Goal: Task Accomplishment & Management: Manage account settings

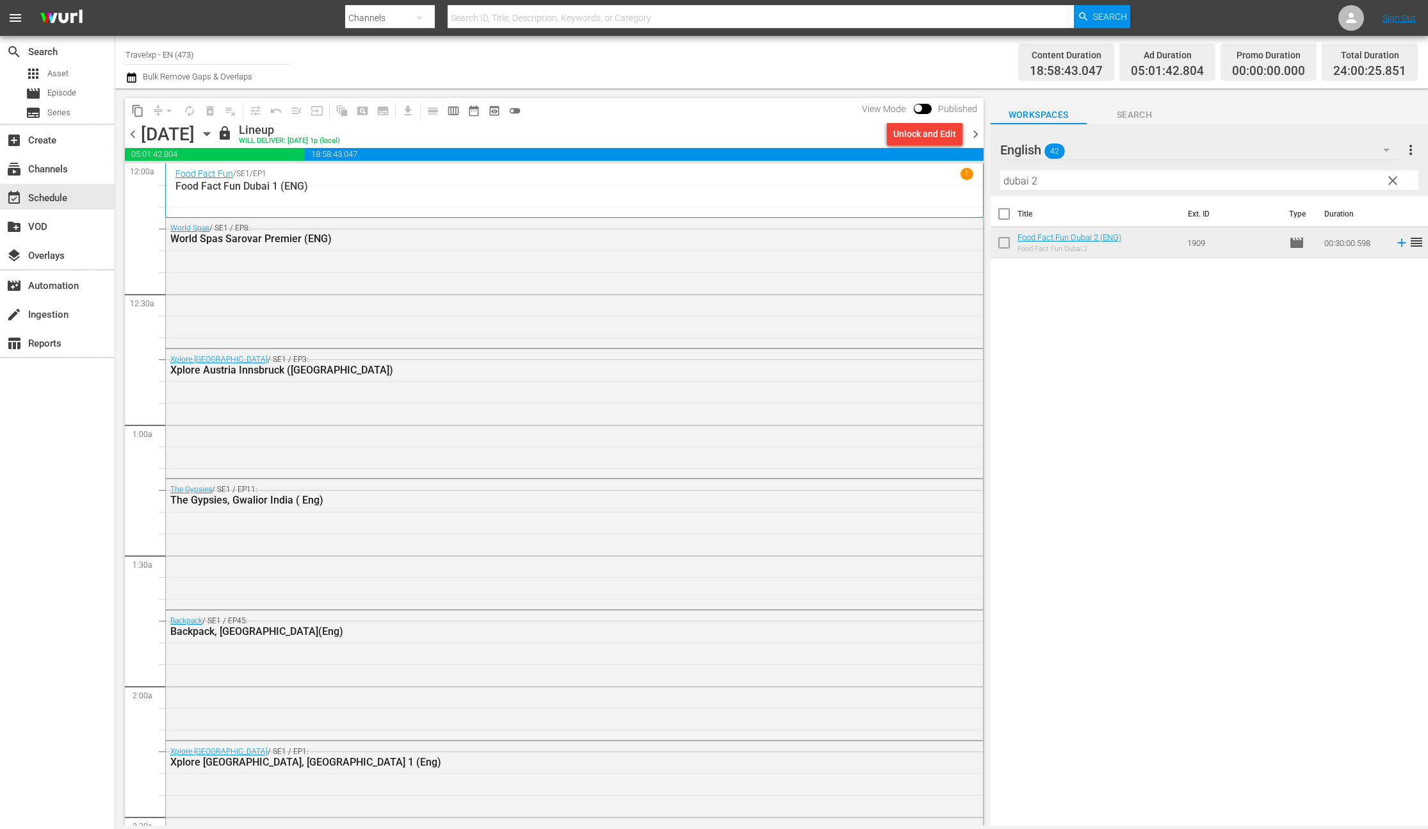
scroll to position [4953, 0]
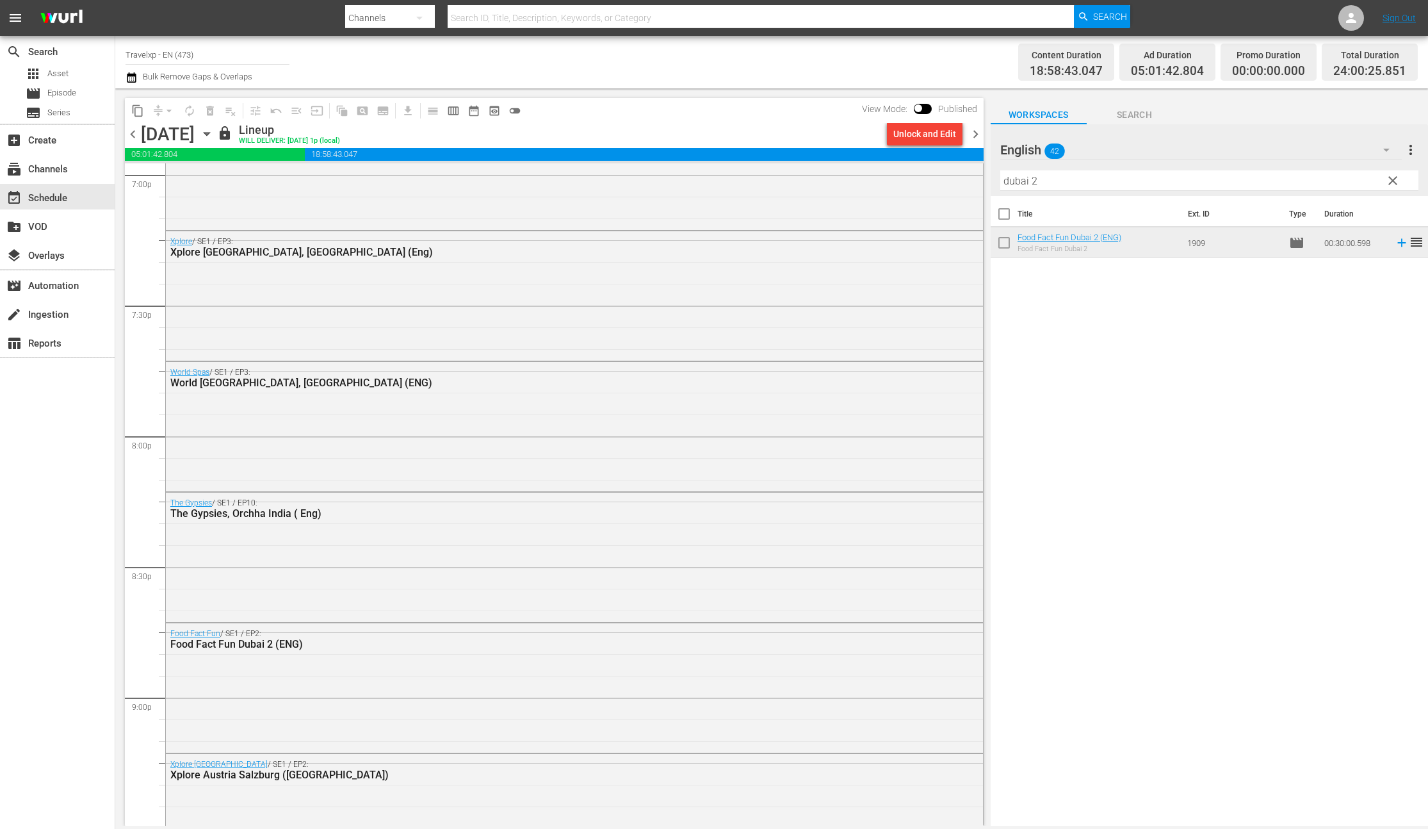
click at [978, 136] on span "chevron_right" at bounding box center [976, 134] width 16 height 16
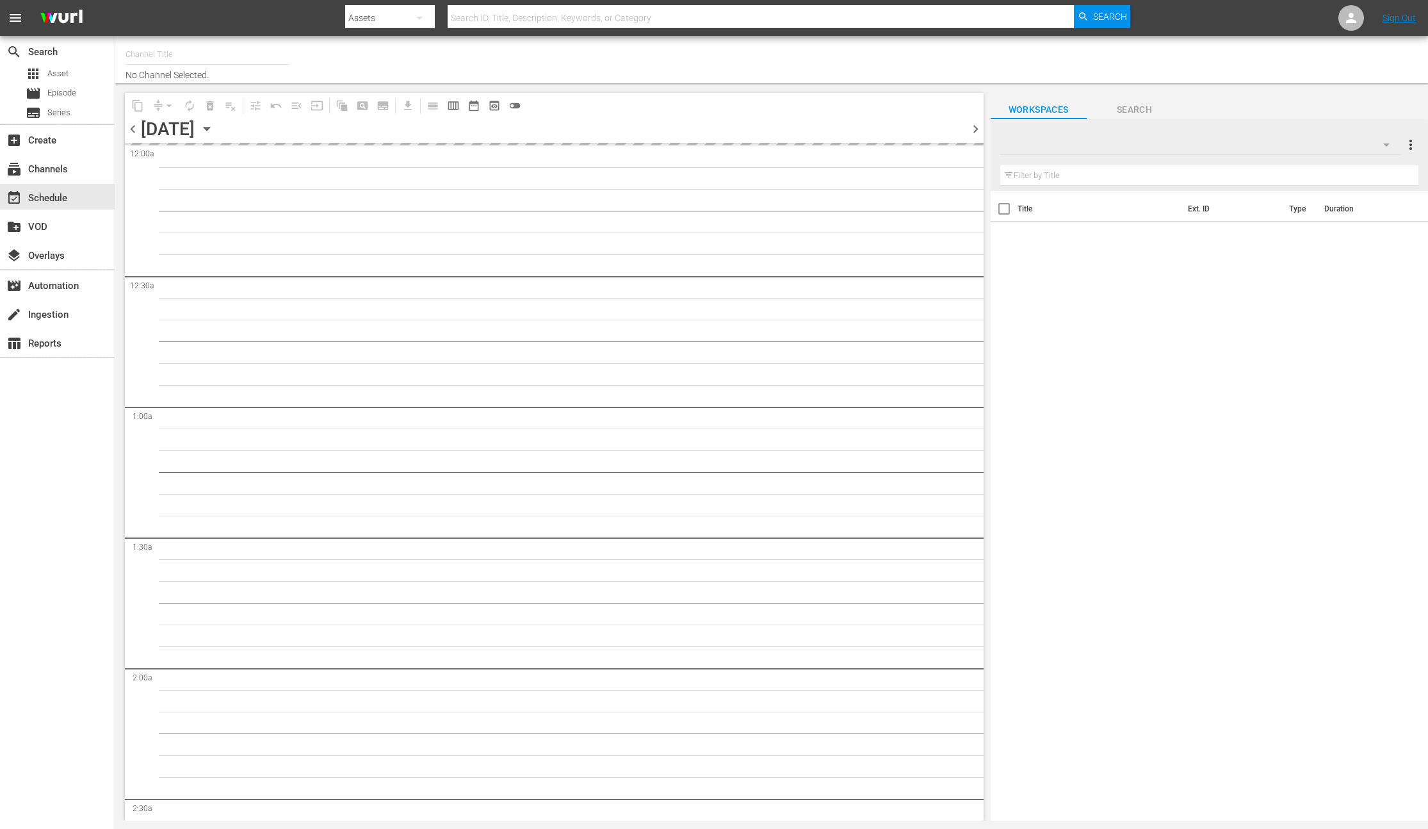
type input "Travelxp - EN (473)"
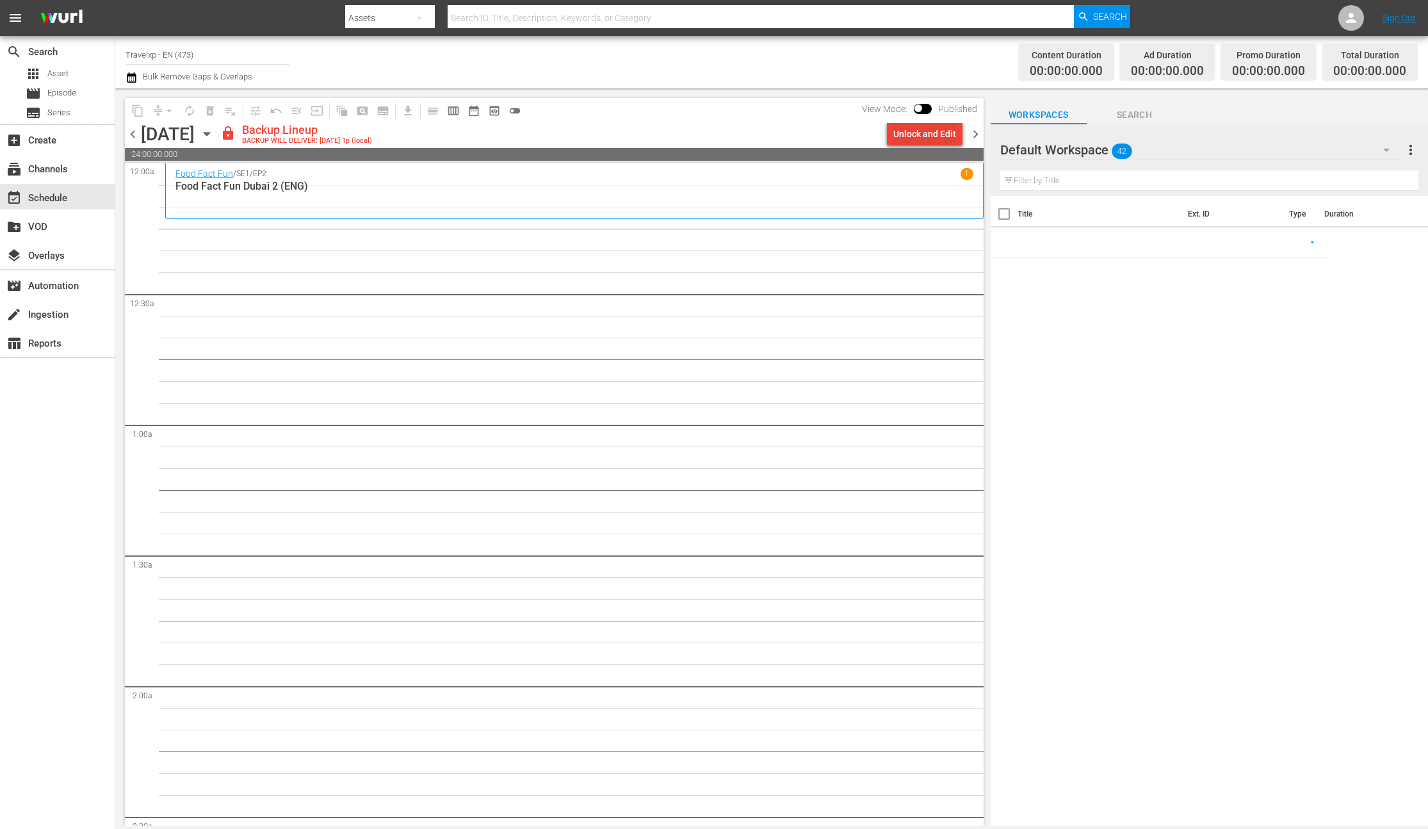
click at [927, 125] on div "Unlock and Edit" at bounding box center [924, 133] width 63 height 23
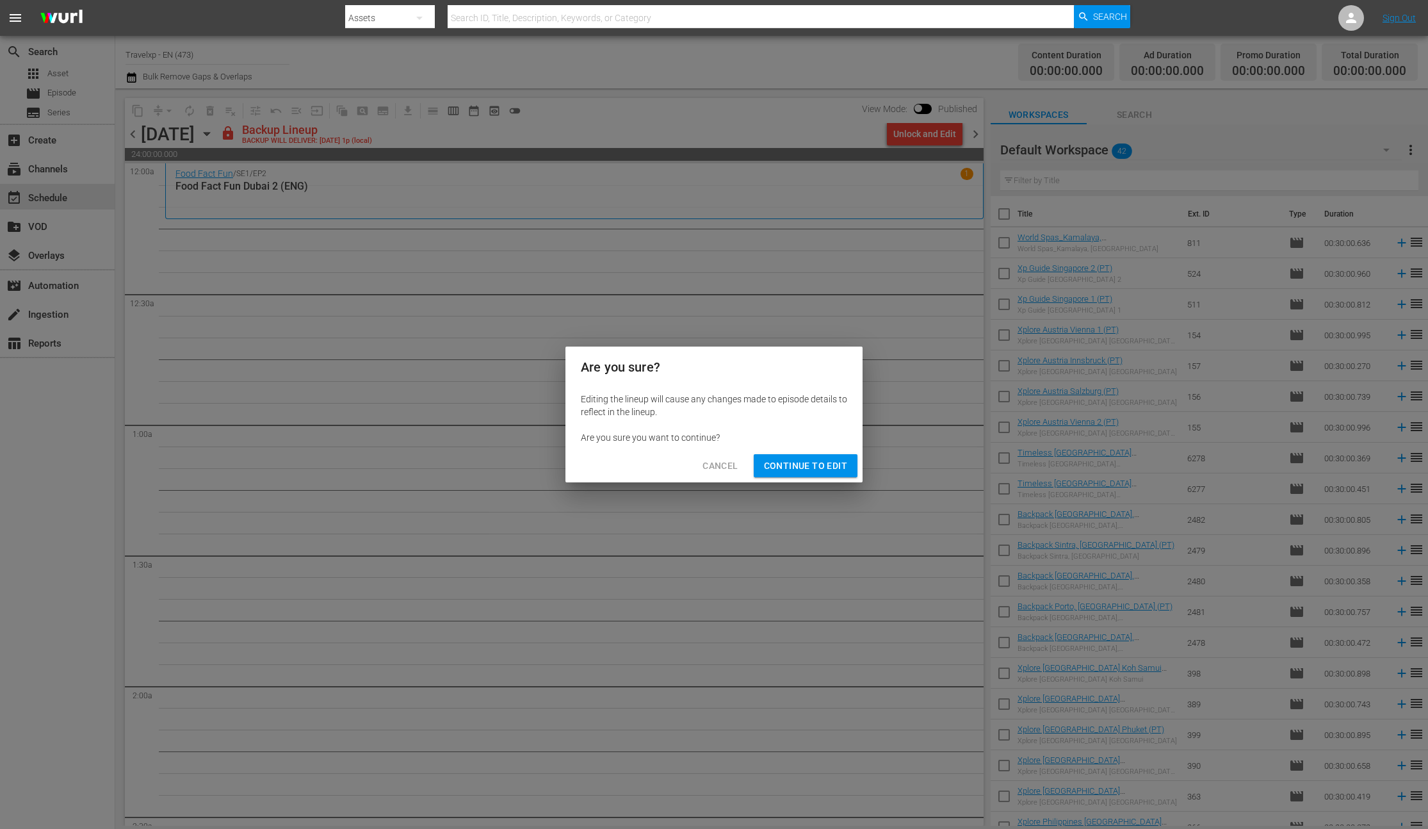
click at [809, 462] on span "Continue to Edit" at bounding box center [805, 466] width 83 height 16
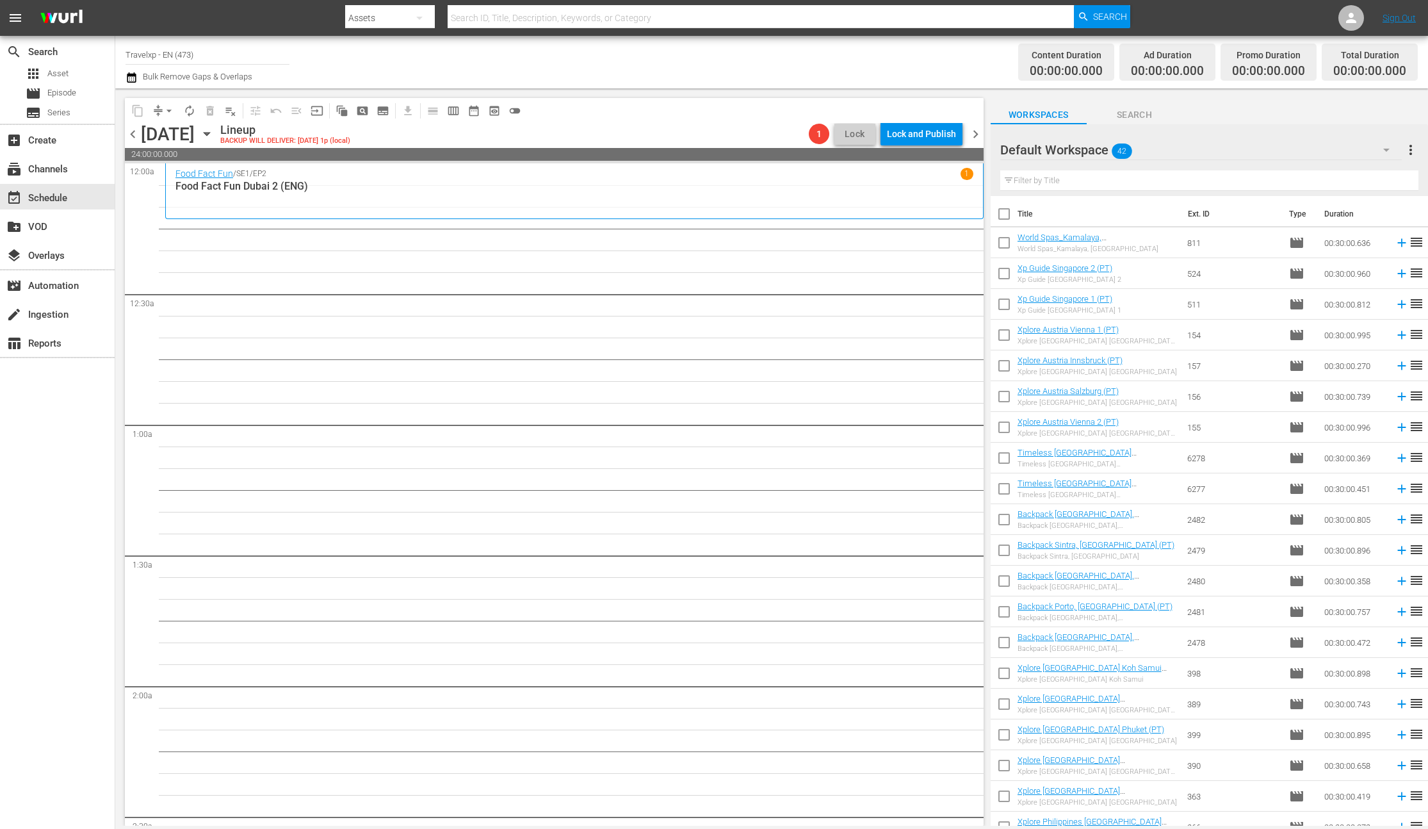
click at [1384, 152] on icon "button" at bounding box center [1386, 149] width 15 height 15
click at [1048, 245] on div "English (42)" at bounding box center [1082, 248] width 133 height 20
click at [1069, 187] on input "text" at bounding box center [1209, 180] width 418 height 20
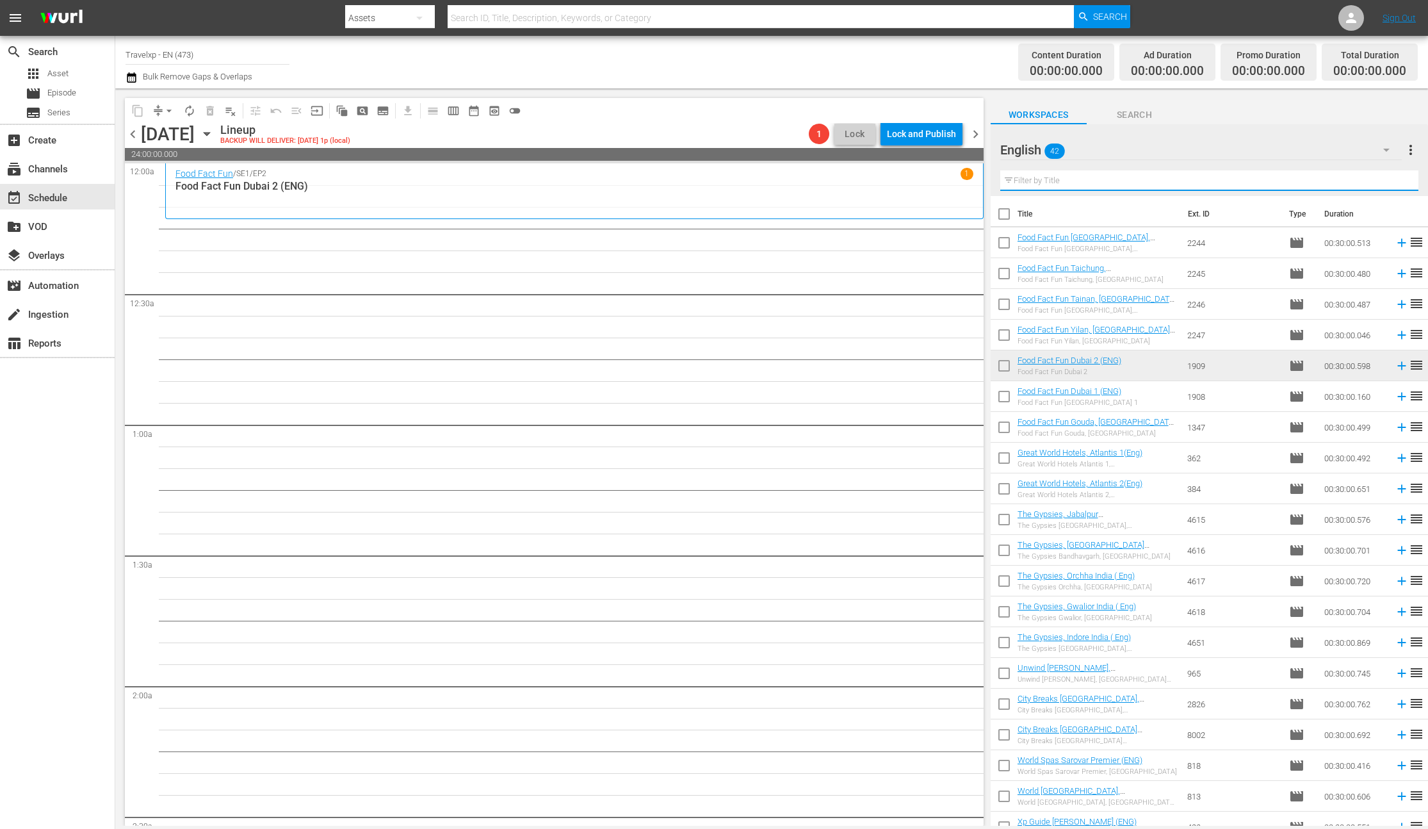
click at [1069, 181] on input "text" at bounding box center [1209, 180] width 418 height 20
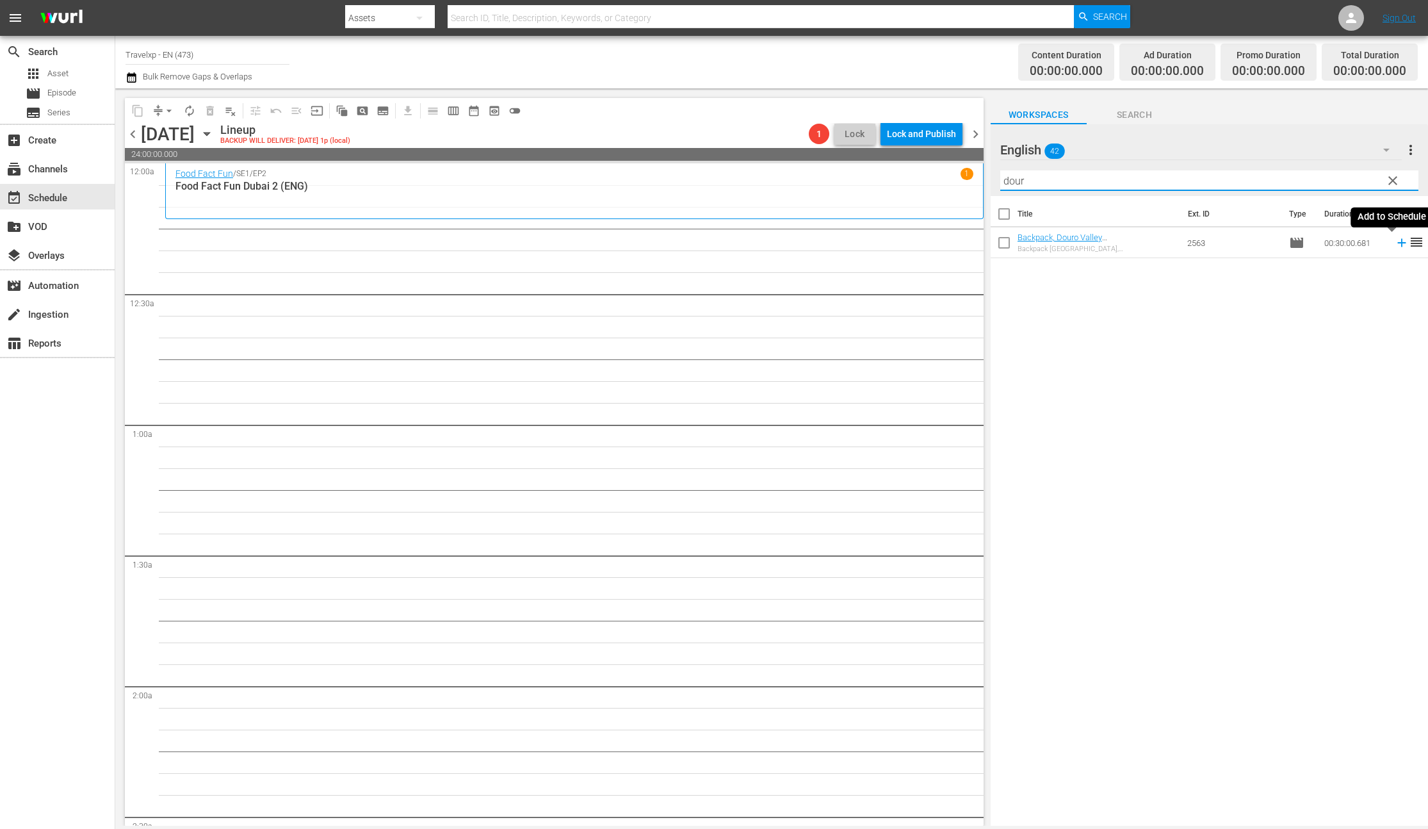
click at [1395, 244] on icon at bounding box center [1402, 243] width 14 height 14
click at [1015, 181] on input "dour" at bounding box center [1209, 180] width 418 height 20
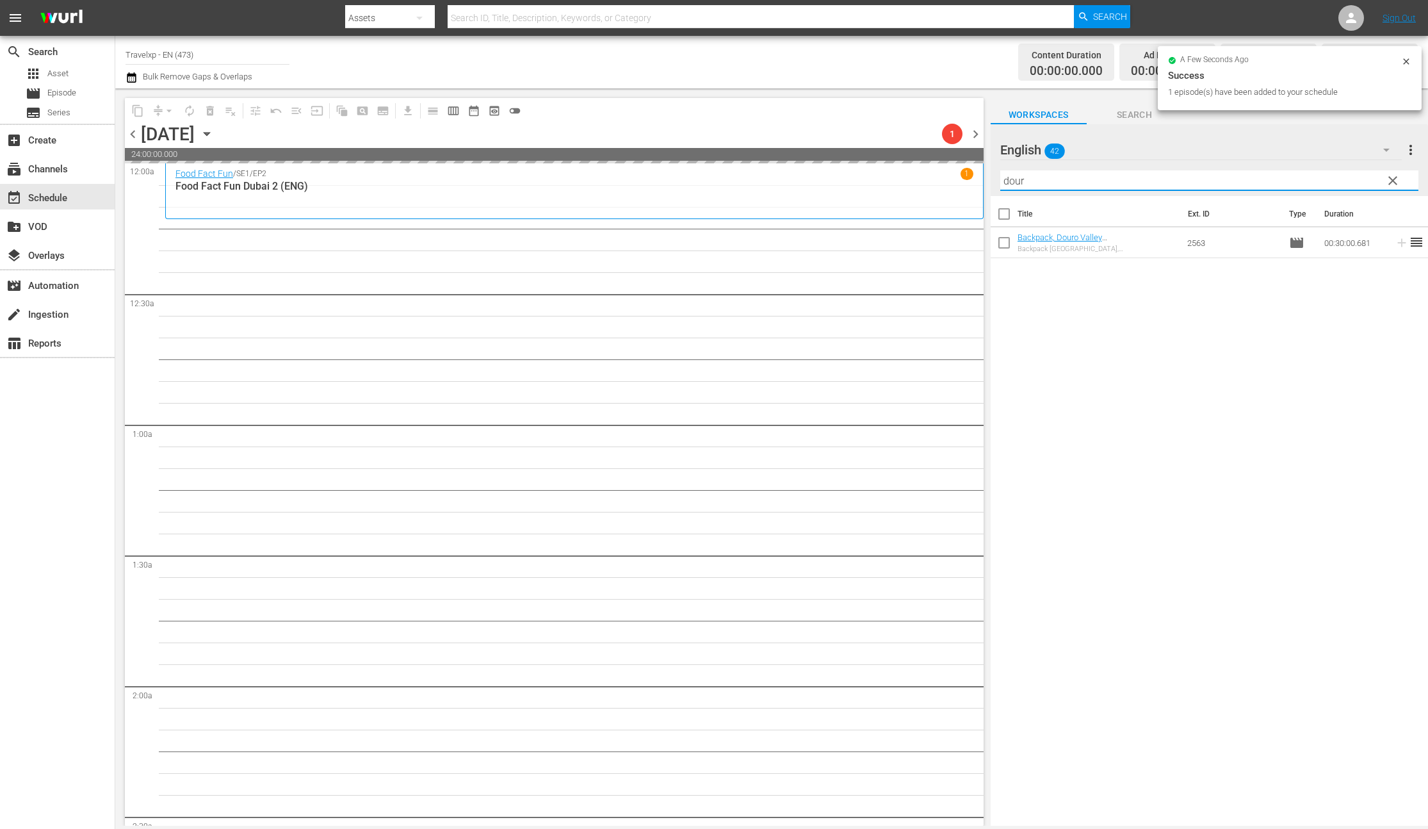
click at [1015, 181] on input "dour" at bounding box center [1209, 180] width 418 height 20
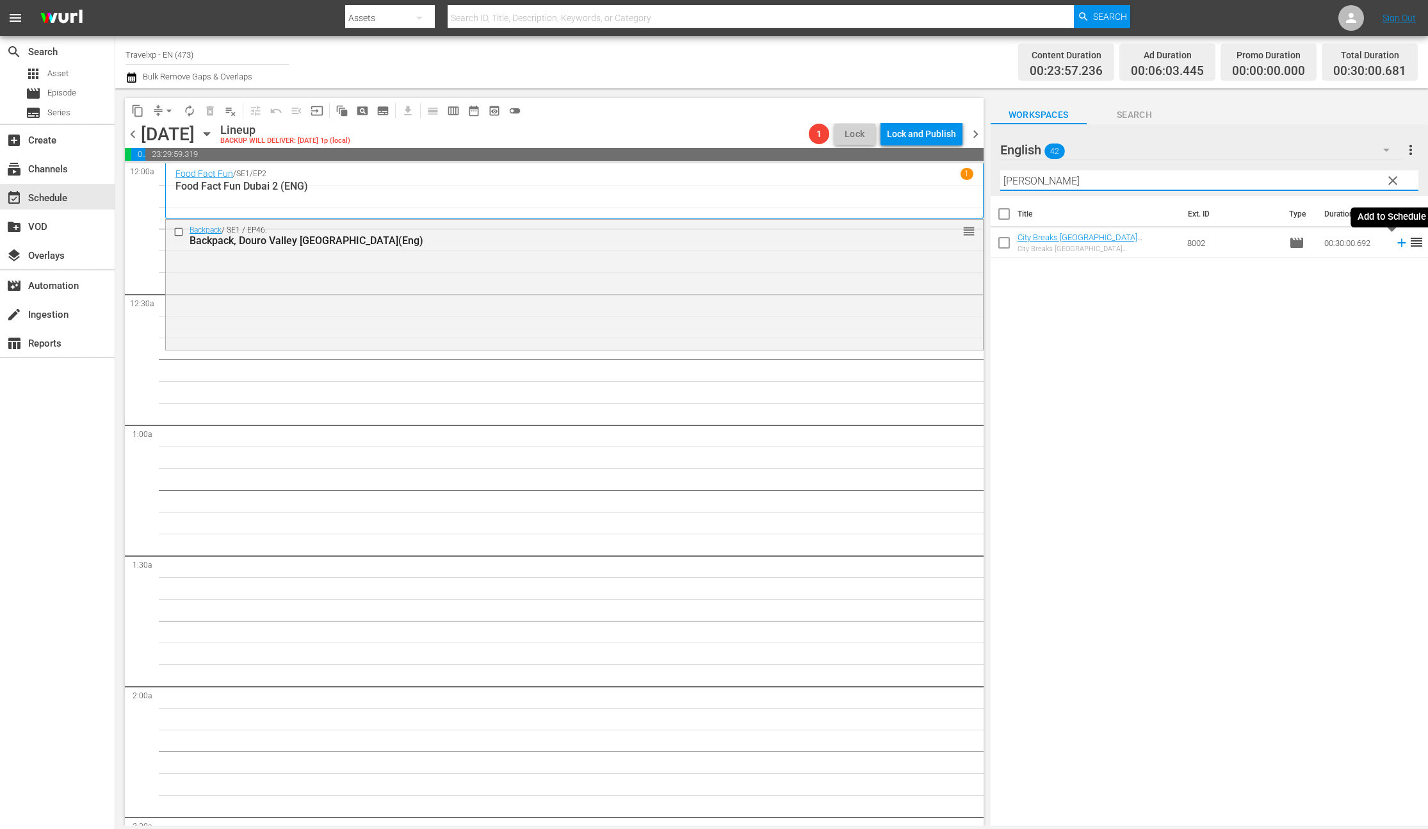
click at [1397, 242] on icon at bounding box center [1401, 243] width 8 height 8
click at [1017, 183] on input "[PERSON_NAME]" at bounding box center [1209, 180] width 418 height 20
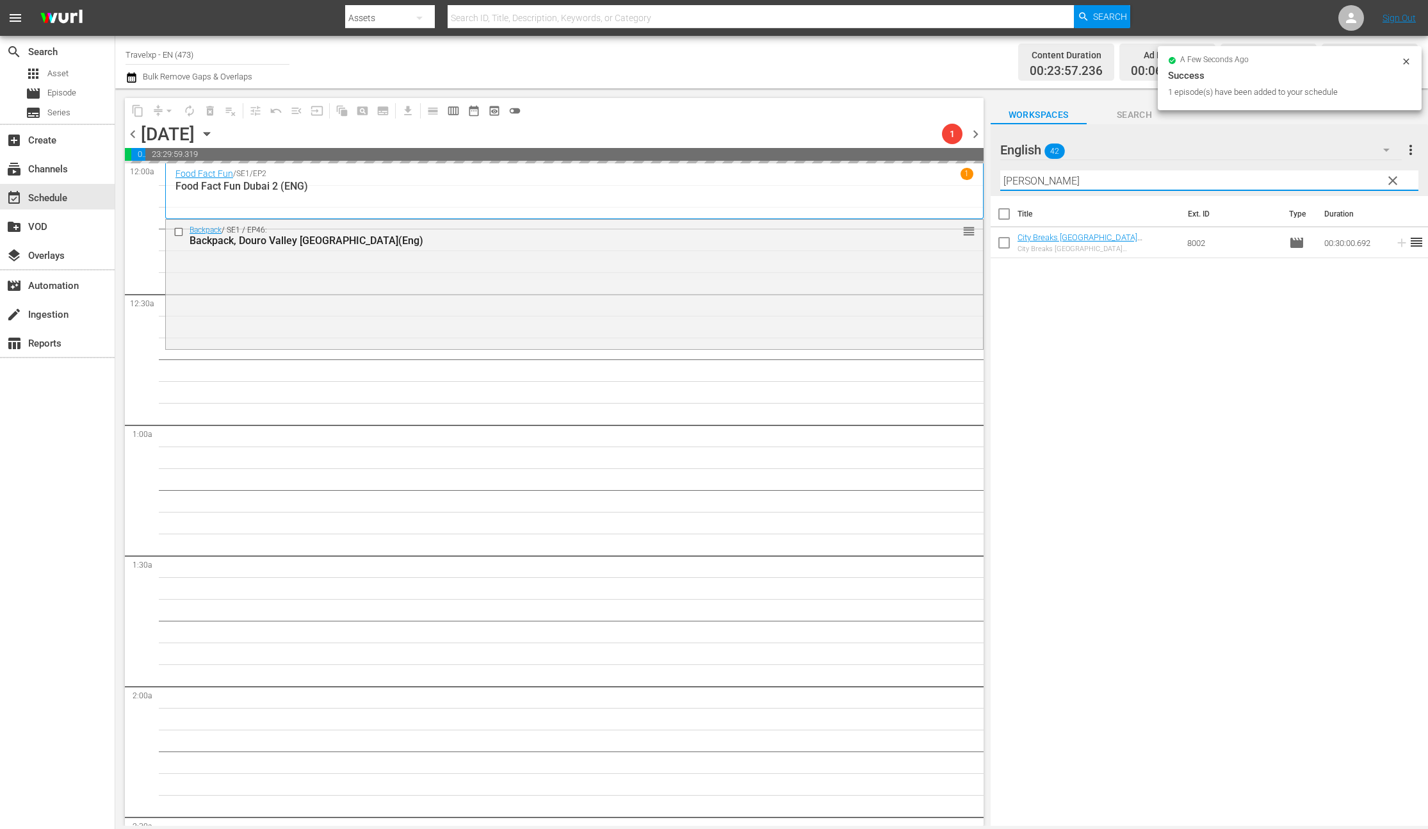
click at [1017, 183] on input "[PERSON_NAME]" at bounding box center [1209, 180] width 418 height 20
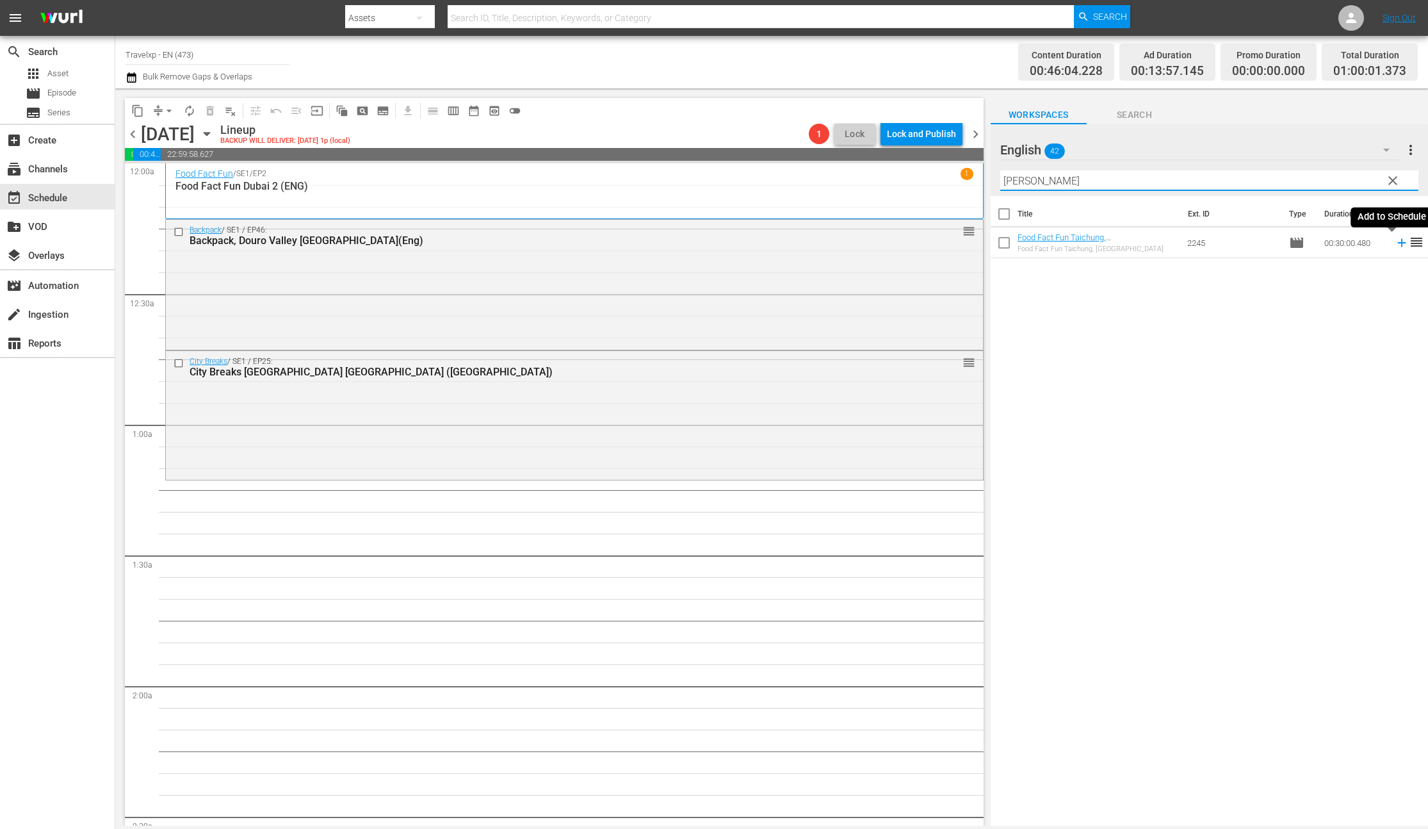
click at [1397, 242] on icon at bounding box center [1401, 243] width 8 height 8
click at [1009, 182] on input "[PERSON_NAME]" at bounding box center [1209, 180] width 418 height 20
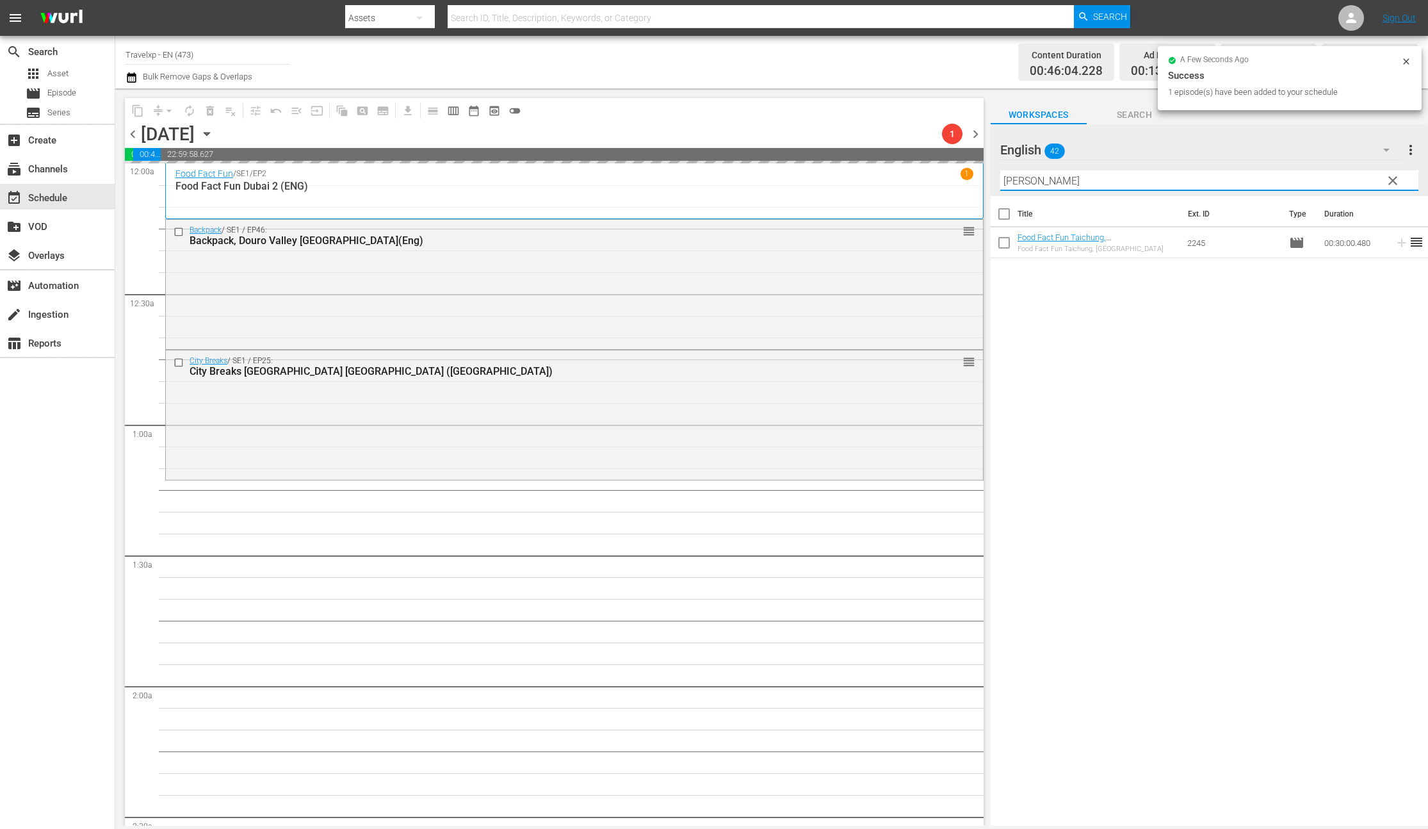
click at [1009, 182] on input "[PERSON_NAME]" at bounding box center [1209, 180] width 418 height 20
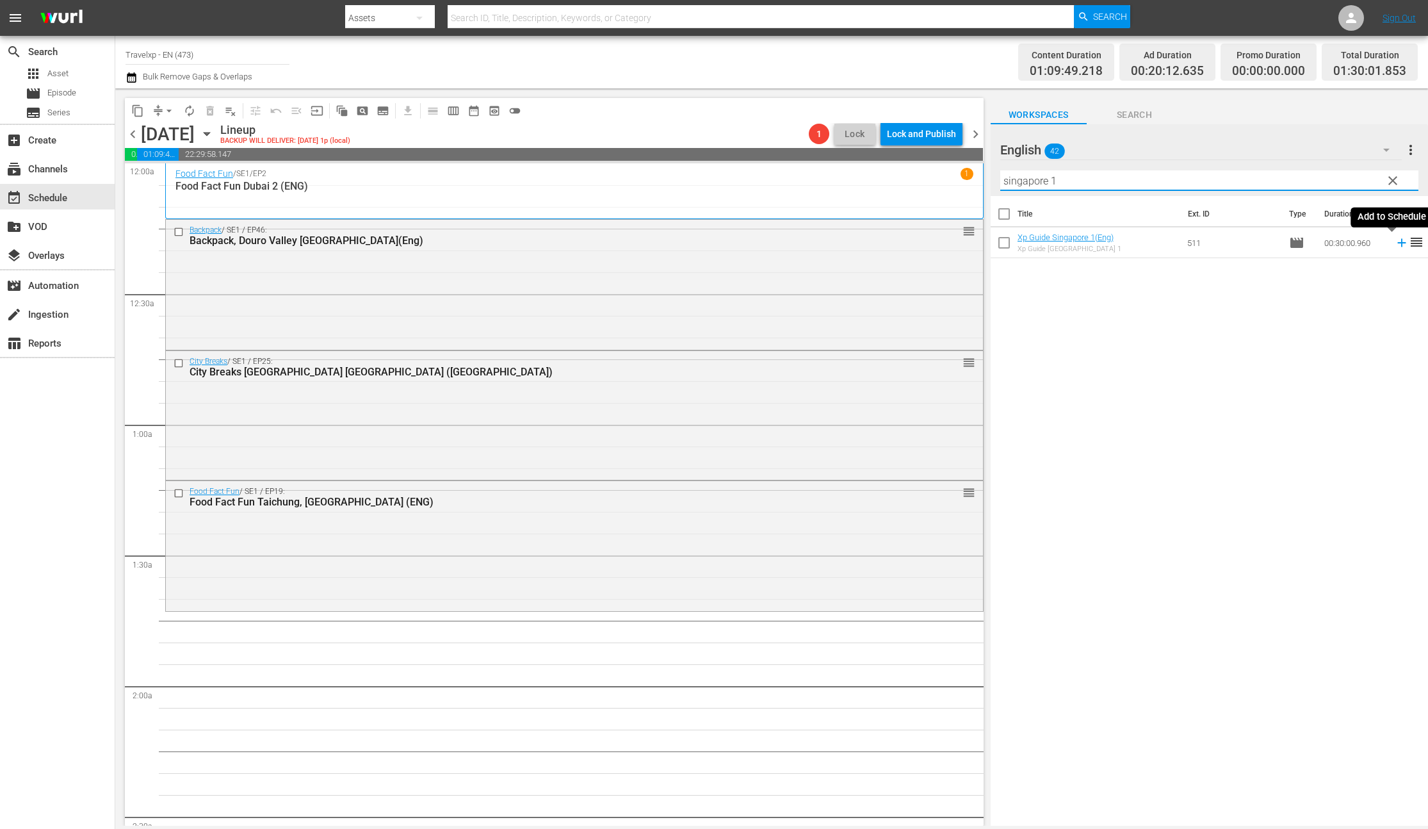
click at [1395, 243] on icon at bounding box center [1402, 243] width 14 height 14
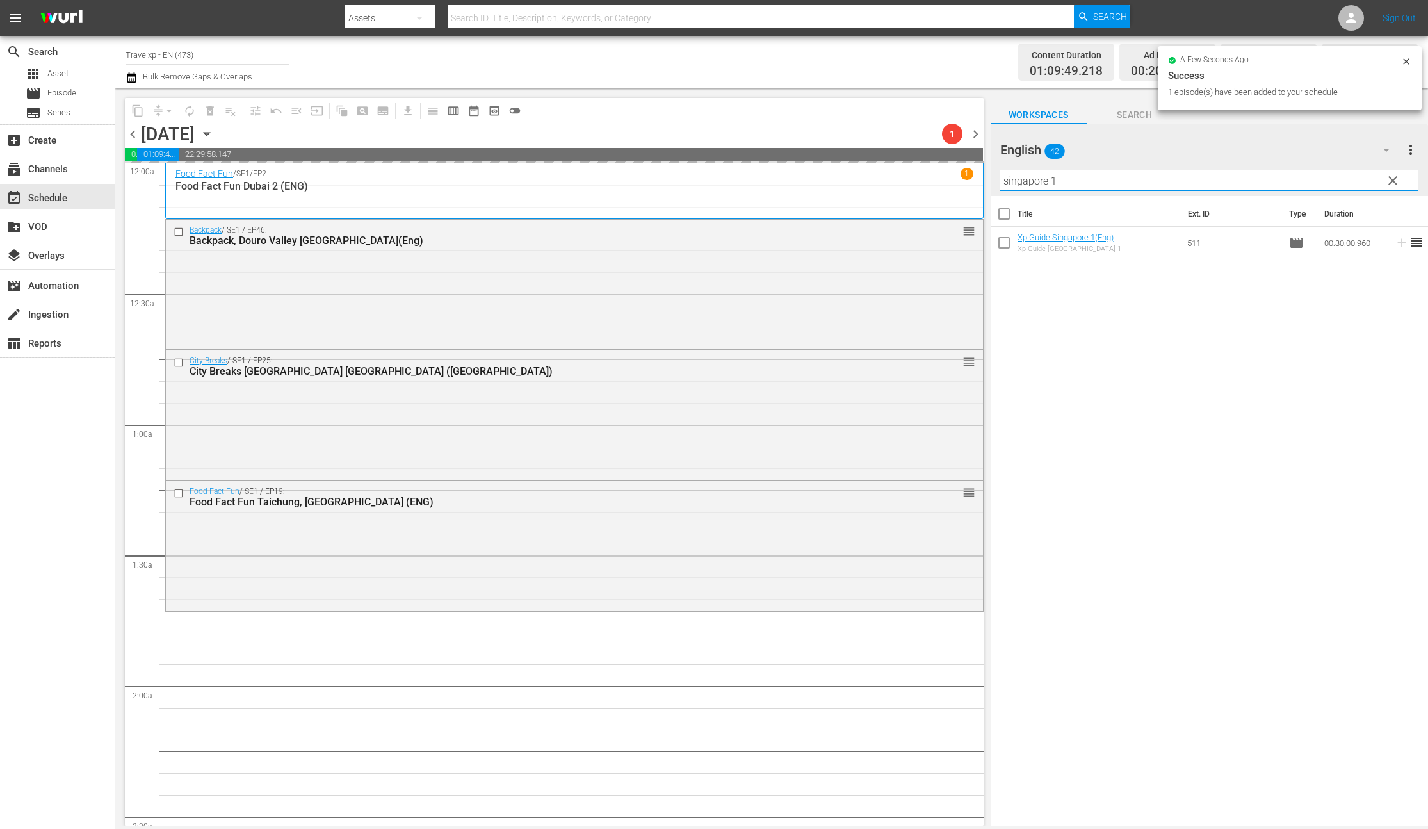
drag, startPoint x: 1082, startPoint y: 183, endPoint x: 1000, endPoint y: 183, distance: 82.0
click at [1000, 183] on input "singapore 1" at bounding box center [1209, 180] width 418 height 20
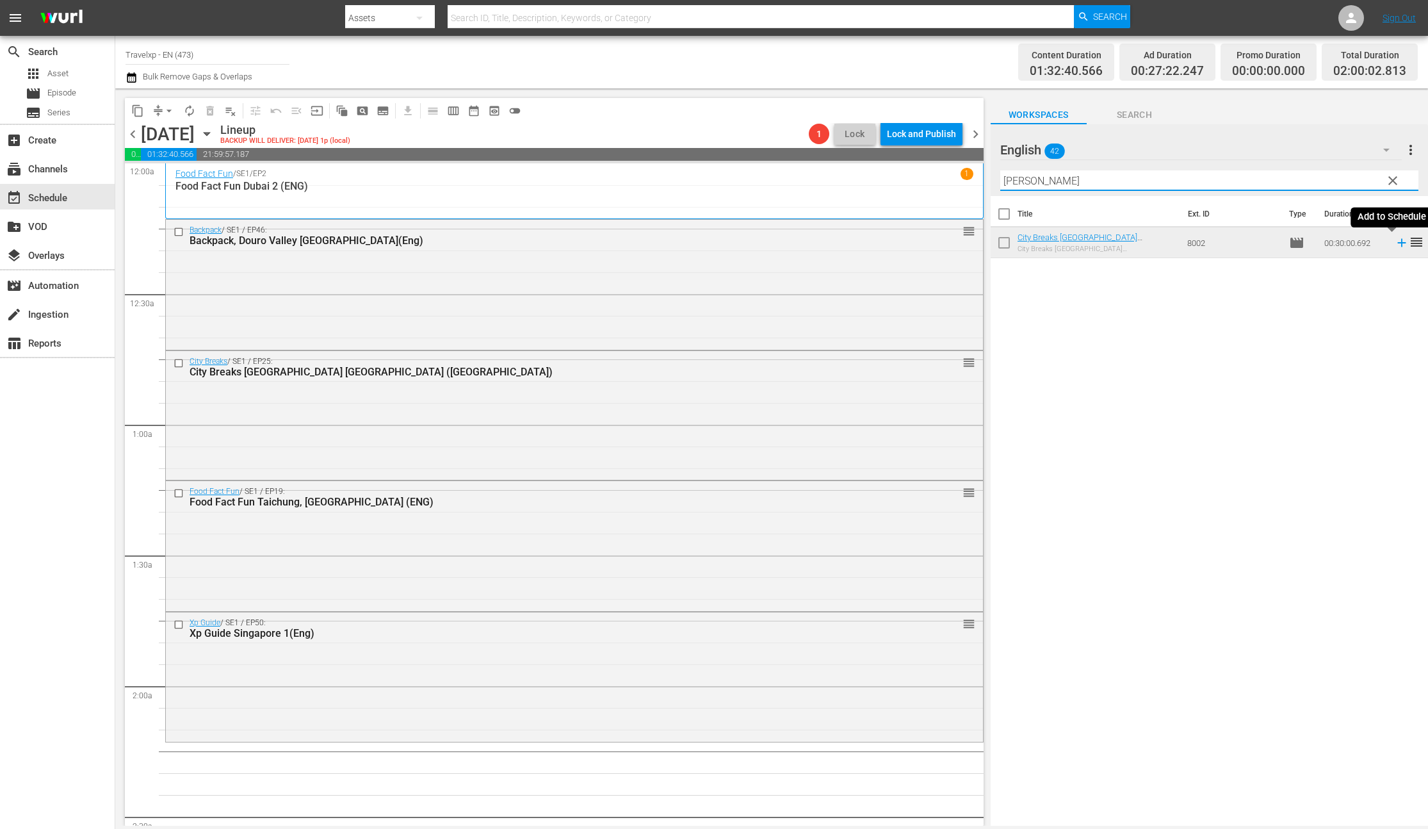
click at [1395, 244] on icon at bounding box center [1402, 243] width 14 height 14
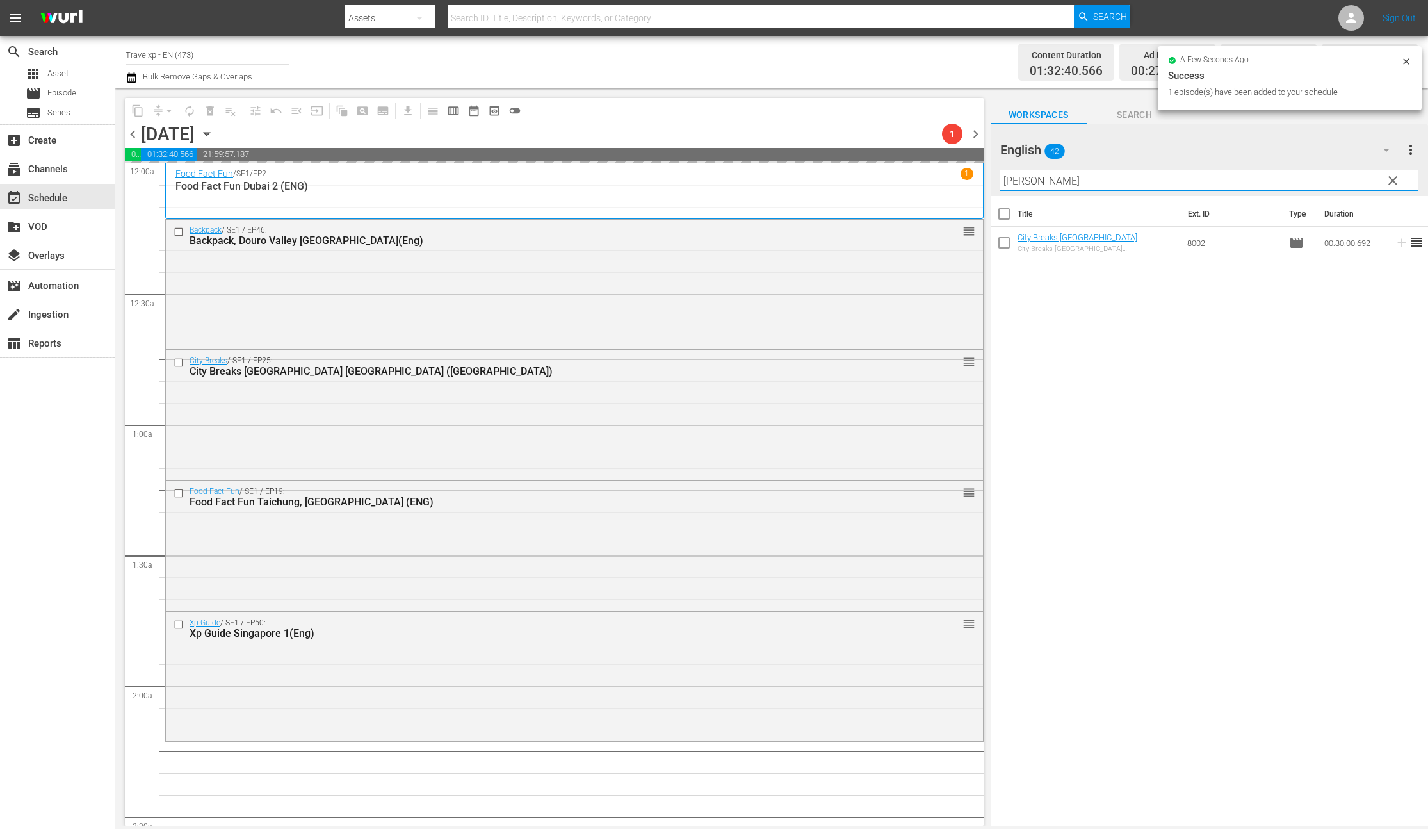
click at [1016, 183] on input "[PERSON_NAME]" at bounding box center [1209, 180] width 418 height 20
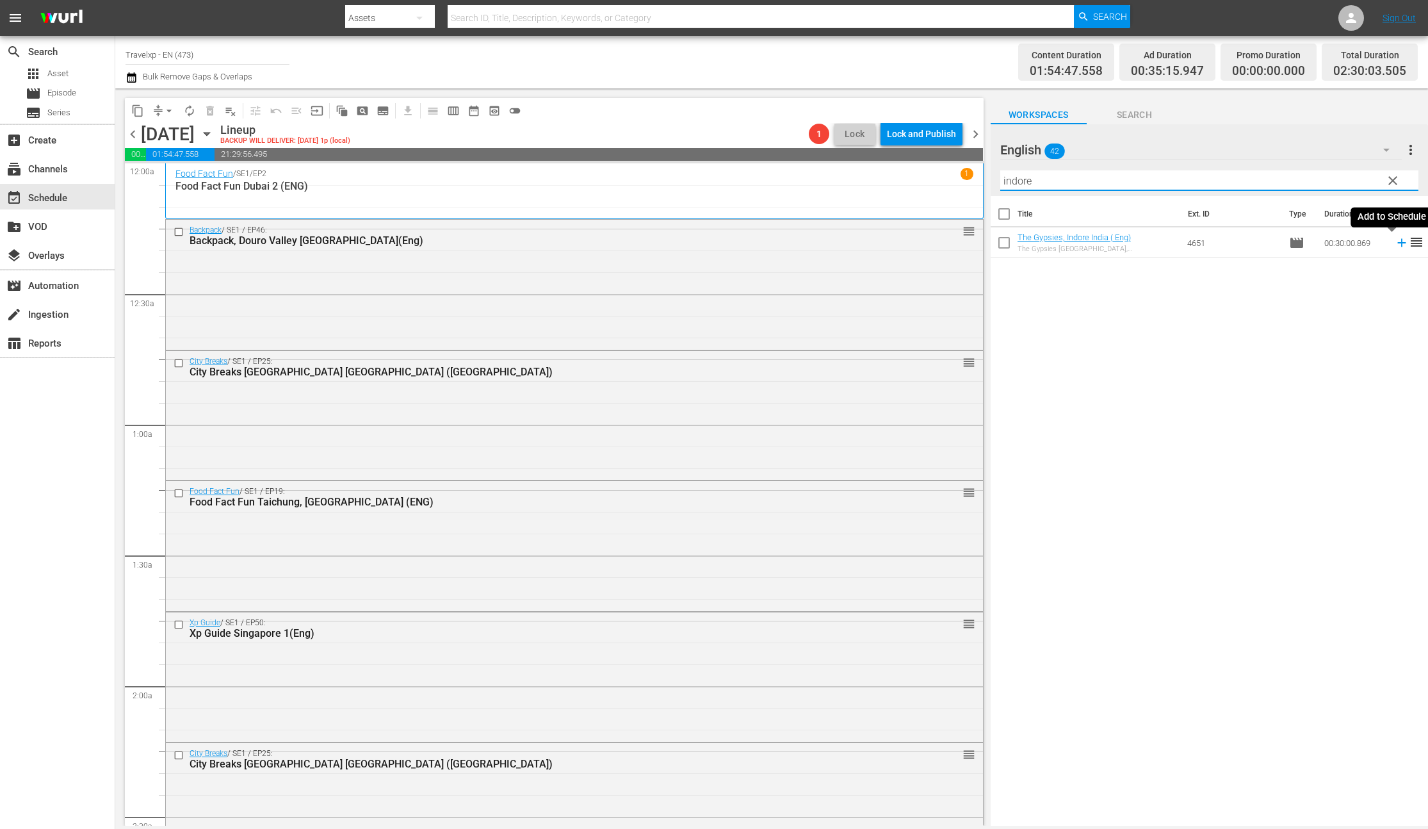
click at [1395, 245] on icon at bounding box center [1402, 243] width 14 height 14
click at [1011, 180] on input "indore" at bounding box center [1209, 180] width 418 height 20
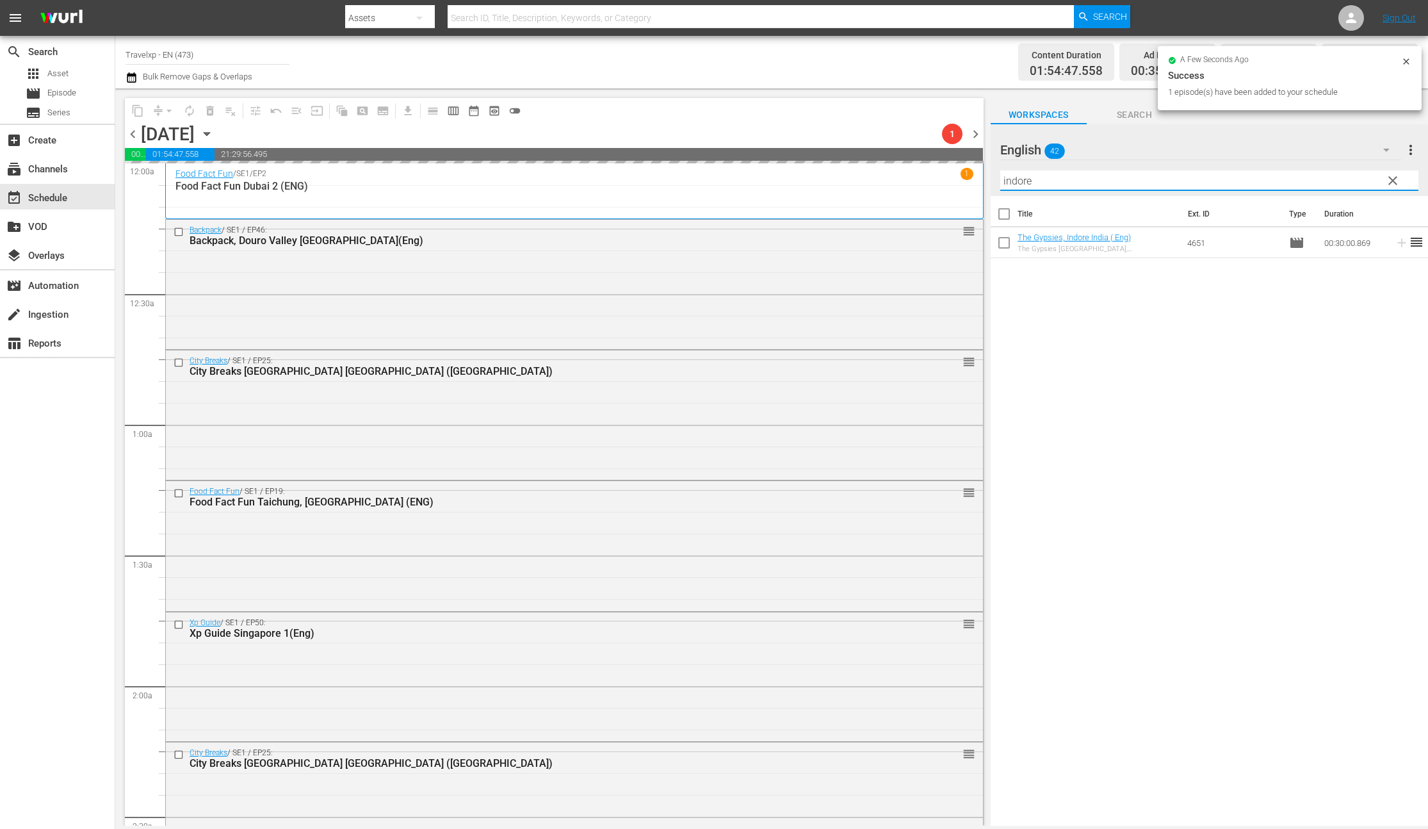
click at [1011, 180] on input "indore" at bounding box center [1209, 180] width 418 height 20
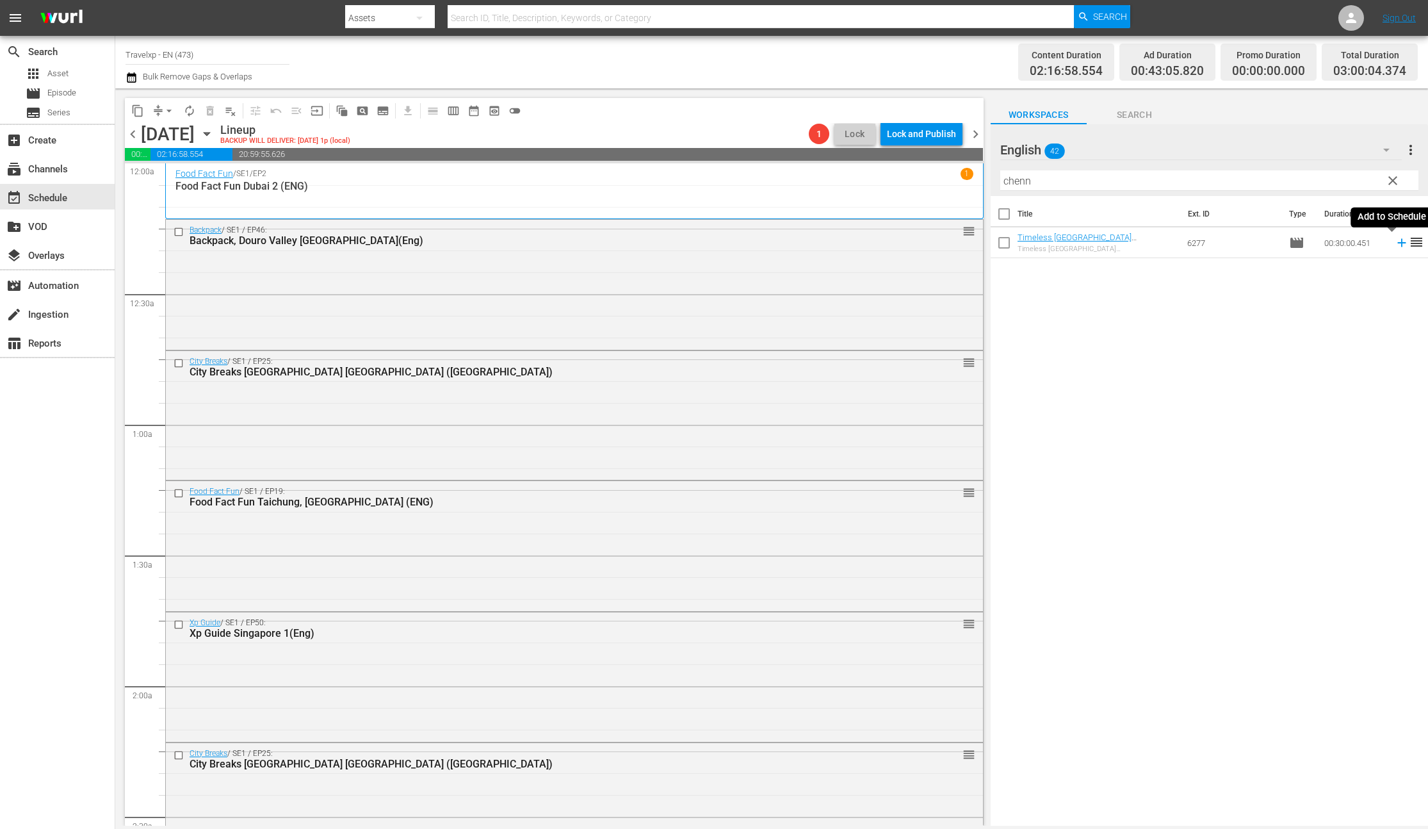
click at [1397, 243] on icon at bounding box center [1401, 243] width 8 height 8
click at [1007, 183] on input "chenn" at bounding box center [1209, 180] width 418 height 20
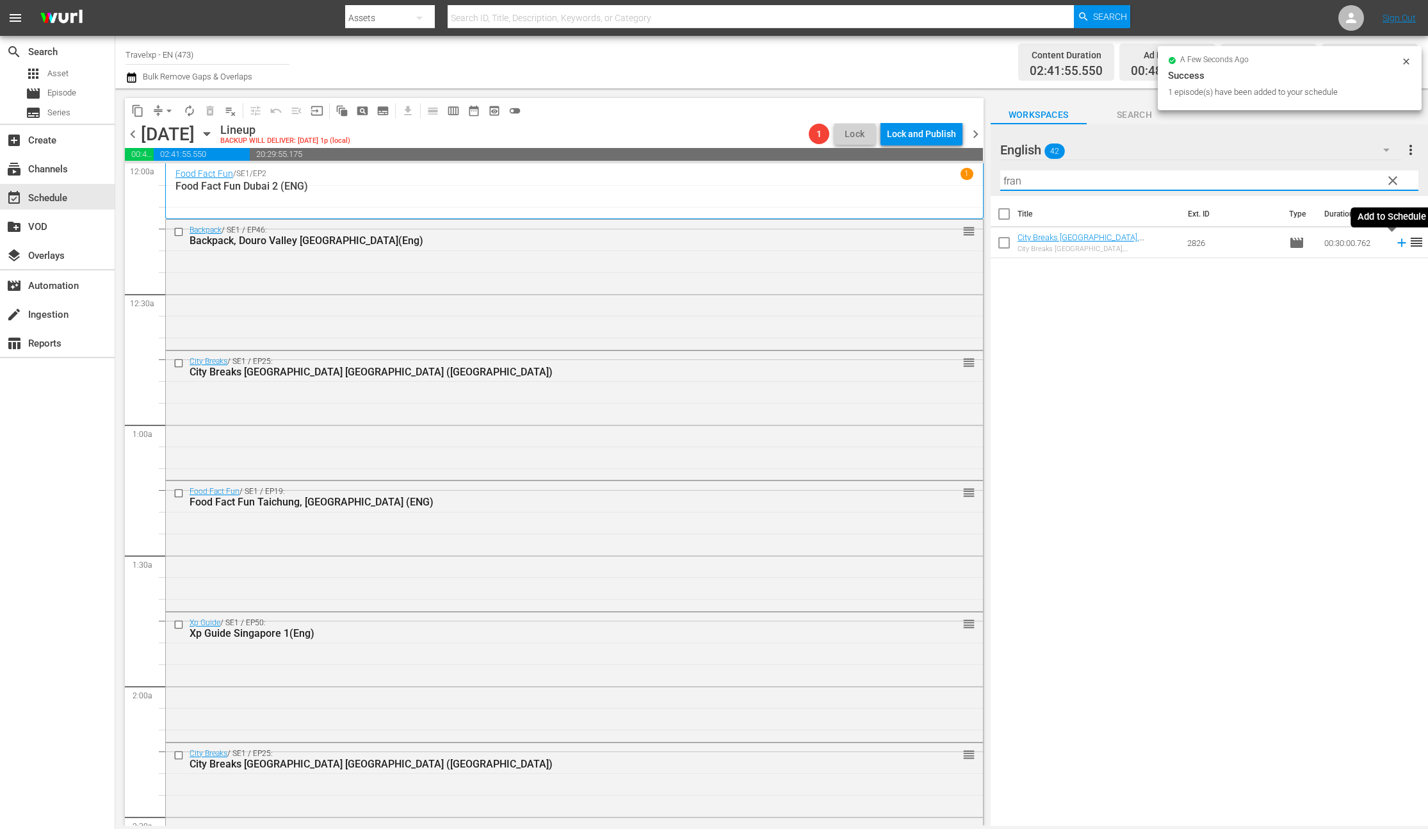
click at [1397, 241] on icon at bounding box center [1401, 243] width 8 height 8
click at [1019, 179] on input "fran" at bounding box center [1209, 180] width 418 height 20
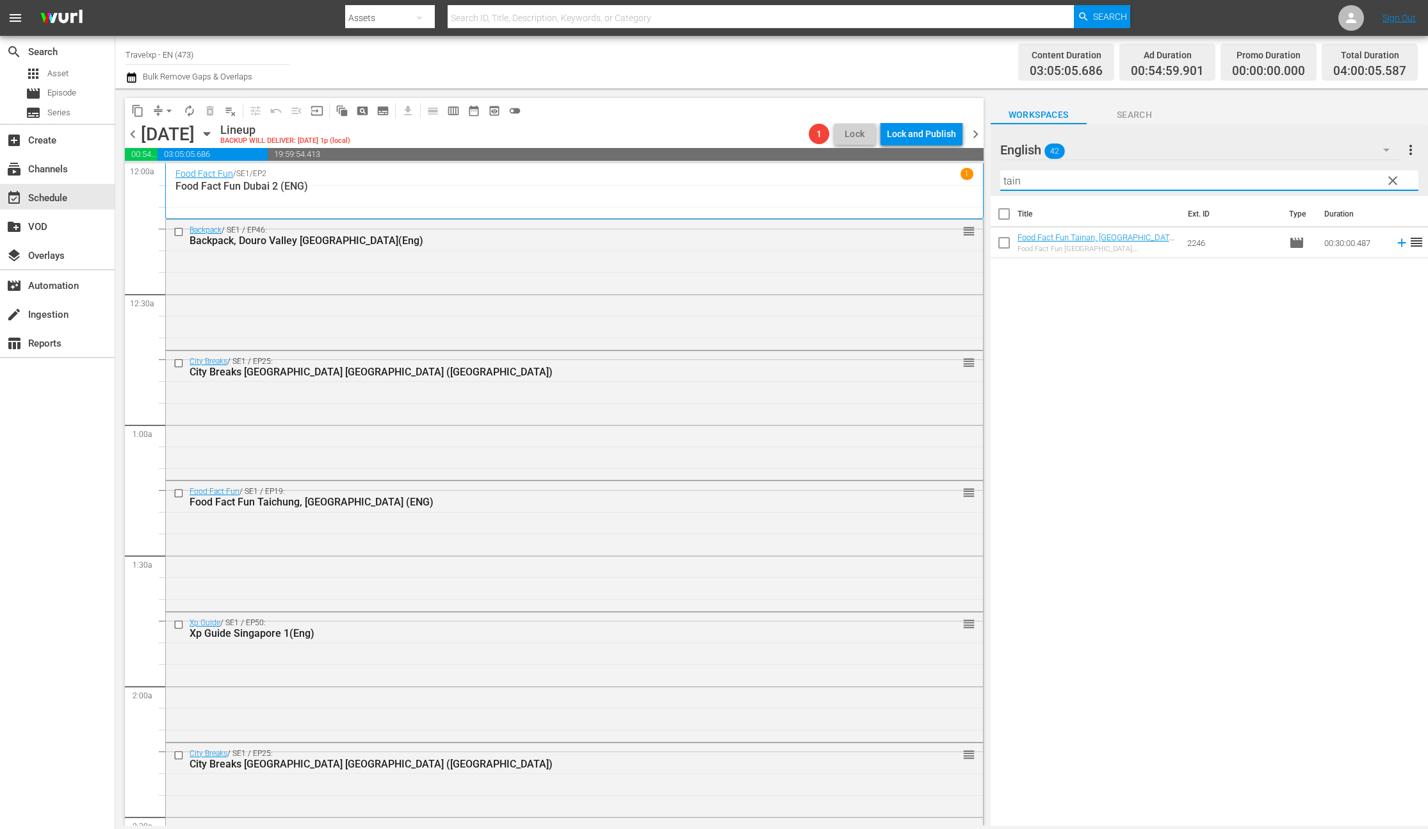
click at [1395, 245] on icon at bounding box center [1402, 243] width 14 height 14
click at [1020, 181] on input "tain" at bounding box center [1209, 180] width 418 height 20
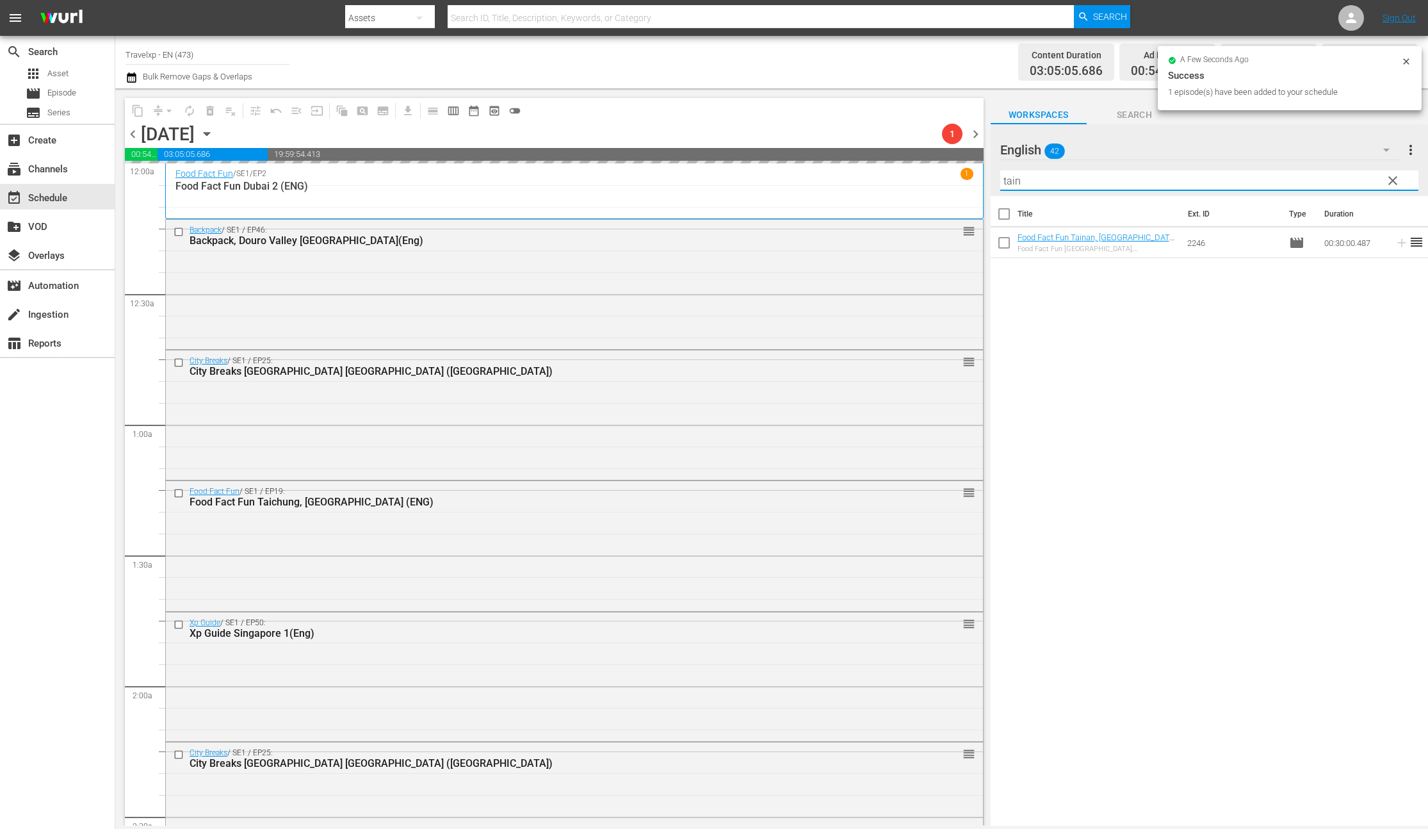
click at [1020, 181] on input "tain" at bounding box center [1209, 180] width 418 height 20
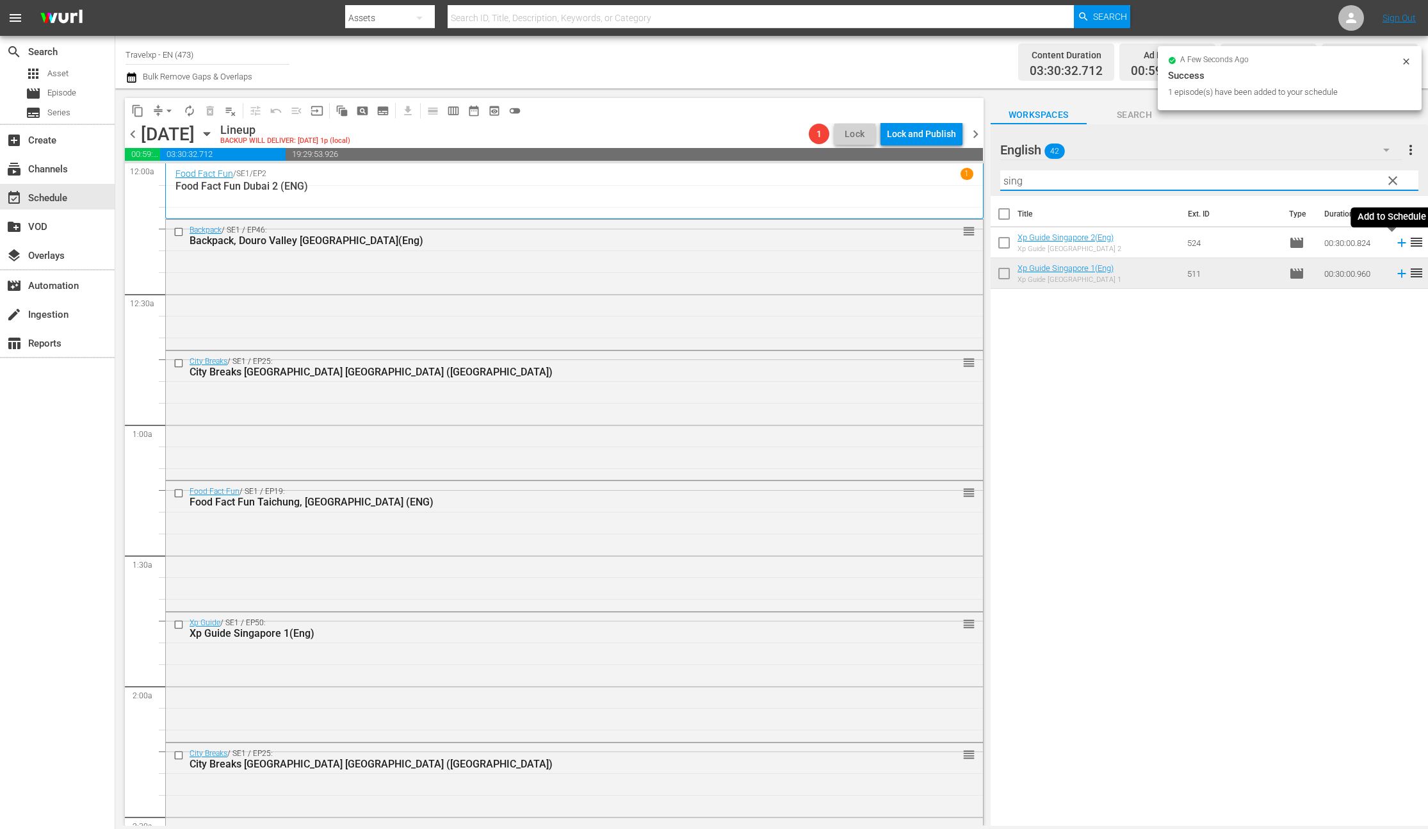
click at [1397, 242] on icon at bounding box center [1401, 243] width 8 height 8
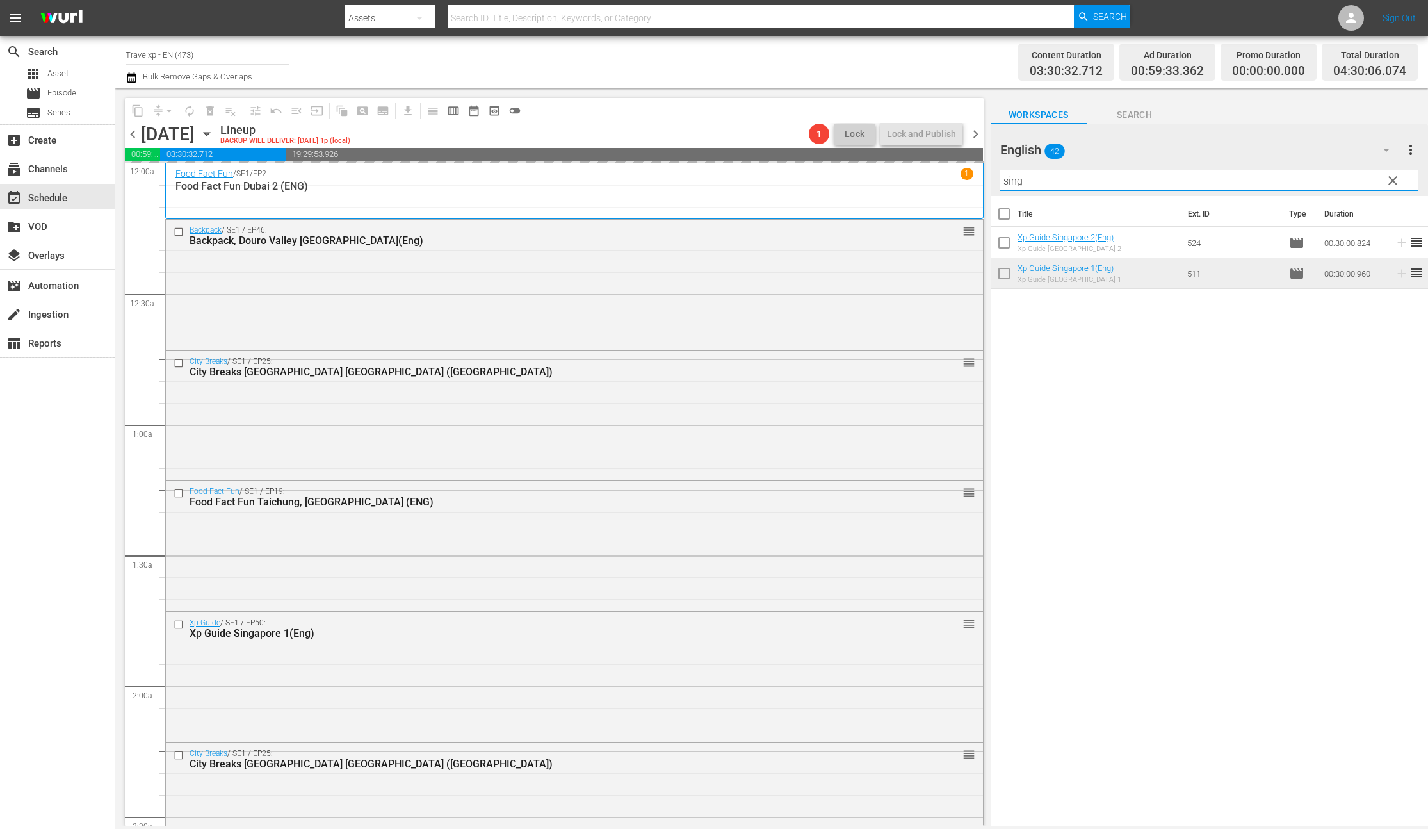
click at [1013, 184] on input "sing" at bounding box center [1209, 180] width 418 height 20
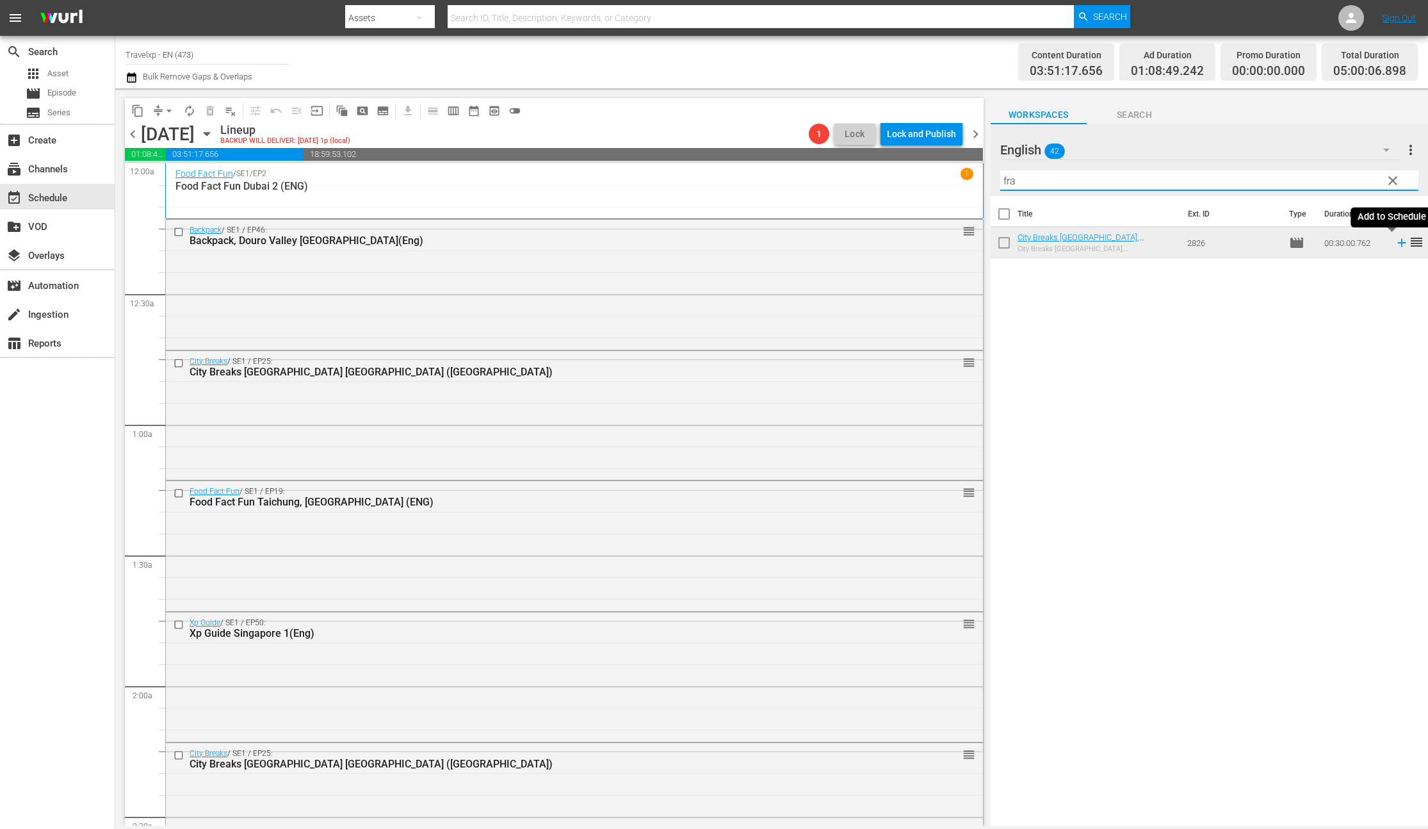
click at [1395, 241] on icon at bounding box center [1402, 243] width 14 height 14
click at [1003, 181] on input "fra" at bounding box center [1209, 180] width 418 height 20
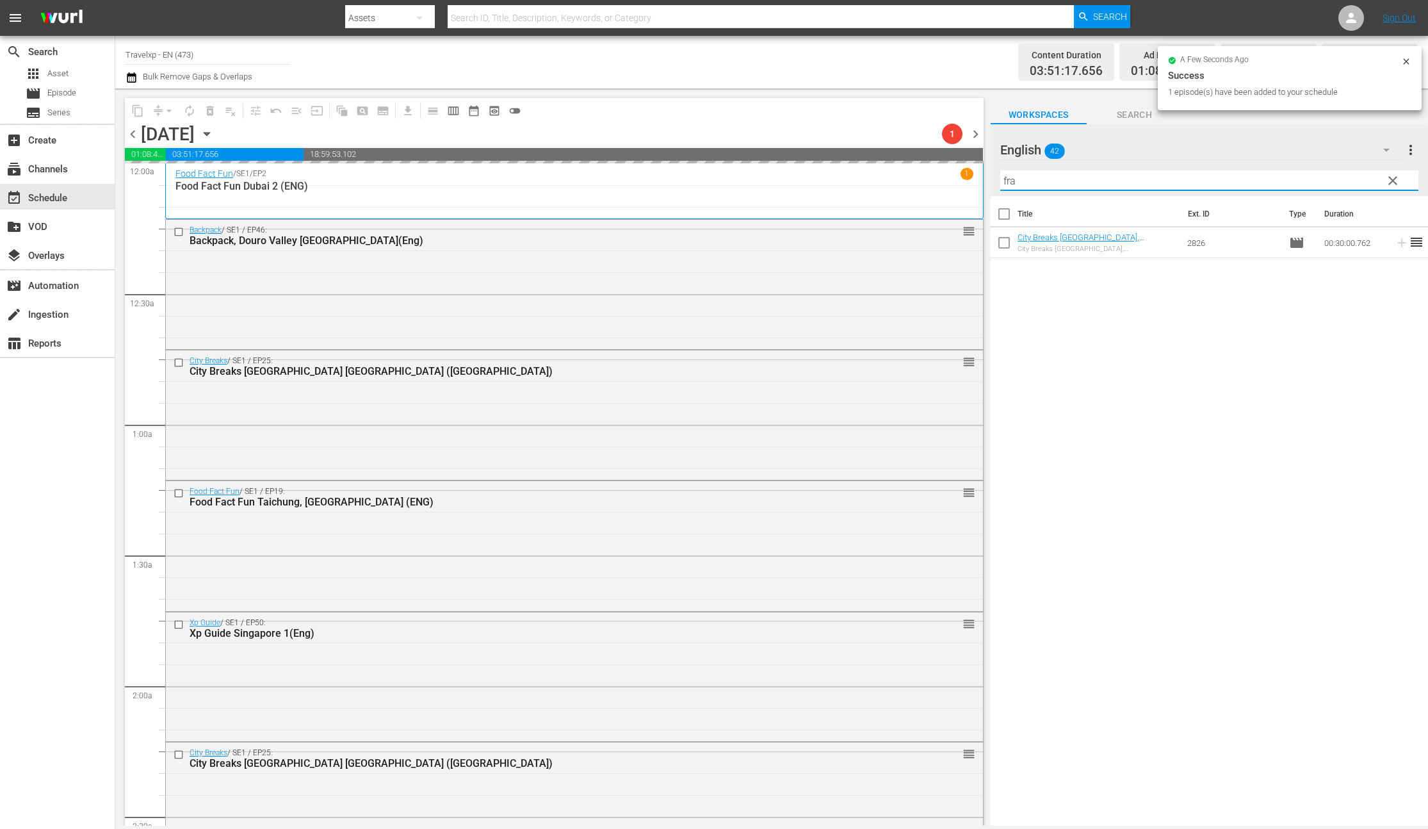
click at [1003, 181] on input "fra" at bounding box center [1209, 180] width 418 height 20
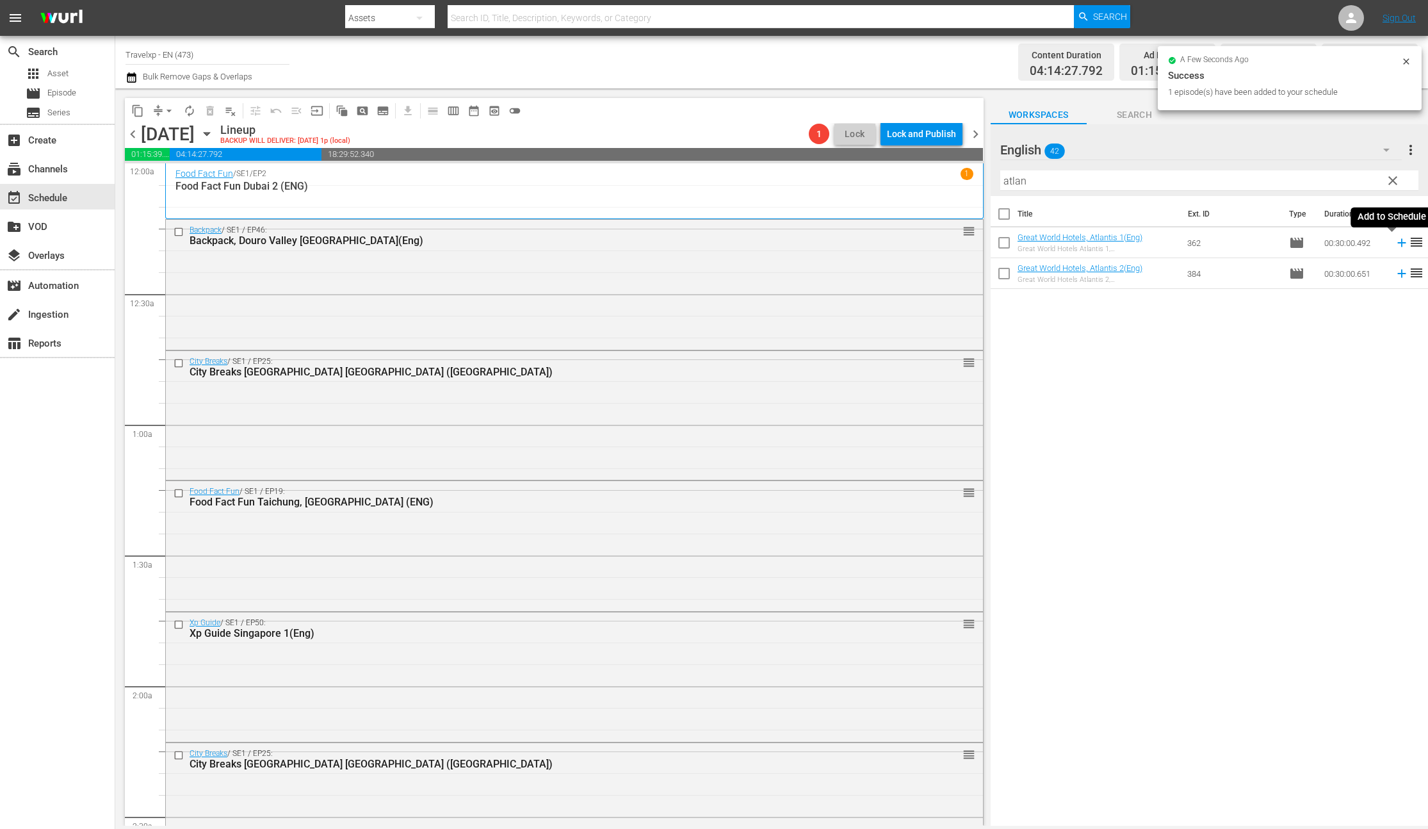
click at [1395, 241] on icon at bounding box center [1402, 243] width 14 height 14
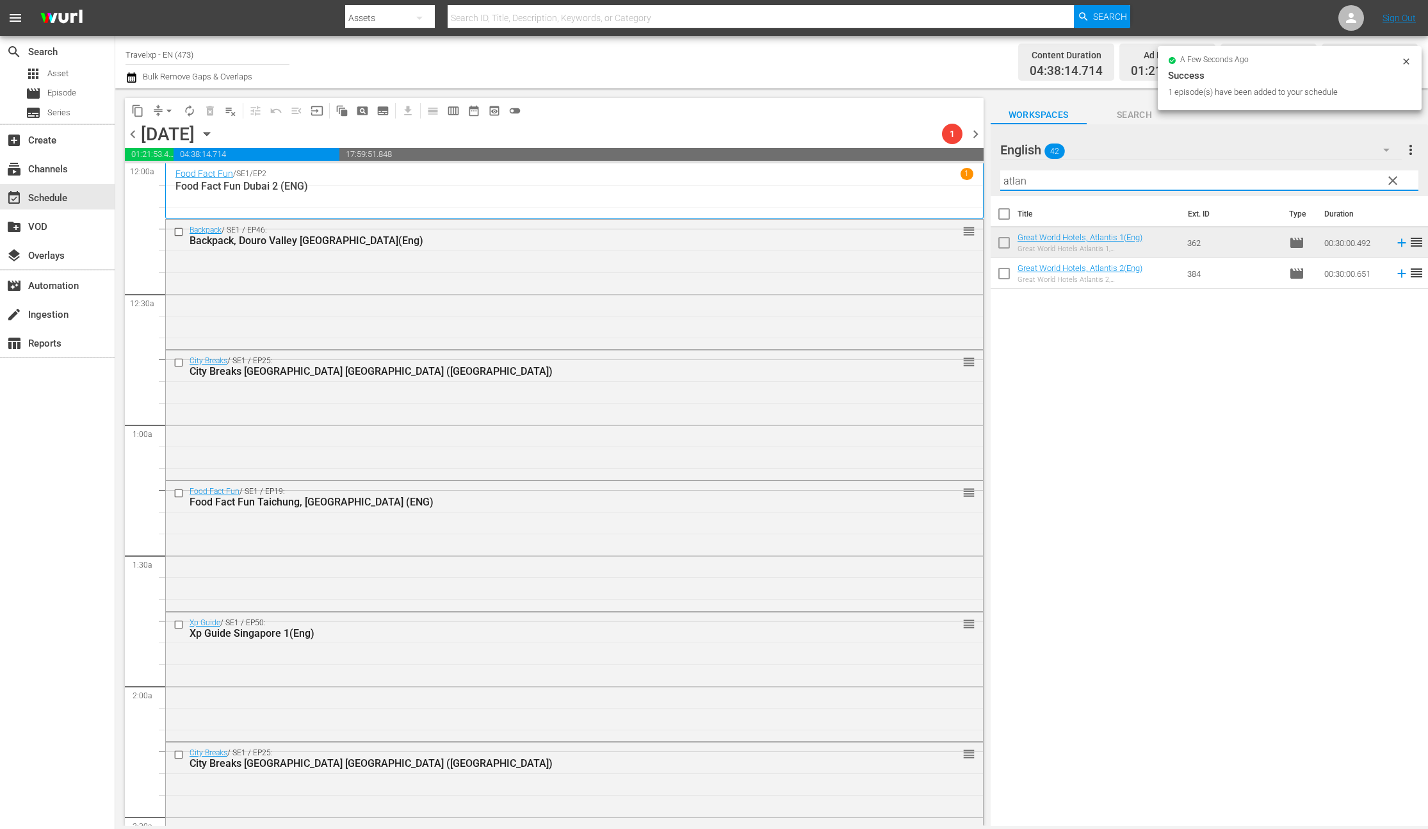
click at [1014, 179] on input "atlan" at bounding box center [1209, 180] width 418 height 20
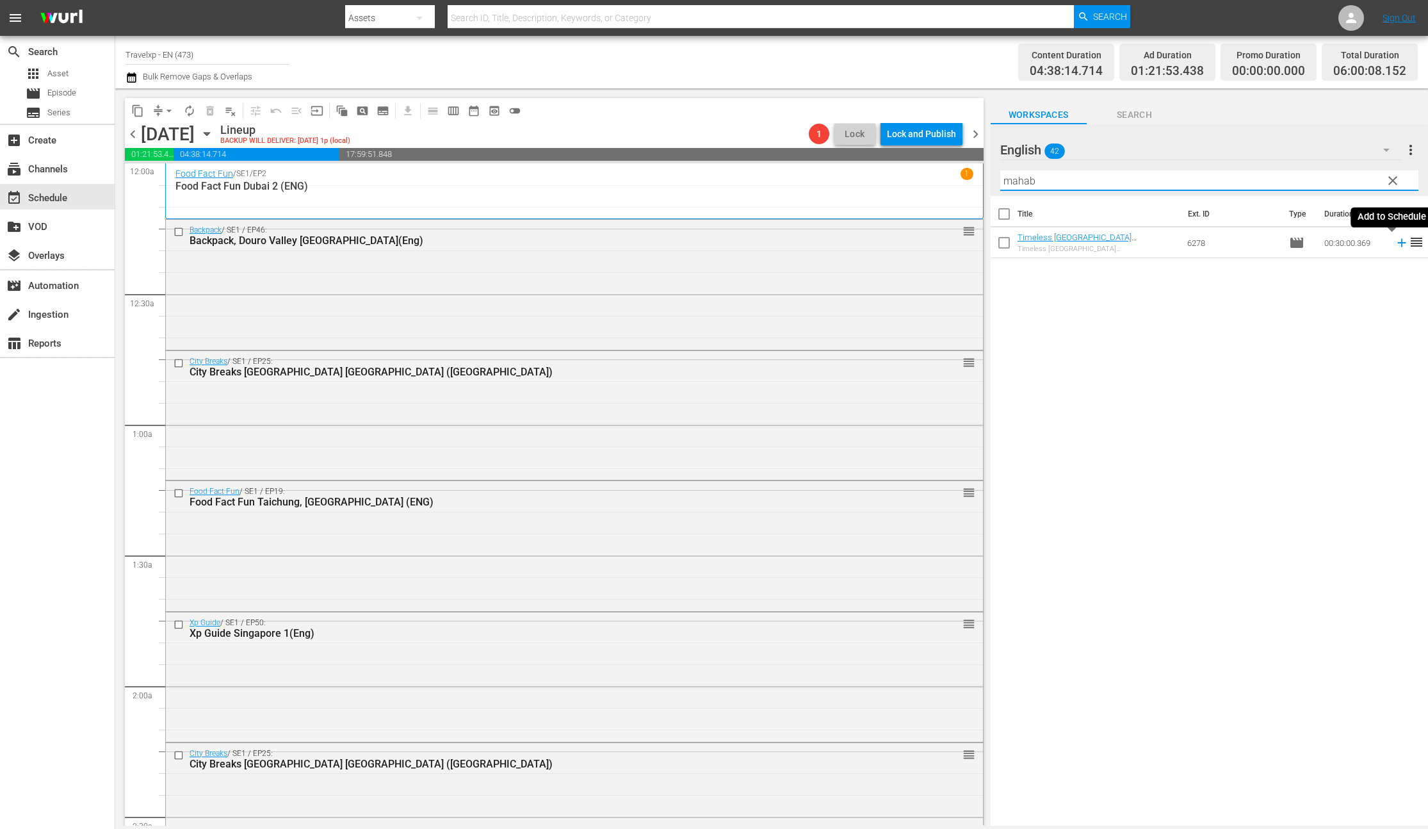
click at [1395, 243] on icon at bounding box center [1402, 243] width 14 height 14
click at [1014, 181] on input "mahab" at bounding box center [1209, 180] width 418 height 20
click at [1397, 243] on icon at bounding box center [1401, 243] width 8 height 8
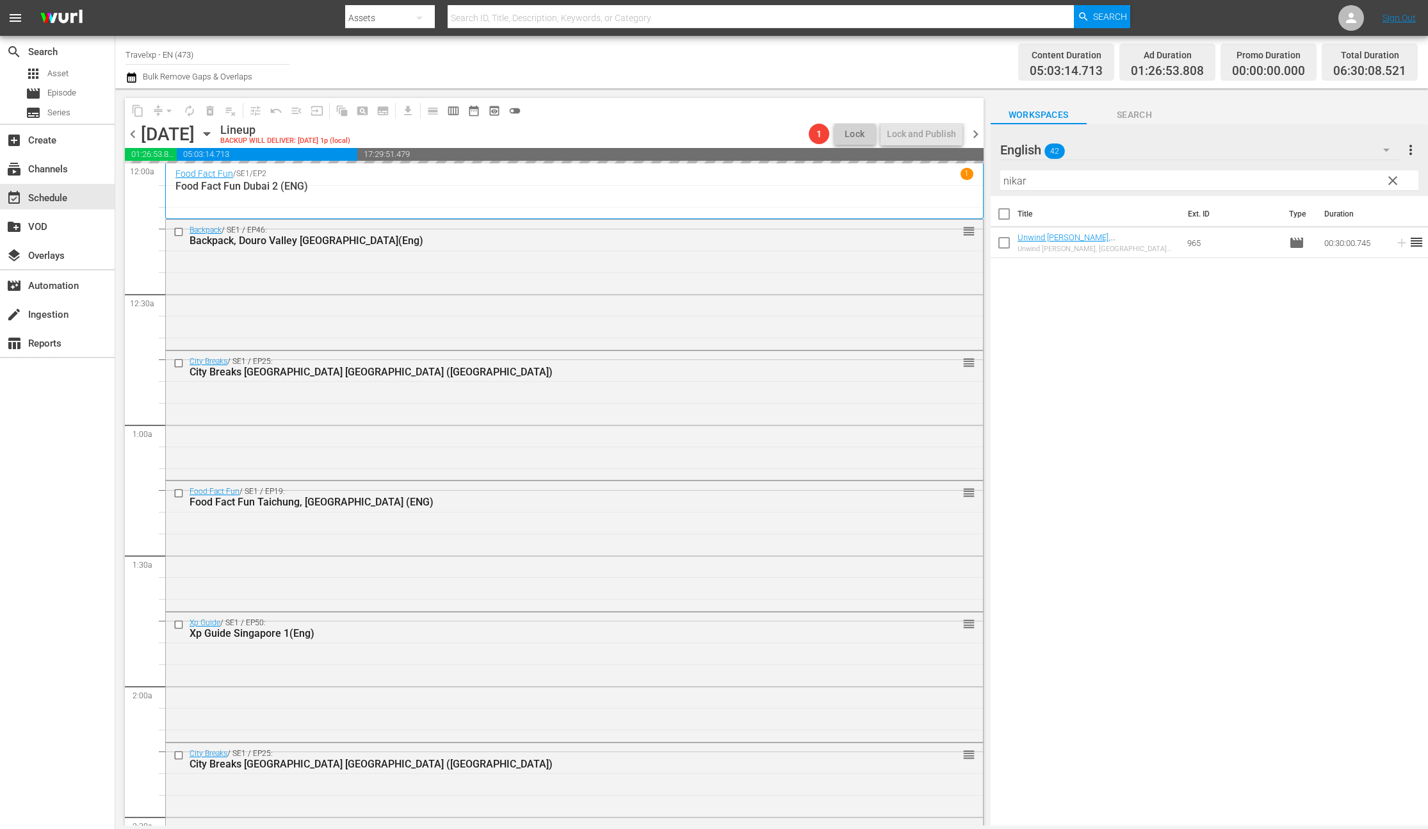
click at [1012, 182] on input "nikar" at bounding box center [1209, 180] width 418 height 20
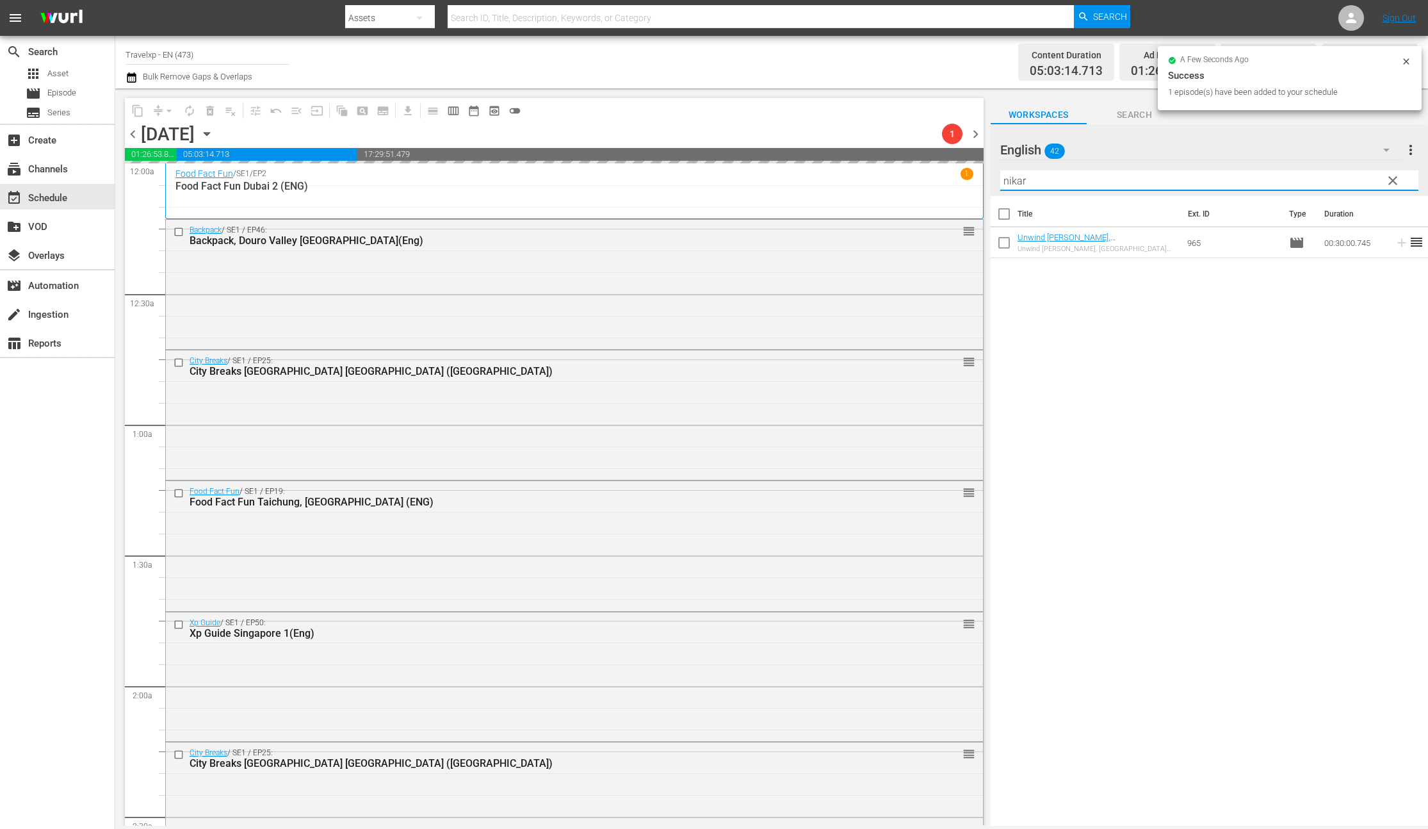
click at [1012, 182] on input "nikar" at bounding box center [1209, 180] width 418 height 20
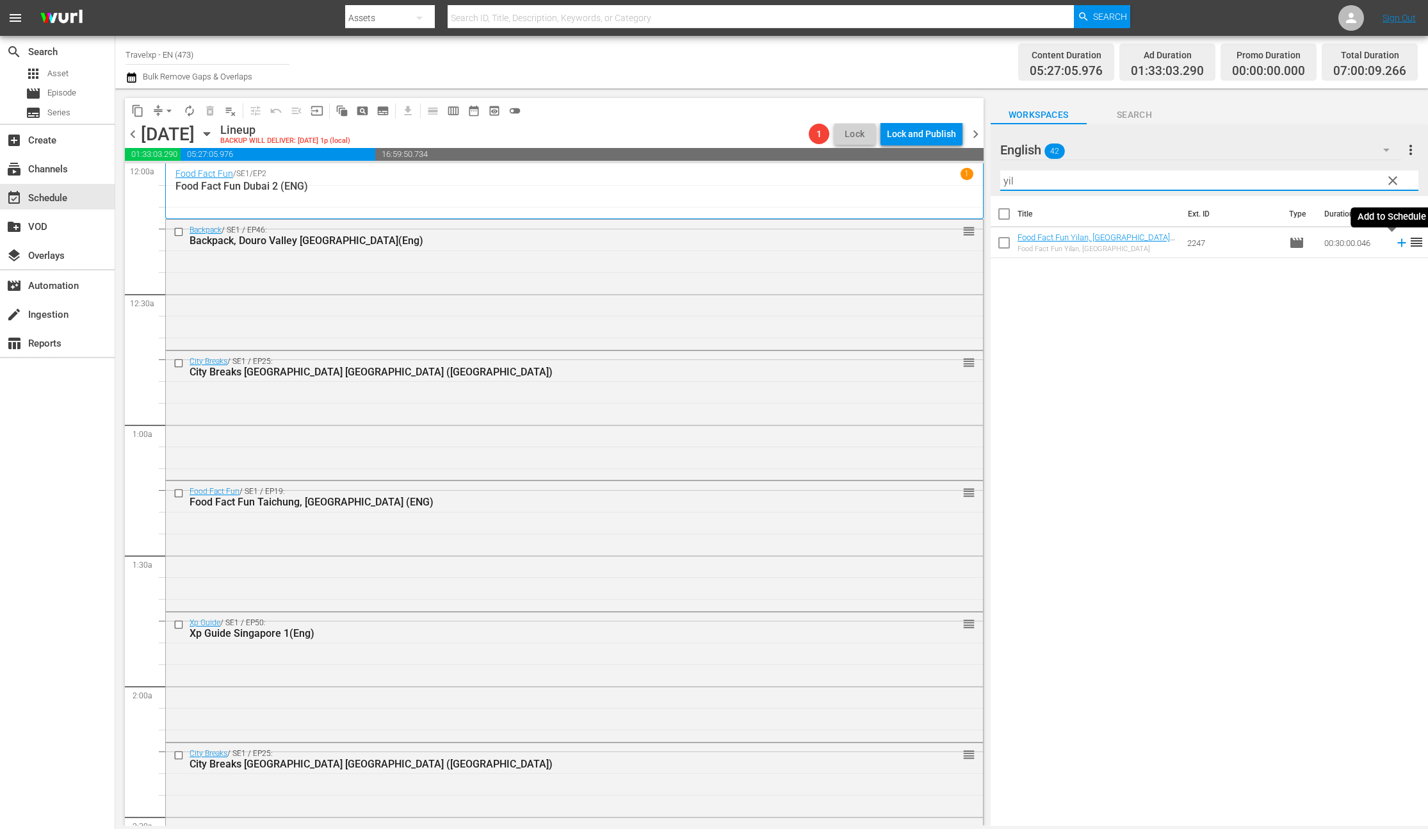
click at [1397, 243] on icon at bounding box center [1401, 243] width 8 height 8
click at [1008, 181] on input "yil" at bounding box center [1209, 180] width 418 height 20
click at [1395, 241] on icon at bounding box center [1402, 243] width 14 height 14
click at [1020, 179] on input "kamala" at bounding box center [1209, 180] width 418 height 20
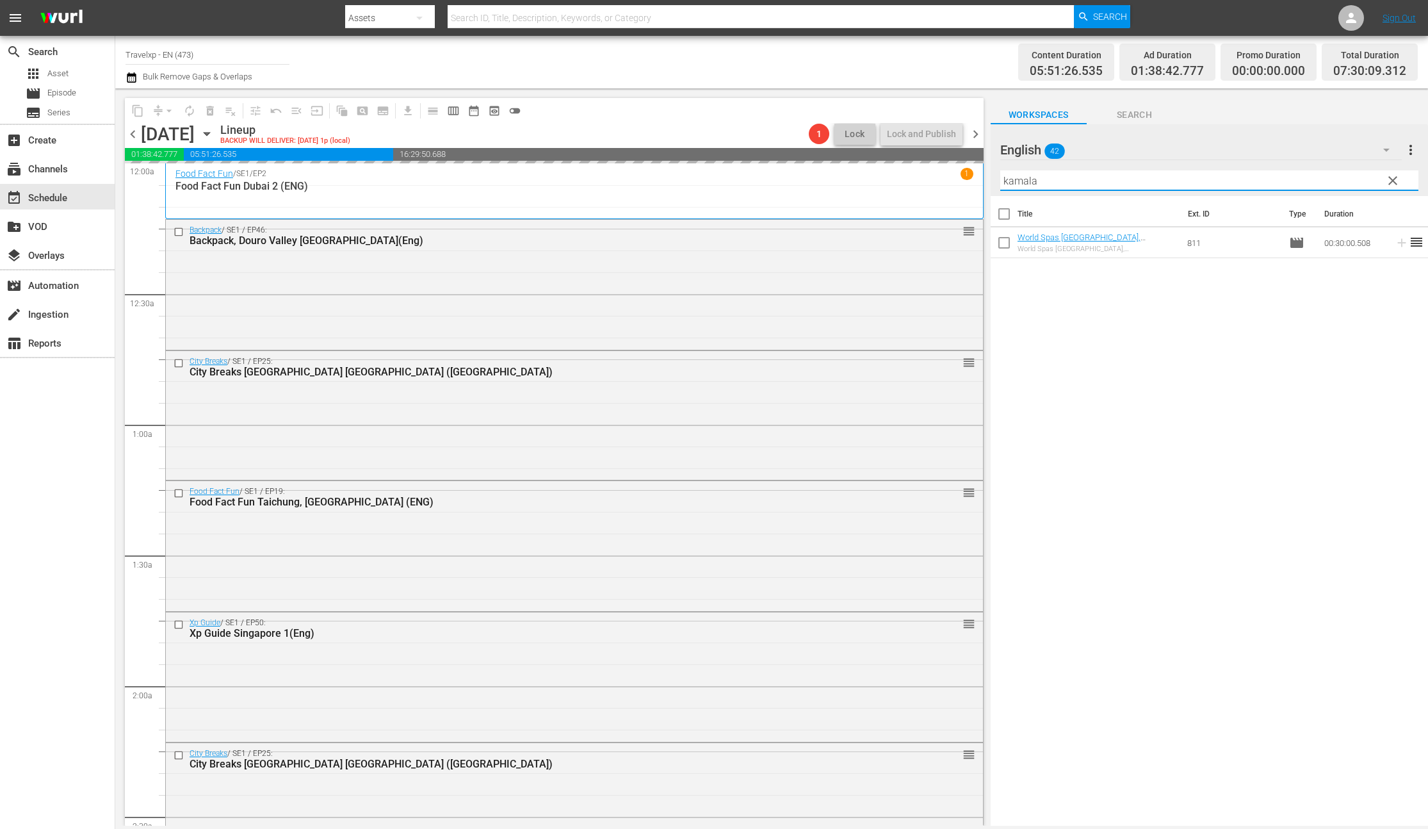
click at [1020, 179] on input "kamala" at bounding box center [1209, 180] width 418 height 20
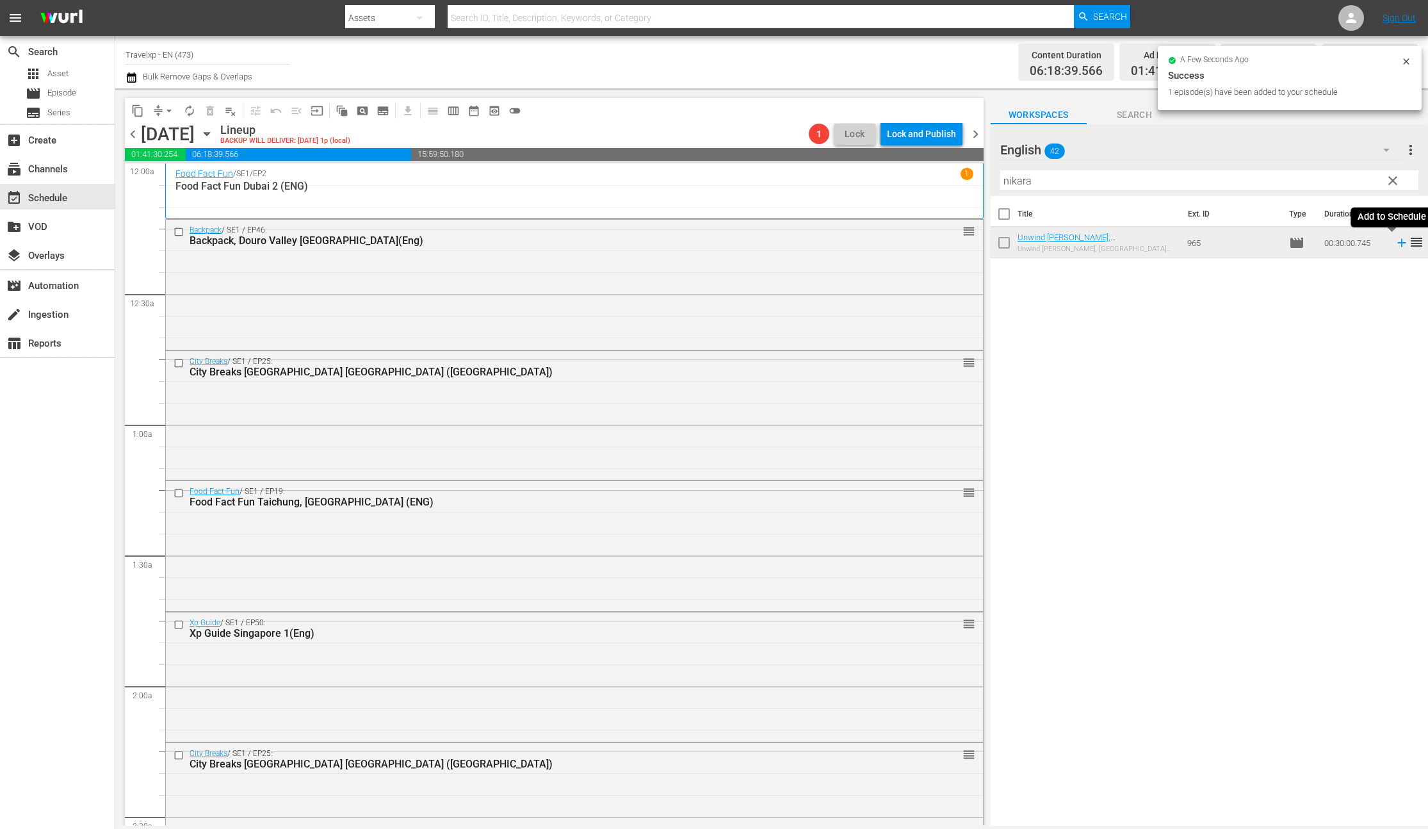
click at [1397, 242] on icon at bounding box center [1401, 243] width 8 height 8
click at [1023, 181] on input "nikara" at bounding box center [1209, 180] width 418 height 20
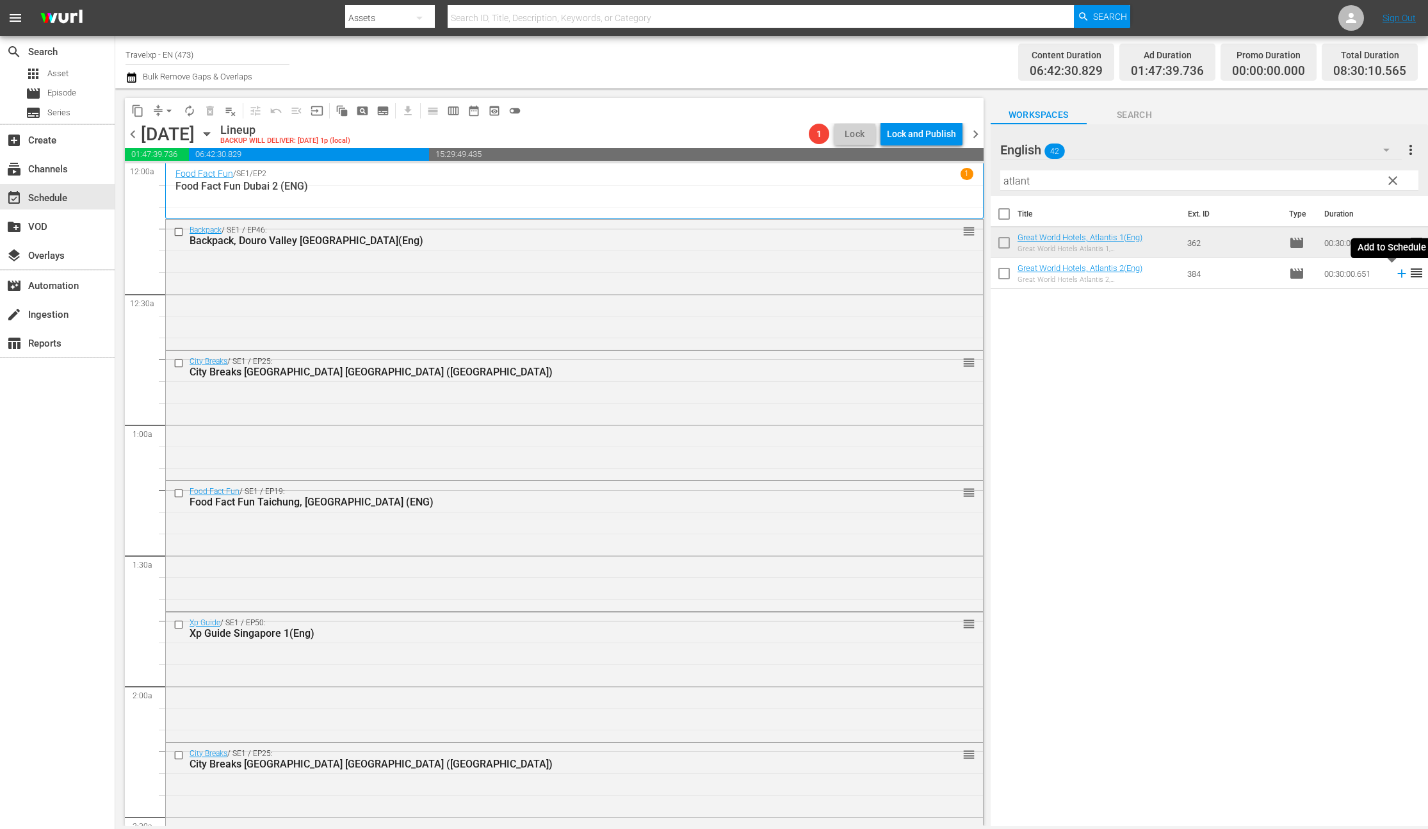
click at [1395, 275] on icon at bounding box center [1402, 273] width 14 height 14
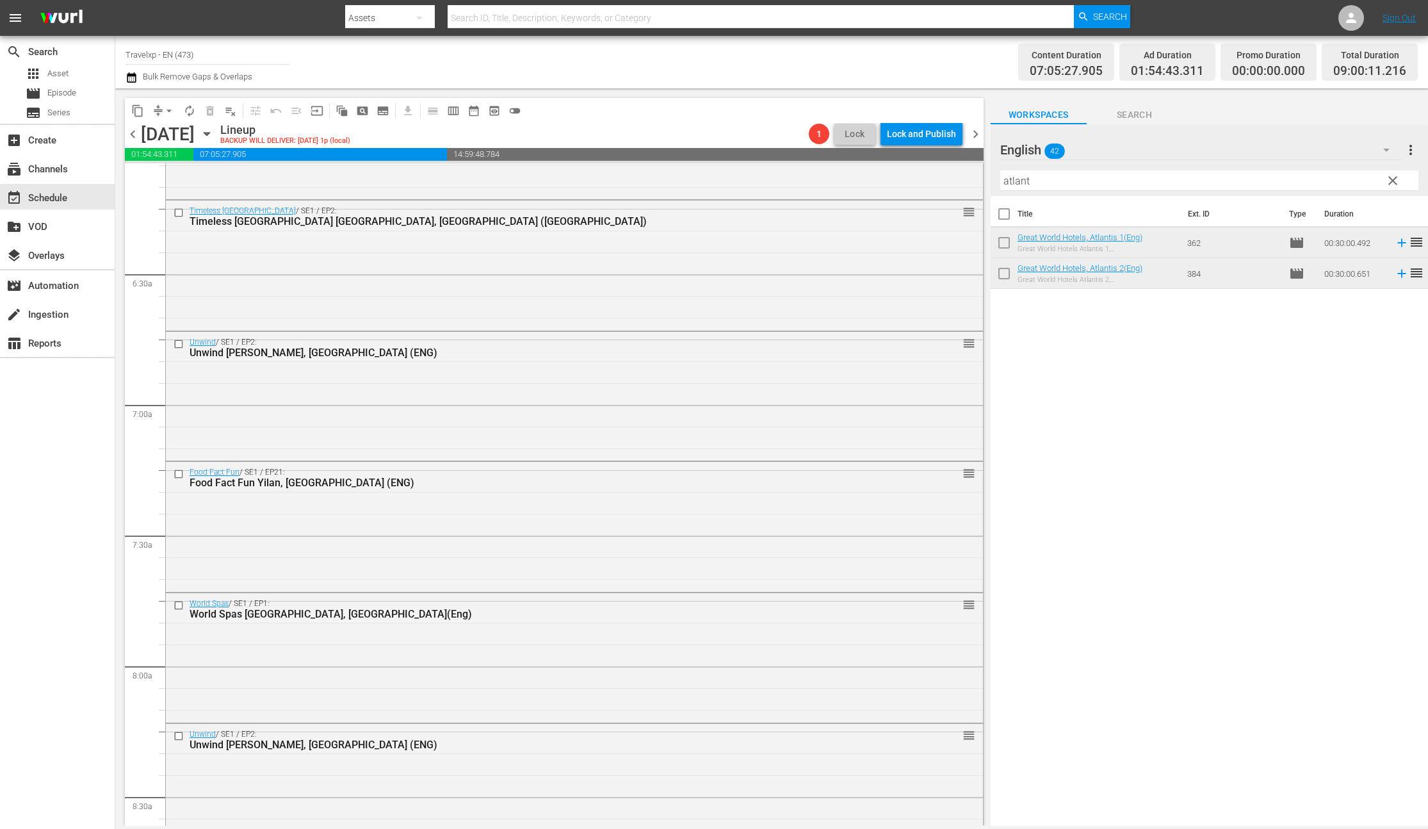
scroll to position [2225, 0]
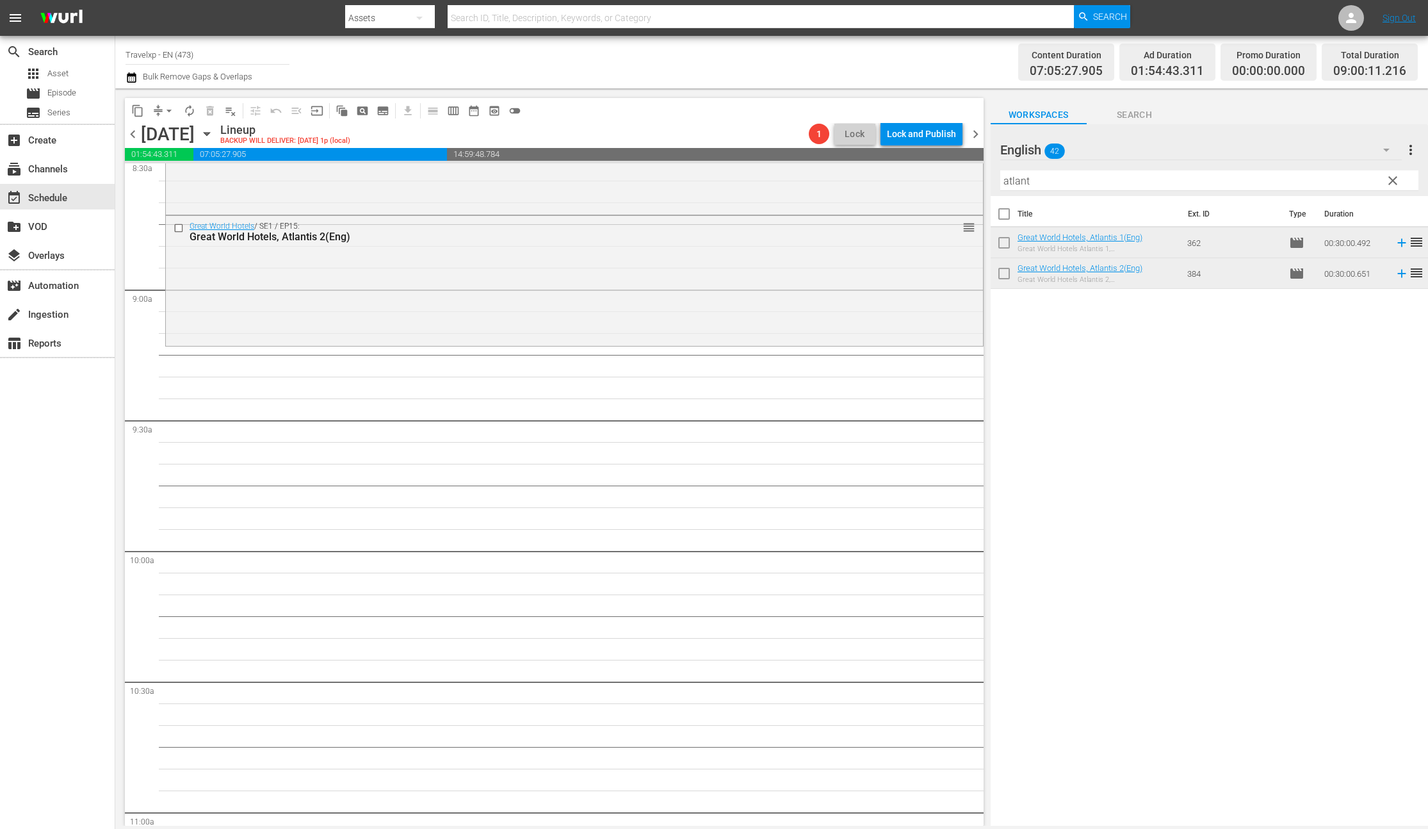
click at [1016, 180] on input "atlant" at bounding box center [1209, 180] width 418 height 20
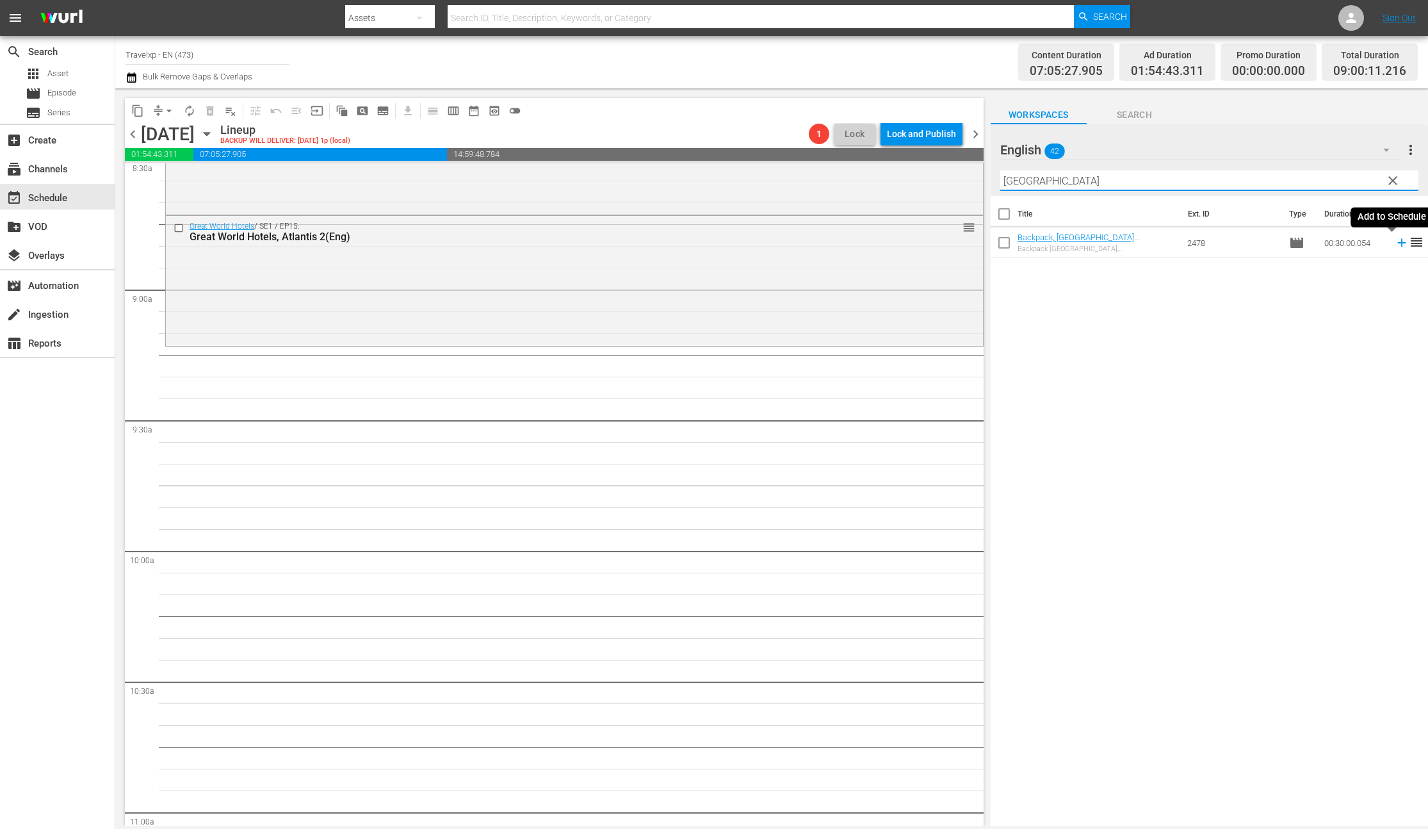
click at [1397, 243] on icon at bounding box center [1401, 243] width 8 height 8
click at [1018, 186] on input "[GEOGRAPHIC_DATA]" at bounding box center [1209, 180] width 418 height 20
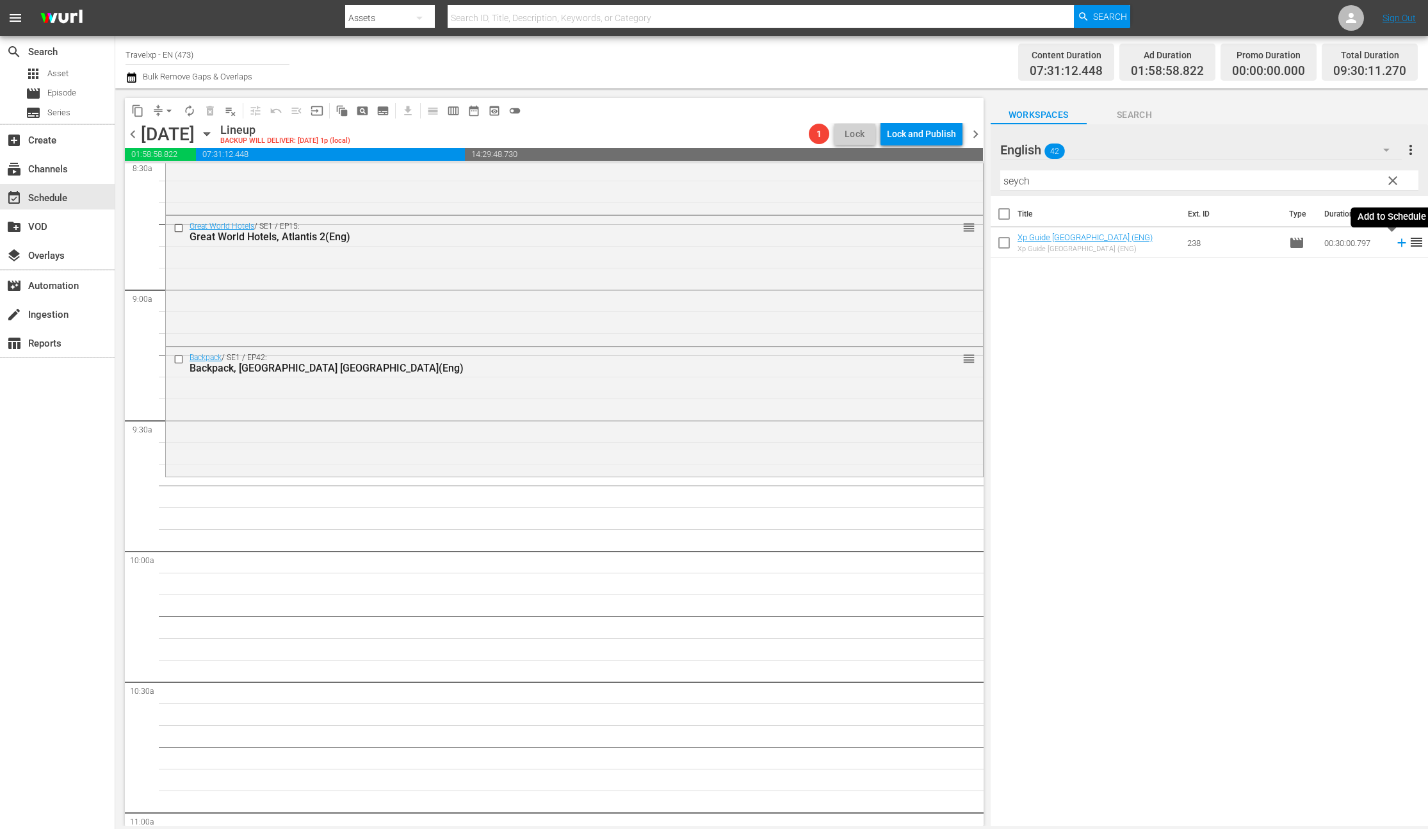
click at [1395, 242] on icon at bounding box center [1402, 243] width 14 height 14
click at [1014, 180] on input "seych" at bounding box center [1209, 180] width 418 height 20
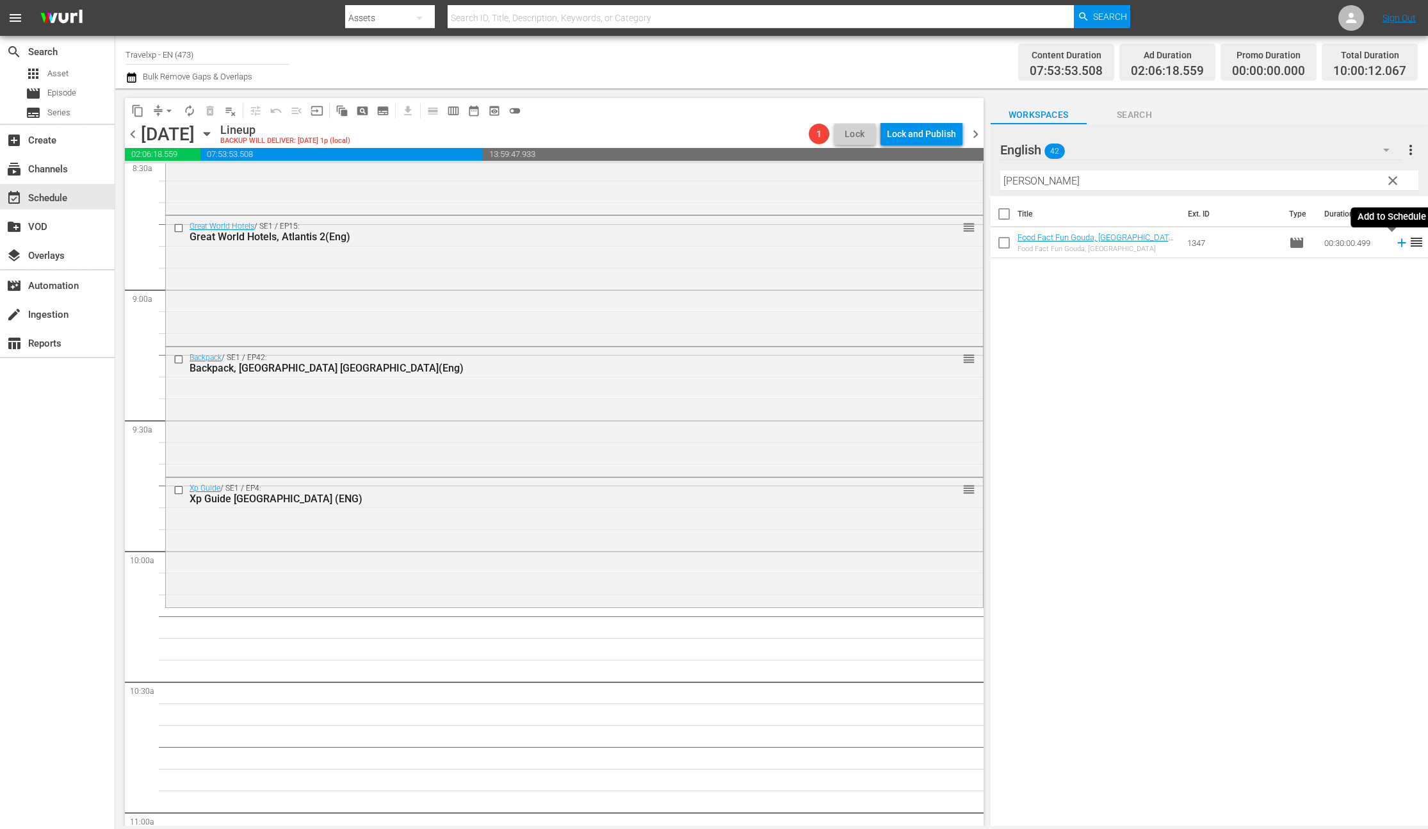
click at [1397, 245] on icon at bounding box center [1401, 243] width 8 height 8
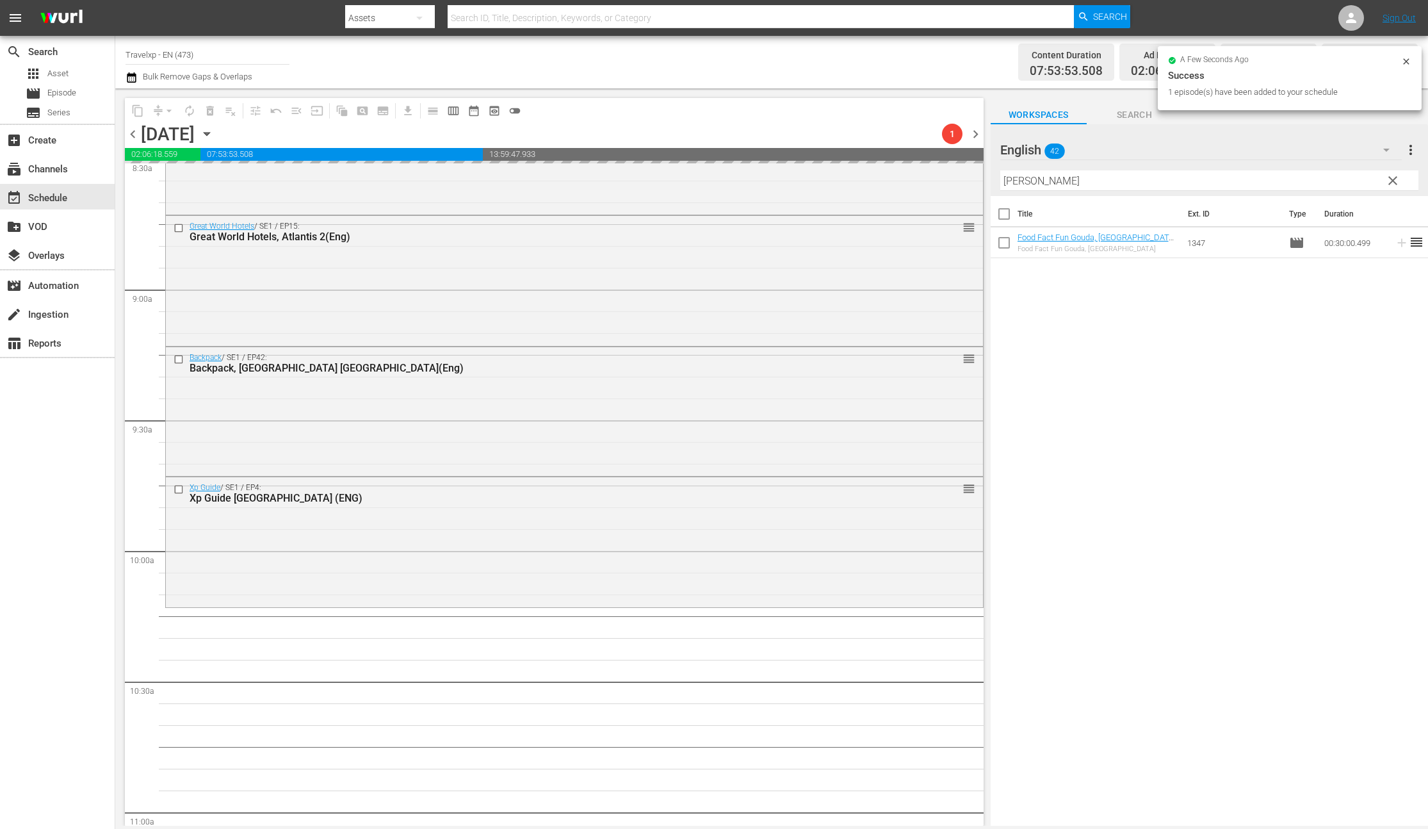
click at [1020, 184] on input "[PERSON_NAME]" at bounding box center [1209, 180] width 418 height 20
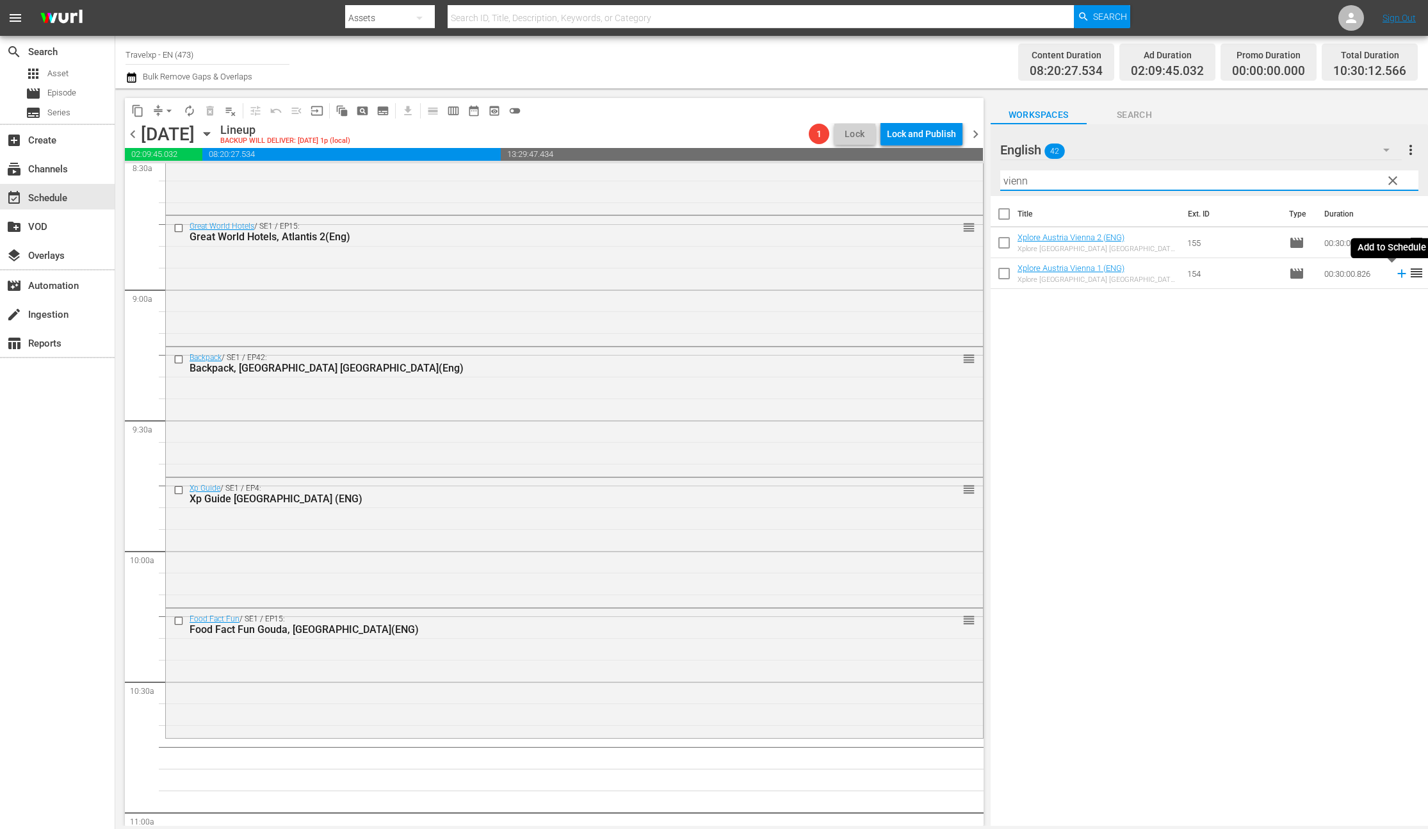
click at [1397, 273] on icon at bounding box center [1401, 274] width 8 height 8
click at [1023, 184] on input "vienn" at bounding box center [1209, 180] width 418 height 20
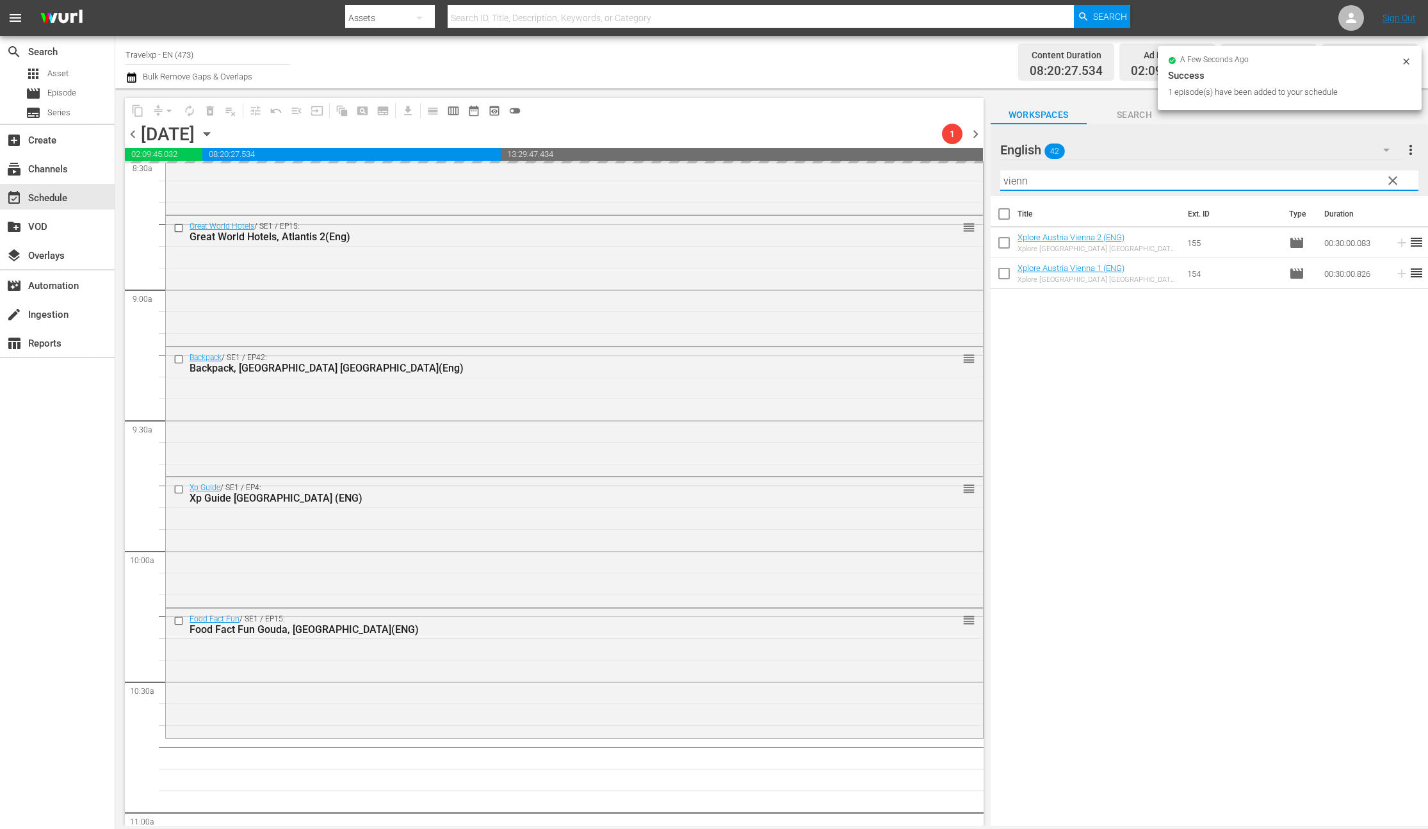
click at [1023, 184] on input "vienn" at bounding box center [1209, 180] width 418 height 20
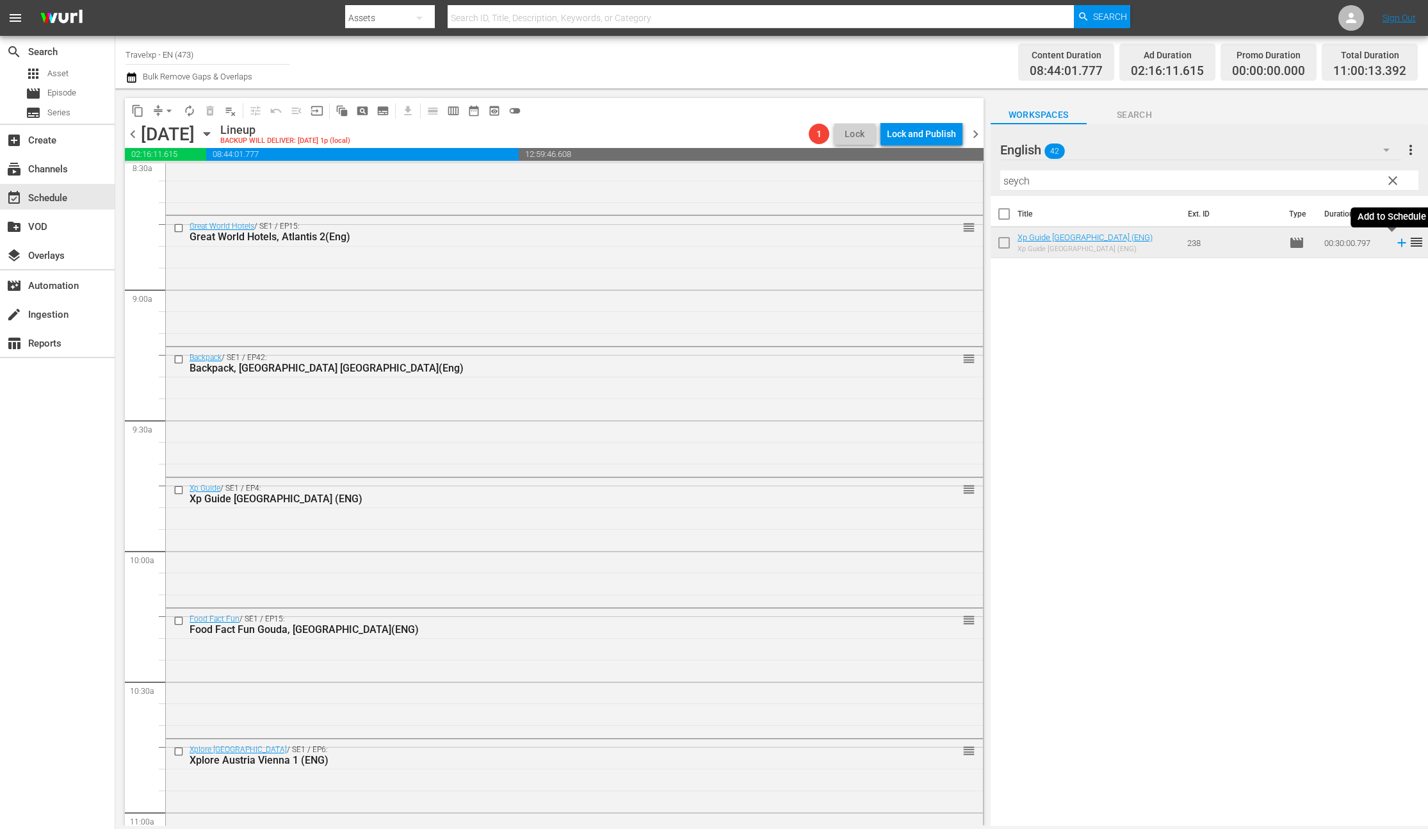
click at [1397, 244] on icon at bounding box center [1401, 243] width 8 height 8
click at [1021, 186] on input "seych" at bounding box center [1209, 180] width 418 height 20
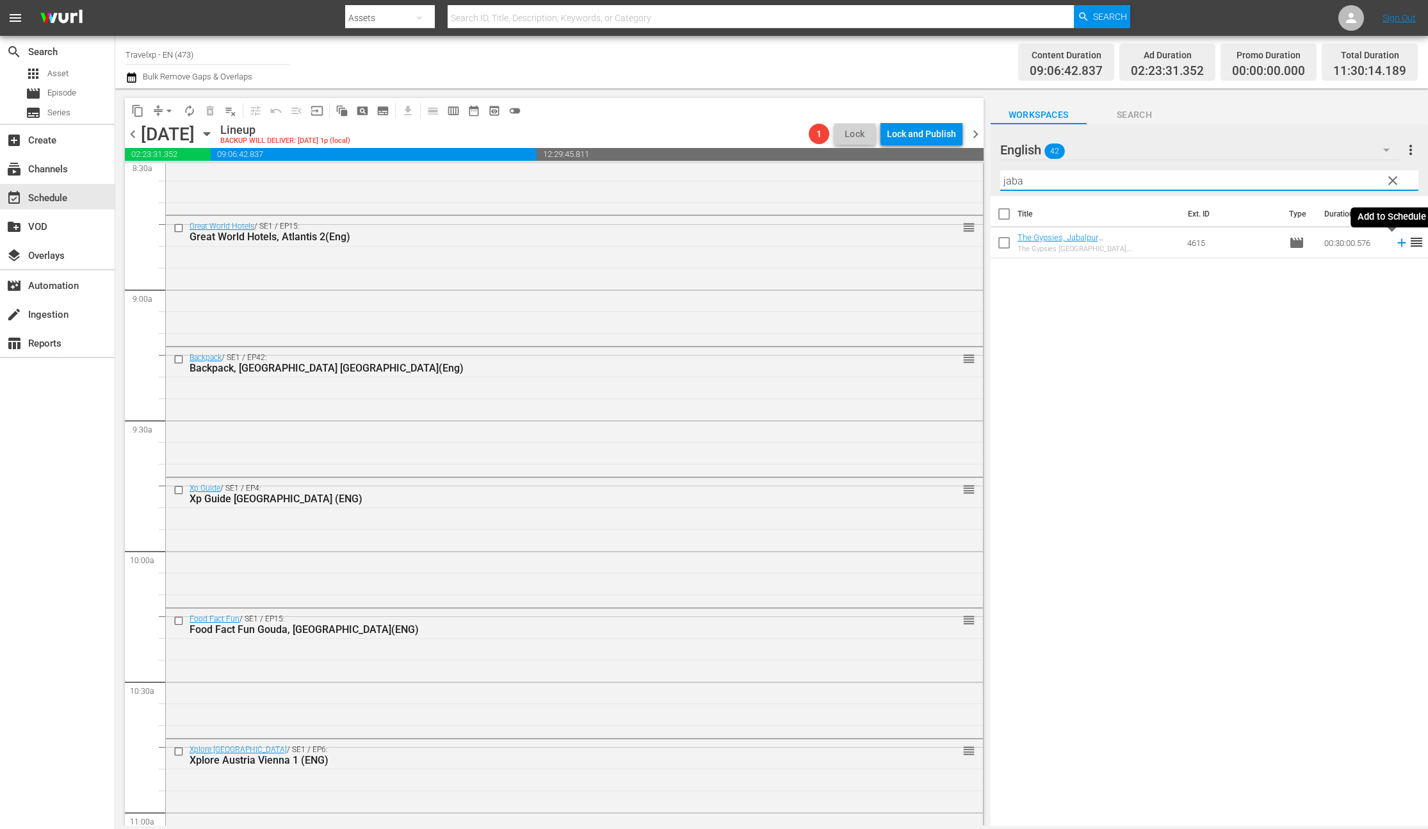
click at [1397, 245] on icon at bounding box center [1401, 243] width 8 height 8
click at [1015, 182] on input "jaba" at bounding box center [1209, 180] width 418 height 20
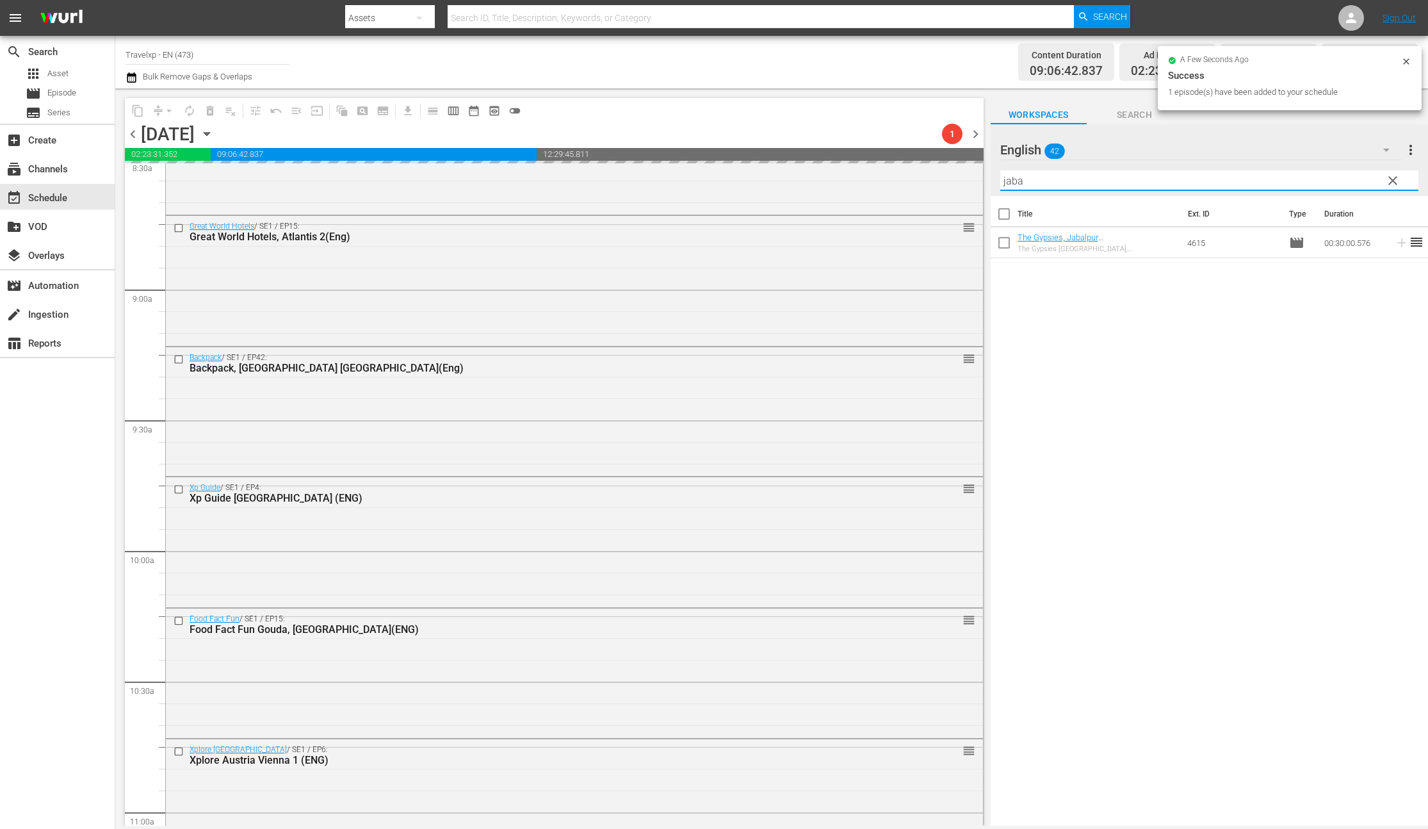
click at [1015, 182] on input "jaba" at bounding box center [1209, 180] width 418 height 20
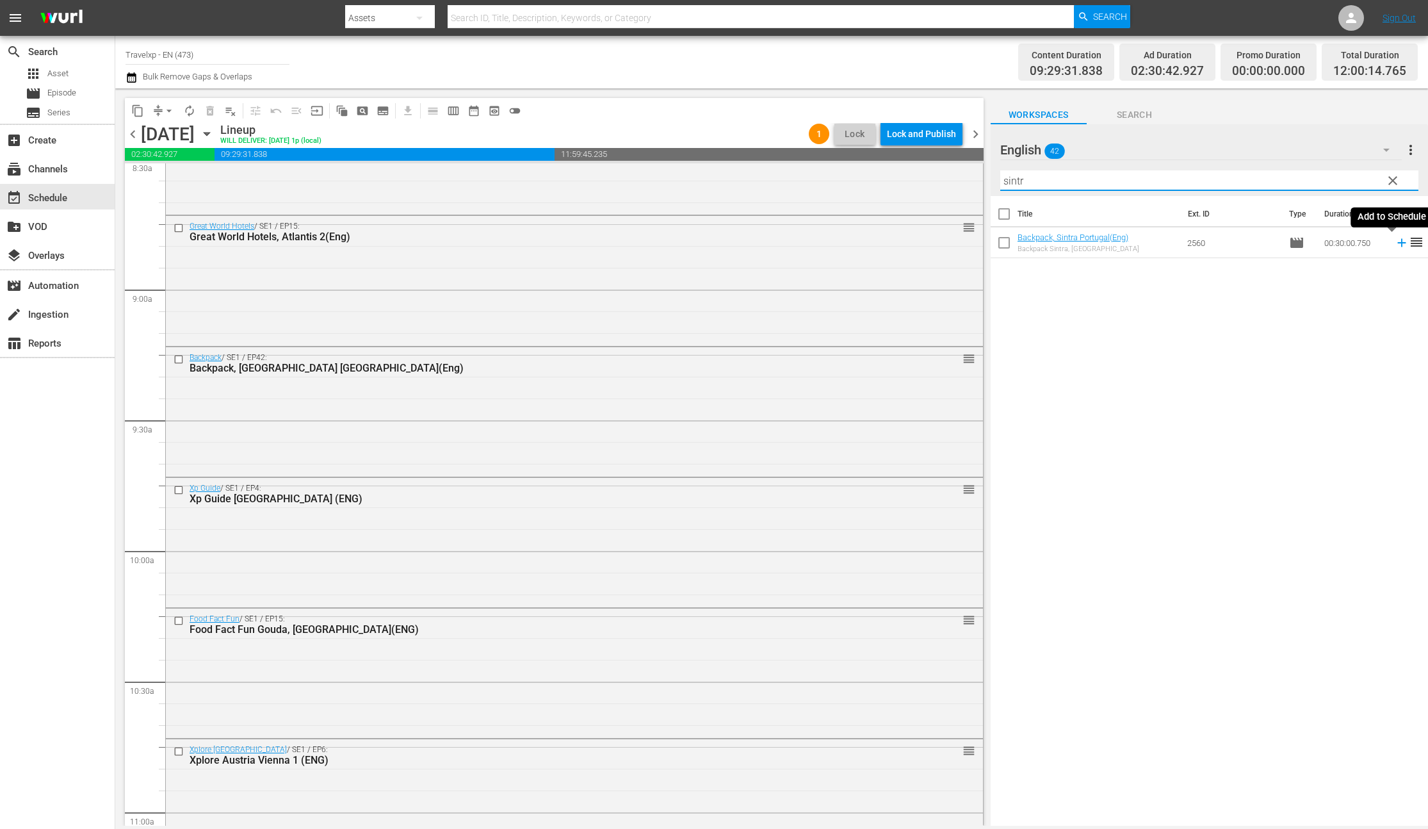
click at [1397, 243] on icon at bounding box center [1401, 243] width 8 height 8
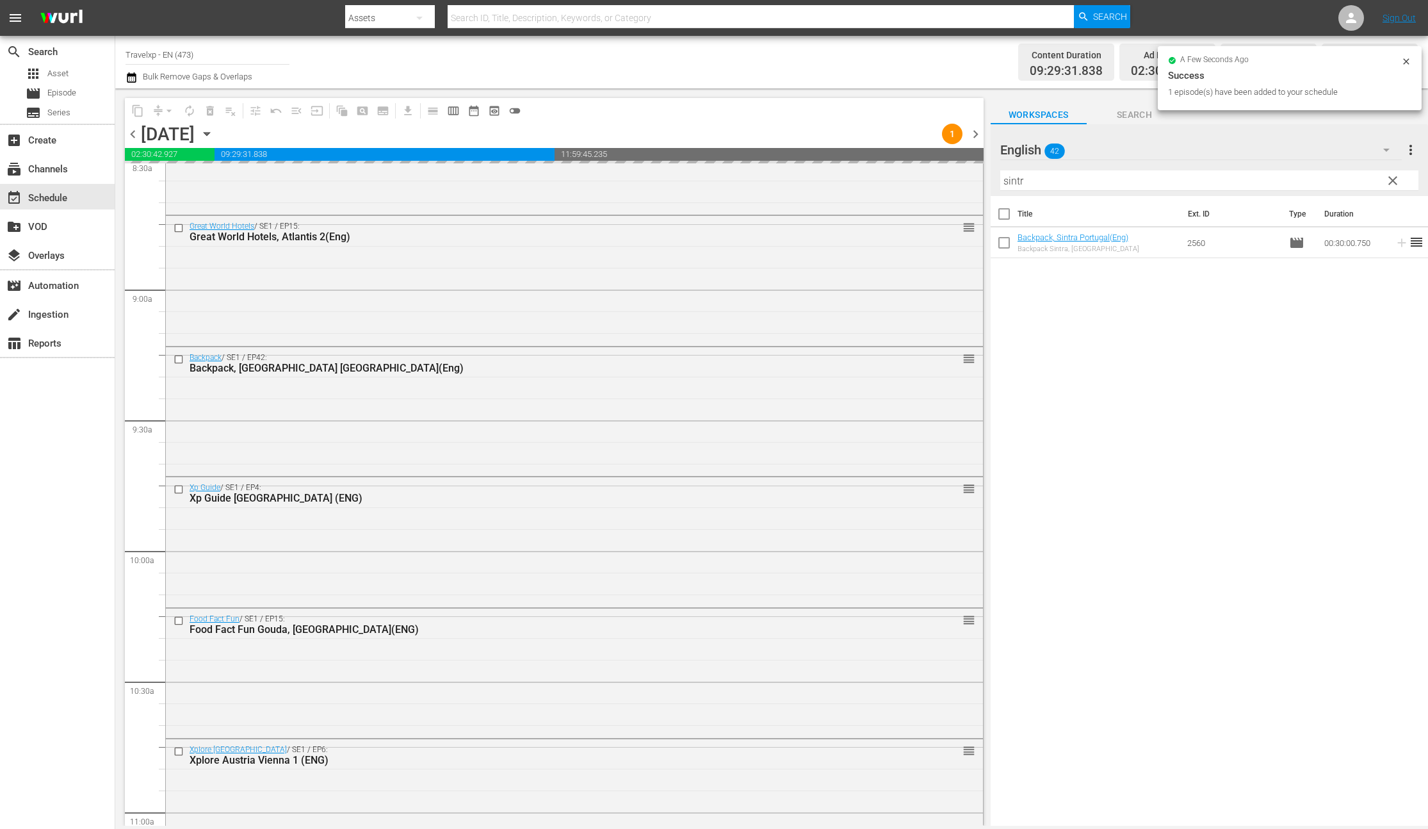
click at [1018, 183] on input "sintr" at bounding box center [1209, 180] width 418 height 20
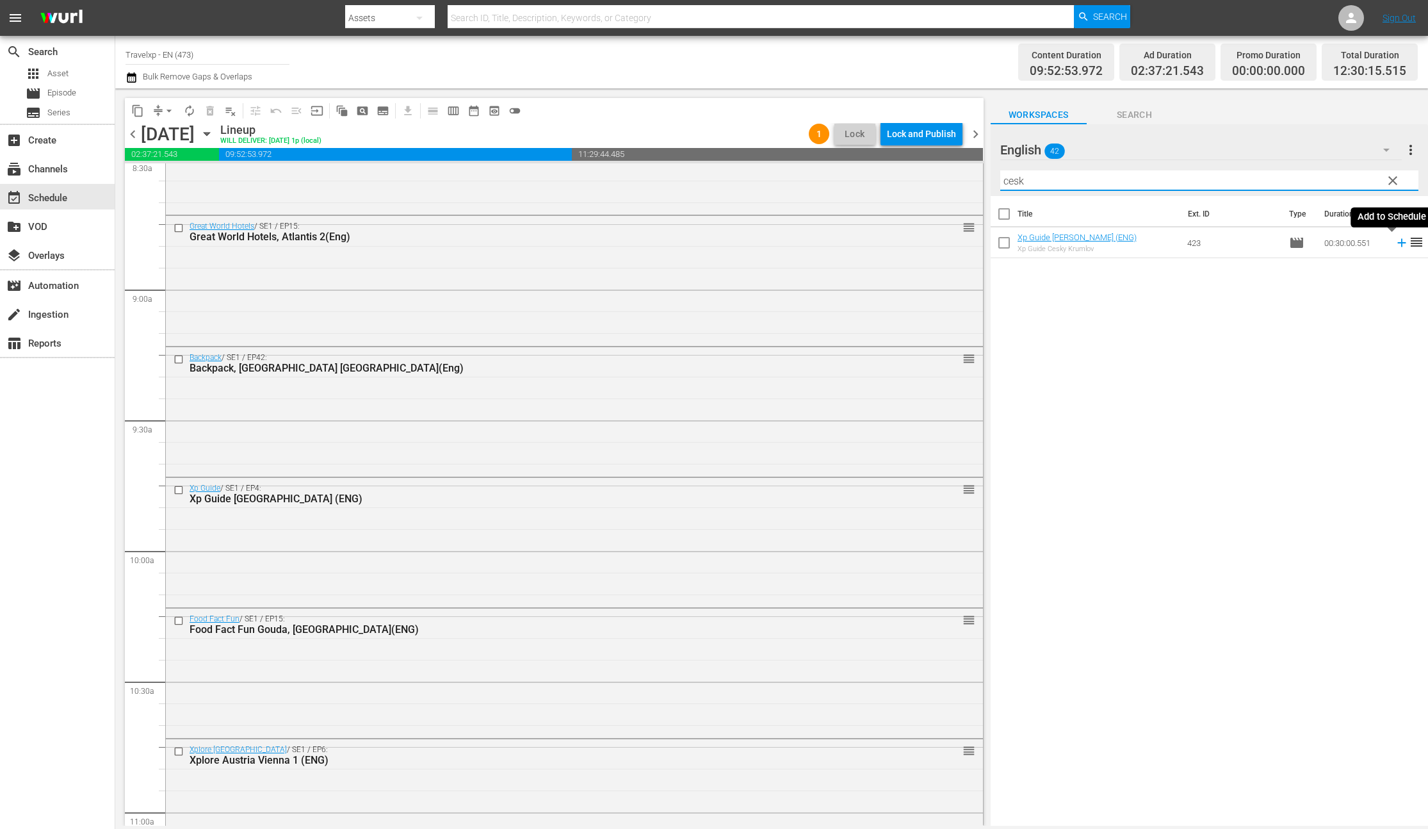
click at [1397, 243] on icon at bounding box center [1401, 243] width 8 height 8
click at [1017, 181] on input "cesk" at bounding box center [1209, 180] width 418 height 20
click at [1395, 244] on icon at bounding box center [1402, 243] width 14 height 14
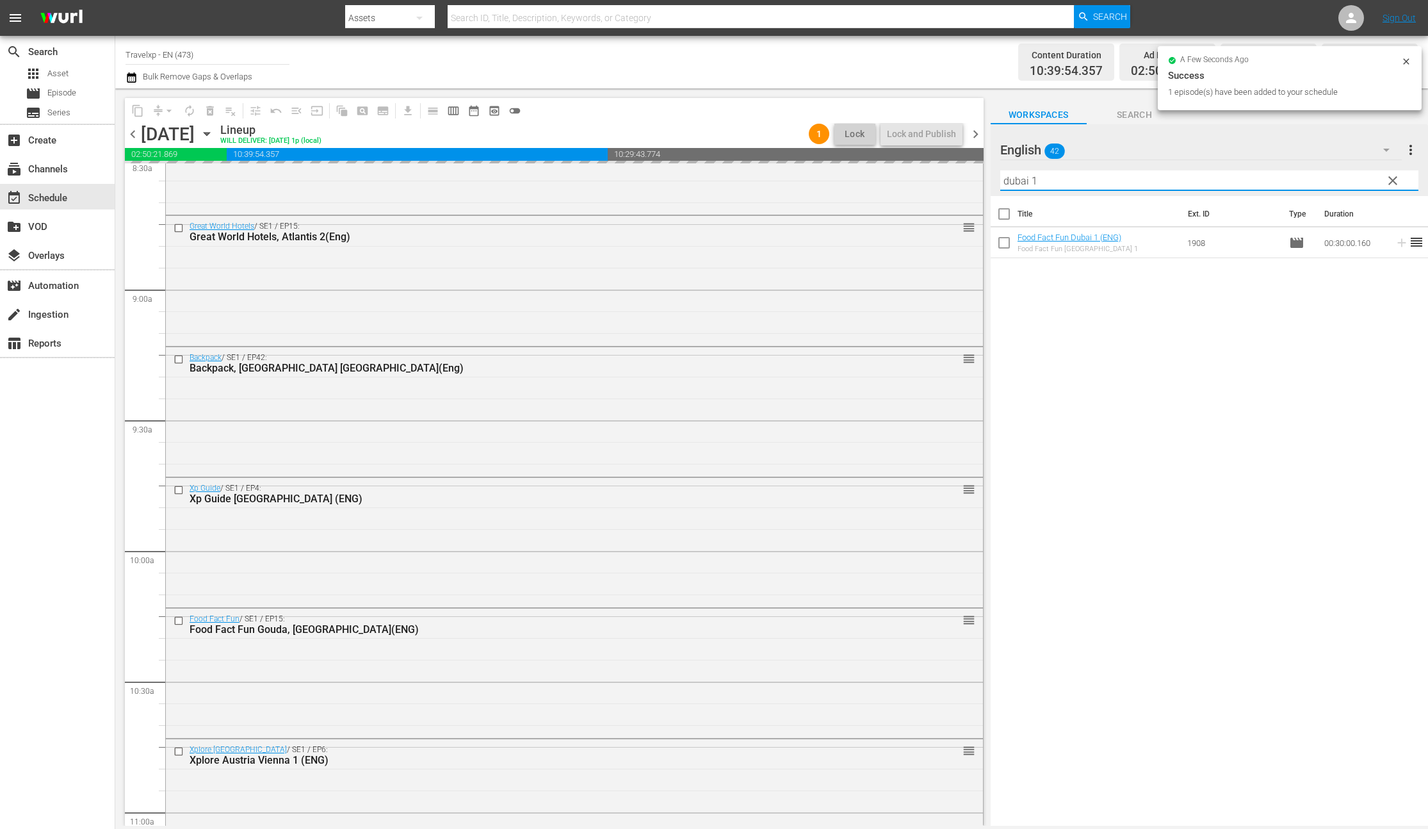
drag, startPoint x: 1052, startPoint y: 180, endPoint x: 995, endPoint y: 181, distance: 57.0
click at [968, 183] on div "content_copy compress arrow_drop_down autorenew_outlined delete_forever_outline…" at bounding box center [771, 456] width 1313 height 737
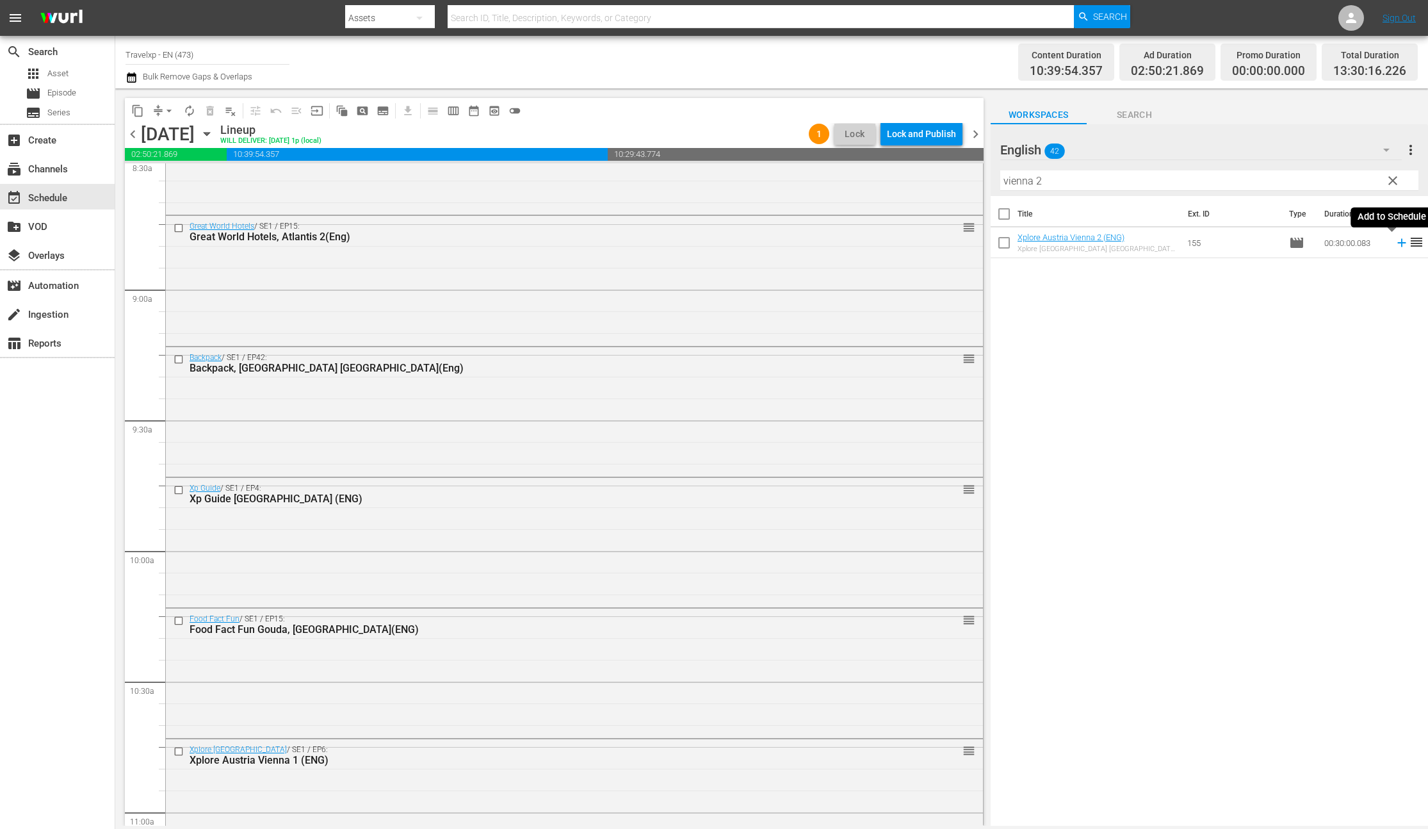
click at [1397, 242] on icon at bounding box center [1401, 243] width 8 height 8
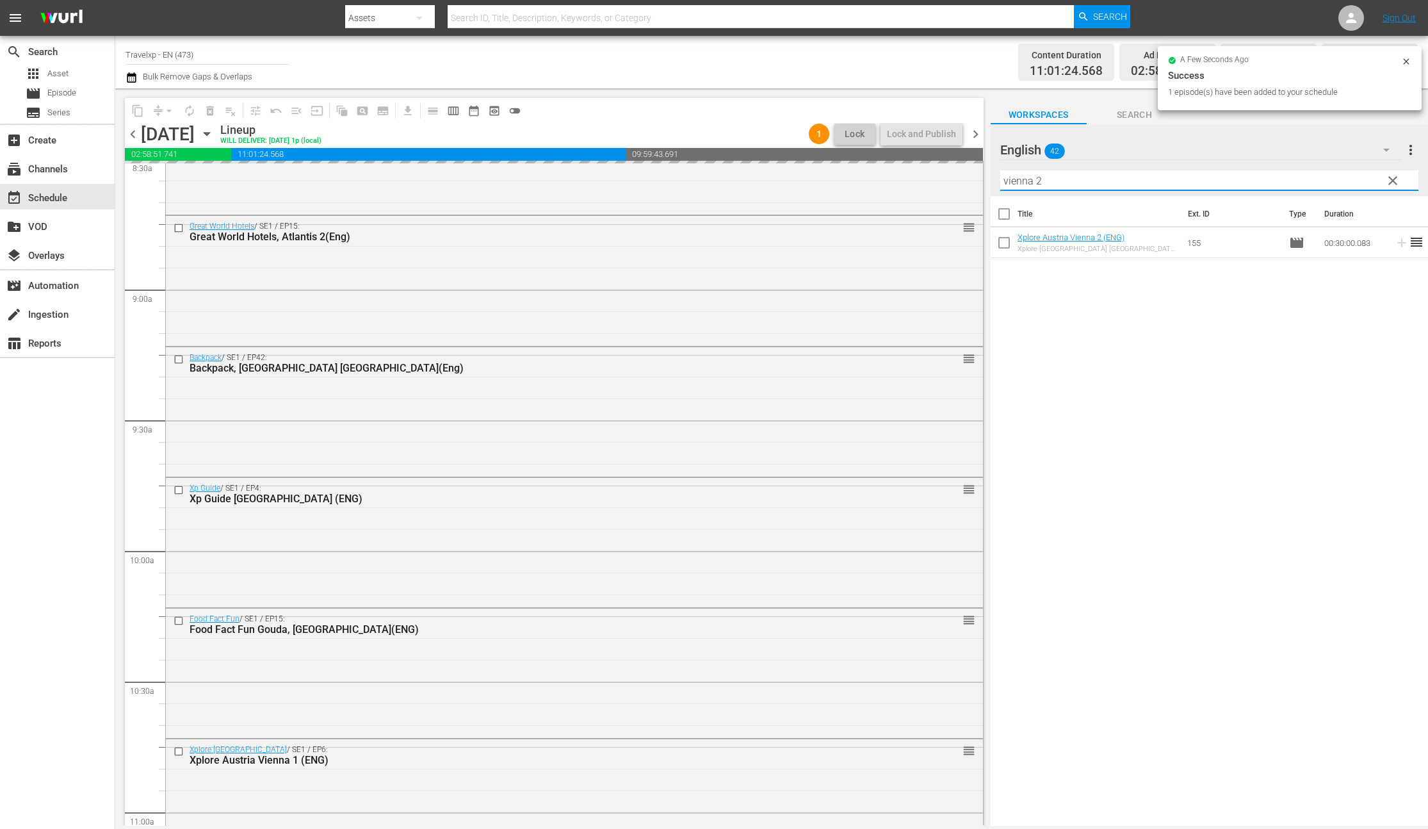
drag, startPoint x: 1048, startPoint y: 184, endPoint x: 993, endPoint y: 186, distance: 54.5
click at [993, 186] on div "English 42 English more_vert clear Filter by Title vienna 2" at bounding box center [1209, 160] width 437 height 72
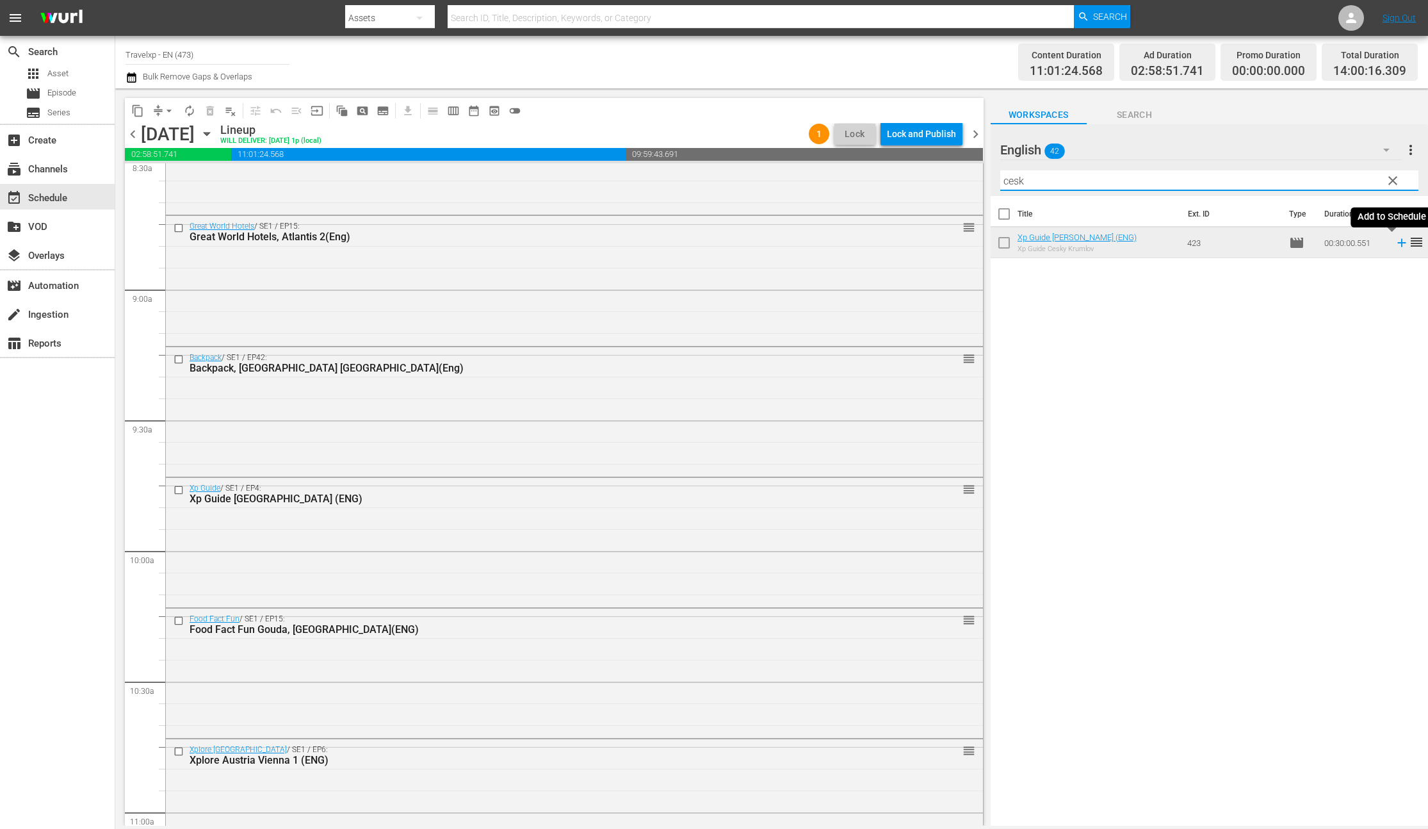
click at [1395, 243] on icon at bounding box center [1402, 243] width 14 height 14
click at [1018, 184] on input "cesk" at bounding box center [1209, 180] width 418 height 20
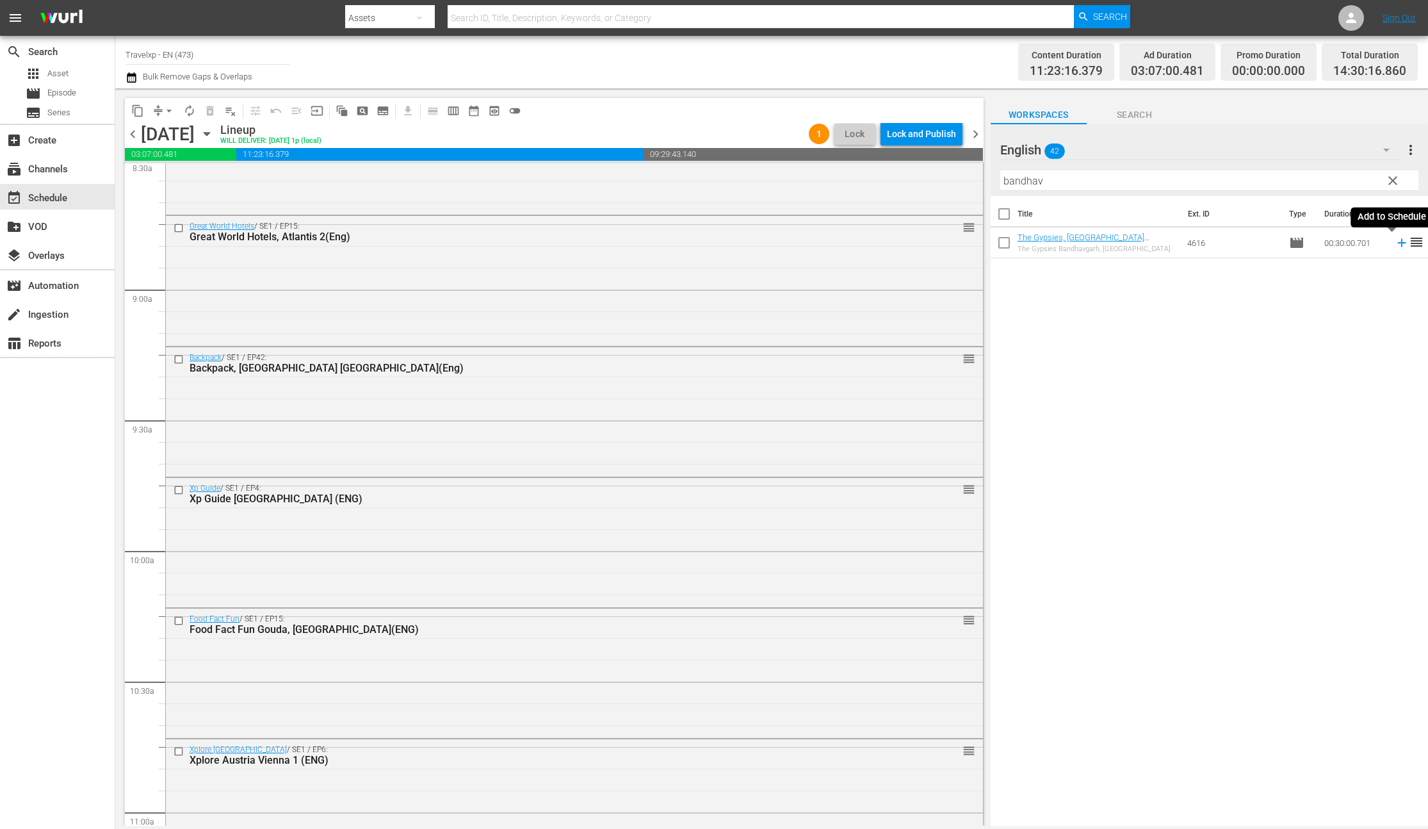
click at [1397, 242] on icon at bounding box center [1401, 243] width 8 height 8
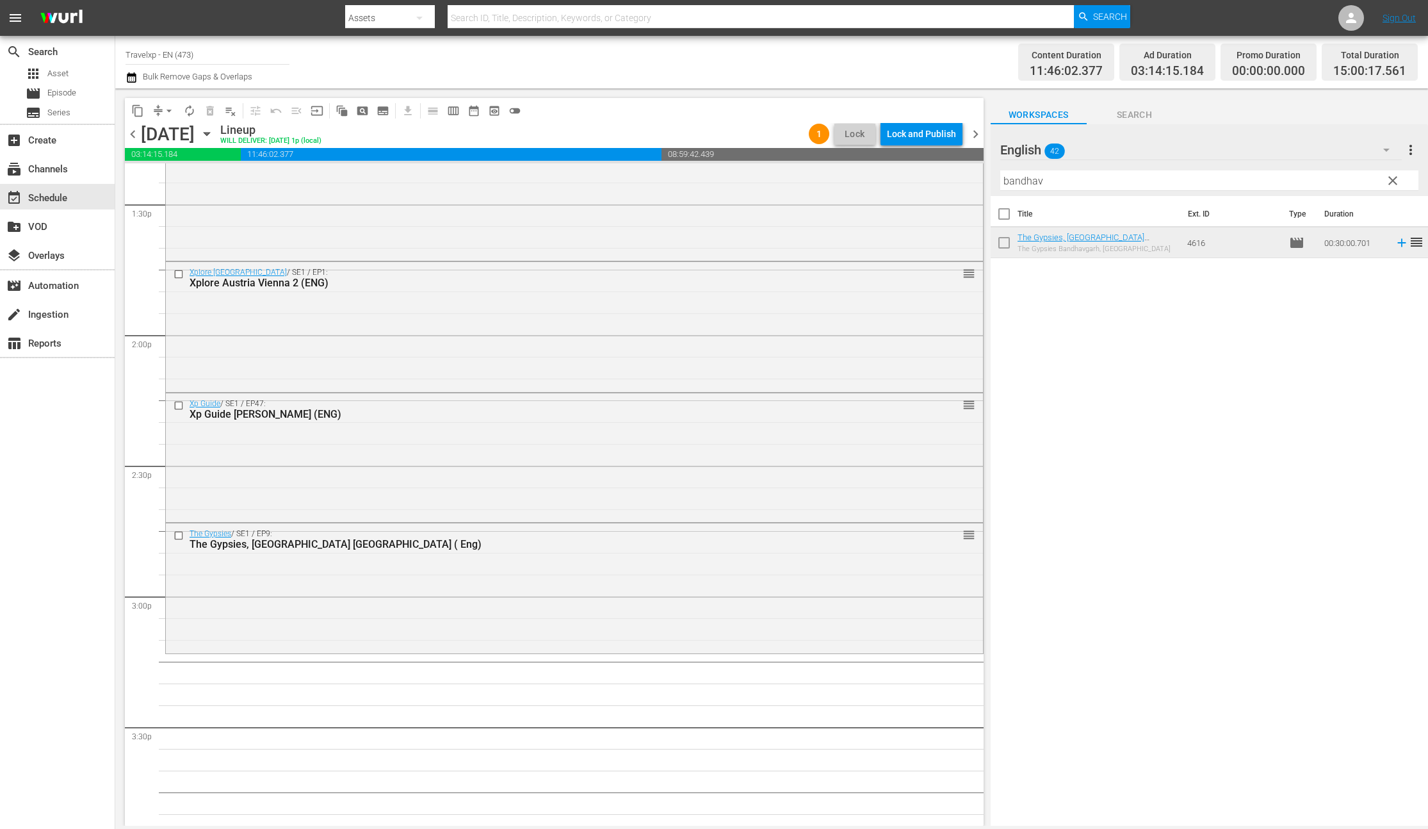
scroll to position [3487, 0]
click at [1024, 181] on input "bandhav" at bounding box center [1209, 180] width 418 height 20
click at [1395, 243] on icon at bounding box center [1402, 243] width 14 height 14
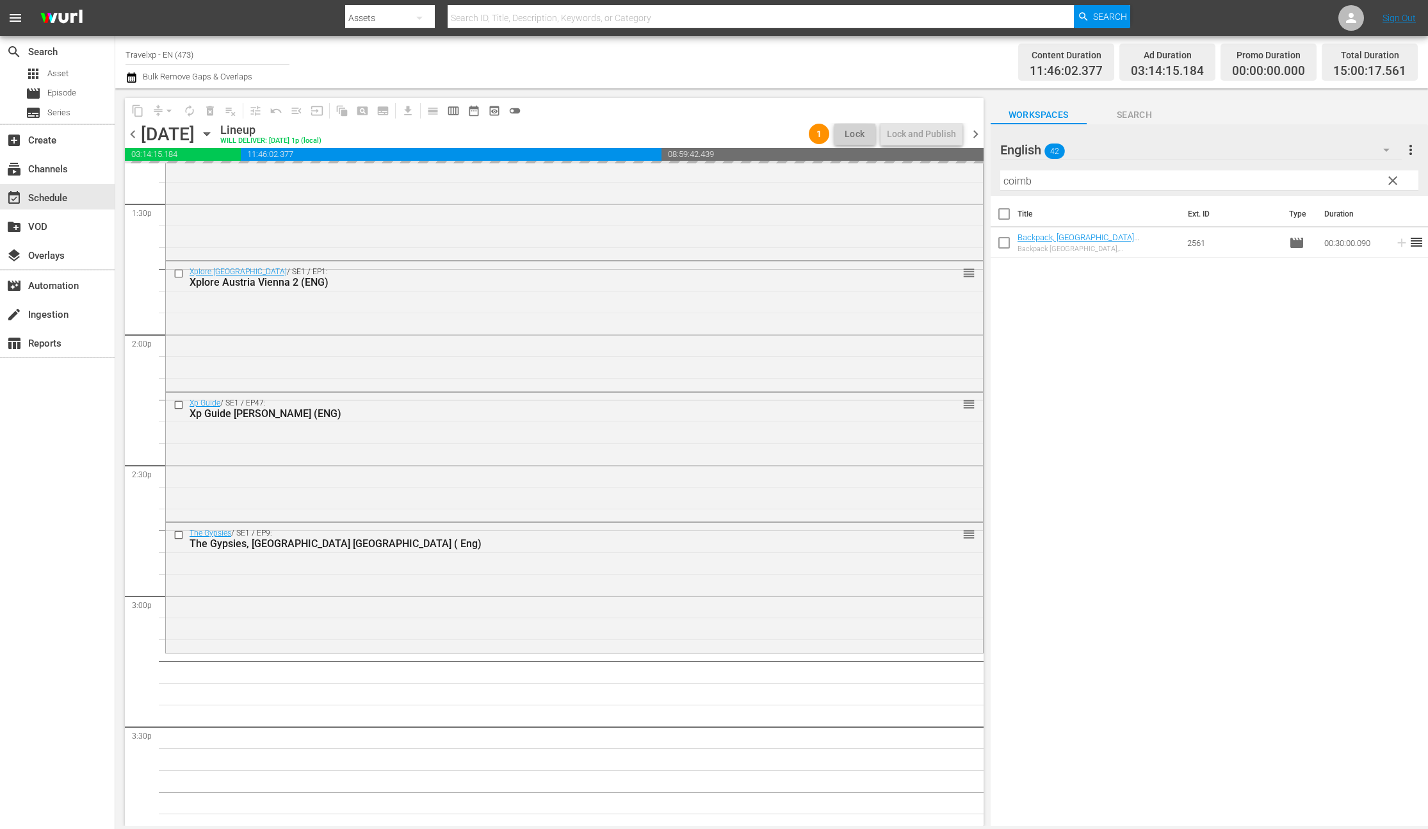
click at [1025, 184] on input "coimb" at bounding box center [1209, 180] width 418 height 20
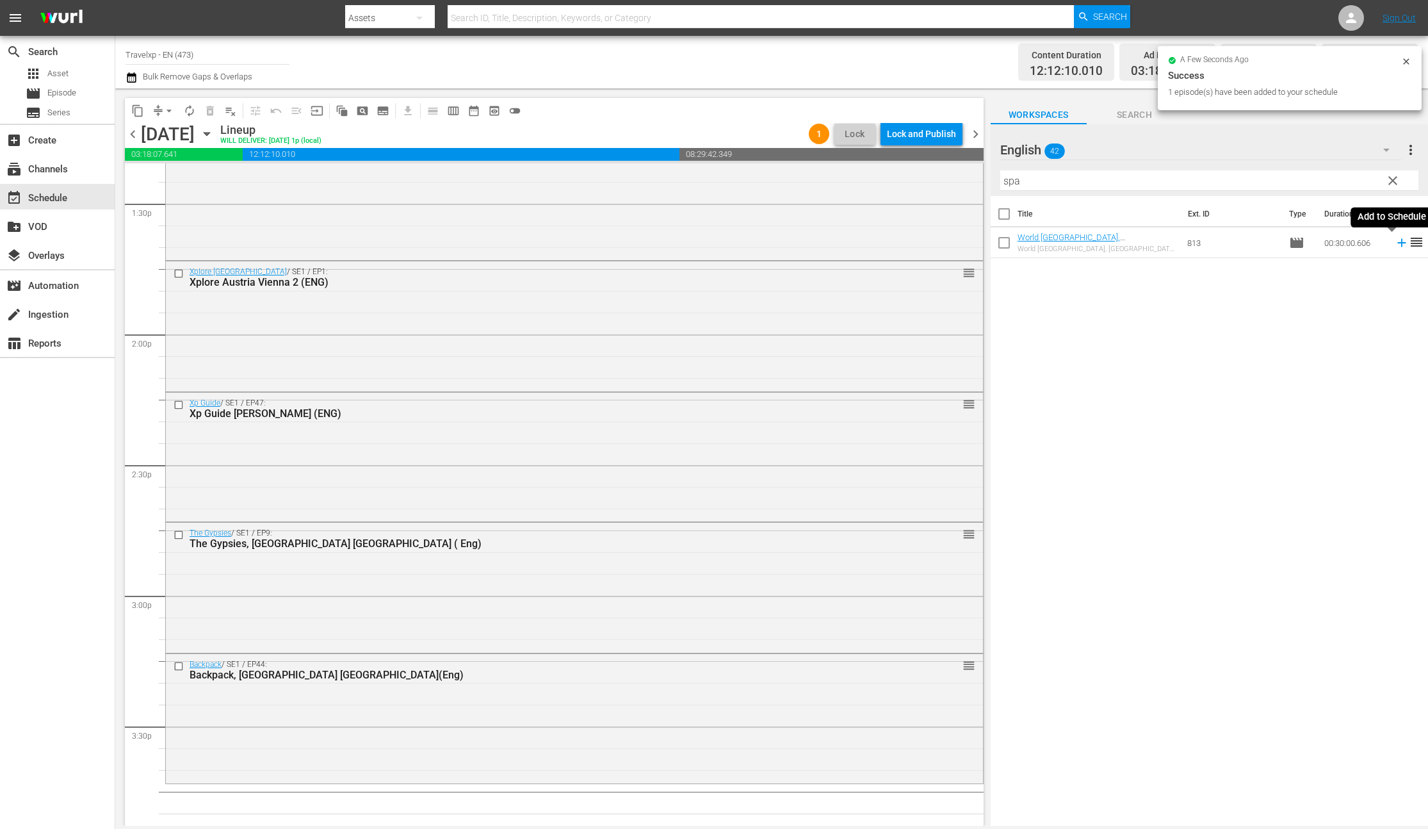
click at [1397, 243] on icon at bounding box center [1401, 243] width 8 height 8
click at [1013, 185] on input "spa" at bounding box center [1209, 180] width 418 height 20
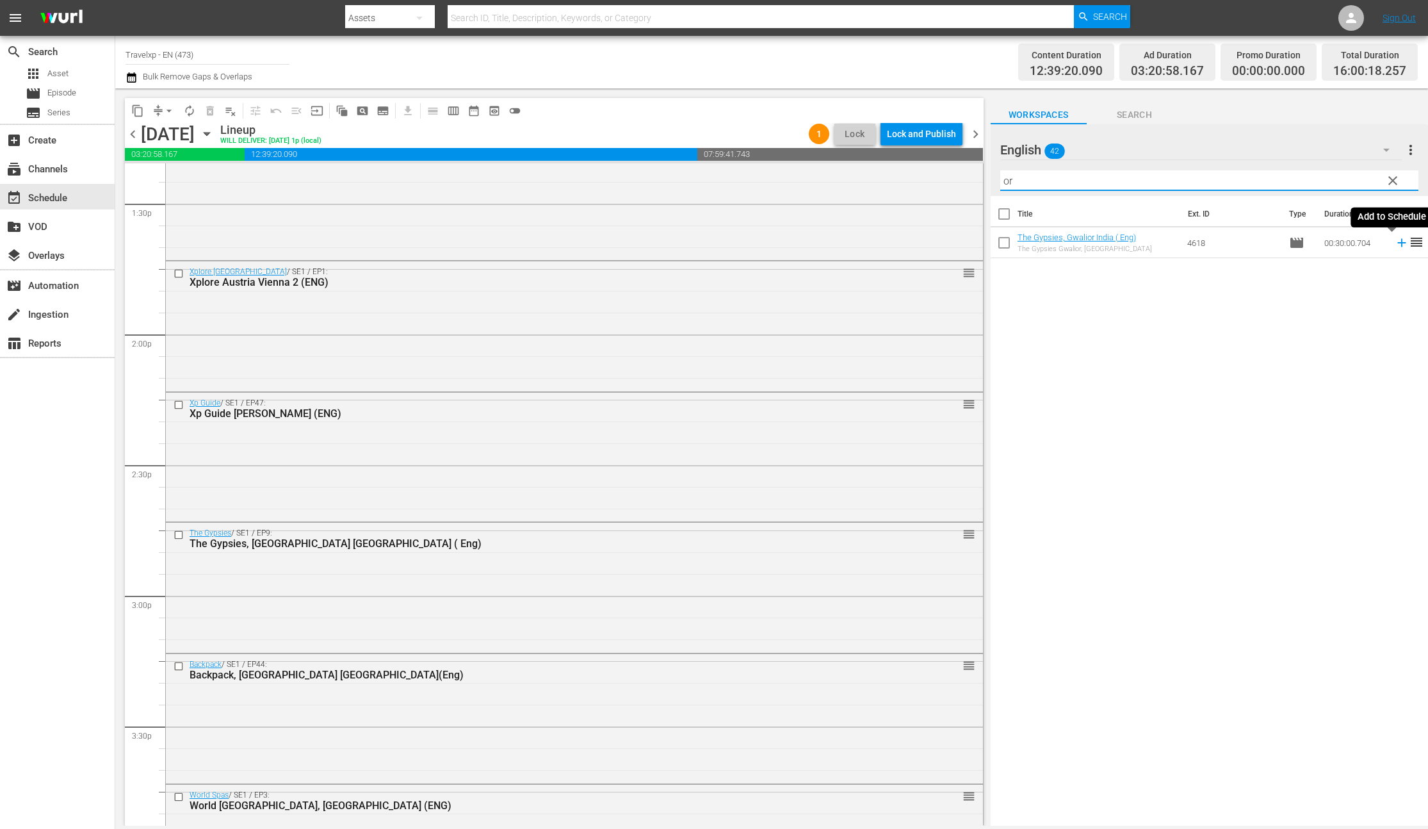
click at [1397, 243] on icon at bounding box center [1401, 243] width 8 height 8
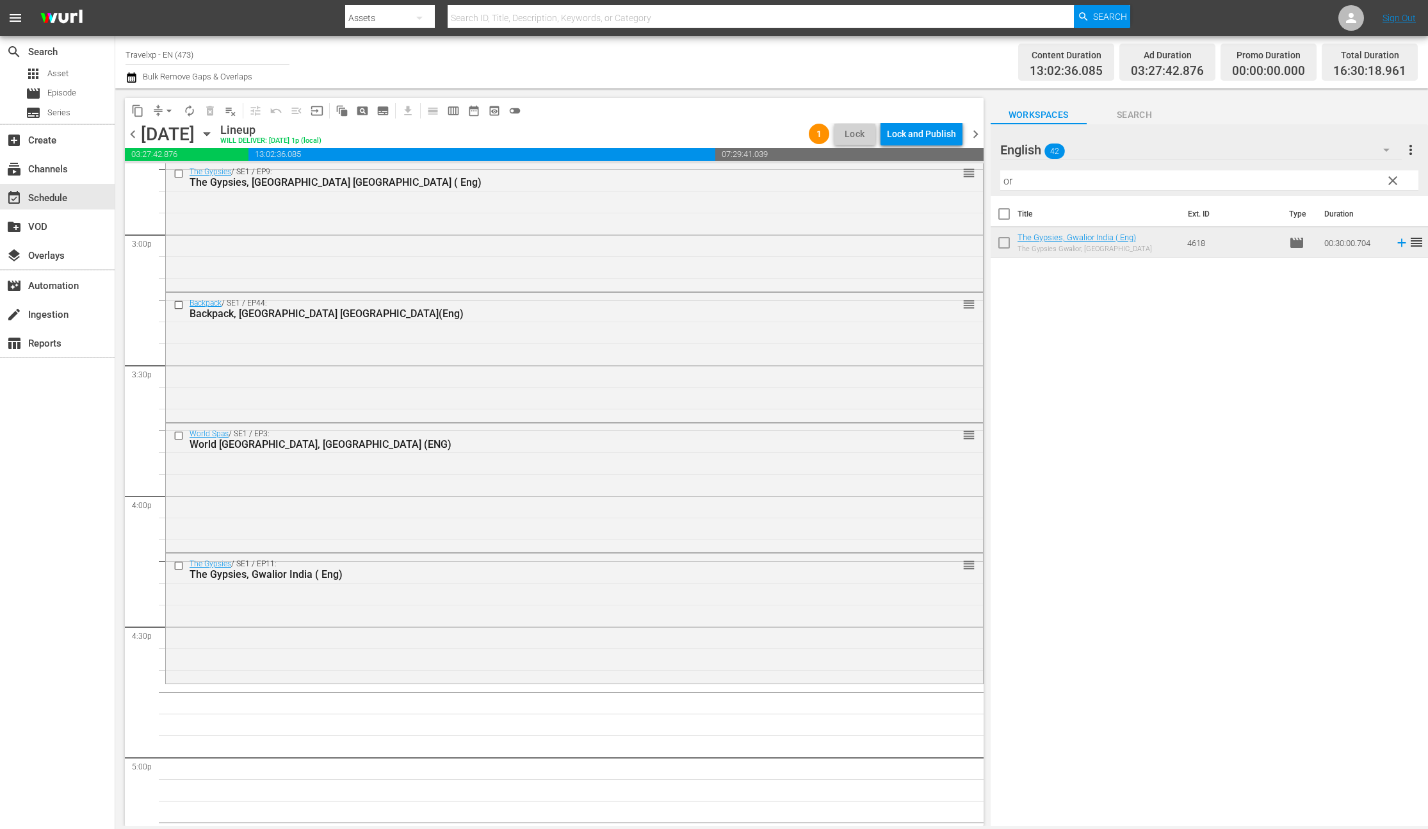
scroll to position [4128, 0]
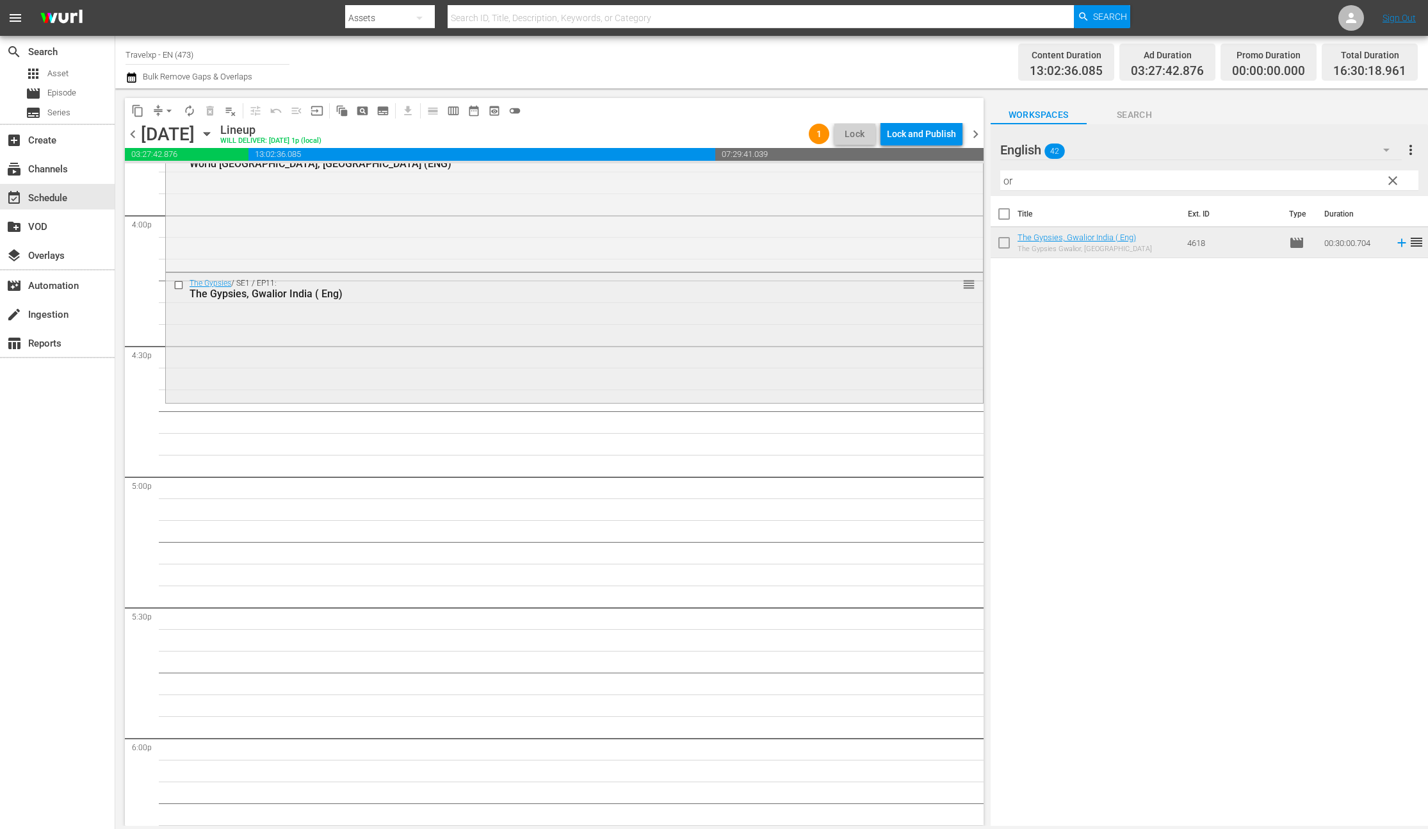
click at [179, 286] on input "checkbox" at bounding box center [180, 285] width 13 height 11
click at [962, 286] on span "reorder" at bounding box center [968, 284] width 13 height 14
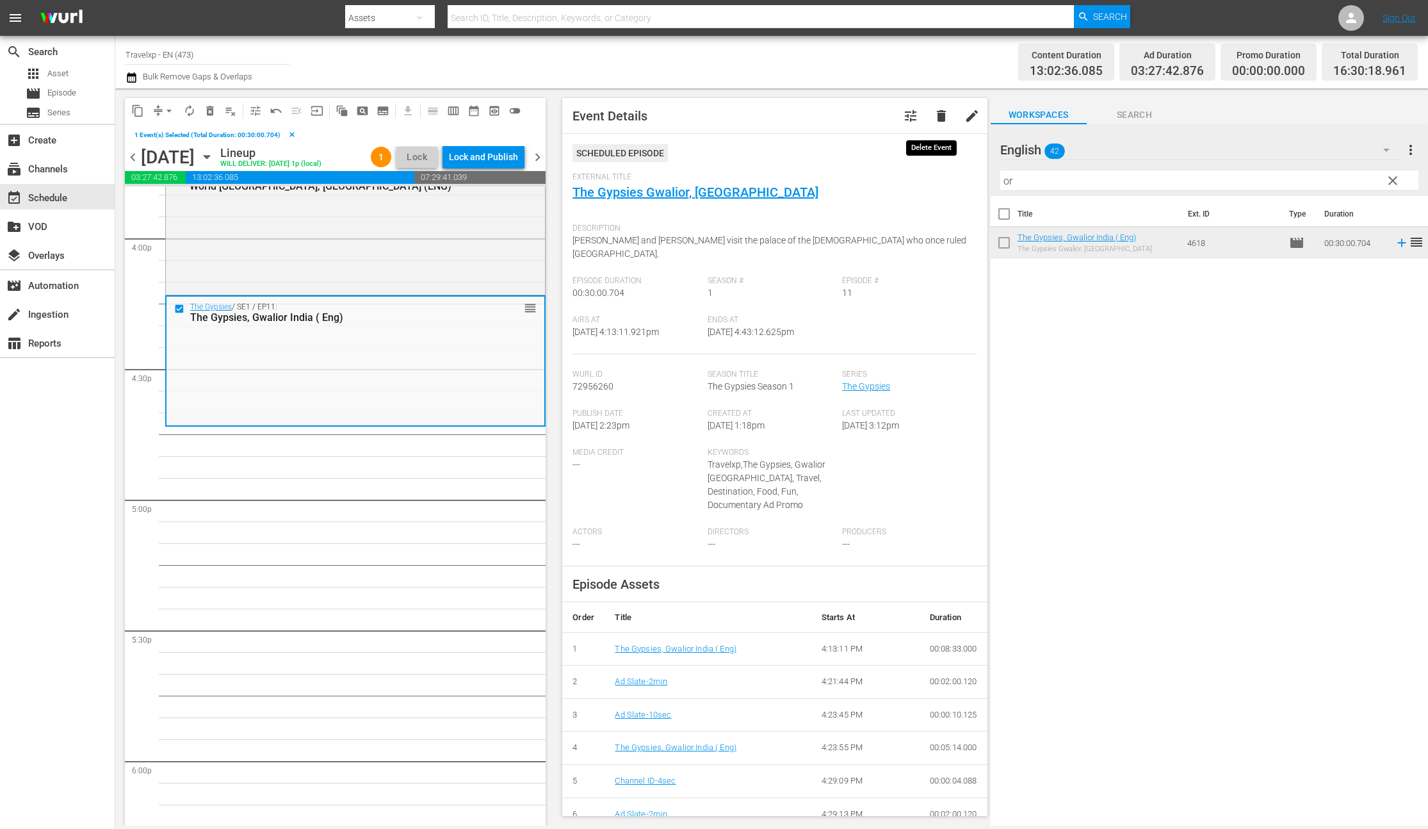
click at [934, 113] on span "delete" at bounding box center [941, 115] width 15 height 15
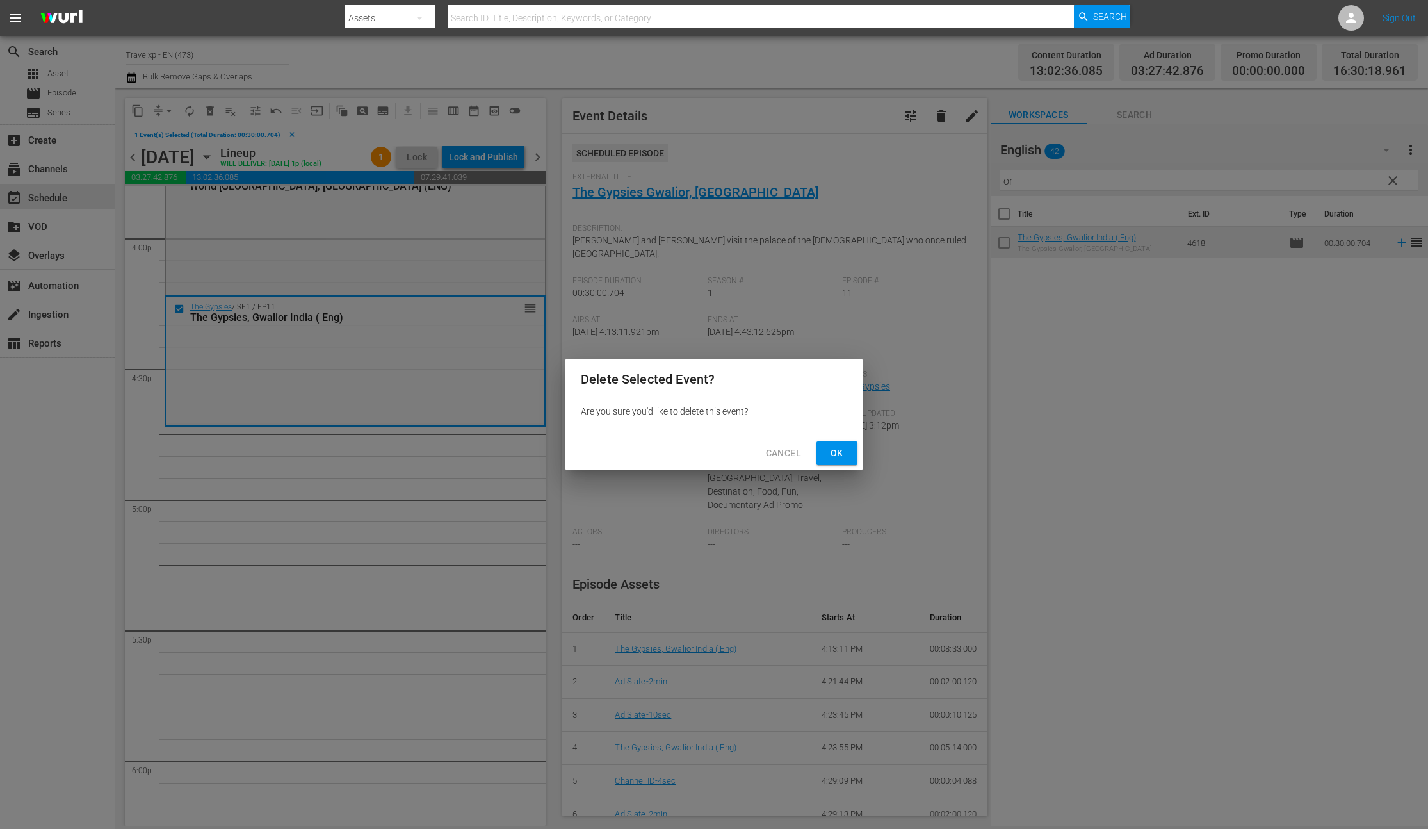
click at [843, 448] on span "Ok" at bounding box center [837, 453] width 20 height 16
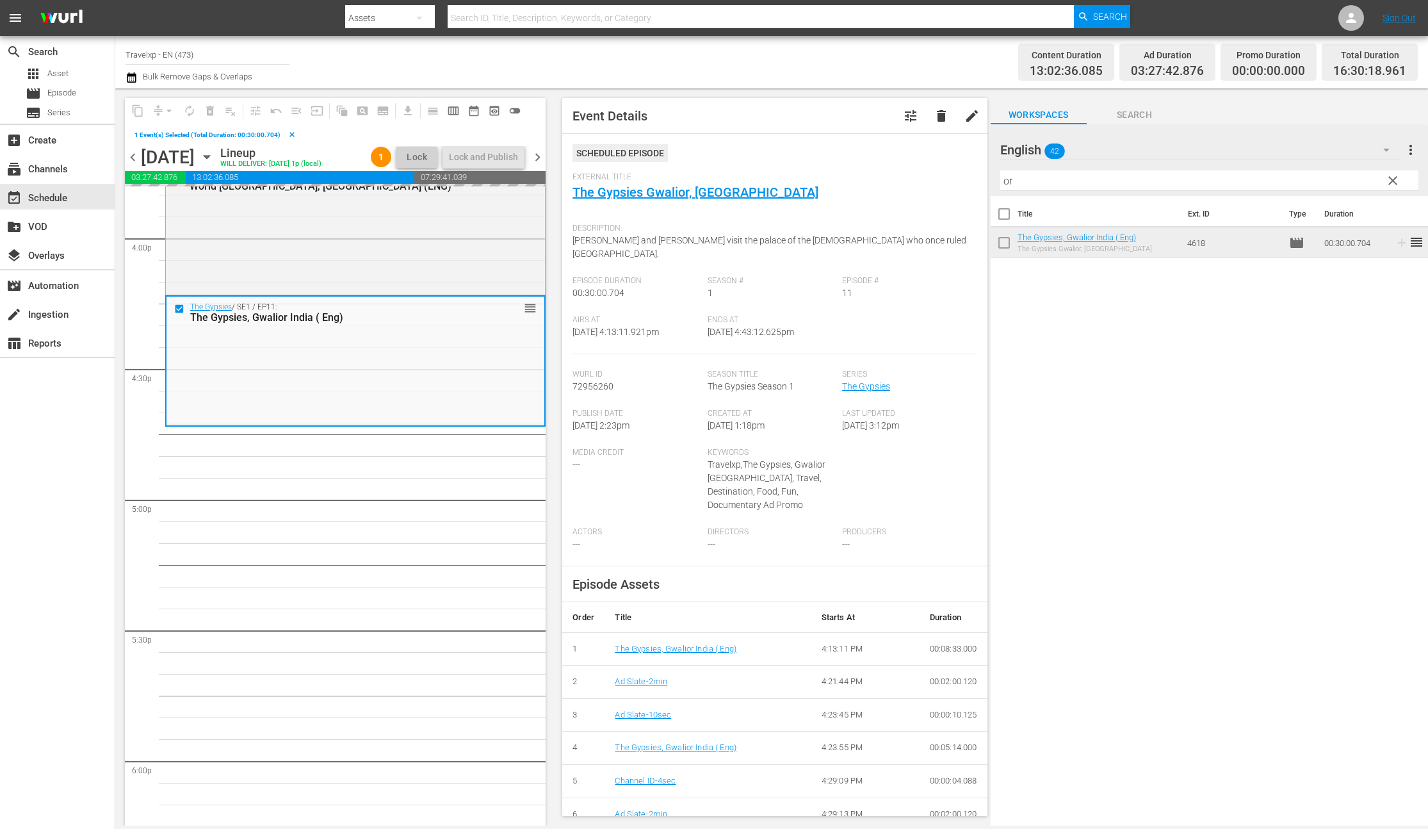
click at [1056, 184] on input "or" at bounding box center [1209, 180] width 418 height 20
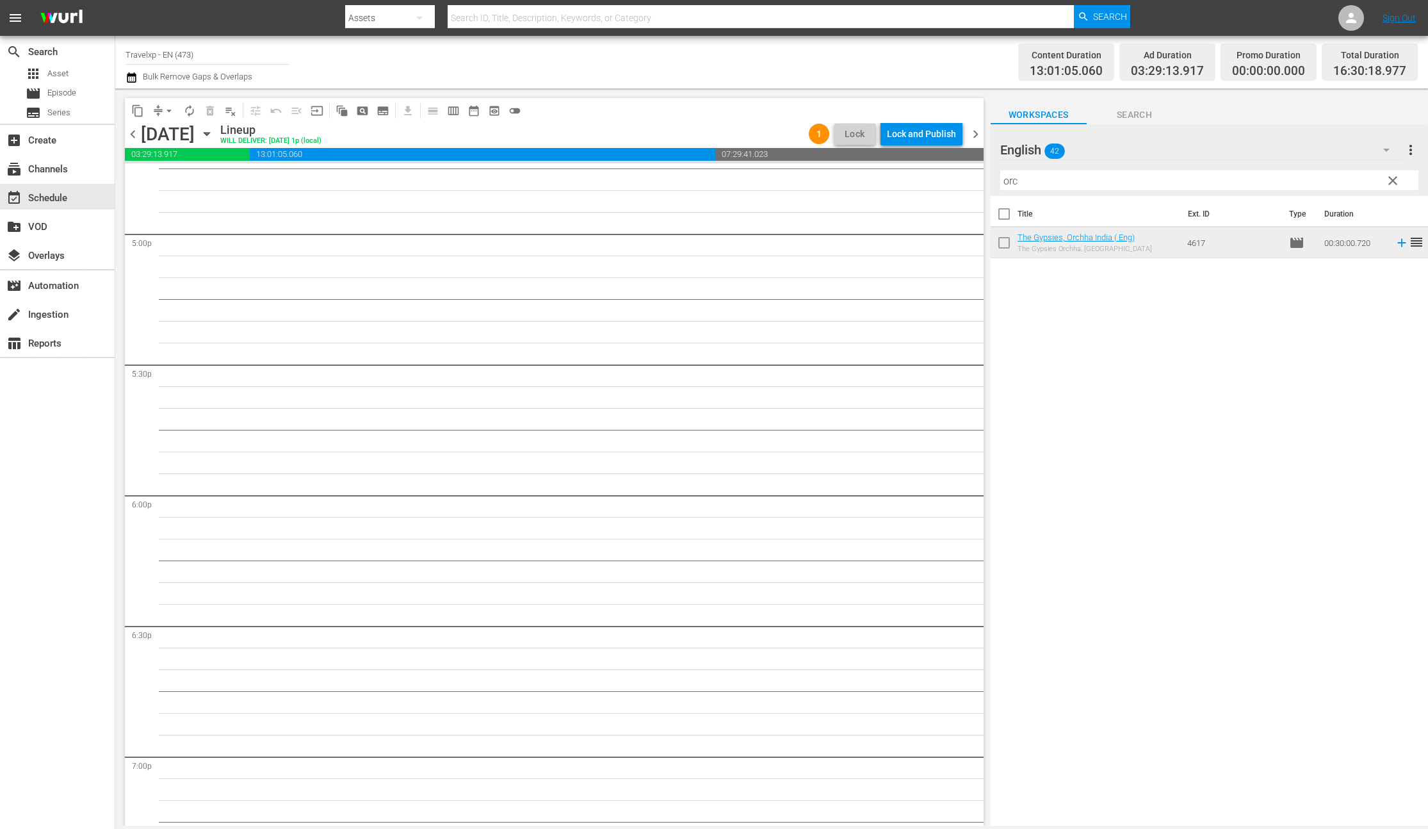
scroll to position [3943, 0]
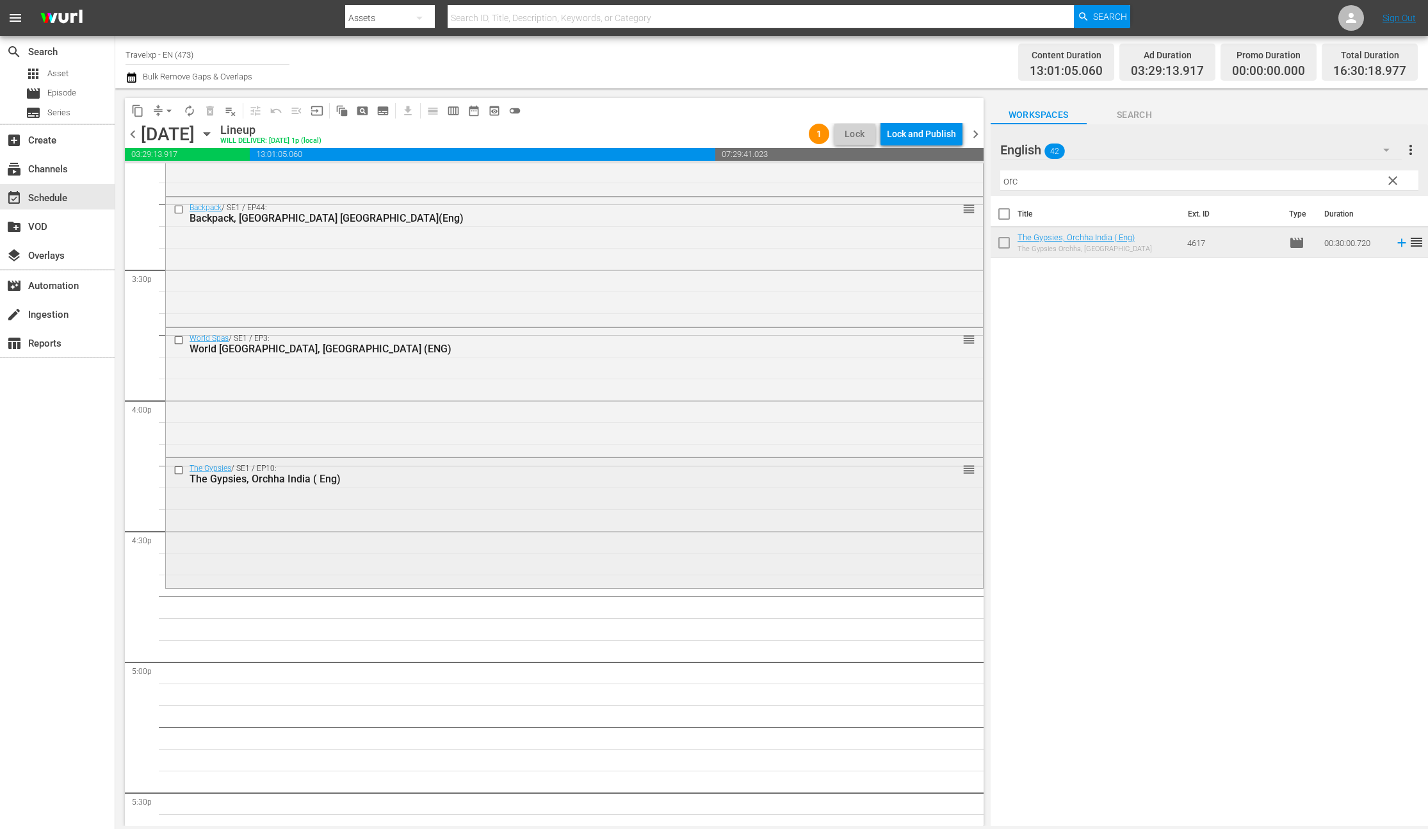
click at [262, 502] on div "The Gypsies / SE1 / EP10: The Gypsies, Orchha India ( Eng) reorder" at bounding box center [574, 521] width 817 height 127
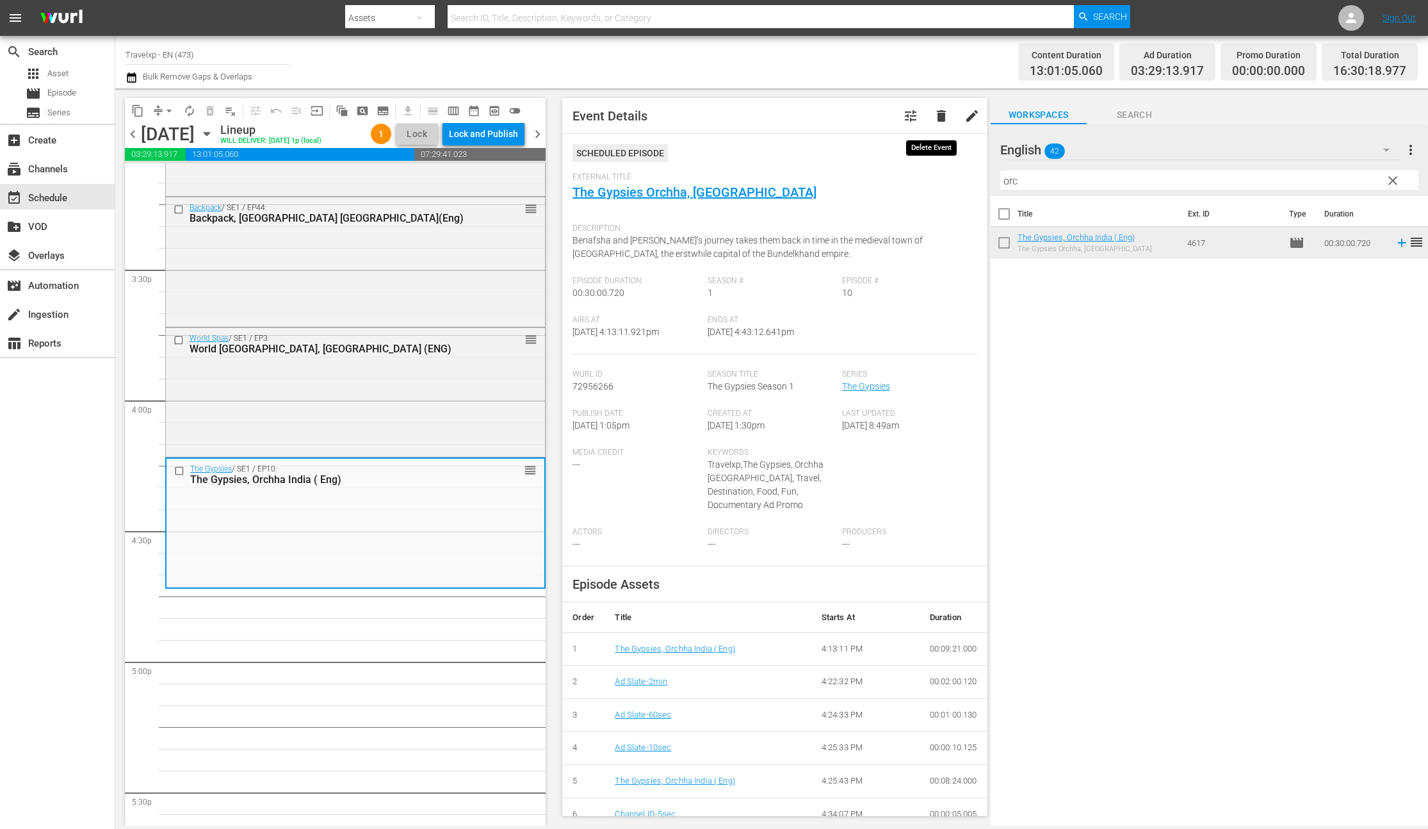
click at [934, 119] on span "delete" at bounding box center [941, 115] width 15 height 15
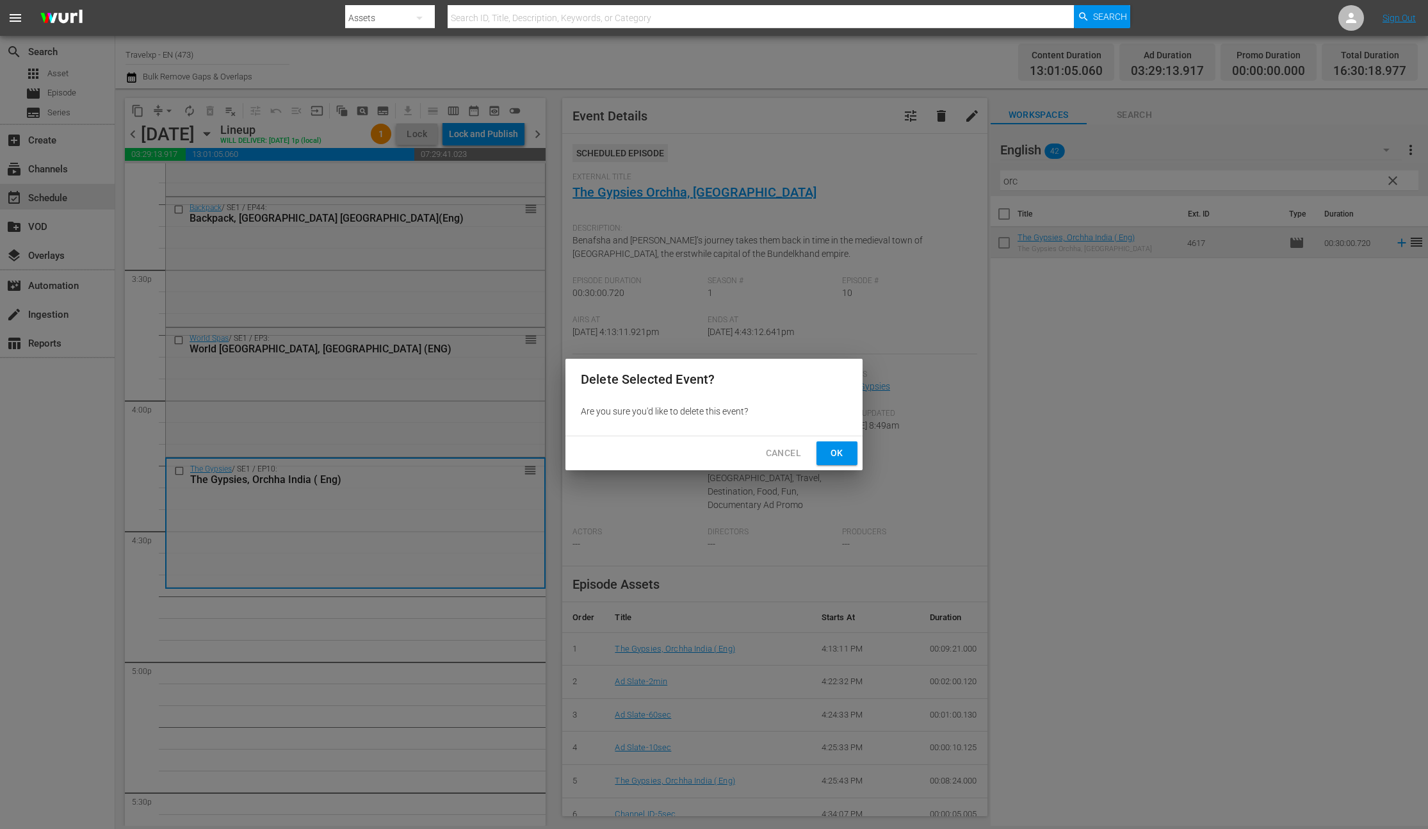
drag, startPoint x: 842, startPoint y: 458, endPoint x: 1039, endPoint y: 318, distance: 241.1
click at [843, 458] on span "Ok" at bounding box center [837, 453] width 20 height 16
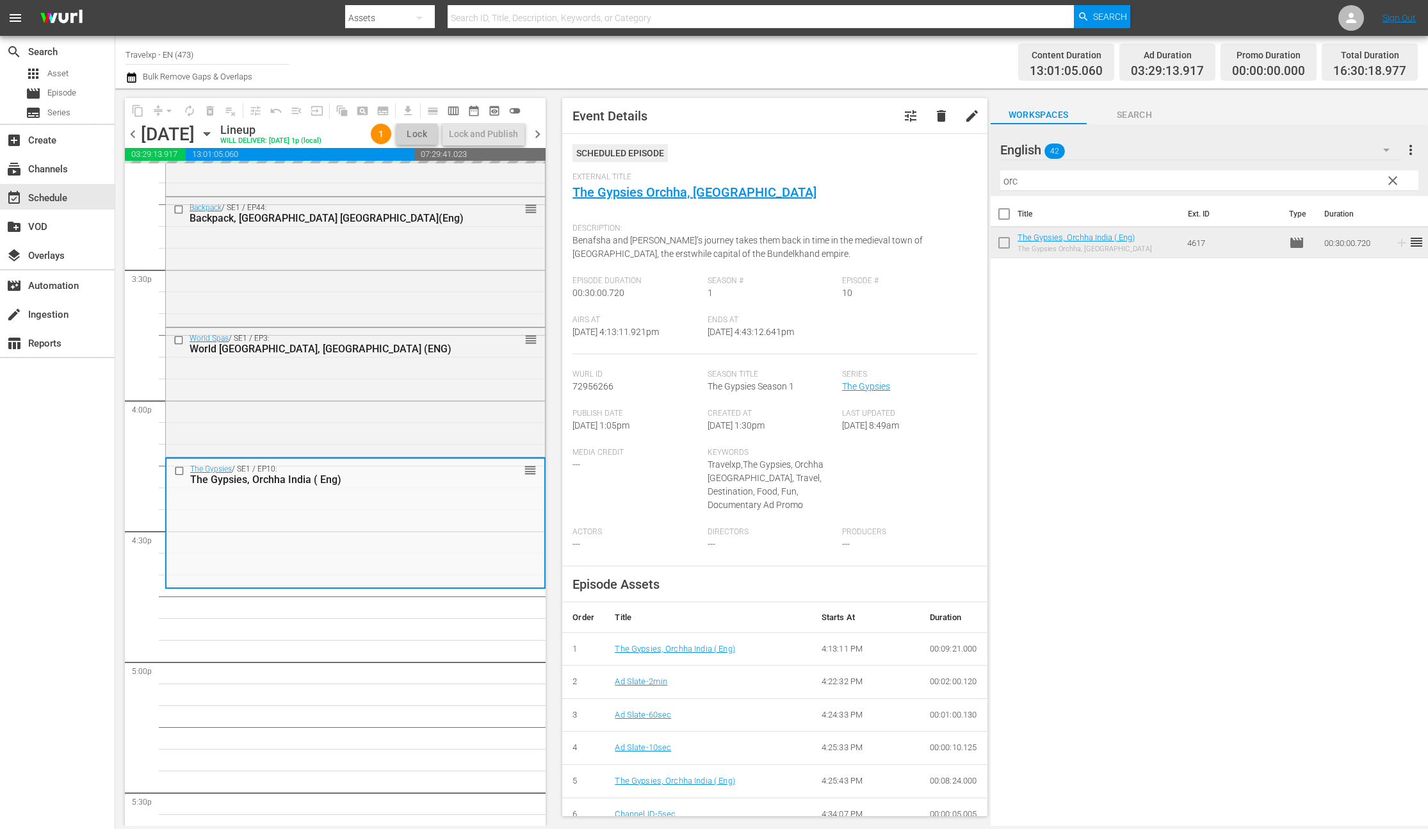
click at [1007, 181] on input "orc" at bounding box center [1209, 180] width 418 height 20
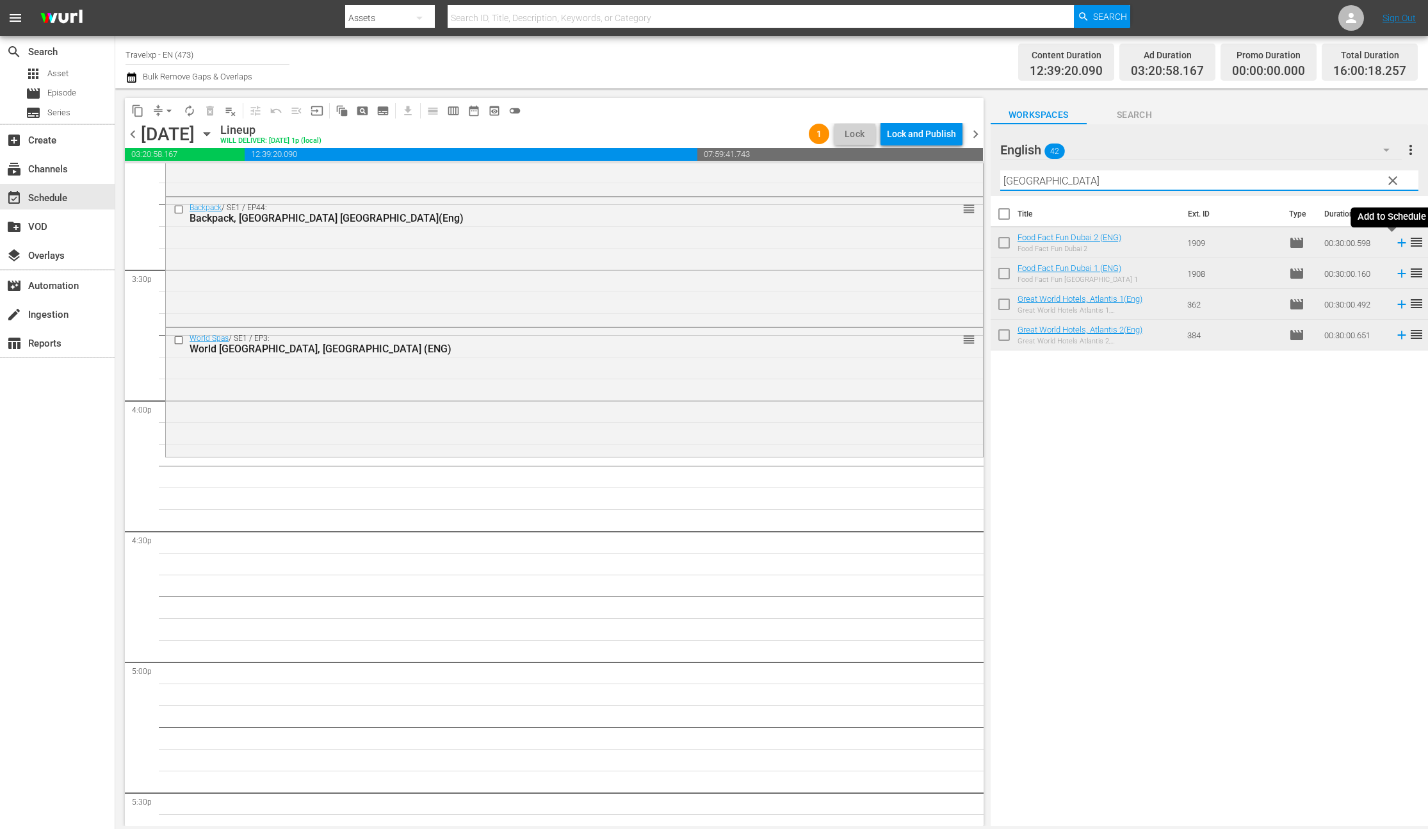
click at [1397, 243] on icon at bounding box center [1401, 243] width 8 height 8
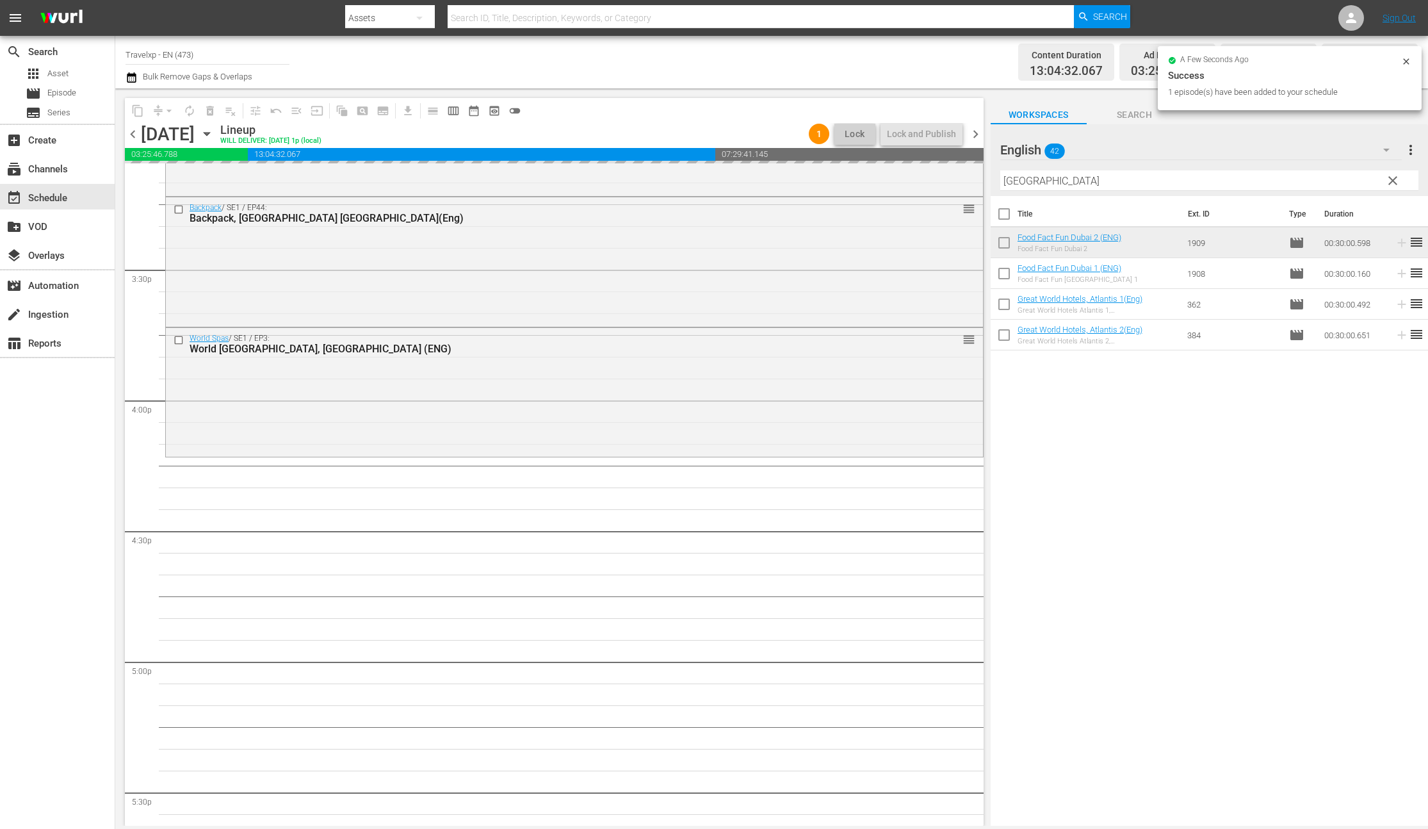
click at [1016, 183] on input "[GEOGRAPHIC_DATA]" at bounding box center [1209, 180] width 418 height 20
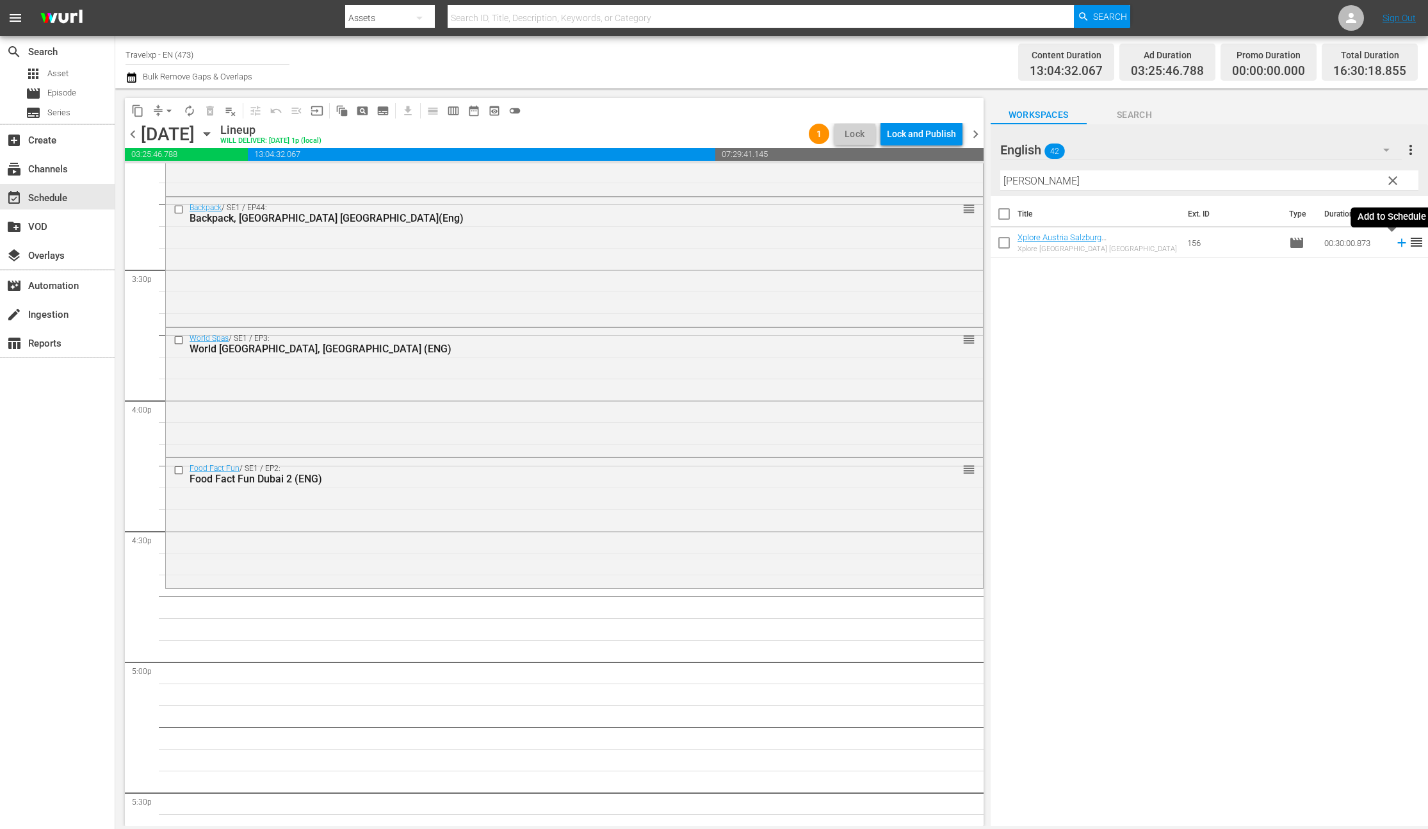
click at [1397, 242] on icon at bounding box center [1401, 243] width 8 height 8
click at [1009, 183] on input "[PERSON_NAME]" at bounding box center [1209, 180] width 418 height 20
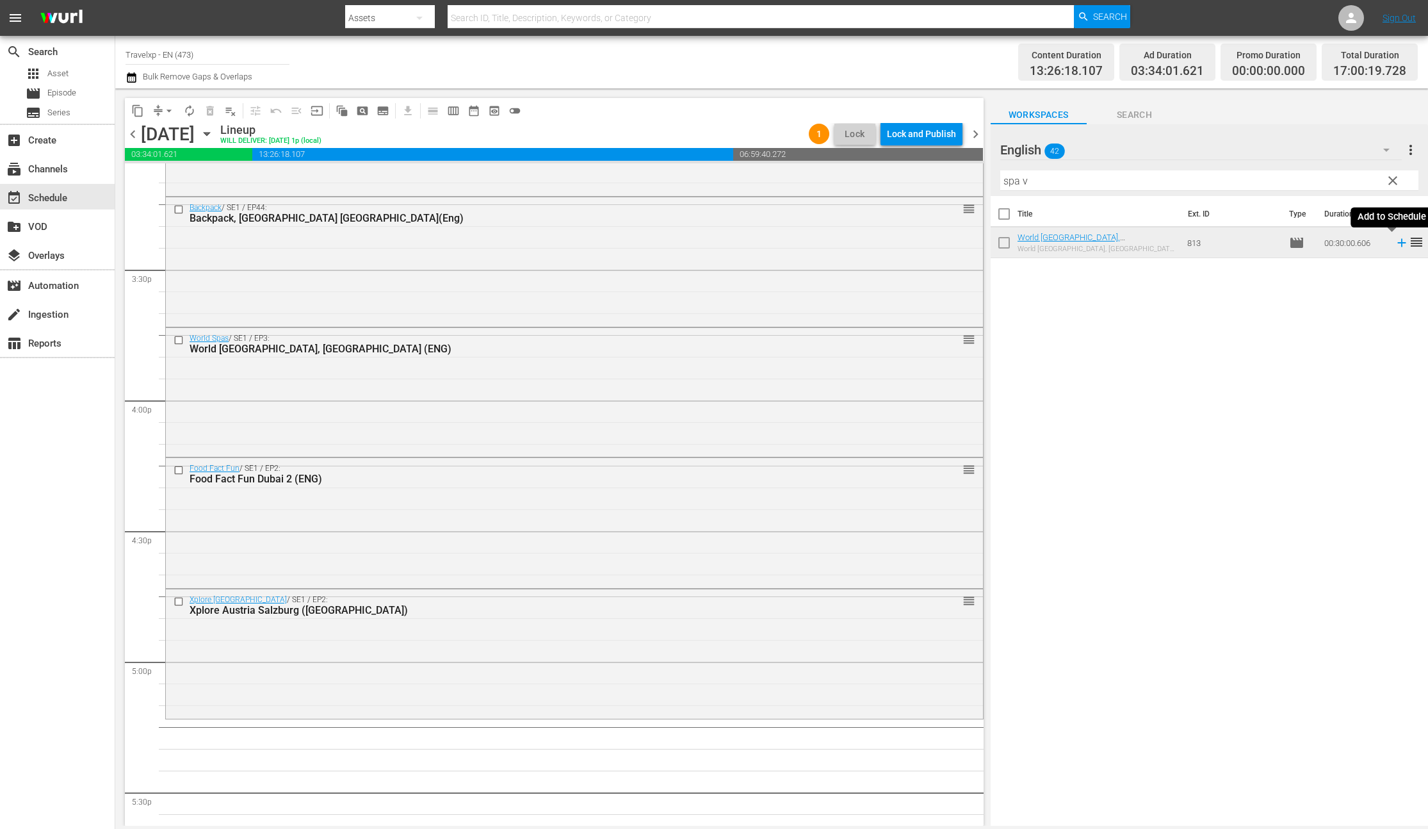
click at [1395, 243] on icon at bounding box center [1402, 243] width 14 height 14
drag, startPoint x: 1036, startPoint y: 182, endPoint x: 990, endPoint y: 182, distance: 46.1
click at [991, 182] on div "English 42 English more_vert clear Filter by Title spa v" at bounding box center [1209, 160] width 437 height 72
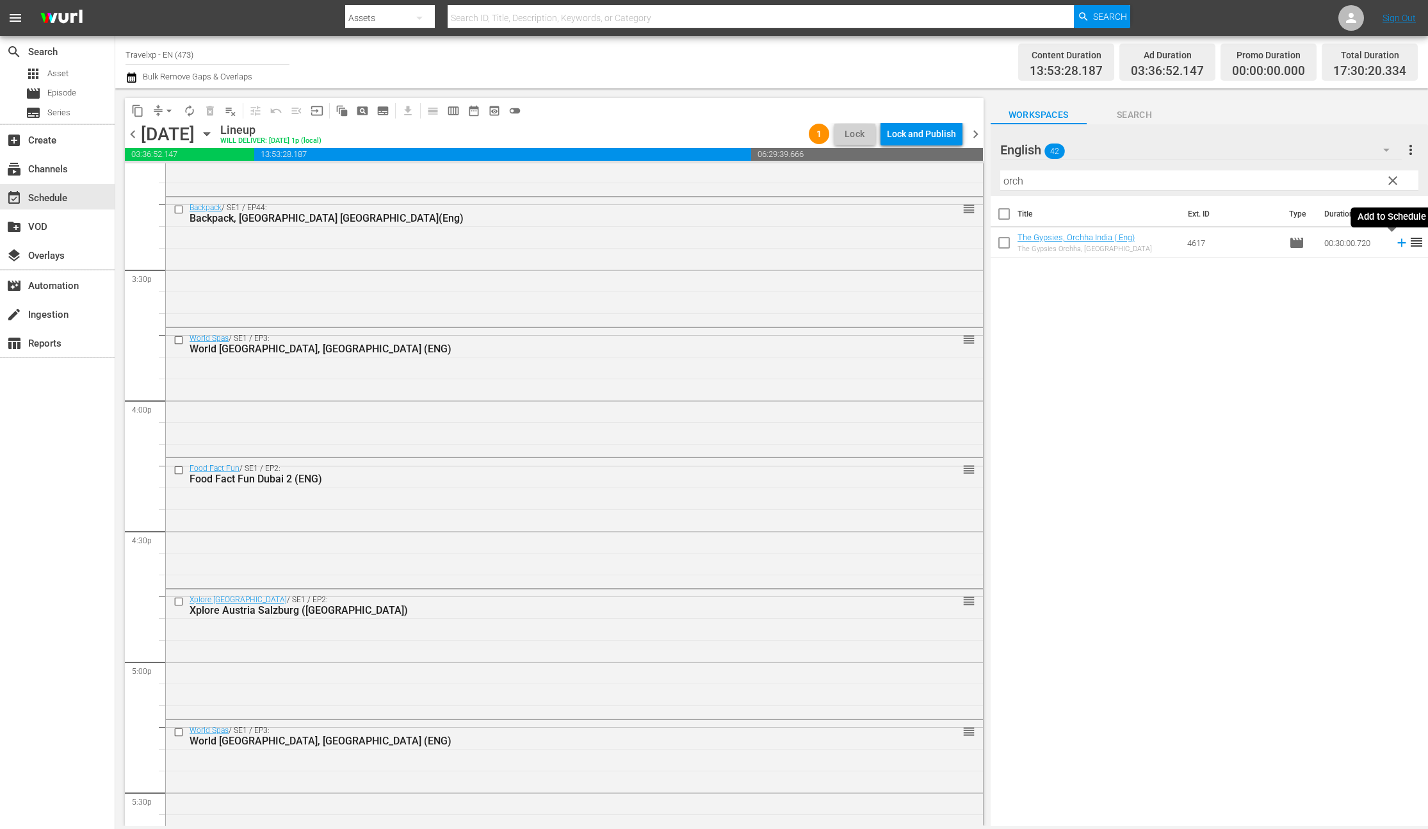
click at [1397, 243] on icon at bounding box center [1401, 243] width 8 height 8
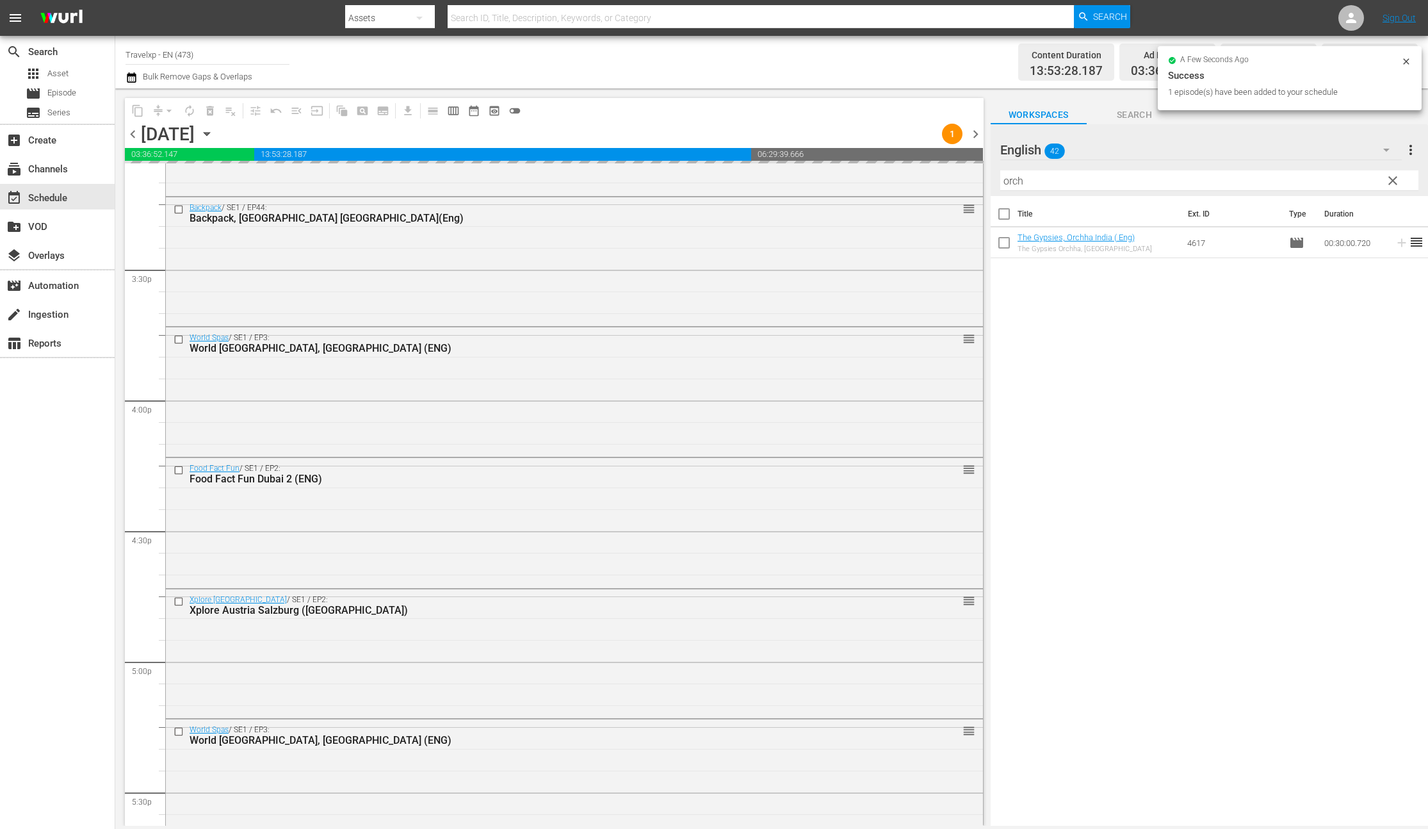
click at [1010, 184] on input "orch" at bounding box center [1209, 180] width 418 height 20
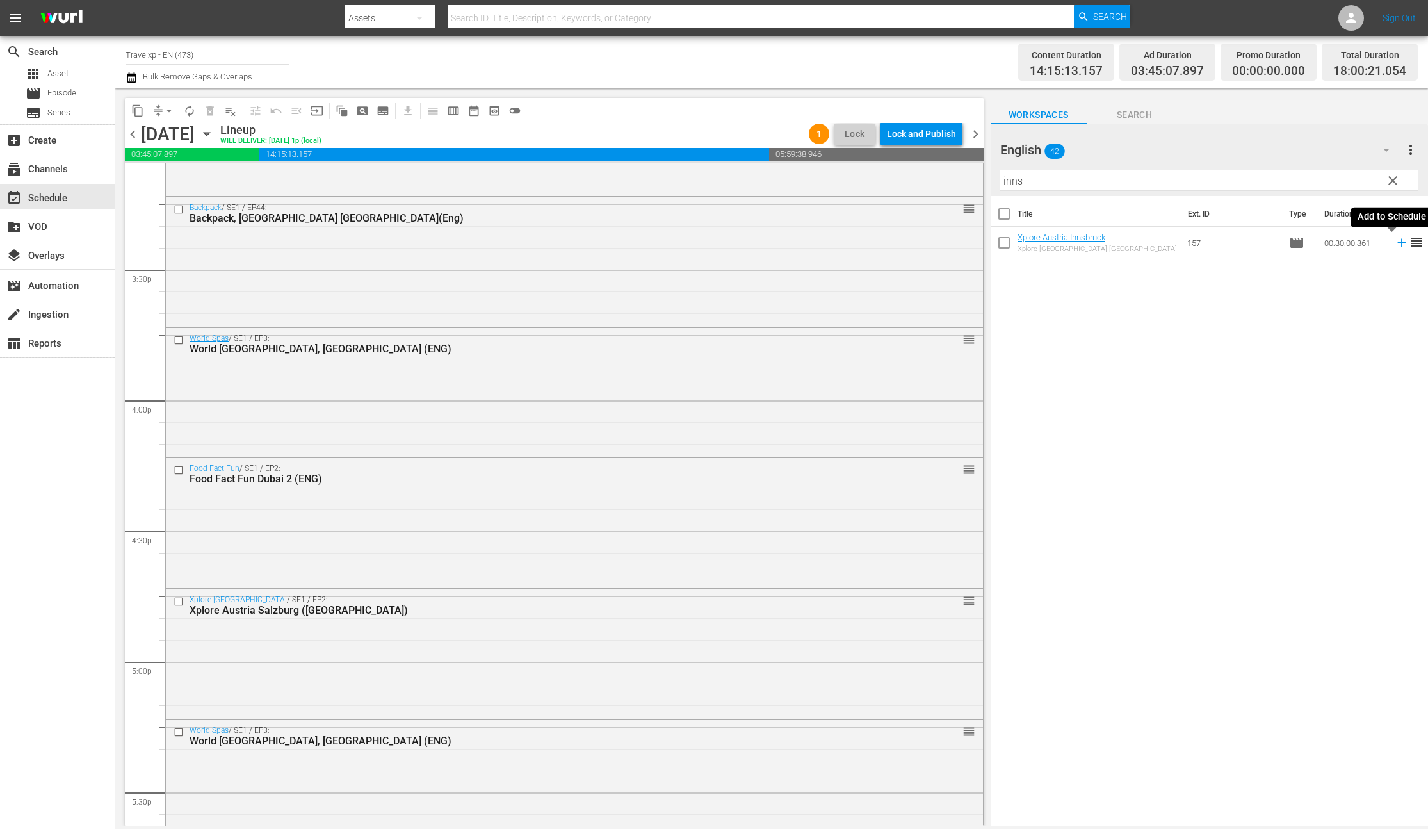
click at [1397, 242] on icon at bounding box center [1401, 243] width 8 height 8
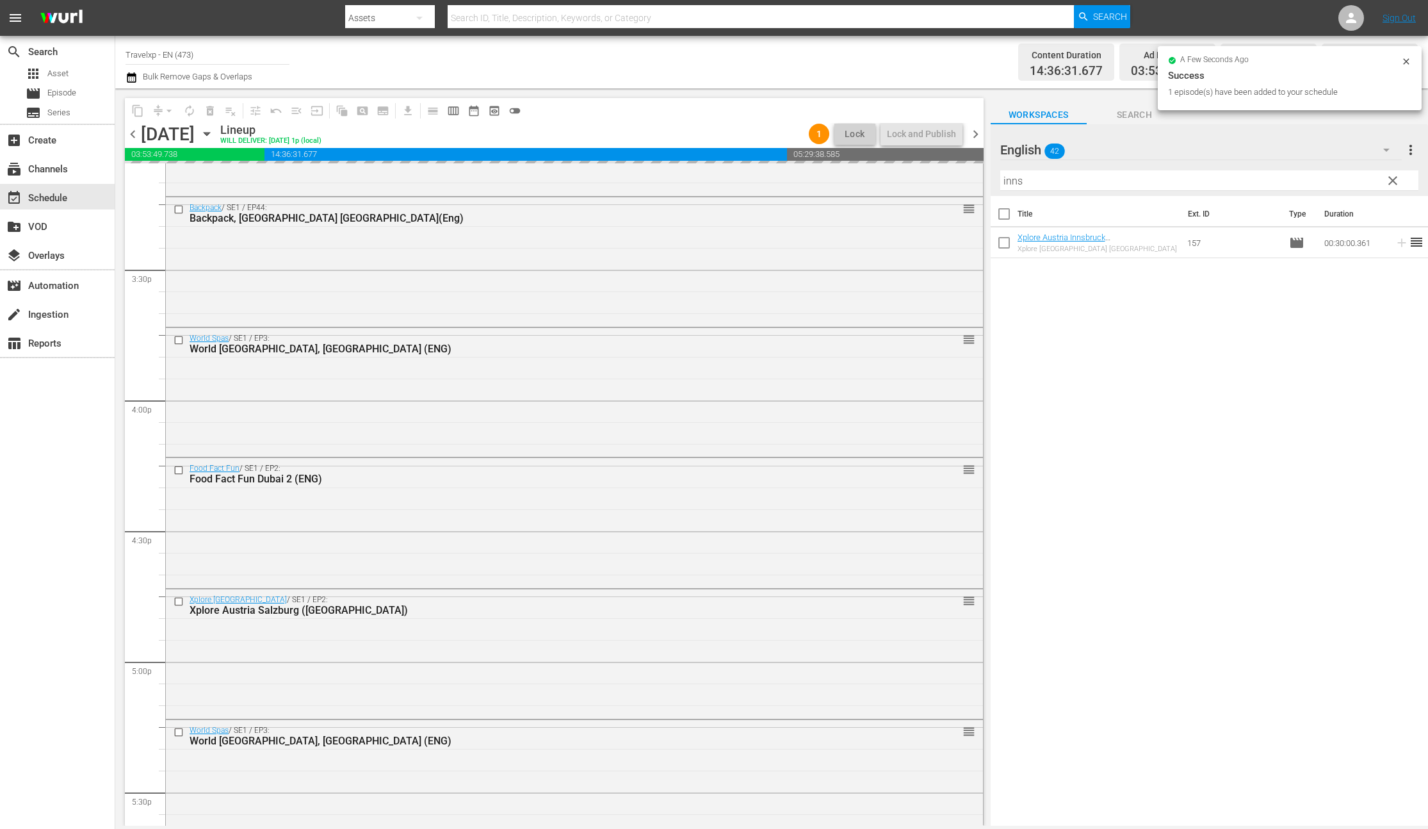
click at [1014, 181] on input "inns" at bounding box center [1209, 180] width 418 height 20
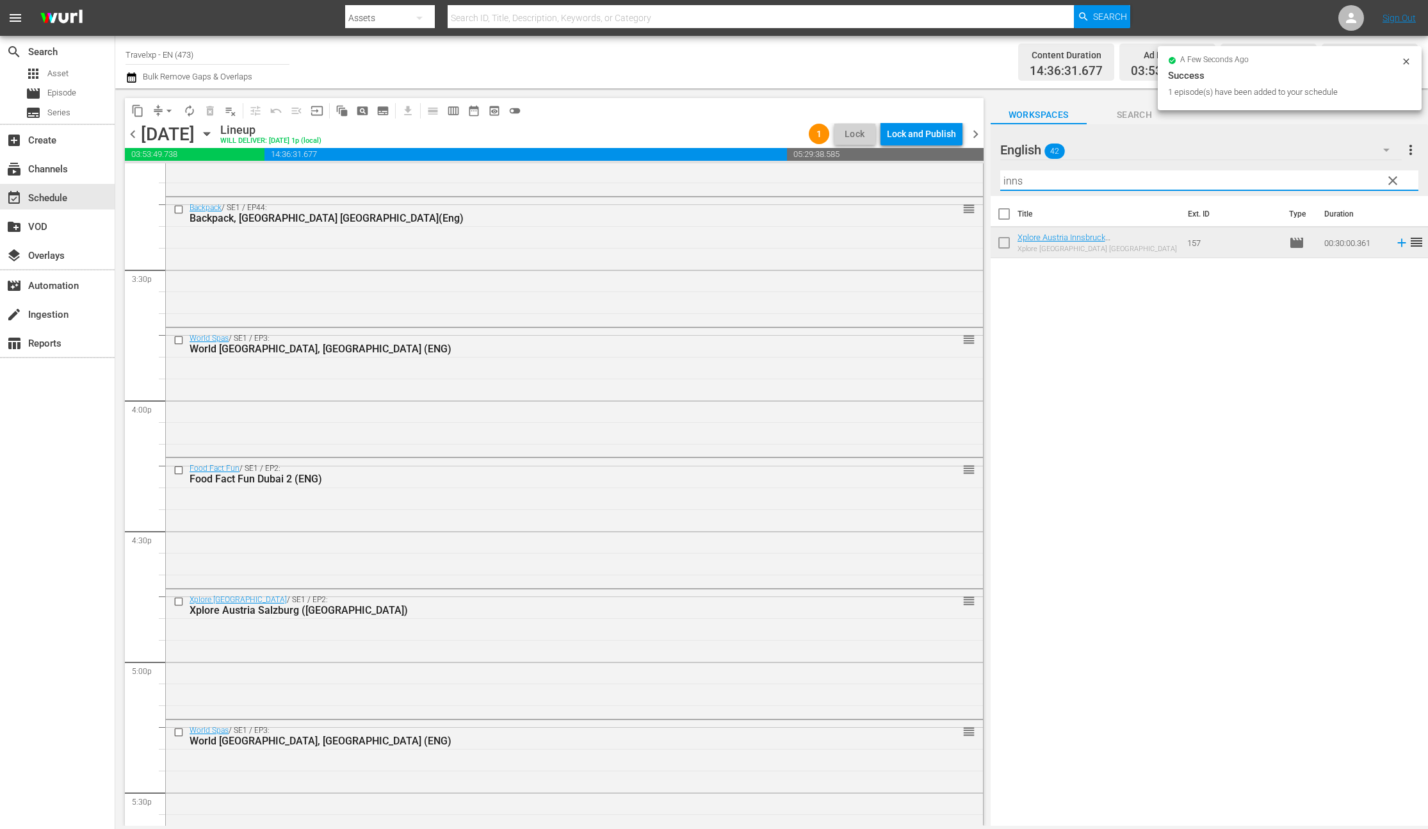
click at [1014, 181] on input "inns" at bounding box center [1209, 180] width 418 height 20
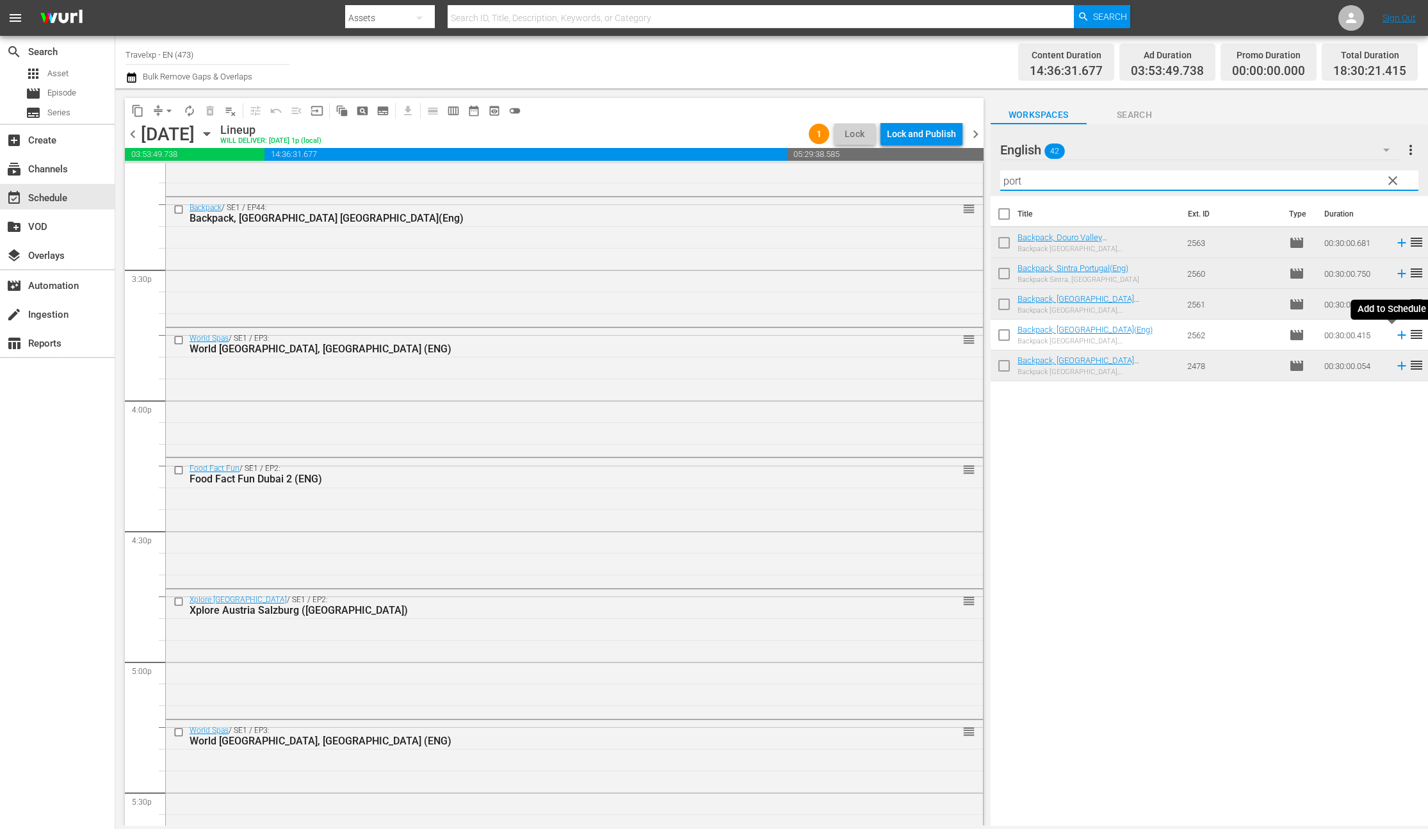
click at [1395, 337] on icon at bounding box center [1402, 335] width 14 height 14
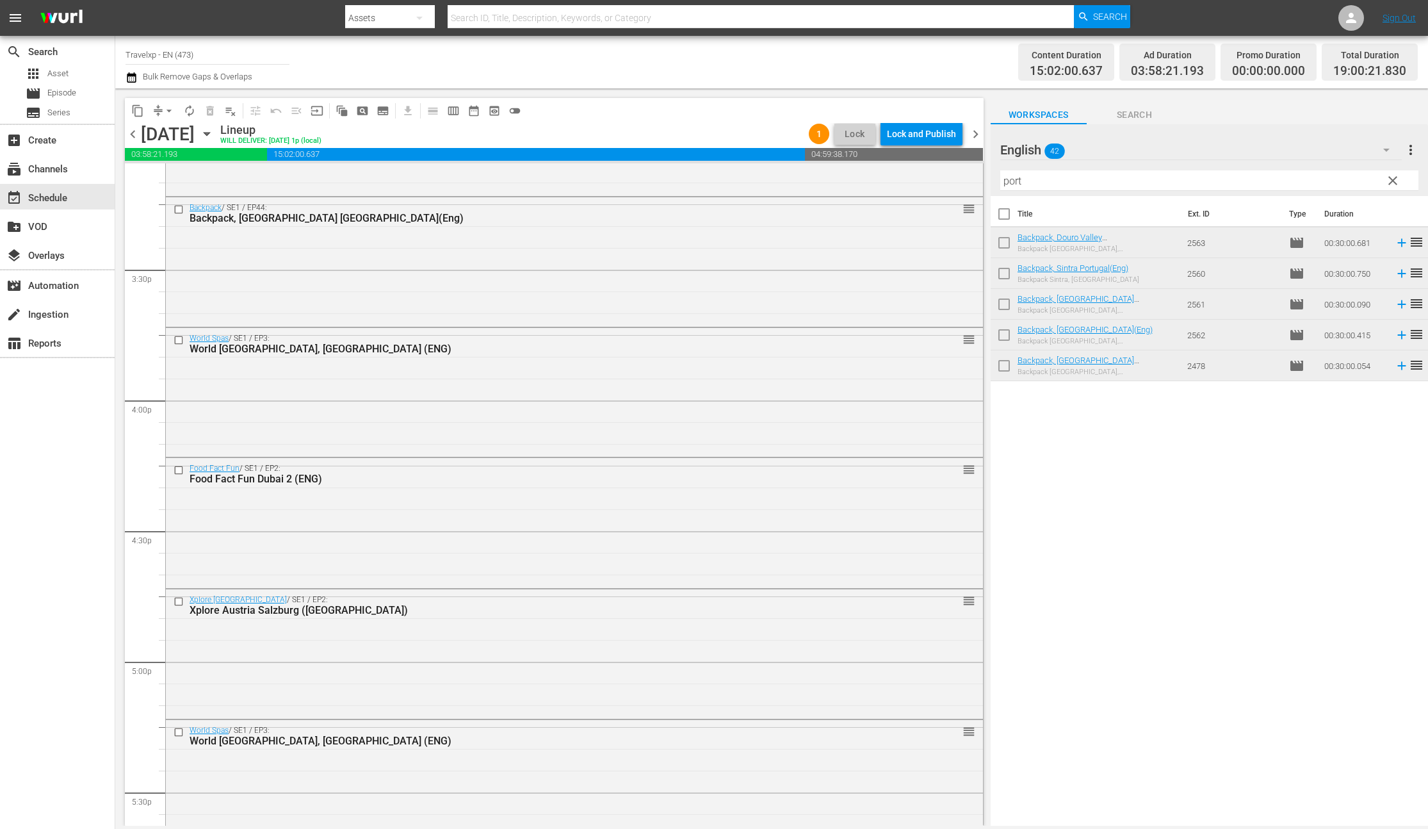
click at [1011, 186] on input "port" at bounding box center [1209, 180] width 418 height 20
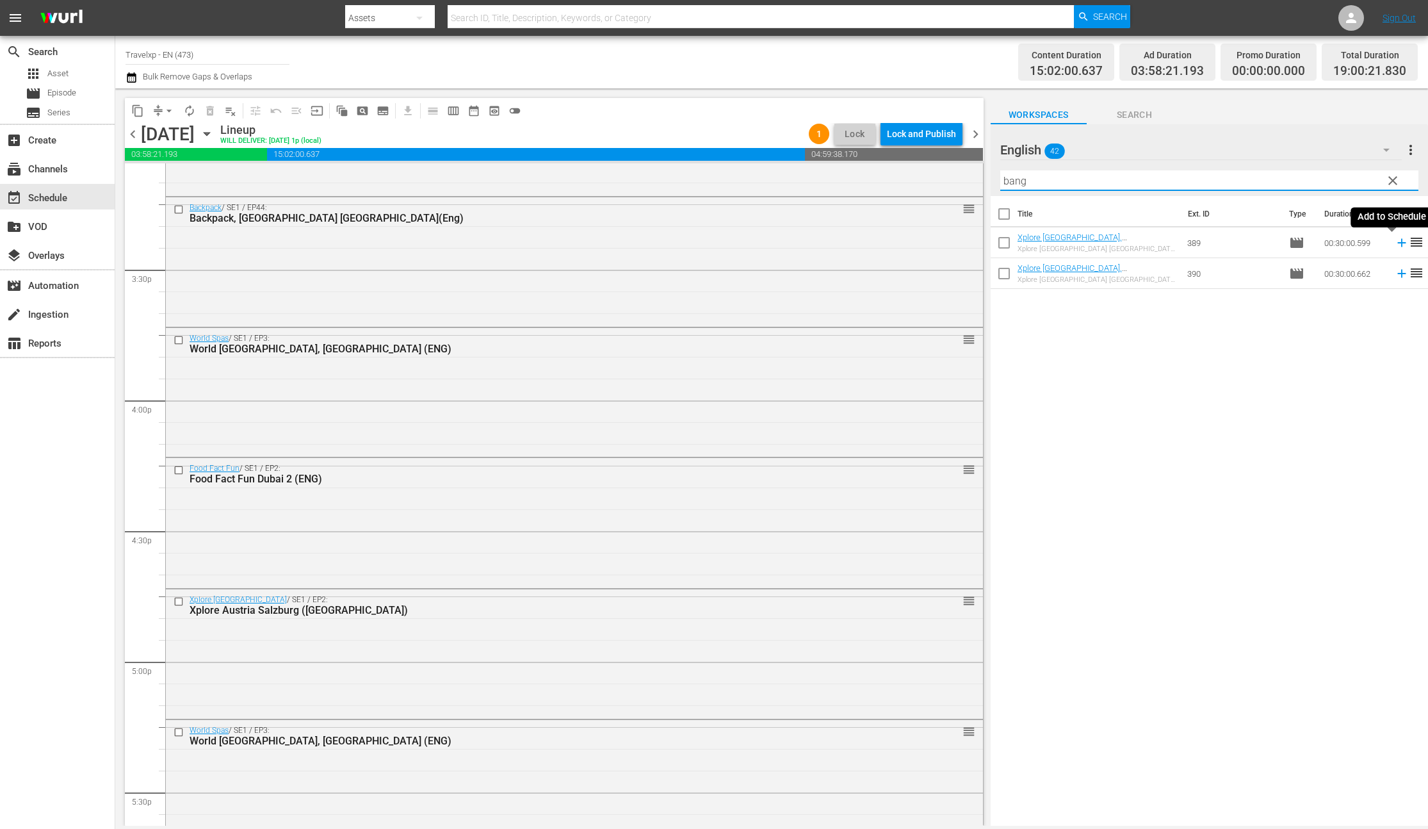
click at [1397, 245] on icon at bounding box center [1401, 243] width 8 height 8
click at [1017, 185] on input "bang" at bounding box center [1209, 180] width 418 height 20
click at [1397, 243] on icon at bounding box center [1401, 243] width 8 height 8
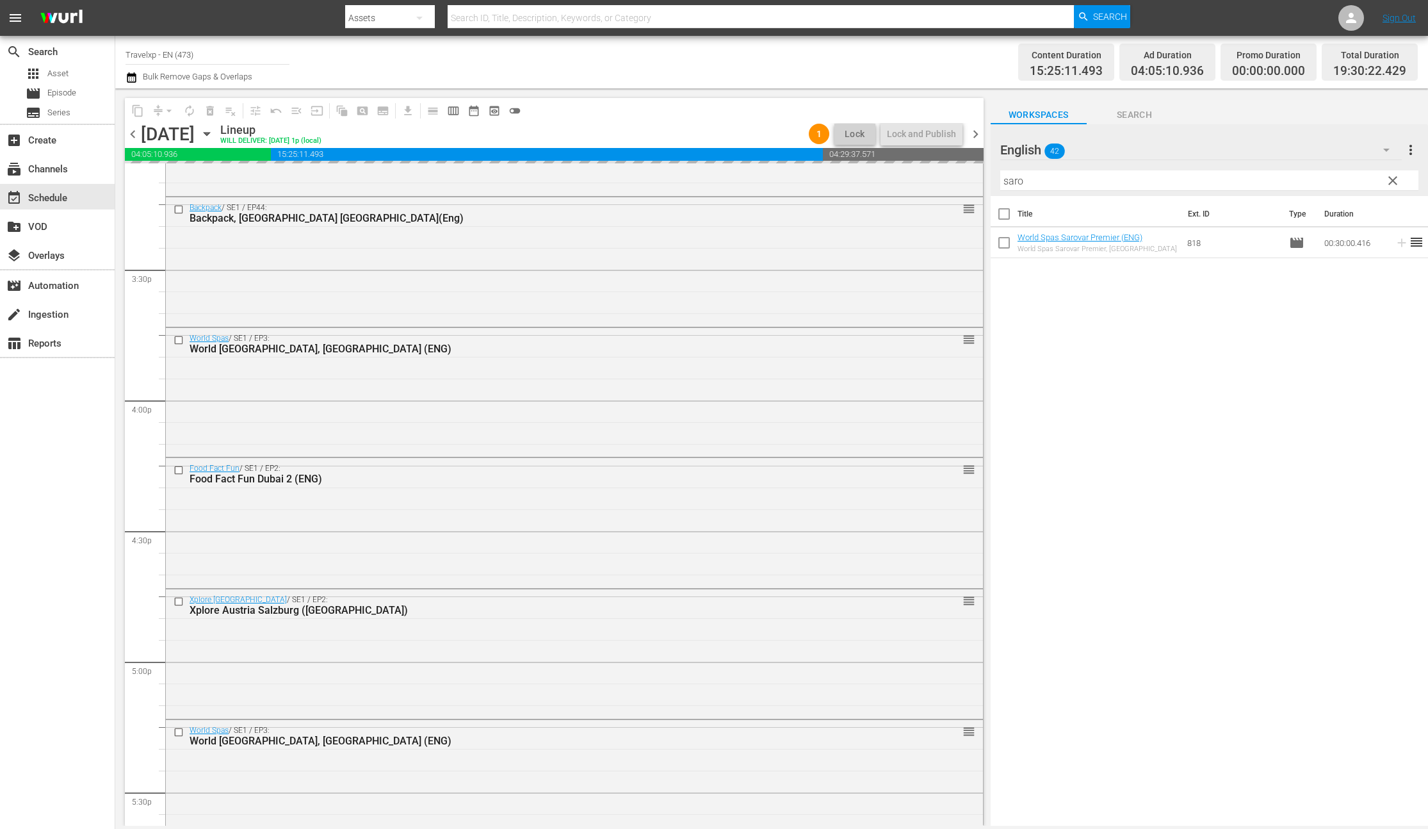
click at [1013, 182] on input "saro" at bounding box center [1209, 180] width 418 height 20
click at [1397, 243] on icon at bounding box center [1401, 243] width 8 height 8
click at [1021, 184] on input "gwali" at bounding box center [1209, 180] width 418 height 20
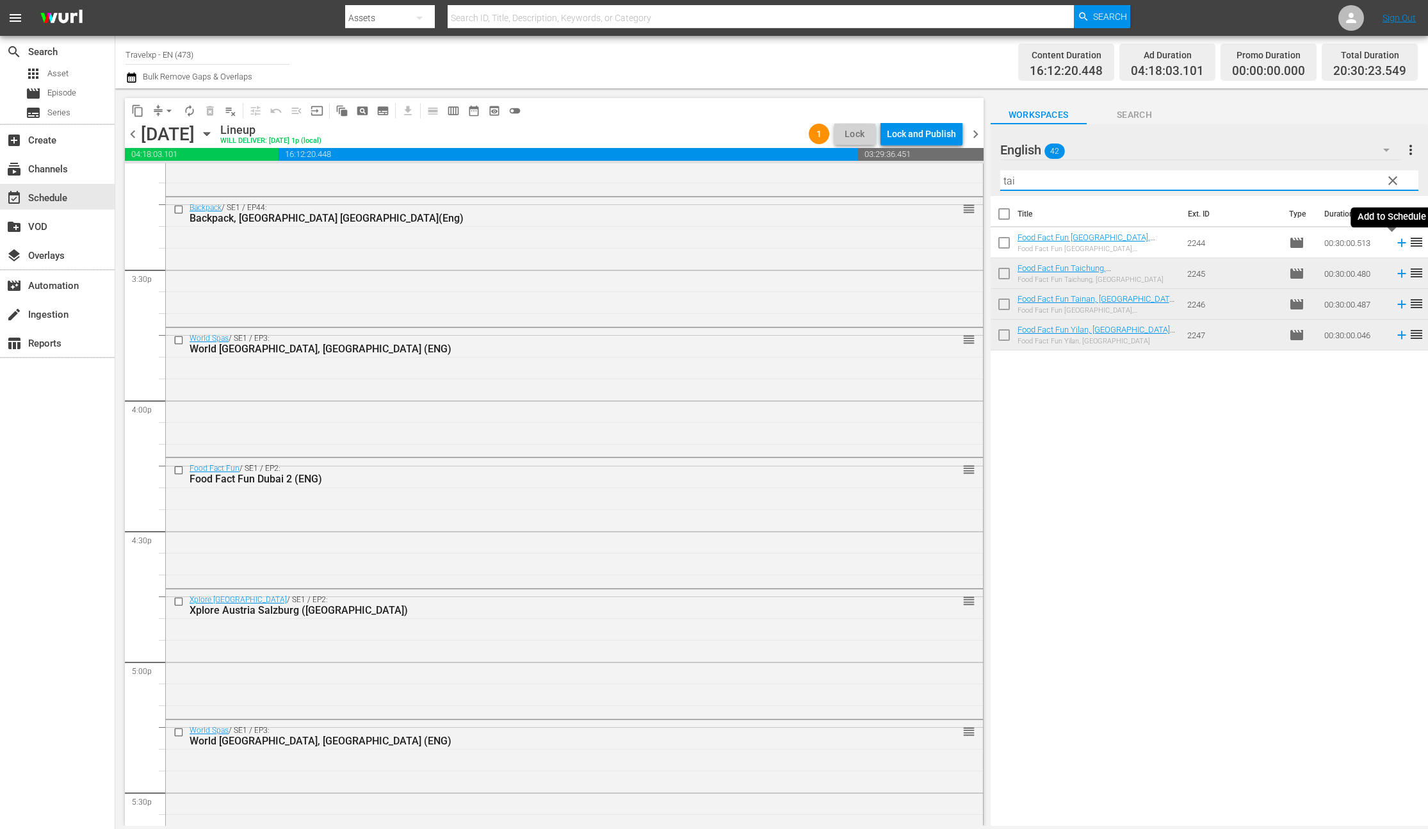
type input "tai"
click at [1397, 242] on icon at bounding box center [1401, 243] width 8 height 8
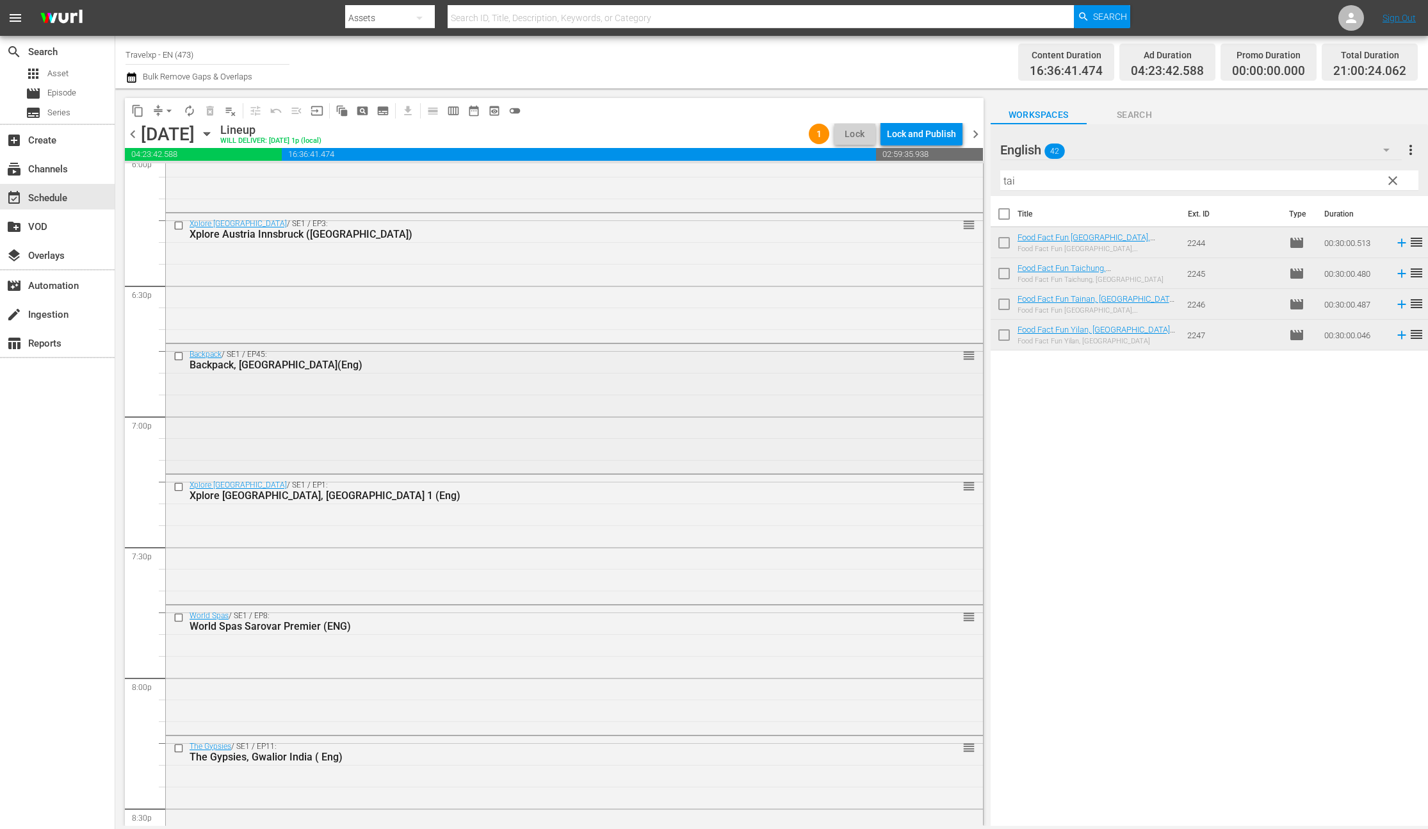
scroll to position [4709, 0]
click at [179, 229] on input "checkbox" at bounding box center [180, 227] width 13 height 11
click at [178, 362] on input "checkbox" at bounding box center [180, 358] width 13 height 11
click at [182, 487] on input "checkbox" at bounding box center [180, 489] width 13 height 11
click at [181, 618] on input "checkbox" at bounding box center [180, 619] width 13 height 11
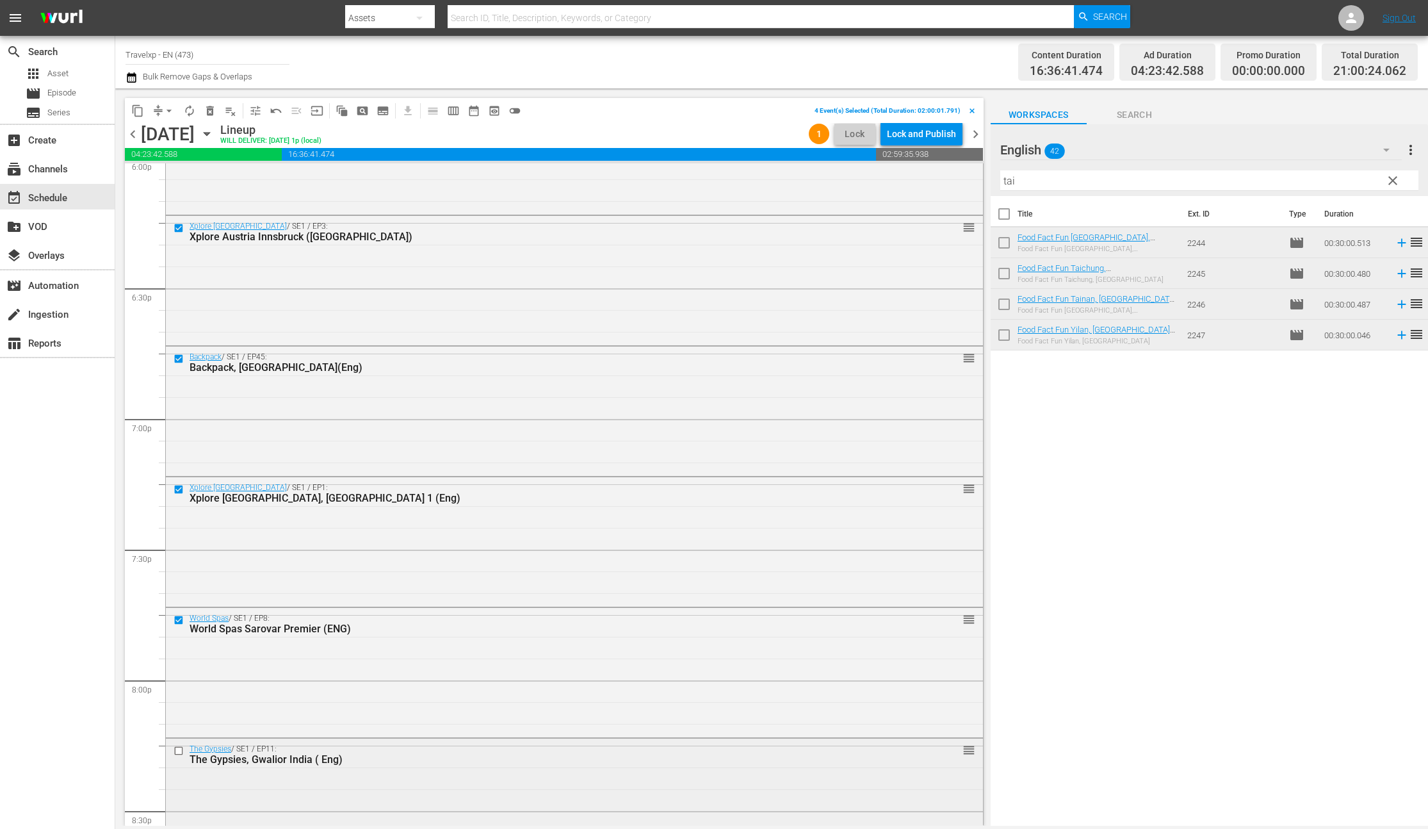
click at [179, 751] on input "checkbox" at bounding box center [180, 750] width 13 height 11
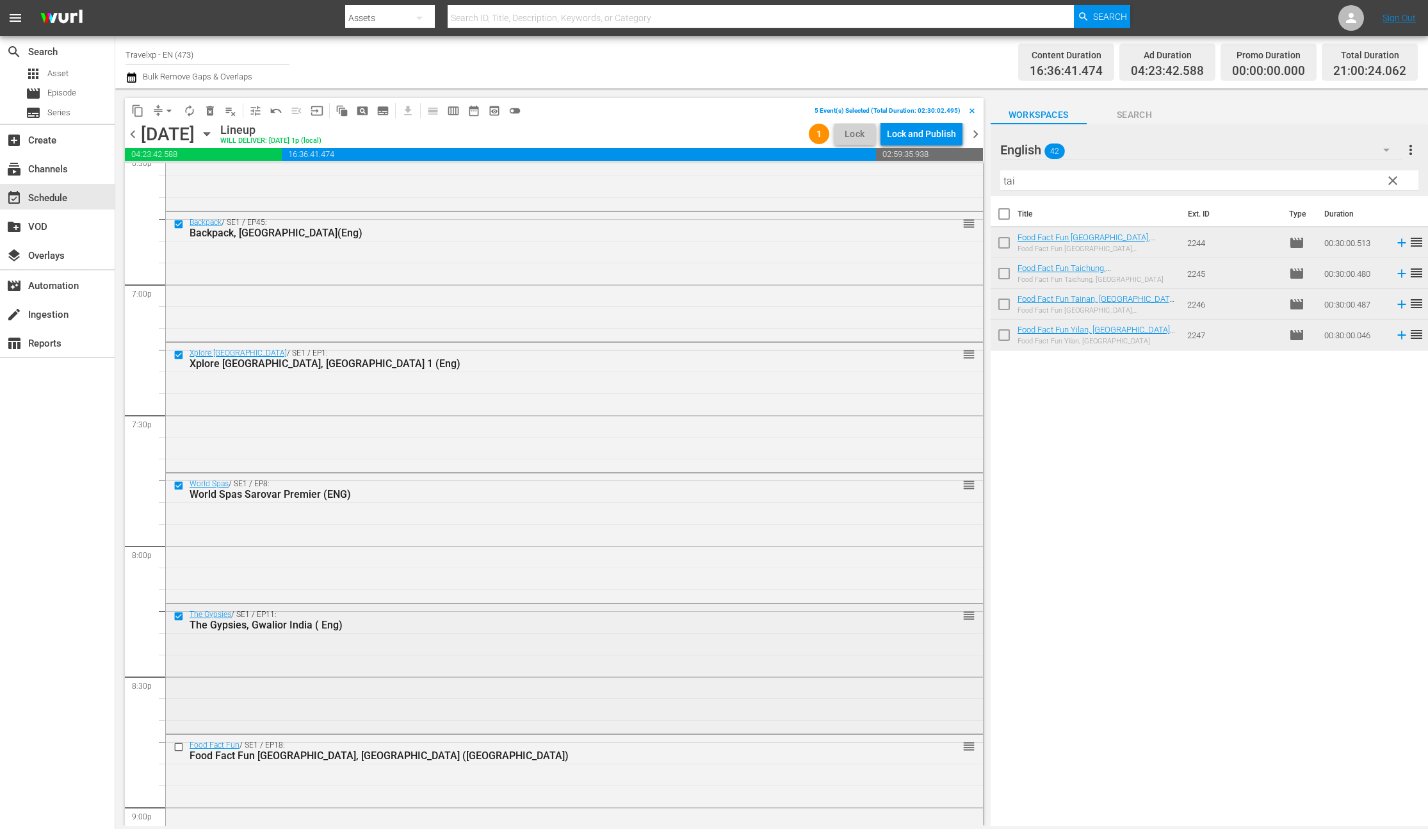
scroll to position [4887, 0]
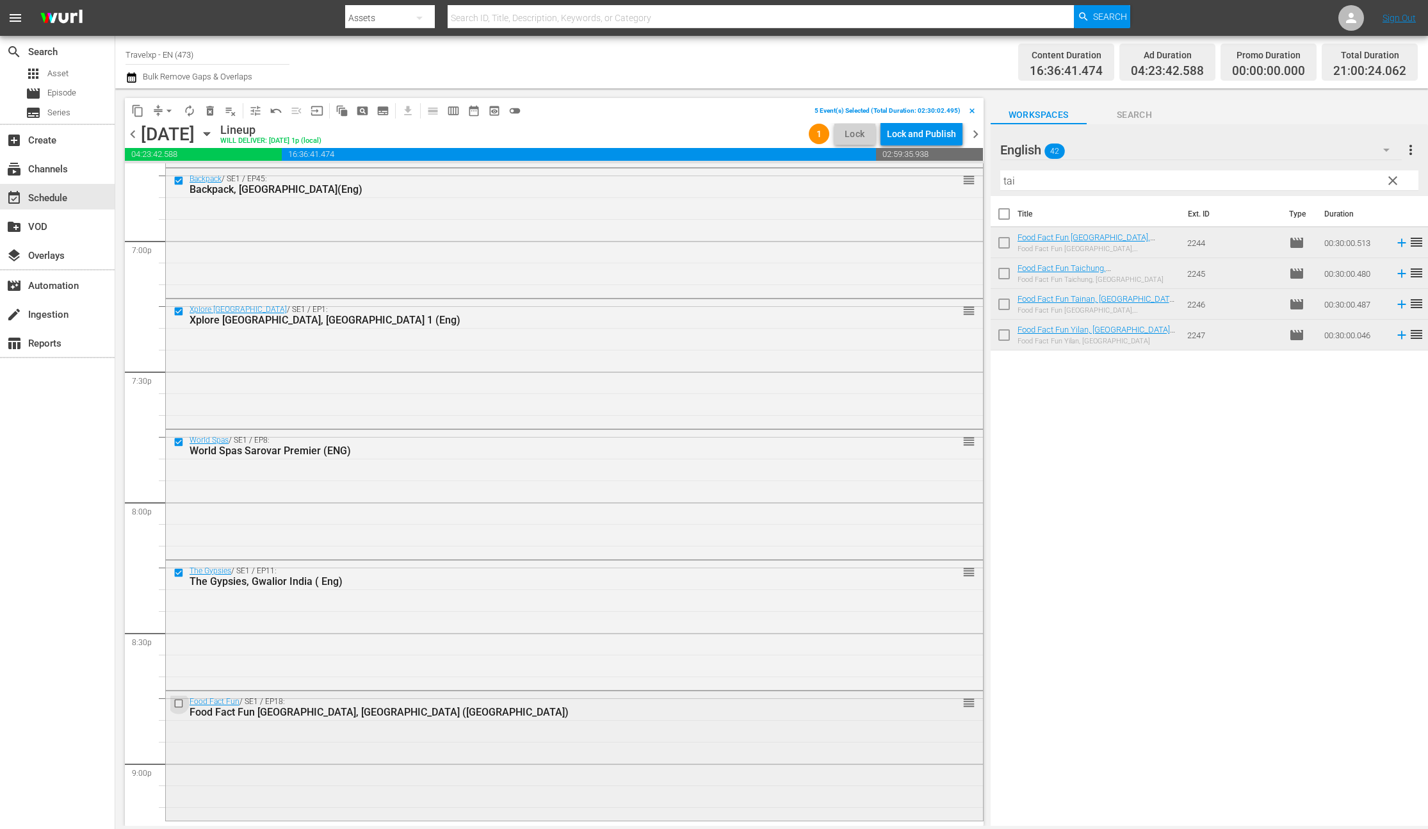
click at [180, 707] on input "checkbox" at bounding box center [180, 703] width 13 height 11
click at [142, 113] on span "content_copy" at bounding box center [137, 110] width 13 height 13
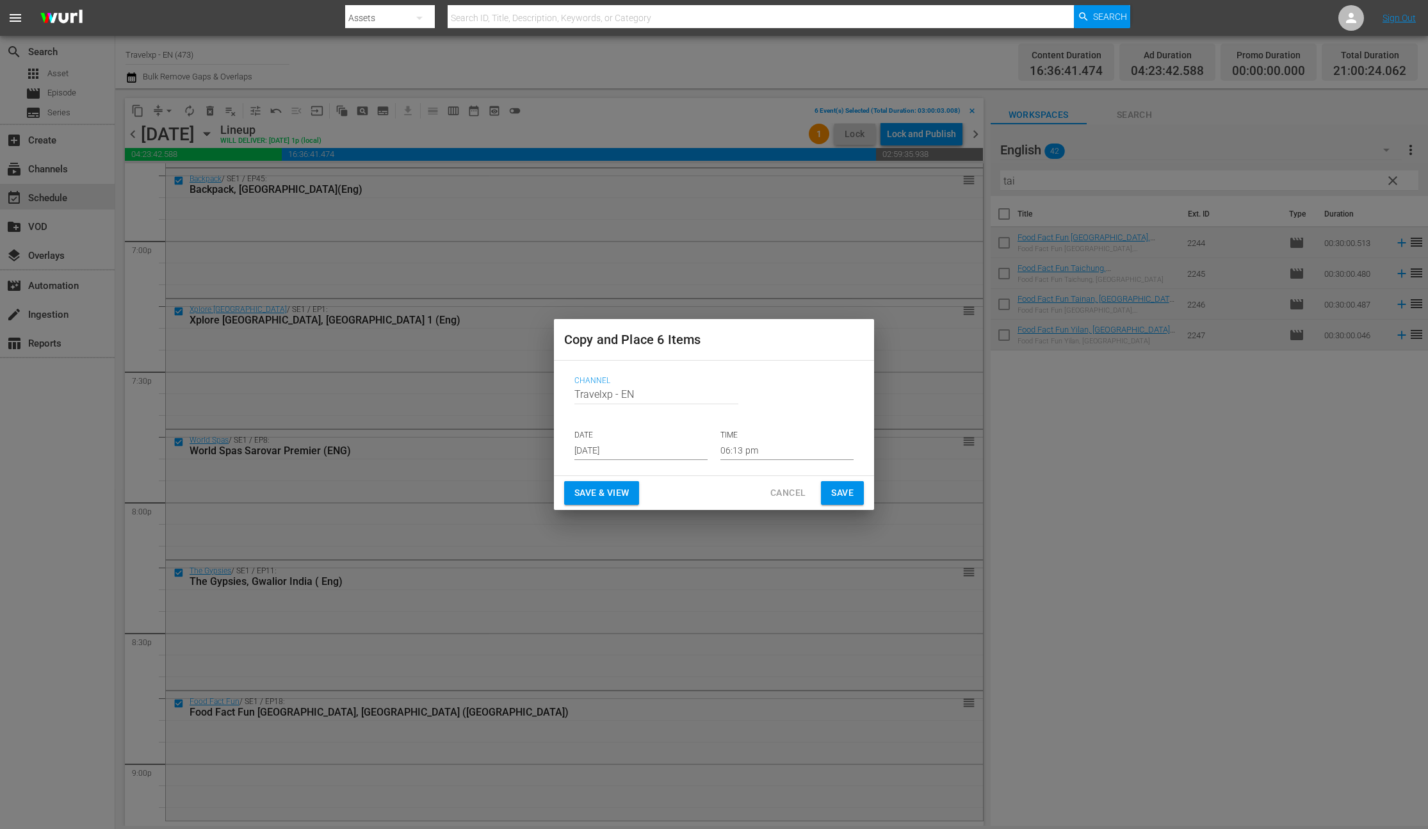
click at [617, 455] on input "[DATE]" at bounding box center [640, 450] width 133 height 19
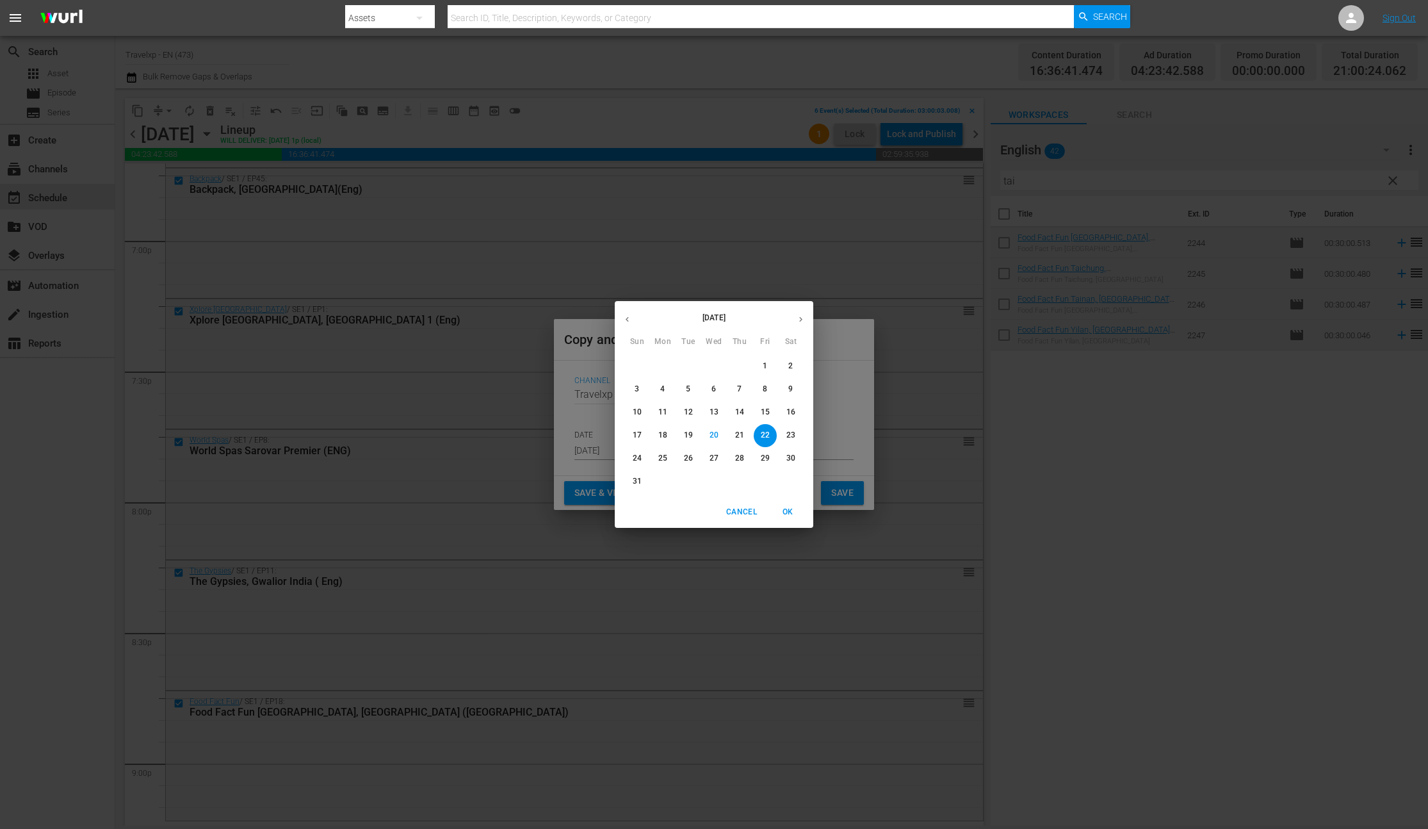
click at [790, 434] on p "23" at bounding box center [790, 435] width 9 height 11
type input "[DATE]"
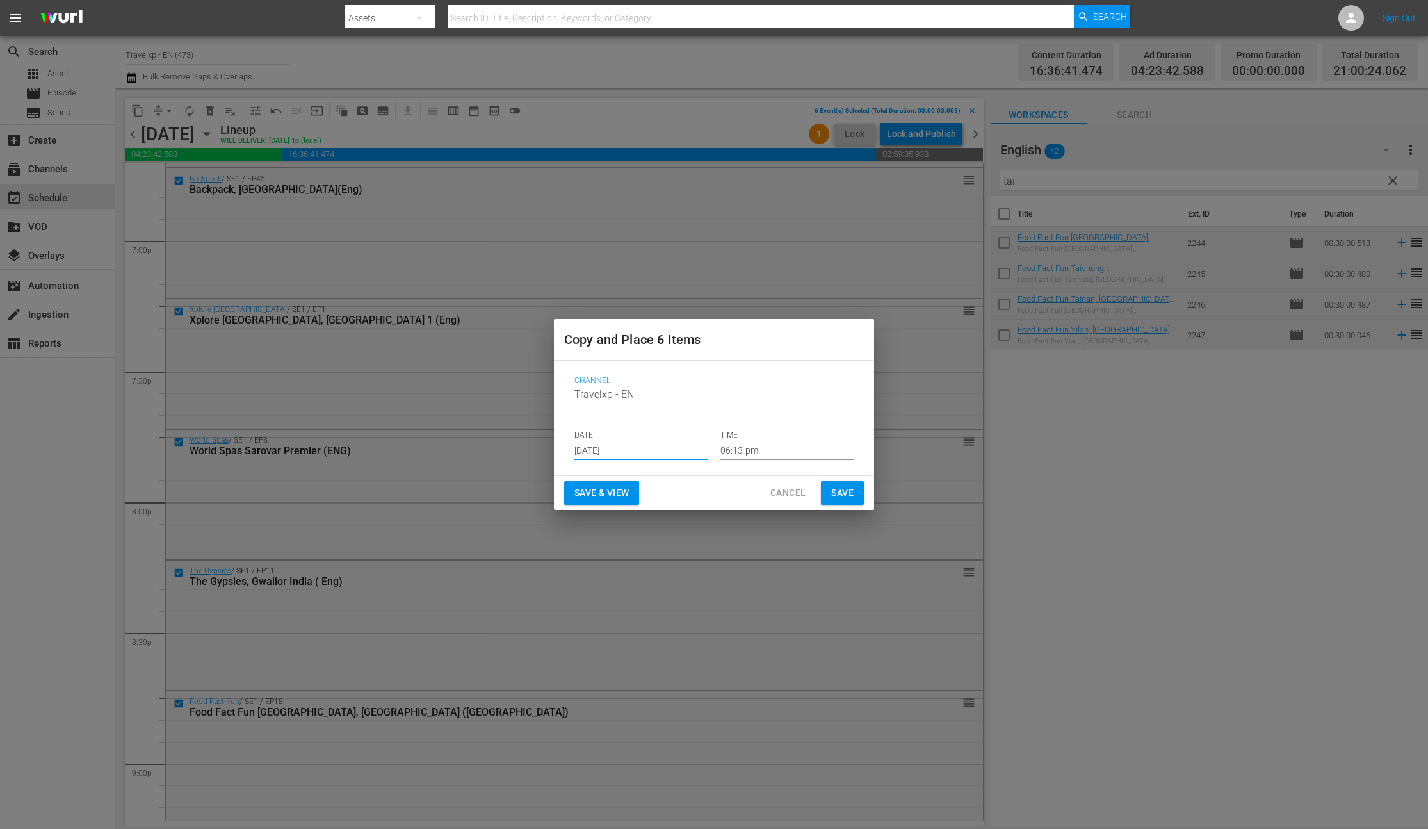
click at [738, 456] on input "06:13 pm" at bounding box center [786, 450] width 133 height 19
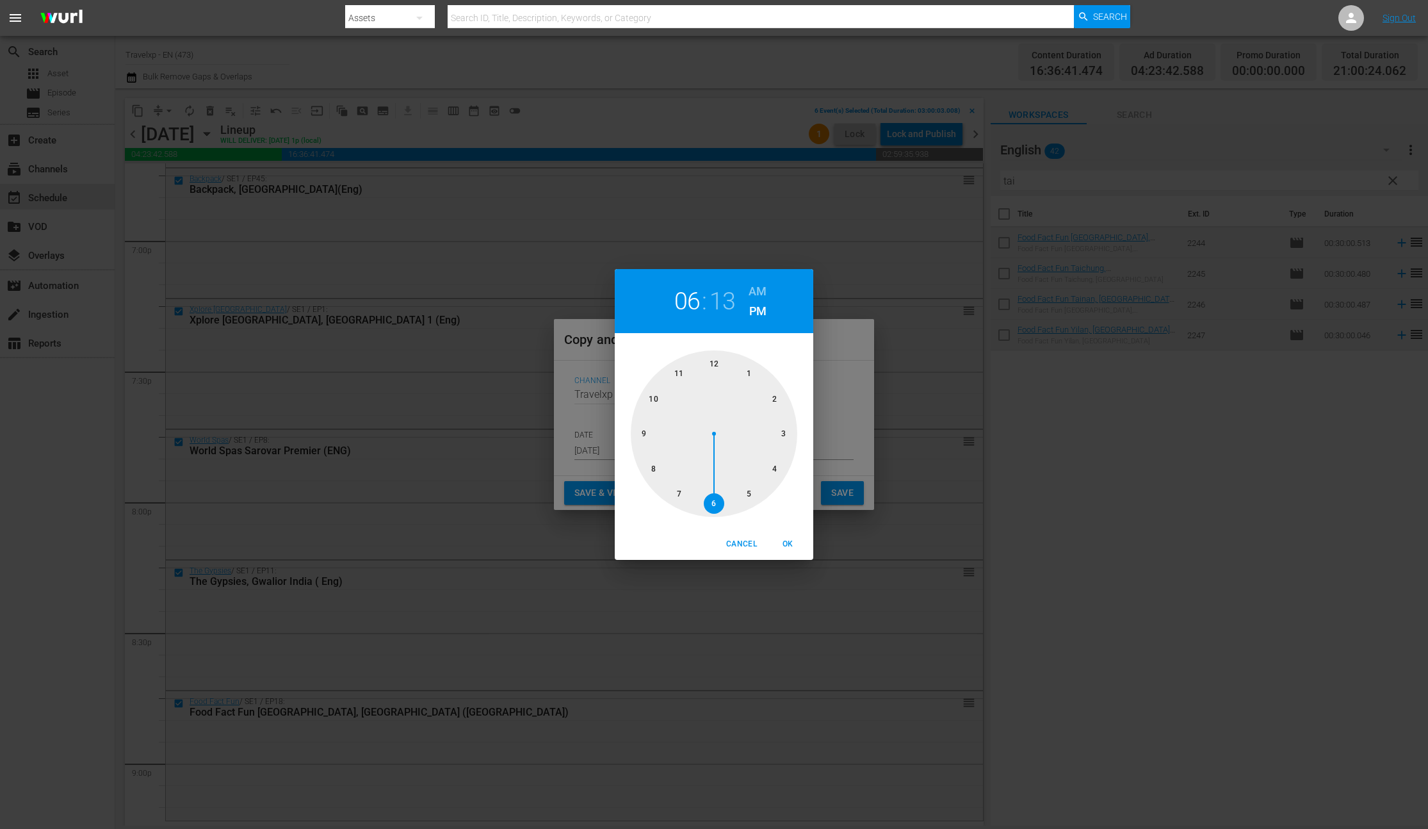
click at [644, 437] on div at bounding box center [714, 433] width 166 height 166
click at [783, 543] on span "OK" at bounding box center [787, 543] width 31 height 13
type input "09:13 pm"
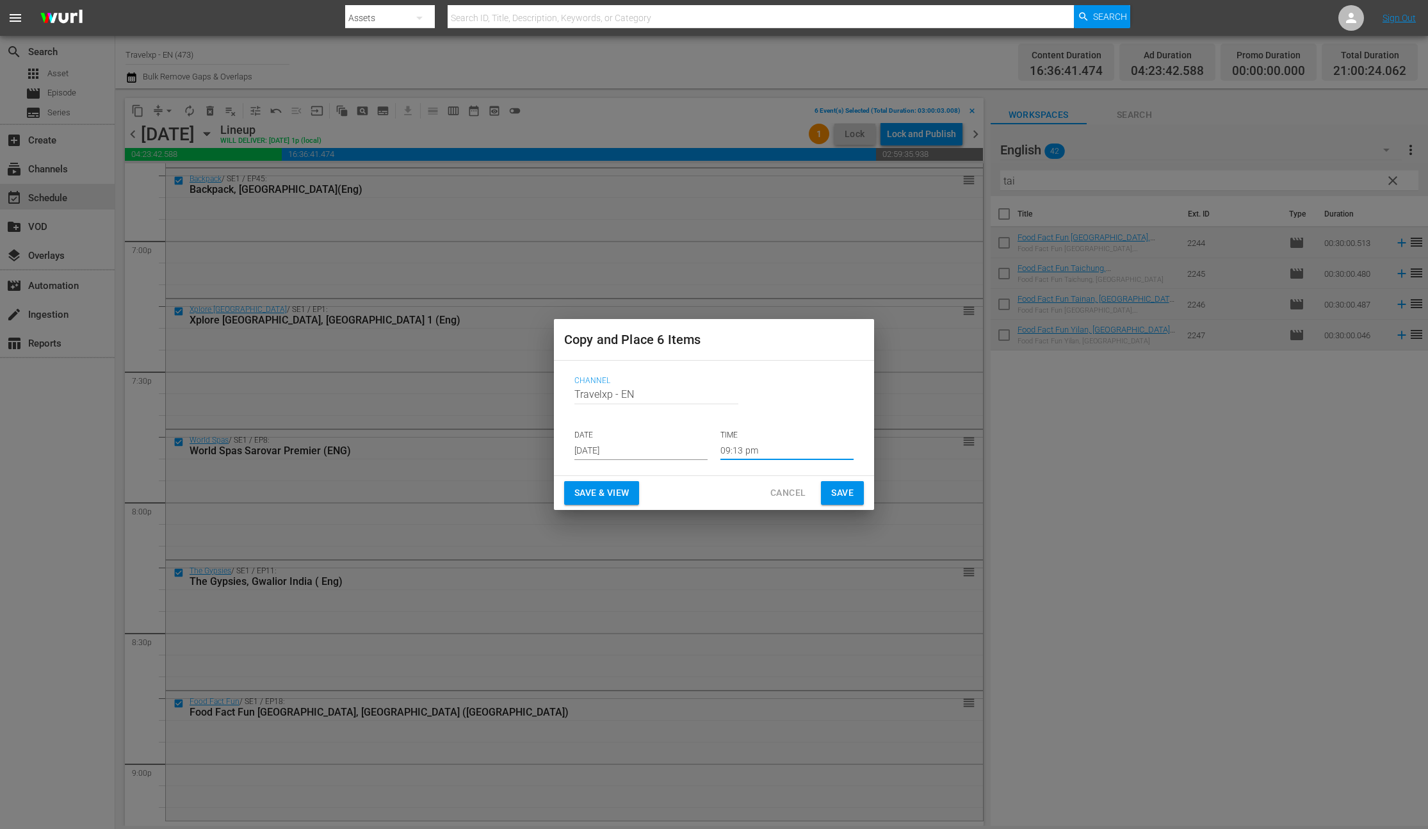
click at [614, 496] on span "Save & View" at bounding box center [601, 493] width 54 height 16
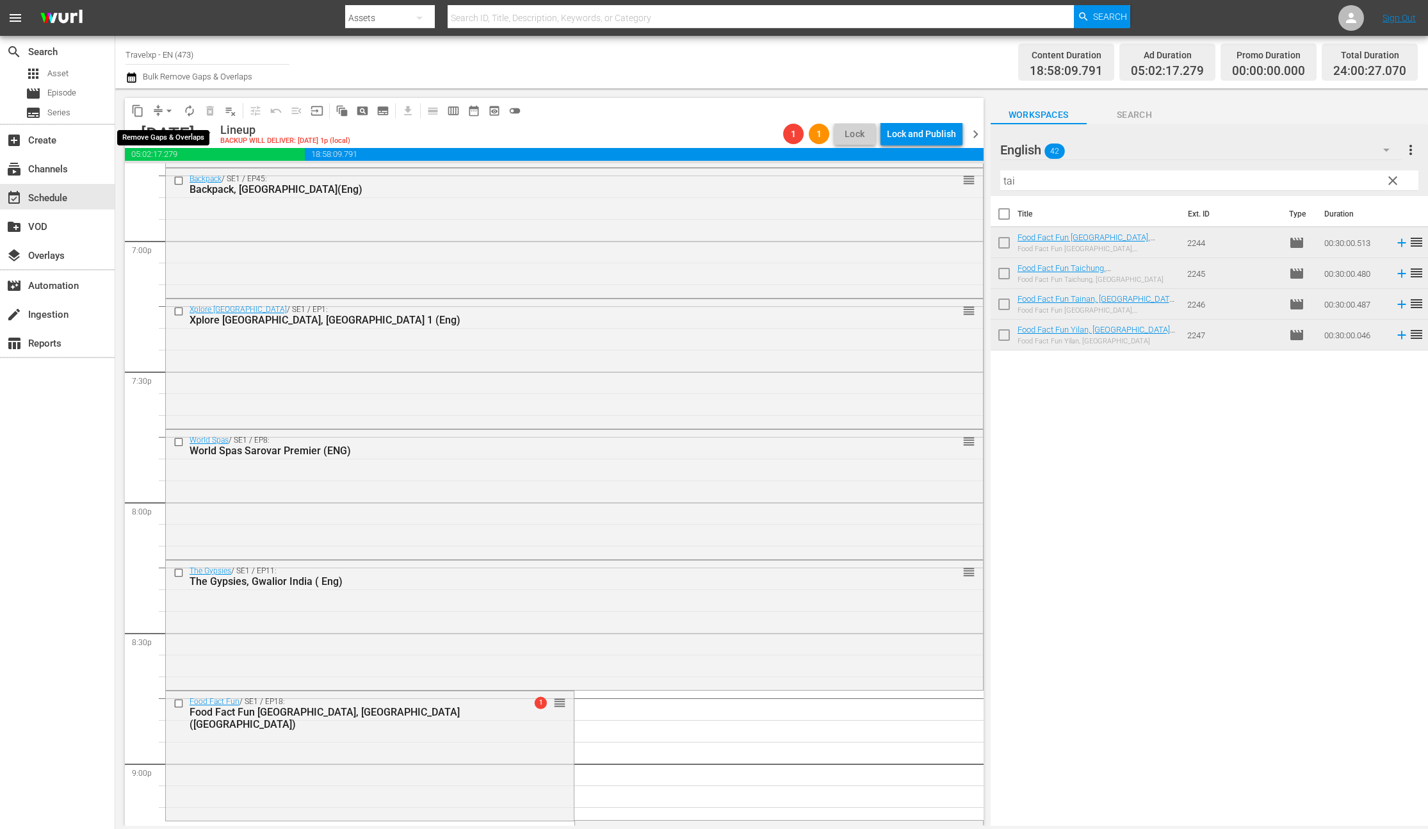
click at [173, 104] on span "arrow_drop_down" at bounding box center [169, 110] width 13 height 13
click at [195, 182] on li "Align to End of Previous Day" at bounding box center [169, 178] width 134 height 21
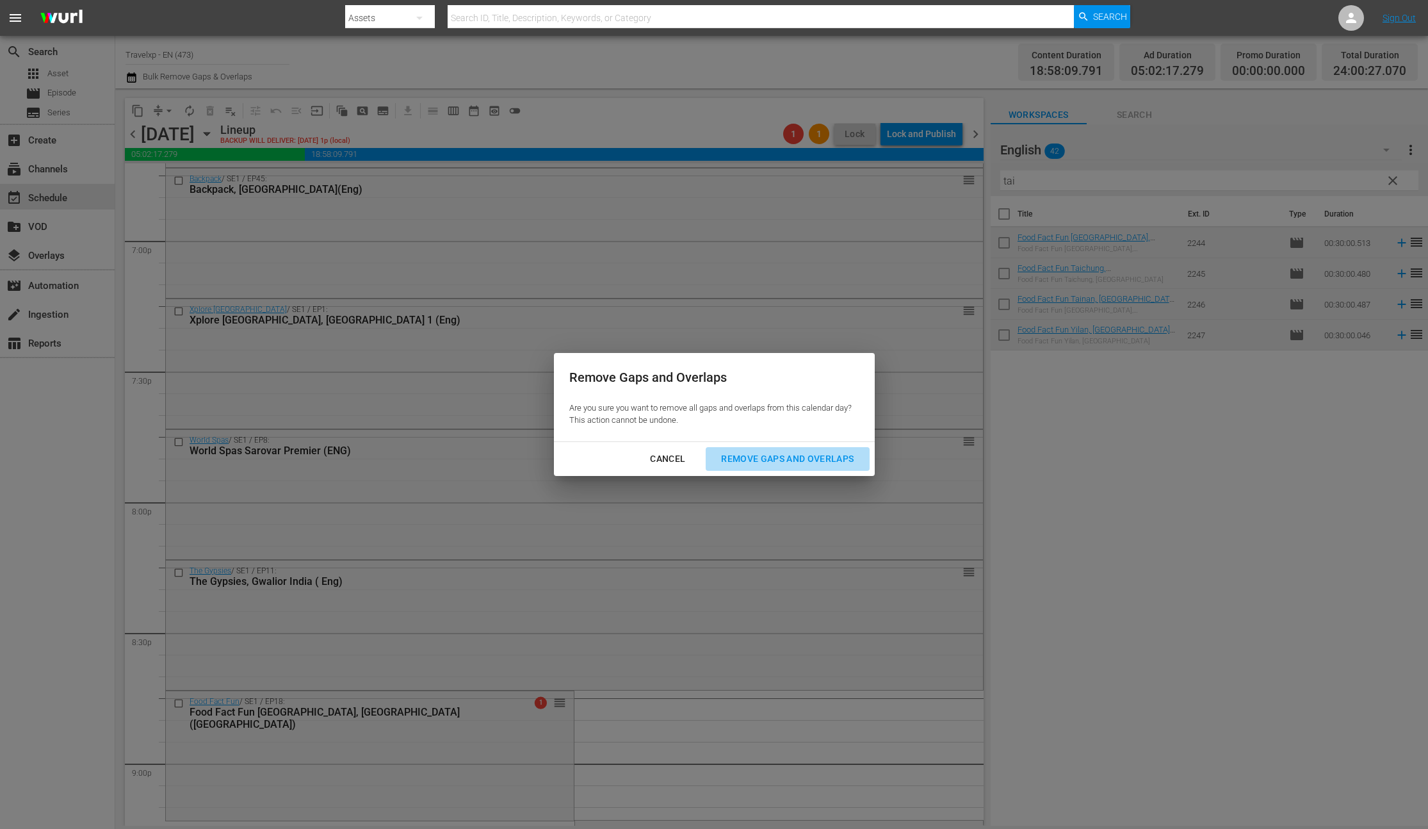
click at [759, 460] on div "Remove Gaps and Overlaps" at bounding box center [787, 459] width 153 height 16
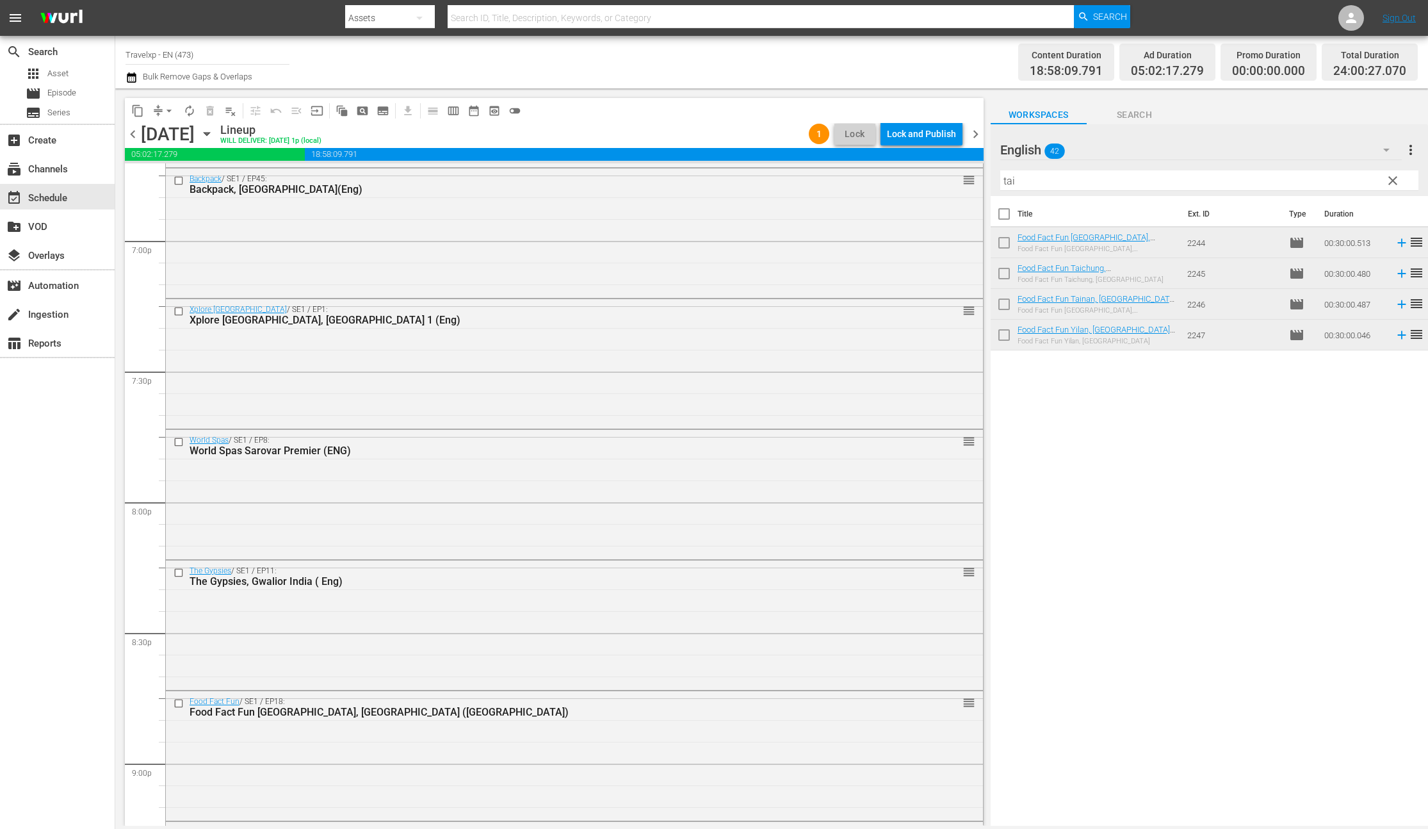
scroll to position [5667, 0]
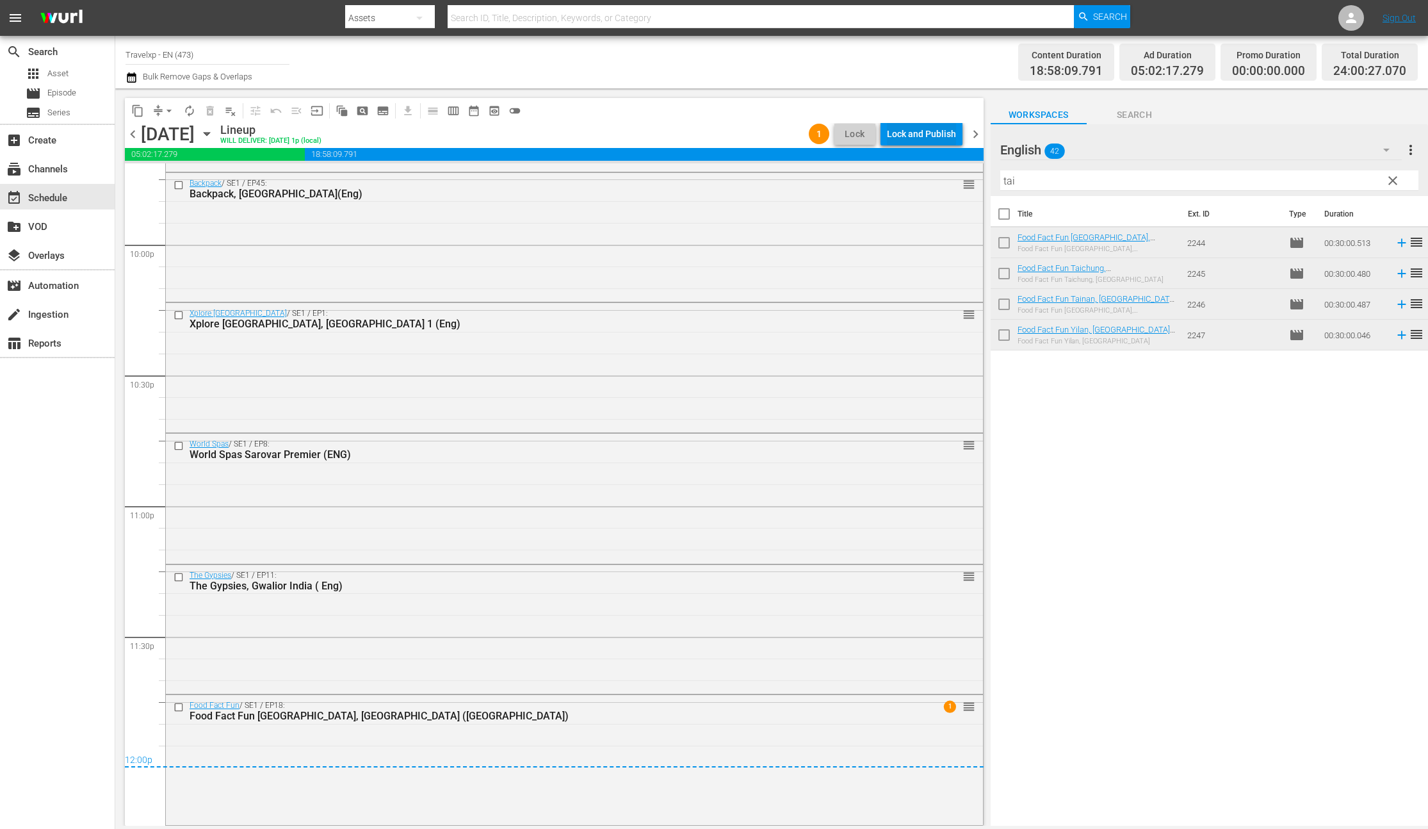
click at [928, 138] on div "Lock and Publish" at bounding box center [921, 133] width 69 height 23
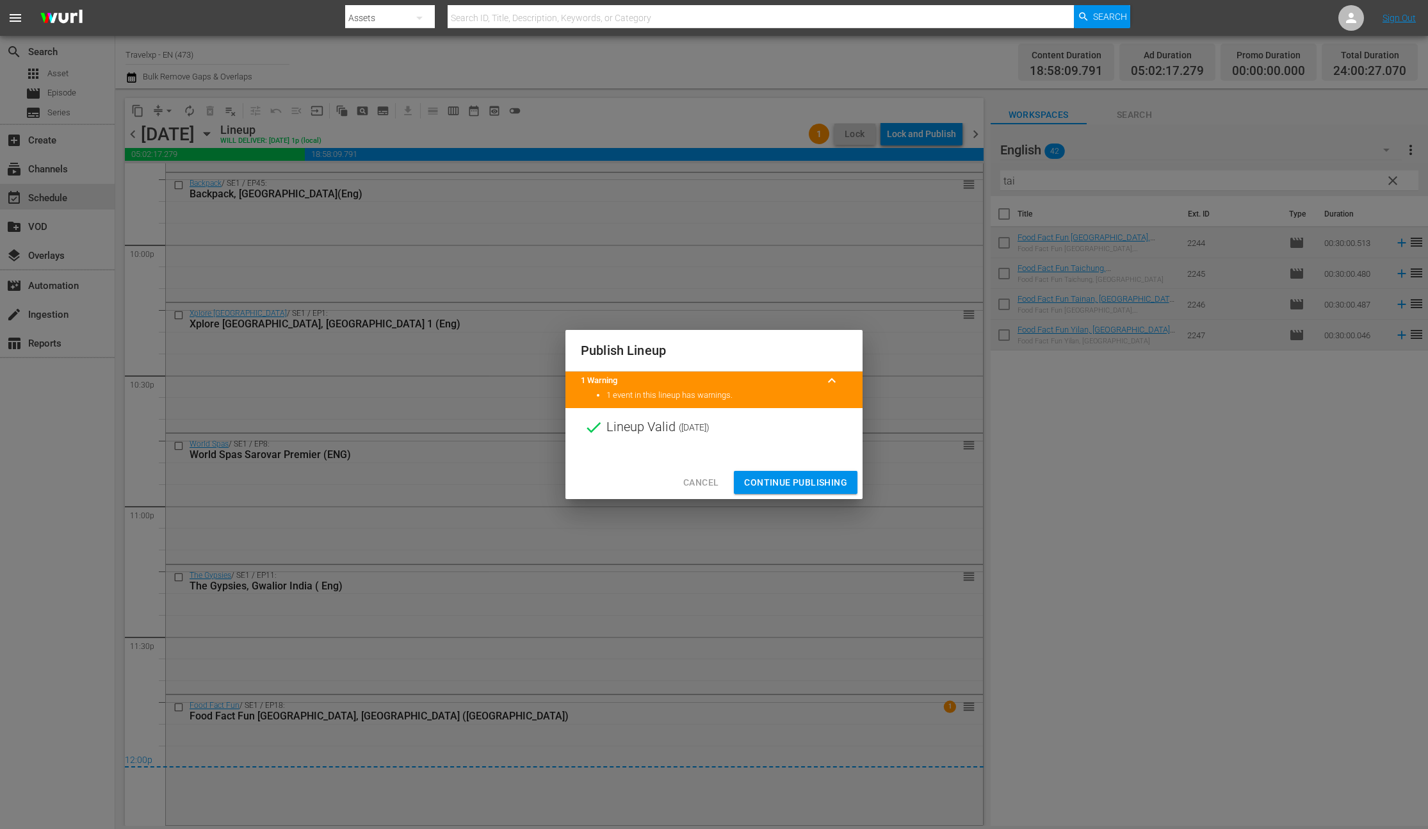
click at [797, 487] on span "Continue Publishing" at bounding box center [795, 483] width 103 height 16
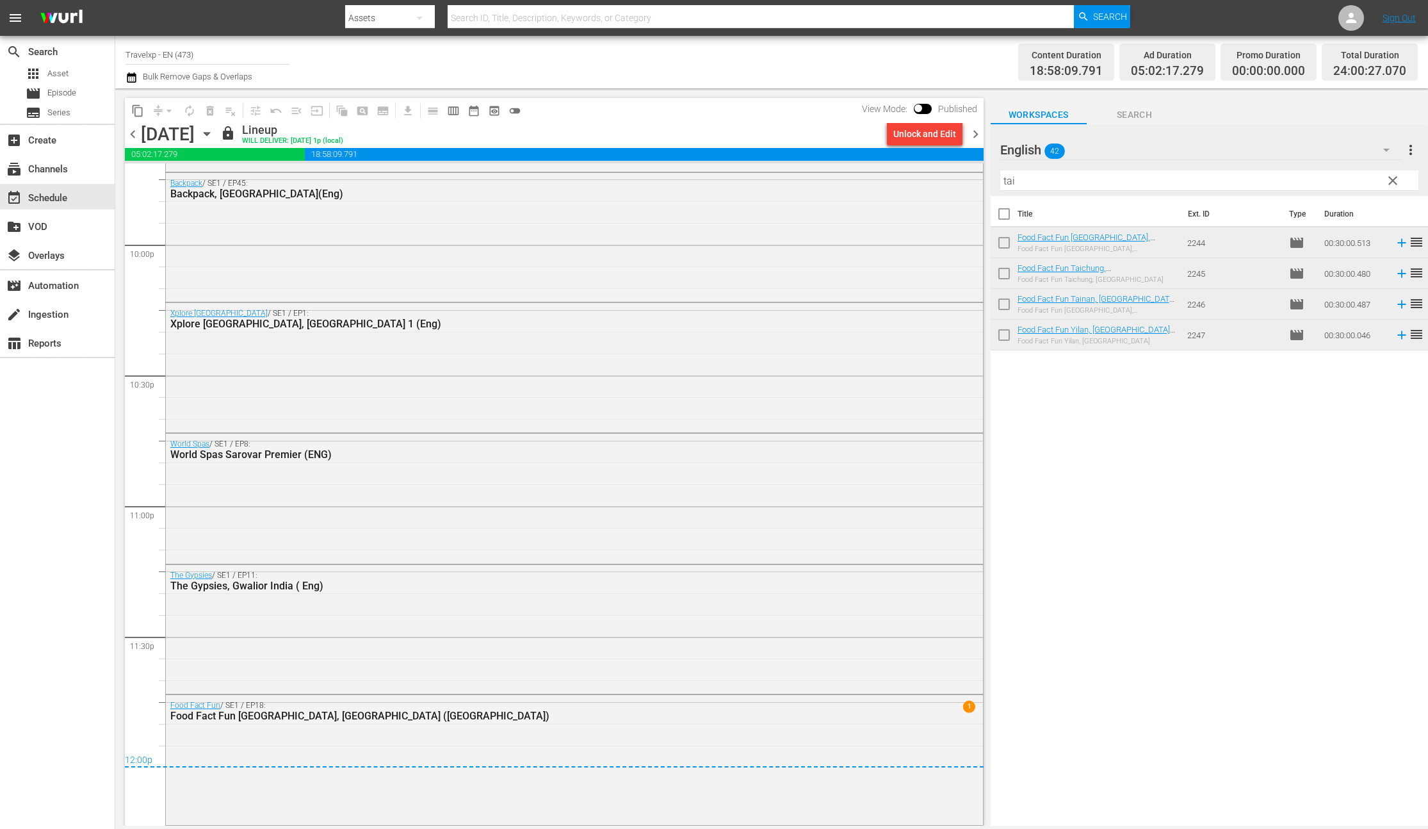
click at [974, 136] on span "chevron_right" at bounding box center [976, 134] width 16 height 16
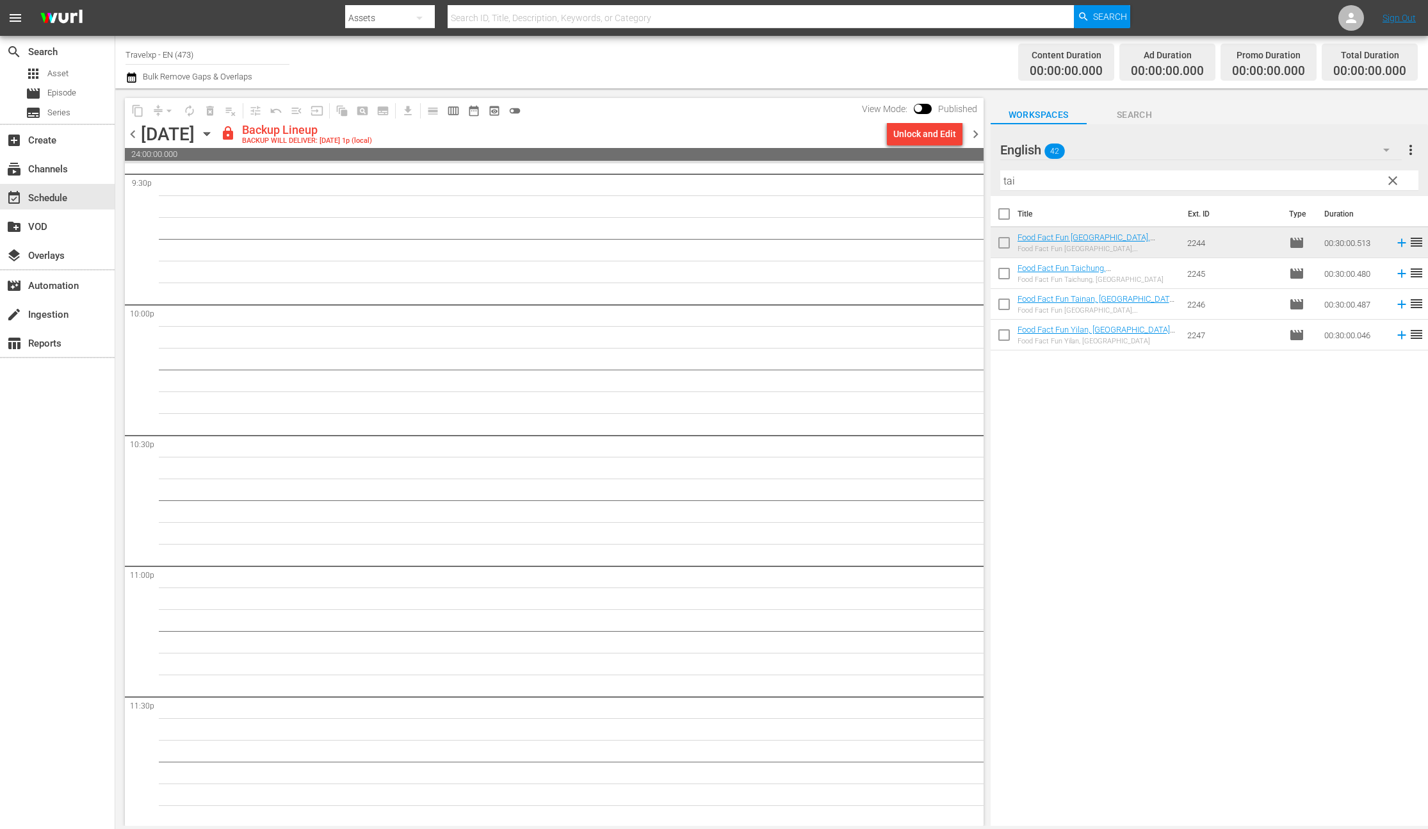
scroll to position [5608, 0]
click at [934, 134] on div "Unlock and Edit" at bounding box center [924, 133] width 63 height 23
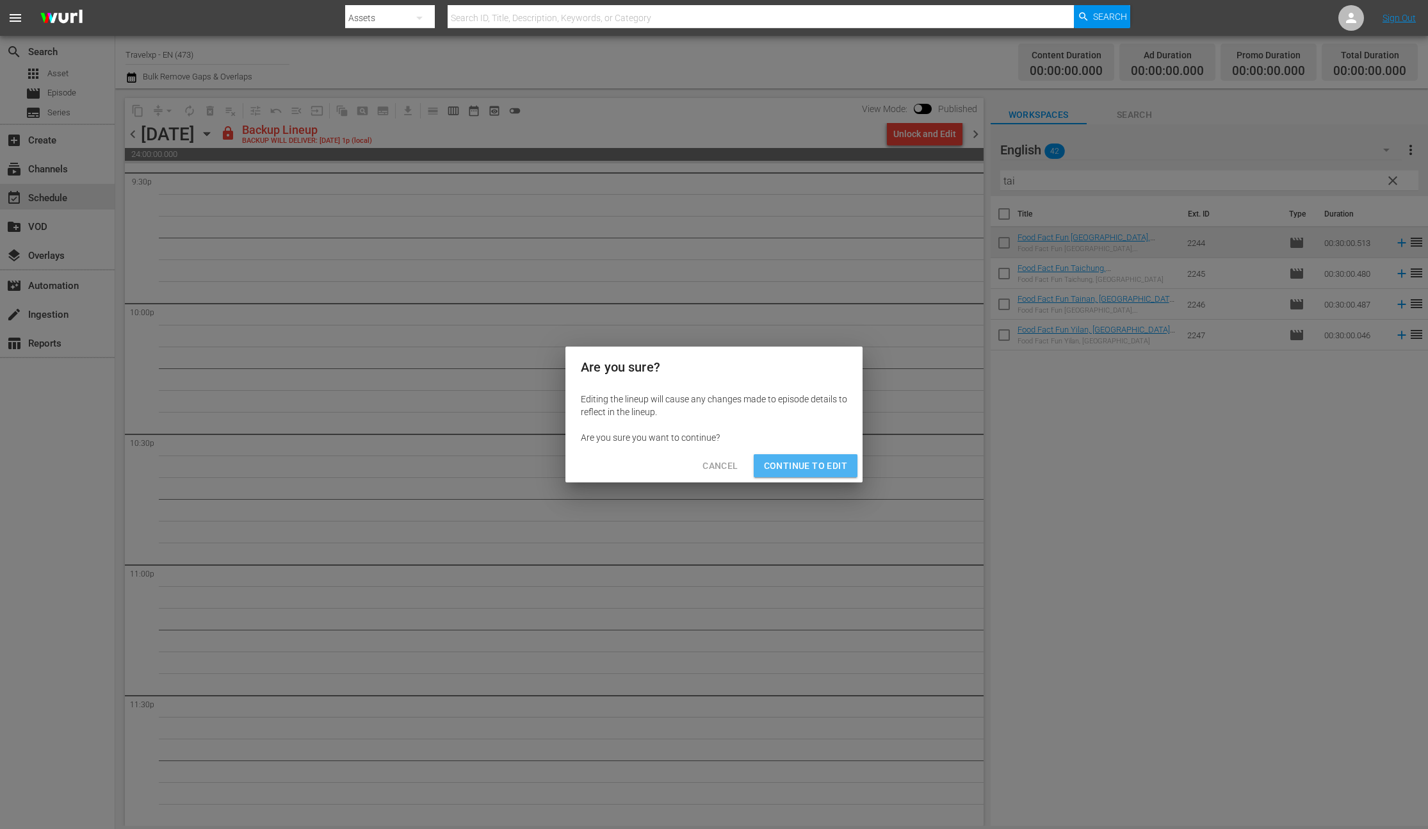
click at [811, 464] on span "Continue to Edit" at bounding box center [805, 466] width 83 height 16
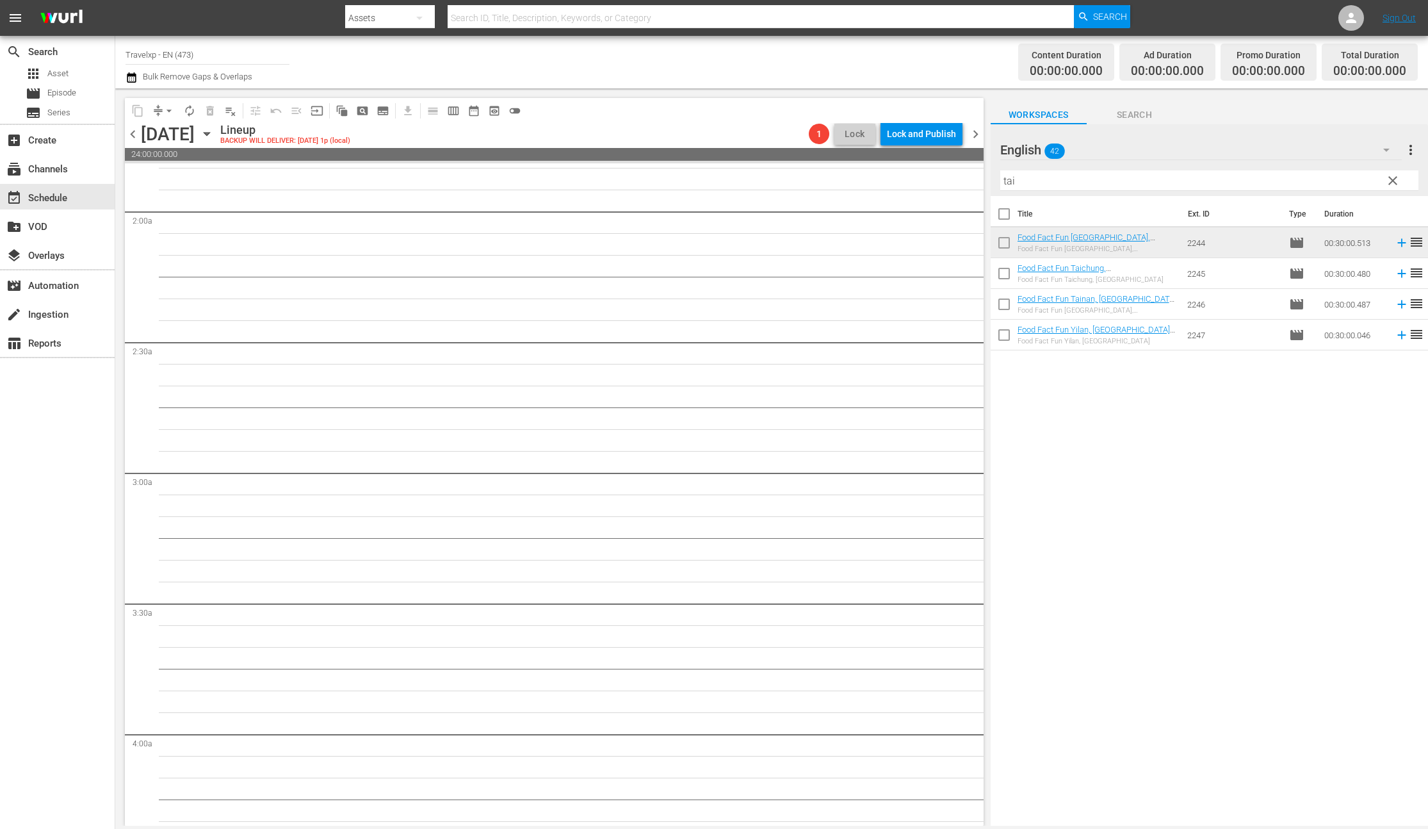
scroll to position [0, 0]
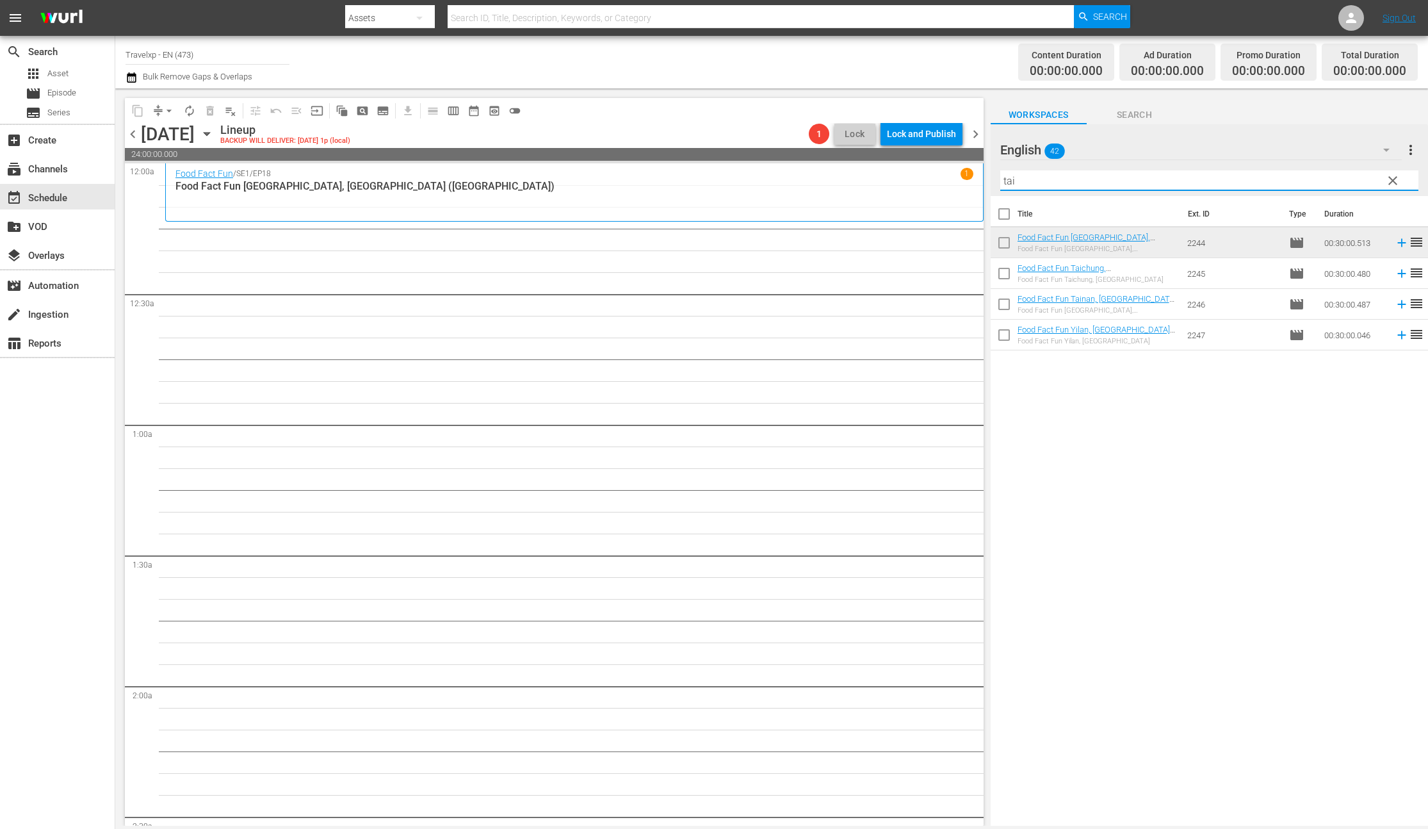
drag, startPoint x: 1048, startPoint y: 183, endPoint x: 962, endPoint y: 179, distance: 85.9
click at [962, 179] on div "content_copy compress arrow_drop_down autorenew_outlined delete_forever_outline…" at bounding box center [771, 456] width 1313 height 737
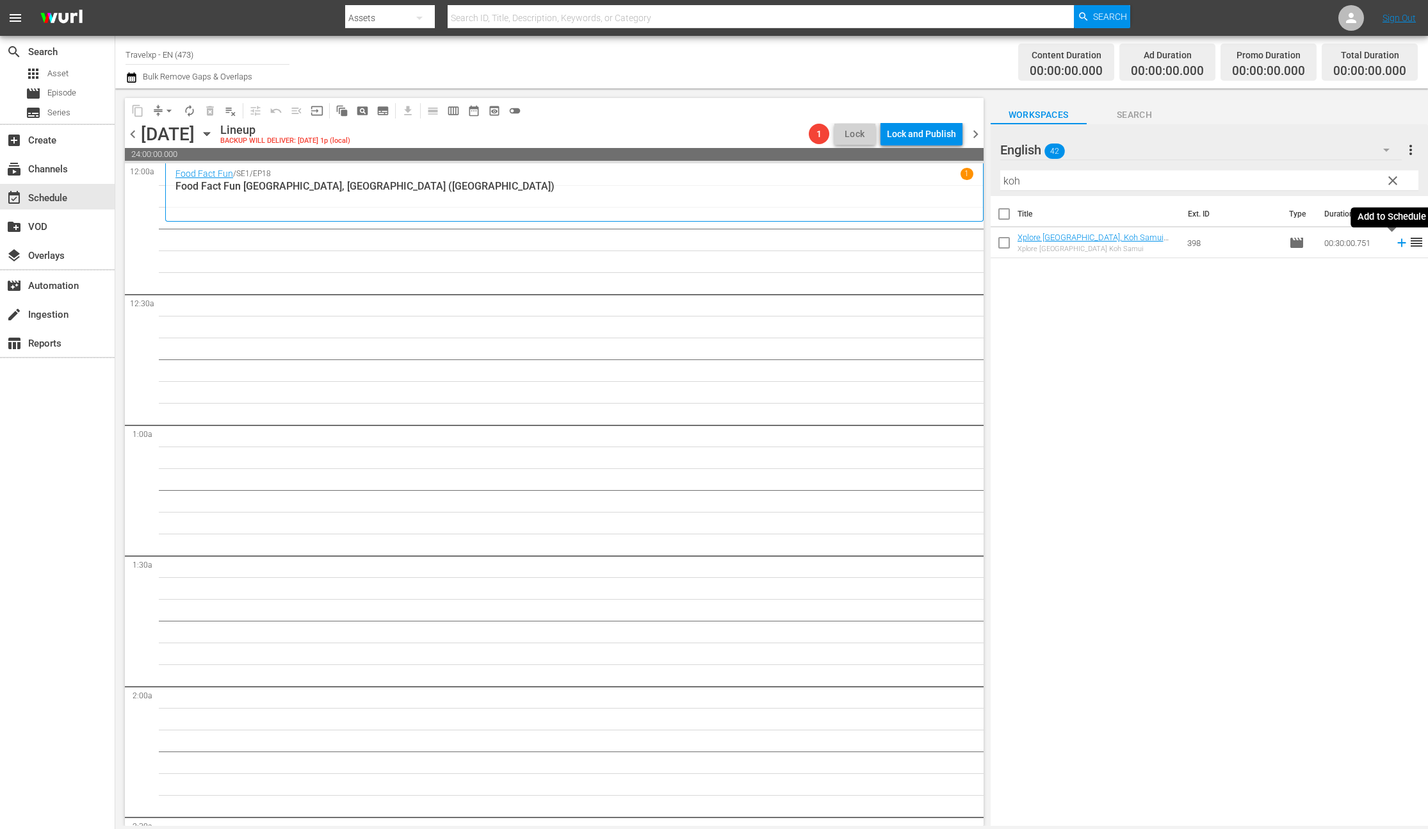
click at [1397, 244] on icon at bounding box center [1401, 243] width 8 height 8
click at [1013, 183] on input "koh" at bounding box center [1209, 180] width 418 height 20
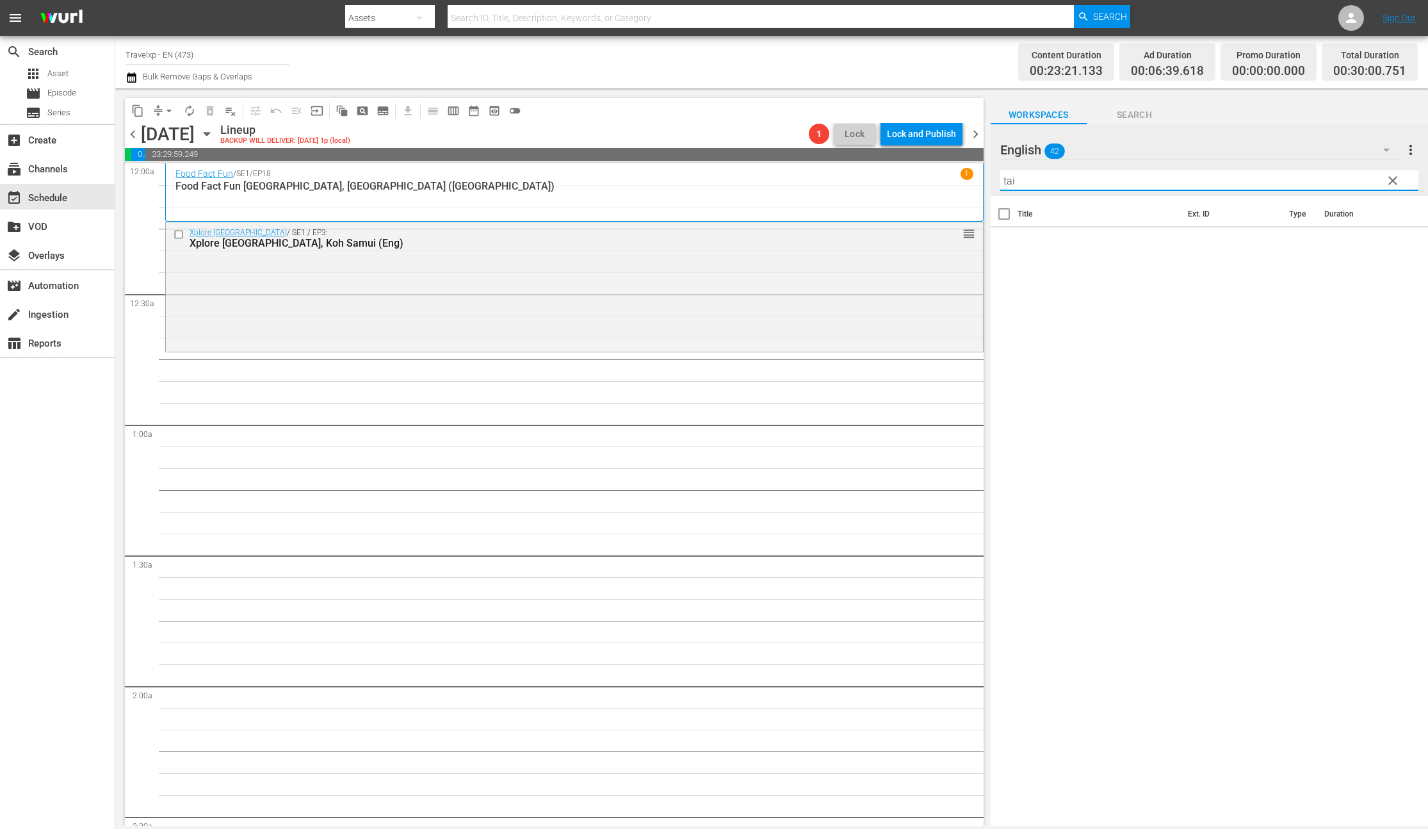
click at [1068, 183] on input "tai" at bounding box center [1209, 180] width 418 height 20
click at [1397, 243] on icon at bounding box center [1401, 243] width 8 height 8
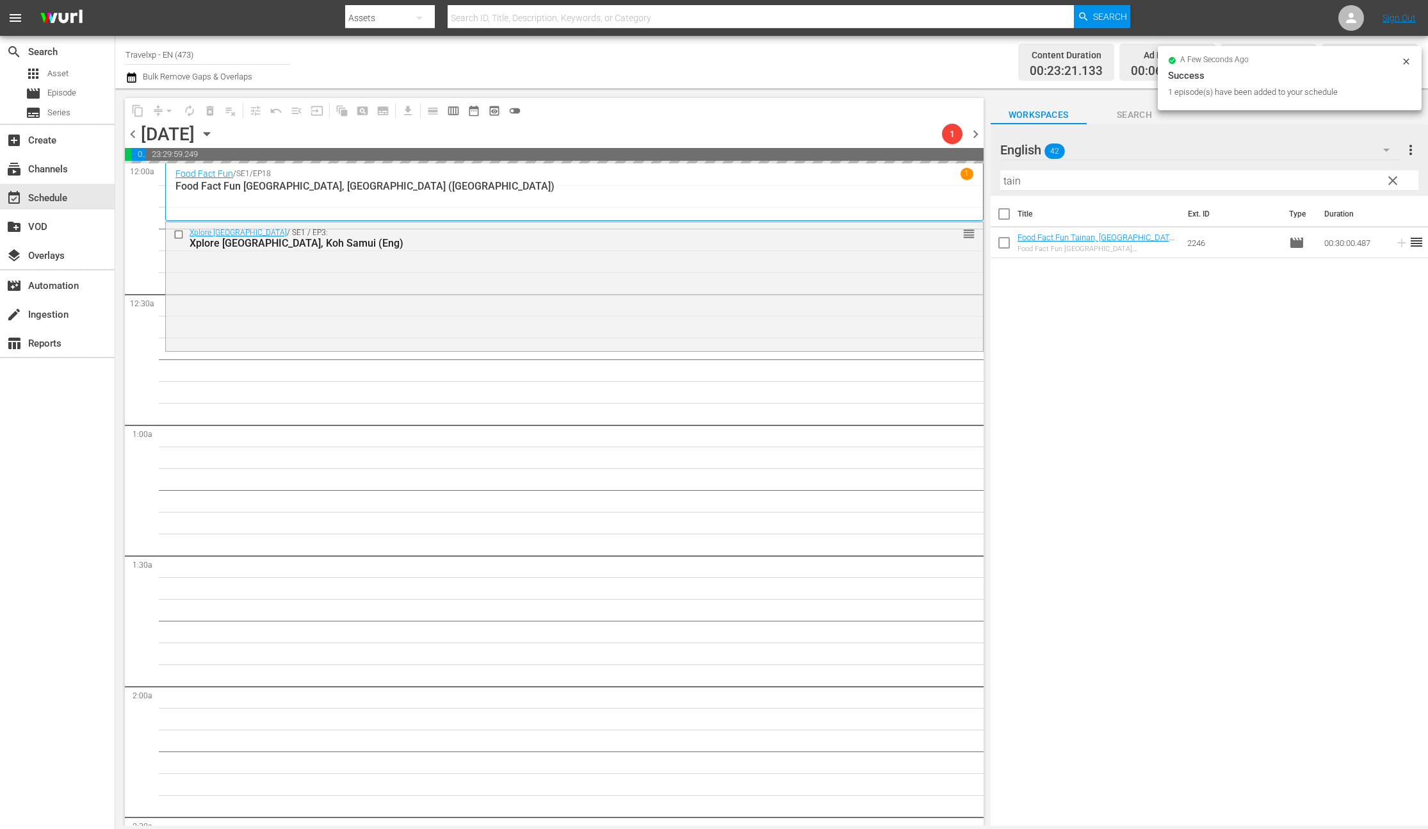
click at [1009, 182] on input "tain" at bounding box center [1209, 180] width 418 height 20
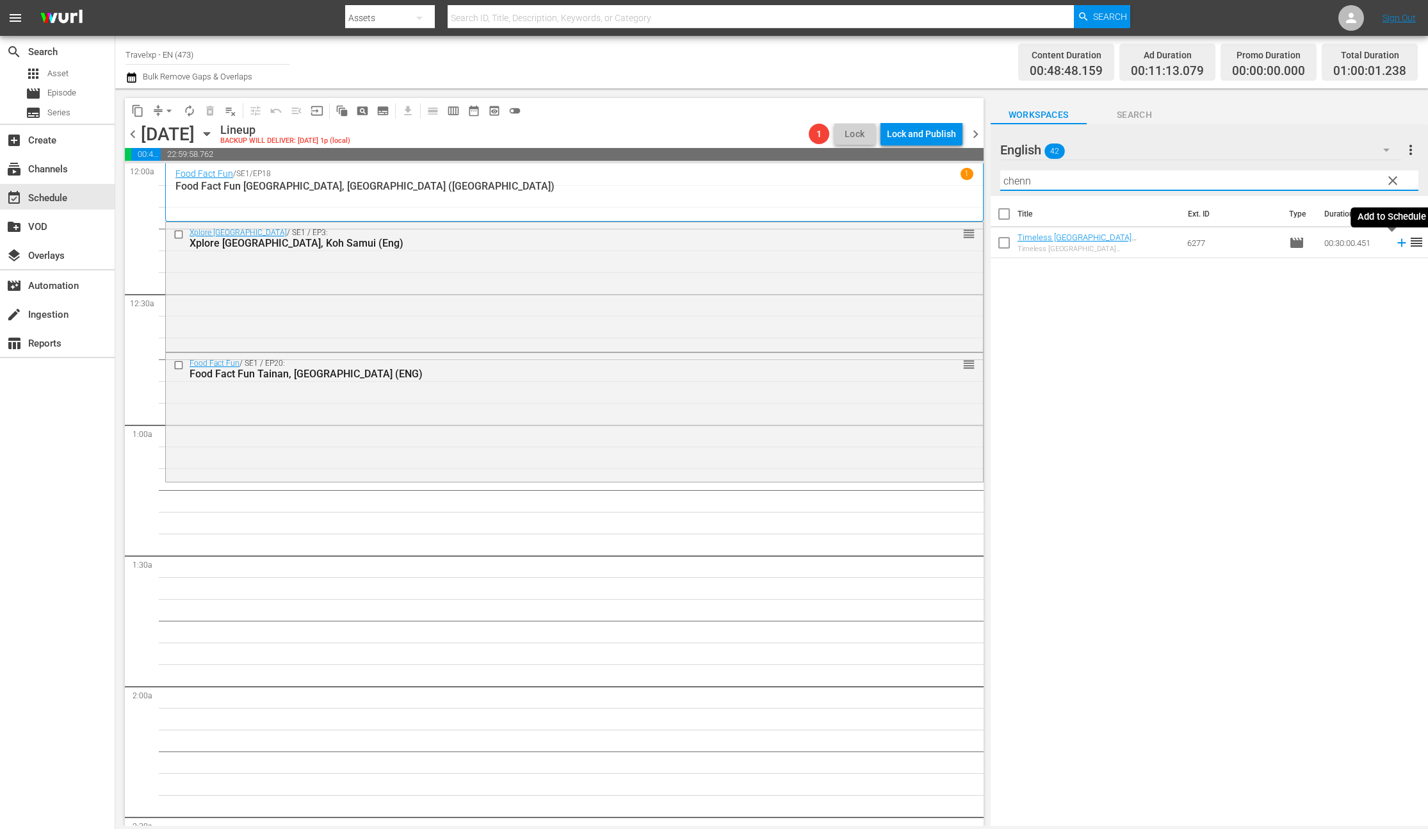
click at [1395, 242] on icon at bounding box center [1402, 243] width 14 height 14
click at [1016, 184] on input "chenn" at bounding box center [1209, 180] width 418 height 20
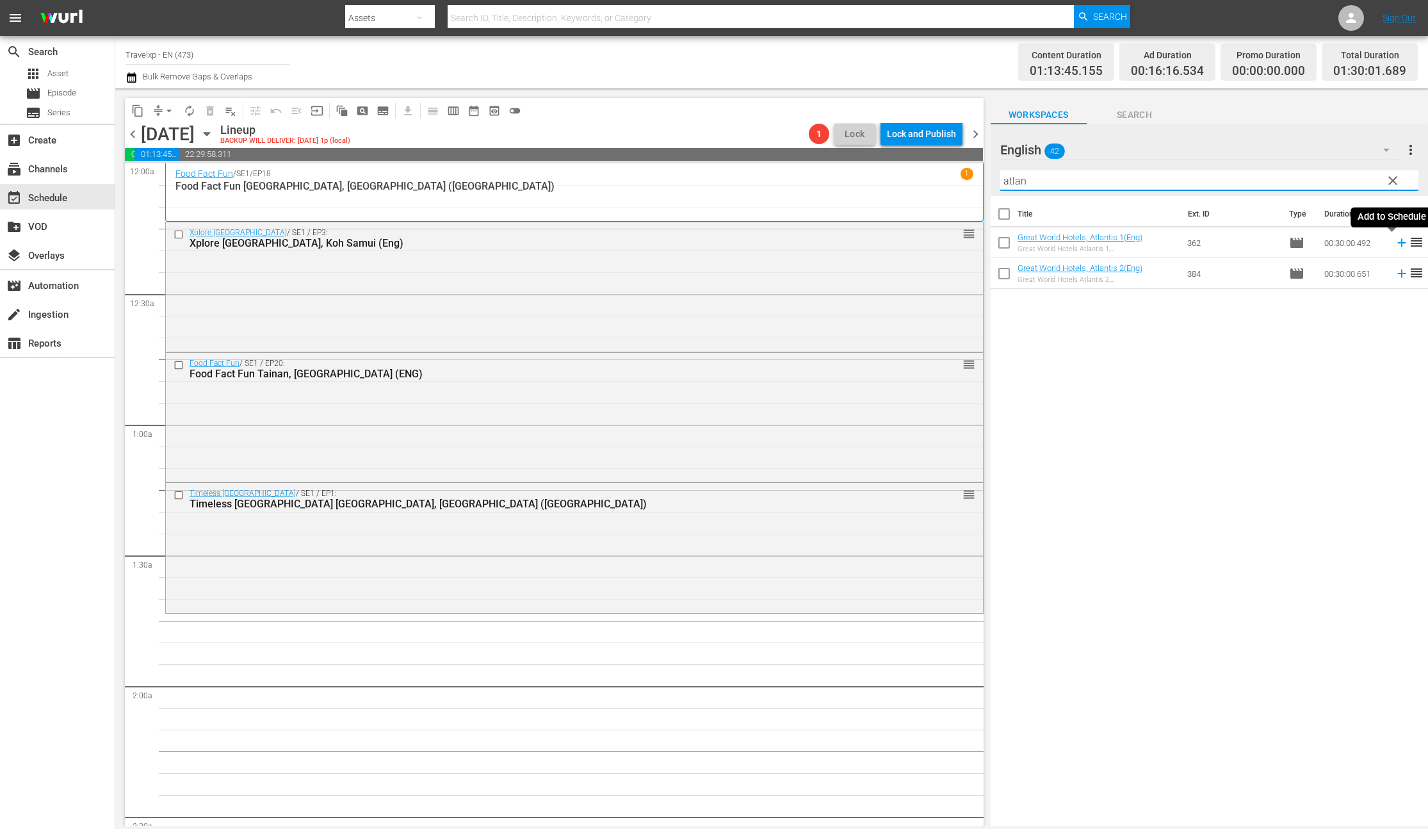
click at [1395, 243] on icon at bounding box center [1402, 243] width 14 height 14
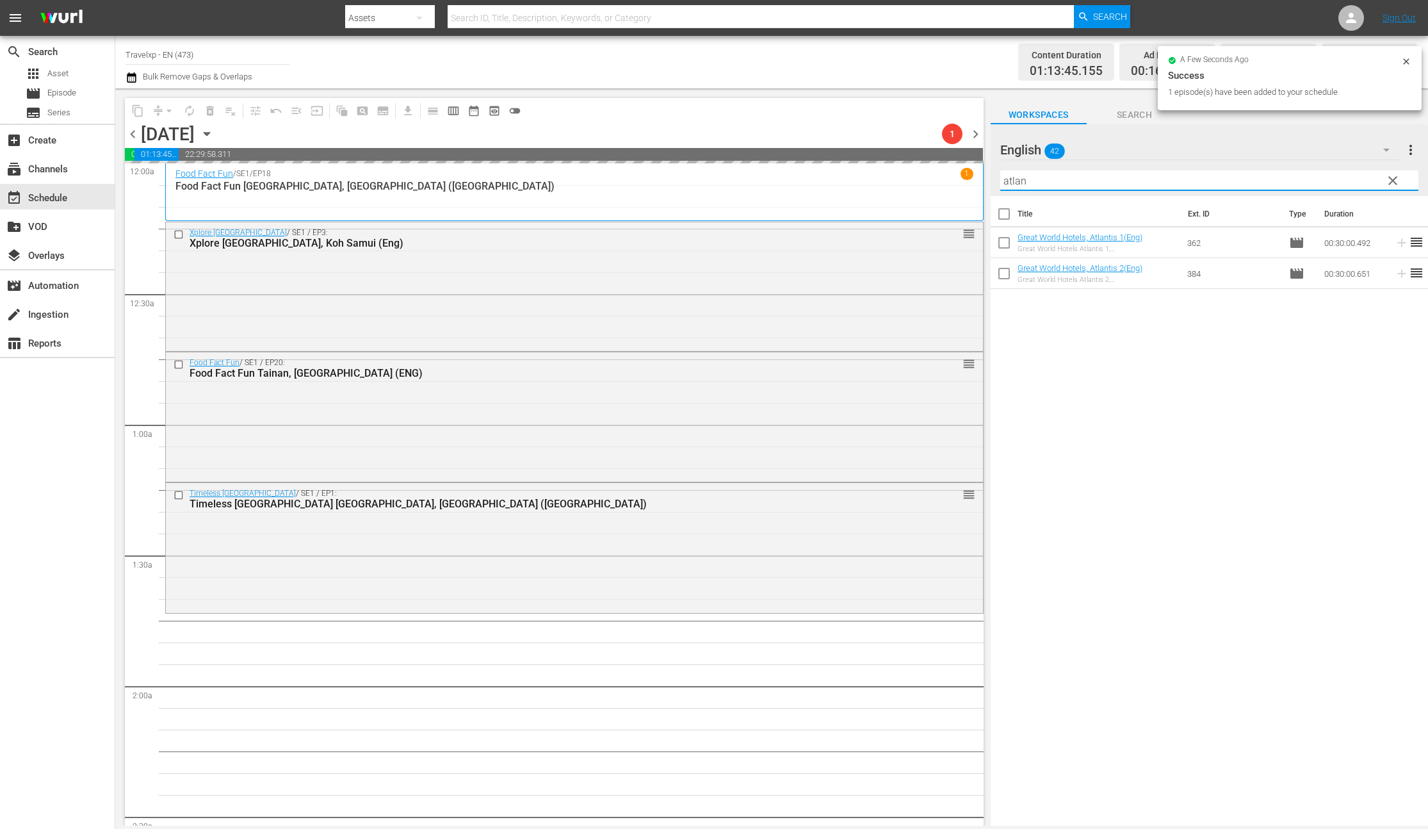
click at [1008, 187] on input "atlan" at bounding box center [1209, 180] width 418 height 20
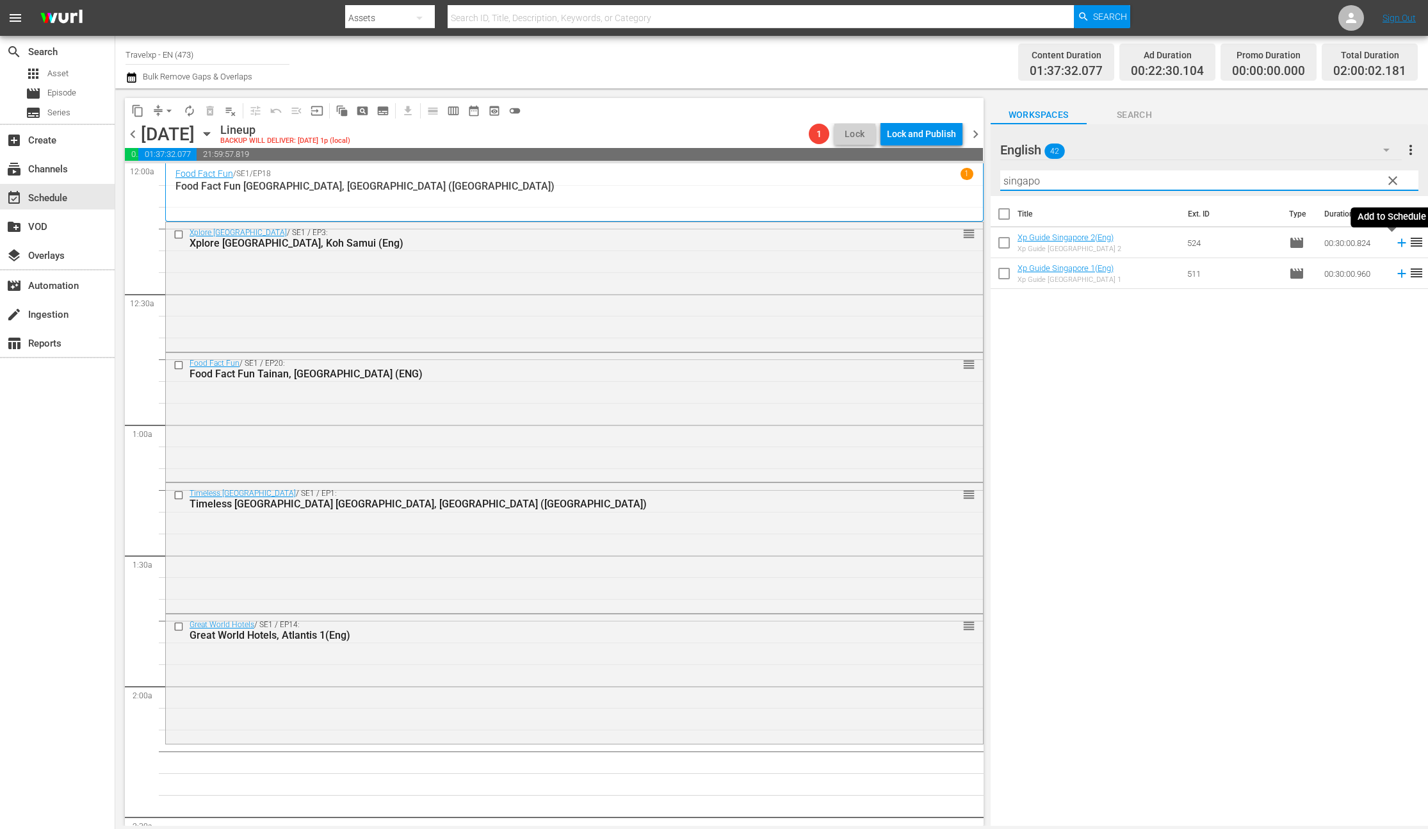
click at [1395, 243] on icon at bounding box center [1402, 243] width 14 height 14
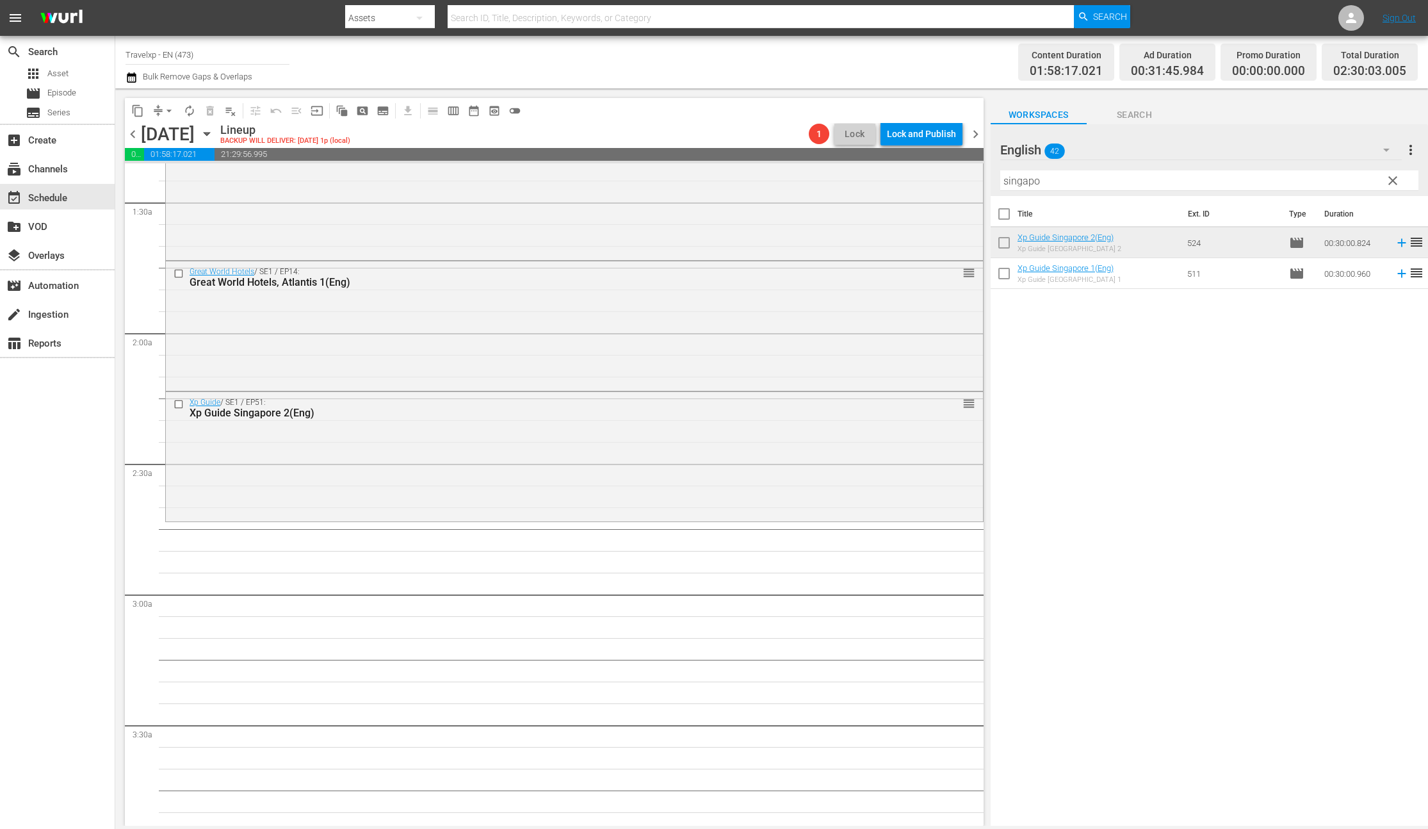
scroll to position [353, 0]
click at [1023, 181] on input "singapo" at bounding box center [1209, 180] width 418 height 20
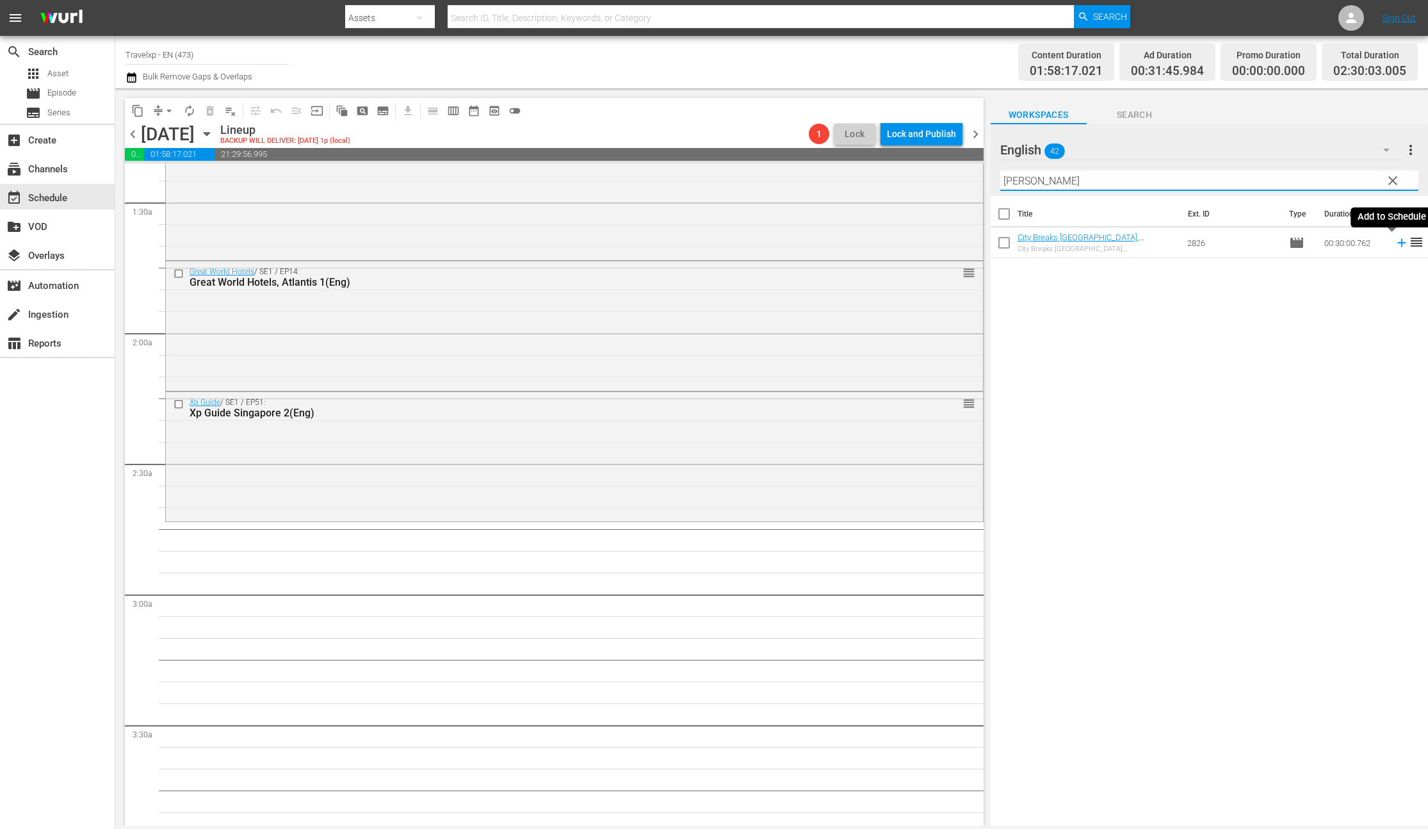
click at [1397, 244] on icon at bounding box center [1401, 243] width 8 height 8
click at [1009, 180] on input "[PERSON_NAME]" at bounding box center [1209, 180] width 418 height 20
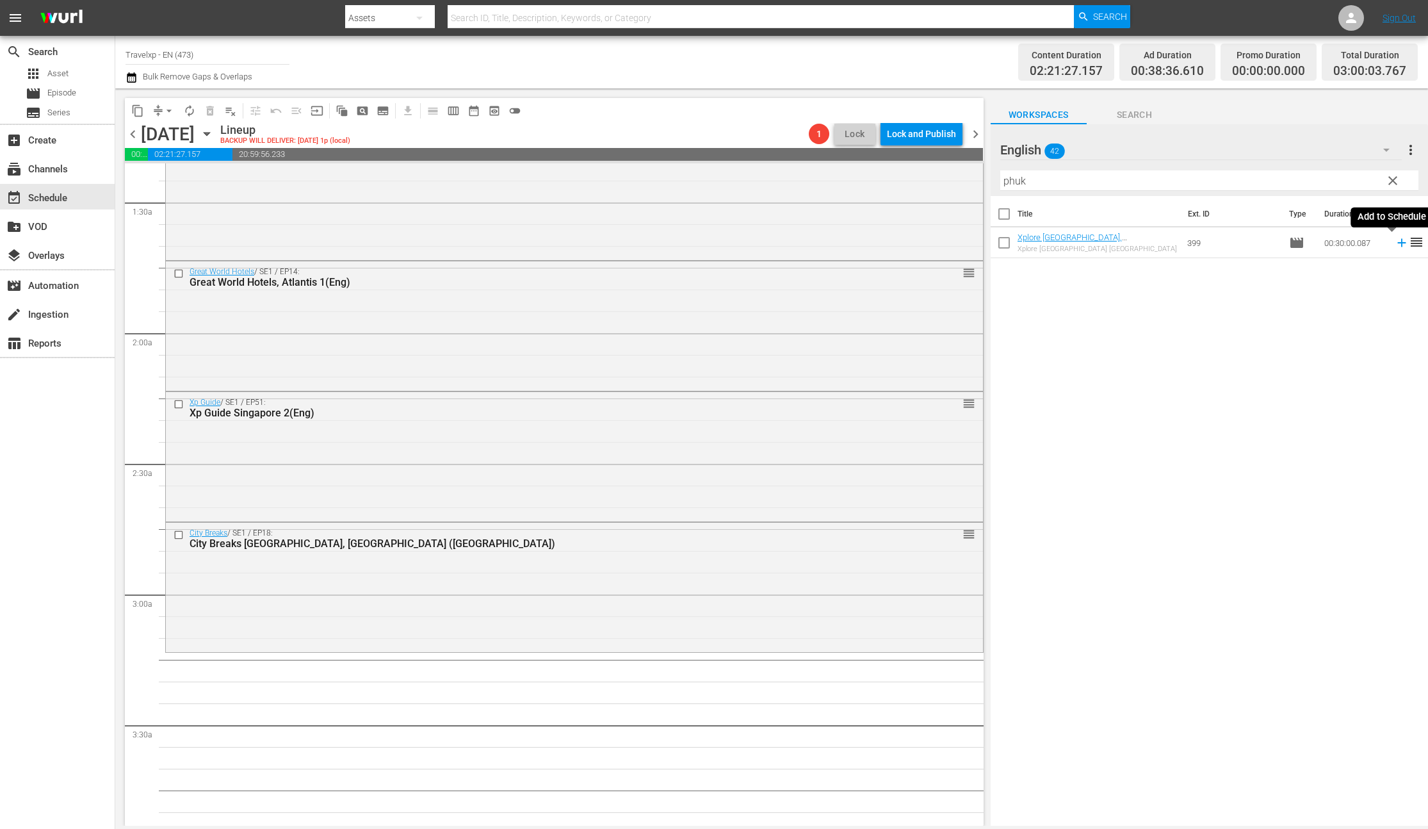
click at [1395, 245] on icon at bounding box center [1402, 243] width 14 height 14
click at [1003, 180] on input "phuk" at bounding box center [1209, 180] width 418 height 20
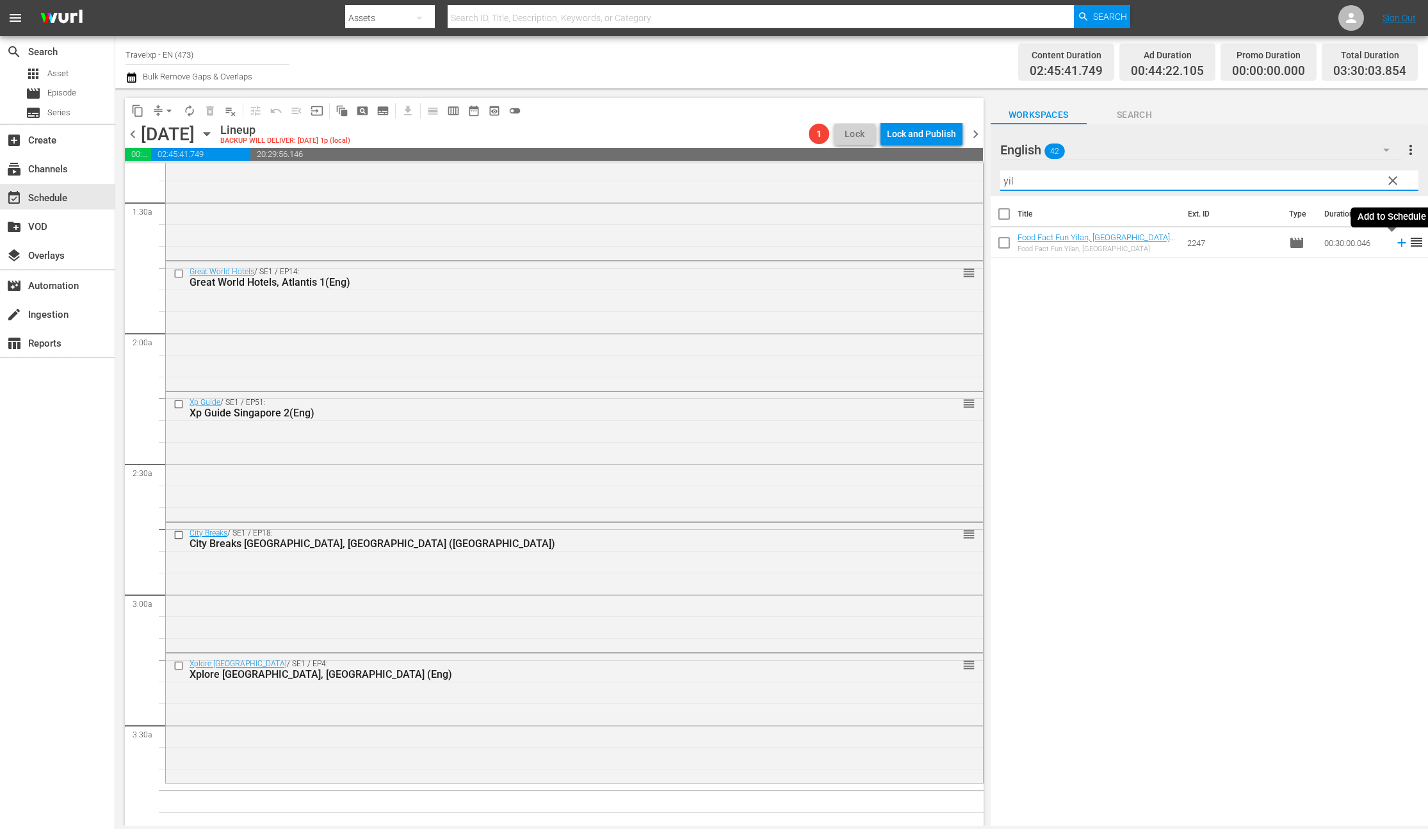
click at [1395, 244] on icon at bounding box center [1402, 243] width 14 height 14
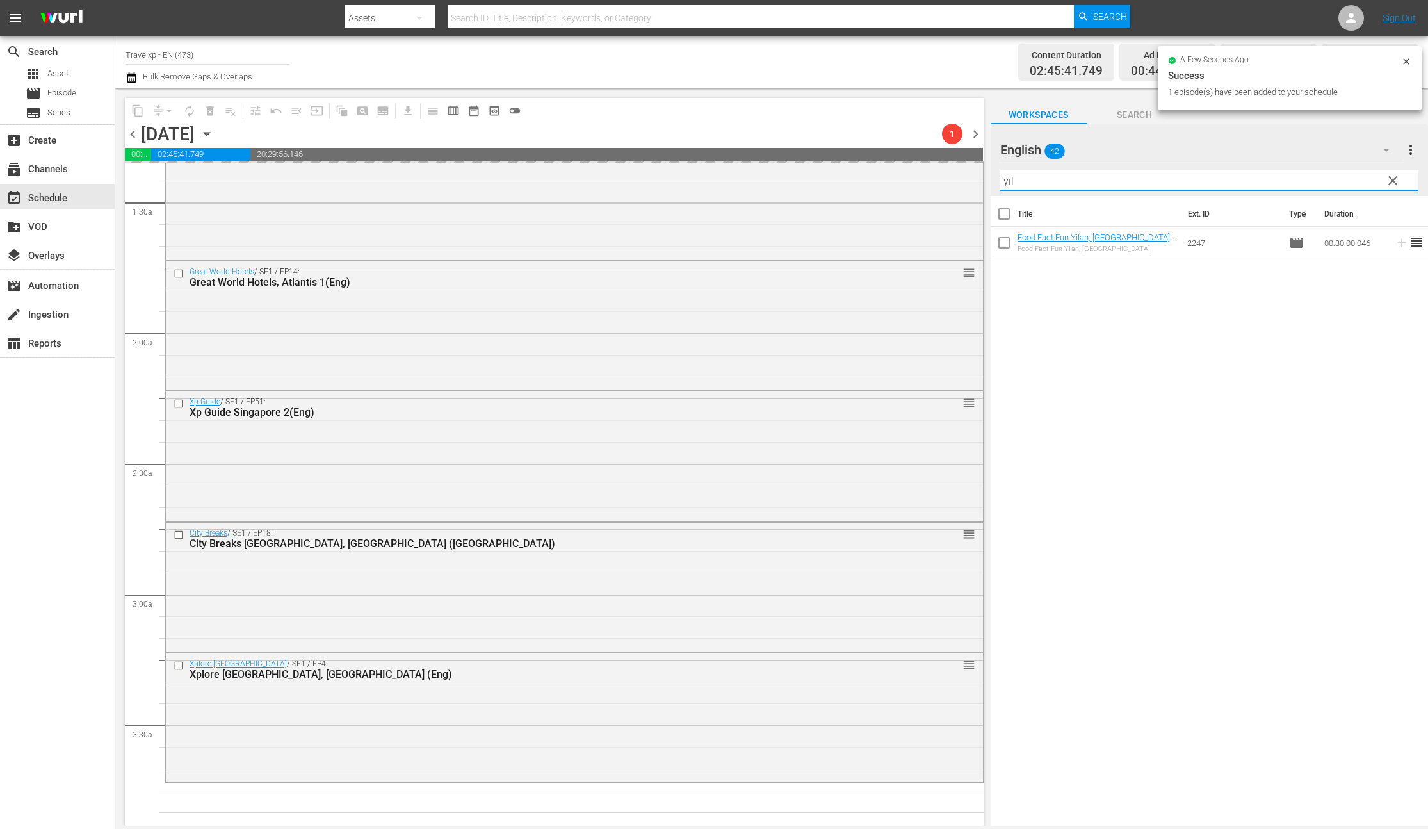
click at [1011, 183] on input "yil" at bounding box center [1209, 180] width 418 height 20
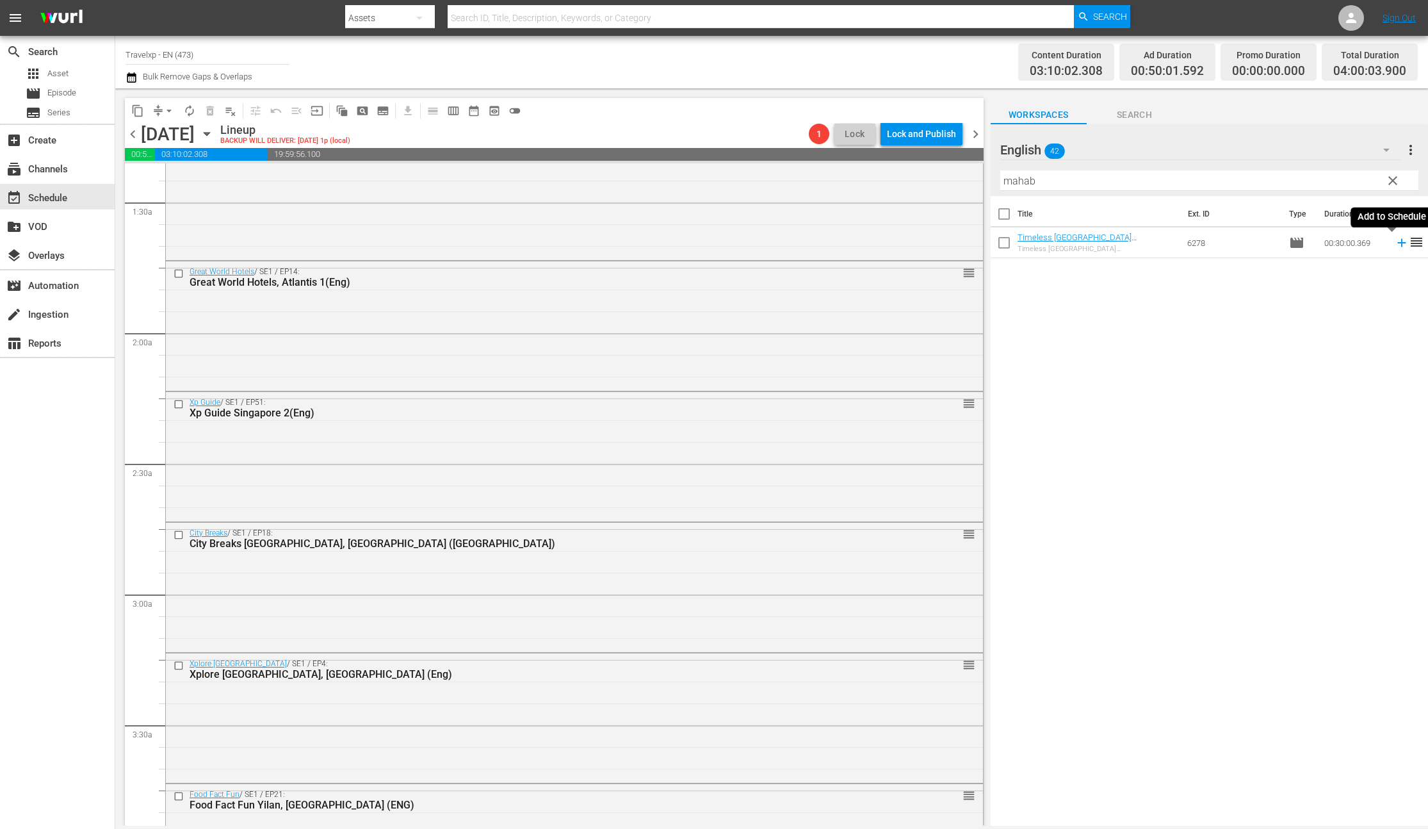
click at [1397, 243] on icon at bounding box center [1401, 243] width 8 height 8
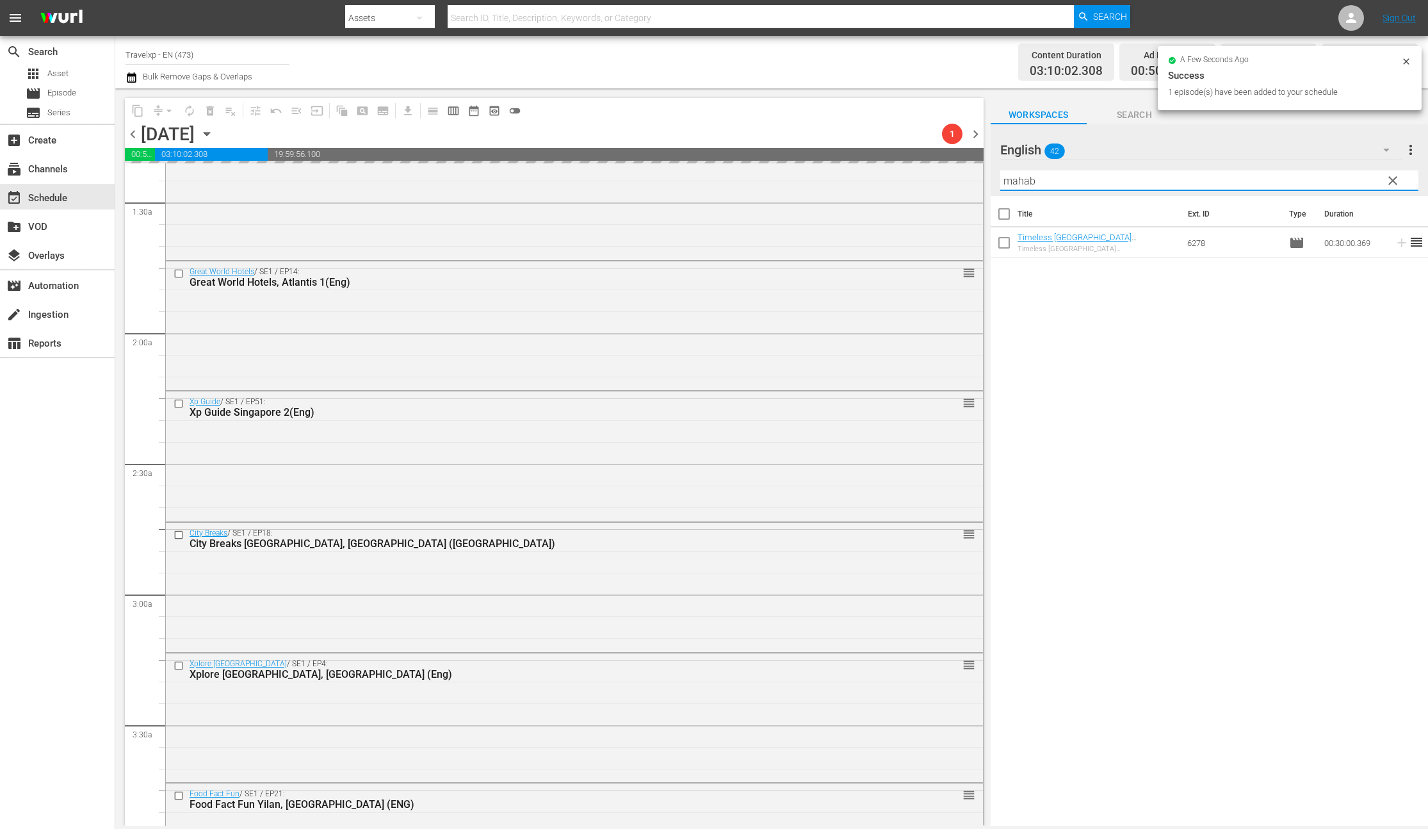
click at [1017, 181] on input "mahab" at bounding box center [1209, 180] width 418 height 20
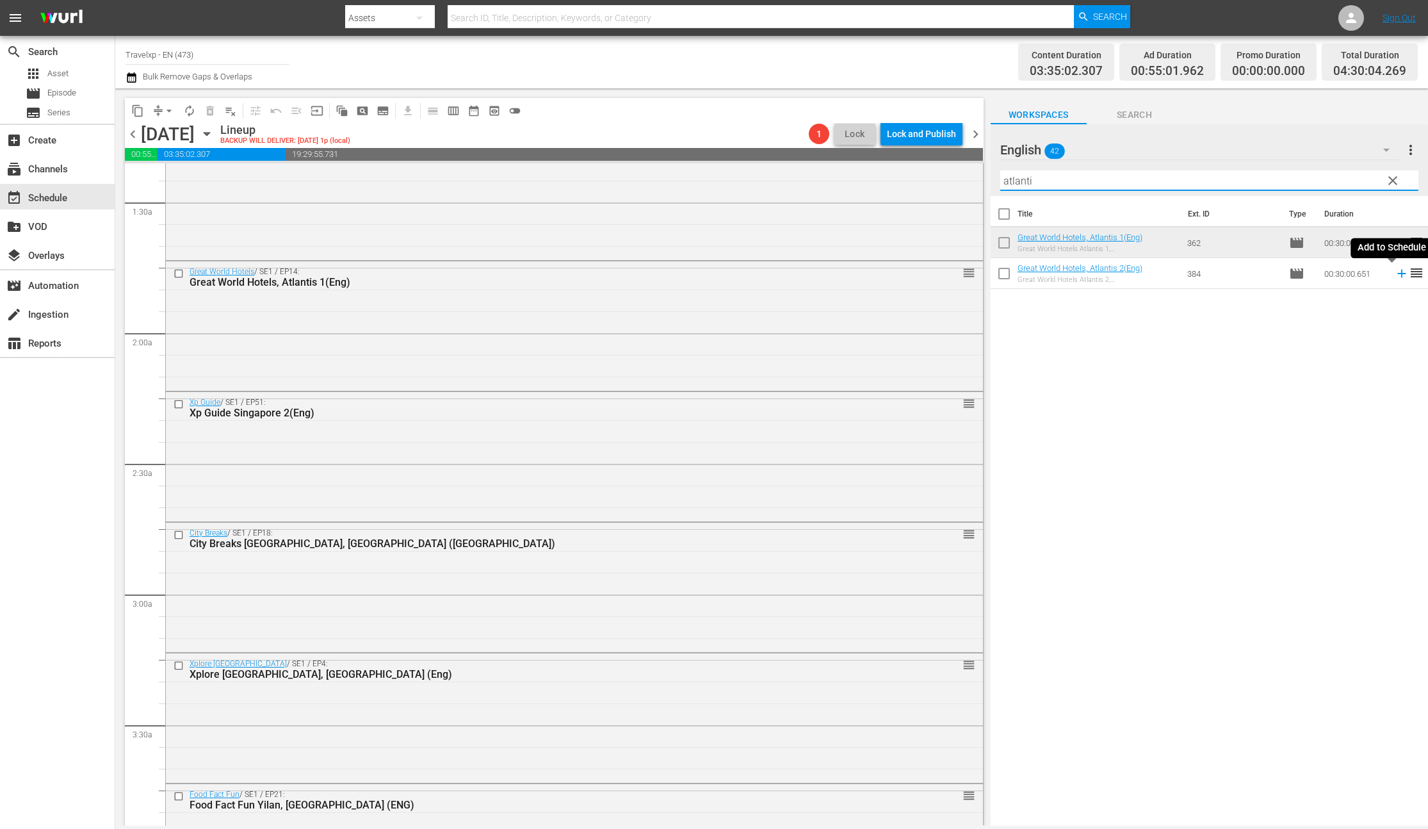
click at [1397, 273] on icon at bounding box center [1401, 274] width 8 height 8
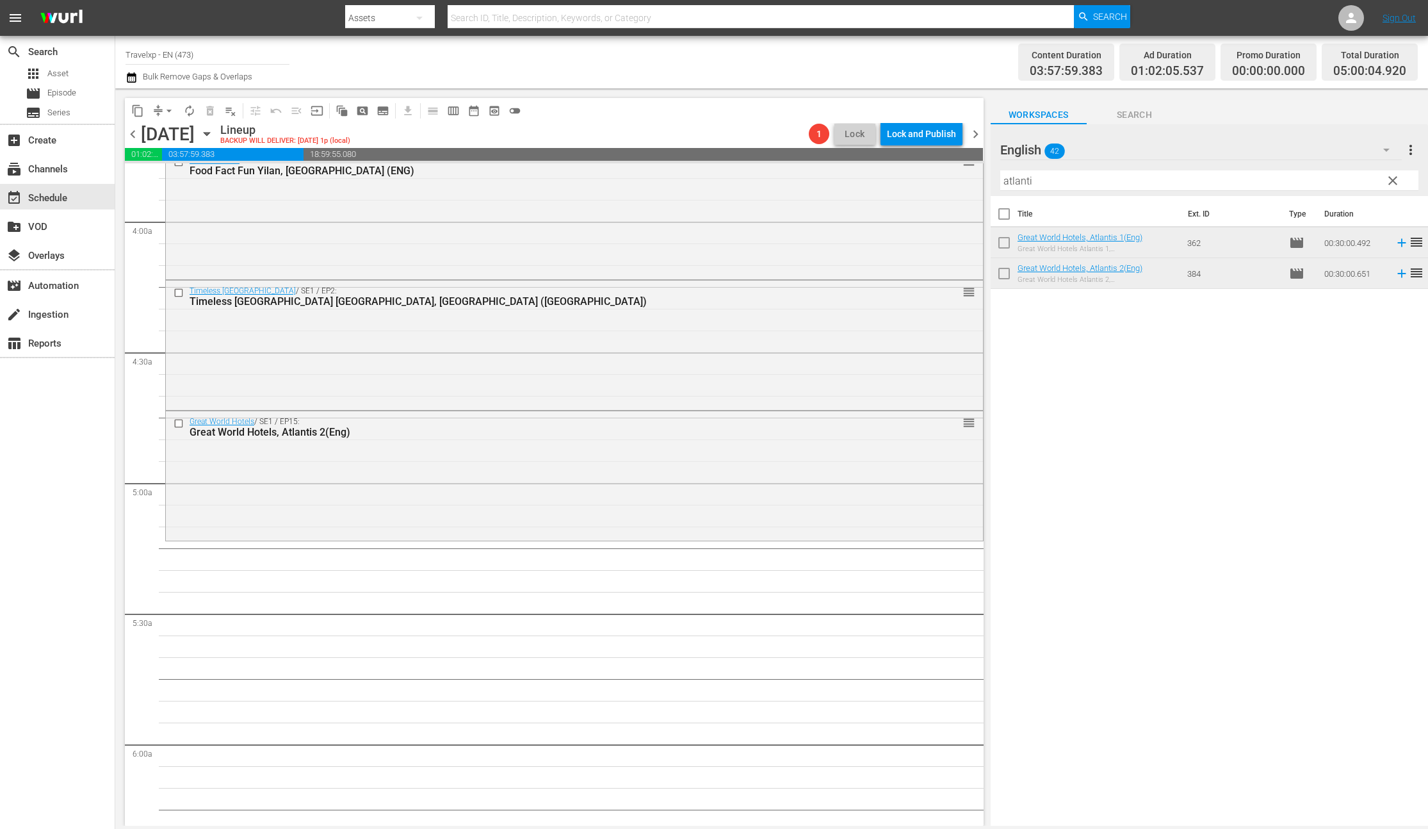
scroll to position [1080, 0]
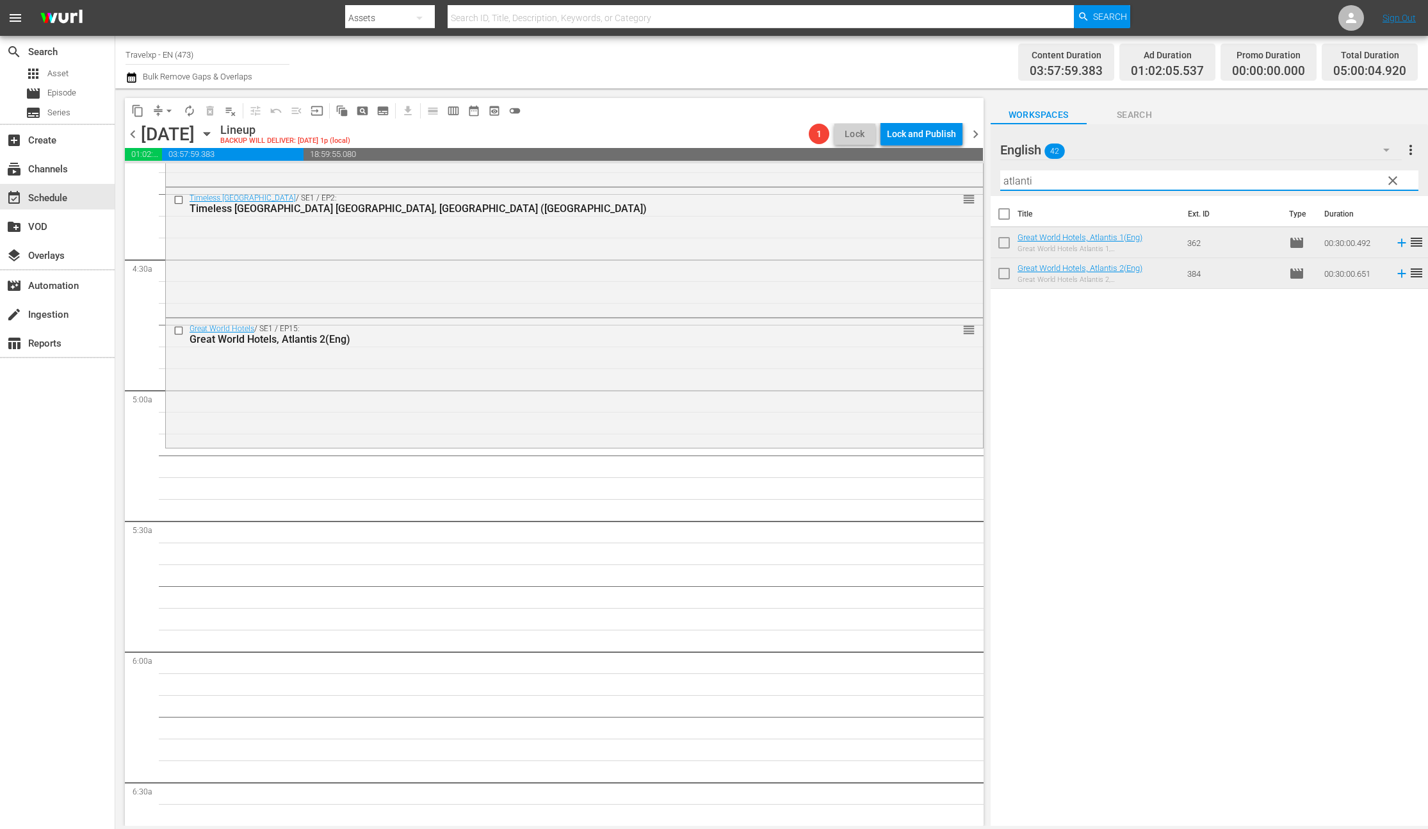
click at [1016, 186] on input "atlanti" at bounding box center [1209, 180] width 418 height 20
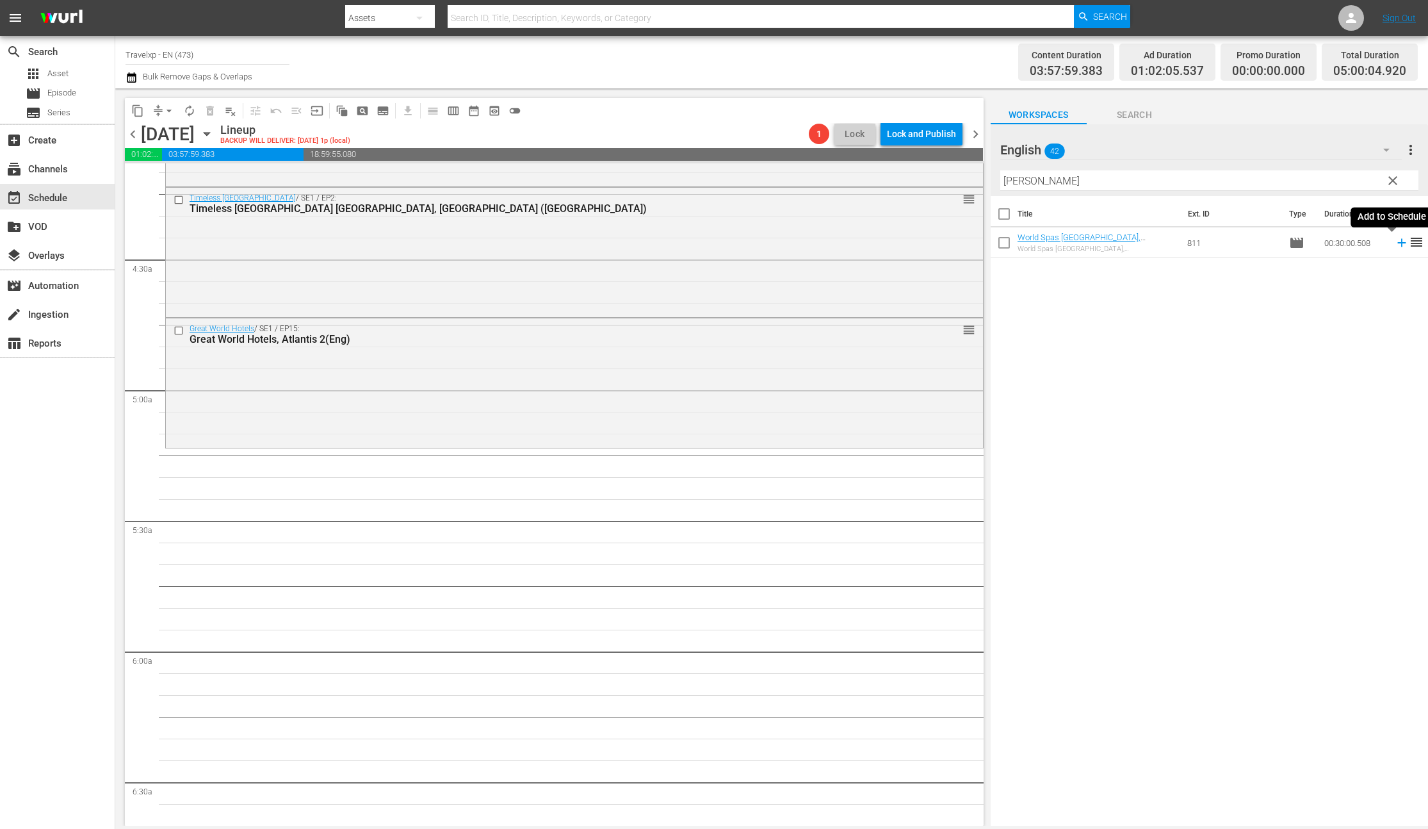
click at [1395, 244] on icon at bounding box center [1402, 243] width 14 height 14
click at [1011, 183] on input "[PERSON_NAME]" at bounding box center [1209, 180] width 418 height 20
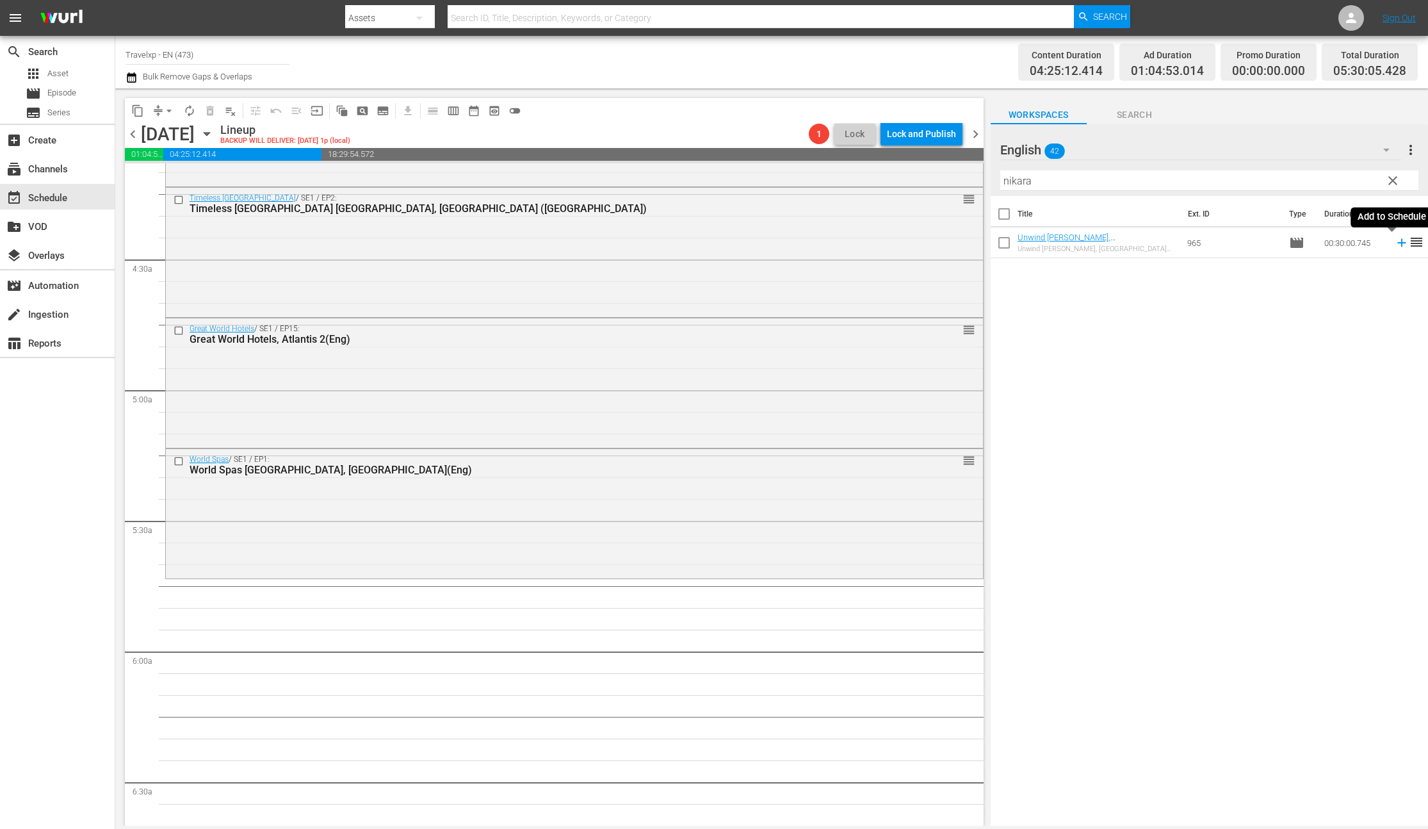
click at [1395, 243] on icon at bounding box center [1402, 243] width 14 height 14
click at [1026, 183] on input "nikara" at bounding box center [1209, 180] width 418 height 20
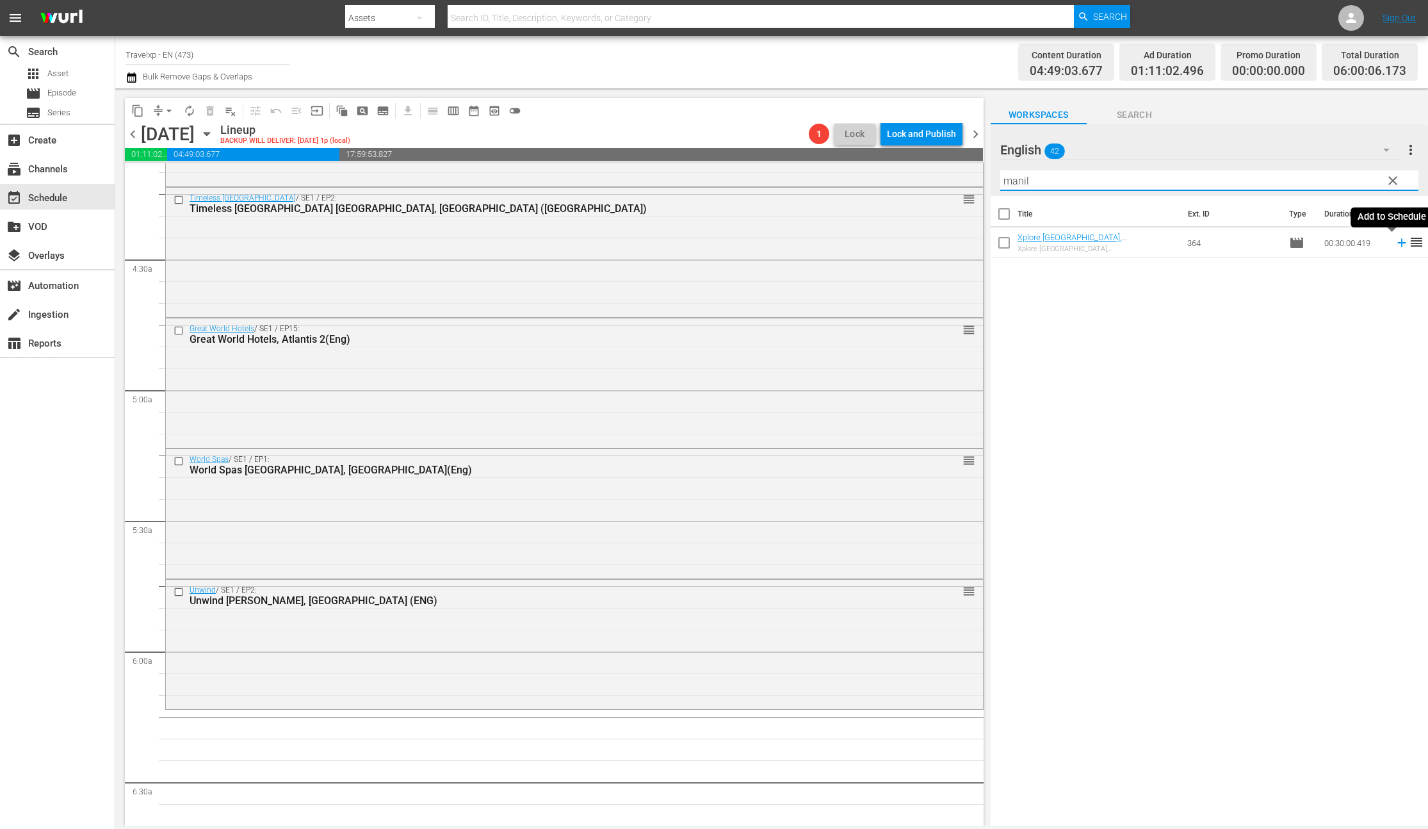
click at [1395, 244] on icon at bounding box center [1402, 243] width 14 height 14
click at [1015, 178] on input "manil" at bounding box center [1209, 180] width 418 height 20
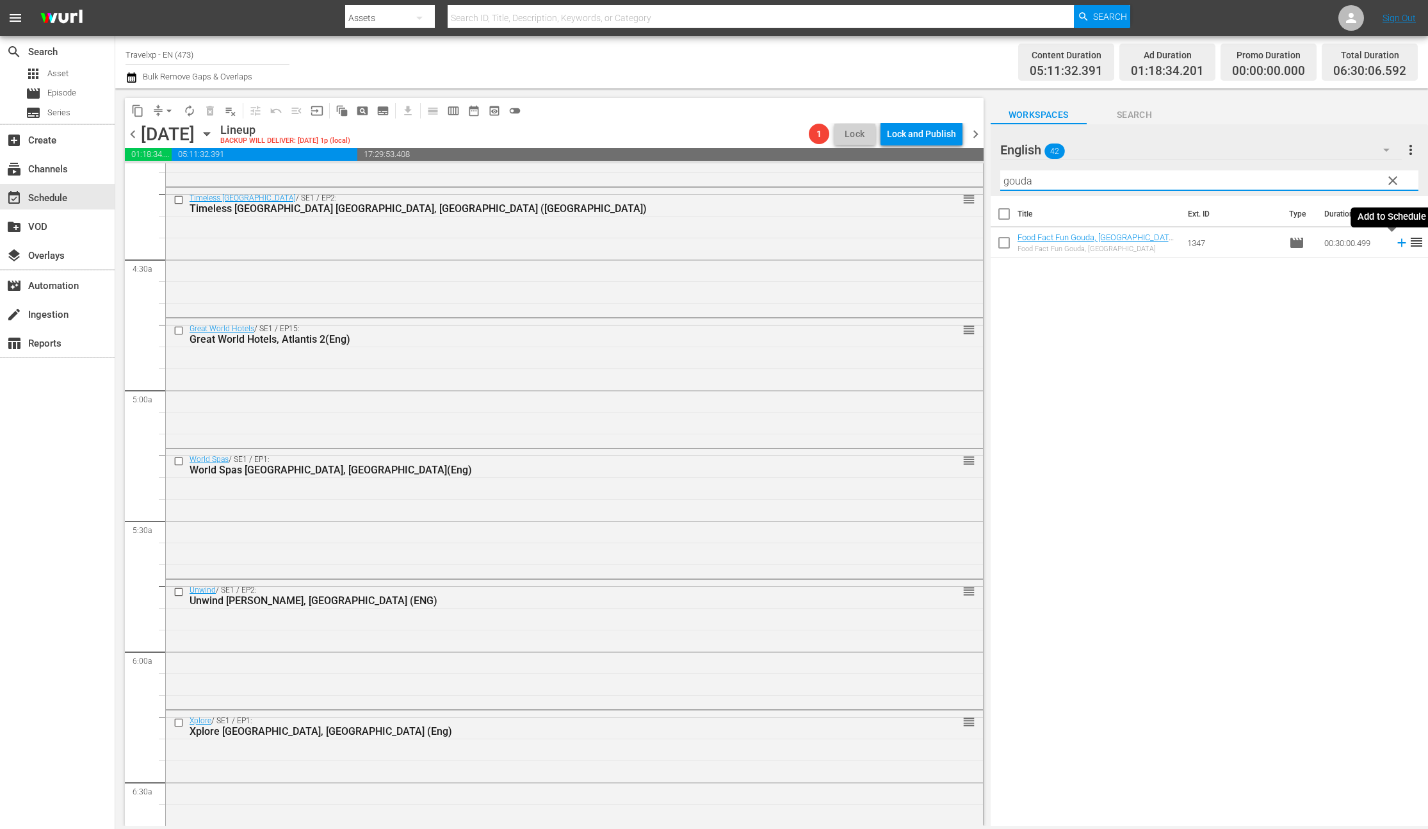
click at [1397, 243] on icon at bounding box center [1401, 243] width 8 height 8
click at [1015, 182] on input "gouda" at bounding box center [1209, 180] width 418 height 20
click at [1397, 243] on icon at bounding box center [1401, 243] width 8 height 8
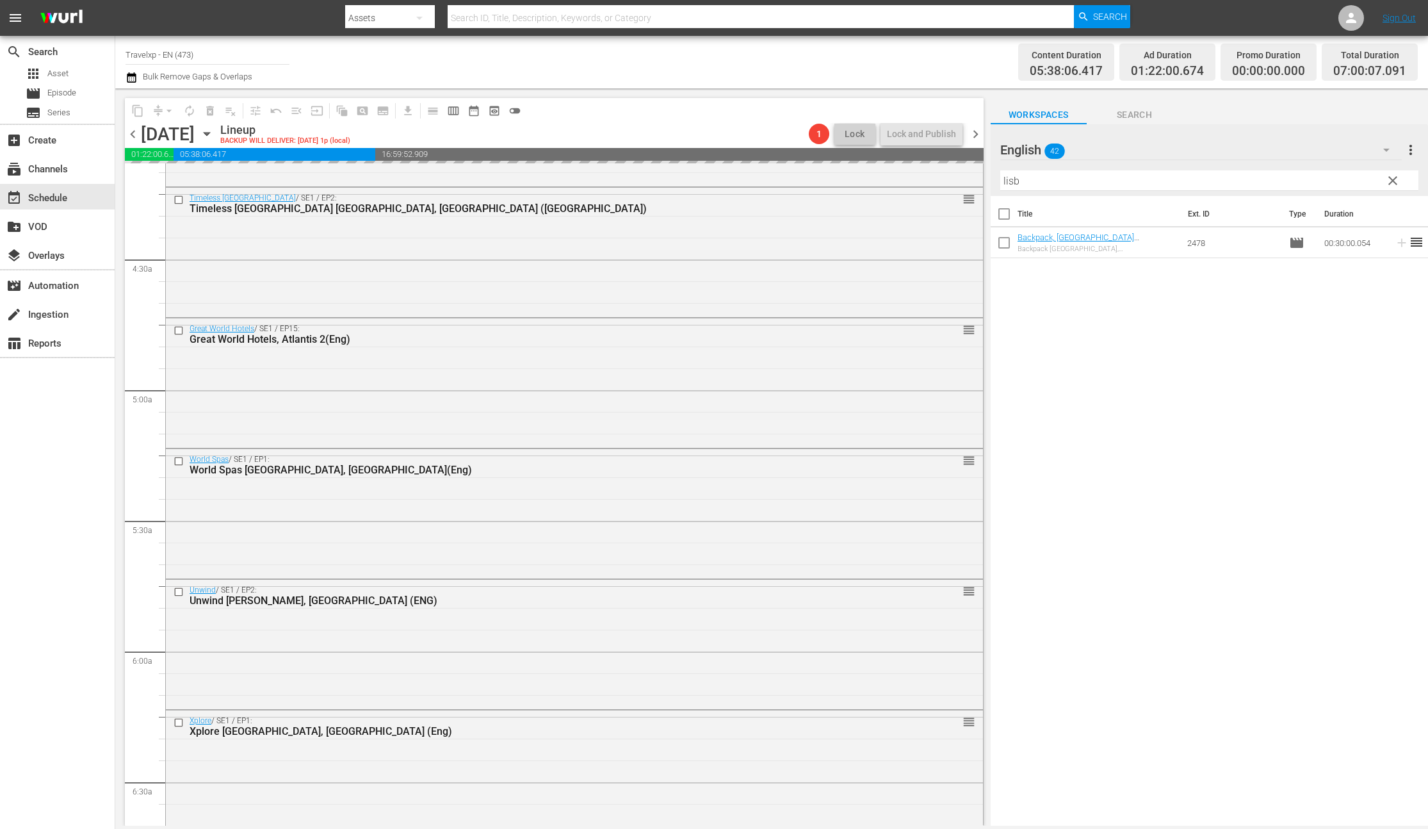
click at [1008, 184] on input "lisb" at bounding box center [1209, 180] width 418 height 20
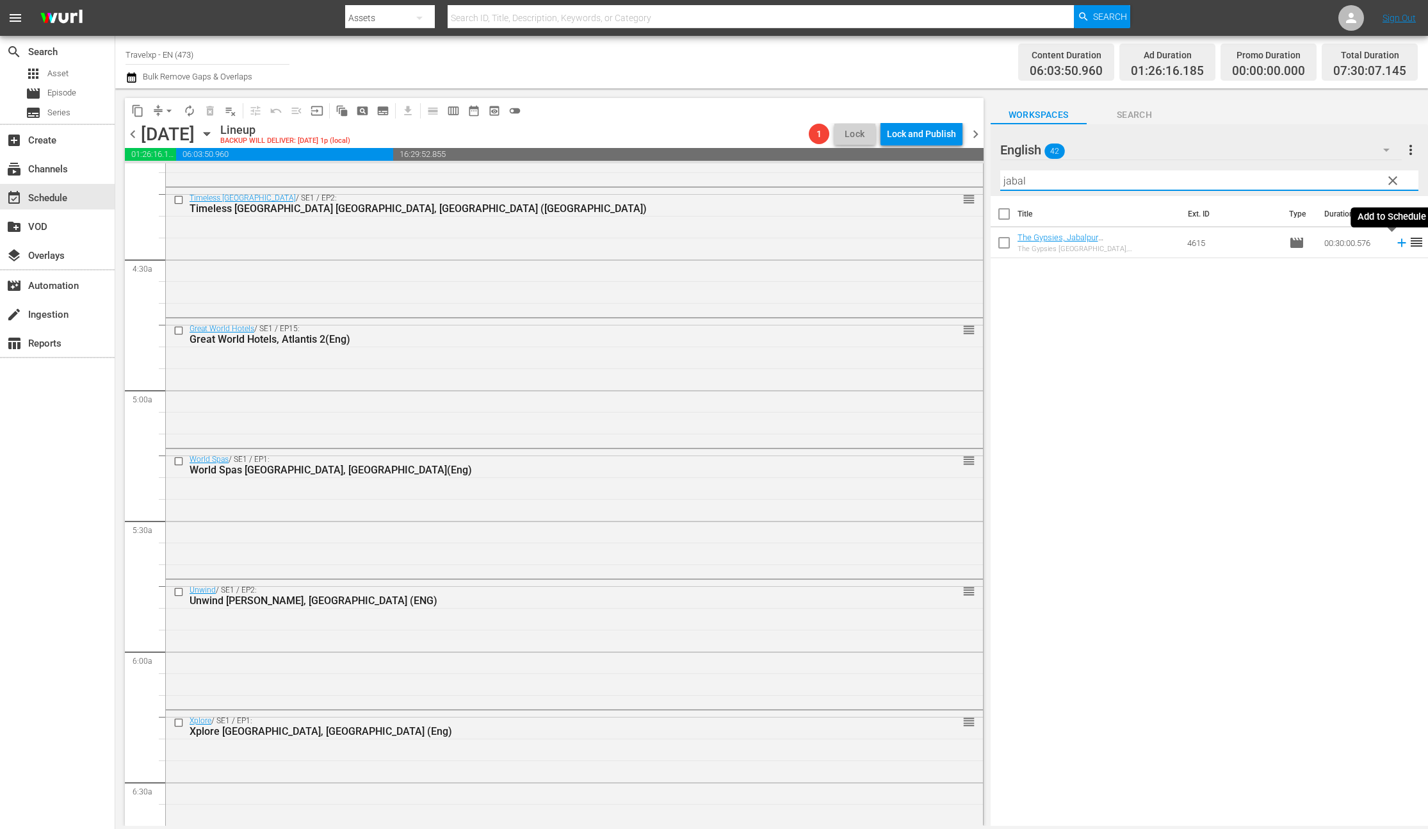
click at [1395, 244] on icon at bounding box center [1402, 243] width 14 height 14
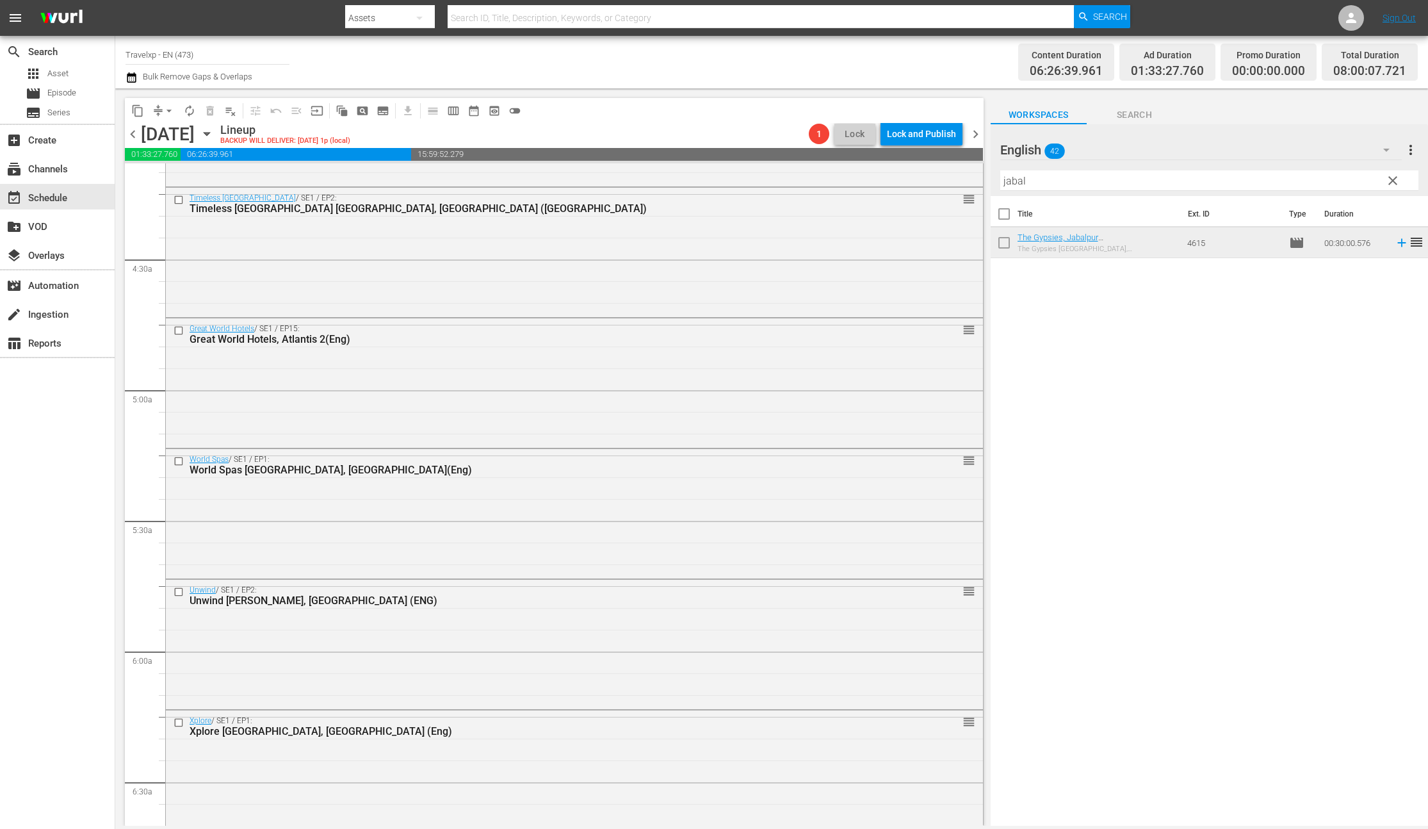
click at [1014, 184] on input "jabal" at bounding box center [1209, 180] width 418 height 20
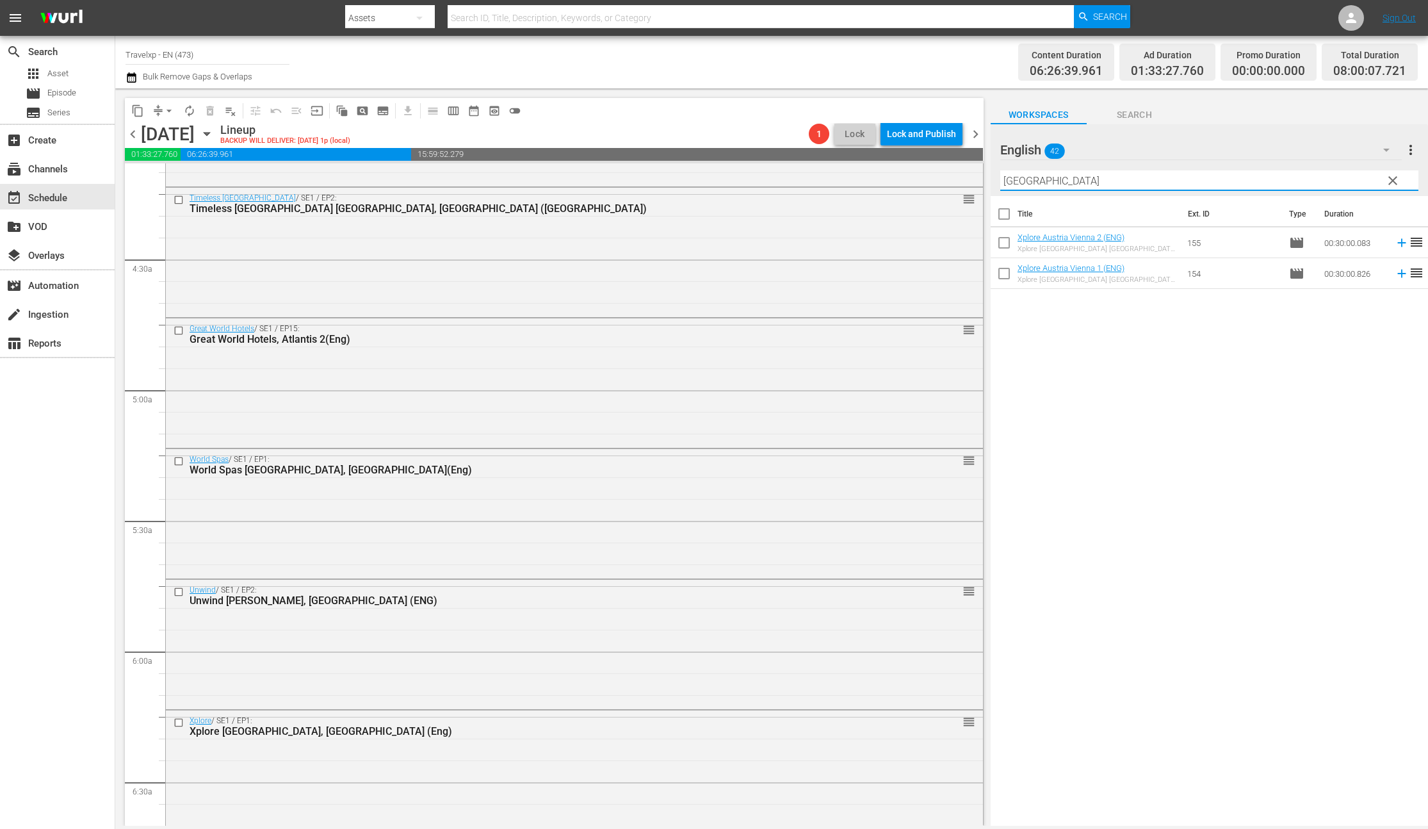
click at [1397, 273] on icon at bounding box center [1401, 274] width 8 height 8
click at [1019, 181] on input "[GEOGRAPHIC_DATA]" at bounding box center [1209, 180] width 418 height 20
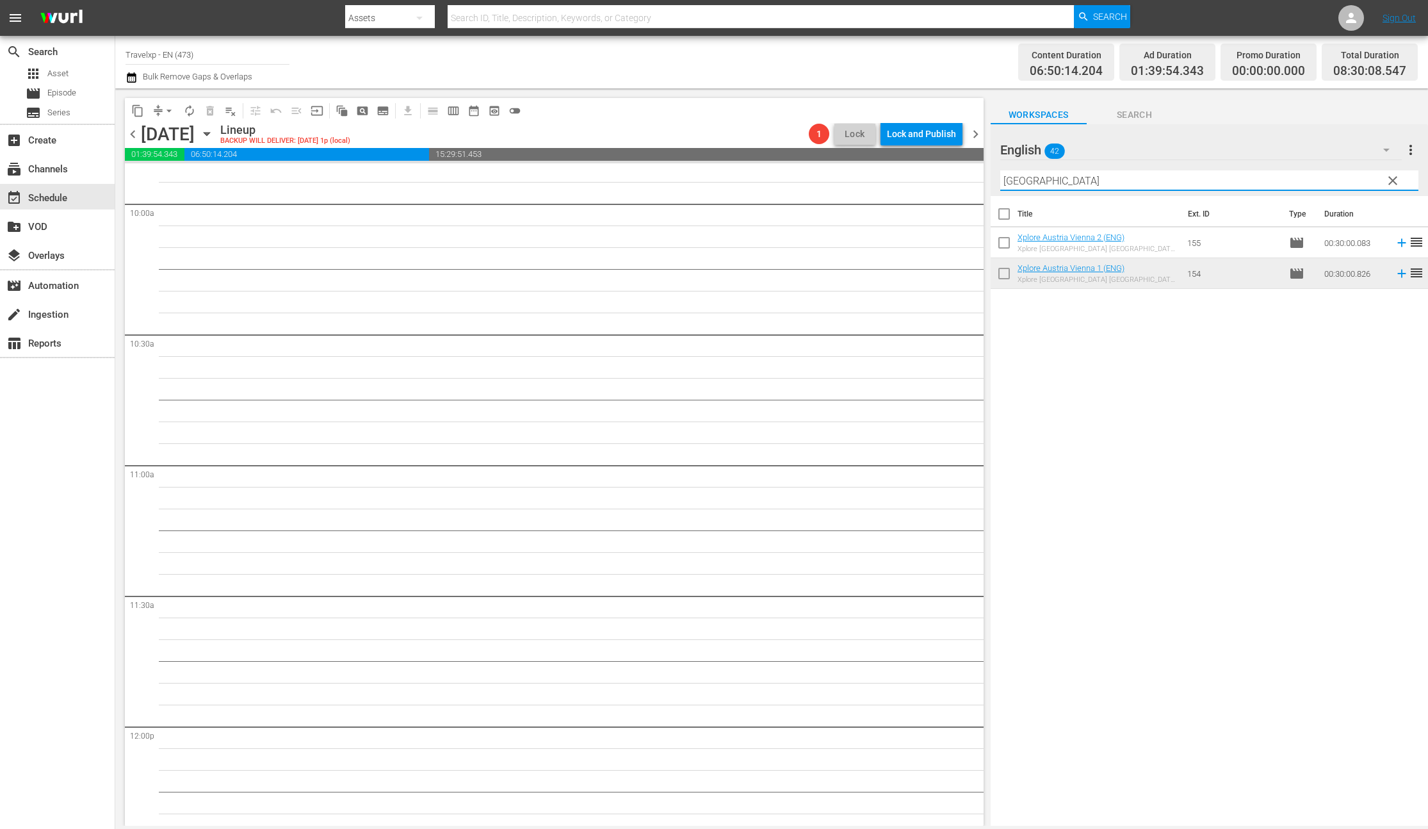
scroll to position [2165, 0]
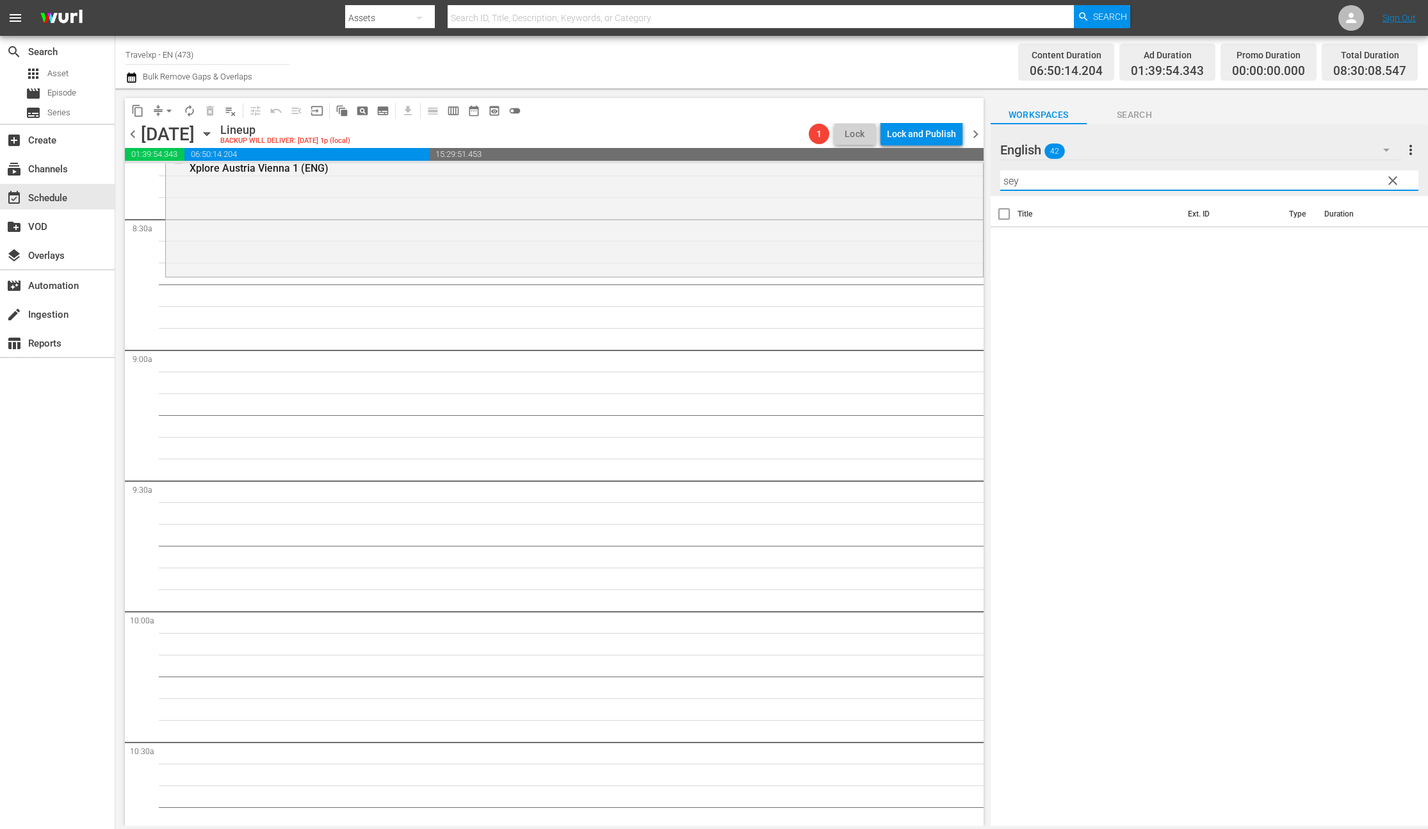
click at [1060, 185] on input "sey" at bounding box center [1209, 180] width 418 height 20
click at [1397, 243] on icon at bounding box center [1401, 243] width 8 height 8
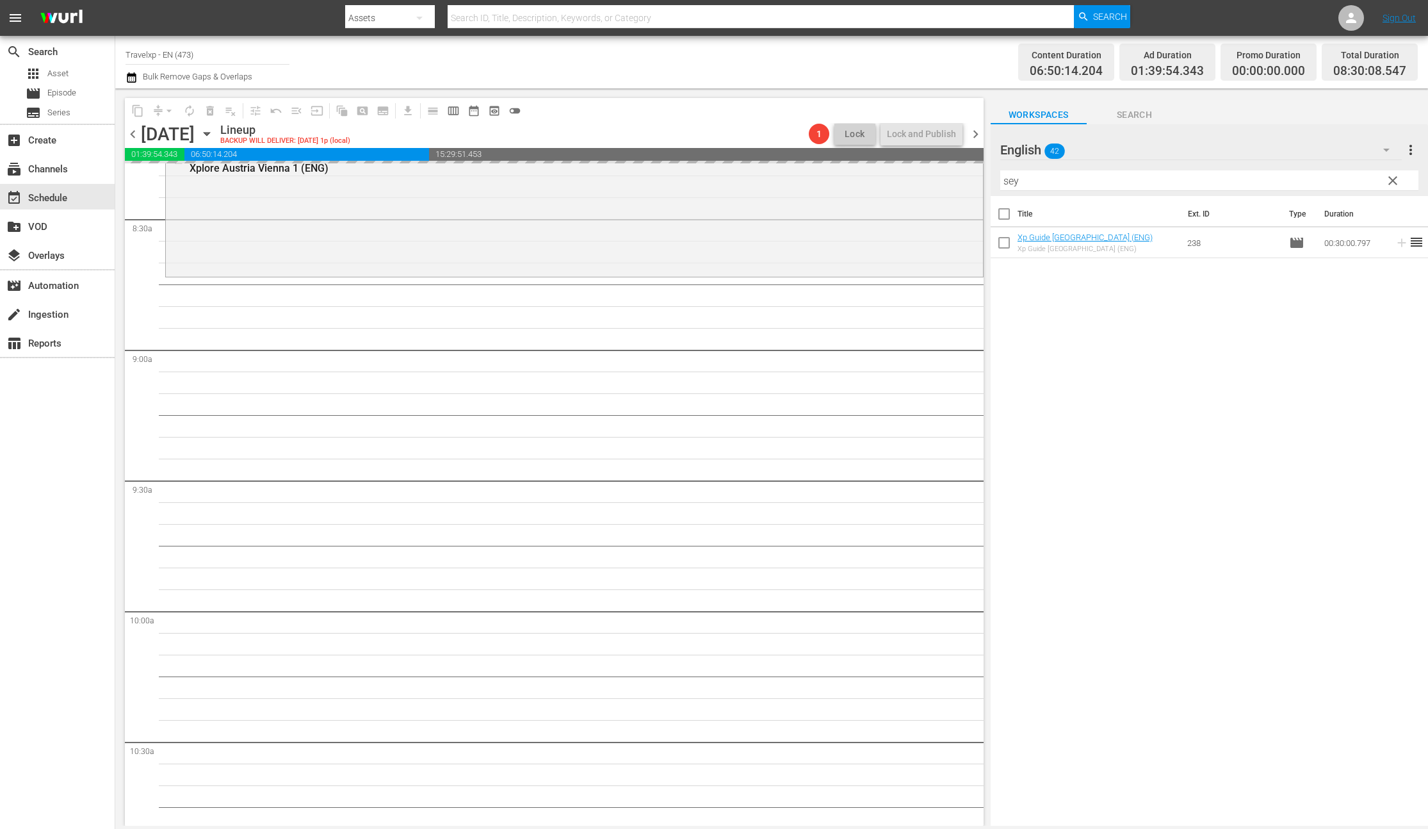
click at [1009, 183] on input "sey" at bounding box center [1209, 180] width 418 height 20
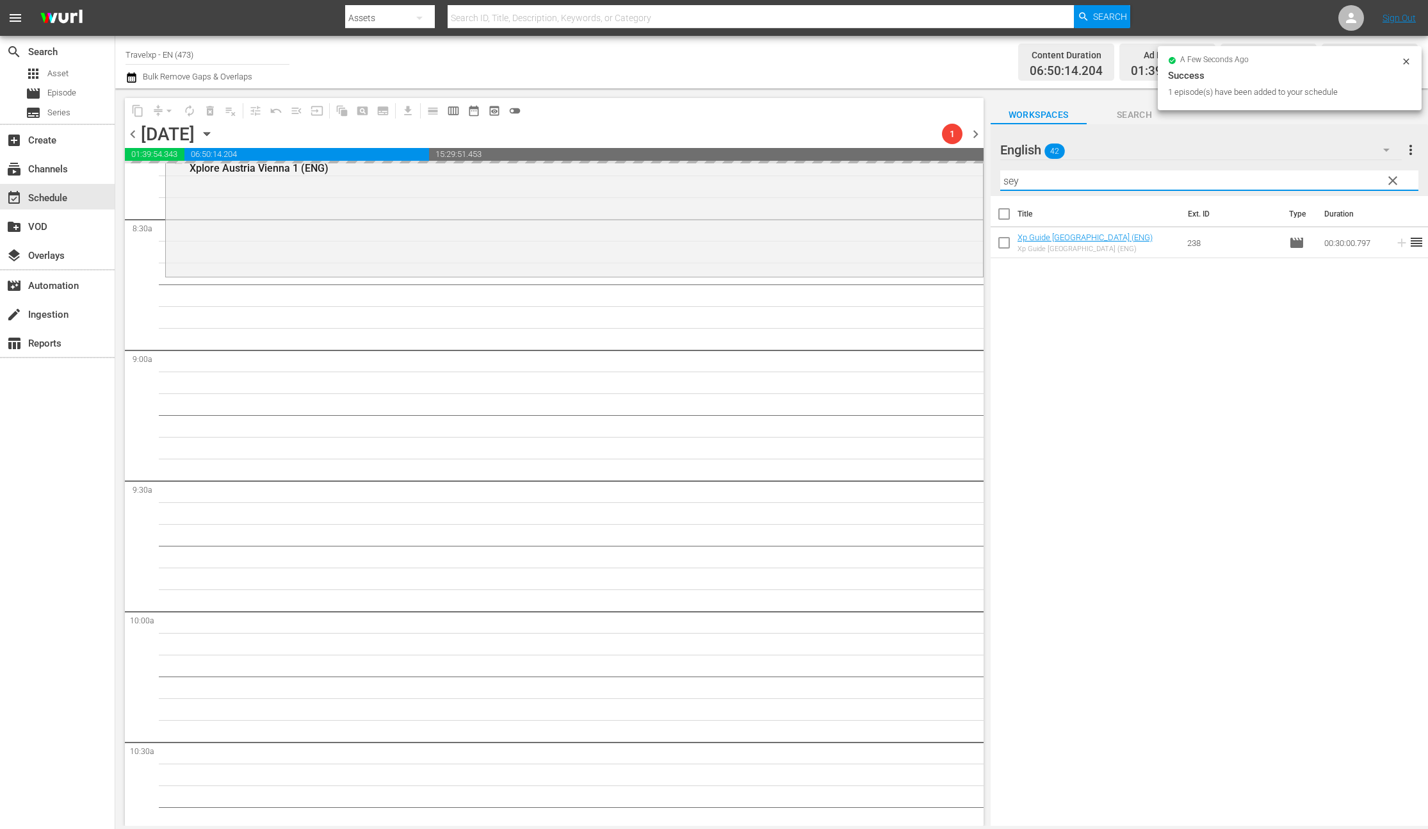
click at [1009, 183] on input "sey" at bounding box center [1209, 180] width 418 height 20
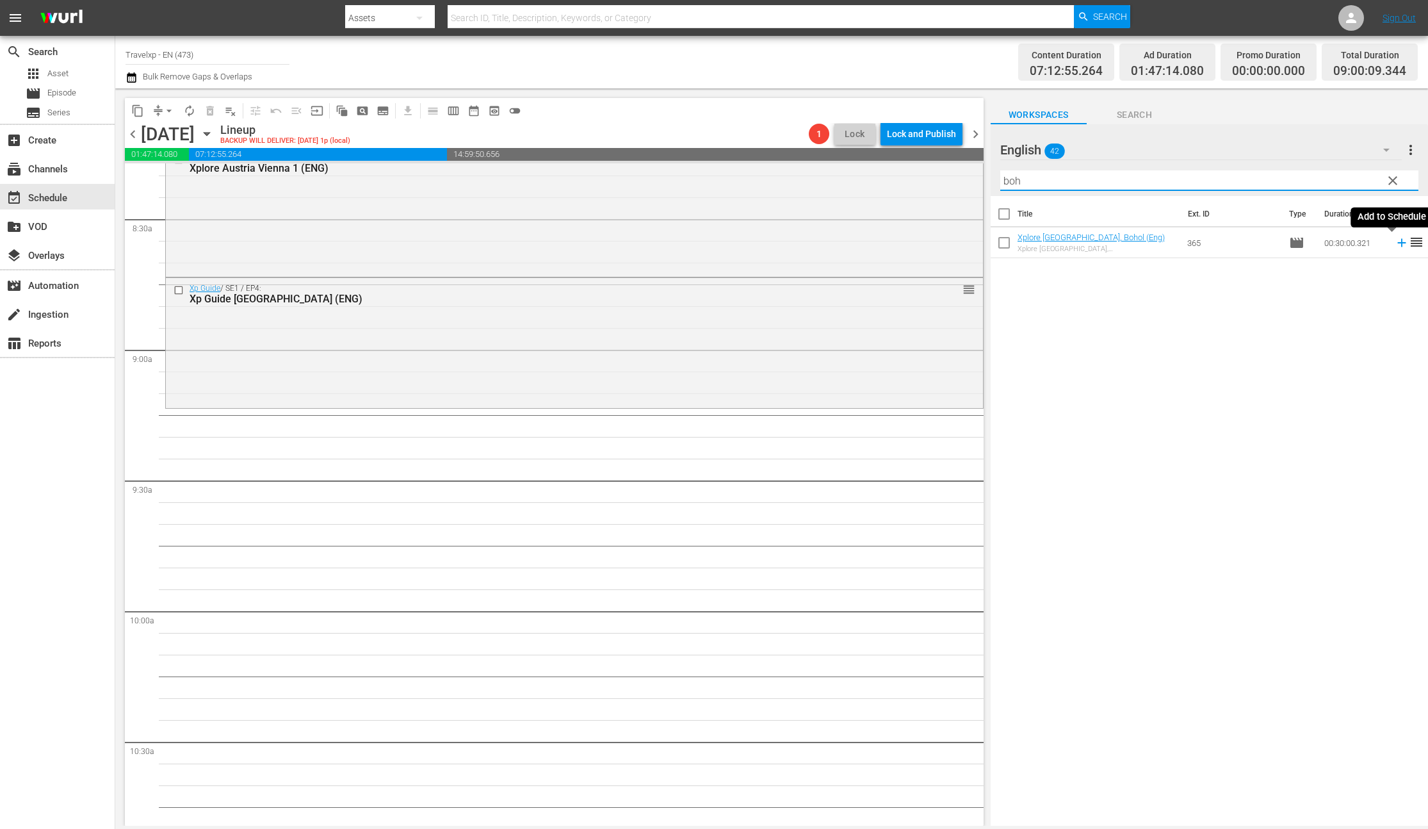
click at [1397, 242] on icon at bounding box center [1401, 243] width 8 height 8
click at [1014, 180] on input "boh" at bounding box center [1209, 180] width 418 height 20
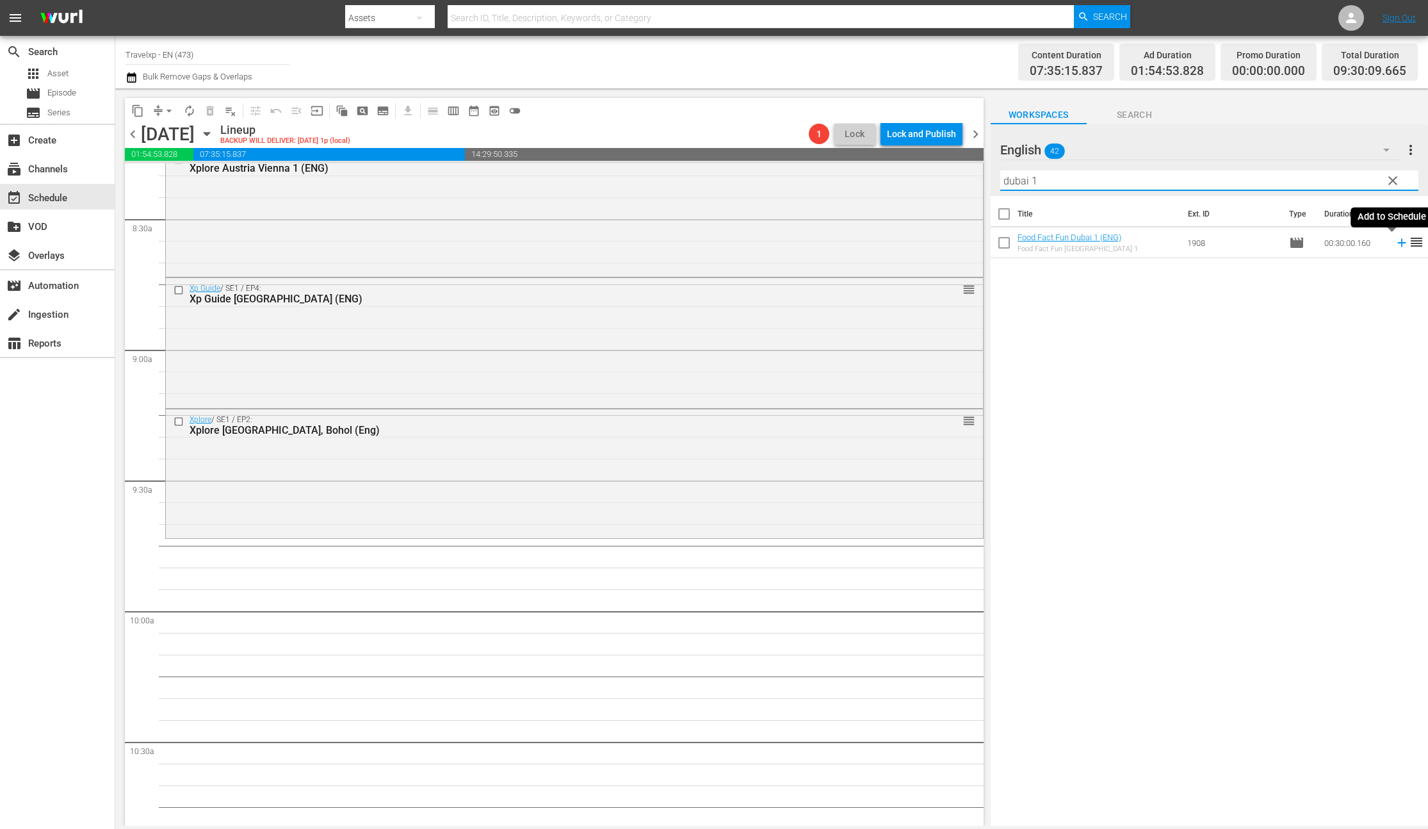
click at [1395, 244] on icon at bounding box center [1402, 243] width 14 height 14
drag, startPoint x: 1050, startPoint y: 182, endPoint x: 982, endPoint y: 177, distance: 68.0
click at [982, 177] on div "content_copy compress arrow_drop_down autorenew_outlined delete_forever_outline…" at bounding box center [771, 456] width 1313 height 737
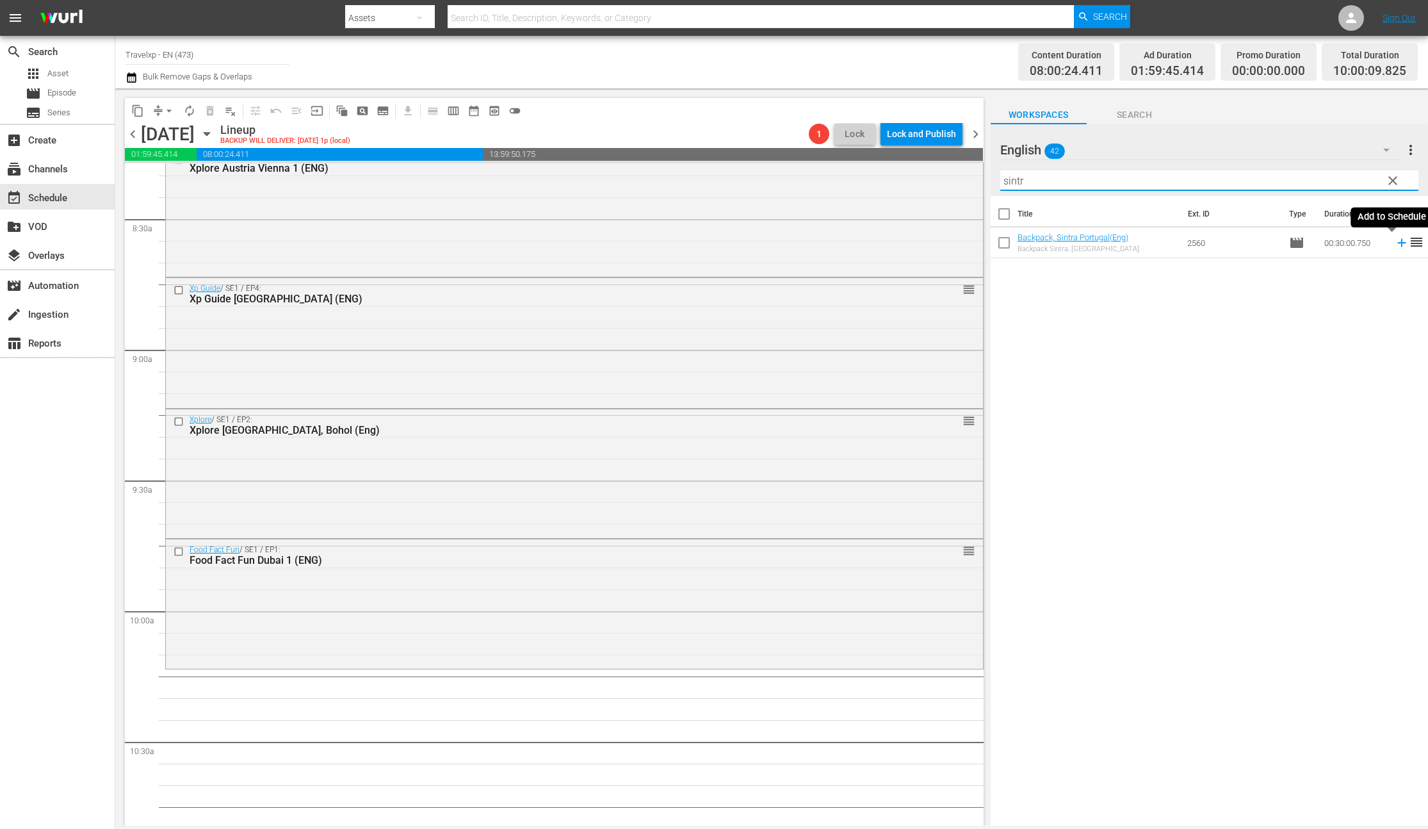
click at [1395, 243] on icon at bounding box center [1402, 243] width 14 height 14
click at [1015, 182] on input "sintr" at bounding box center [1209, 180] width 418 height 20
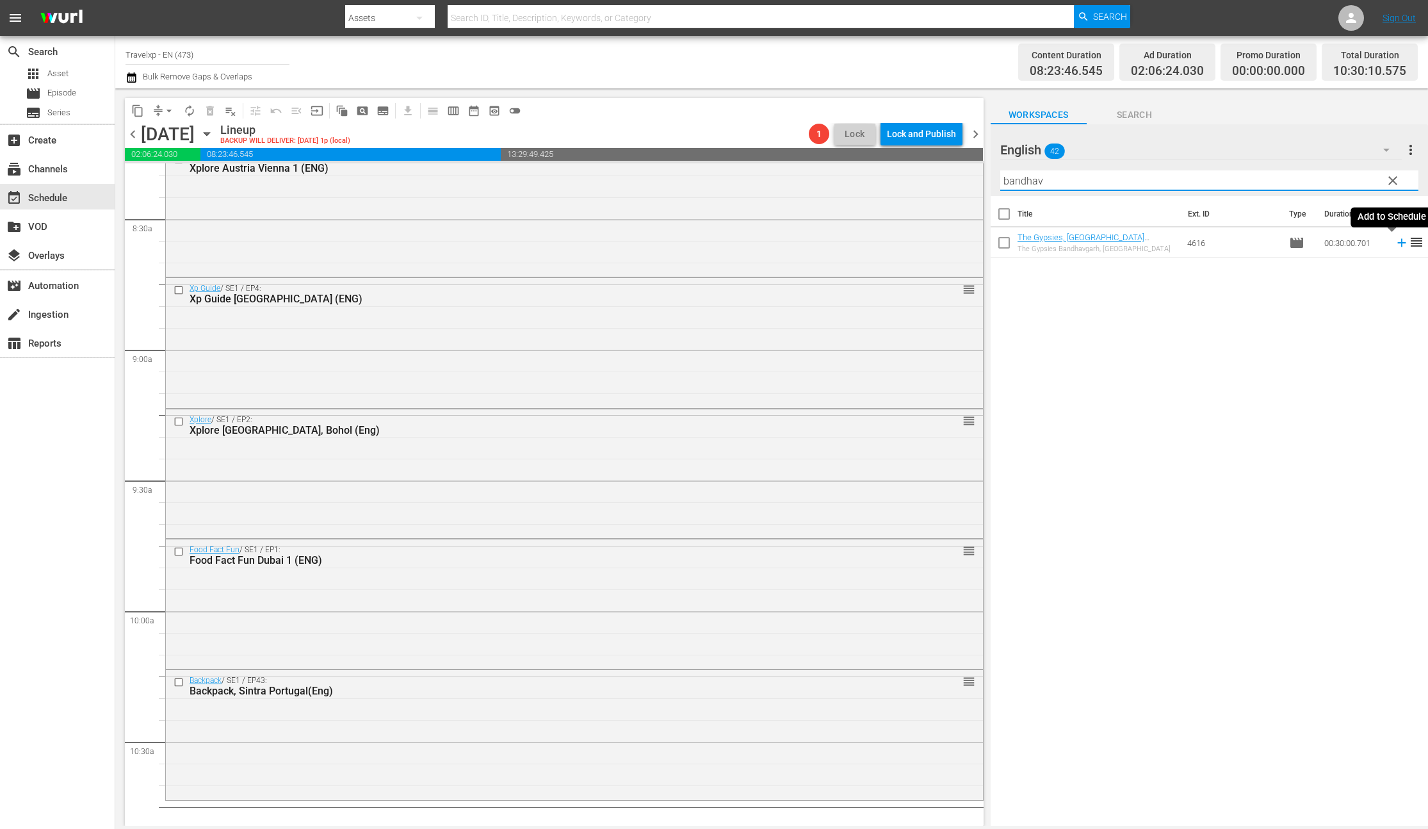
click at [1397, 243] on icon at bounding box center [1401, 243] width 8 height 8
click at [1025, 186] on input "bandhav" at bounding box center [1209, 180] width 418 height 20
click at [1397, 243] on icon at bounding box center [1401, 243] width 8 height 8
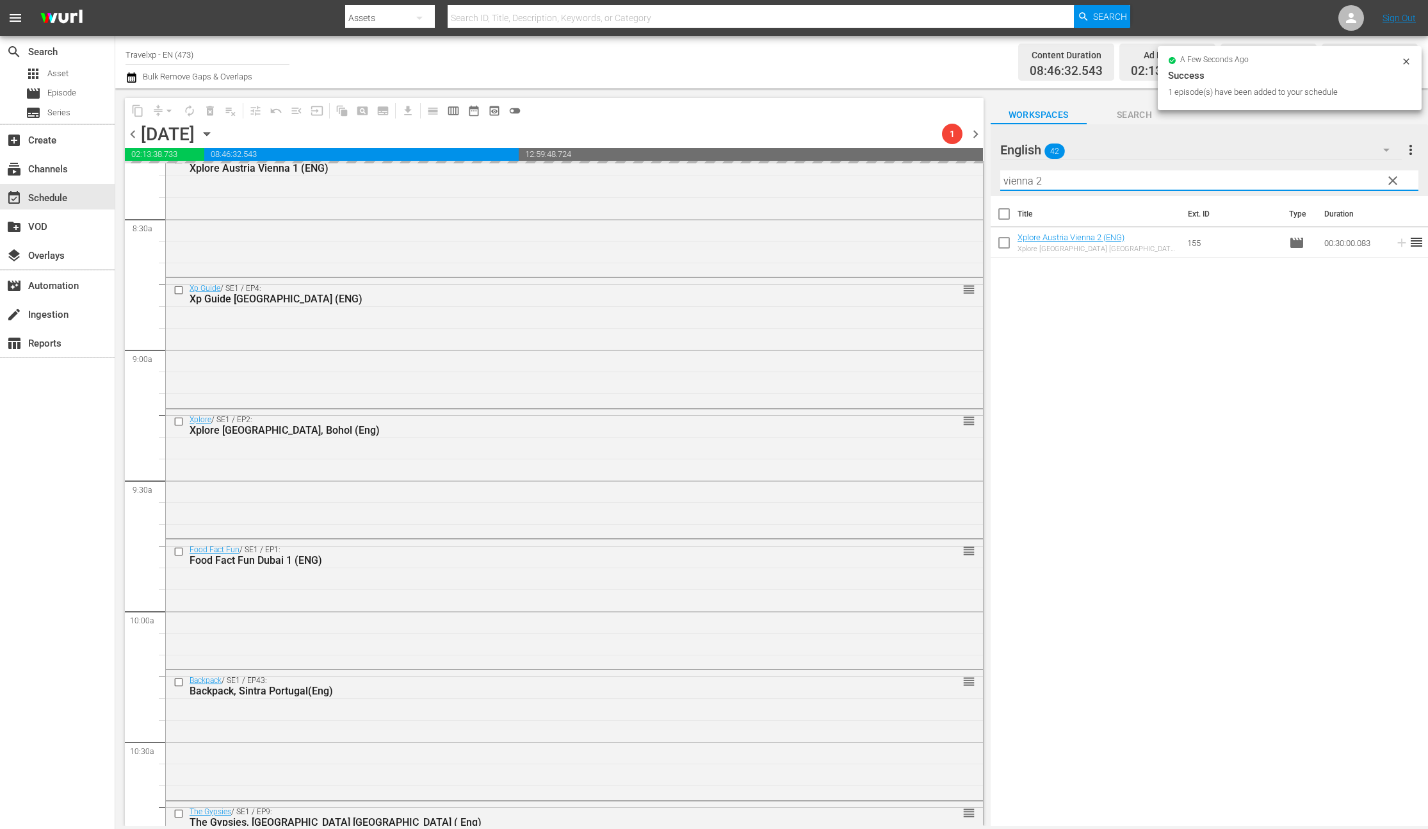
drag, startPoint x: 1046, startPoint y: 181, endPoint x: 994, endPoint y: 181, distance: 52.5
click at [994, 181] on div "English 42 English more_vert clear Filter by Title vienna 2" at bounding box center [1209, 160] width 437 height 72
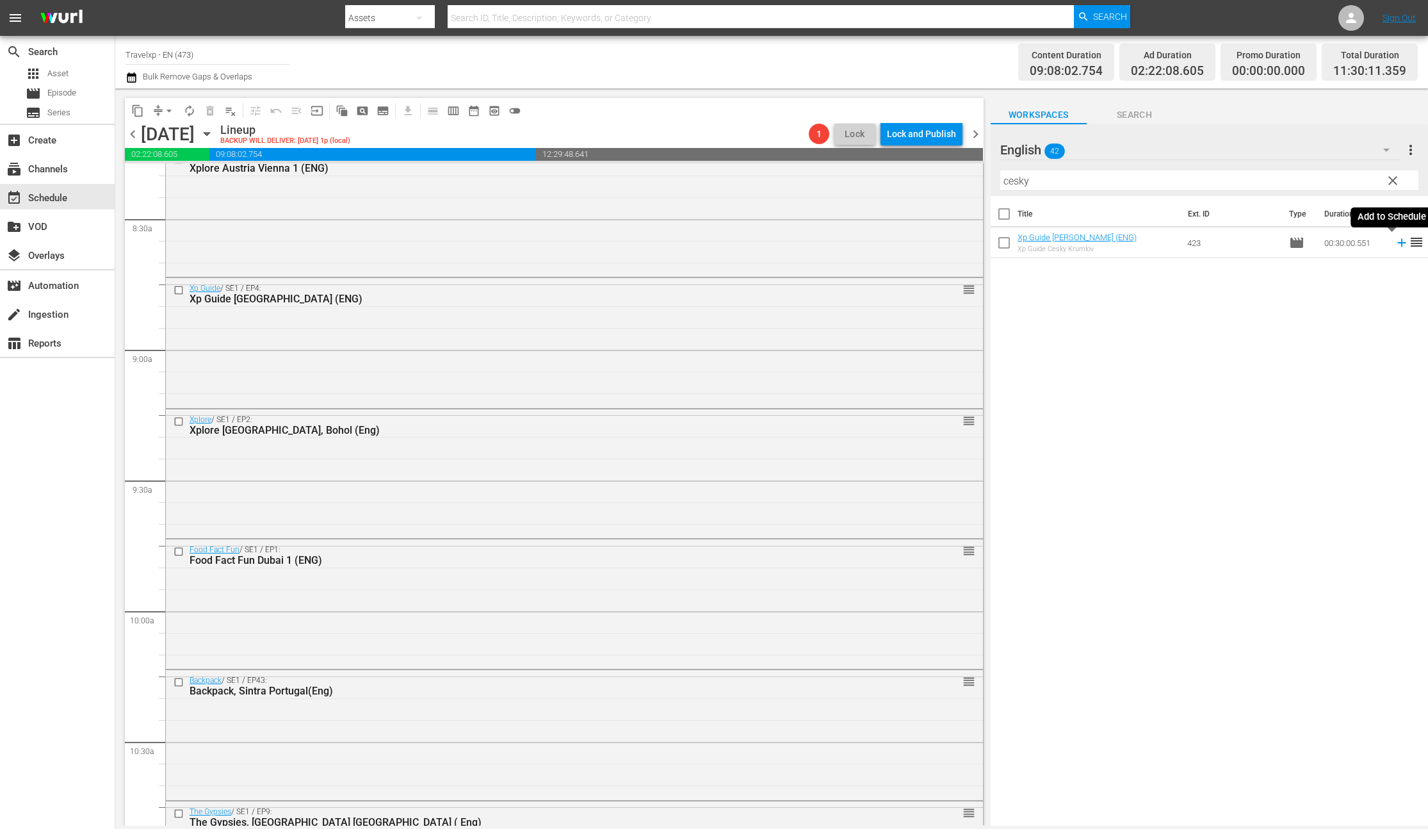
click at [1397, 243] on icon at bounding box center [1401, 243] width 8 height 8
click at [1012, 189] on input "cesky" at bounding box center [1209, 180] width 418 height 20
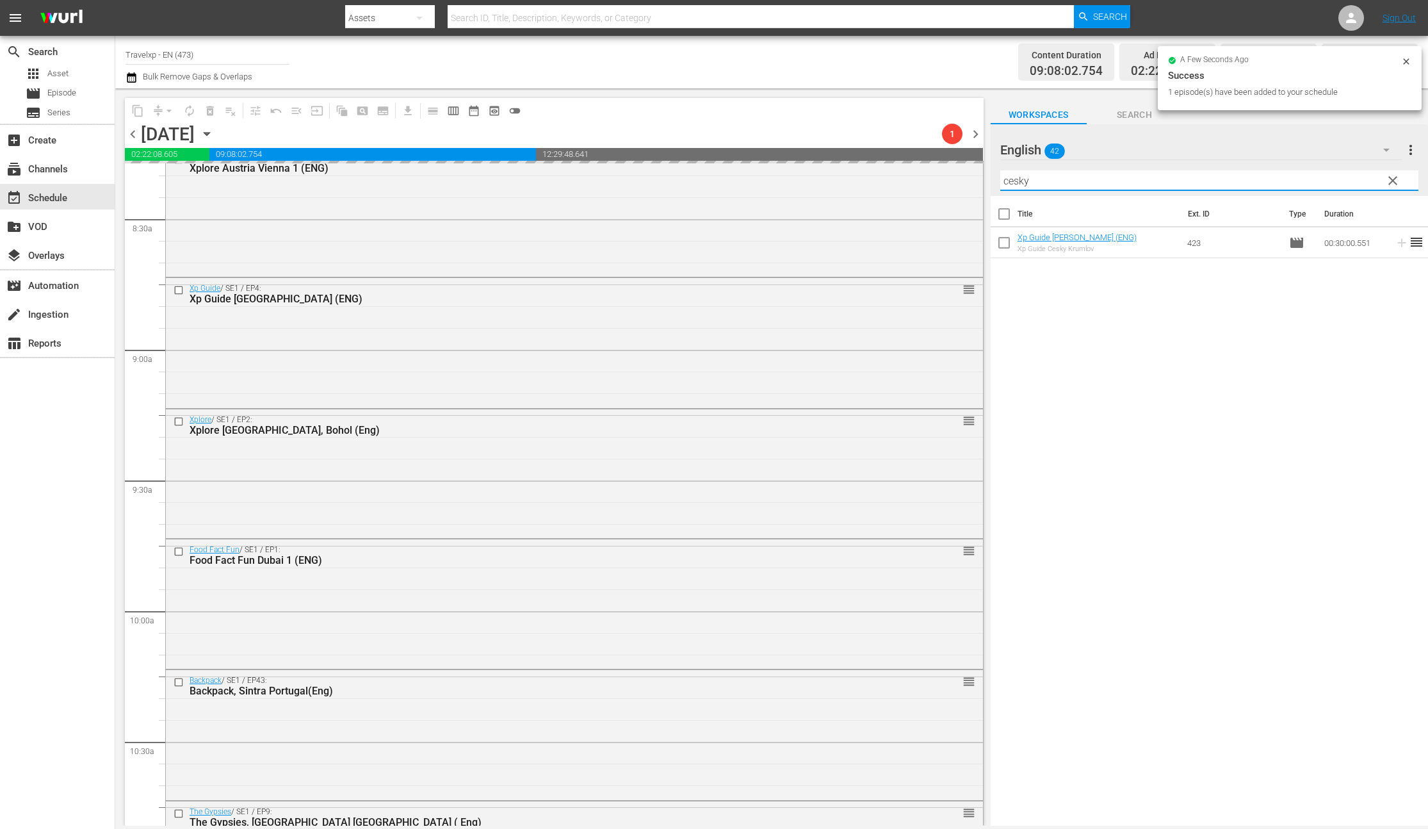
click at [1012, 189] on input "cesky" at bounding box center [1209, 180] width 418 height 20
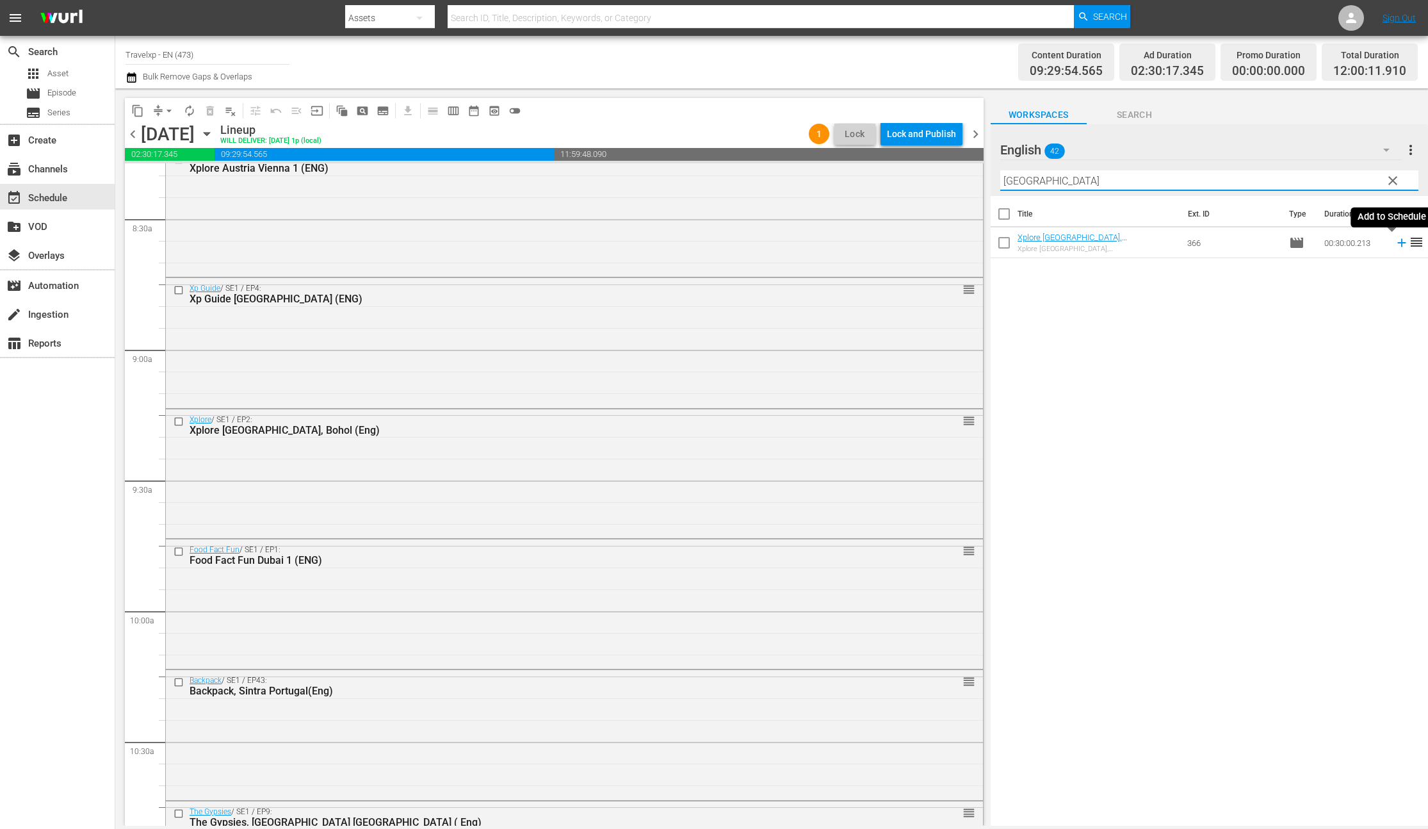
click at [1395, 243] on icon at bounding box center [1402, 243] width 14 height 14
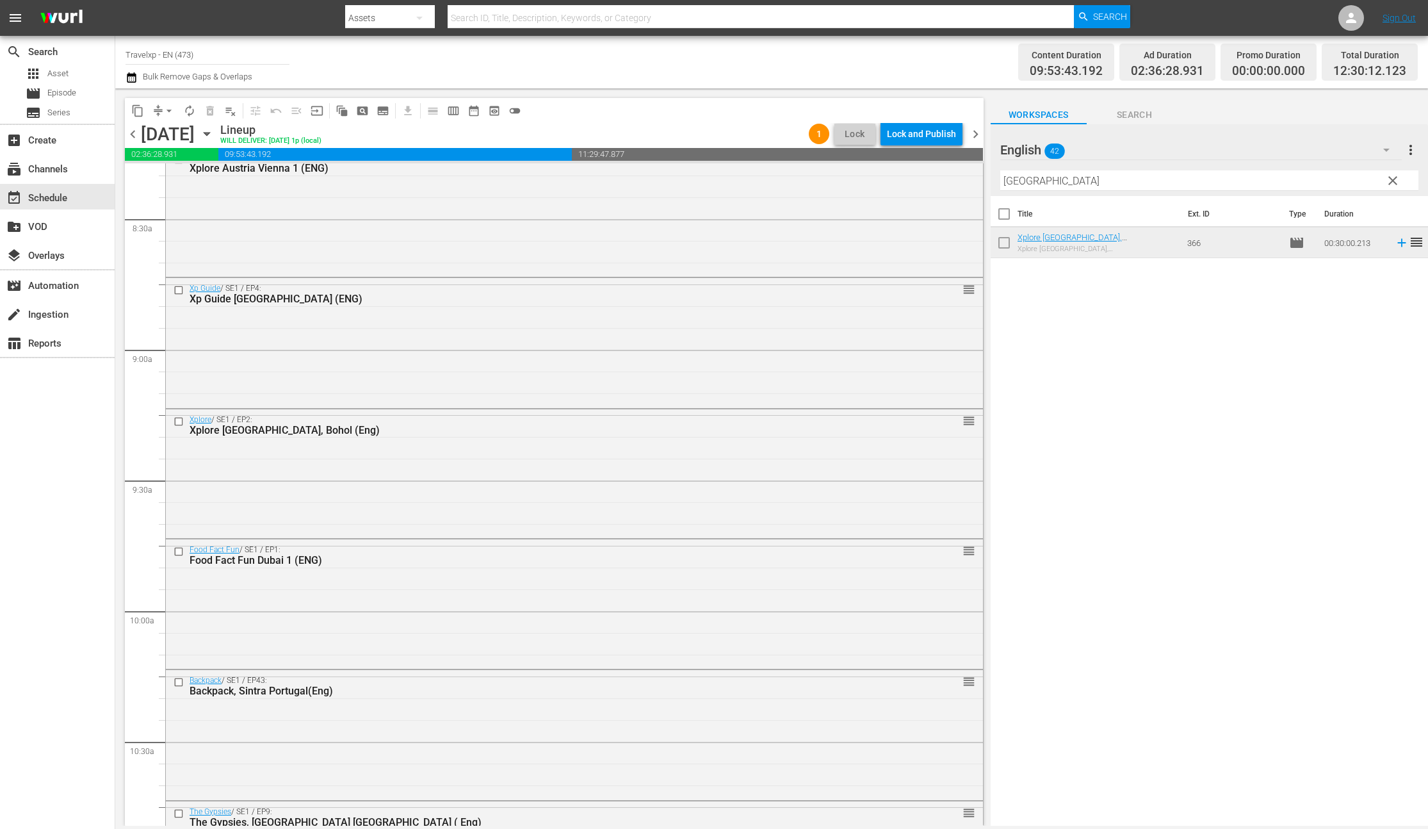
click at [1019, 183] on input "[GEOGRAPHIC_DATA]" at bounding box center [1209, 180] width 418 height 20
click at [1397, 243] on icon at bounding box center [1401, 243] width 8 height 8
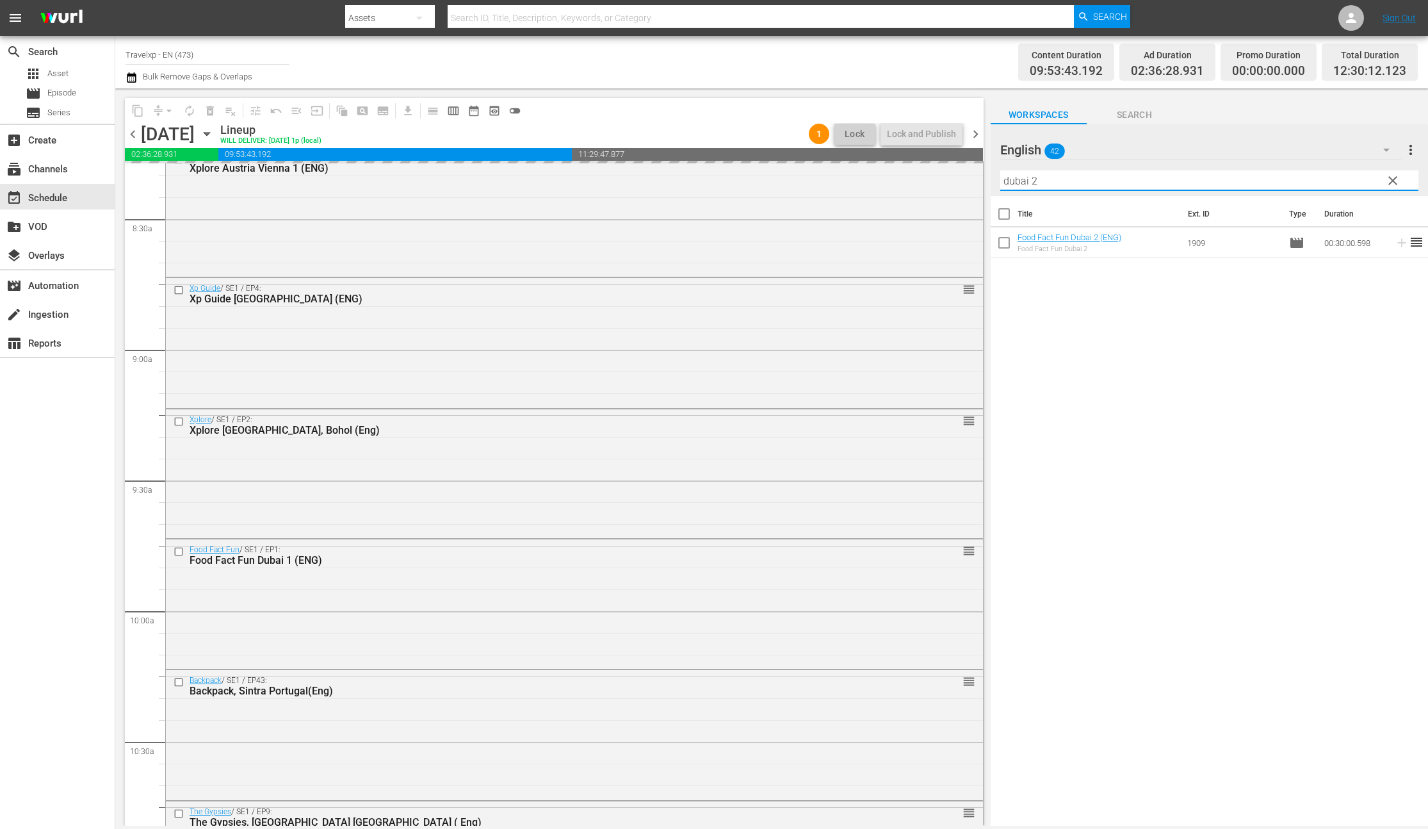
drag, startPoint x: 1052, startPoint y: 185, endPoint x: 988, endPoint y: 177, distance: 64.6
click at [988, 177] on div "content_copy compress arrow_drop_down autorenew_outlined delete_forever_outline…" at bounding box center [771, 456] width 1313 height 737
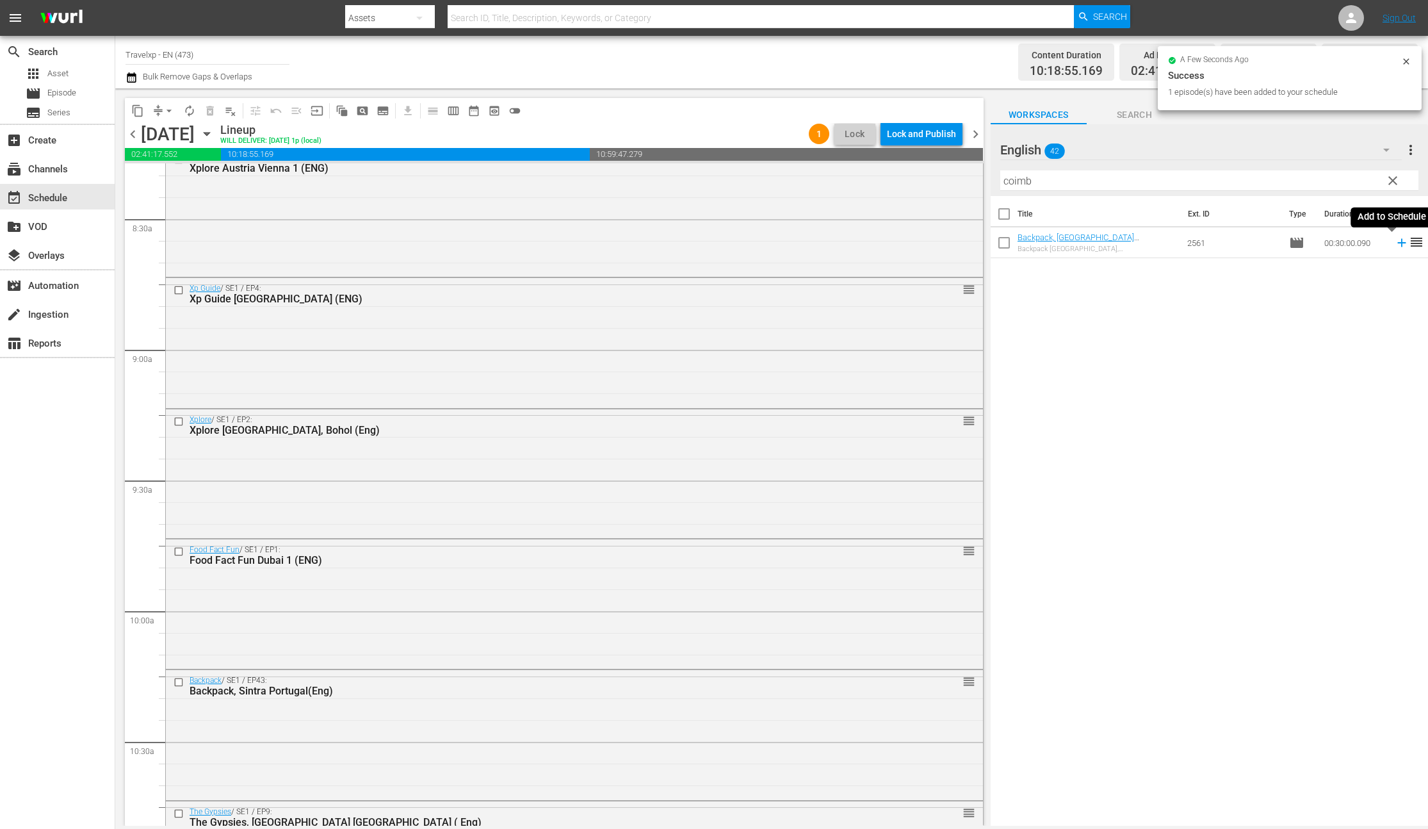
click at [1397, 243] on icon at bounding box center [1401, 243] width 8 height 8
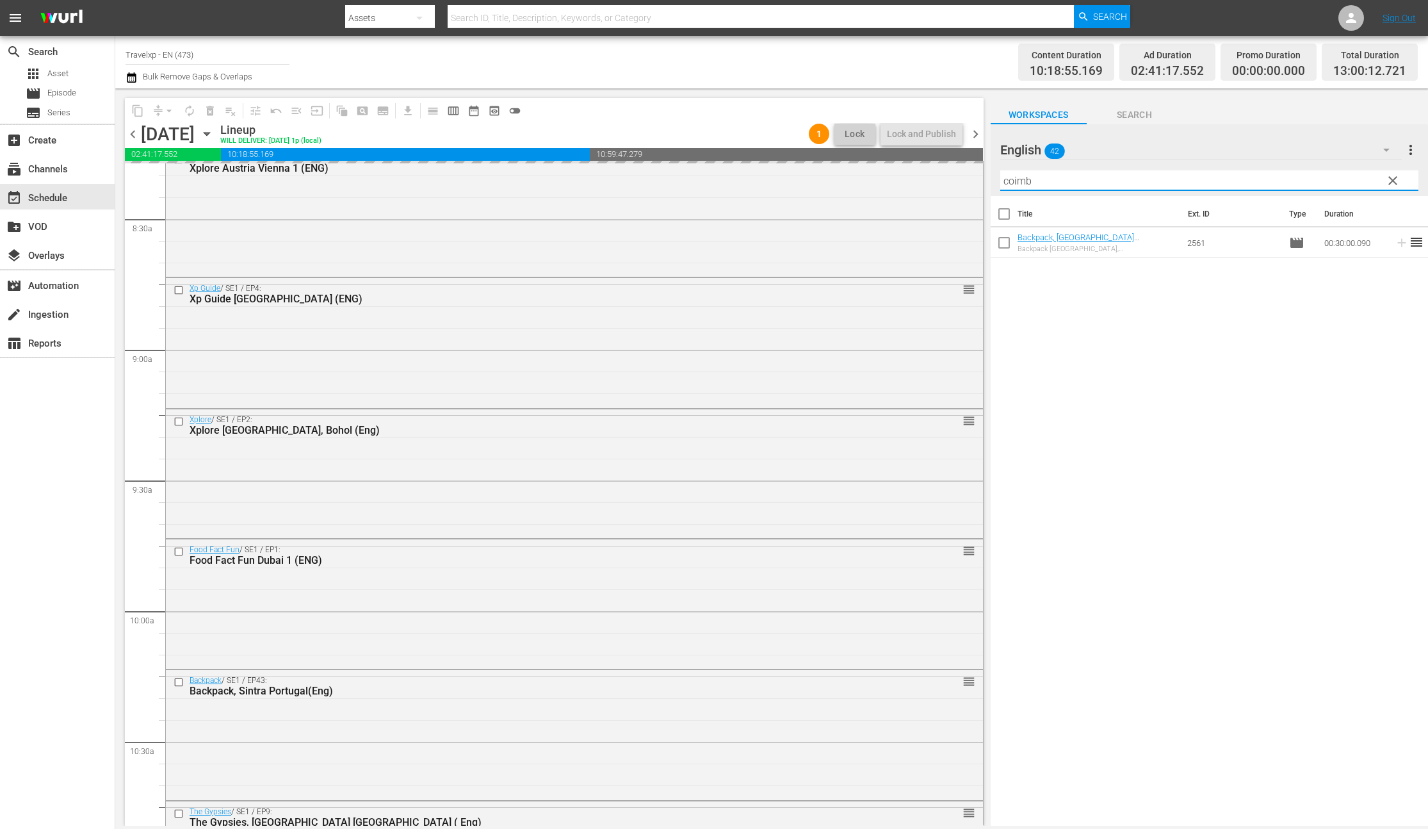
click at [1013, 179] on input "coimb" at bounding box center [1209, 180] width 418 height 20
click at [1397, 243] on icon at bounding box center [1401, 243] width 8 height 8
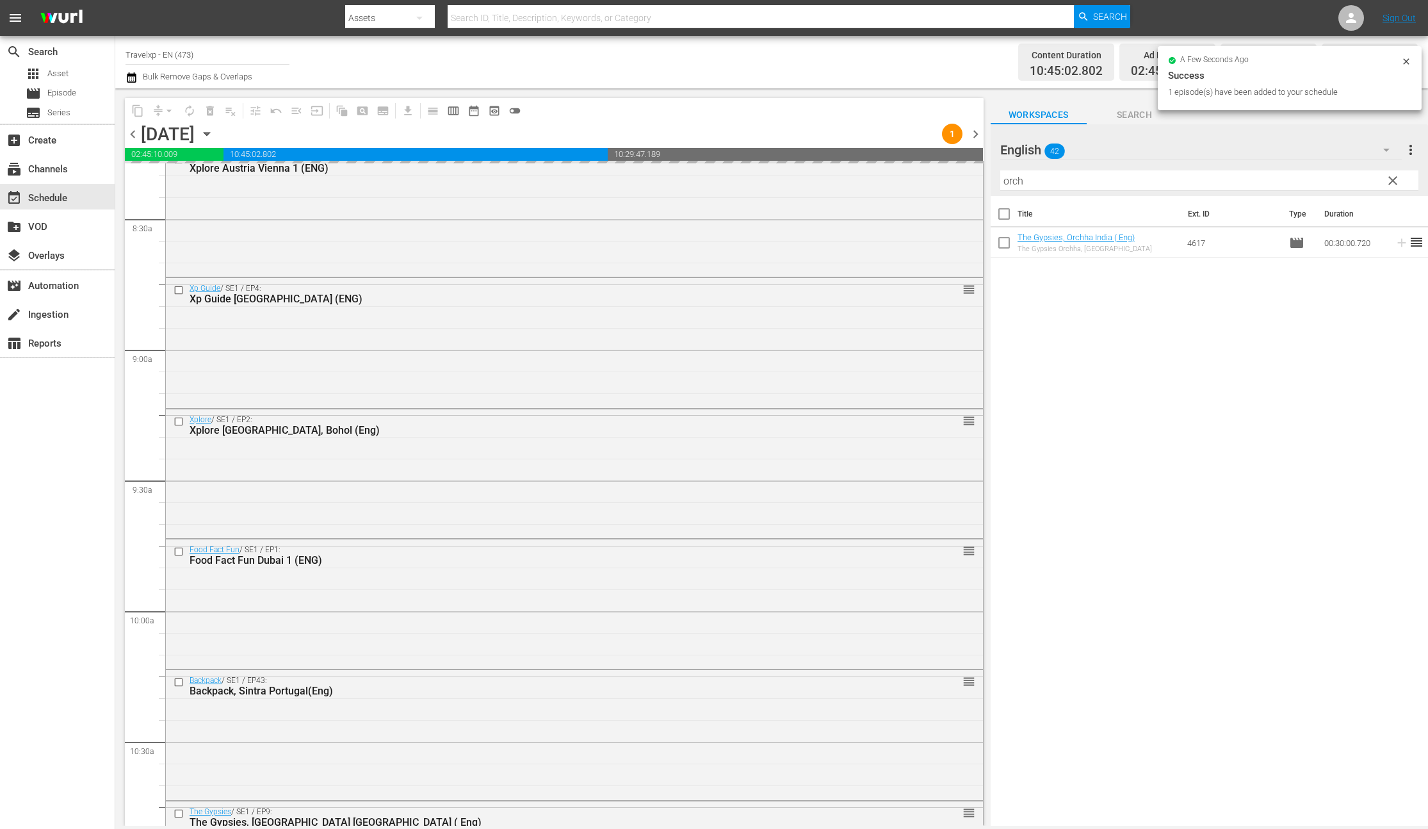
click at [1013, 180] on input "orch" at bounding box center [1209, 180] width 418 height 20
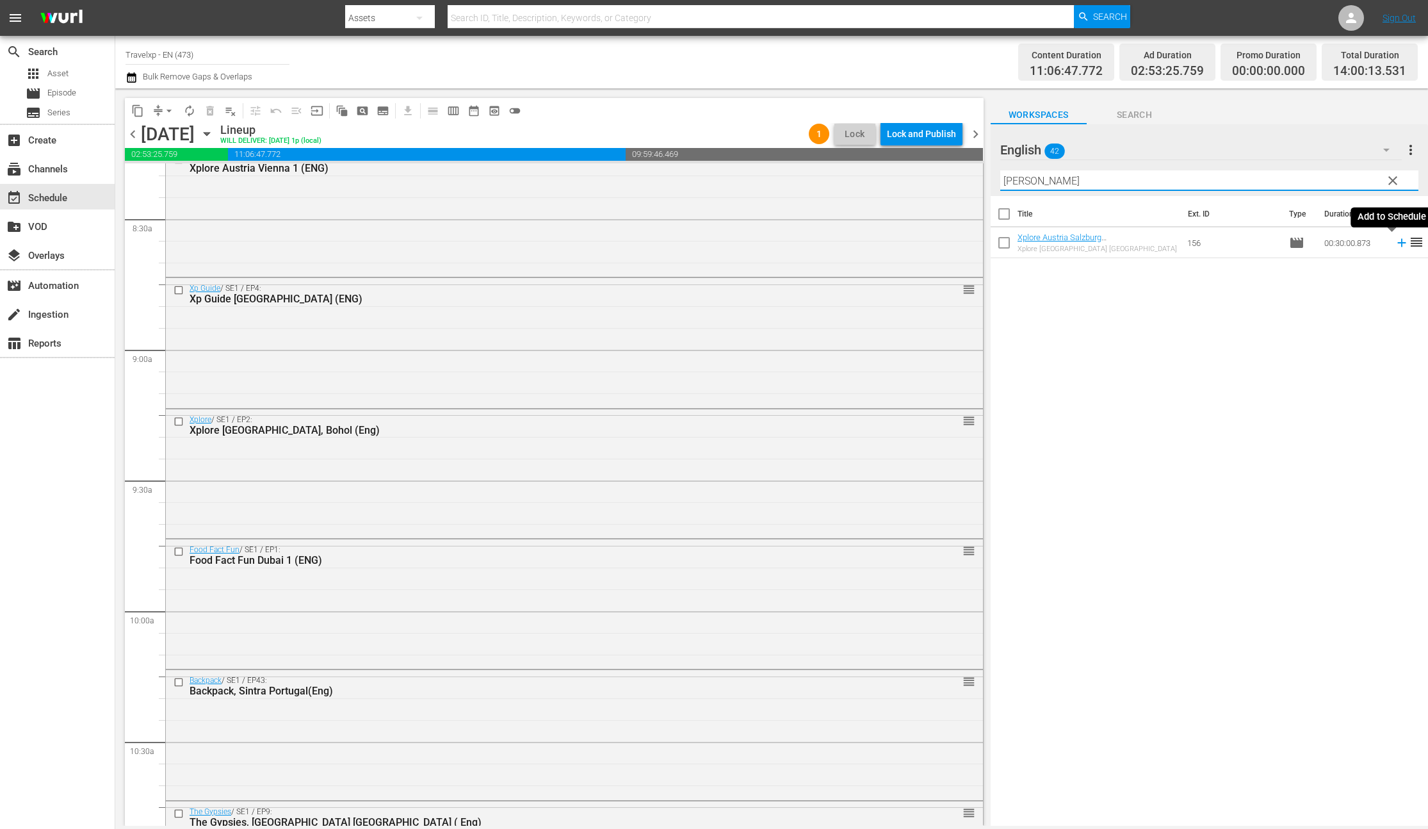
click at [1395, 241] on icon at bounding box center [1402, 243] width 14 height 14
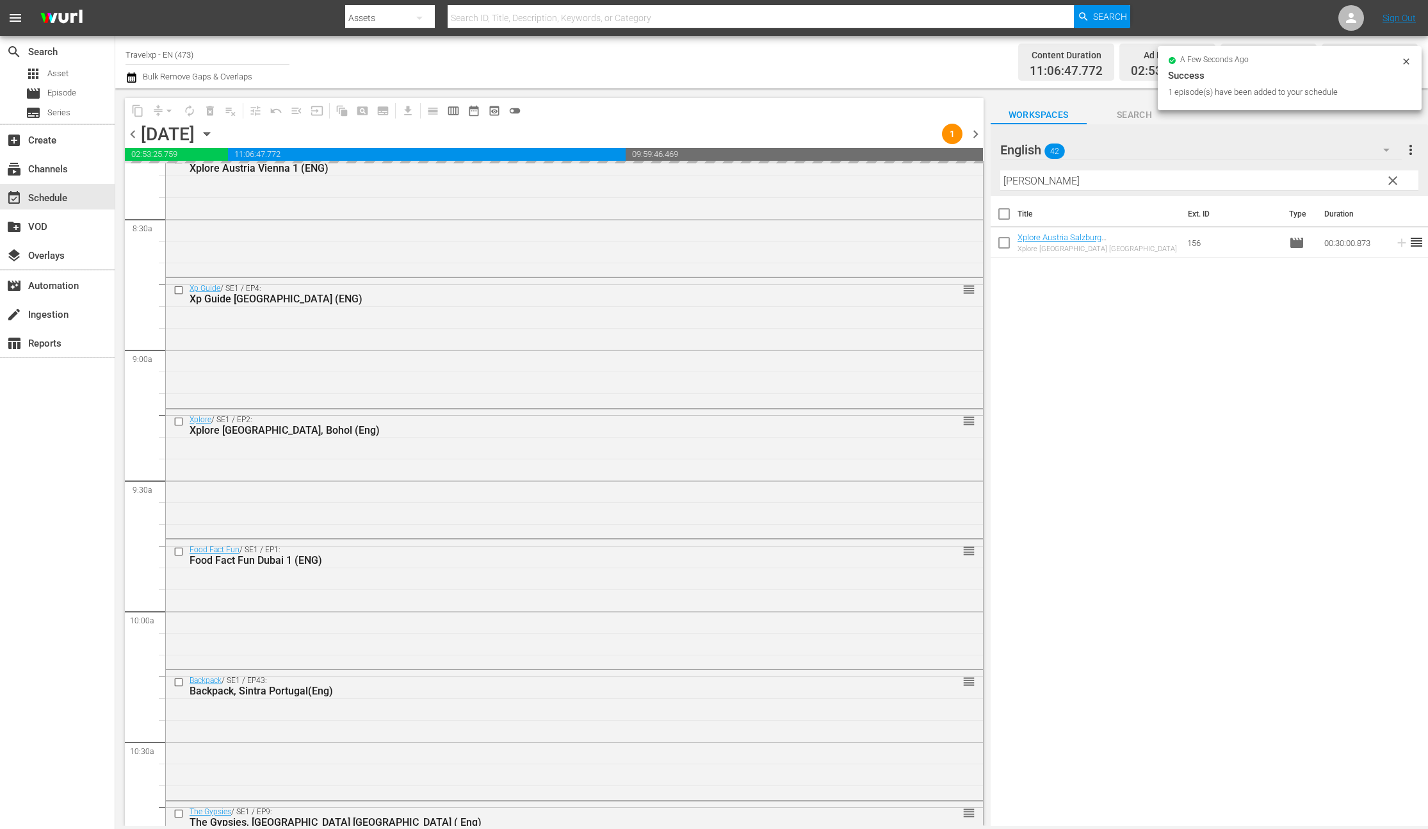
click at [1015, 183] on input "[PERSON_NAME]" at bounding box center [1209, 180] width 418 height 20
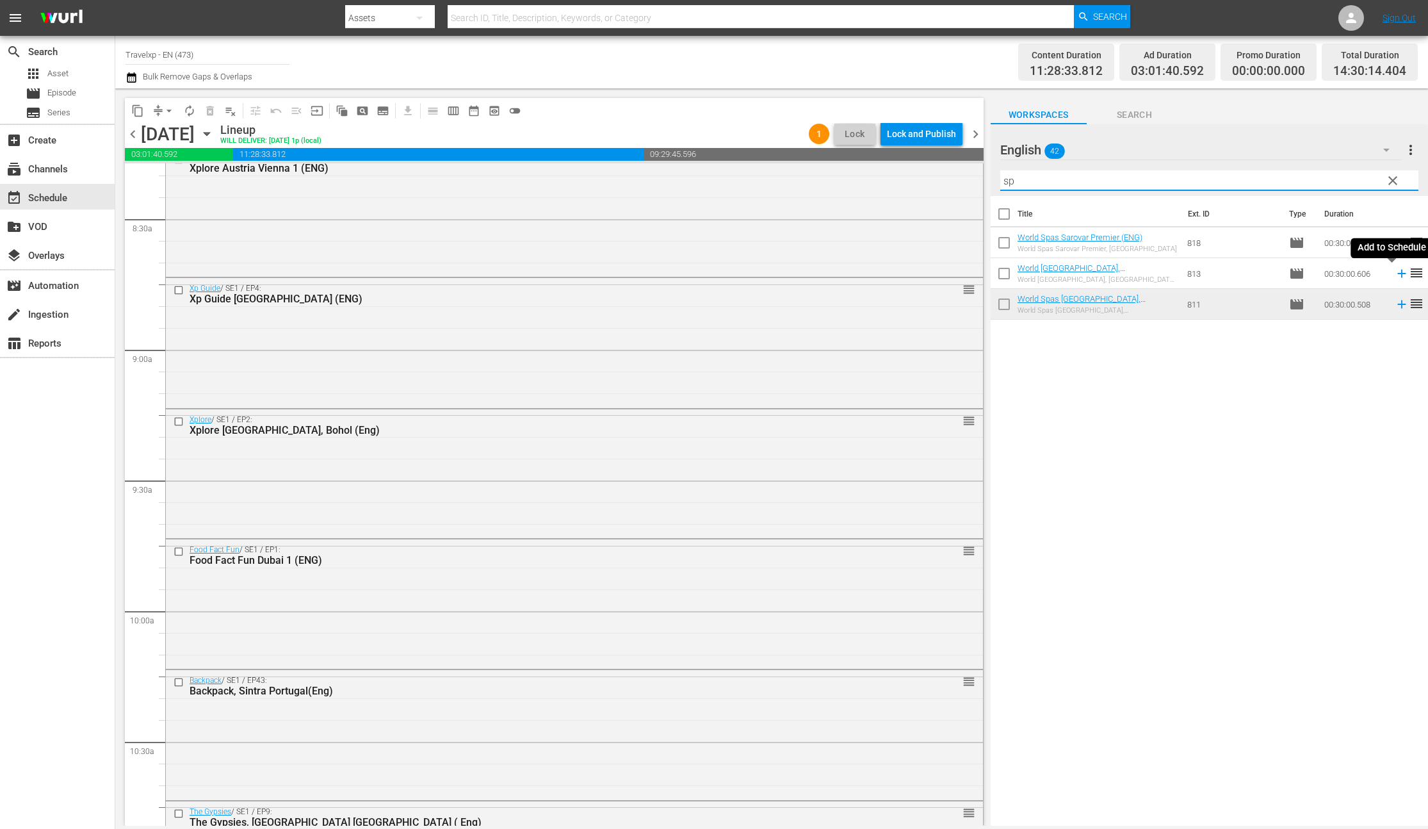
click at [1397, 275] on icon at bounding box center [1401, 274] width 8 height 8
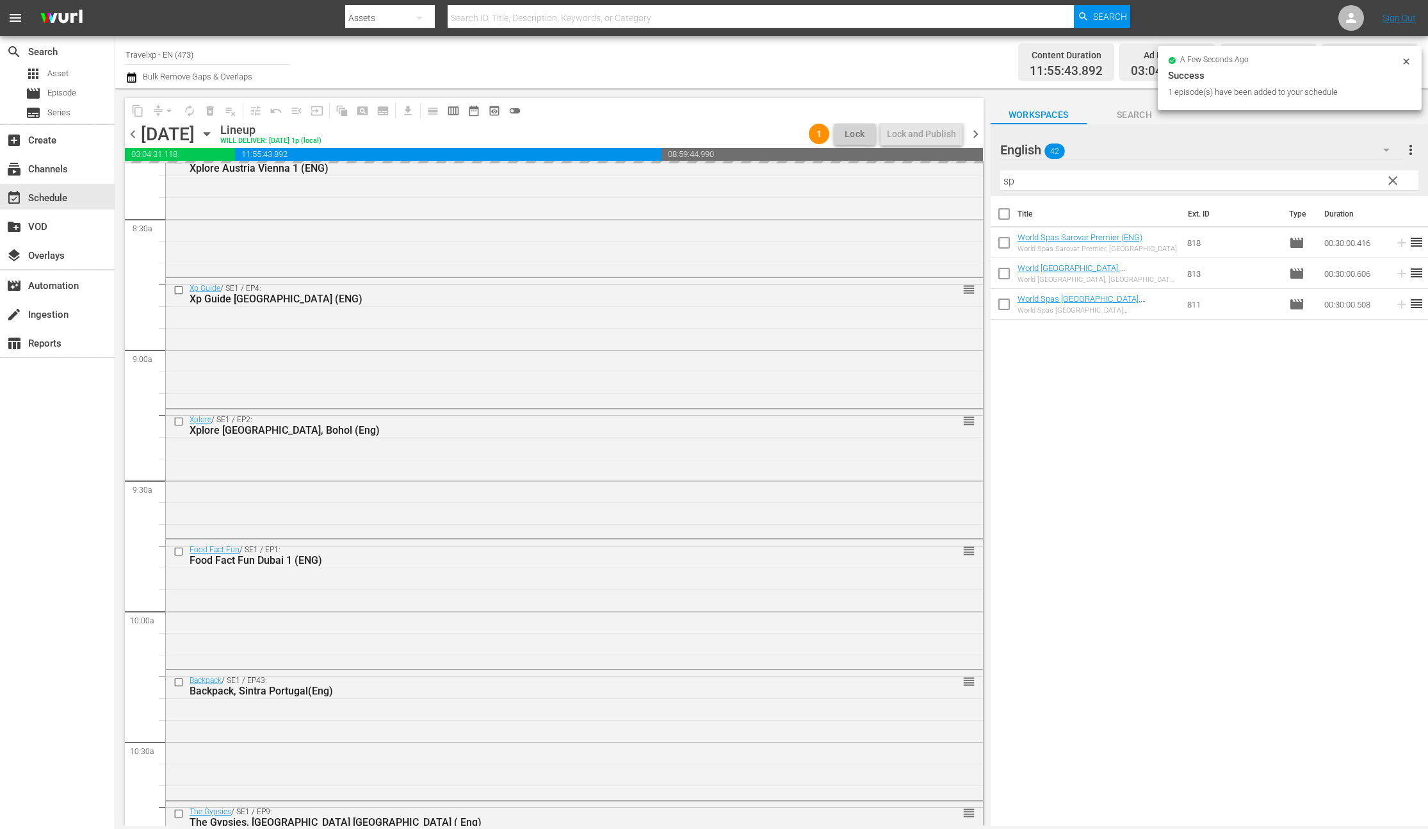
click at [1007, 181] on input "sp" at bounding box center [1209, 180] width 418 height 20
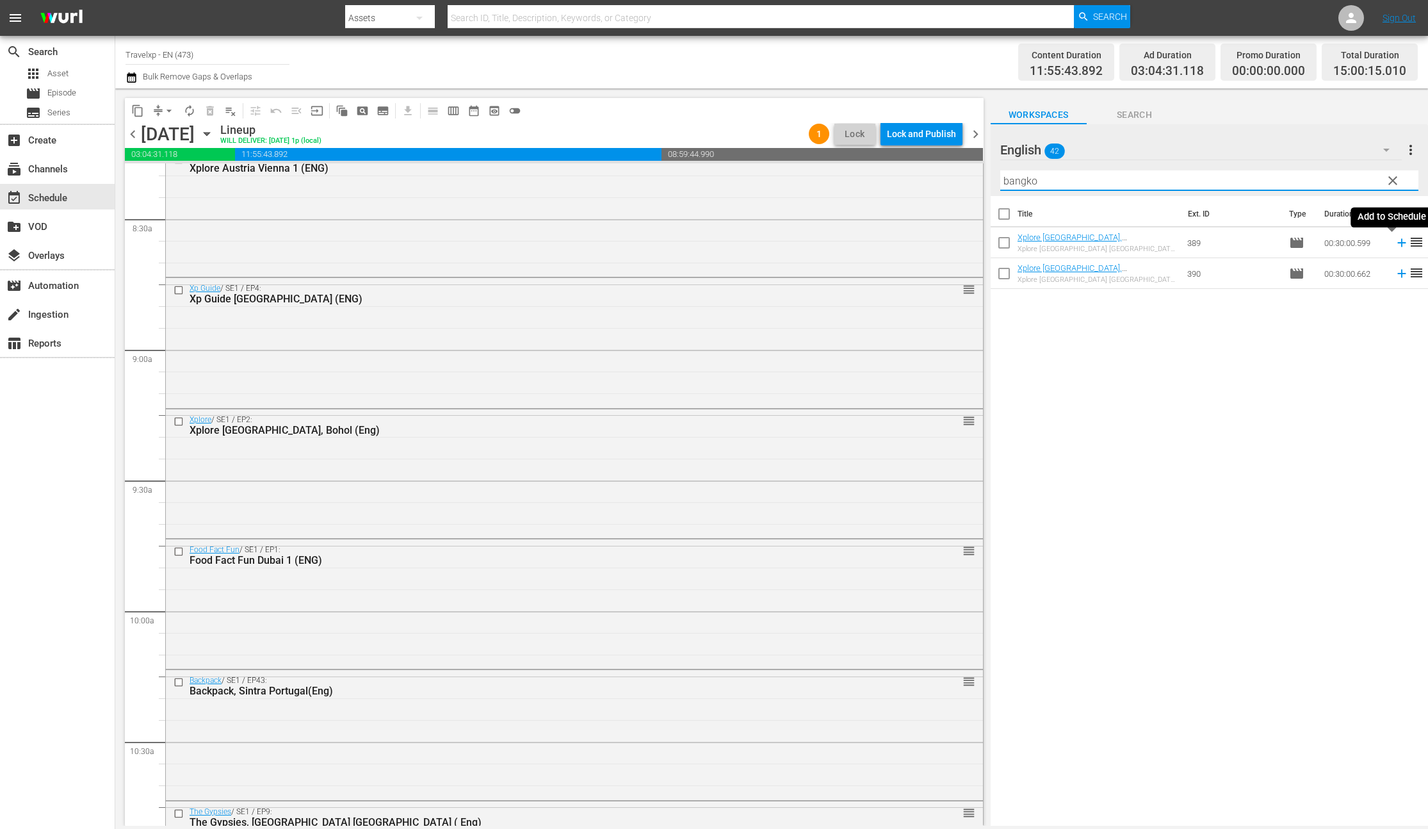
click at [1397, 244] on icon at bounding box center [1401, 243] width 8 height 8
click at [1019, 183] on input "ban gko" at bounding box center [1209, 180] width 418 height 20
drag, startPoint x: 1107, startPoint y: 180, endPoint x: 961, endPoint y: 169, distance: 146.4
click at [961, 169] on div "content_copy compress arrow_drop_down autorenew_outlined delete_forever_outline…" at bounding box center [771, 456] width 1313 height 737
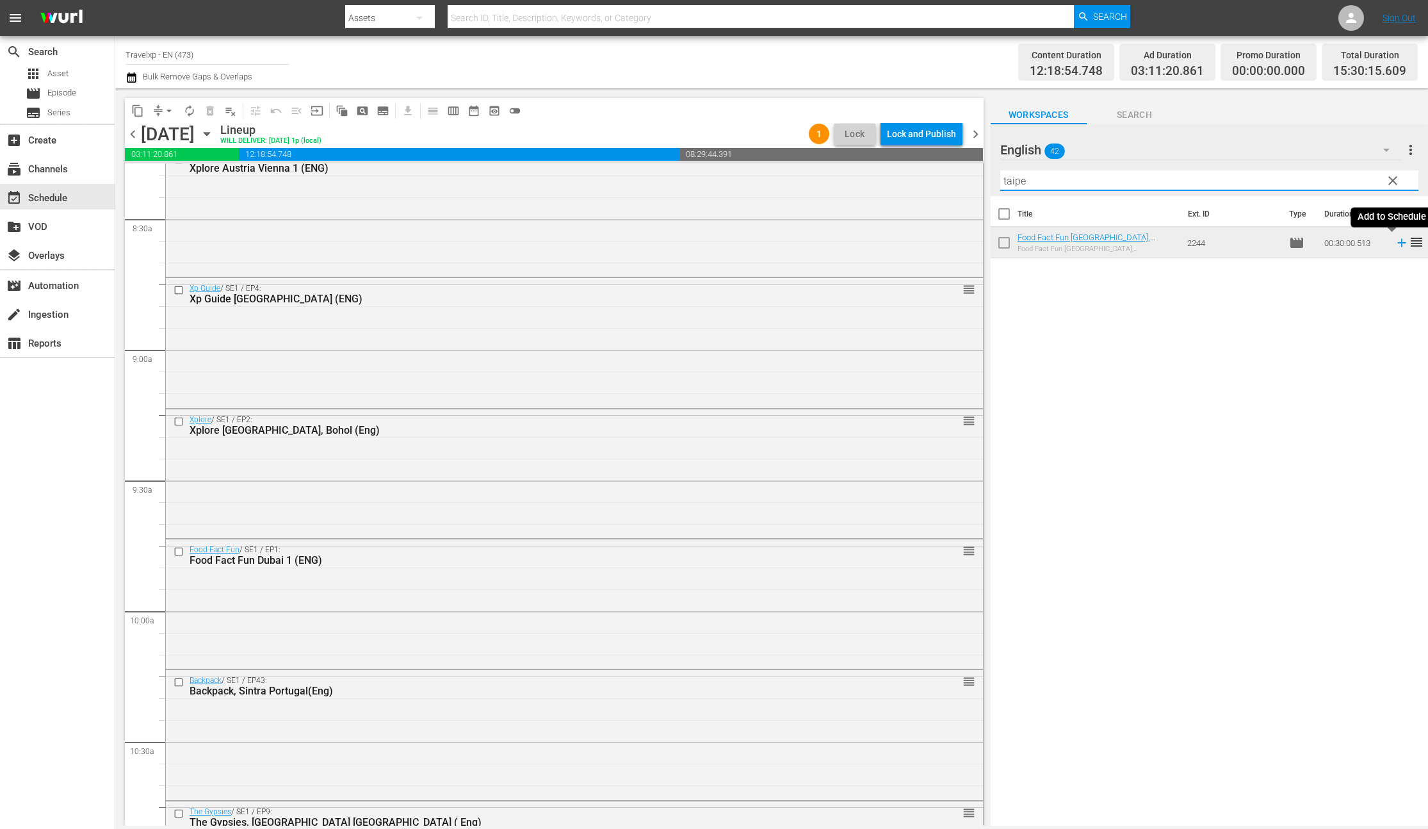
click at [1395, 245] on icon at bounding box center [1402, 243] width 14 height 14
click at [1025, 184] on input "taipe" at bounding box center [1209, 180] width 418 height 20
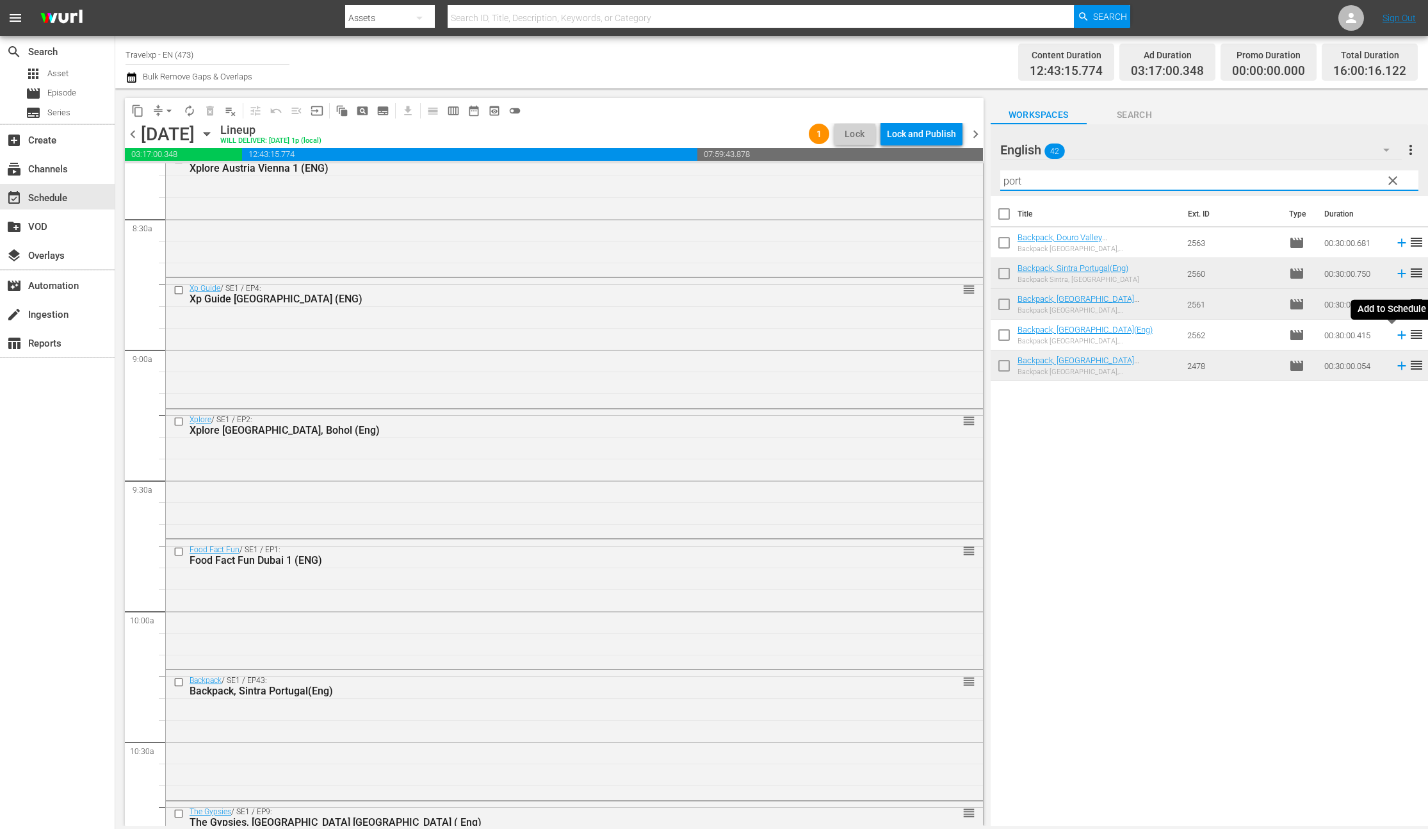
click at [1397, 336] on icon at bounding box center [1401, 335] width 8 height 8
click at [1014, 181] on input "port" at bounding box center [1209, 180] width 418 height 20
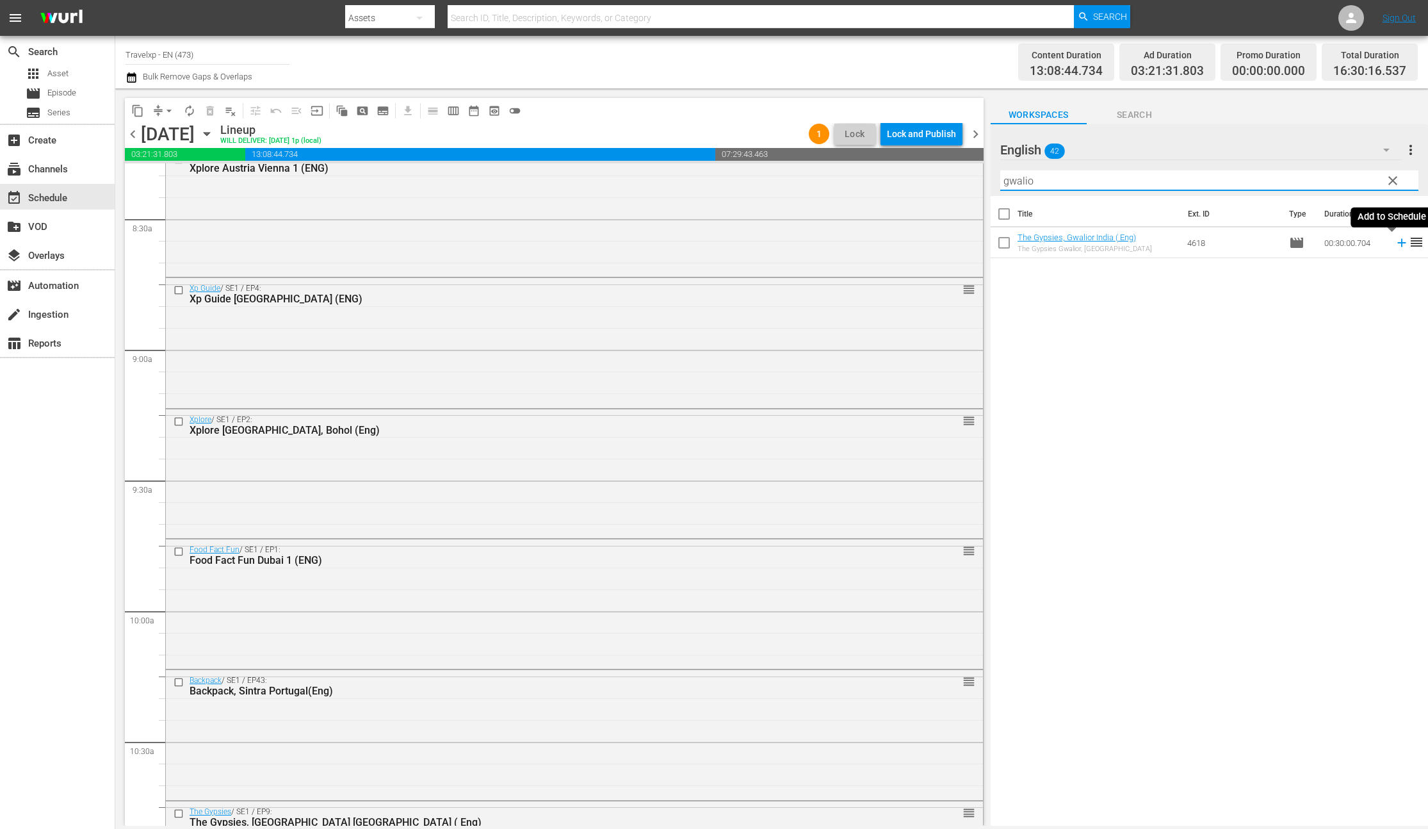
click at [1397, 244] on icon at bounding box center [1401, 243] width 8 height 8
click at [1002, 183] on input "gwalio" at bounding box center [1209, 180] width 418 height 20
click at [1395, 245] on icon at bounding box center [1402, 243] width 14 height 14
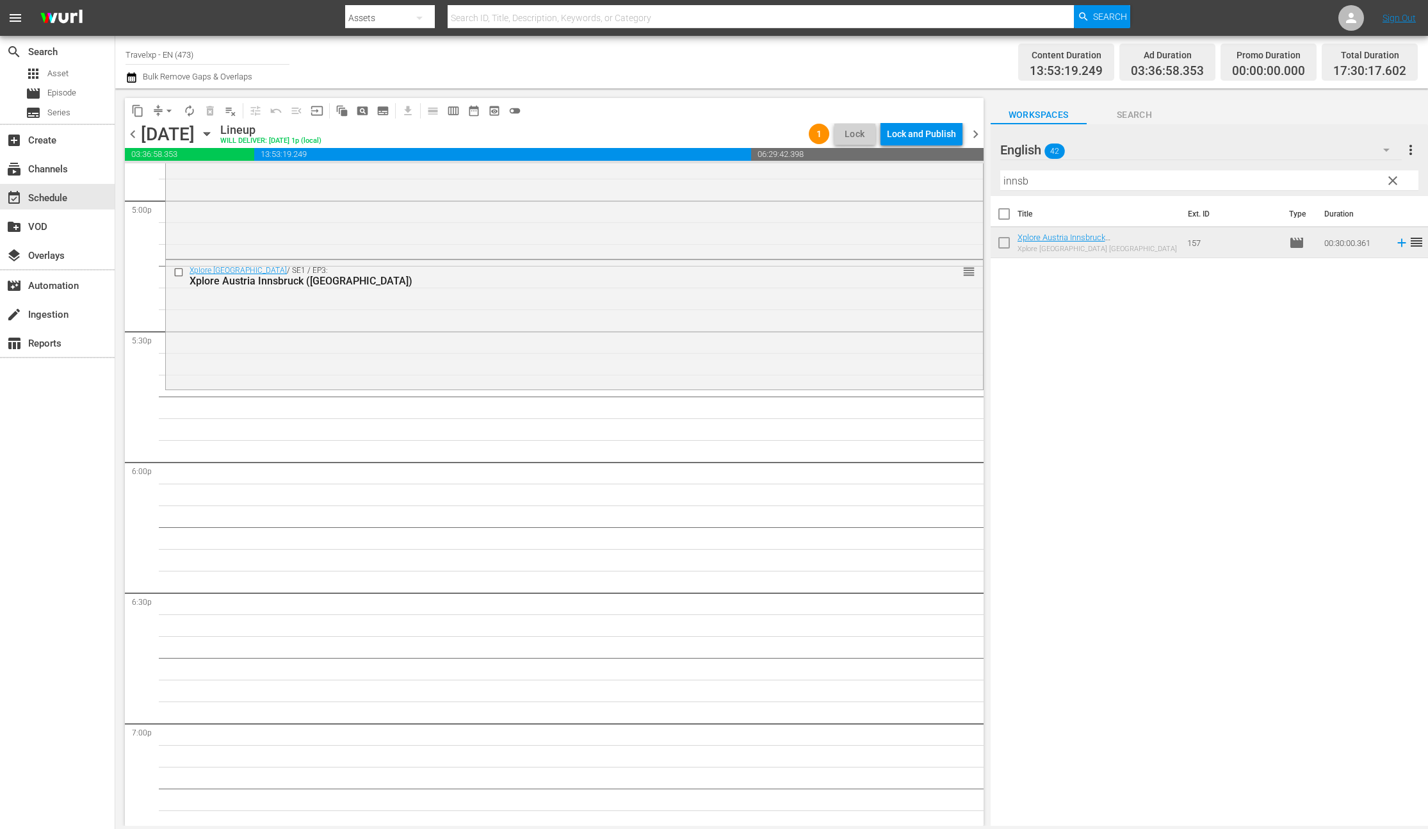
scroll to position [4387, 0]
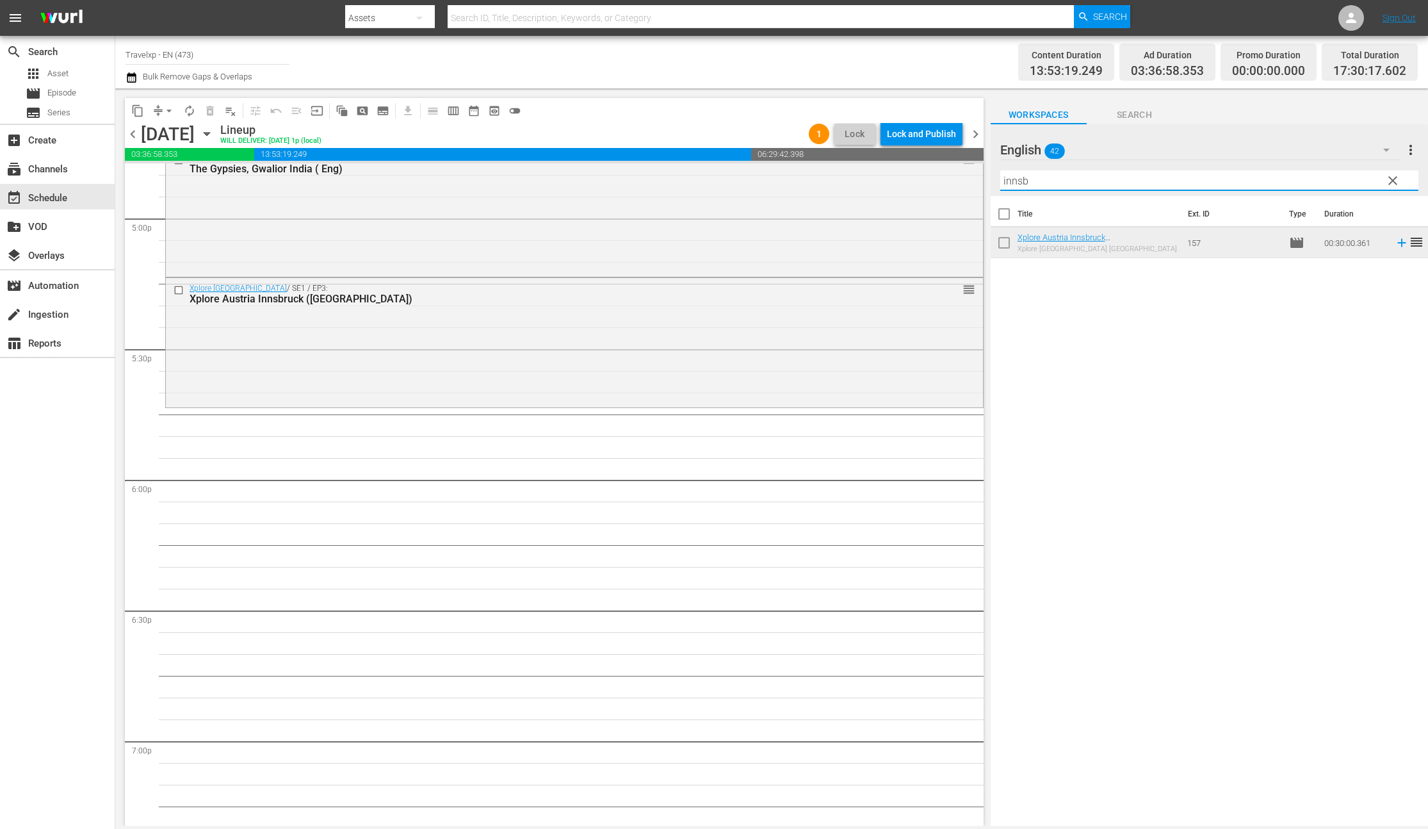
click at [1015, 184] on input "innsb" at bounding box center [1209, 180] width 418 height 20
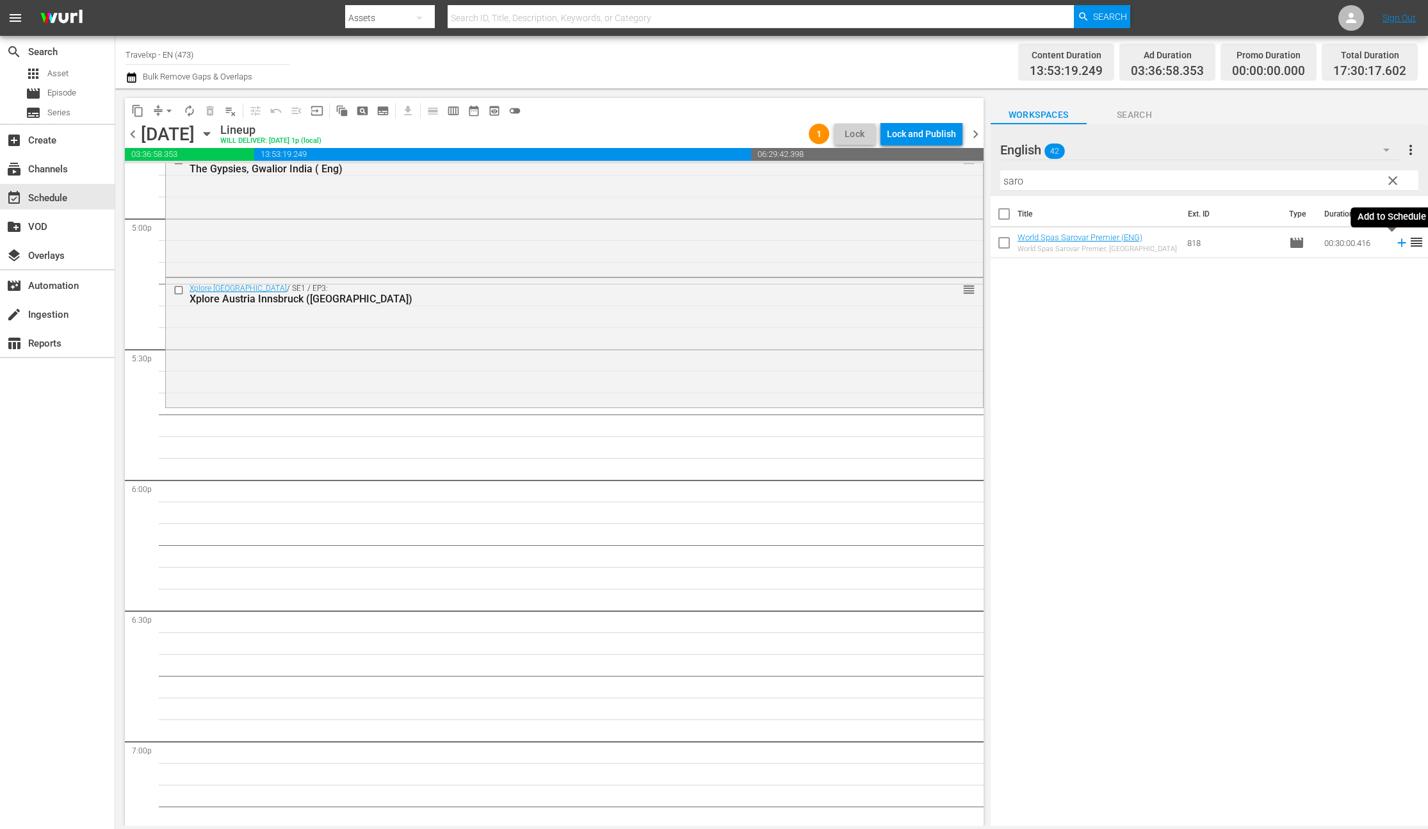
click at [1397, 243] on icon at bounding box center [1401, 243] width 8 height 8
click at [1008, 184] on input "saro" at bounding box center [1209, 180] width 418 height 20
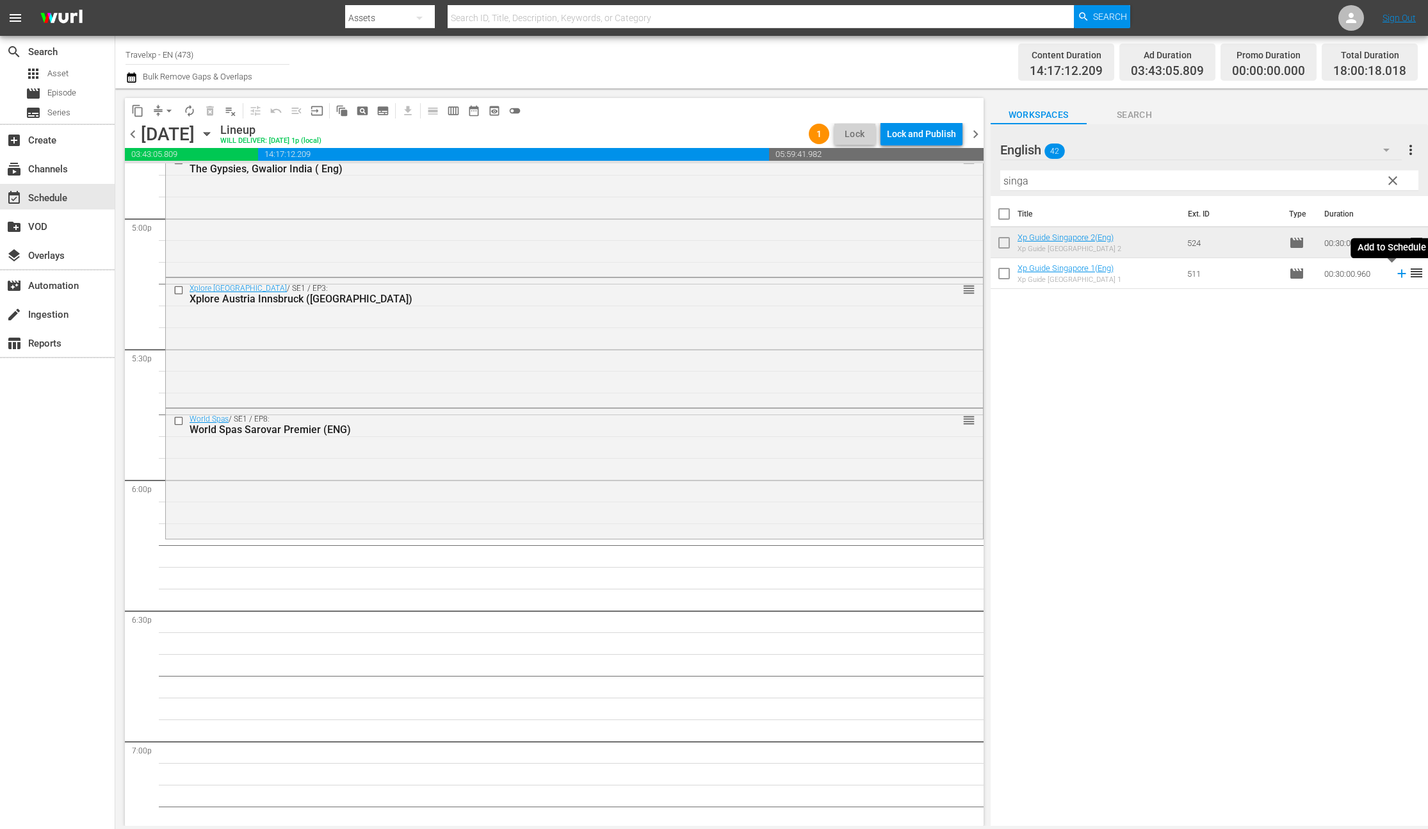
click at [1395, 275] on icon at bounding box center [1402, 273] width 14 height 14
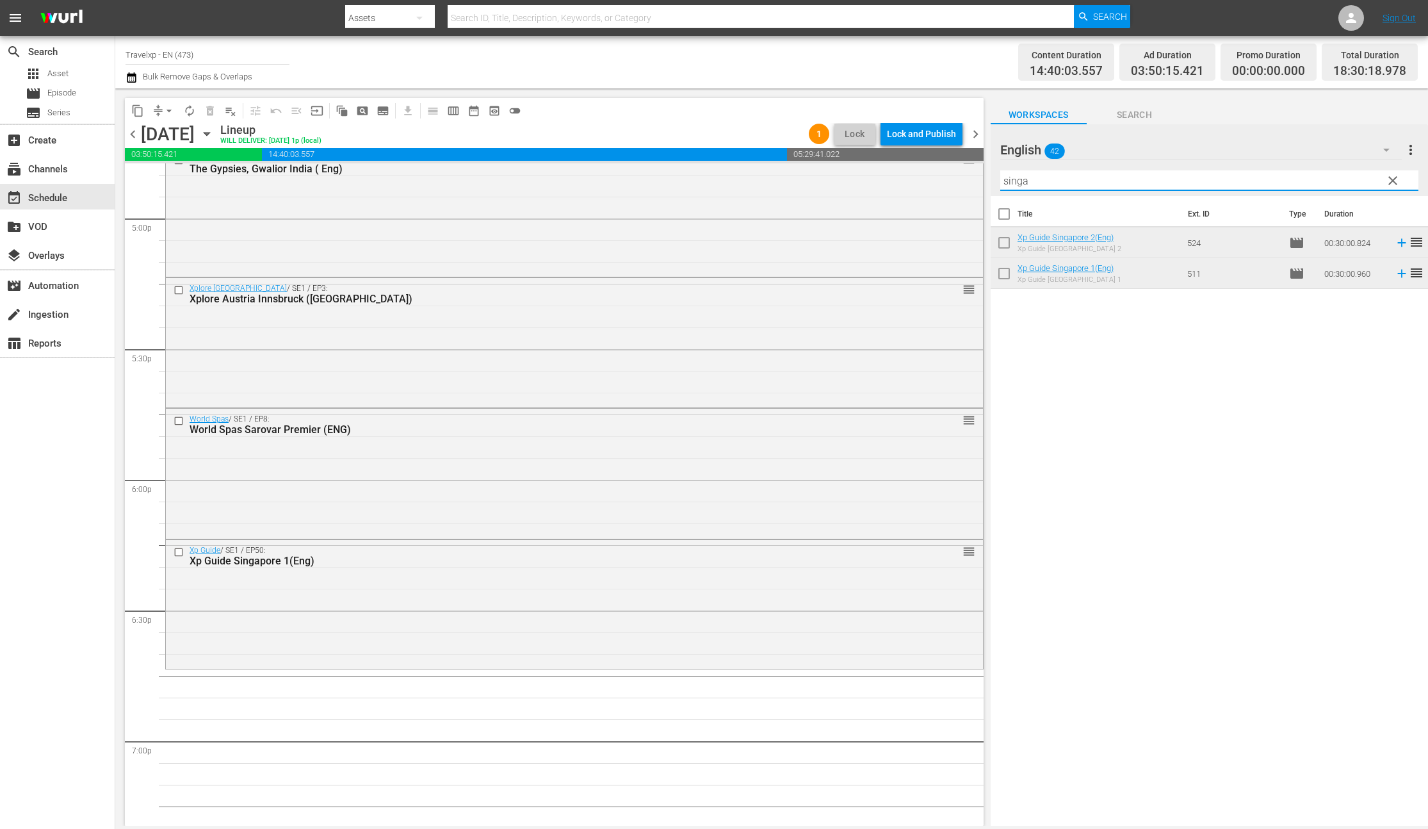
click at [1018, 172] on input "singa" at bounding box center [1209, 180] width 418 height 20
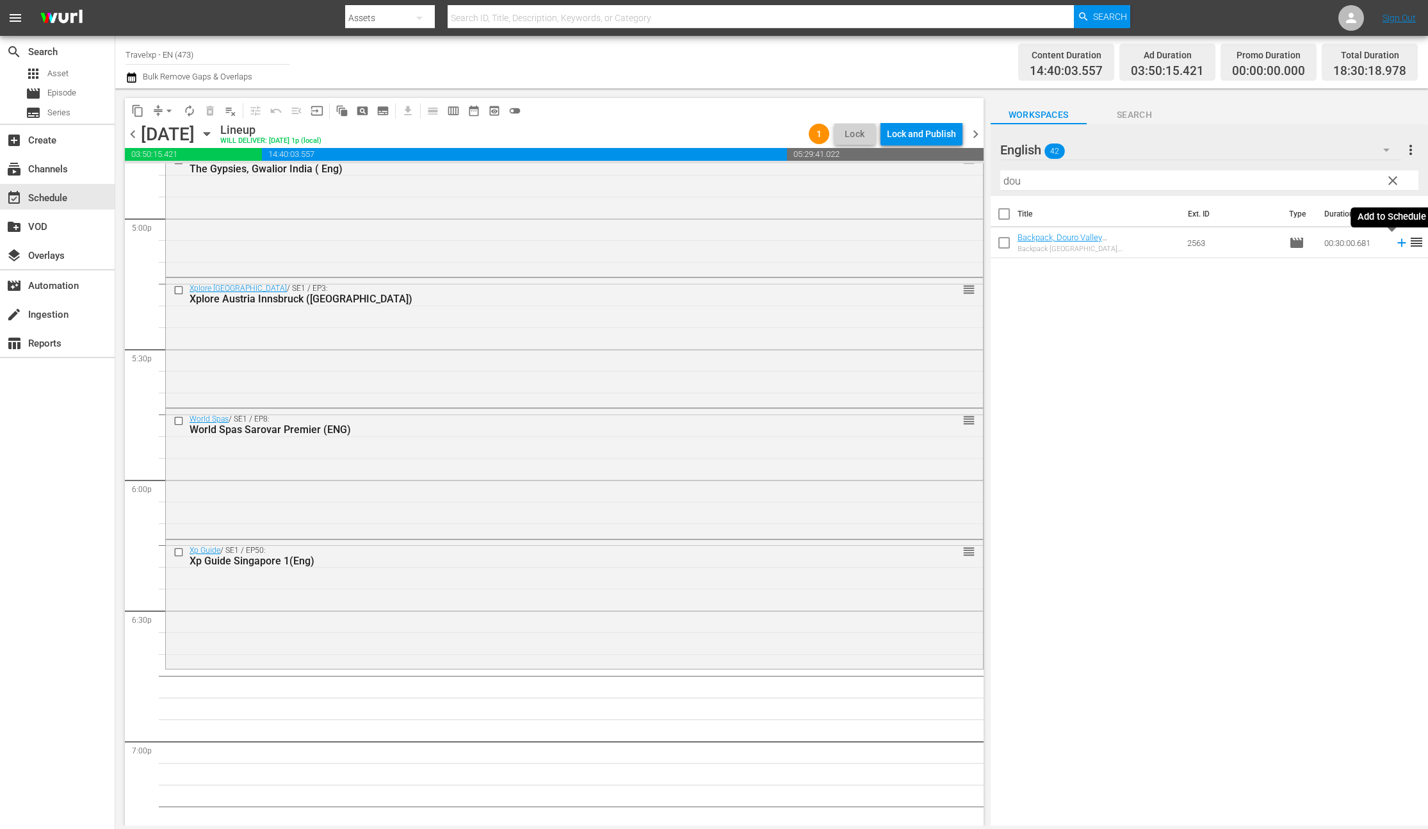
click at [1397, 243] on icon at bounding box center [1401, 243] width 8 height 8
click at [1019, 180] on input "dou" at bounding box center [1209, 180] width 418 height 20
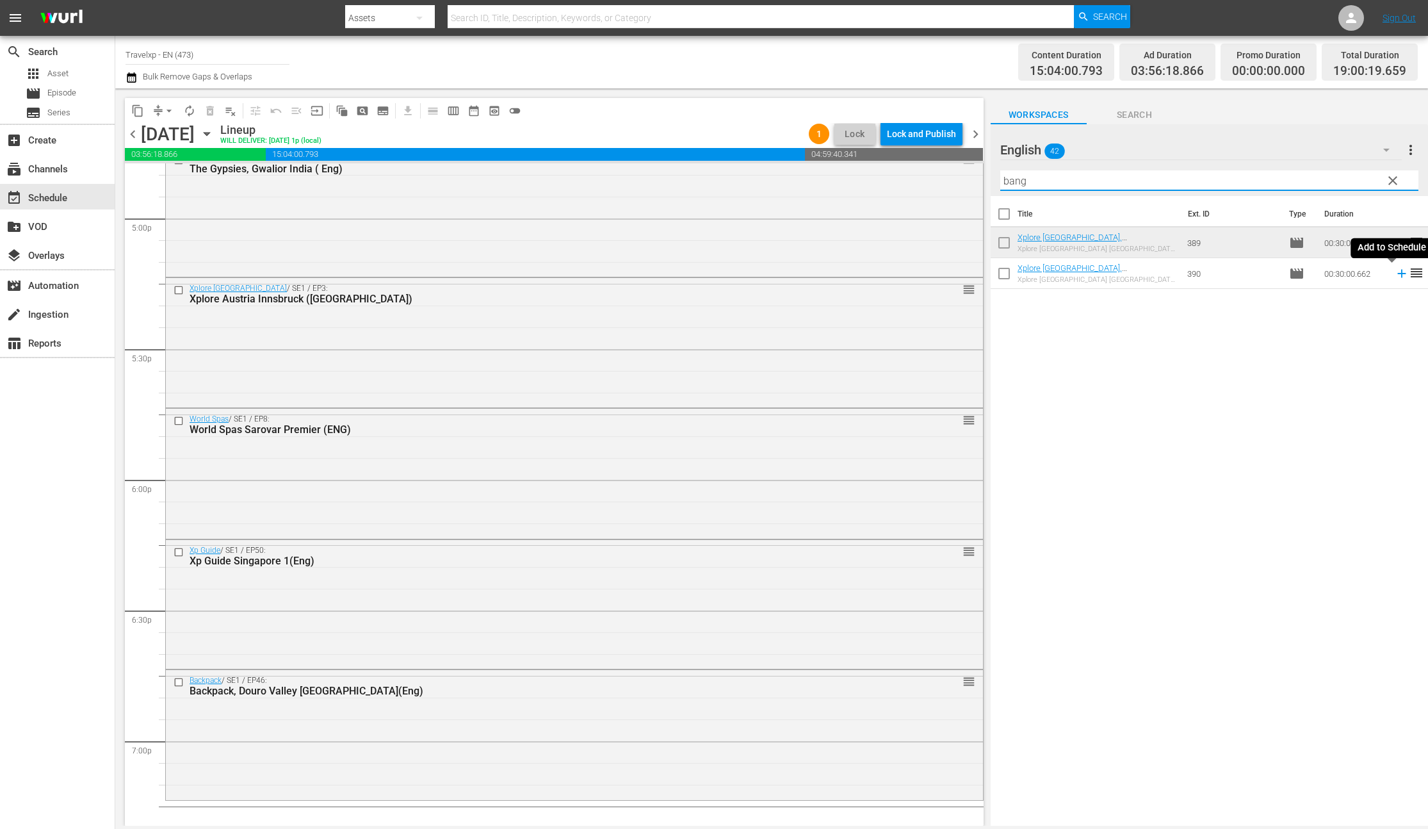
click at [1397, 274] on icon at bounding box center [1401, 274] width 8 height 8
click at [1023, 183] on input "bang" at bounding box center [1209, 180] width 418 height 20
click at [1024, 183] on input "bang" at bounding box center [1209, 180] width 418 height 20
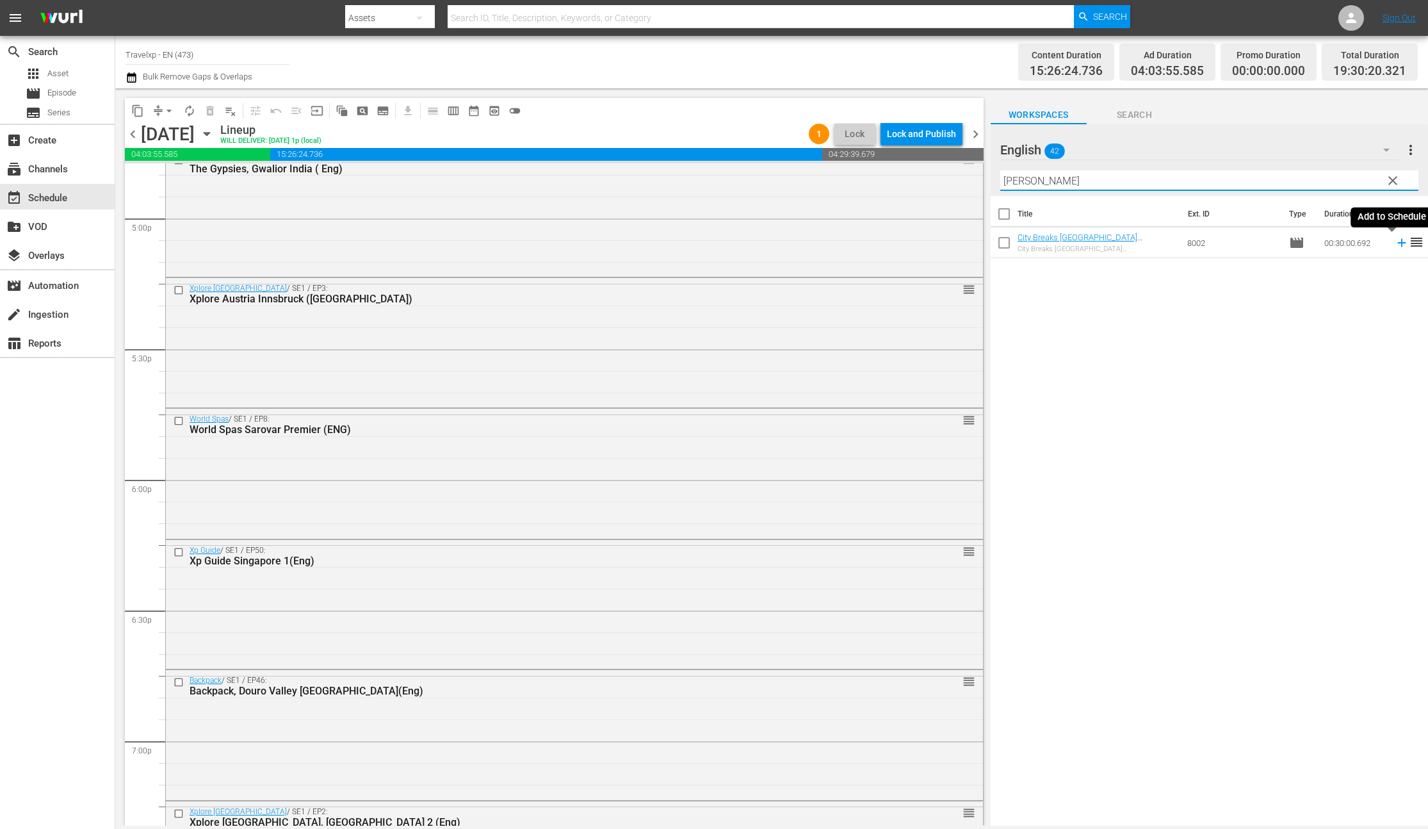
type input "[PERSON_NAME]"
click at [1395, 246] on icon at bounding box center [1402, 243] width 14 height 14
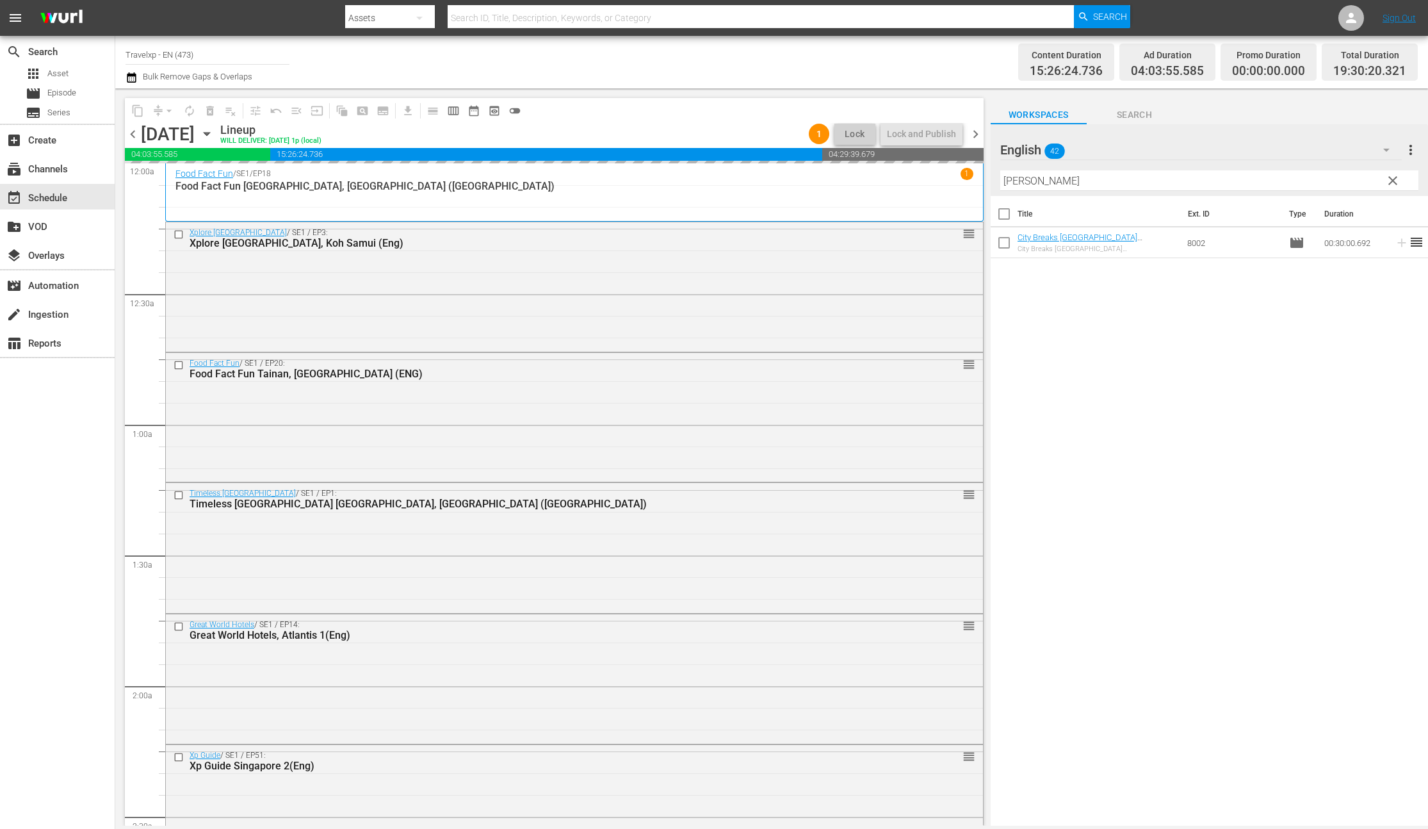
click at [1016, 181] on input "[PERSON_NAME]" at bounding box center [1209, 180] width 418 height 20
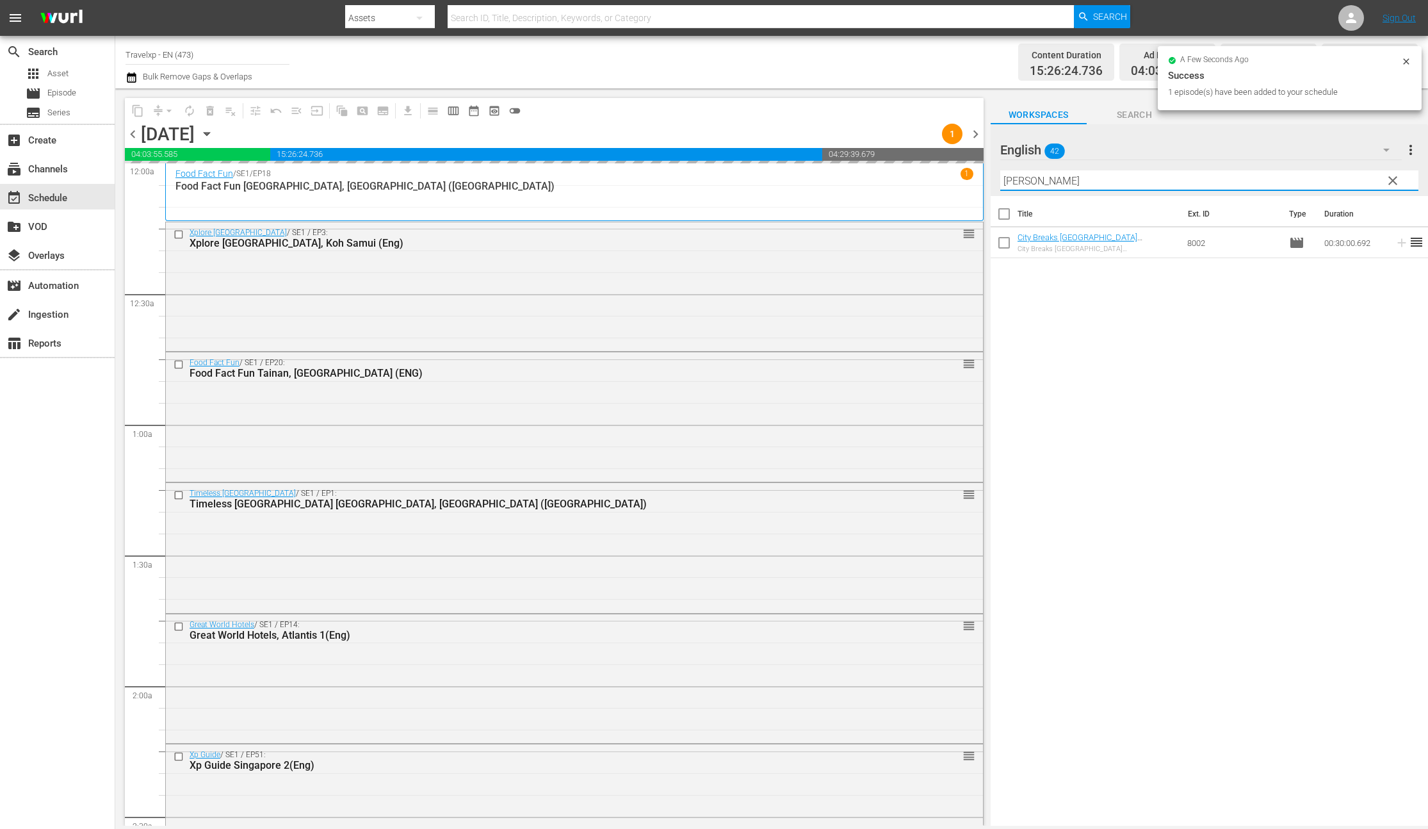
click at [1016, 181] on input "[PERSON_NAME]" at bounding box center [1209, 180] width 418 height 20
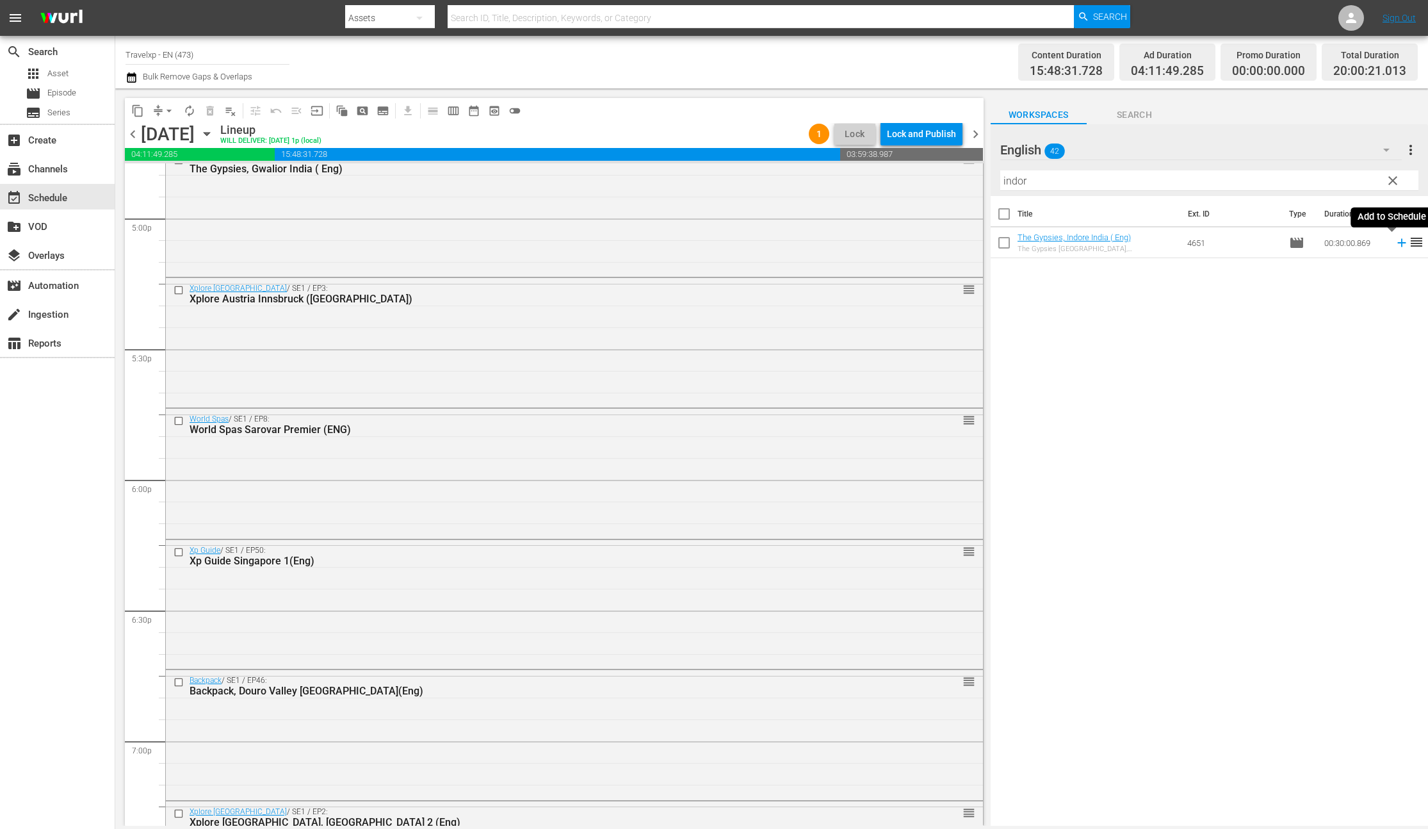
click at [1397, 246] on icon at bounding box center [1401, 243] width 8 height 8
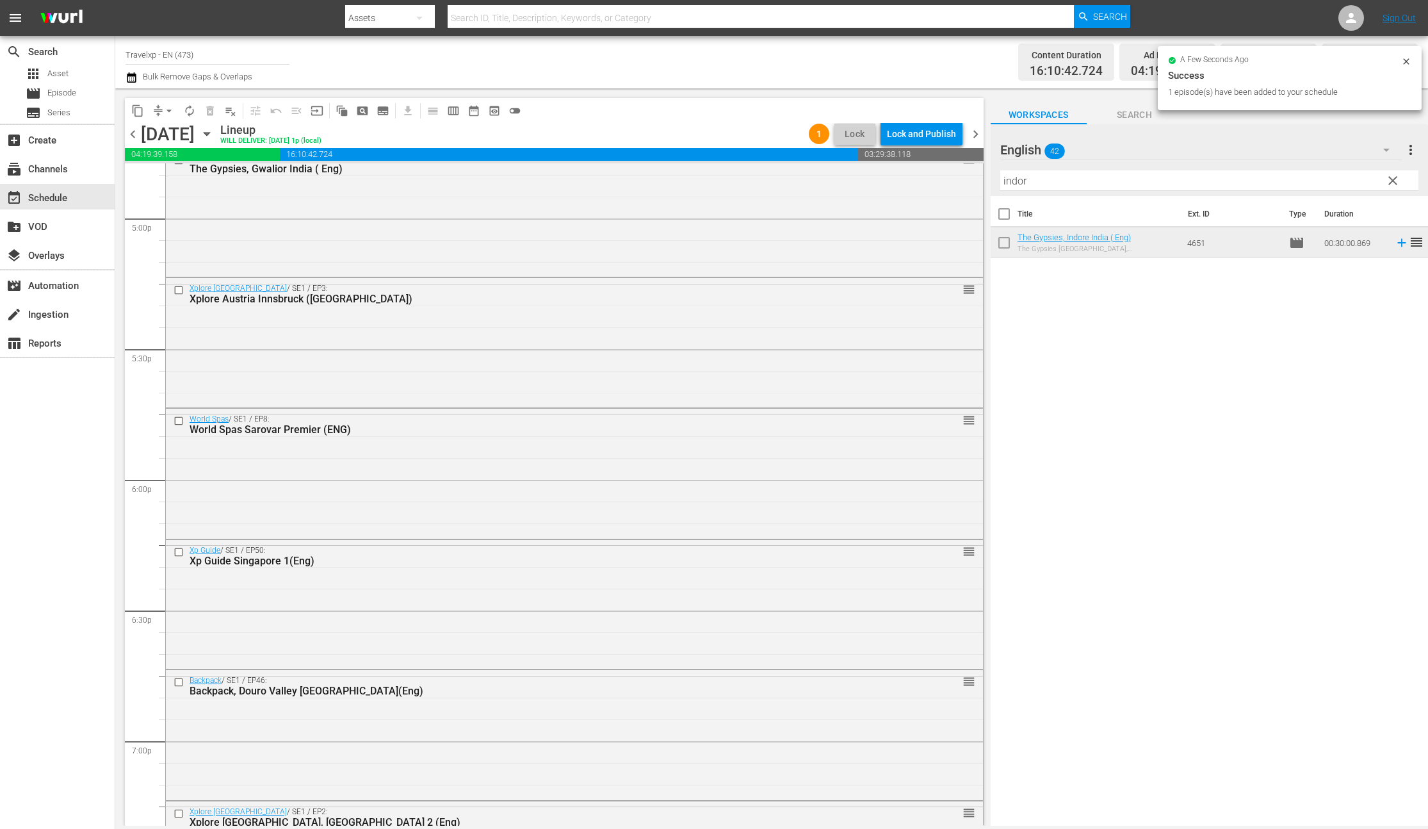
click at [1014, 189] on input "indor" at bounding box center [1209, 180] width 418 height 20
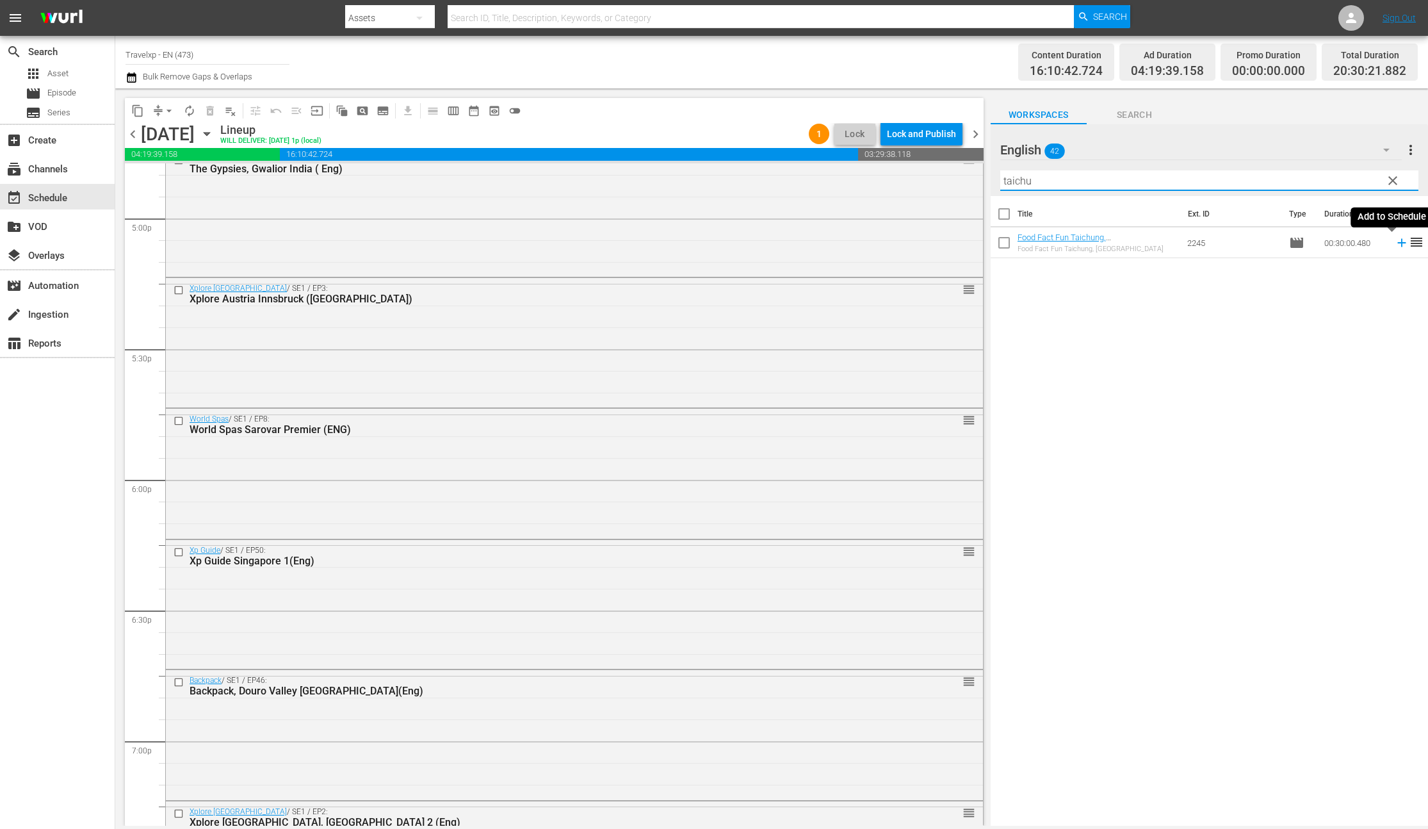
type input "taichu"
click at [1397, 246] on icon at bounding box center [1401, 243] width 8 height 8
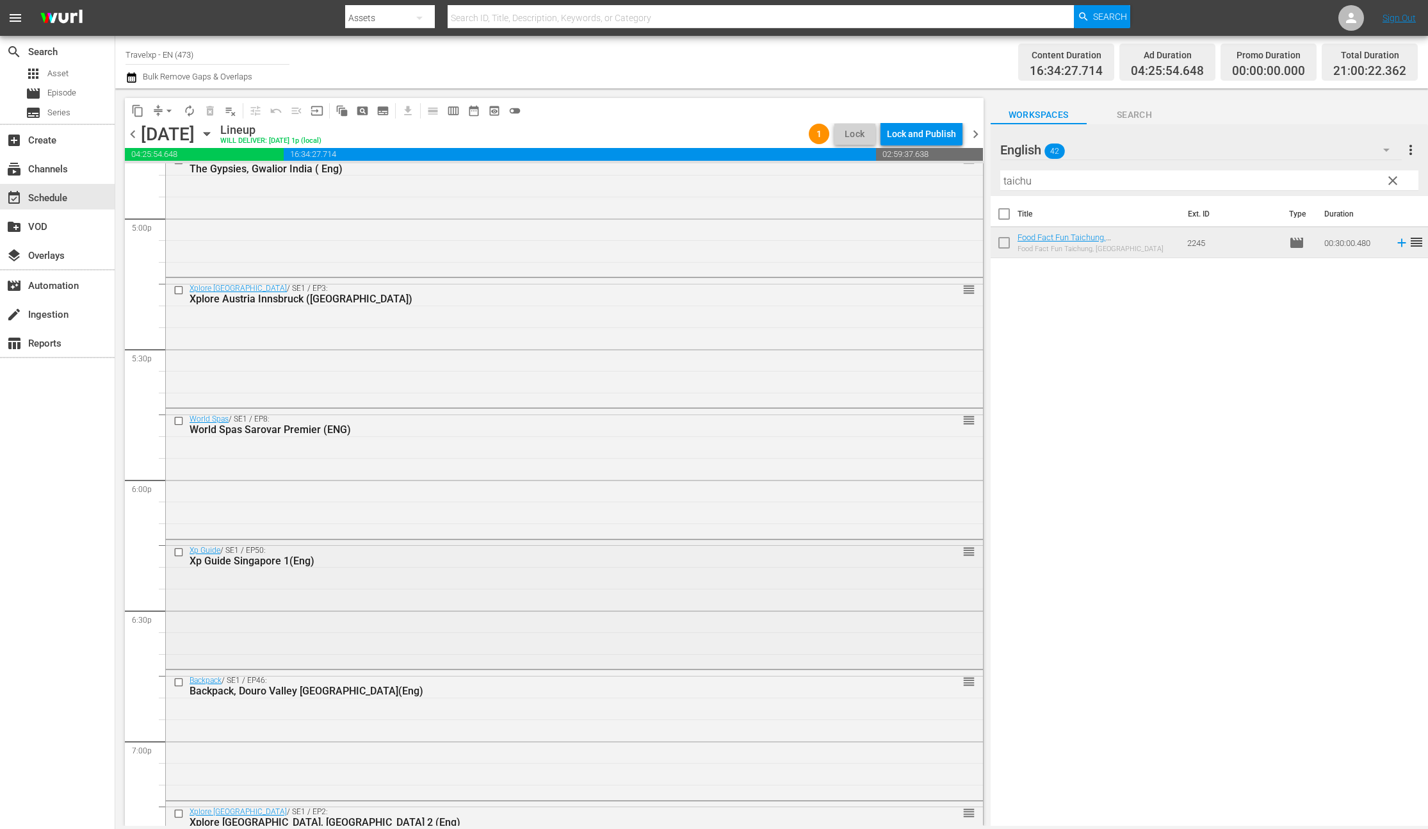
click at [177, 553] on input "checkbox" at bounding box center [180, 551] width 13 height 11
click at [177, 681] on input "checkbox" at bounding box center [180, 682] width 13 height 11
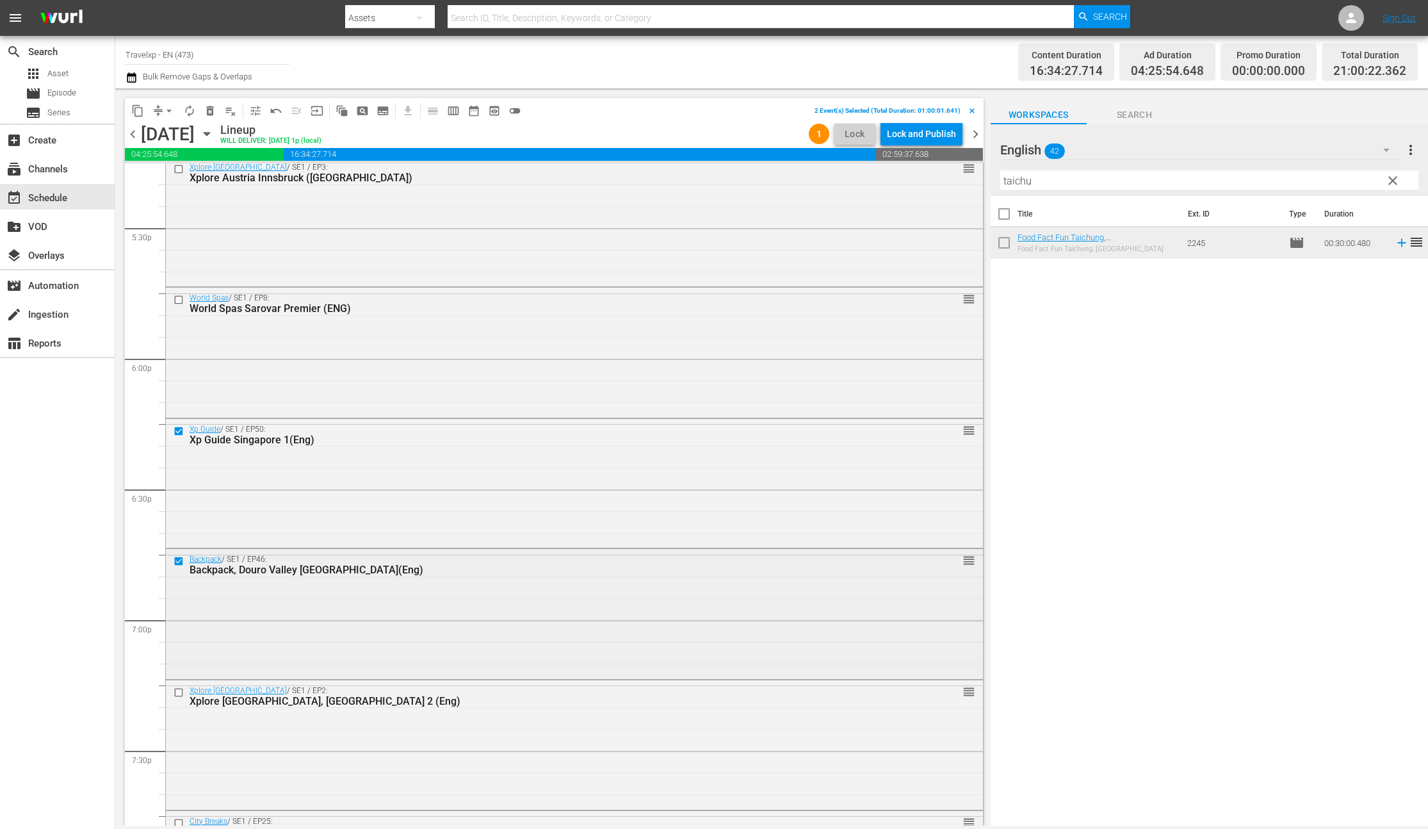
scroll to position [4528, 0]
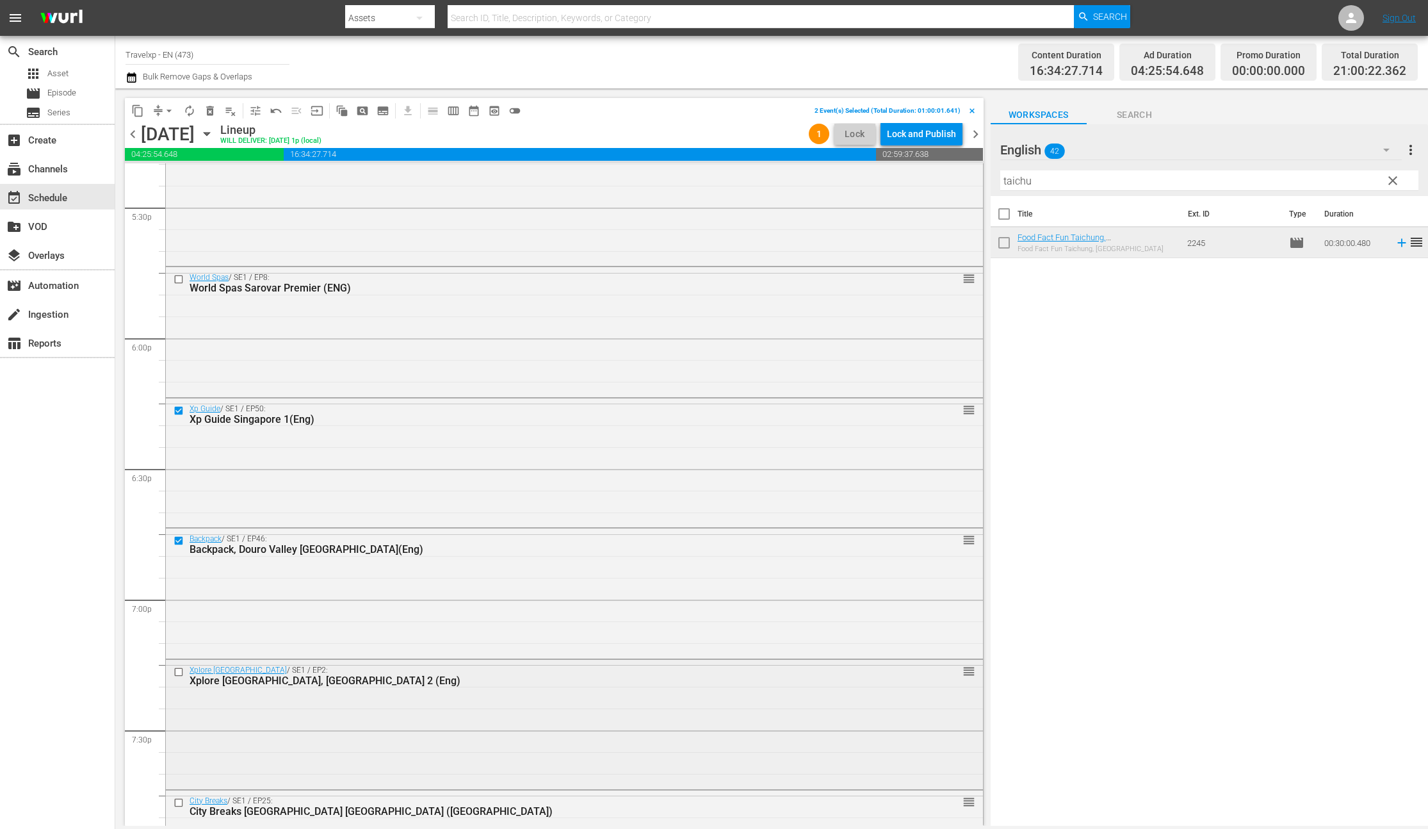
click at [177, 672] on input "checkbox" at bounding box center [180, 672] width 13 height 11
click at [178, 802] on input "checkbox" at bounding box center [180, 802] width 13 height 11
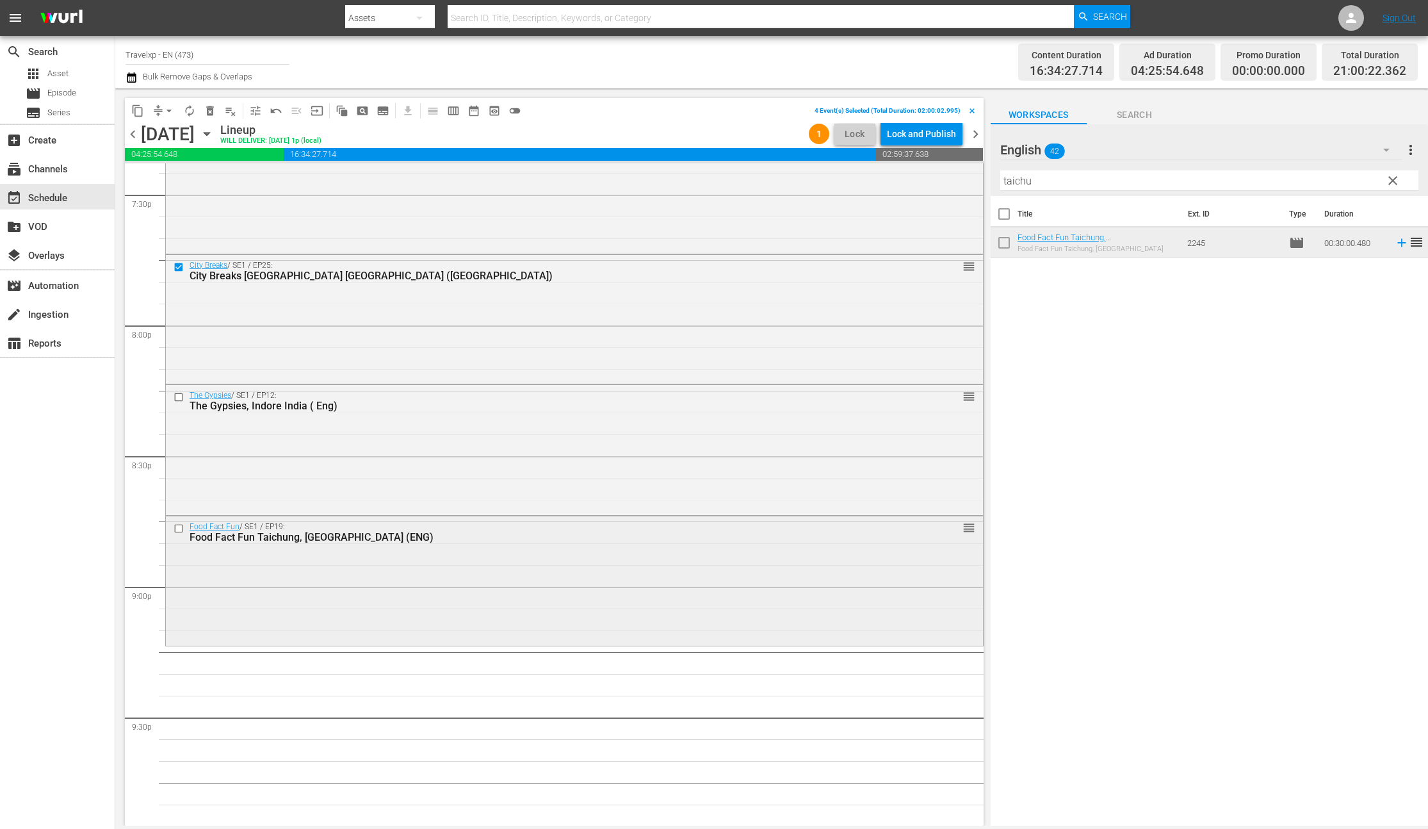
scroll to position [5056, 0]
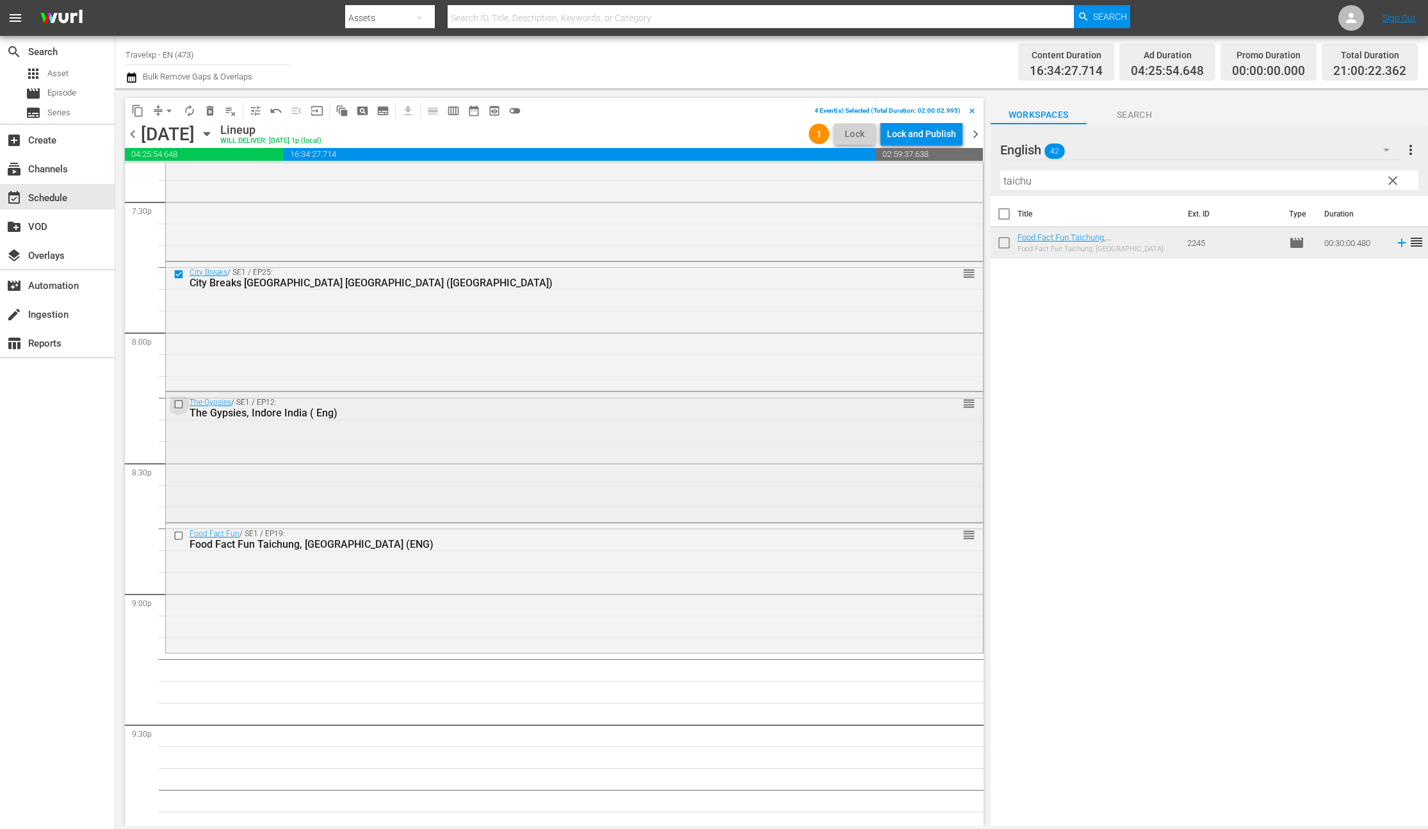
click at [181, 403] on input "checkbox" at bounding box center [180, 404] width 13 height 11
click at [176, 534] on input "checkbox" at bounding box center [180, 535] width 13 height 11
click at [136, 109] on span "content_copy" at bounding box center [137, 110] width 13 height 13
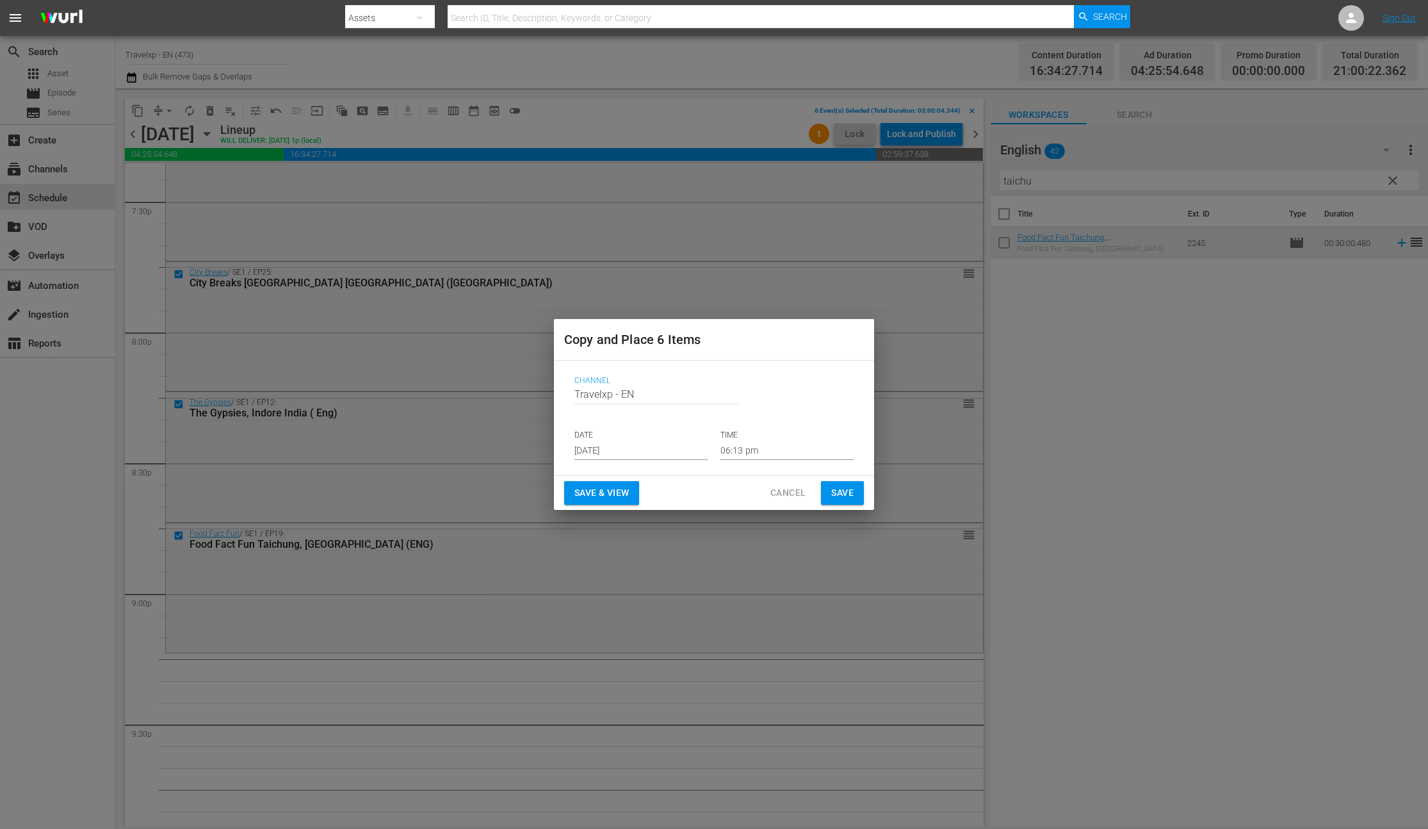
click at [621, 451] on input "[DATE]" at bounding box center [640, 450] width 133 height 19
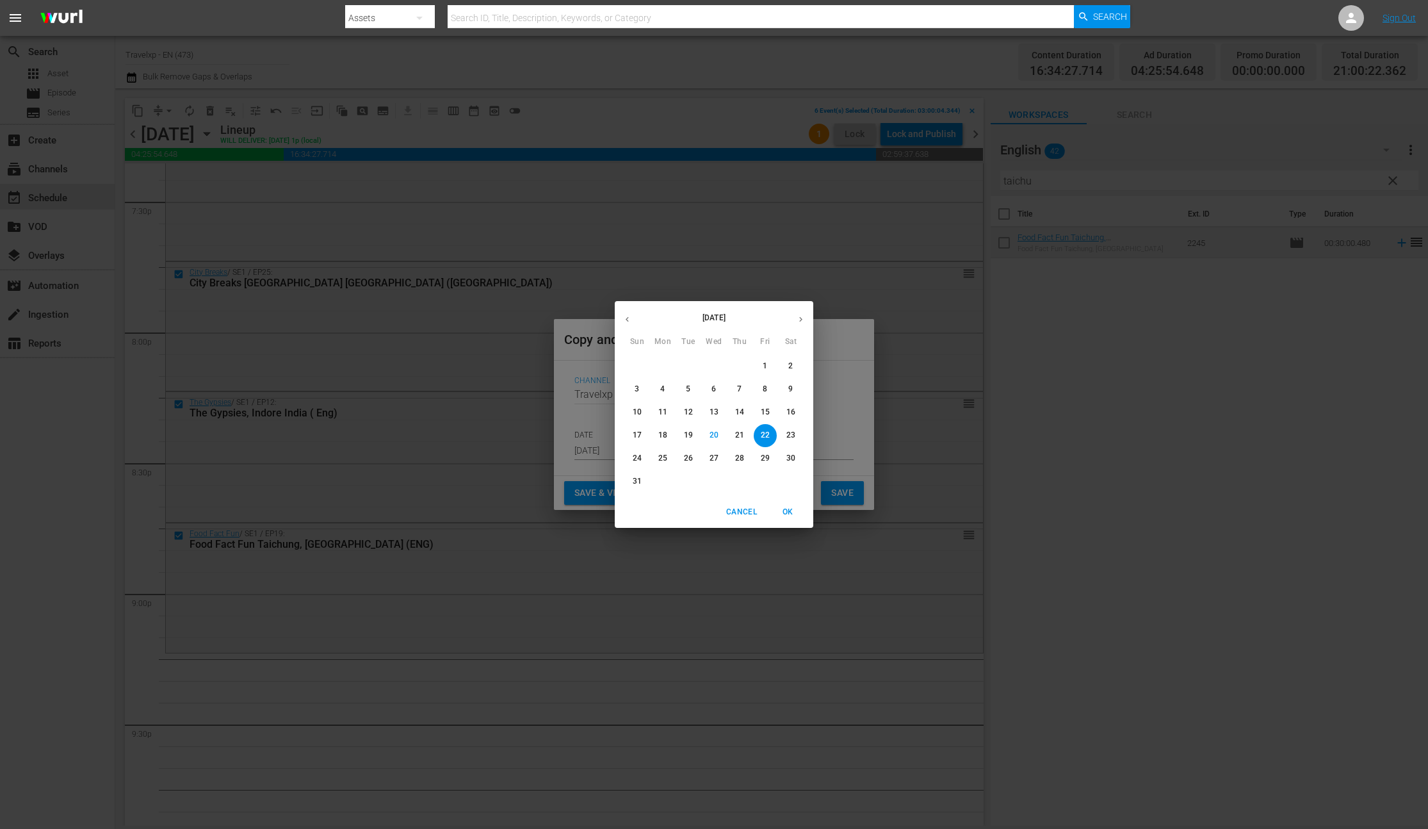
click at [793, 435] on p "23" at bounding box center [790, 435] width 9 height 11
type input "[DATE]"
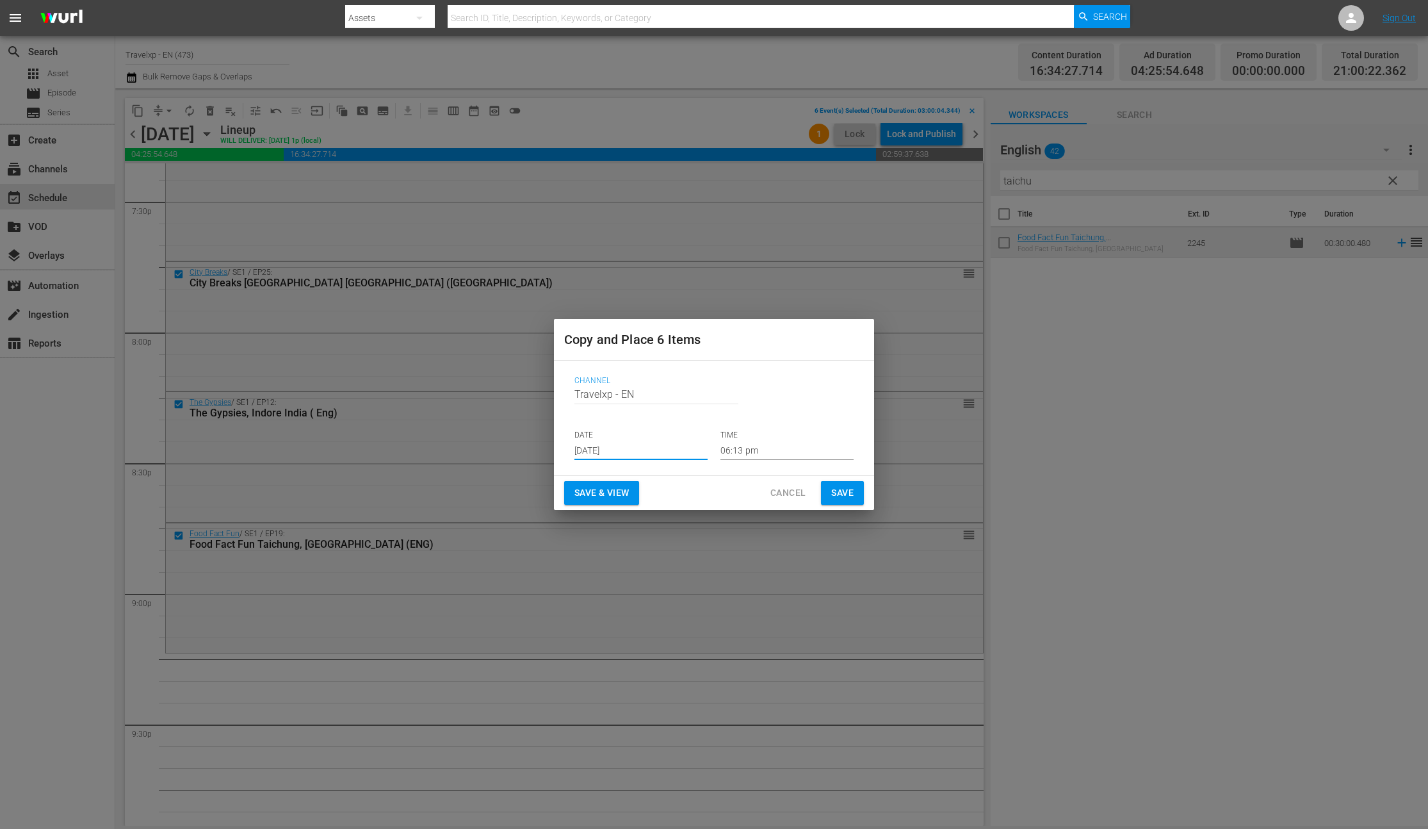
click at [766, 453] on input "06:13 pm" at bounding box center [786, 450] width 133 height 19
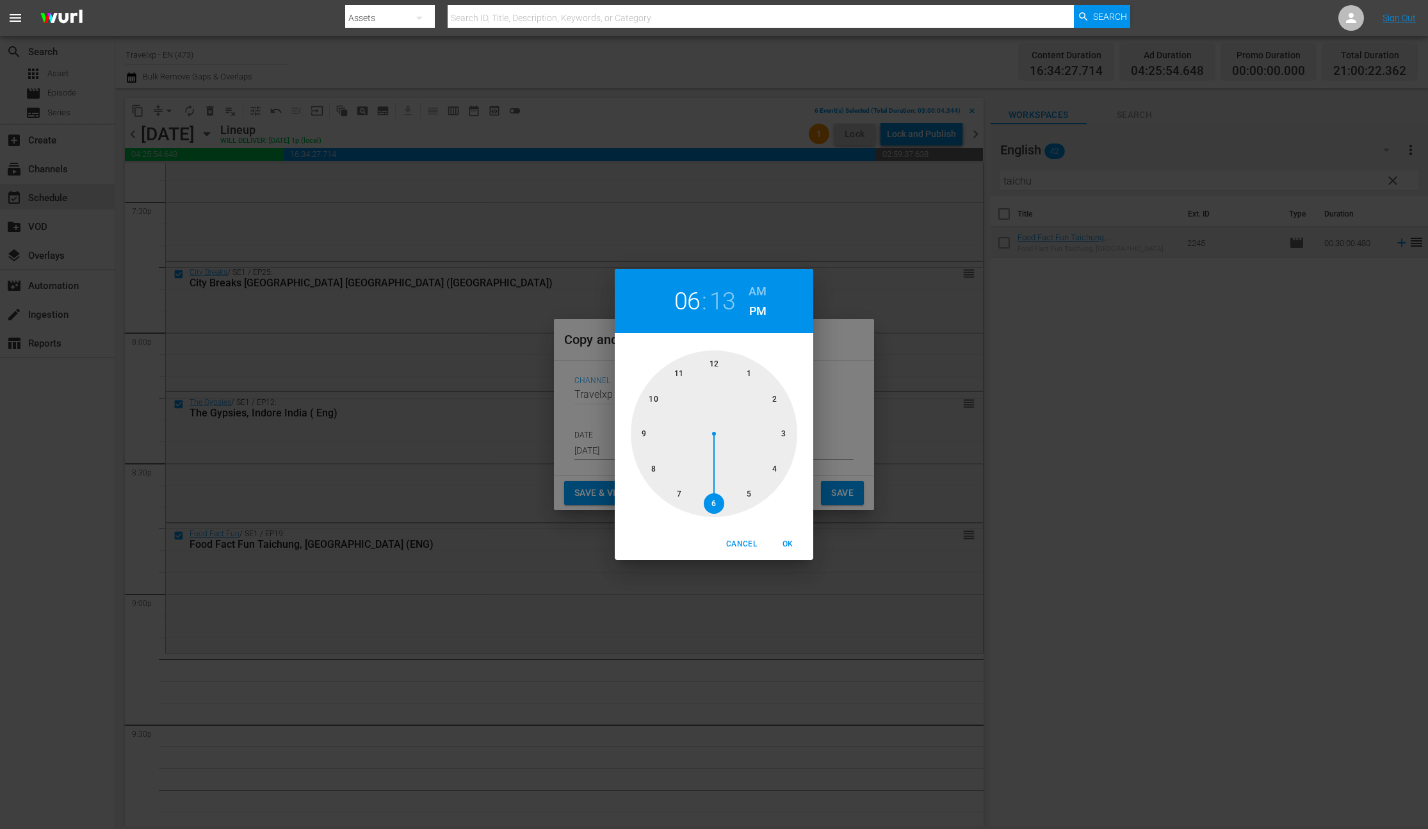
click at [640, 436] on div at bounding box center [714, 433] width 166 height 166
click at [790, 540] on span "OK" at bounding box center [787, 543] width 31 height 13
type input "09:13 pm"
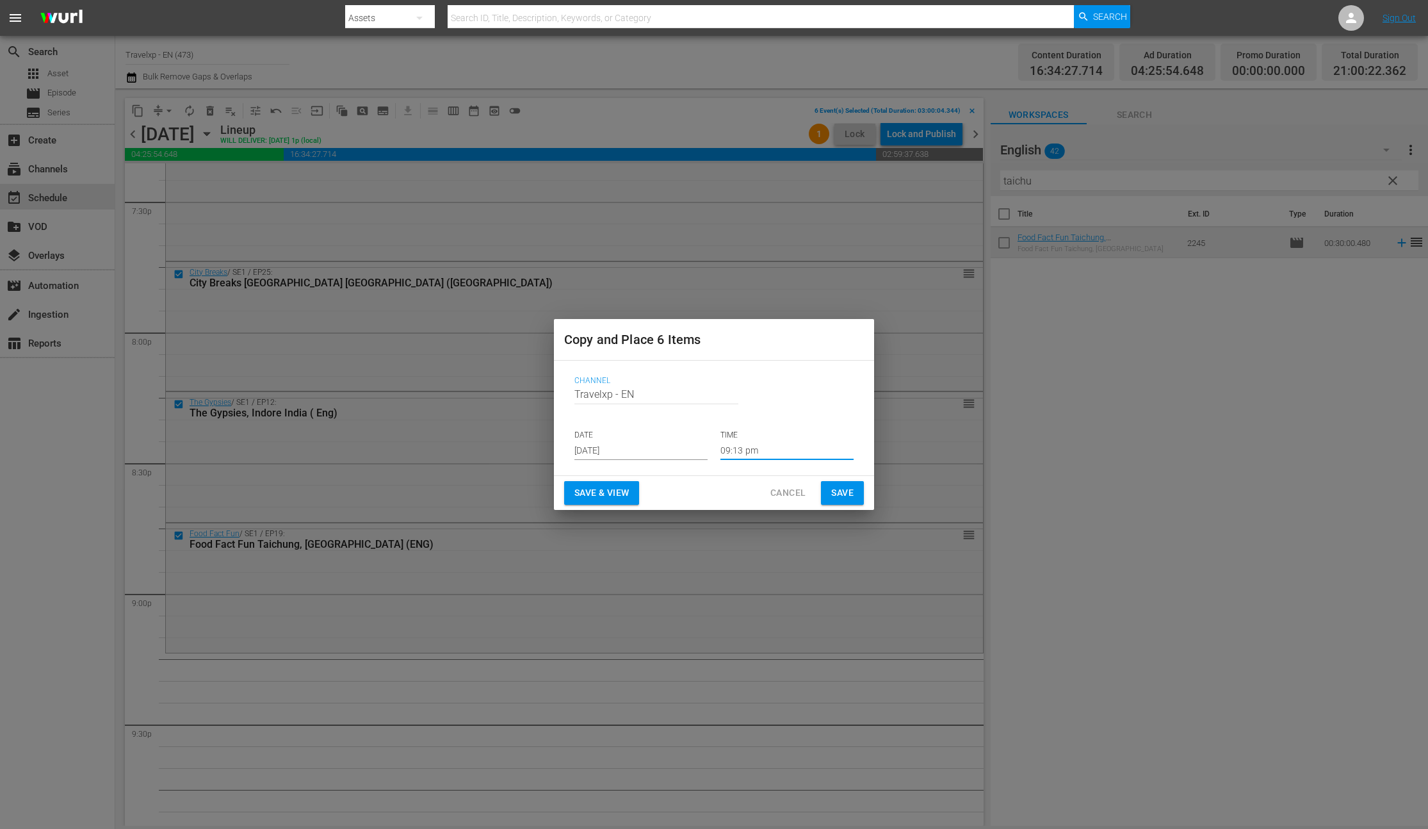
click at [625, 499] on span "Save & View" at bounding box center [601, 493] width 54 height 16
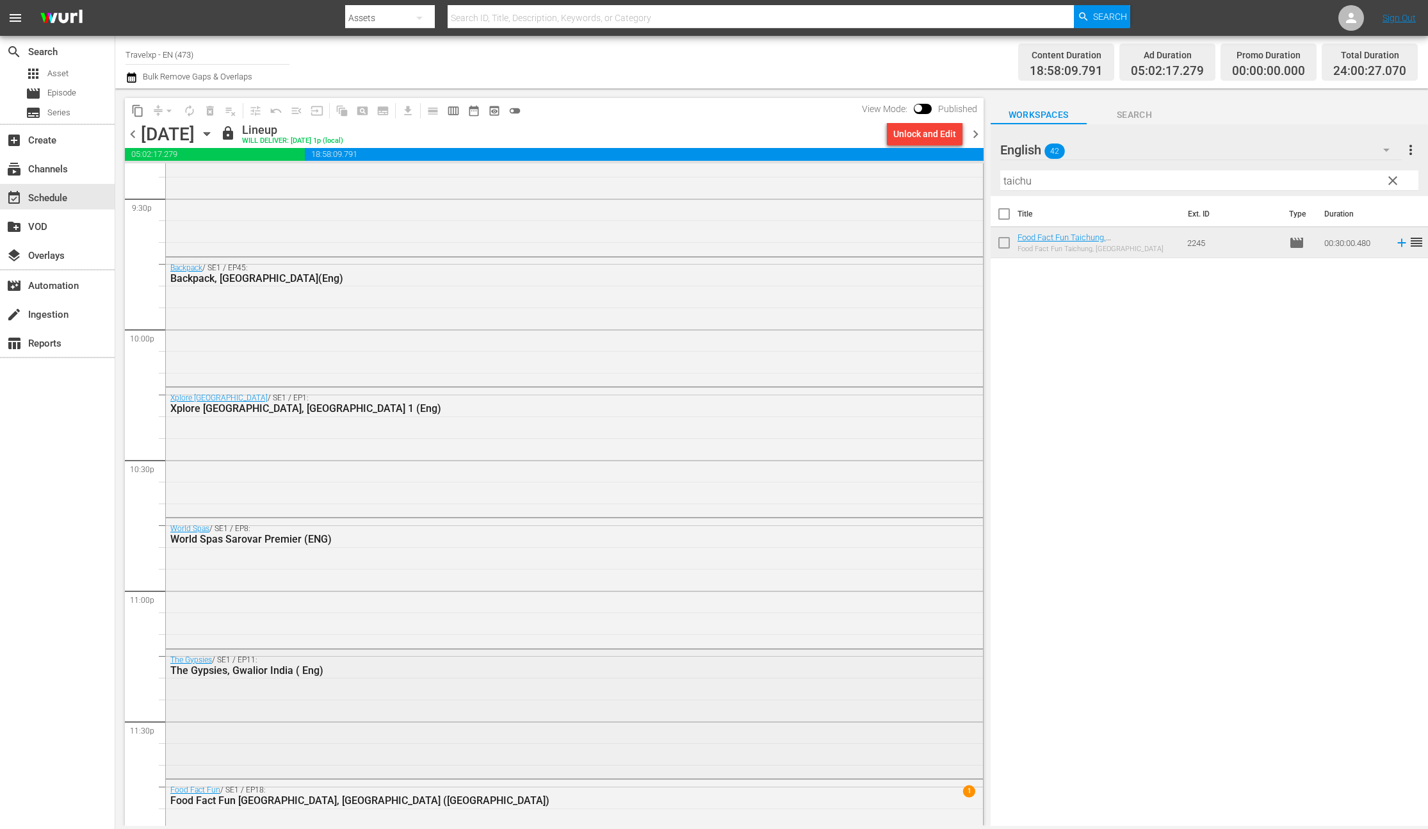
scroll to position [5667, 0]
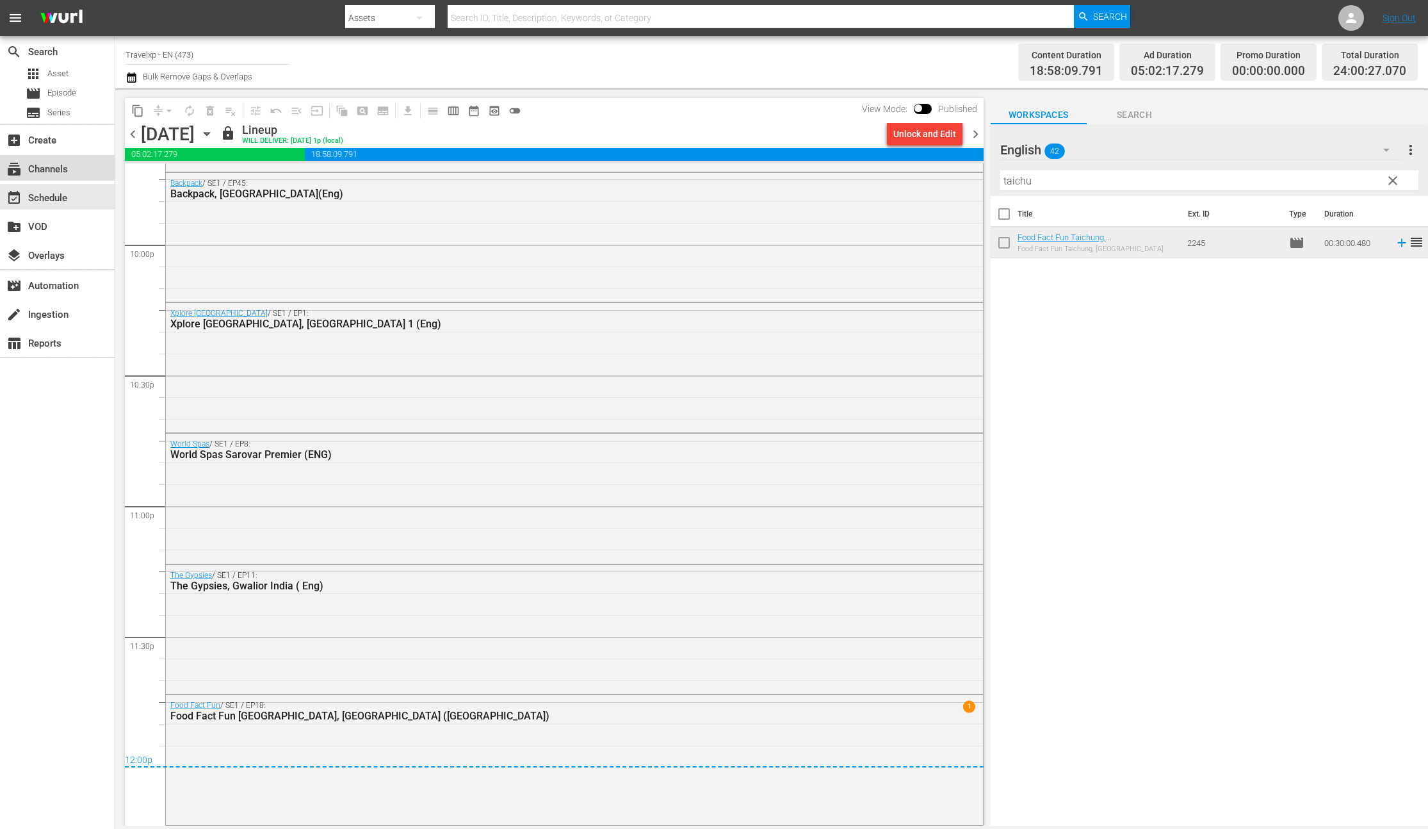
click at [54, 172] on div "subscriptions Channels" at bounding box center [36, 167] width 72 height 12
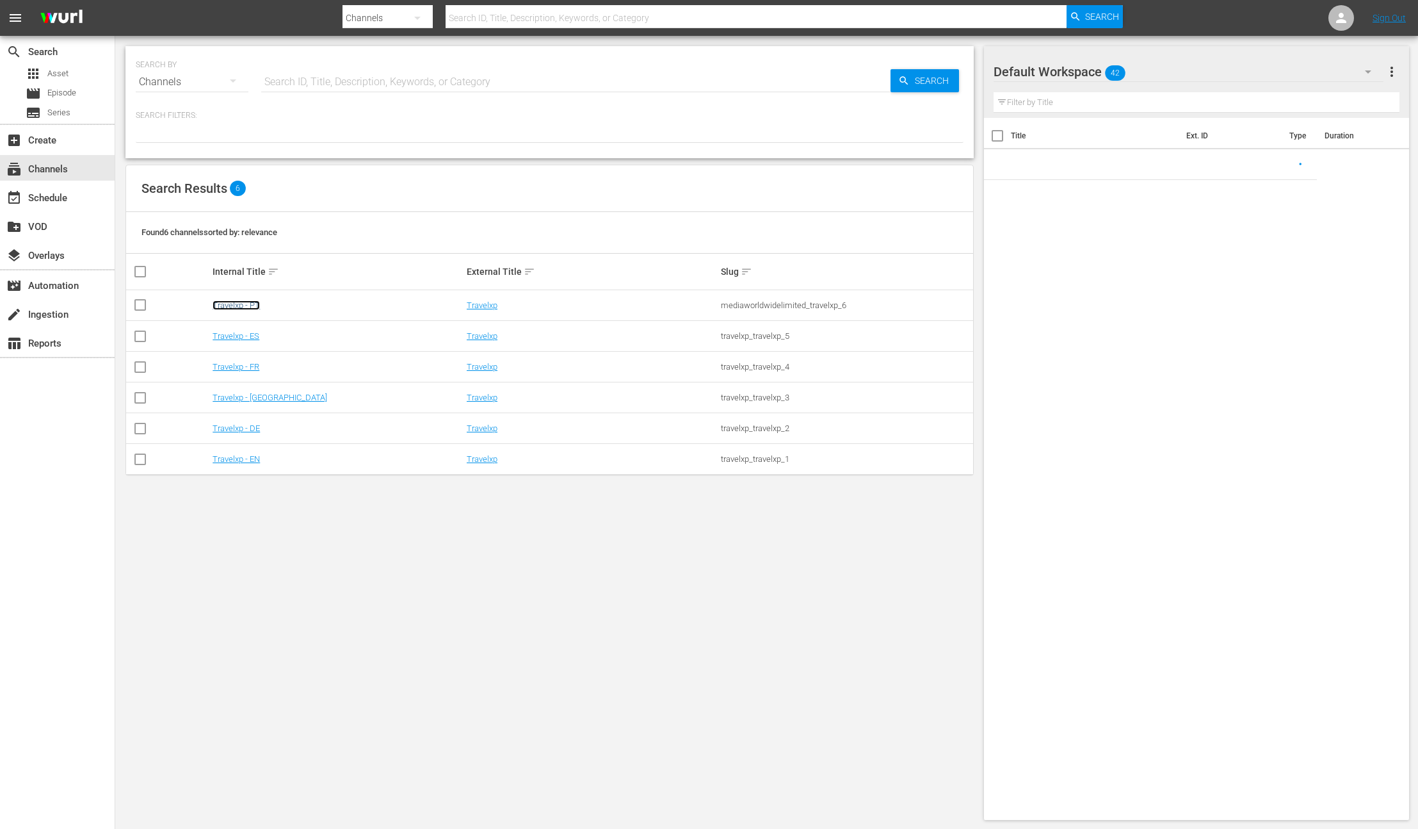
click at [254, 305] on link "Travelxp - PT" at bounding box center [236, 305] width 47 height 10
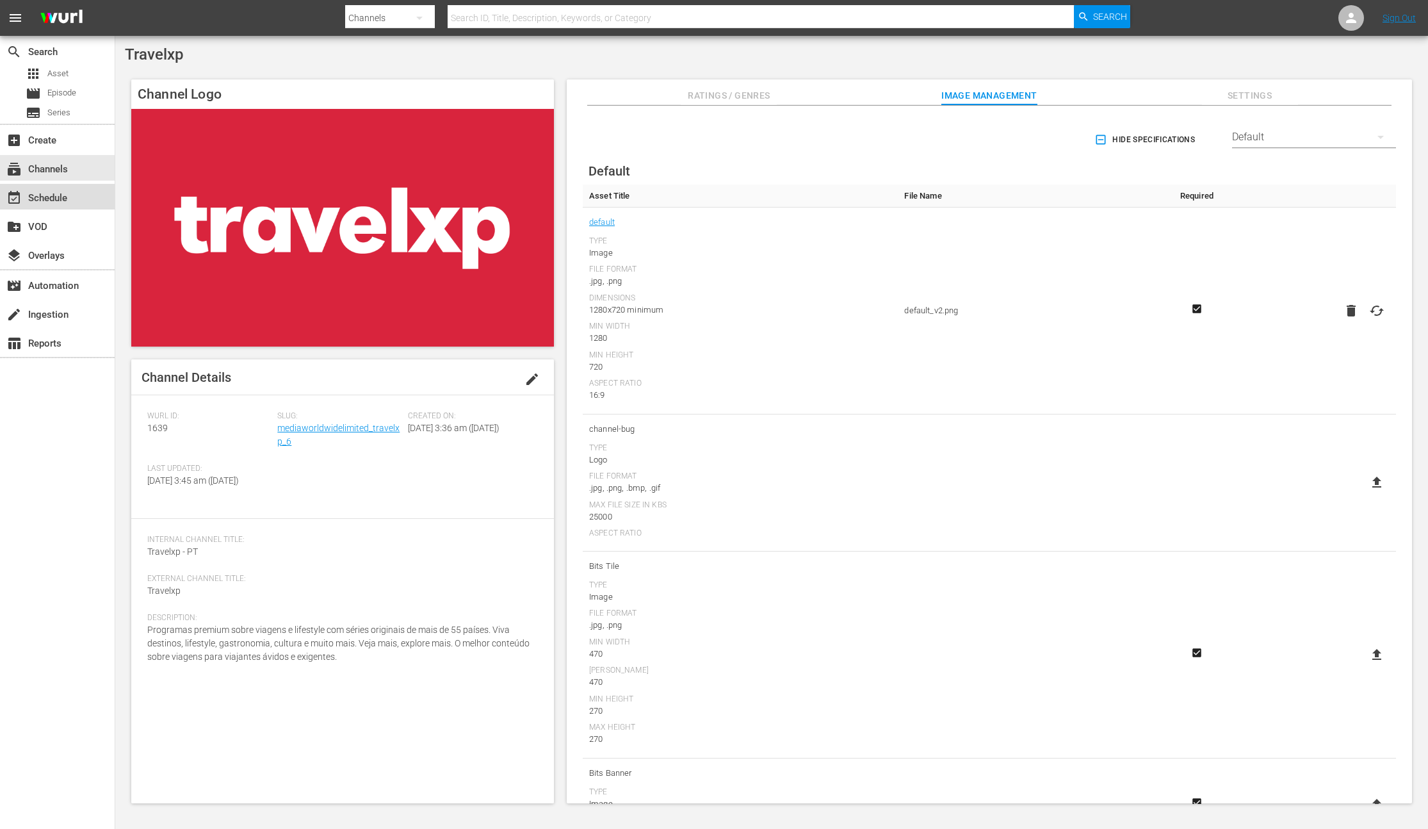
click at [39, 200] on div "event_available Schedule" at bounding box center [36, 196] width 72 height 12
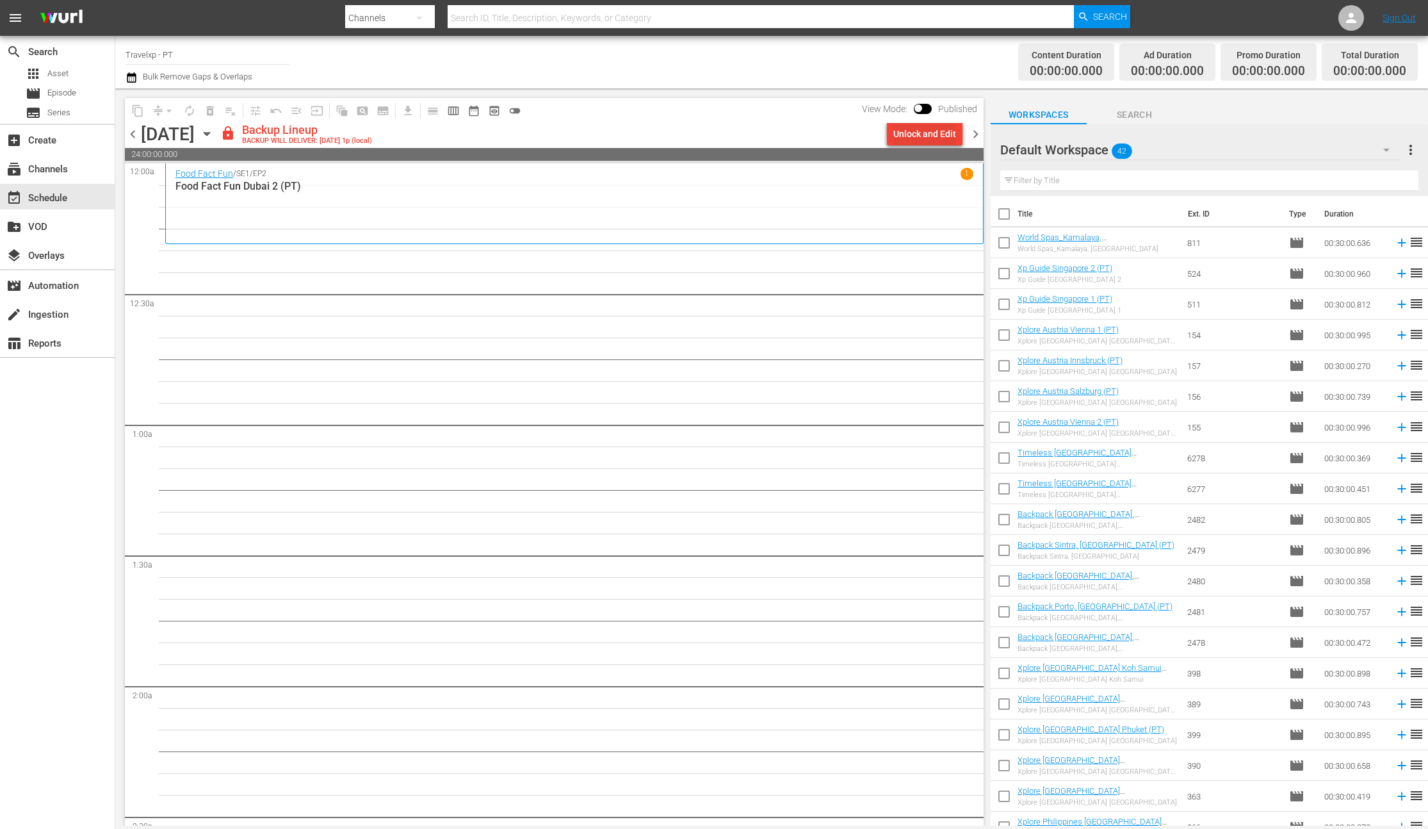
click at [919, 138] on div "Unlock and Edit" at bounding box center [924, 133] width 63 height 23
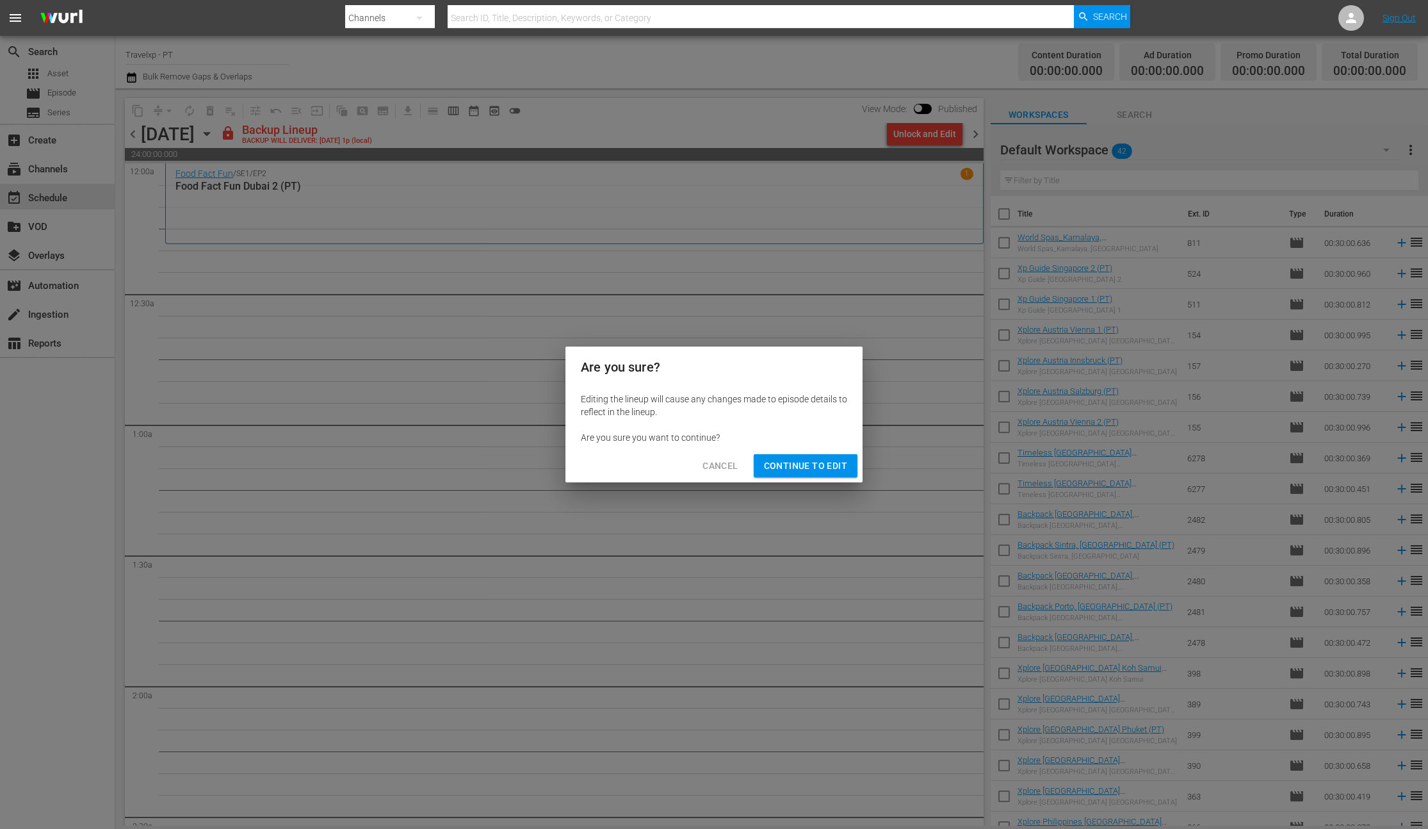
click at [811, 461] on span "Continue to Edit" at bounding box center [805, 466] width 83 height 16
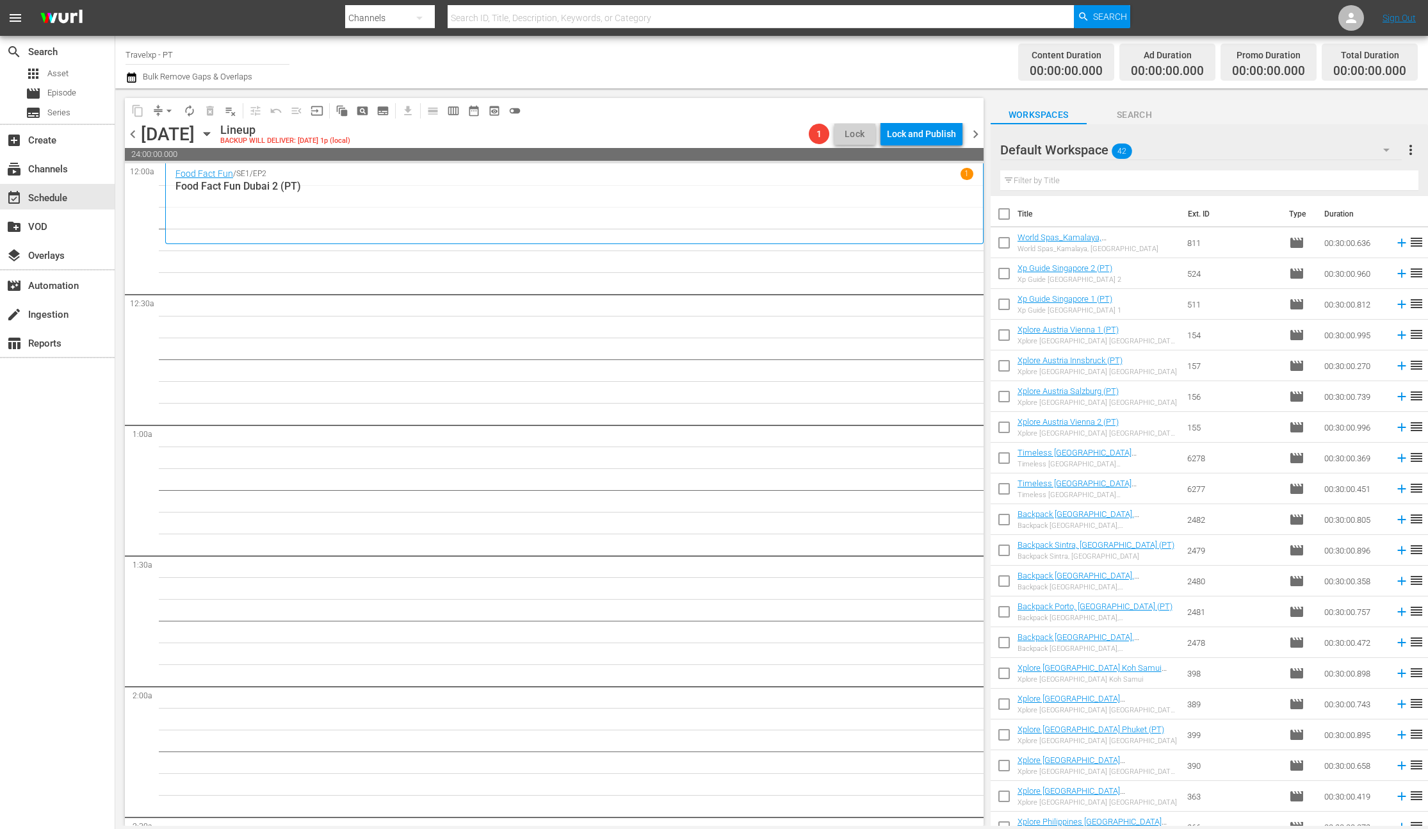
click at [1060, 175] on input "text" at bounding box center [1209, 180] width 418 height 20
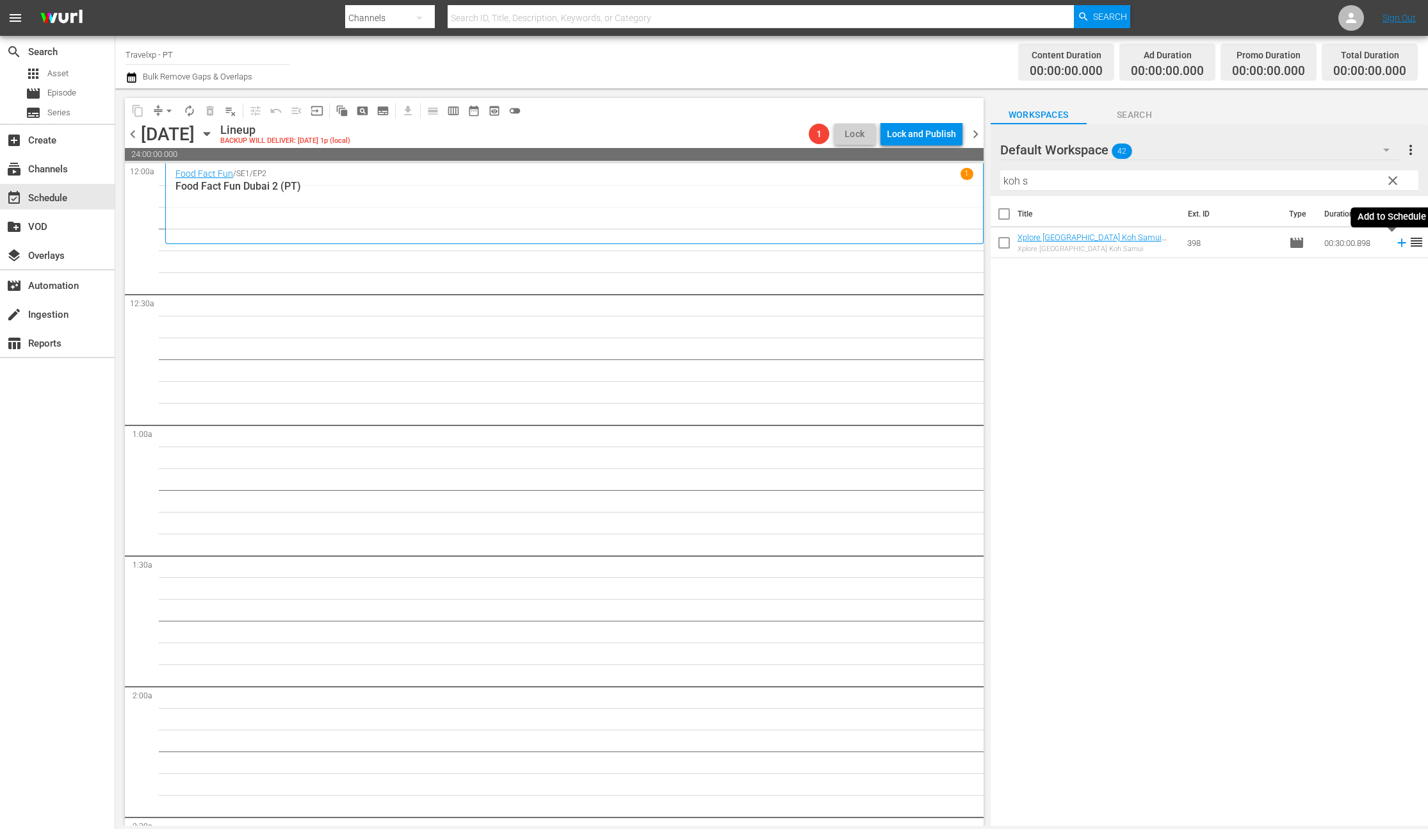
click at [1397, 245] on icon at bounding box center [1401, 243] width 8 height 8
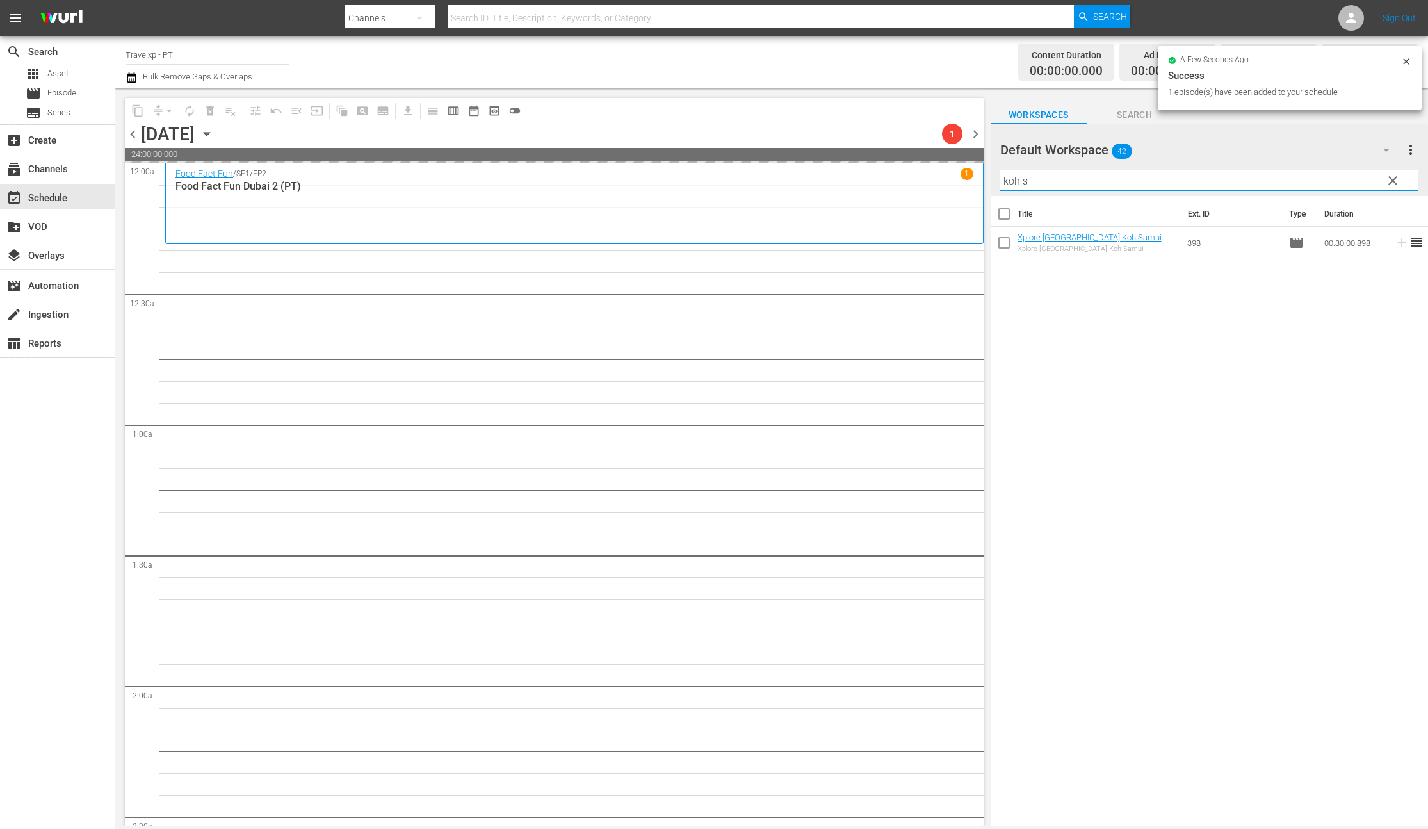
drag, startPoint x: 1023, startPoint y: 179, endPoint x: 991, endPoint y: 179, distance: 32.0
click at [991, 179] on div "Default Workspace 42 Default more_vert clear Filter by Title koh s" at bounding box center [1209, 160] width 437 height 72
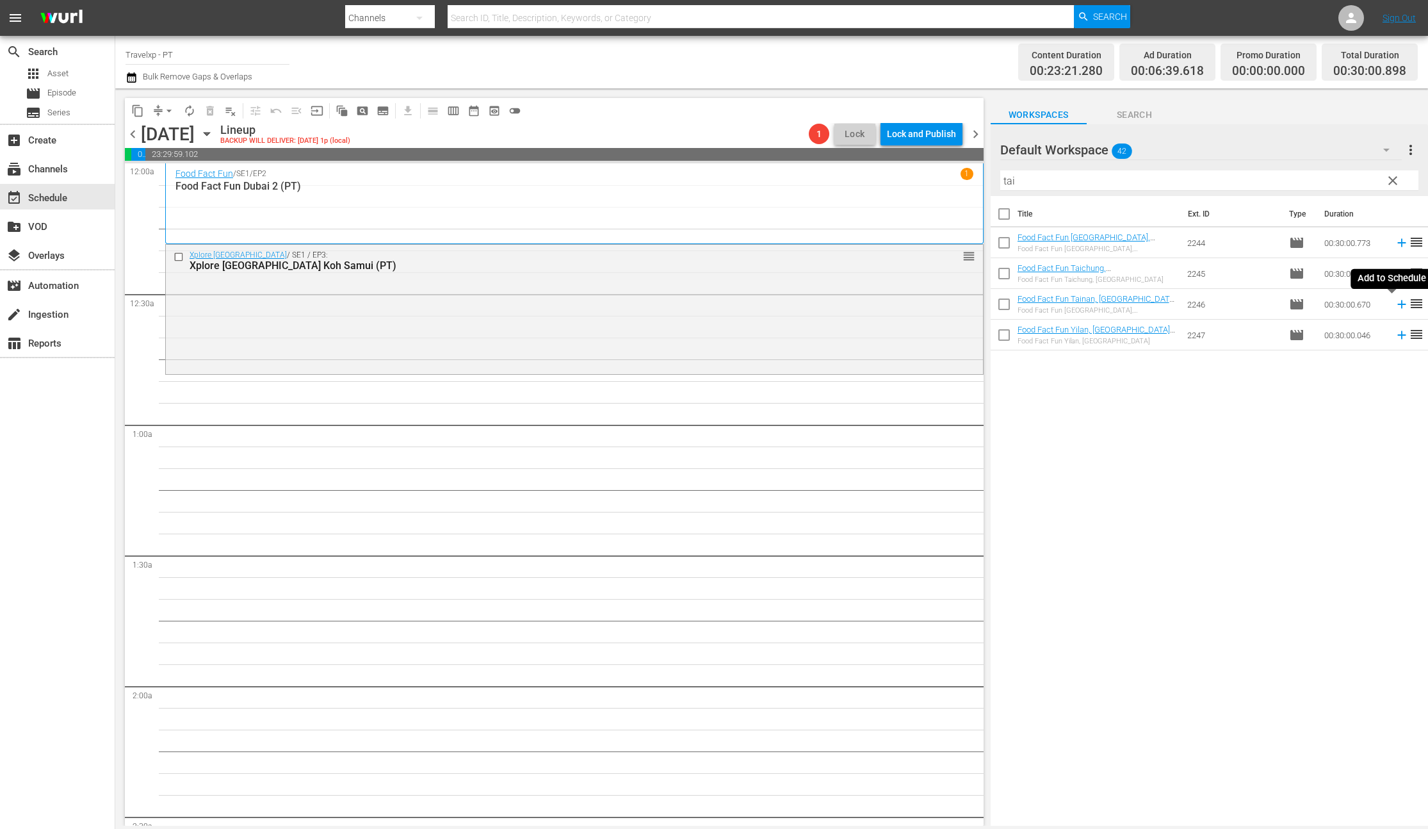
click at [1397, 304] on icon at bounding box center [1401, 304] width 8 height 8
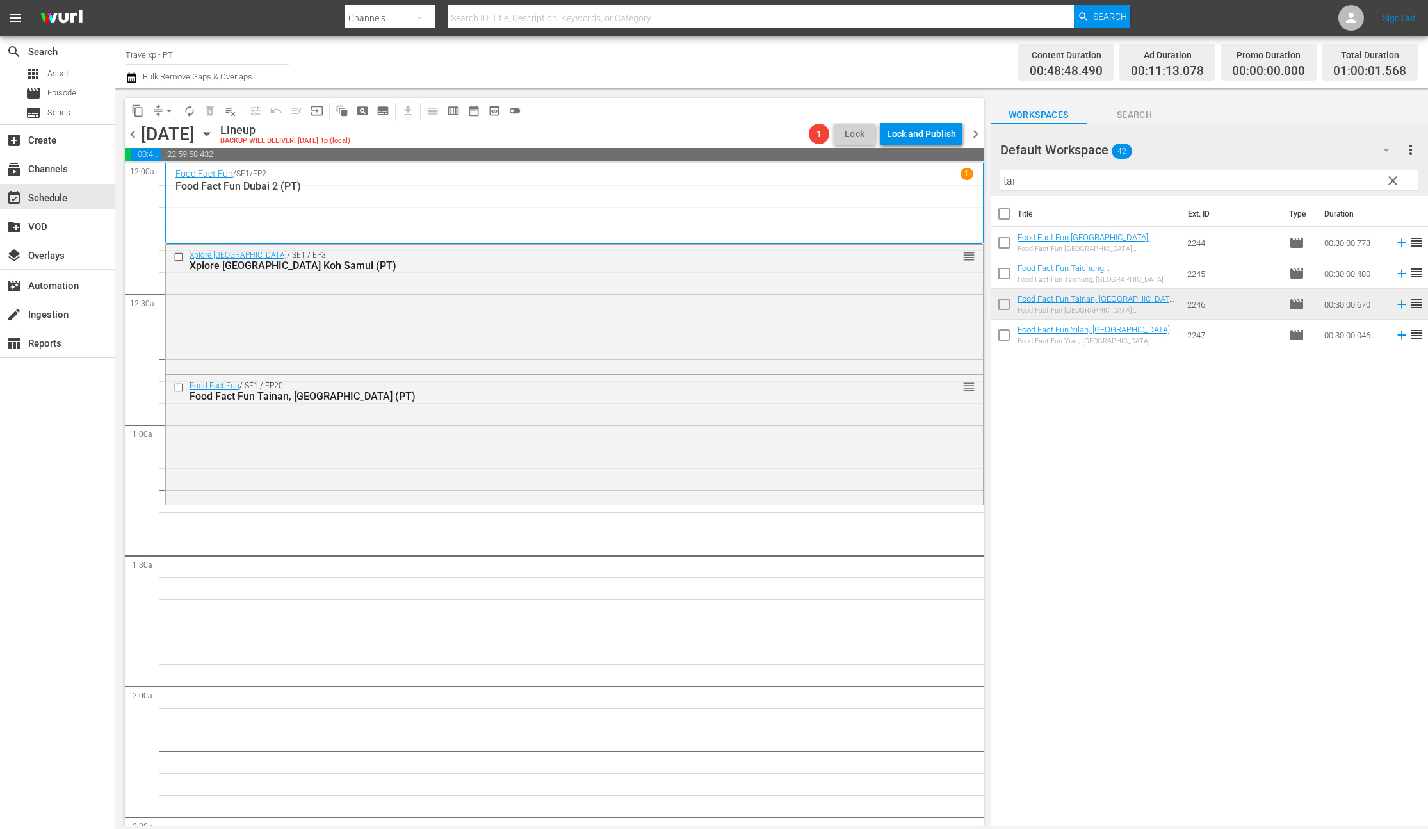
click at [1011, 183] on input "tai" at bounding box center [1209, 180] width 418 height 20
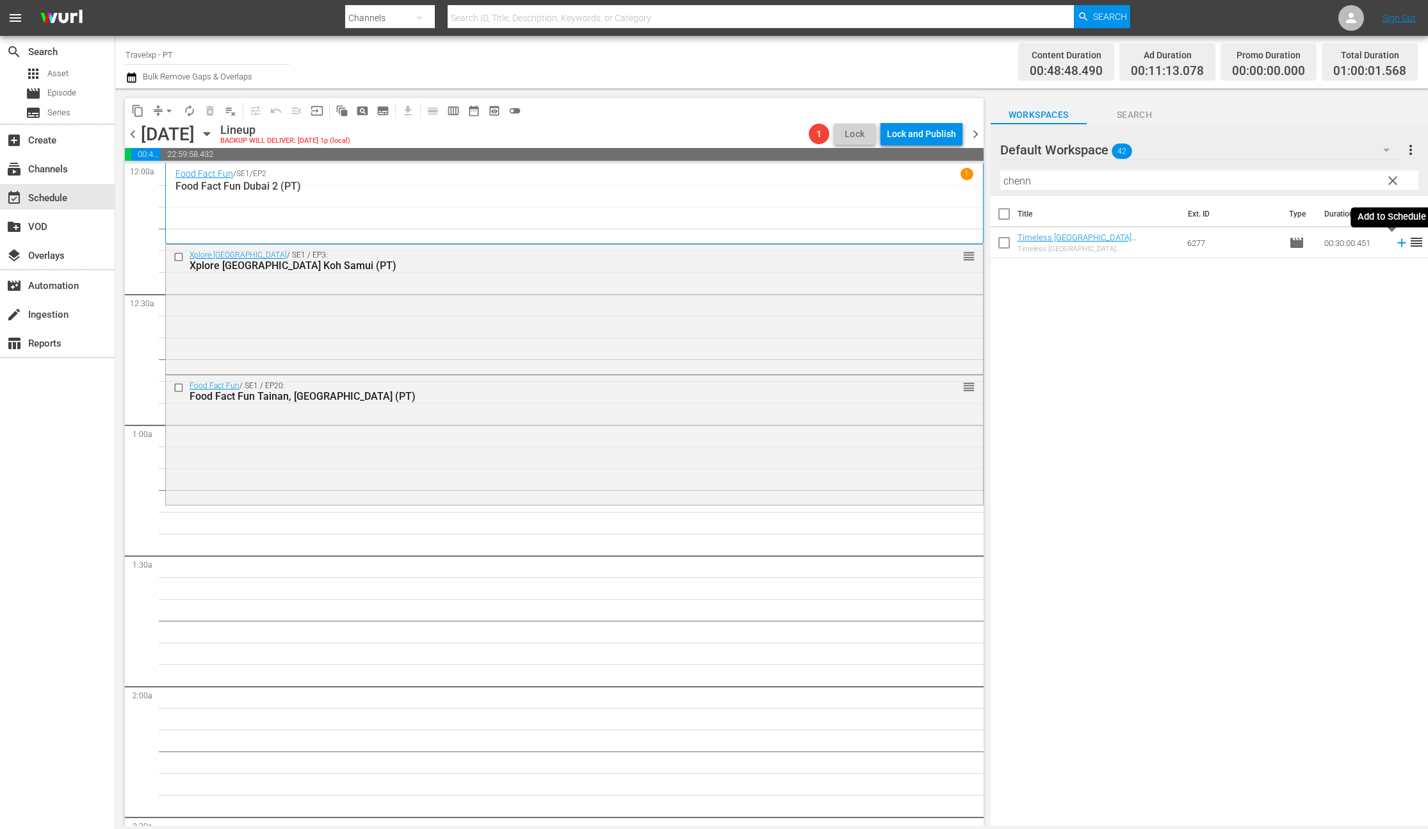
click at [1395, 245] on icon at bounding box center [1402, 243] width 14 height 14
click at [1031, 185] on input "chenn" at bounding box center [1209, 180] width 418 height 20
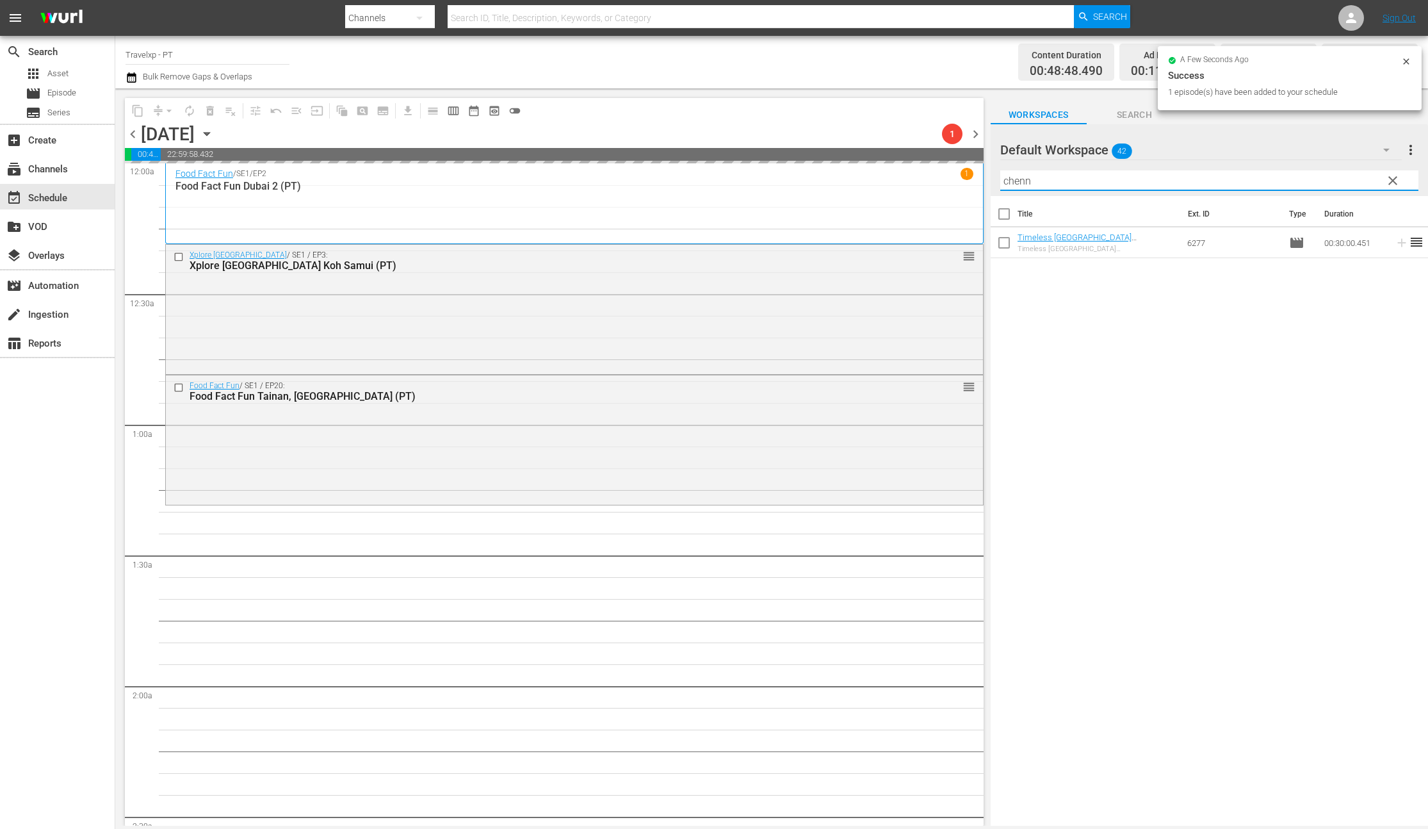
click at [1031, 185] on input "chenn" at bounding box center [1209, 180] width 418 height 20
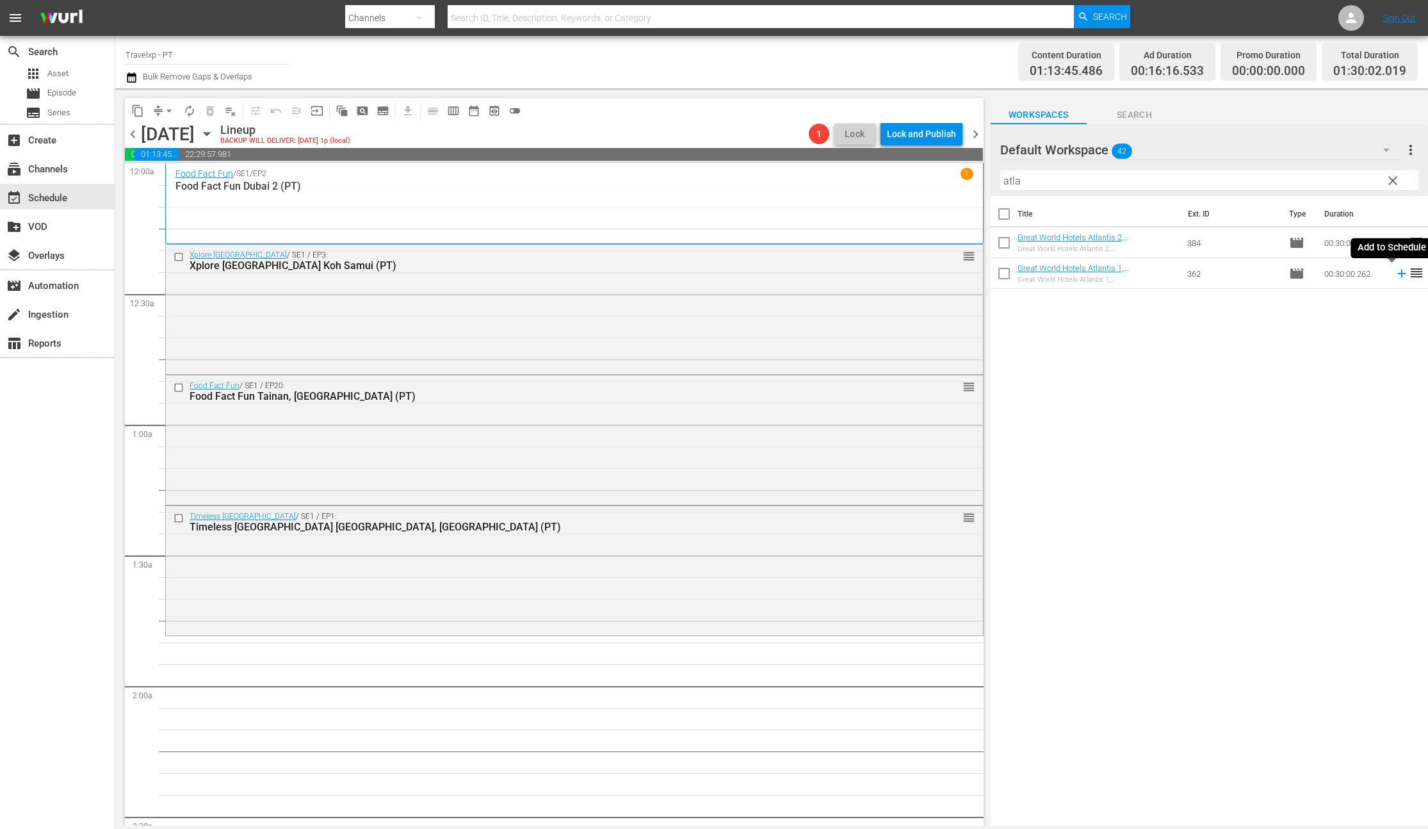
click at [1395, 274] on icon at bounding box center [1402, 273] width 14 height 14
click at [1009, 179] on input "atla" at bounding box center [1209, 180] width 418 height 20
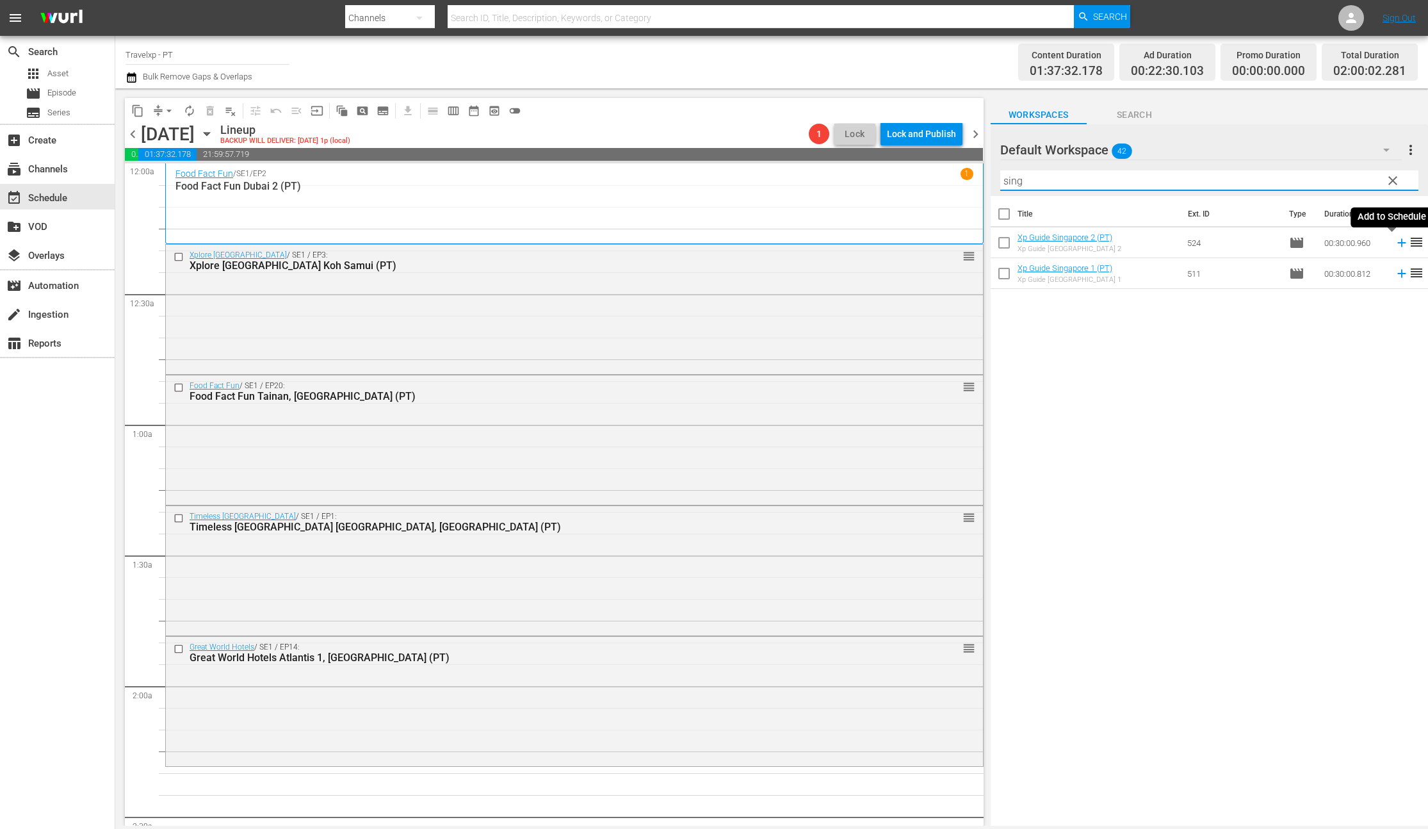
click at [1397, 243] on icon at bounding box center [1401, 243] width 8 height 8
click at [1016, 181] on input "sing" at bounding box center [1209, 180] width 418 height 20
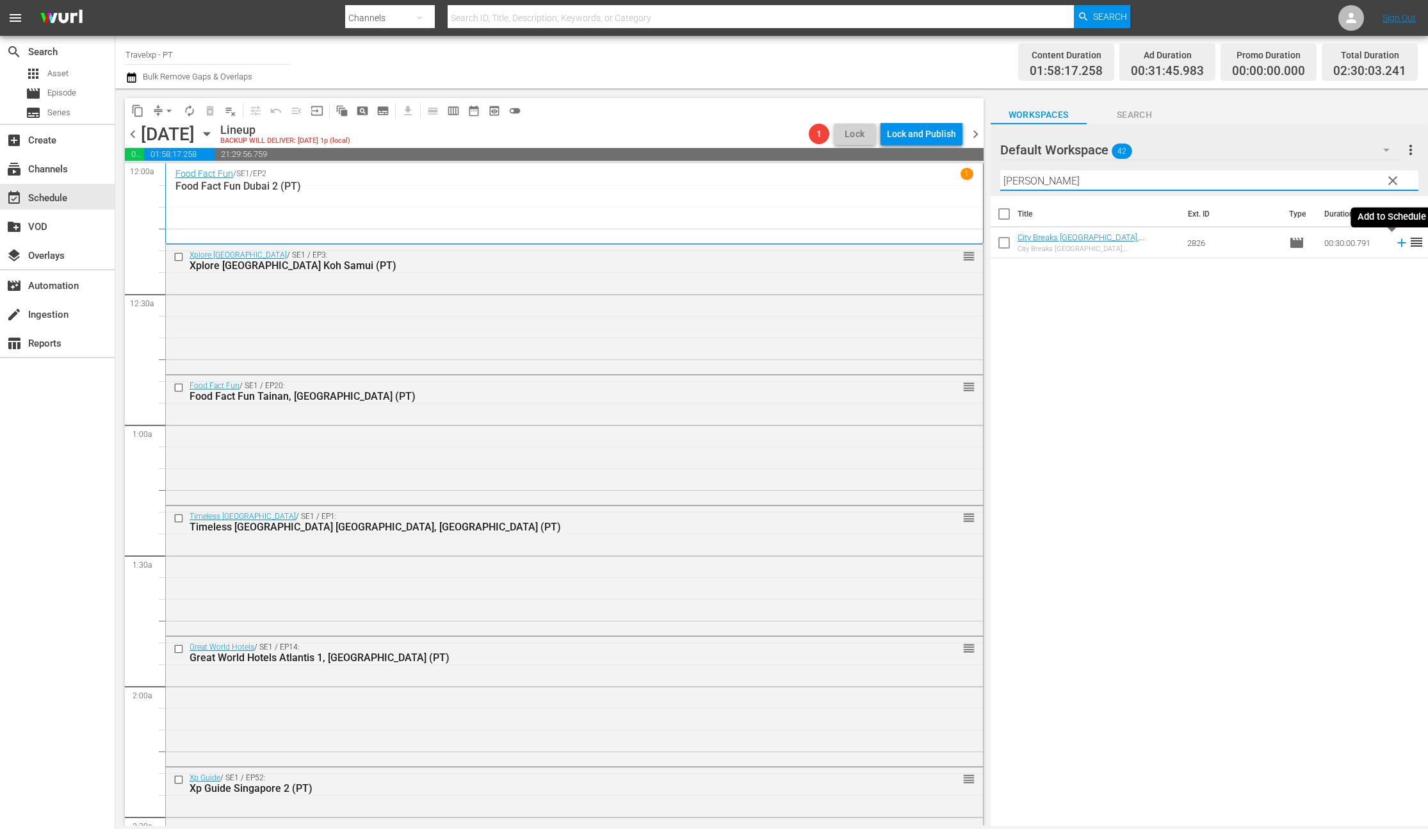
click at [1397, 243] on icon at bounding box center [1401, 243] width 8 height 8
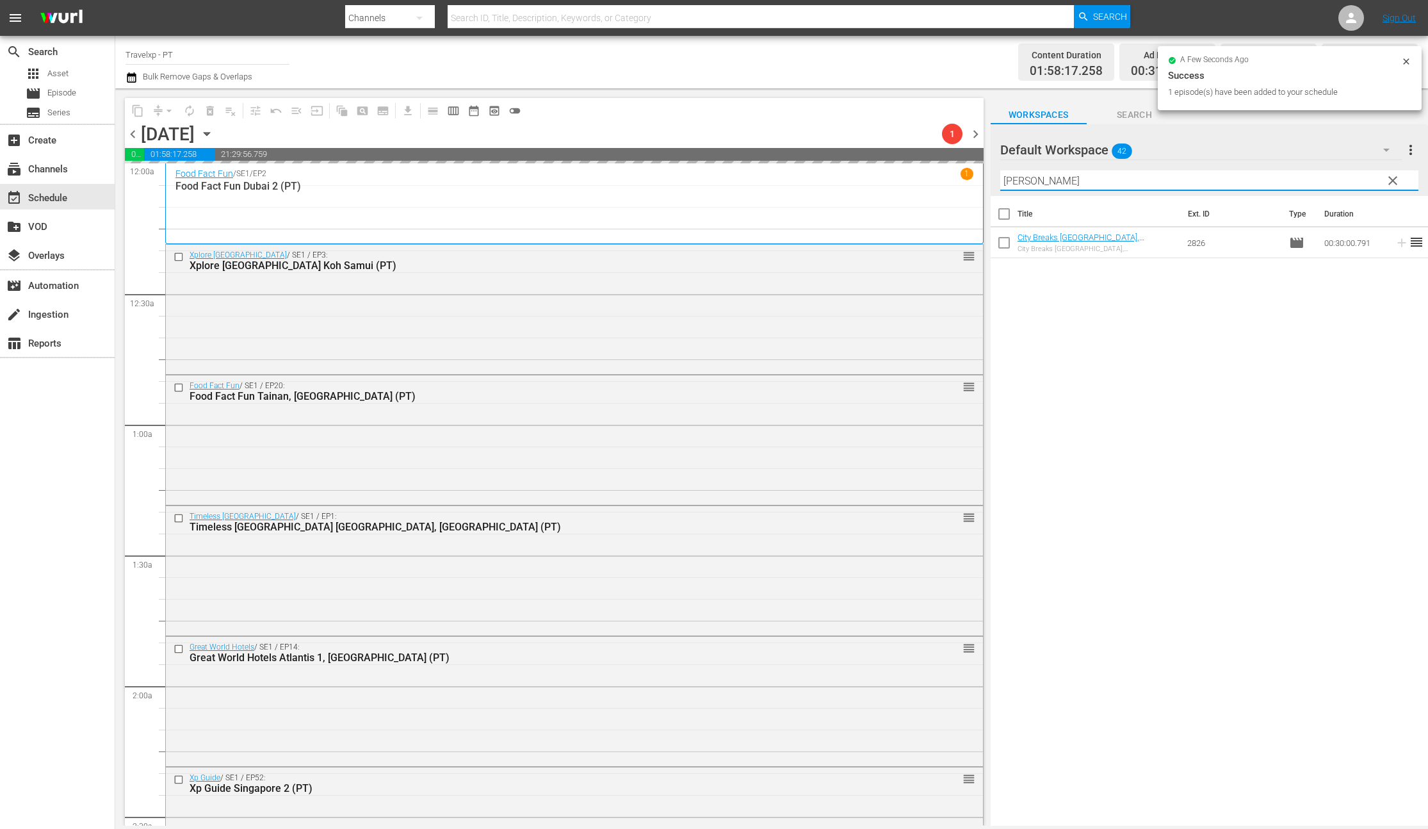
click at [1009, 178] on input "[PERSON_NAME]" at bounding box center [1209, 180] width 418 height 20
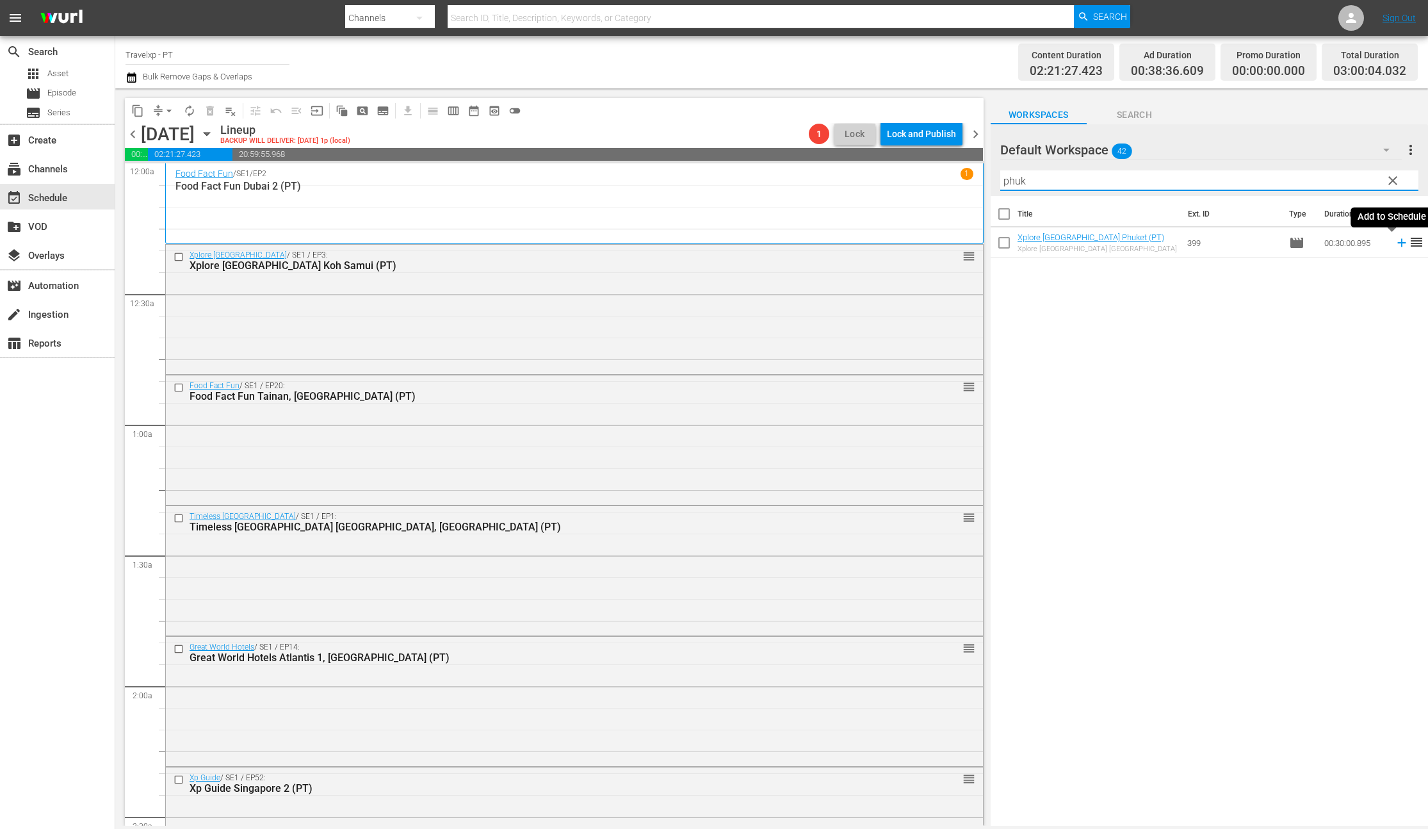
drag, startPoint x: 1392, startPoint y: 242, endPoint x: 1379, endPoint y: 233, distance: 15.1
click at [1397, 242] on icon at bounding box center [1401, 243] width 8 height 8
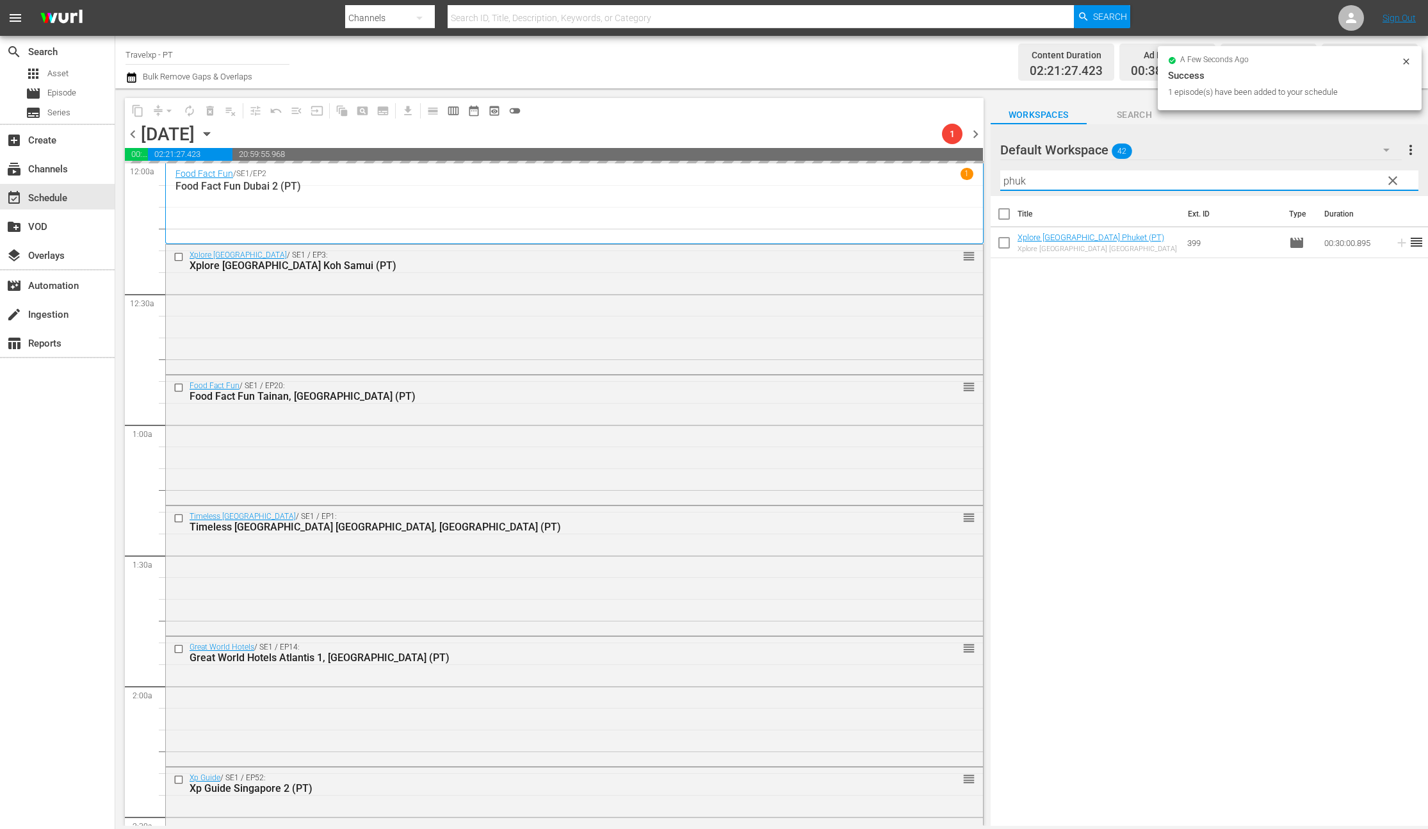
click at [1010, 181] on input "phuk" at bounding box center [1209, 180] width 418 height 20
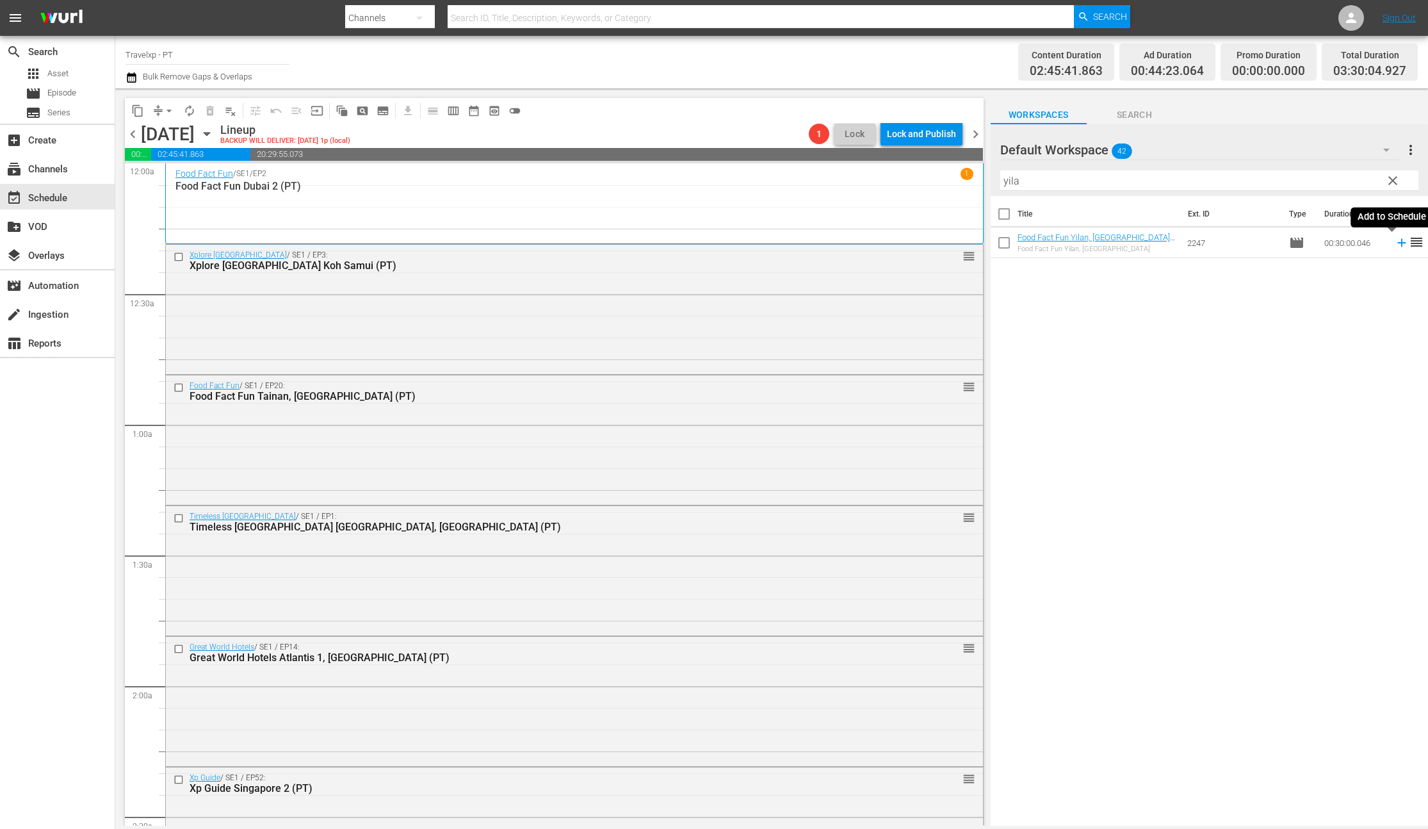
click at [1395, 244] on icon at bounding box center [1402, 243] width 14 height 14
click at [1008, 181] on input "yila" at bounding box center [1209, 180] width 418 height 20
type input "mahab"
click at [1397, 244] on icon at bounding box center [1401, 243] width 8 height 8
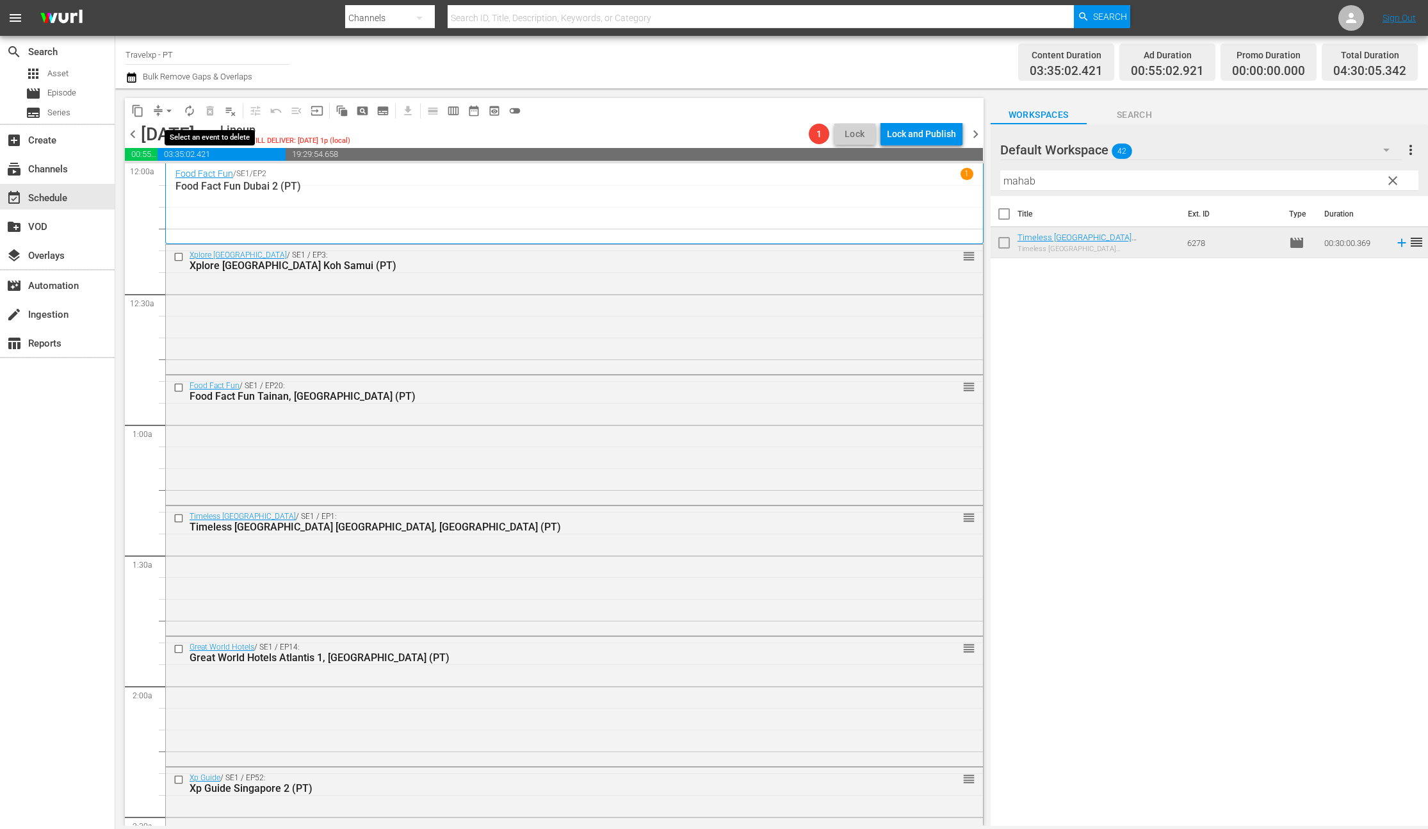
click at [207, 111] on span "delete_forever_outlined" at bounding box center [210, 111] width 20 height 20
click at [225, 110] on span "playlist_remove_outlined" at bounding box center [230, 110] width 13 height 13
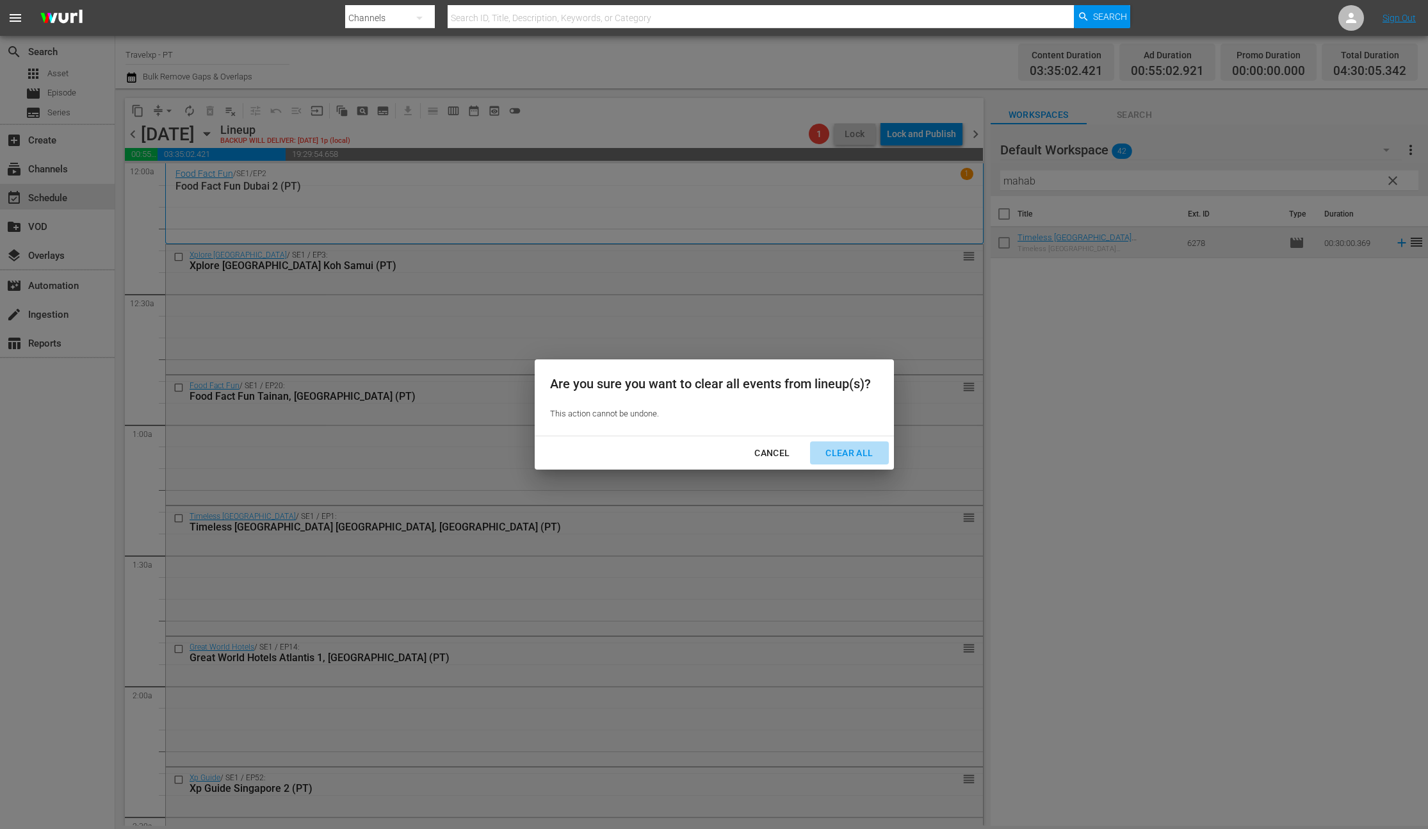
click at [870, 449] on div "Clear All" at bounding box center [849, 453] width 68 height 16
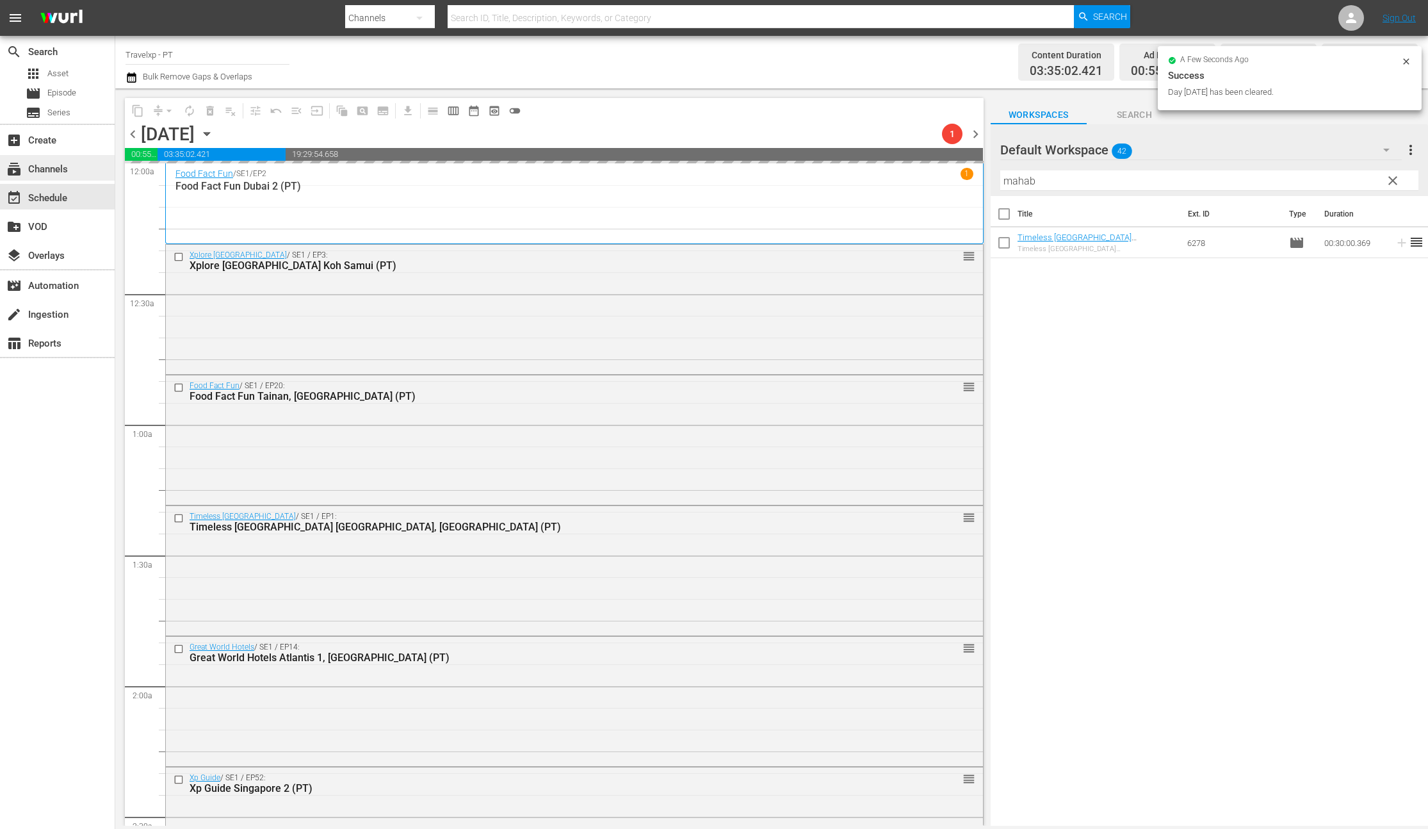
click at [65, 171] on div "subscriptions Channels" at bounding box center [36, 167] width 72 height 12
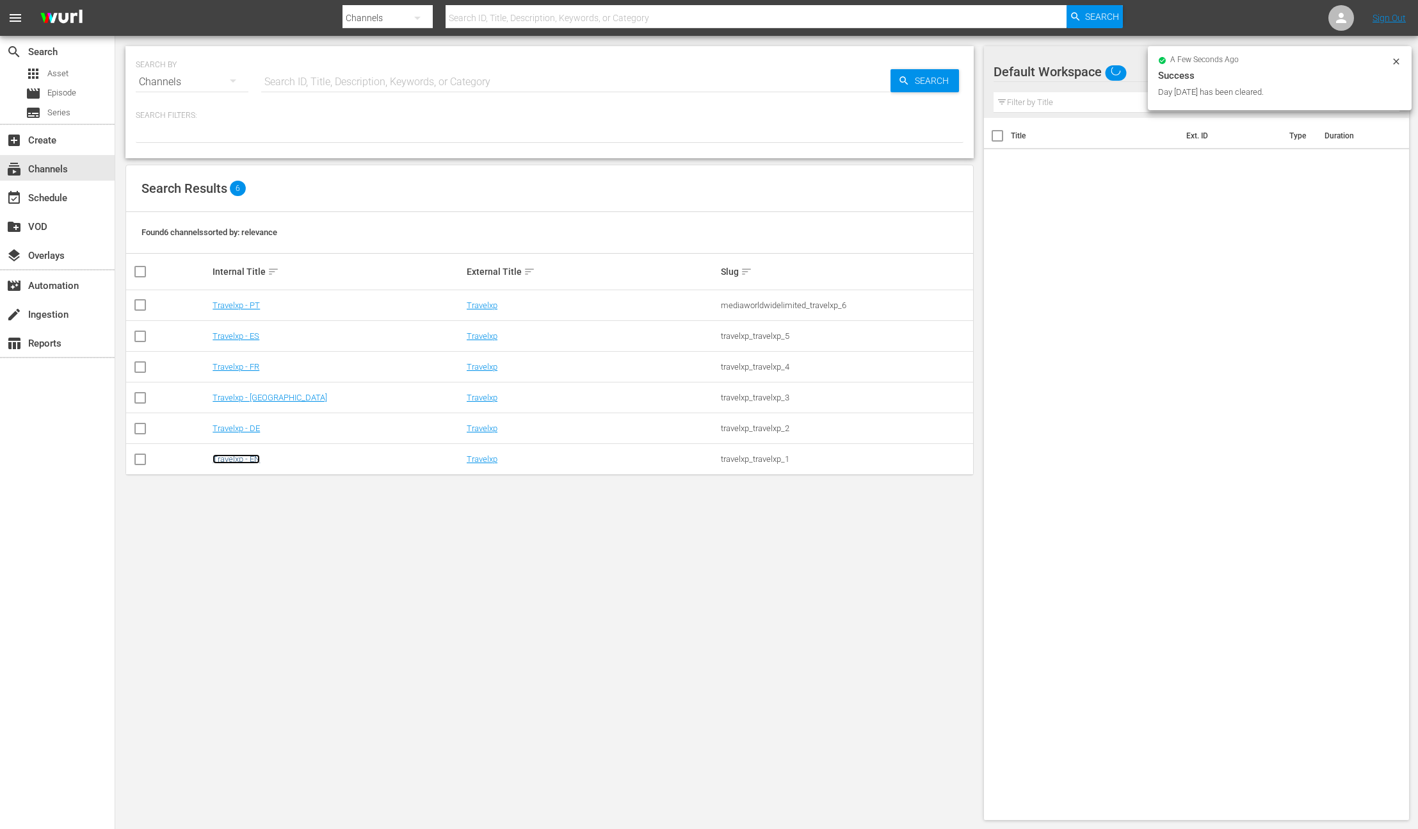
click at [242, 460] on link "Travelxp - EN" at bounding box center [236, 459] width 47 height 10
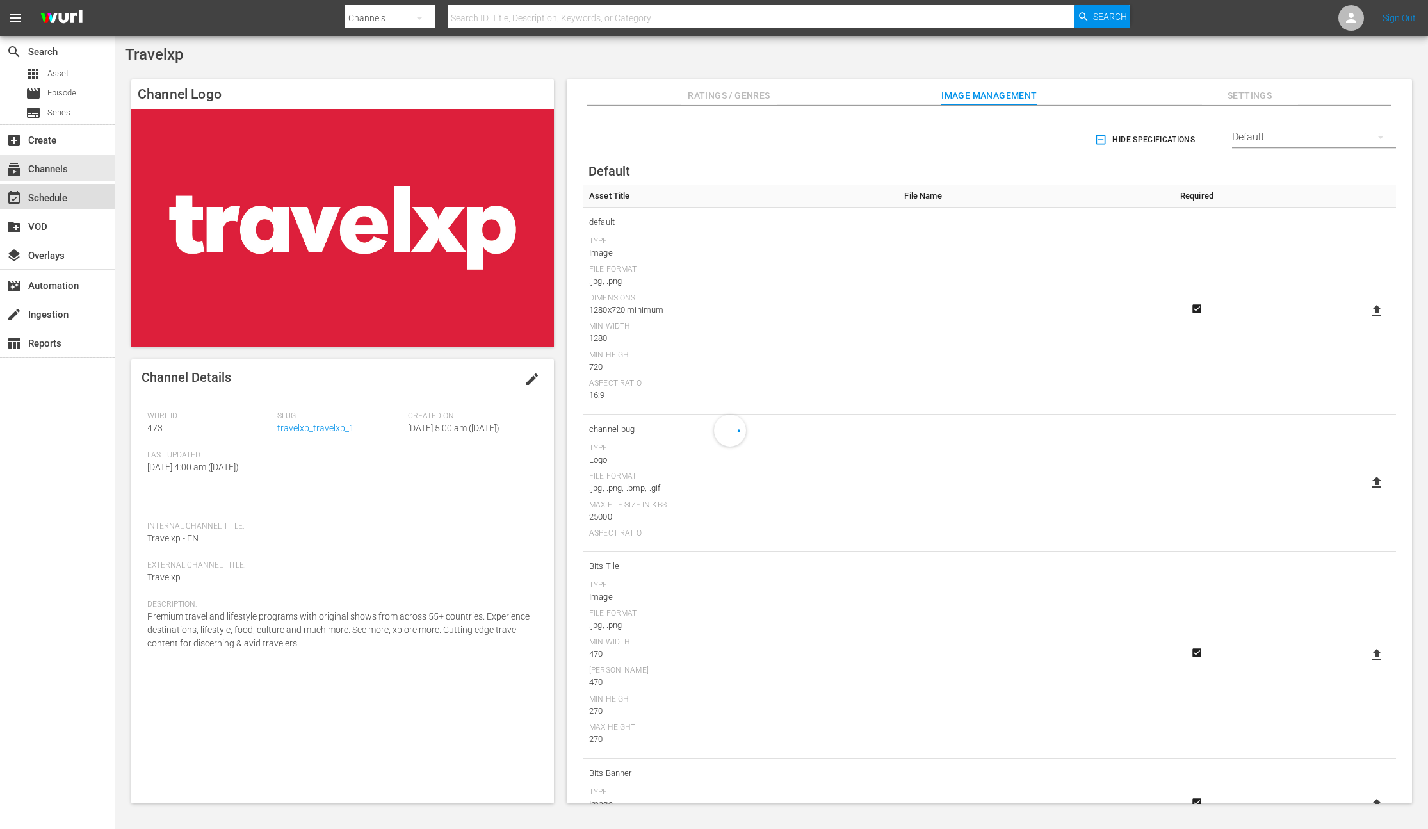
click at [51, 197] on div "event_available Schedule" at bounding box center [36, 196] width 72 height 12
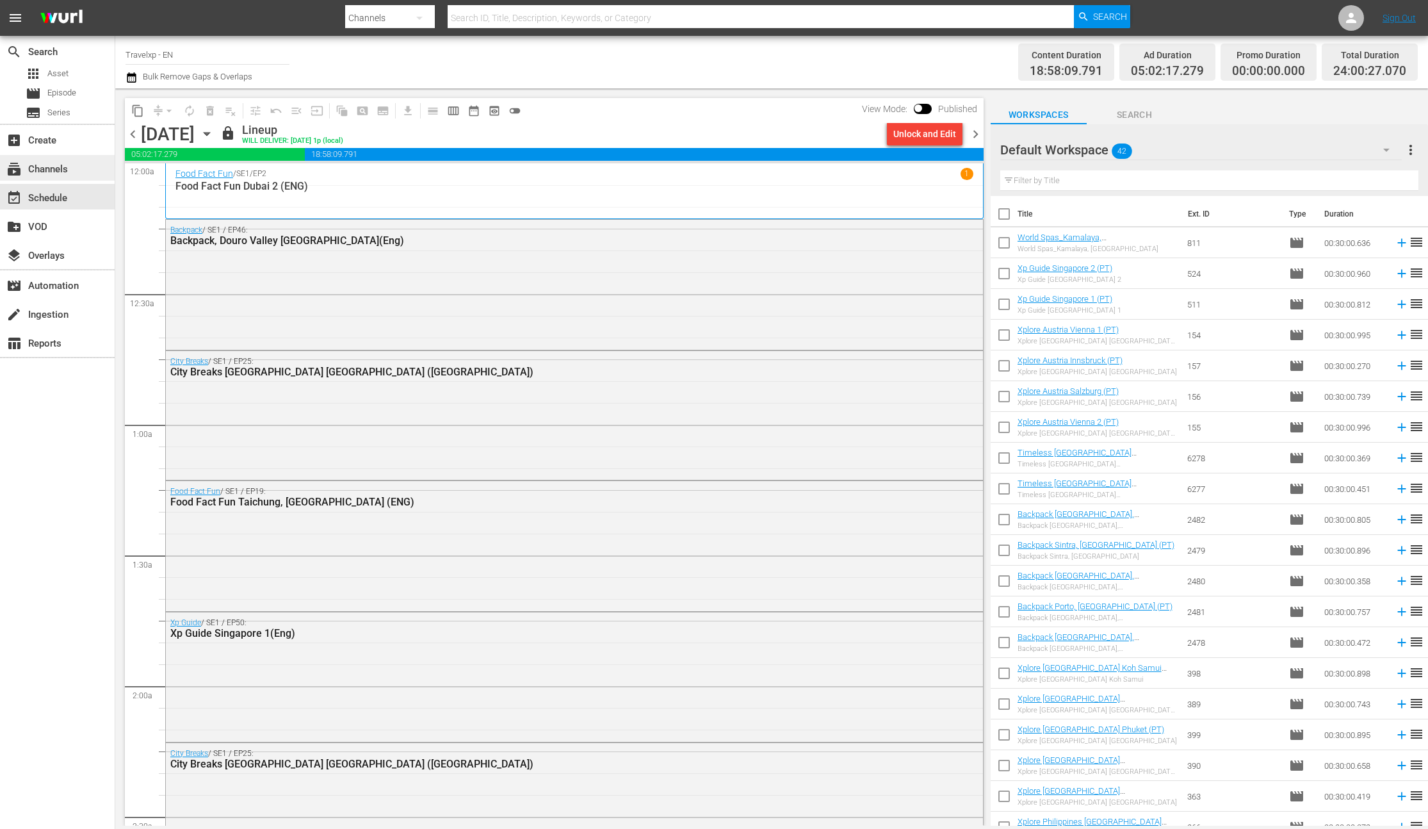
click at [47, 169] on div "subscriptions Channels" at bounding box center [36, 167] width 72 height 12
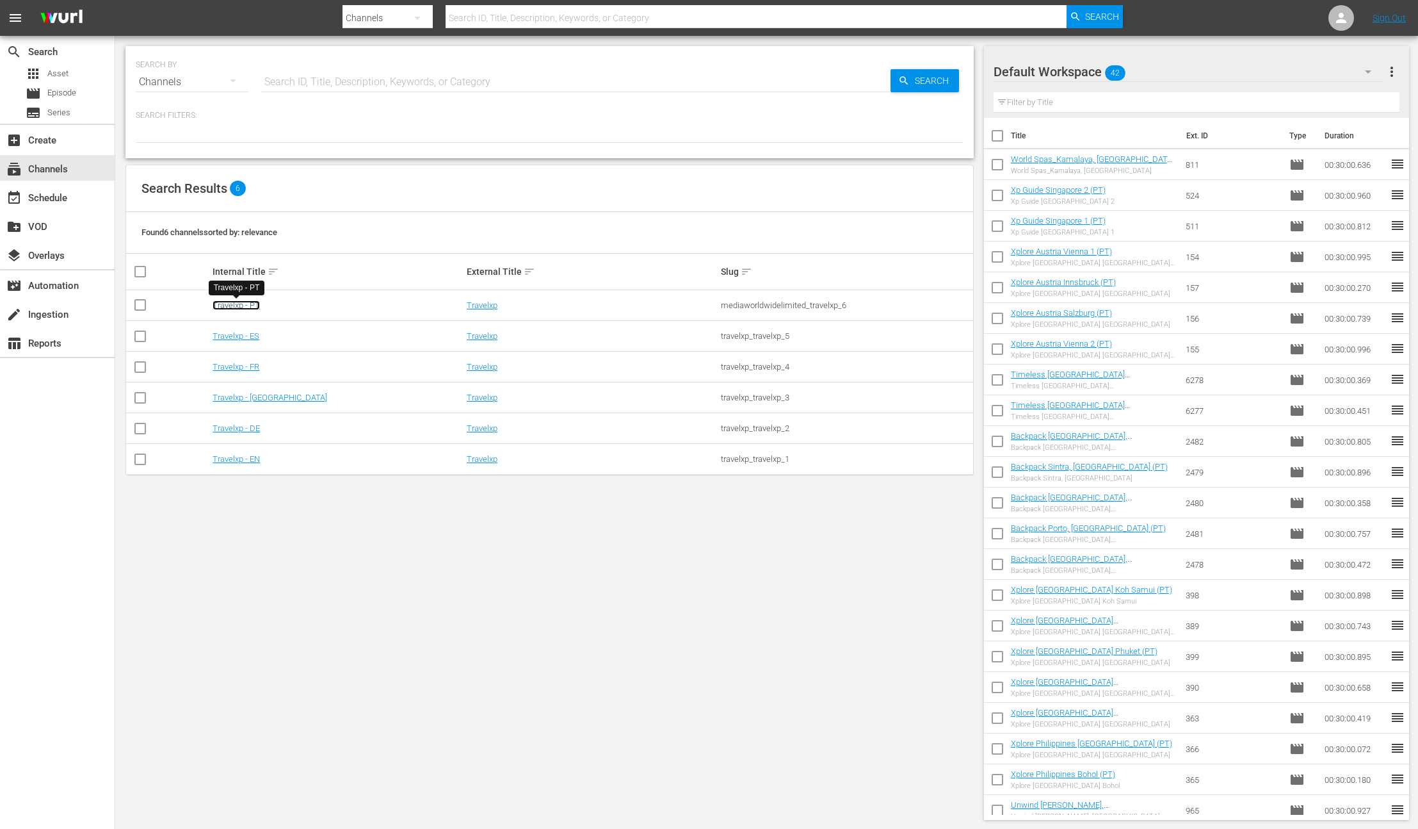
click at [239, 305] on link "Travelxp - PT" at bounding box center [236, 305] width 47 height 10
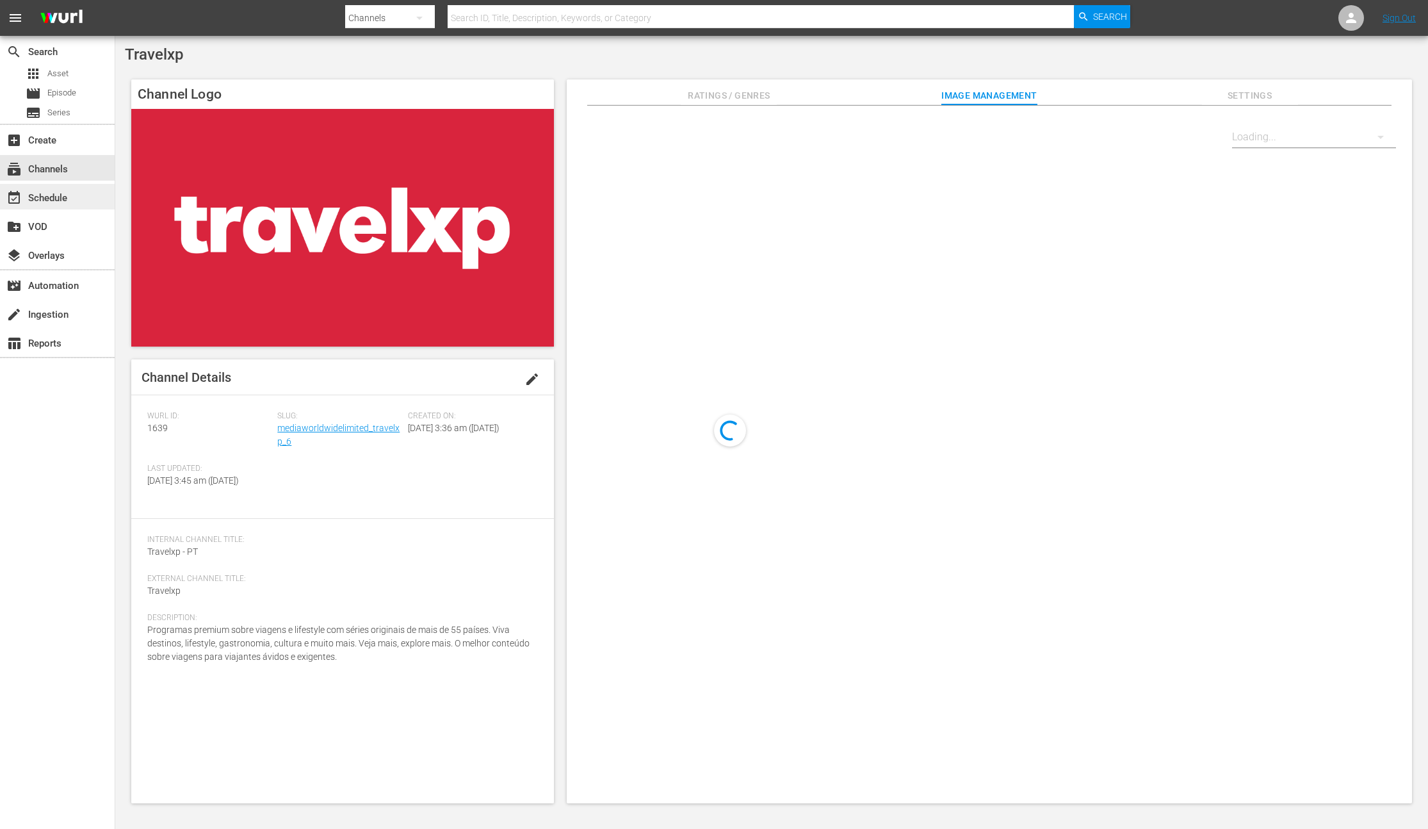
click at [85, 197] on div "event_available Schedule" at bounding box center [57, 197] width 115 height 26
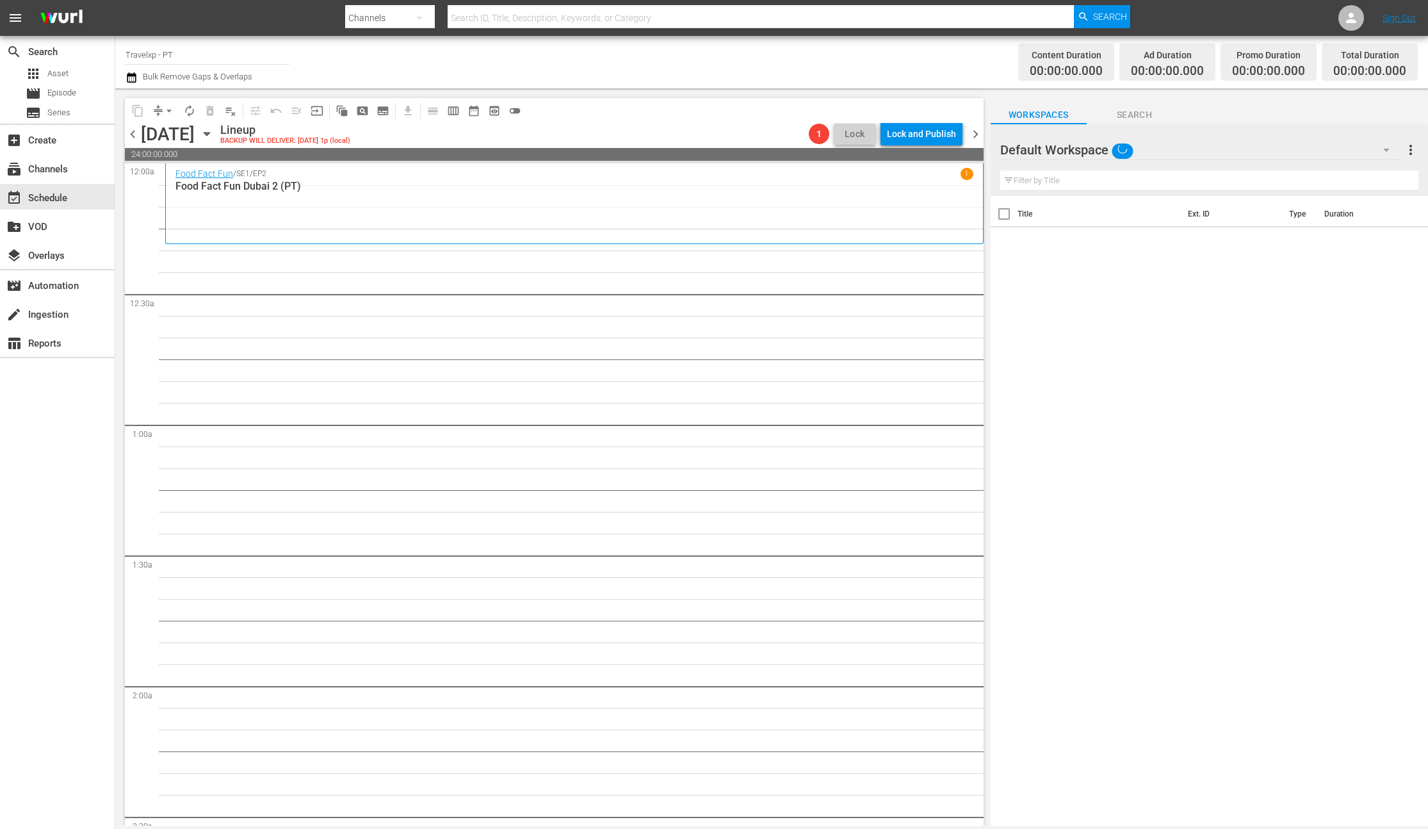
click at [1037, 181] on input "text" at bounding box center [1209, 180] width 418 height 20
click at [1397, 245] on icon at bounding box center [1401, 243] width 8 height 8
click at [1010, 181] on input "duo" at bounding box center [1209, 180] width 418 height 20
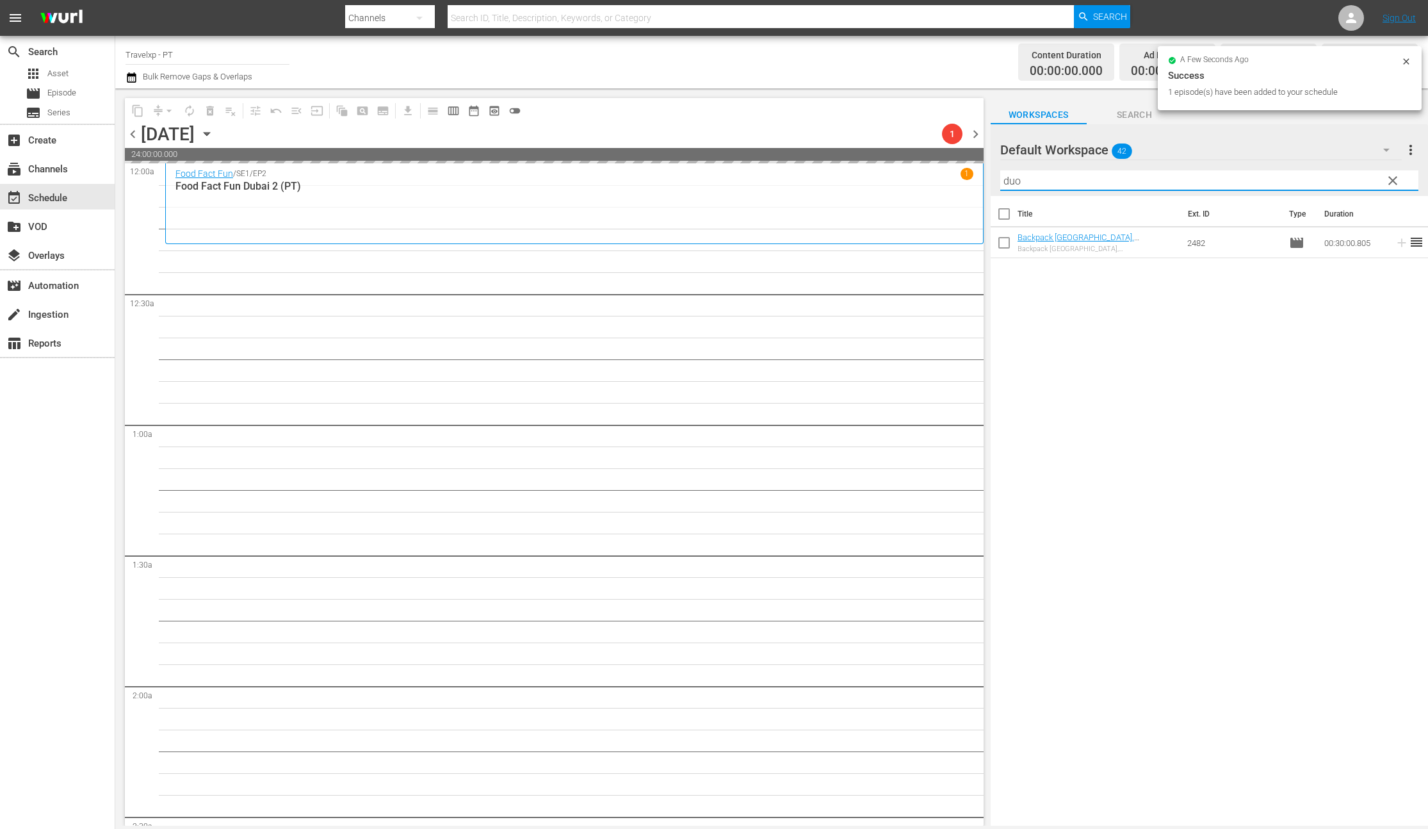
click at [1010, 181] on input "duo" at bounding box center [1209, 180] width 418 height 20
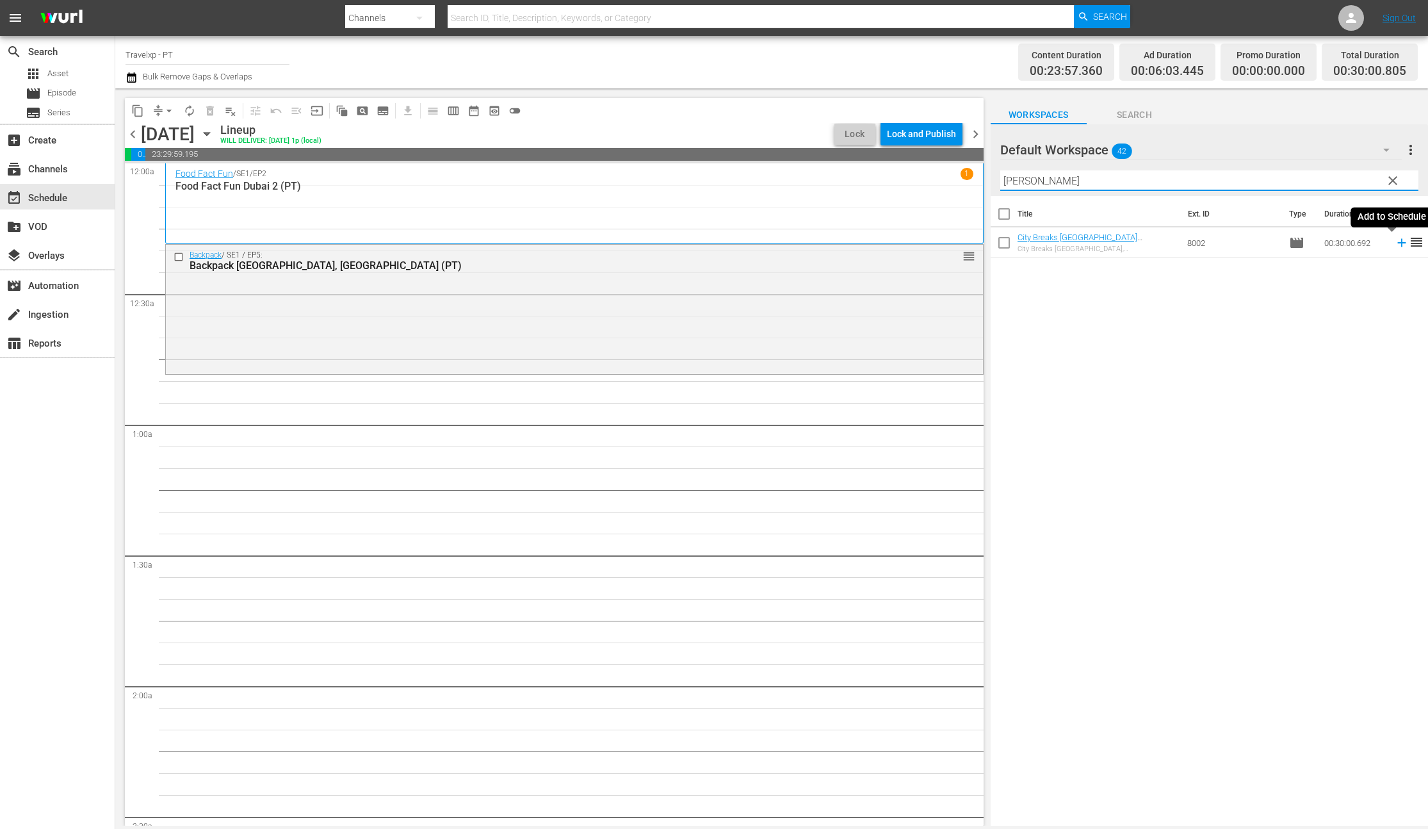
click at [1397, 244] on icon at bounding box center [1401, 243] width 8 height 8
click at [1018, 178] on input "[PERSON_NAME]" at bounding box center [1209, 180] width 418 height 20
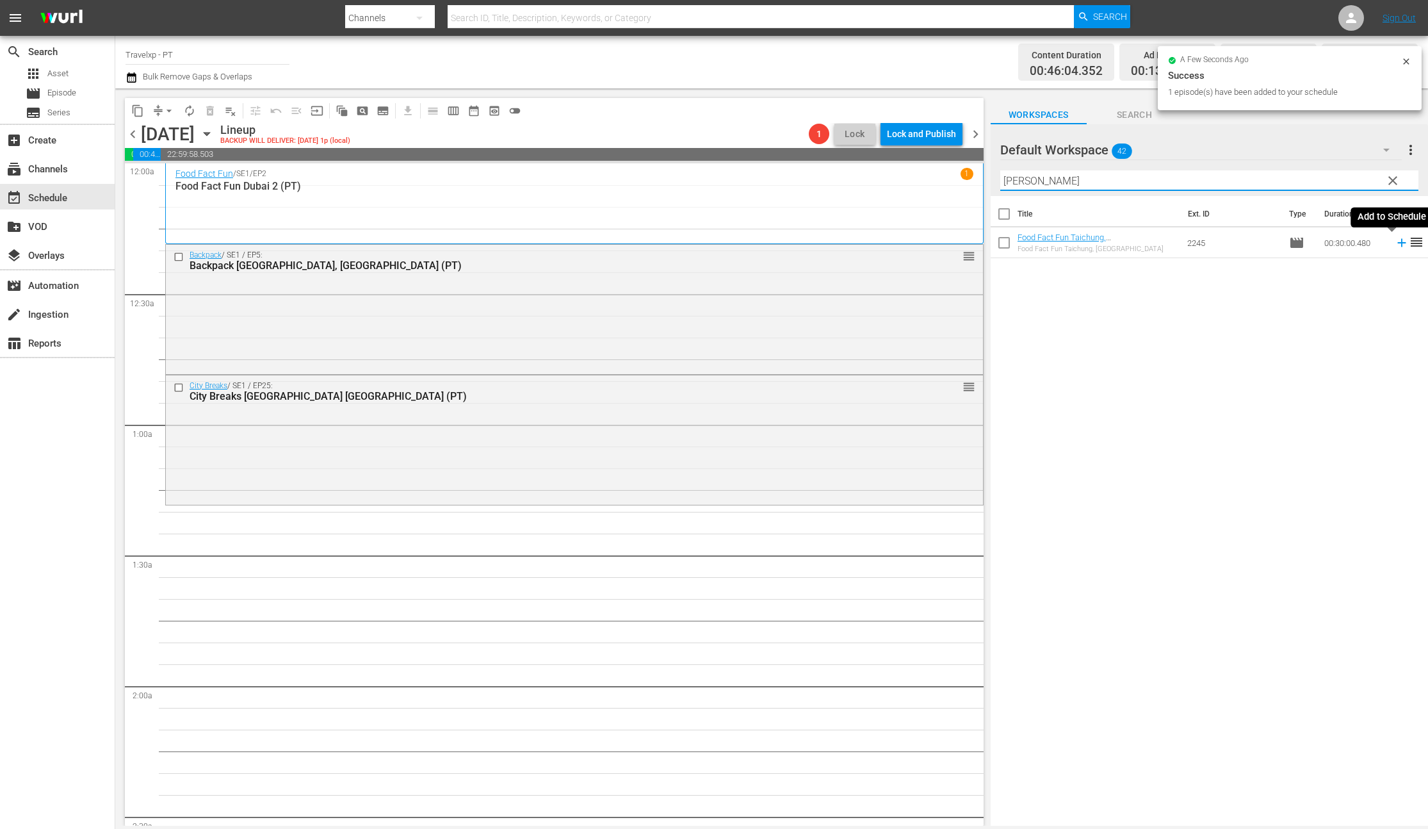
click at [1397, 244] on icon at bounding box center [1401, 243] width 8 height 8
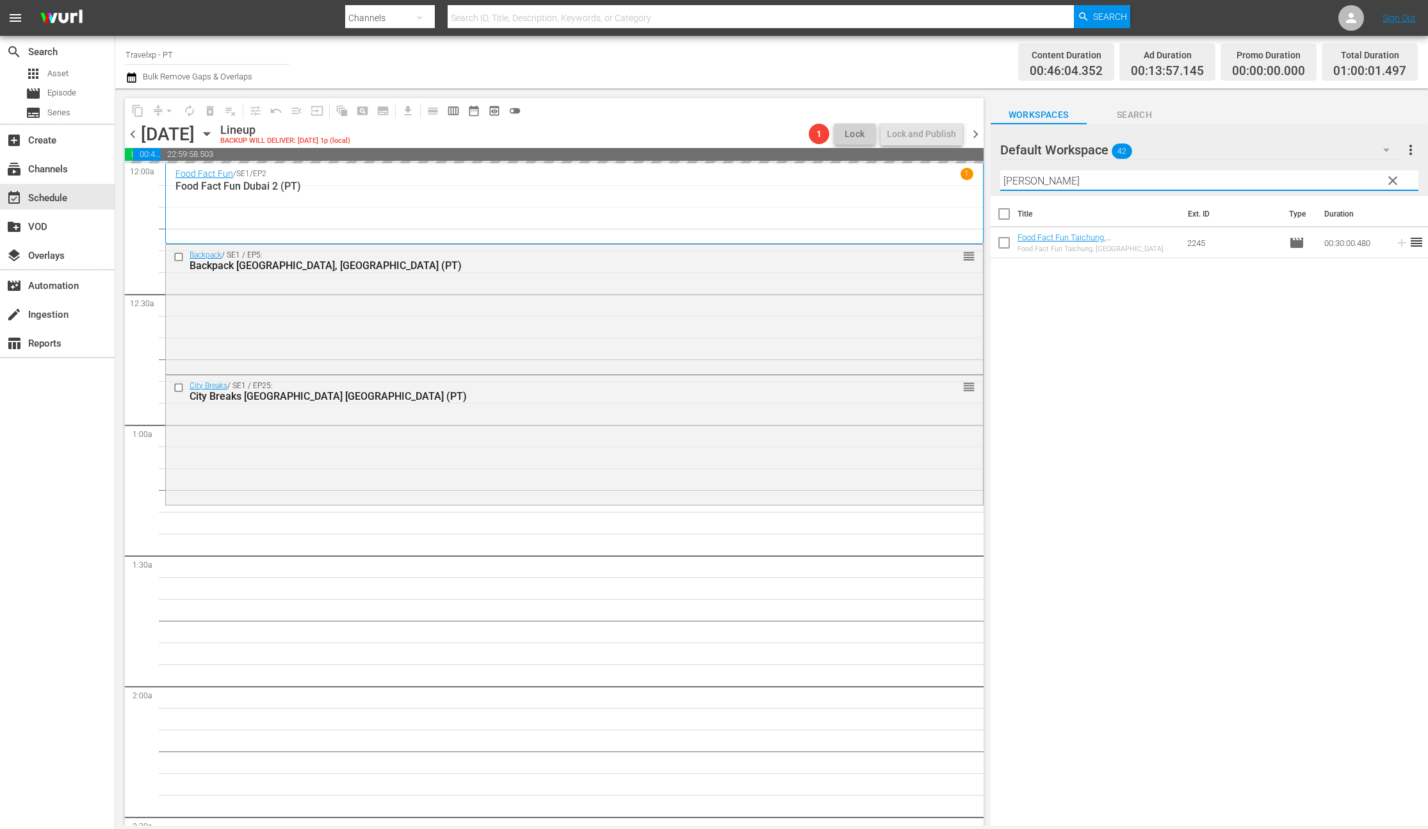
click at [1011, 178] on input "[PERSON_NAME]" at bounding box center [1209, 180] width 418 height 20
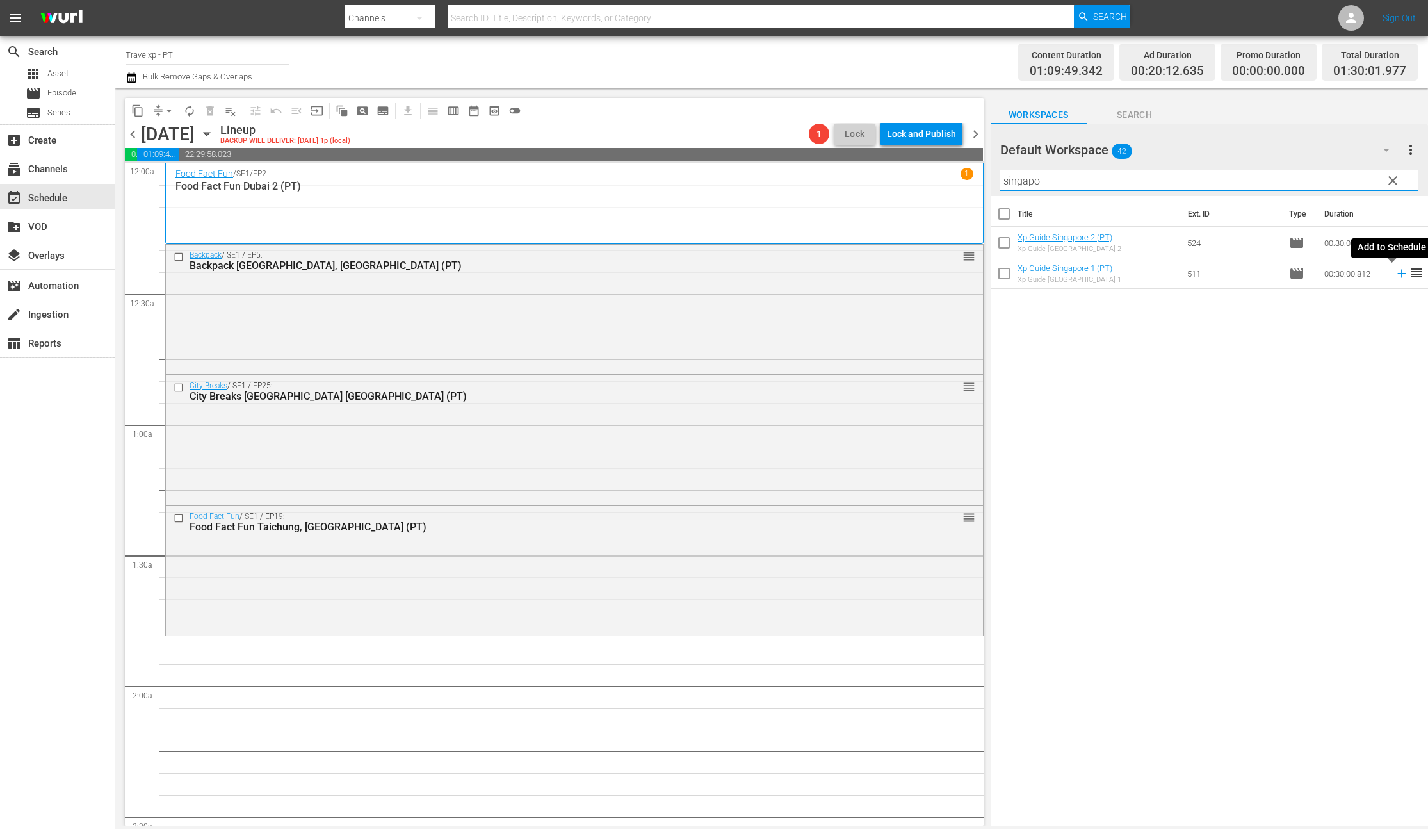
click at [1397, 273] on icon at bounding box center [1401, 274] width 8 height 8
click at [1014, 184] on input "singapo" at bounding box center [1209, 180] width 418 height 20
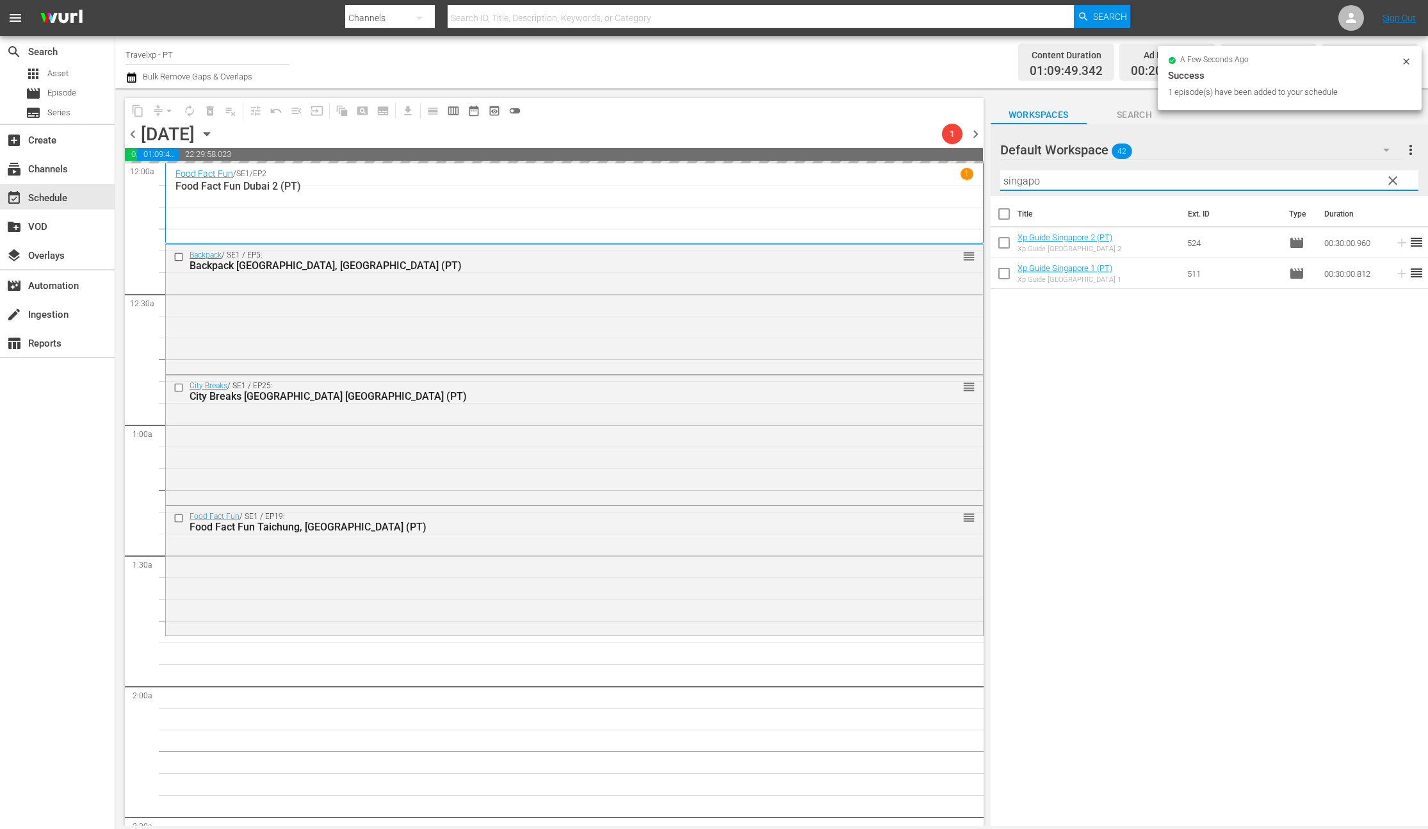
click at [1014, 184] on input "singapo" at bounding box center [1209, 180] width 418 height 20
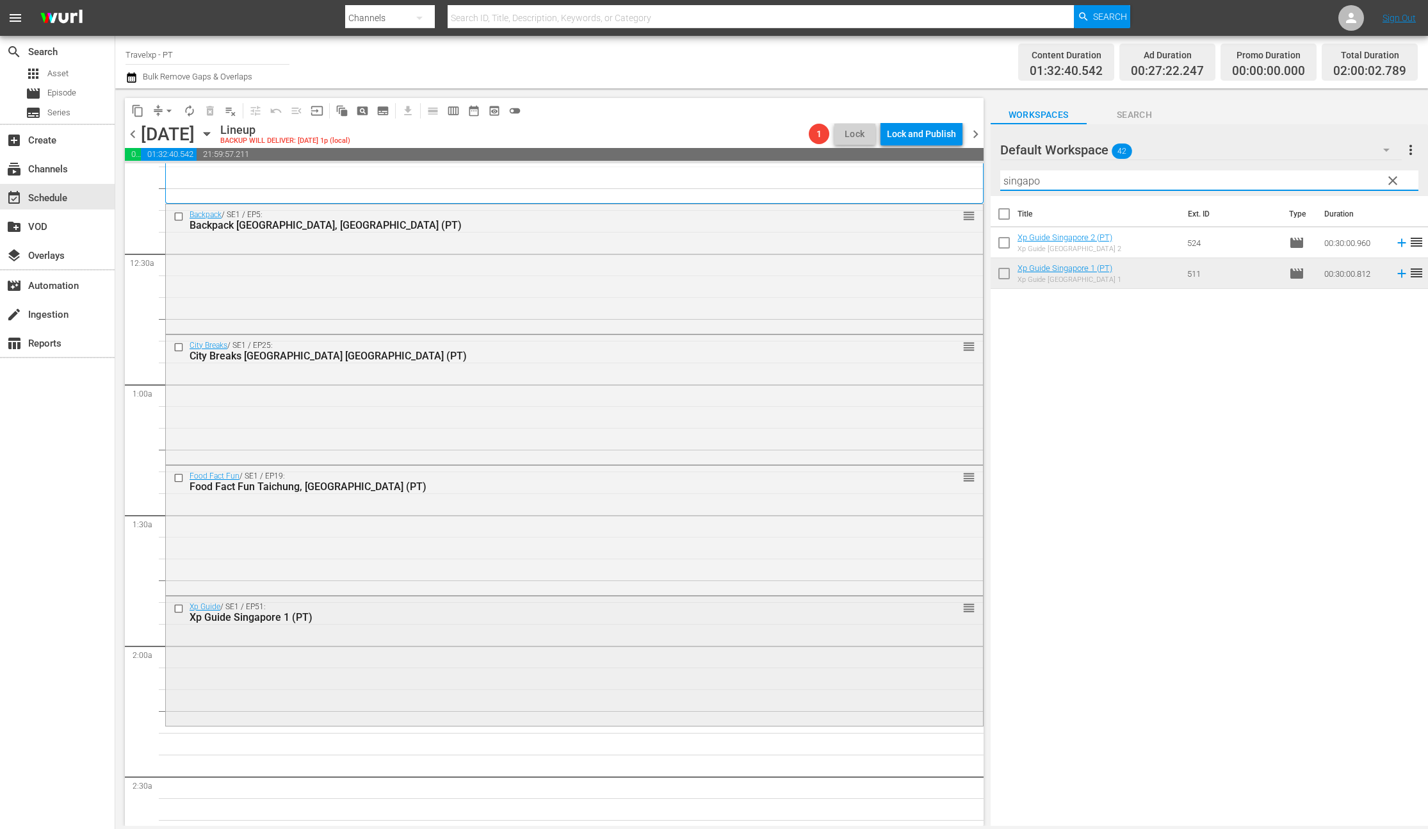
scroll to position [61, 0]
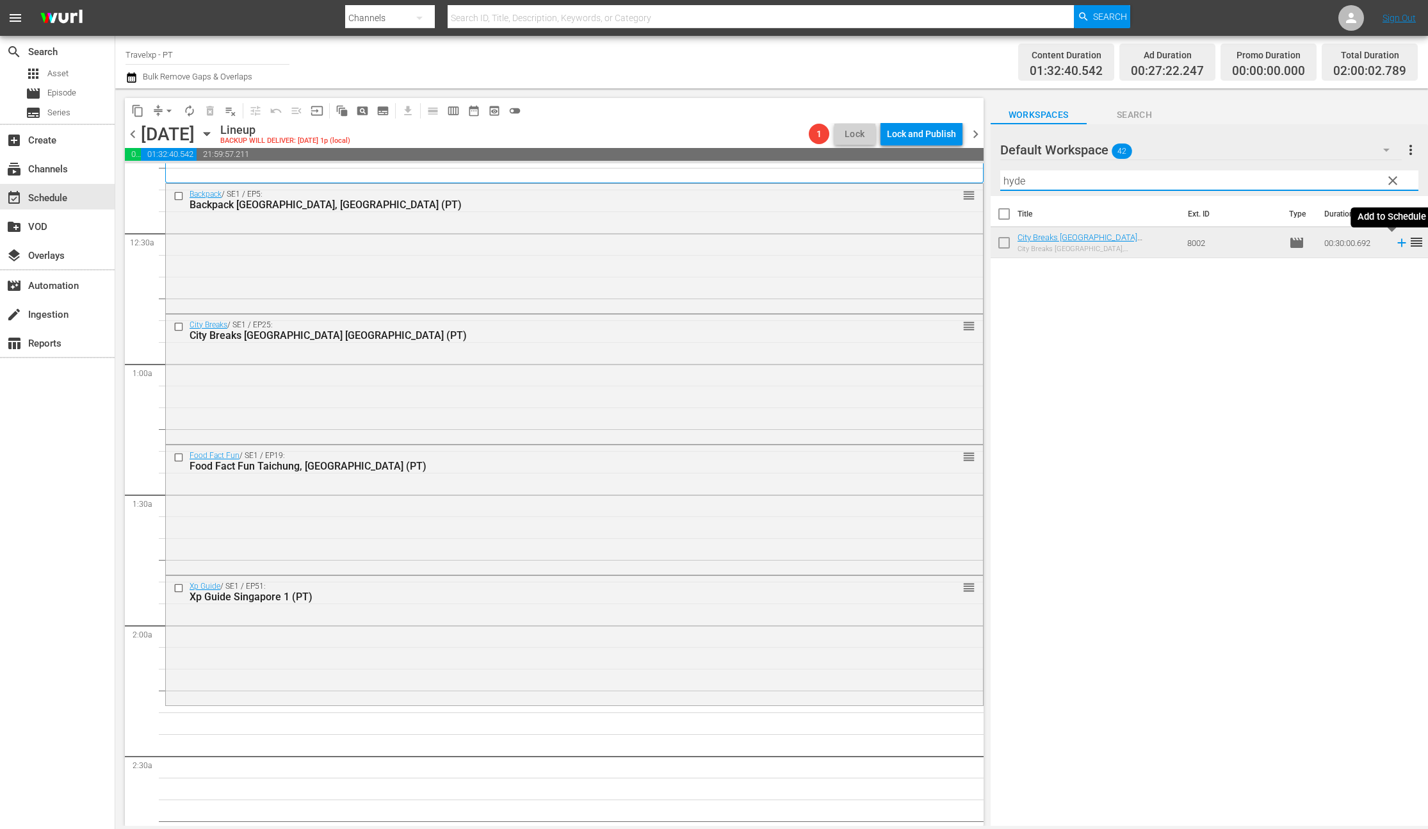
click at [1397, 243] on icon at bounding box center [1401, 243] width 8 height 8
click at [1018, 181] on input "hyde" at bounding box center [1209, 180] width 418 height 20
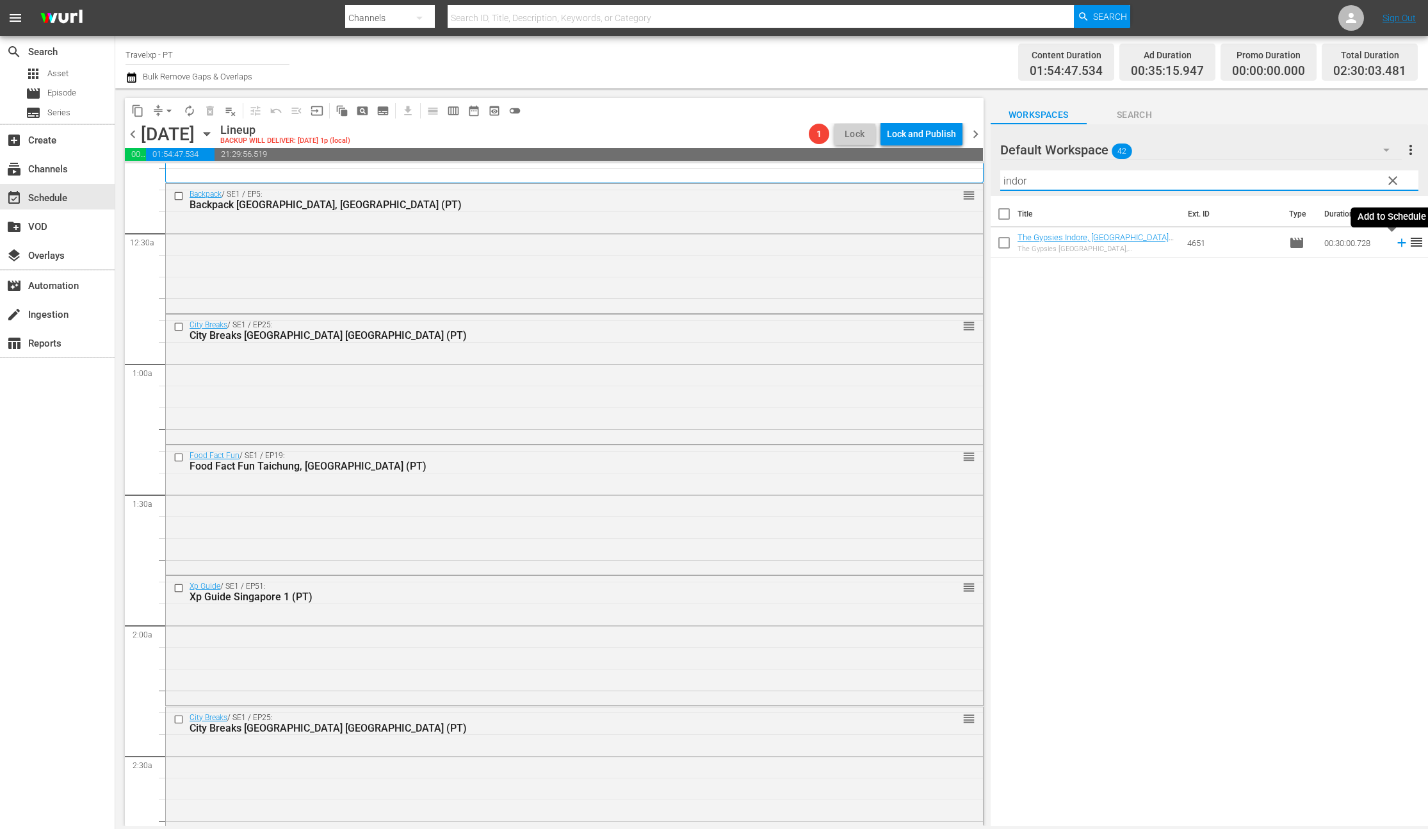
click at [1395, 243] on icon at bounding box center [1402, 243] width 14 height 14
click at [1016, 179] on input "indor" at bounding box center [1209, 180] width 418 height 20
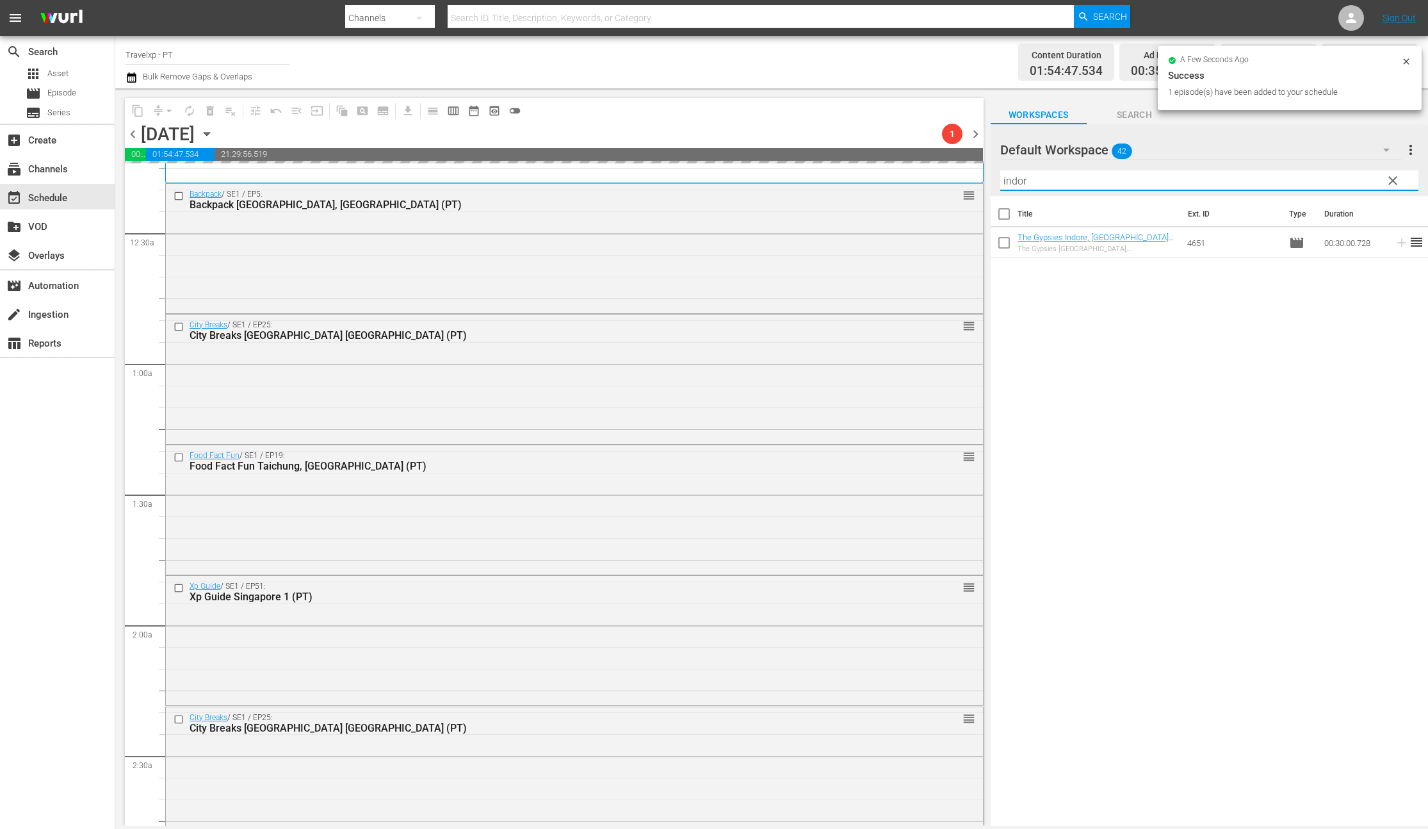
click at [1016, 179] on input "indor" at bounding box center [1209, 180] width 418 height 20
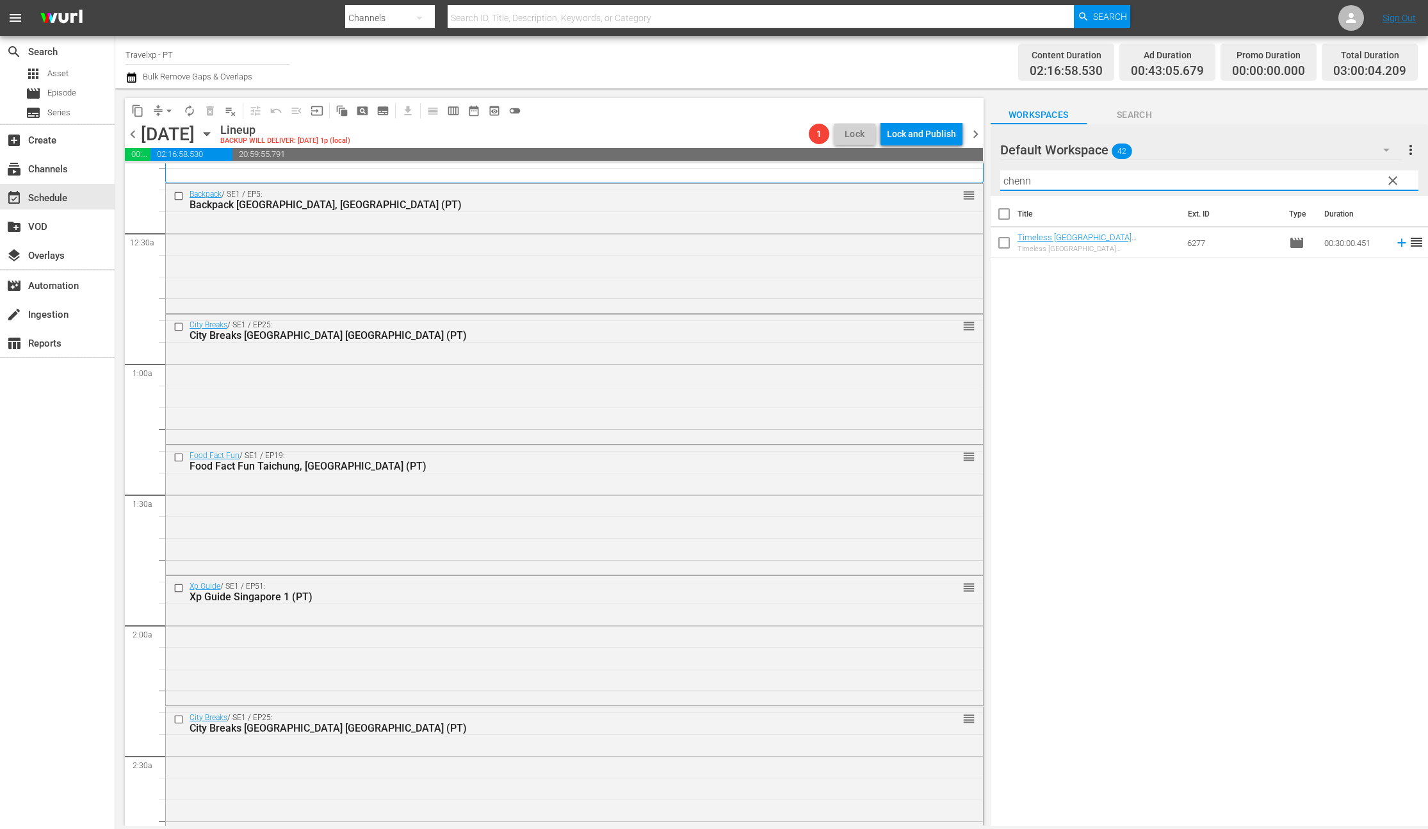
click at [1397, 243] on icon at bounding box center [1401, 243] width 8 height 8
click at [1017, 184] on input "chenn" at bounding box center [1209, 180] width 418 height 20
click at [1395, 245] on icon at bounding box center [1402, 243] width 14 height 14
click at [1012, 183] on input "fra" at bounding box center [1209, 180] width 418 height 20
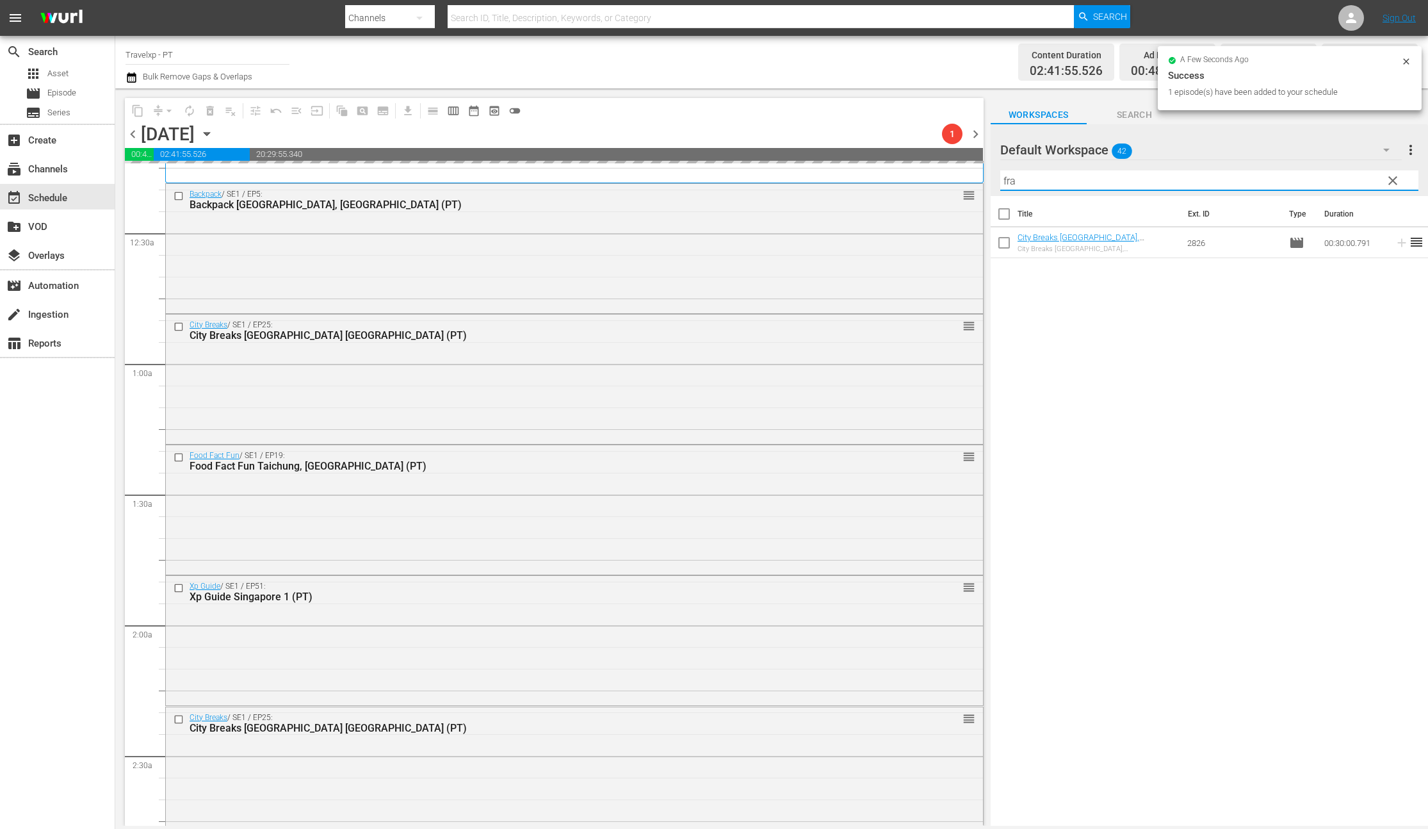
click at [1012, 183] on input "fra" at bounding box center [1209, 180] width 418 height 20
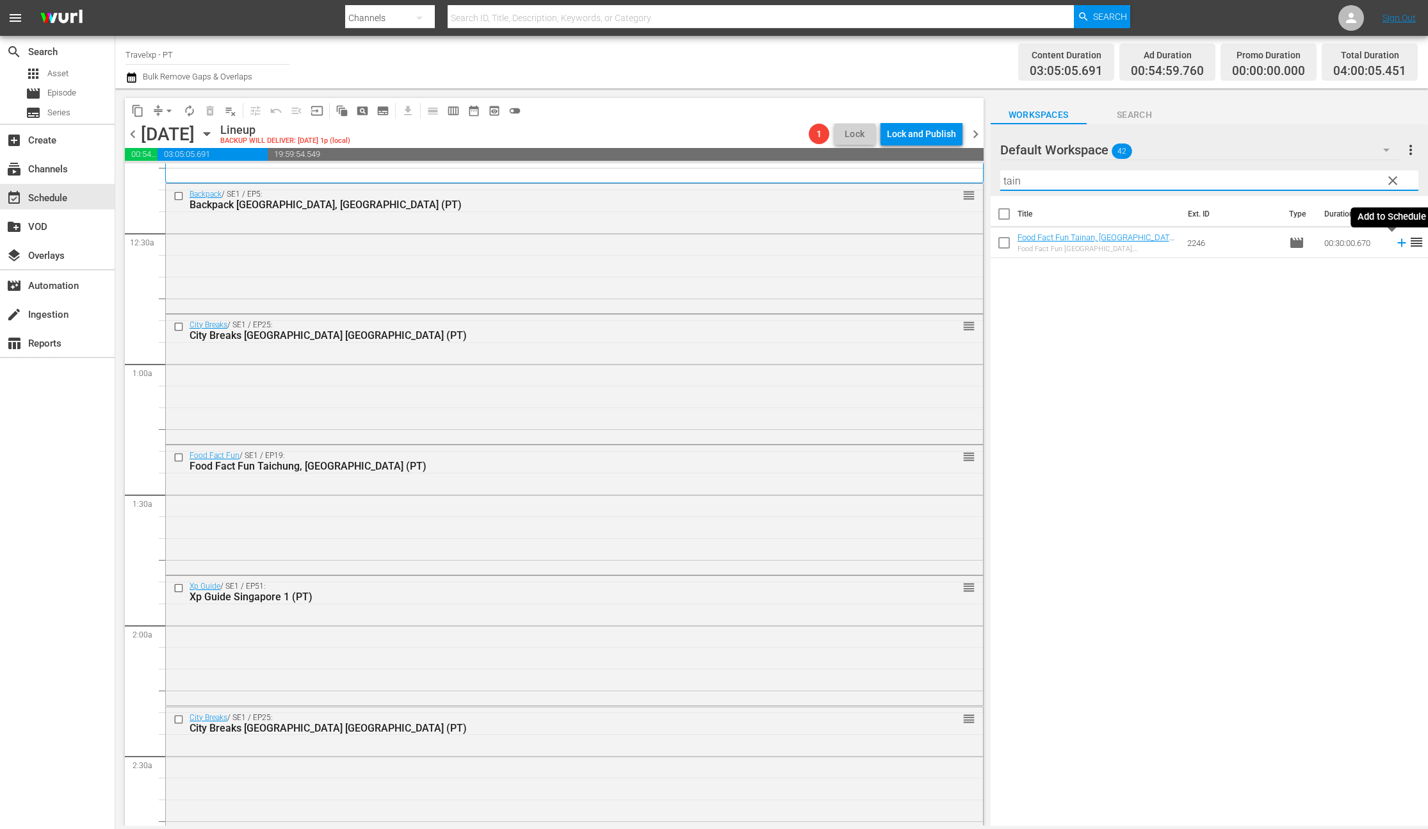
click at [1397, 243] on icon at bounding box center [1401, 243] width 8 height 8
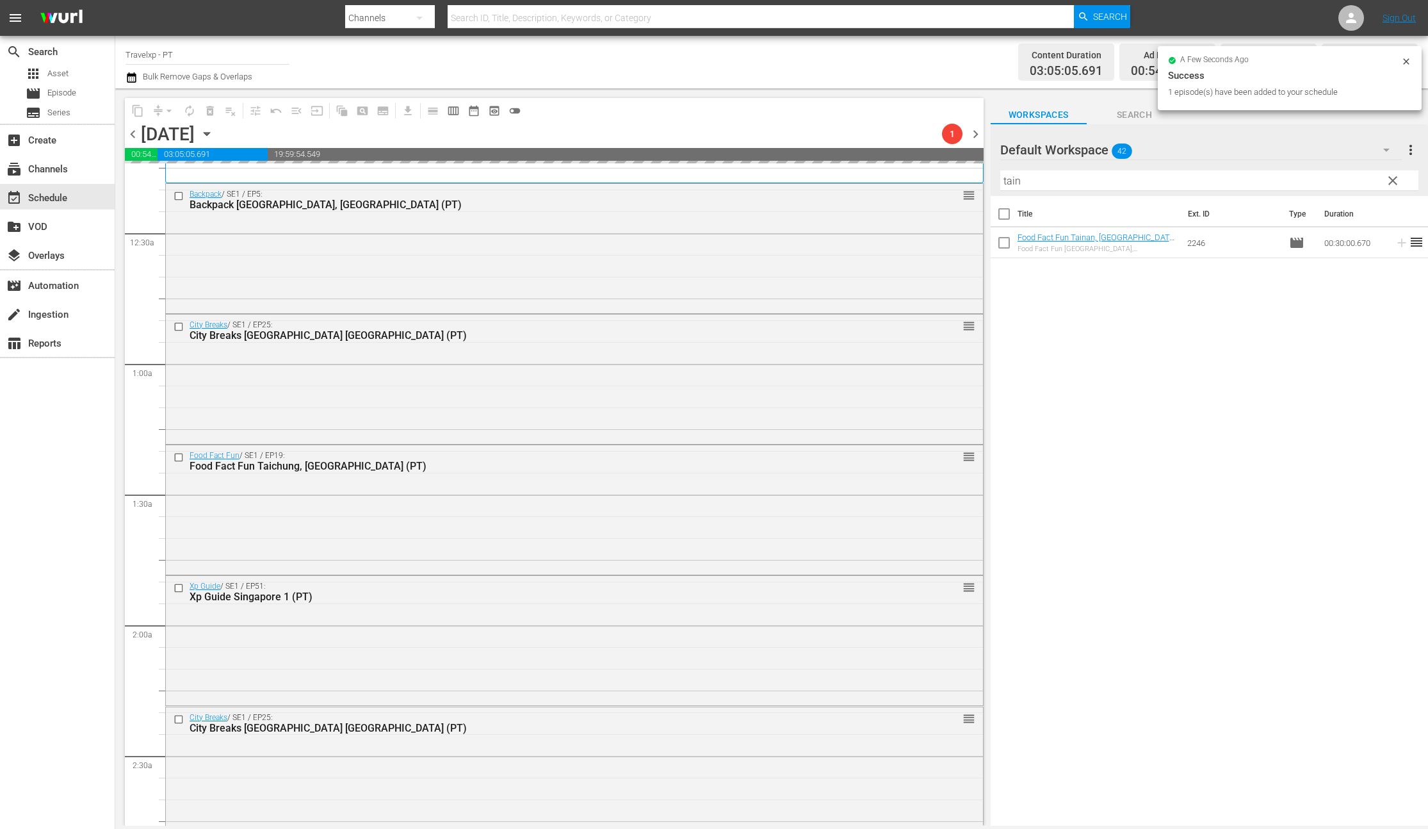
click at [1019, 184] on input "tain" at bounding box center [1209, 180] width 418 height 20
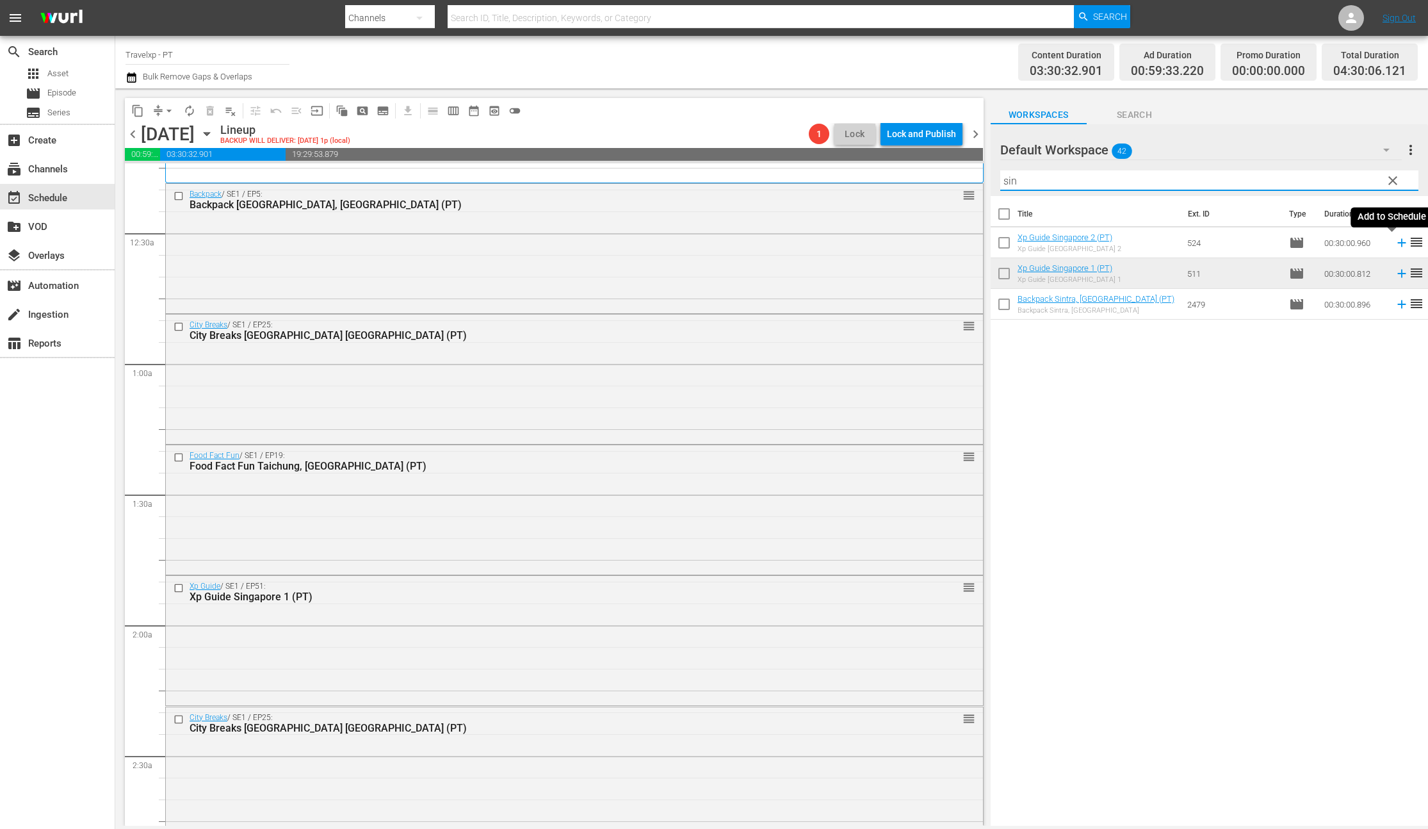
click at [1397, 245] on icon at bounding box center [1401, 243] width 8 height 8
click at [1012, 184] on input "sin" at bounding box center [1209, 180] width 418 height 20
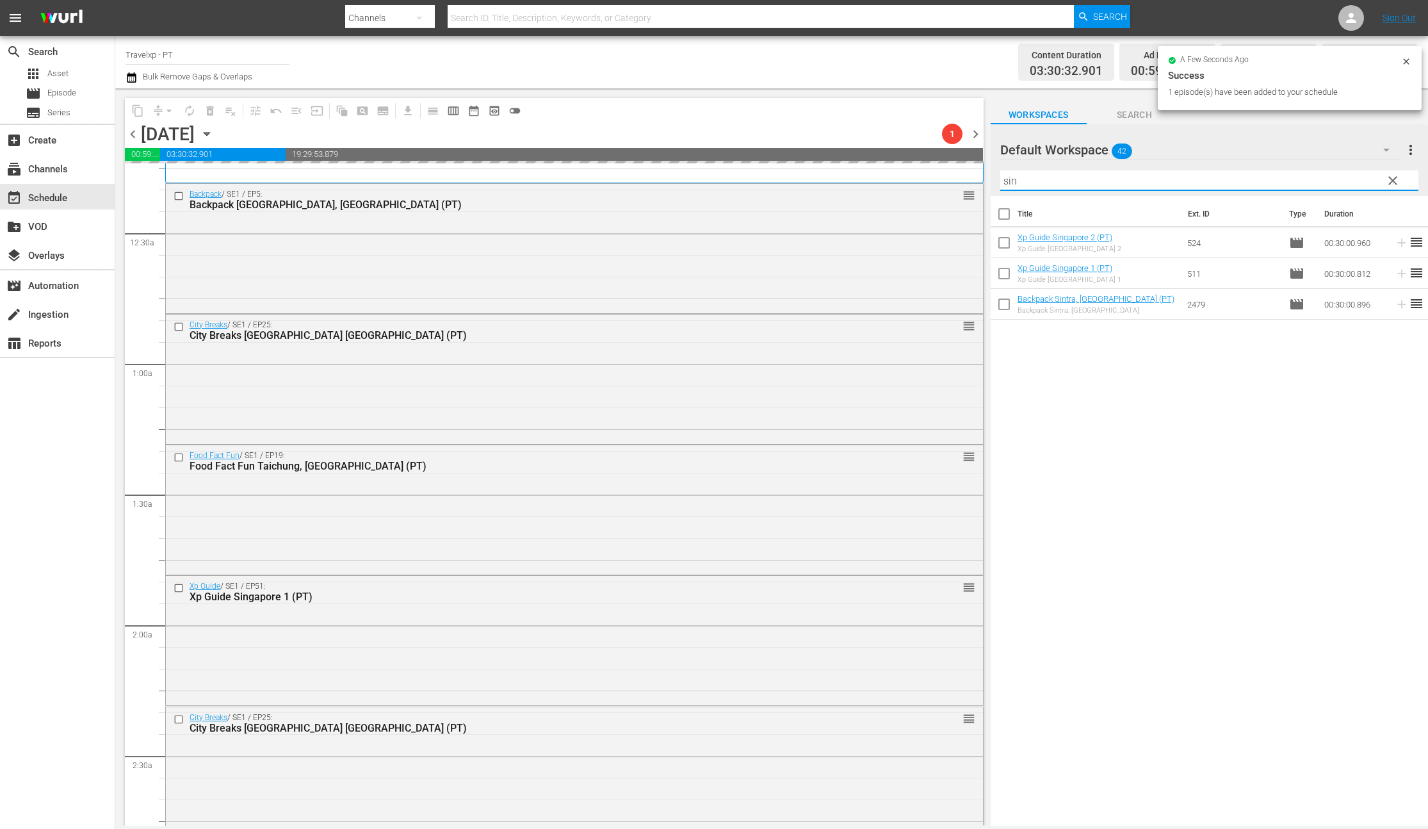
click at [1012, 184] on input "sin" at bounding box center [1209, 180] width 418 height 20
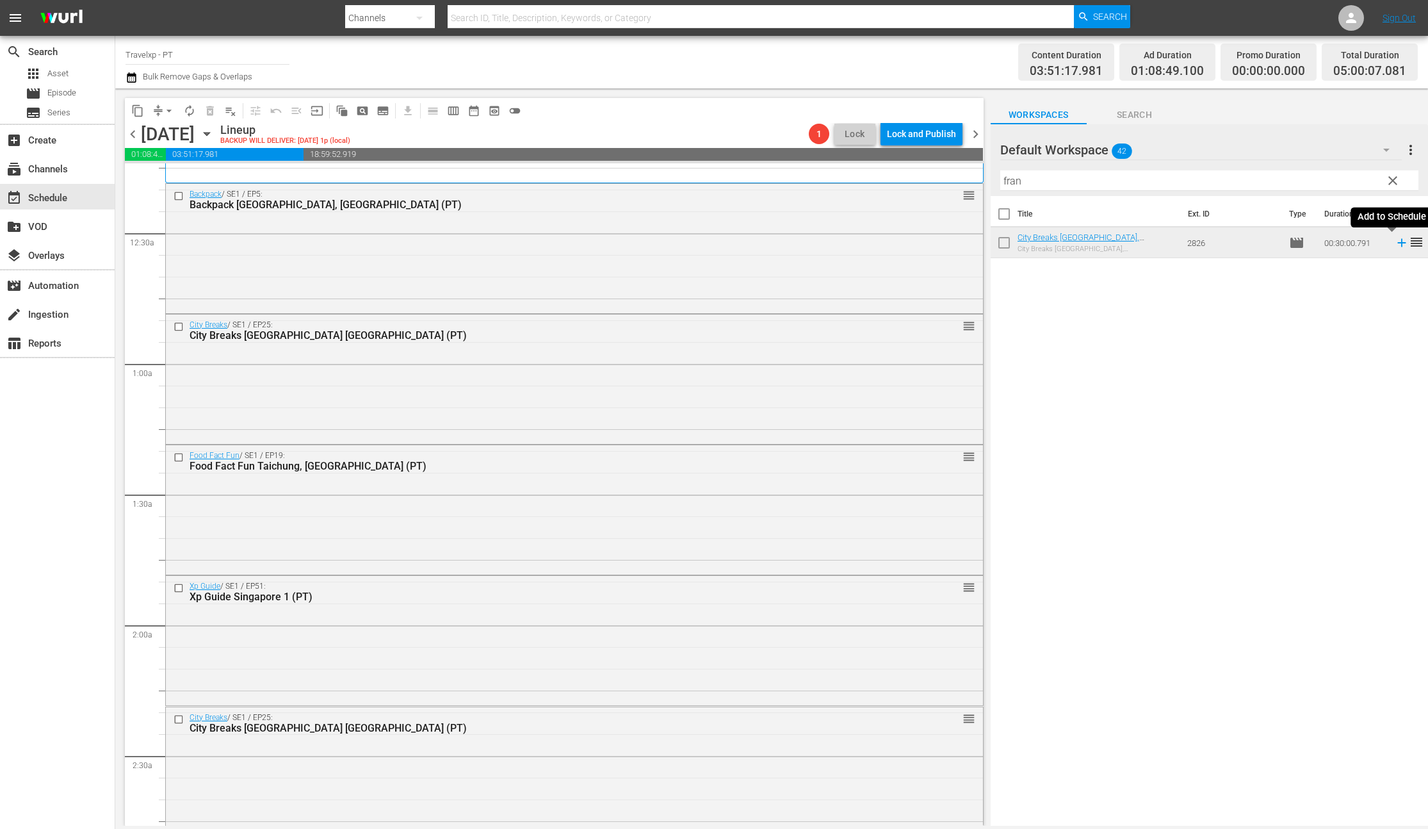
click at [1397, 243] on icon at bounding box center [1401, 243] width 8 height 8
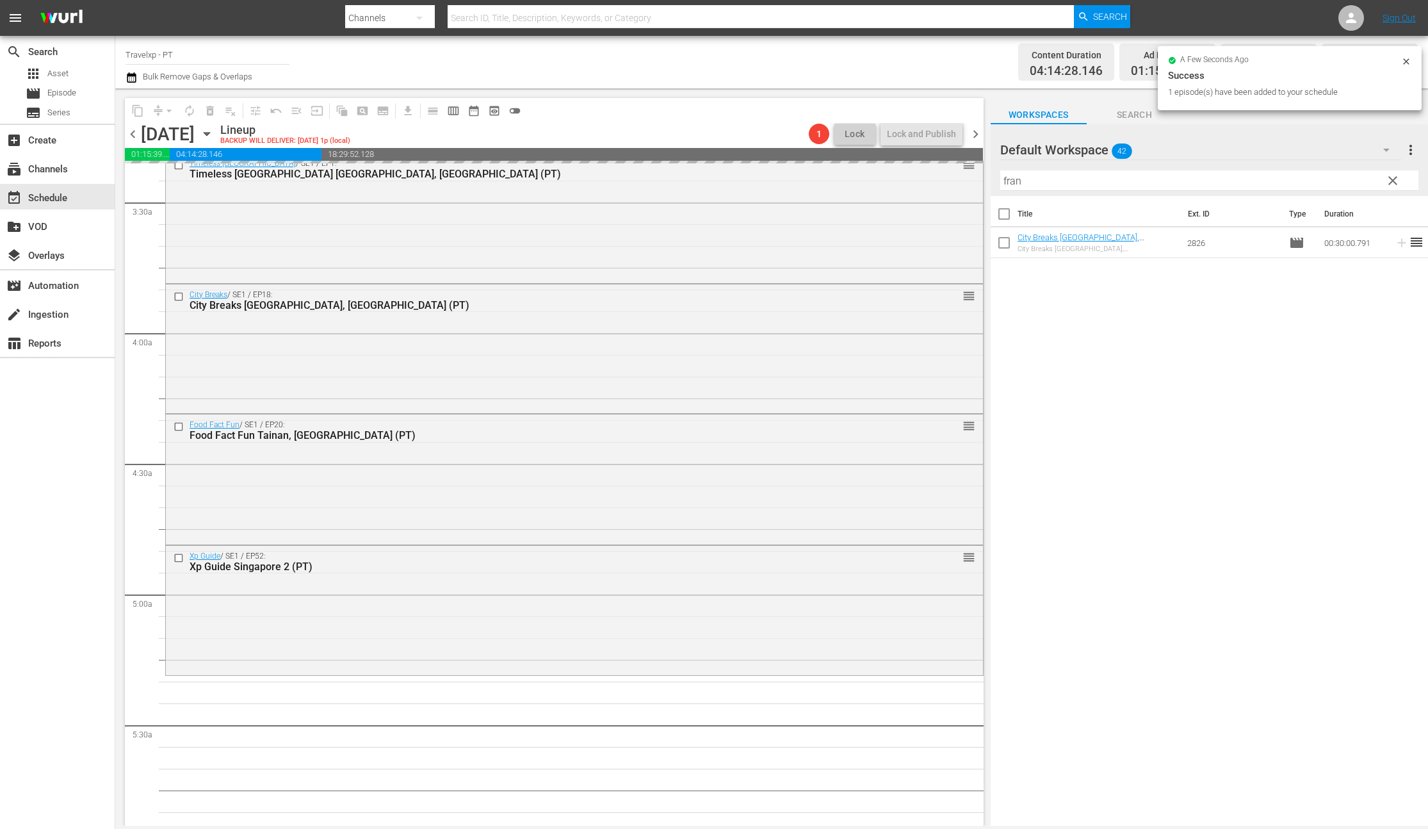
scroll to position [1032, 0]
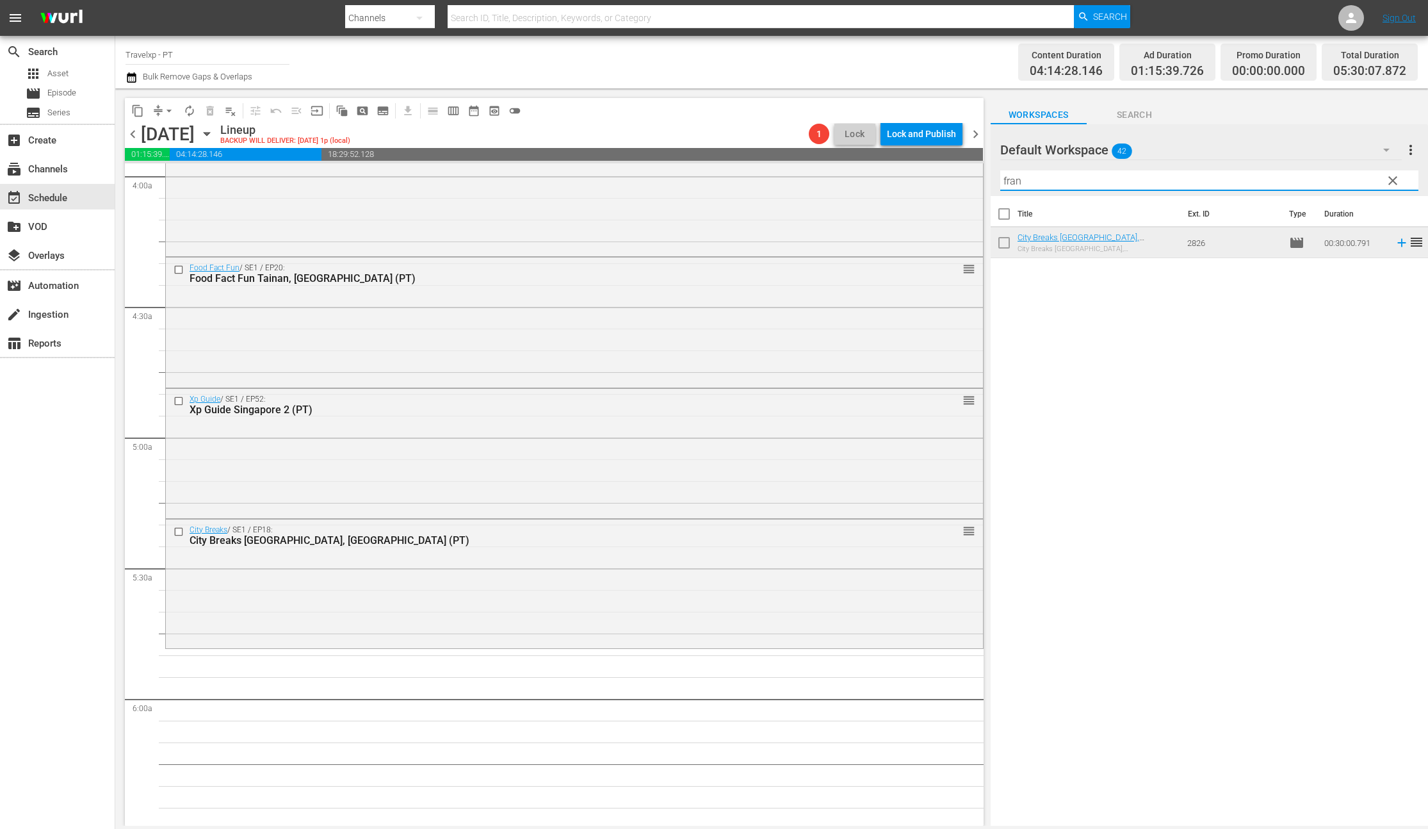
click at [1013, 184] on input "fran" at bounding box center [1209, 180] width 418 height 20
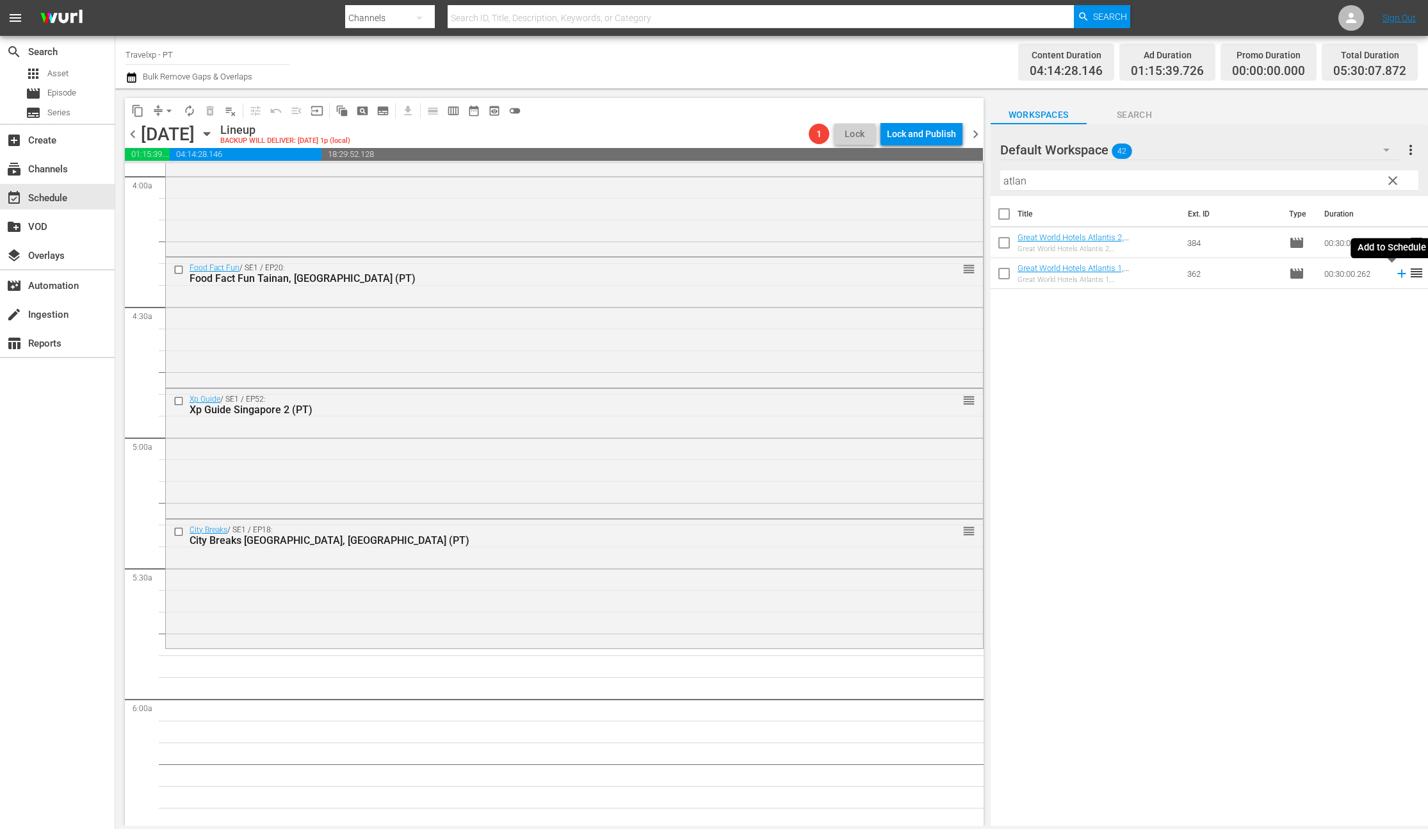
click at [1395, 277] on icon at bounding box center [1402, 273] width 14 height 14
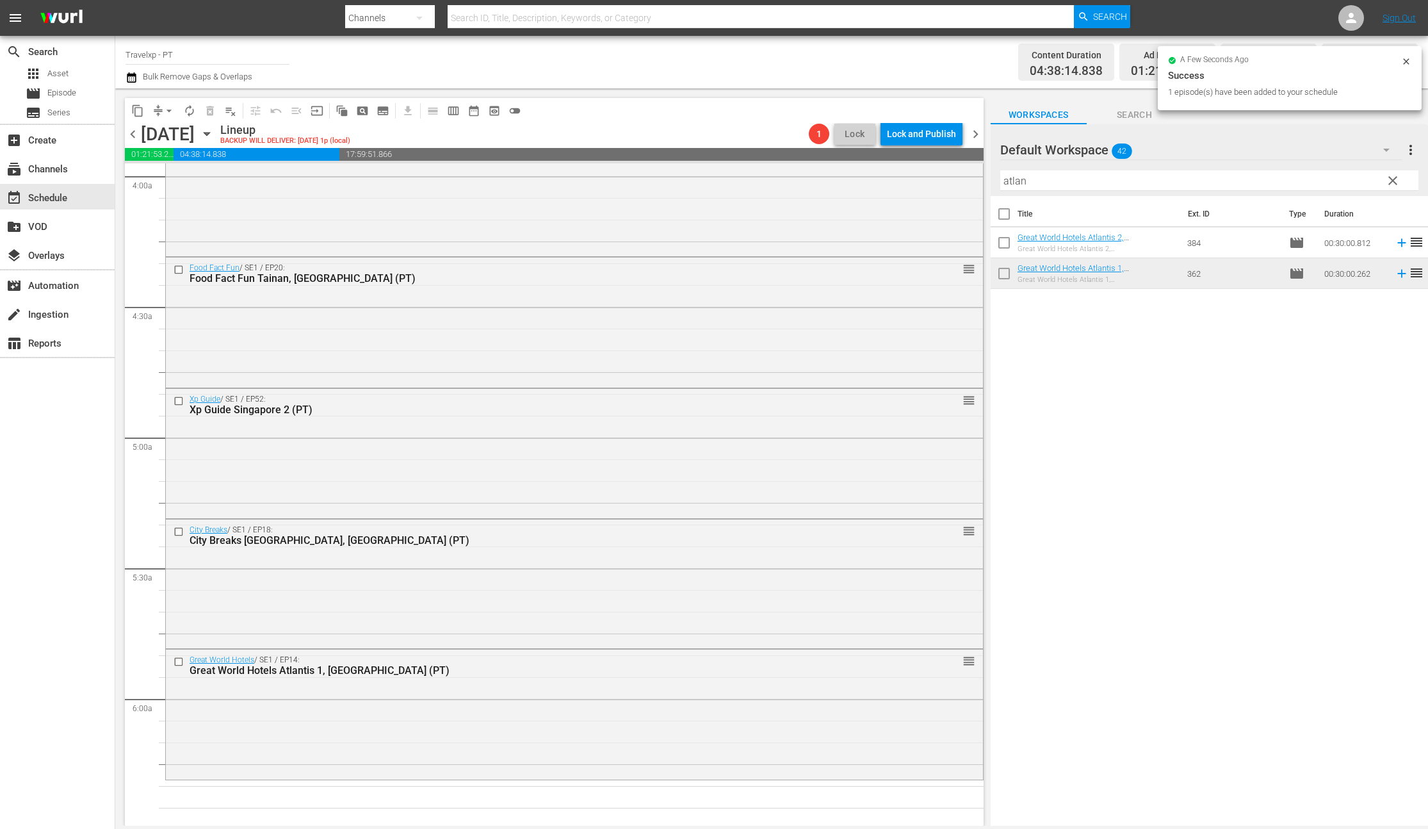
click at [1022, 182] on input "atlan" at bounding box center [1209, 180] width 418 height 20
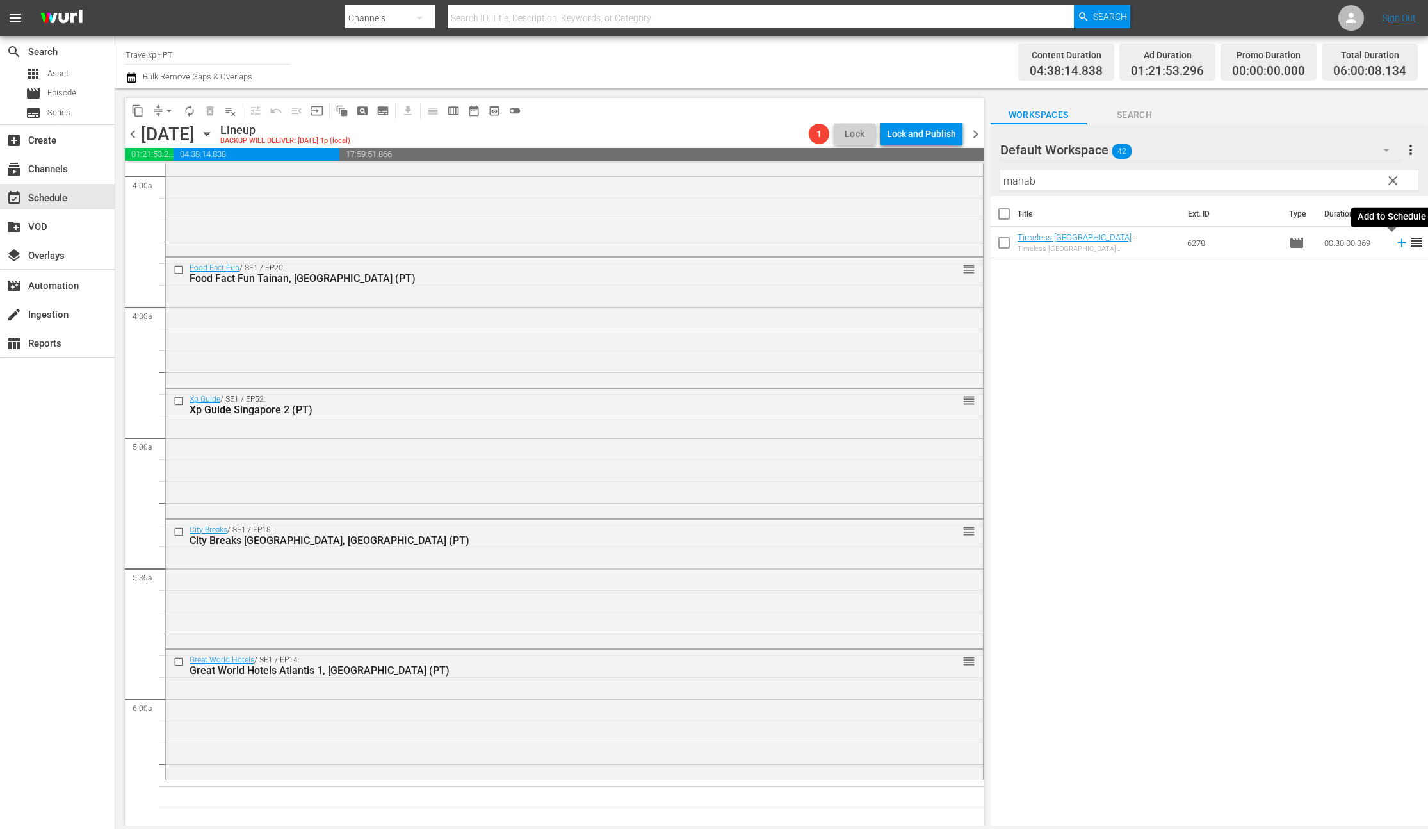
click at [1397, 246] on icon at bounding box center [1401, 243] width 8 height 8
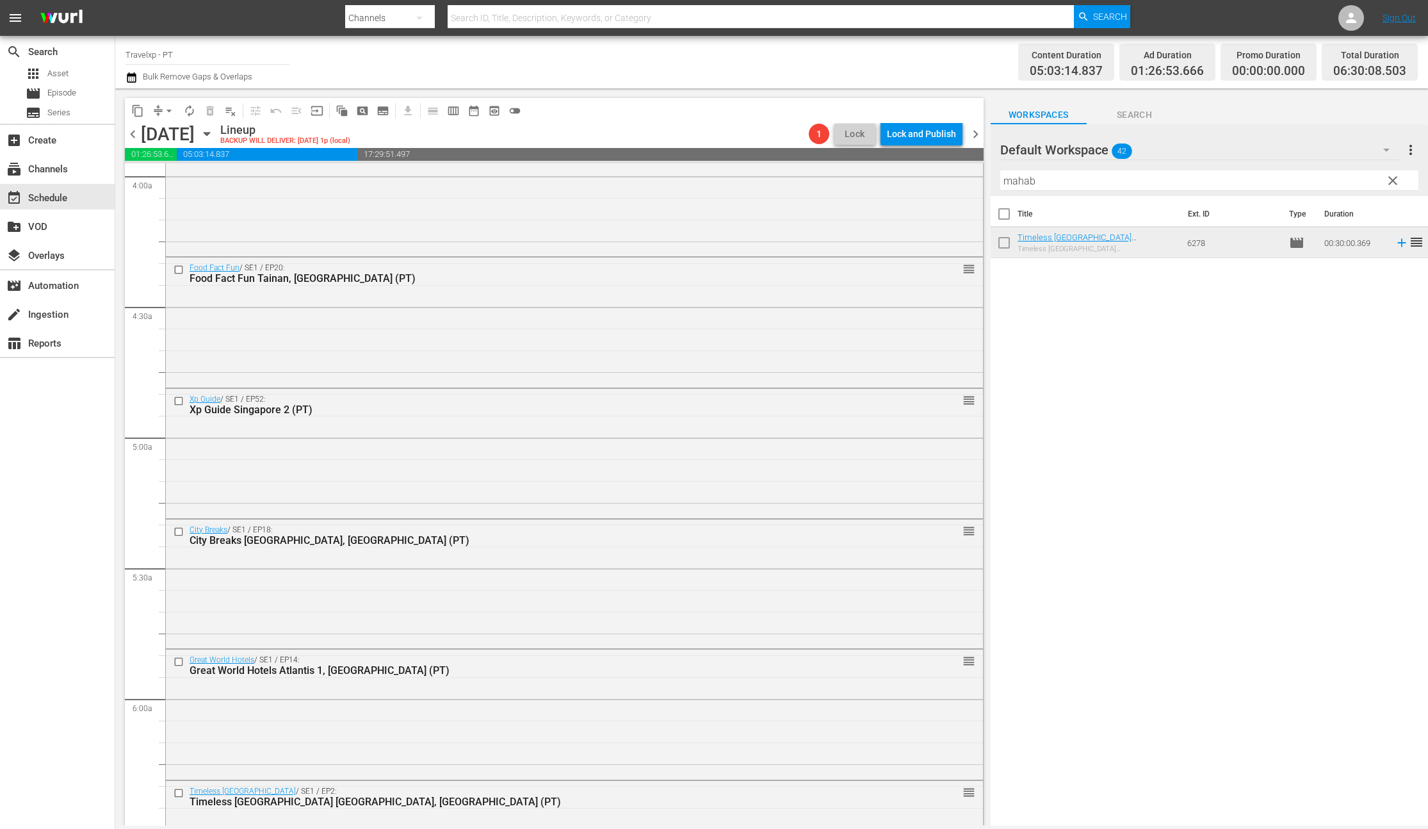
click at [1032, 184] on input "mahab" at bounding box center [1209, 180] width 418 height 20
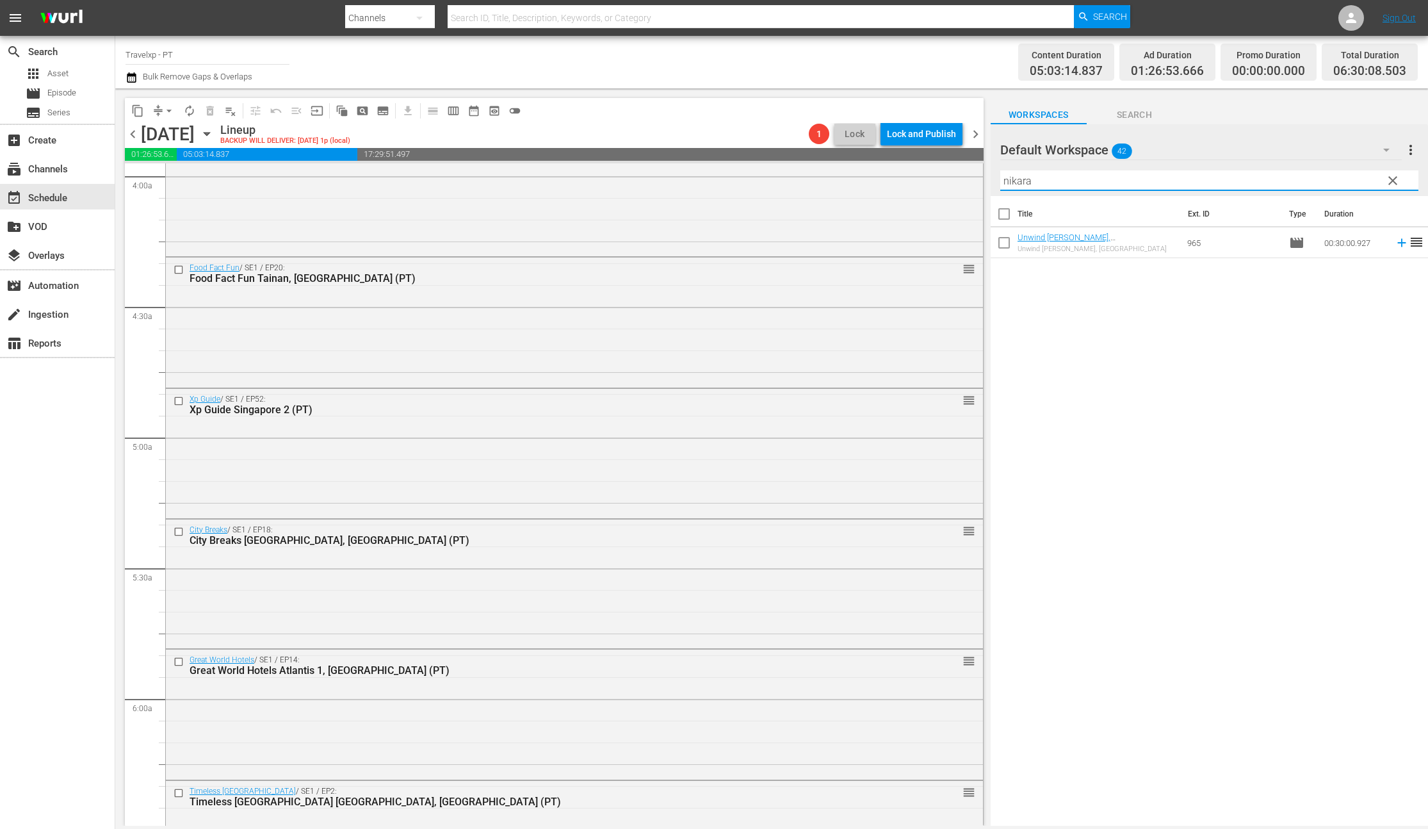
click at [1018, 184] on input "nikara" at bounding box center [1209, 180] width 418 height 20
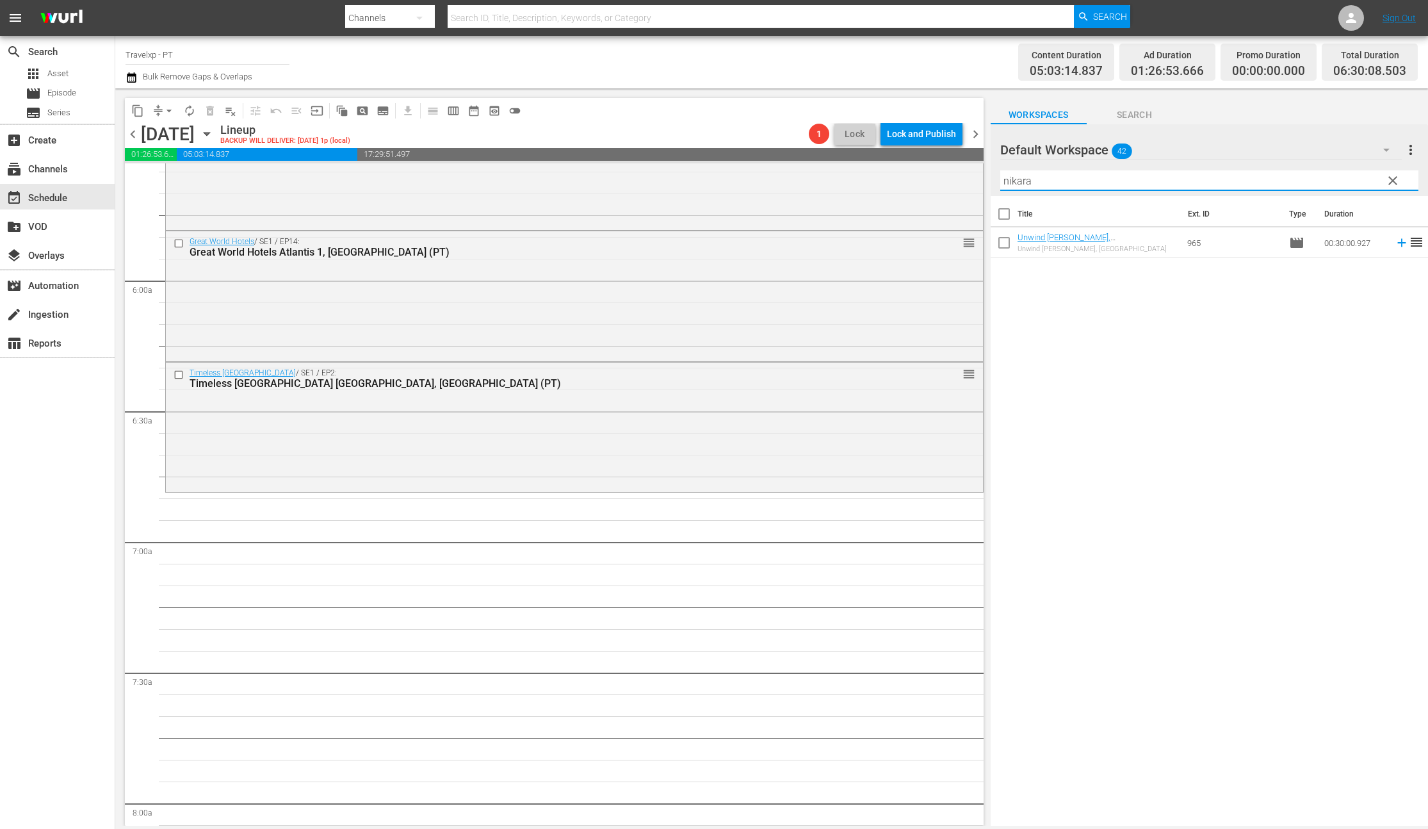
scroll to position [1449, 0]
click at [1395, 243] on icon at bounding box center [1402, 243] width 14 height 14
click at [1020, 182] on input "nikara" at bounding box center [1209, 180] width 418 height 20
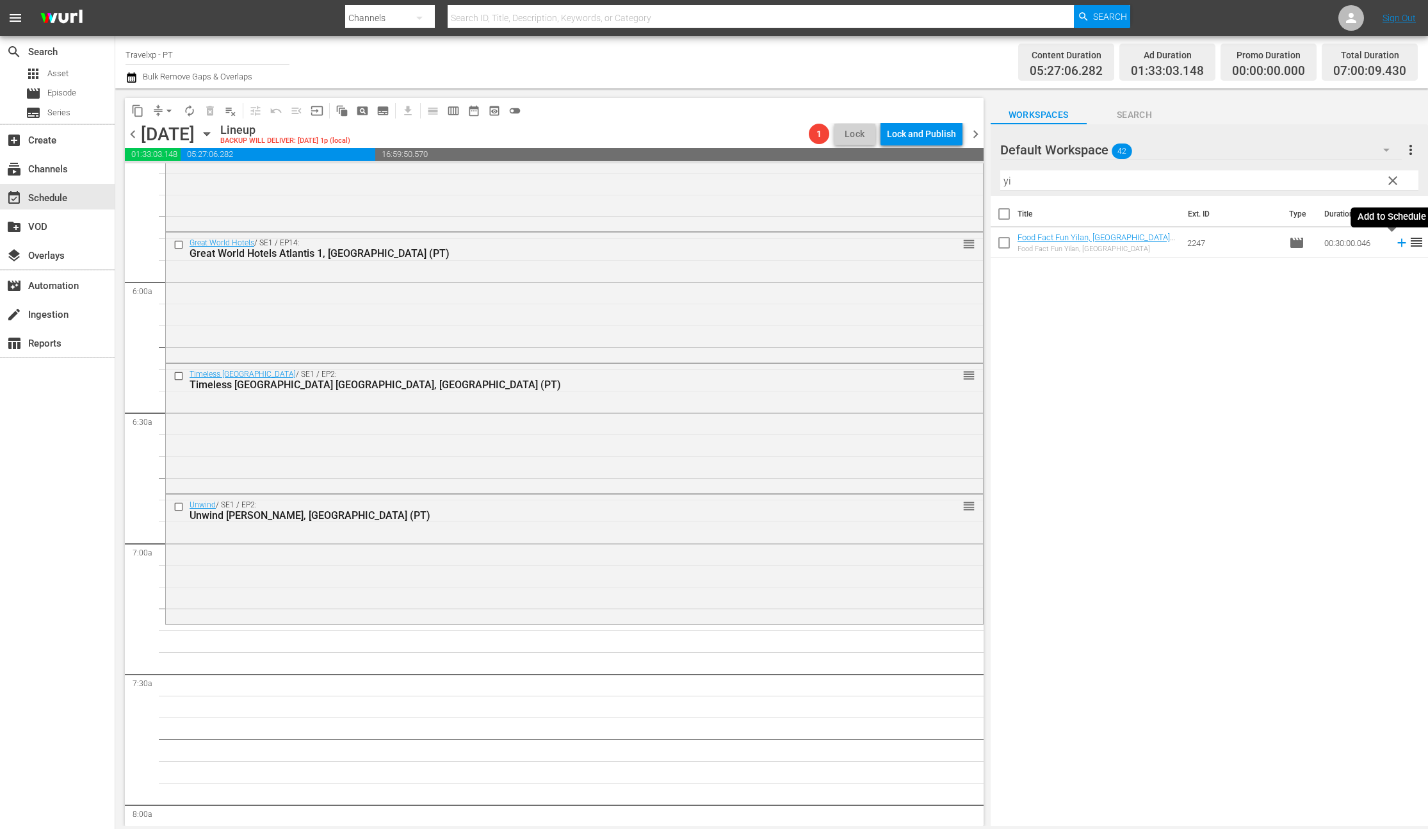
click at [1397, 243] on icon at bounding box center [1401, 243] width 8 height 8
click at [1005, 182] on input "yi" at bounding box center [1209, 180] width 418 height 20
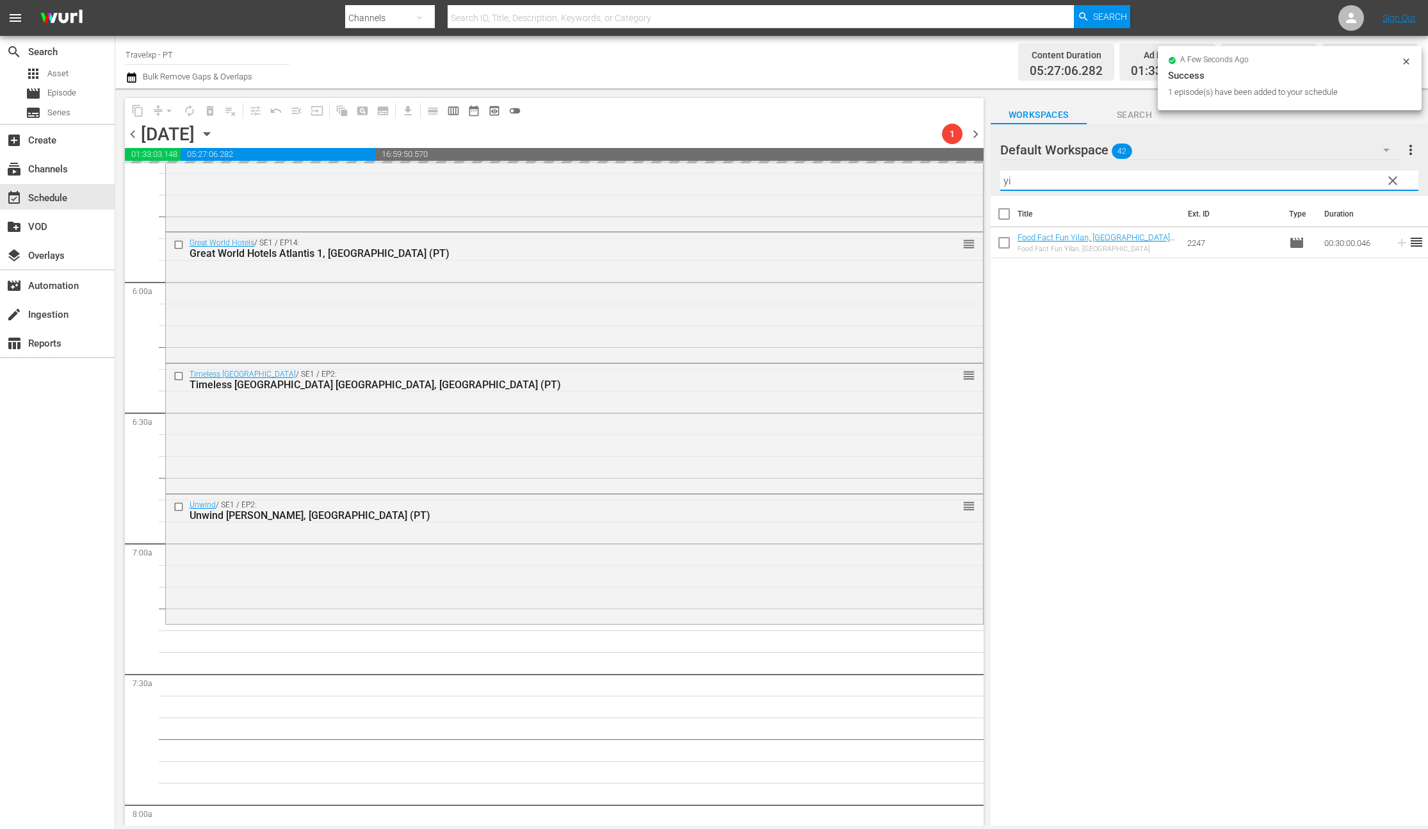
click at [1005, 182] on input "yi" at bounding box center [1209, 180] width 418 height 20
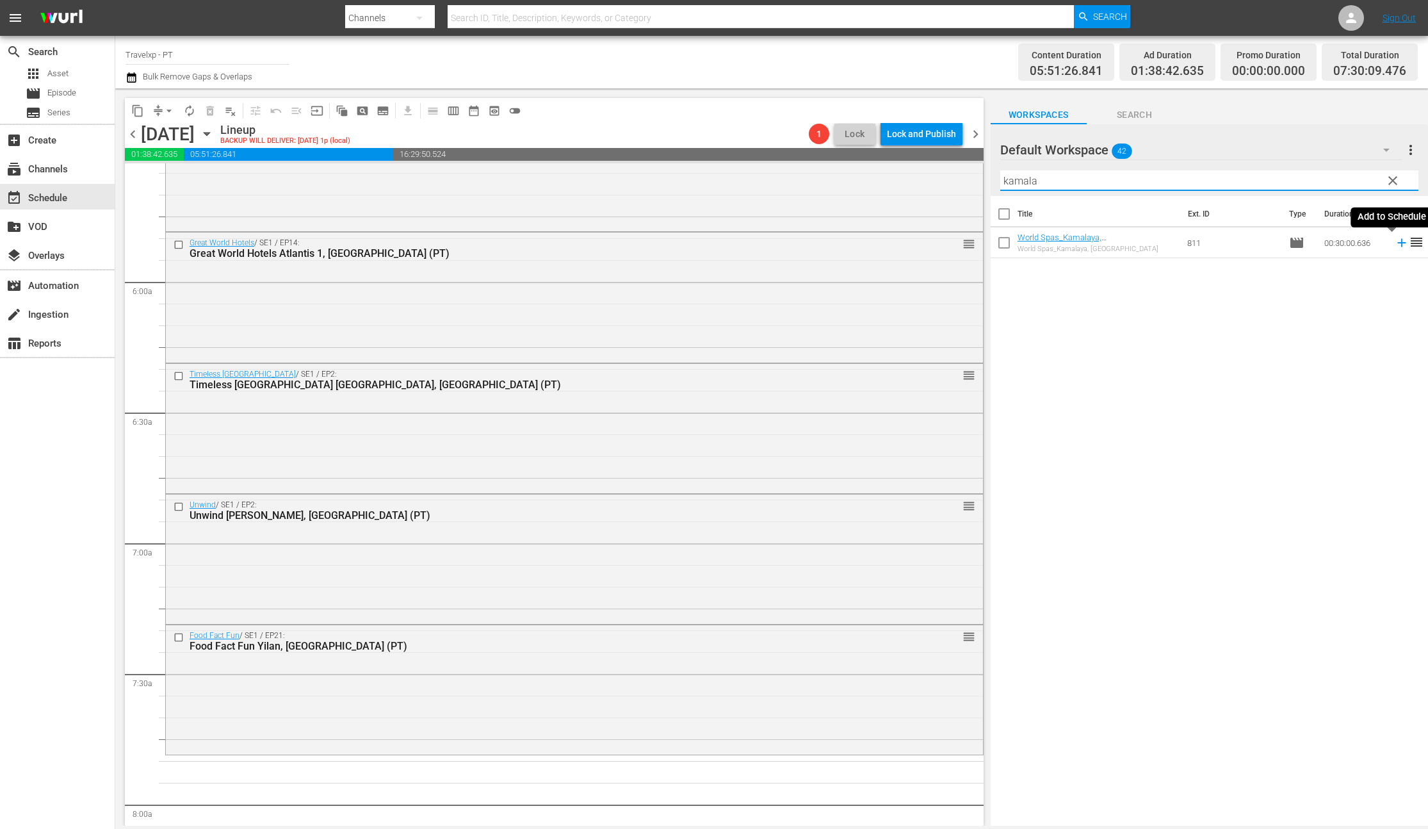
click at [1395, 243] on icon at bounding box center [1402, 243] width 14 height 14
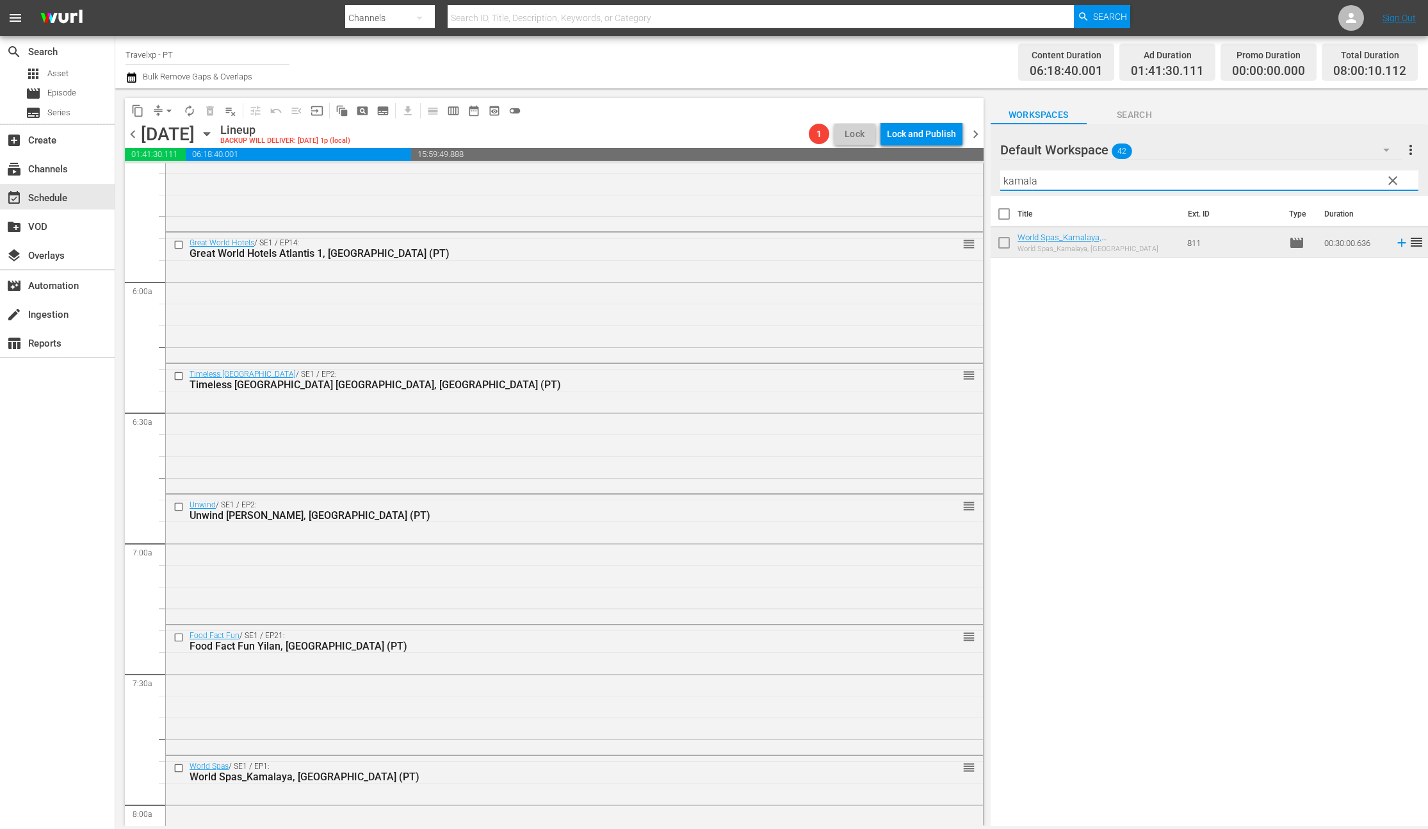
click at [1011, 183] on input "kamala" at bounding box center [1209, 180] width 418 height 20
click at [1397, 244] on icon at bounding box center [1401, 243] width 8 height 8
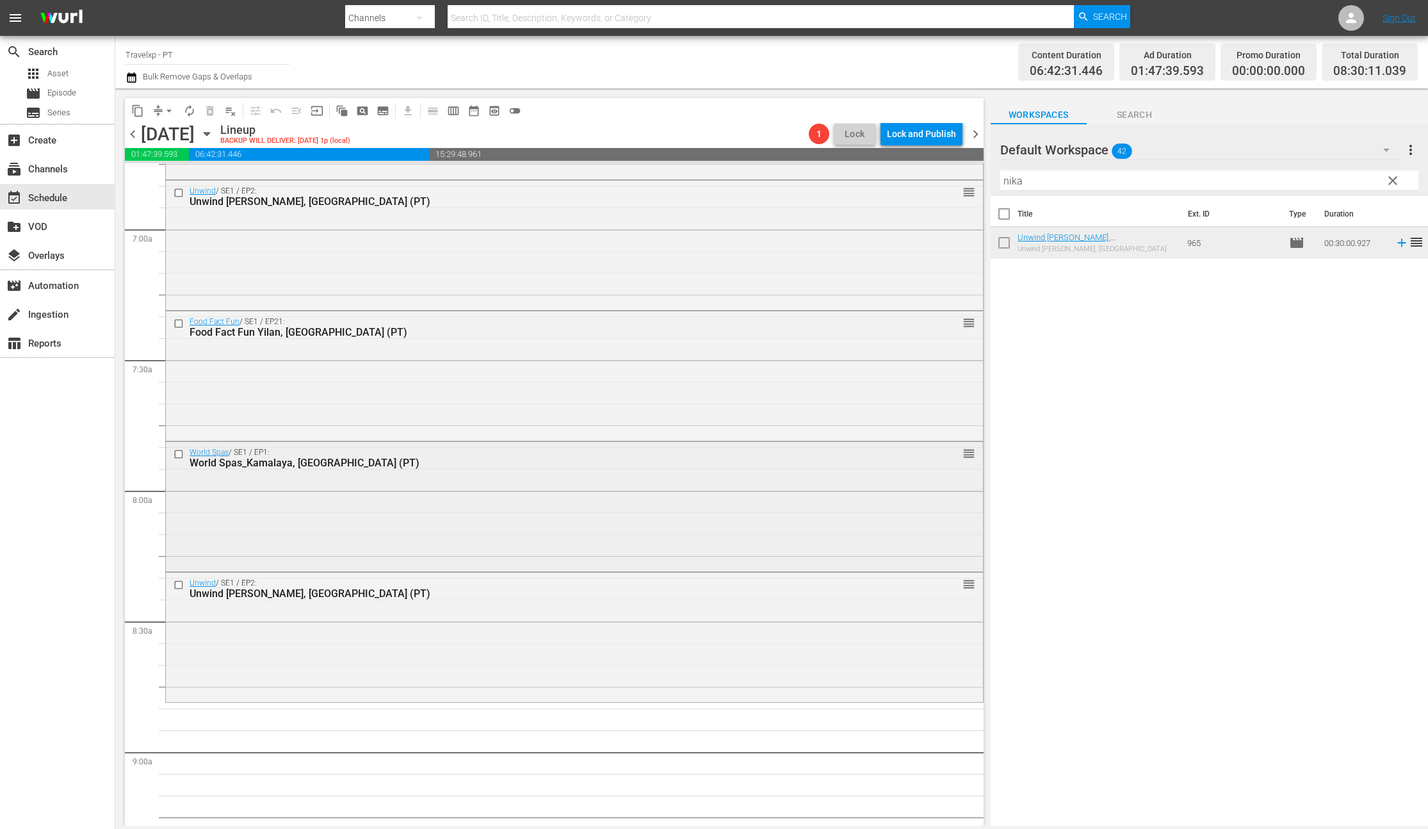
scroll to position [1779, 0]
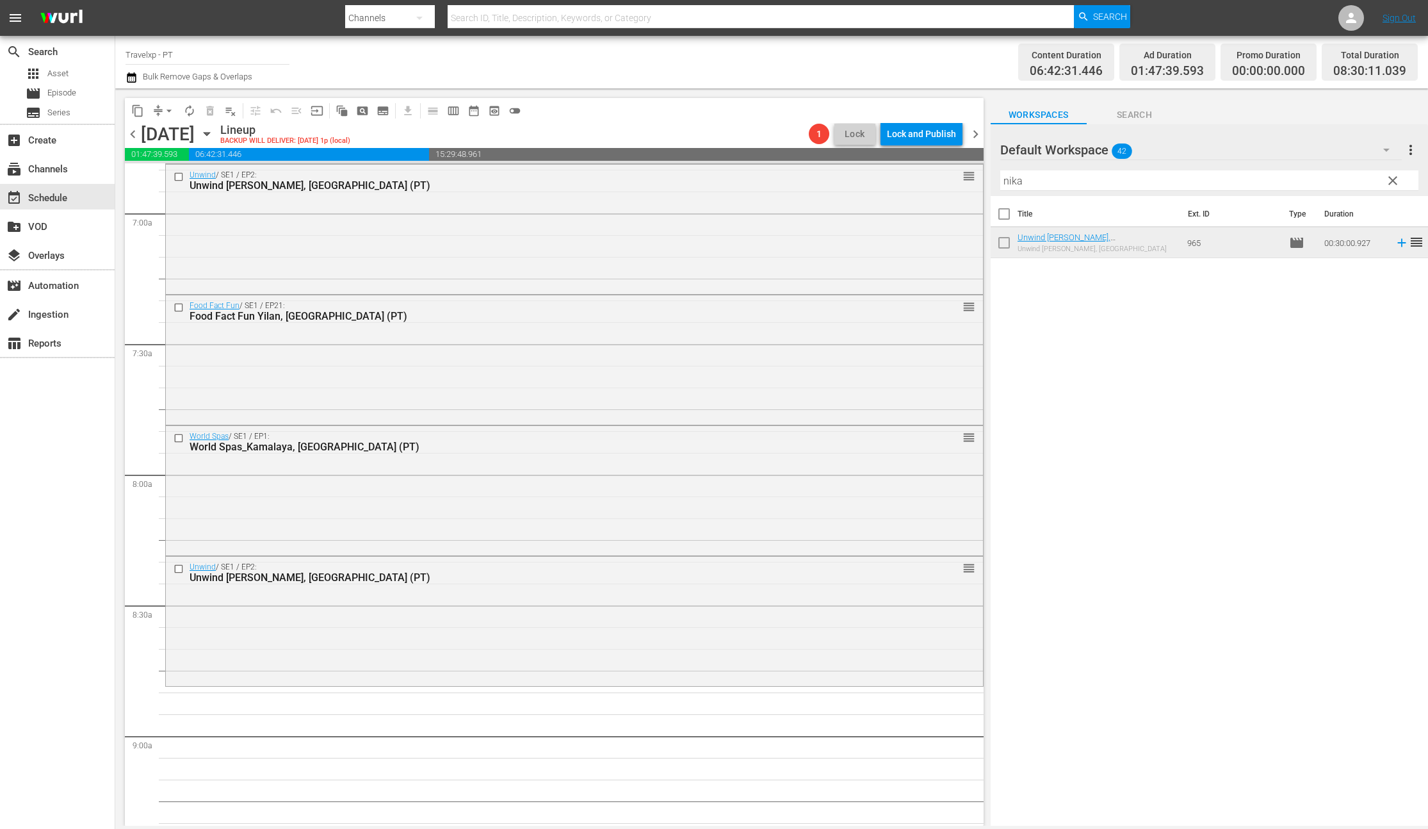
click at [1013, 182] on input "nika" at bounding box center [1209, 180] width 418 height 20
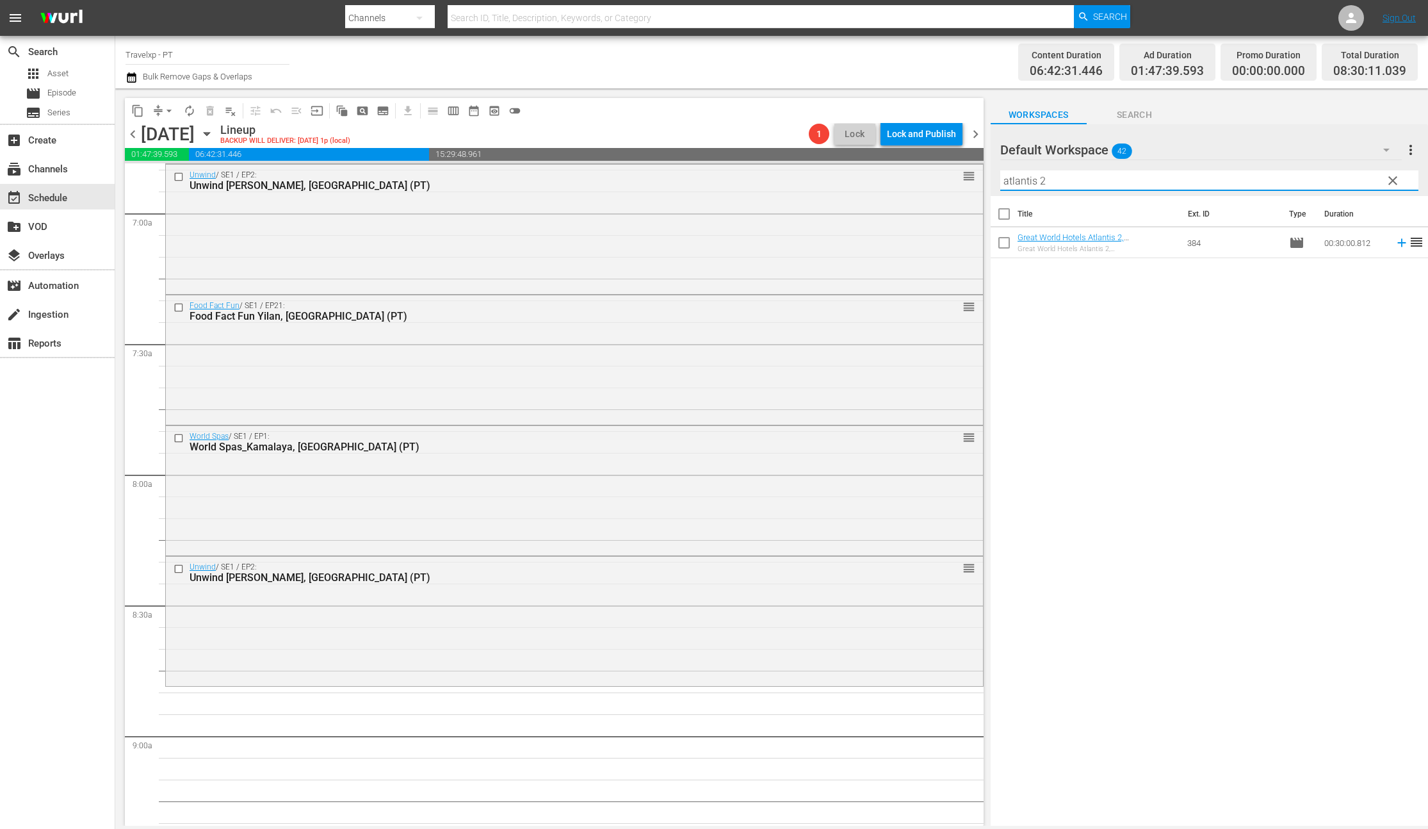
click at [1395, 244] on icon at bounding box center [1402, 243] width 14 height 14
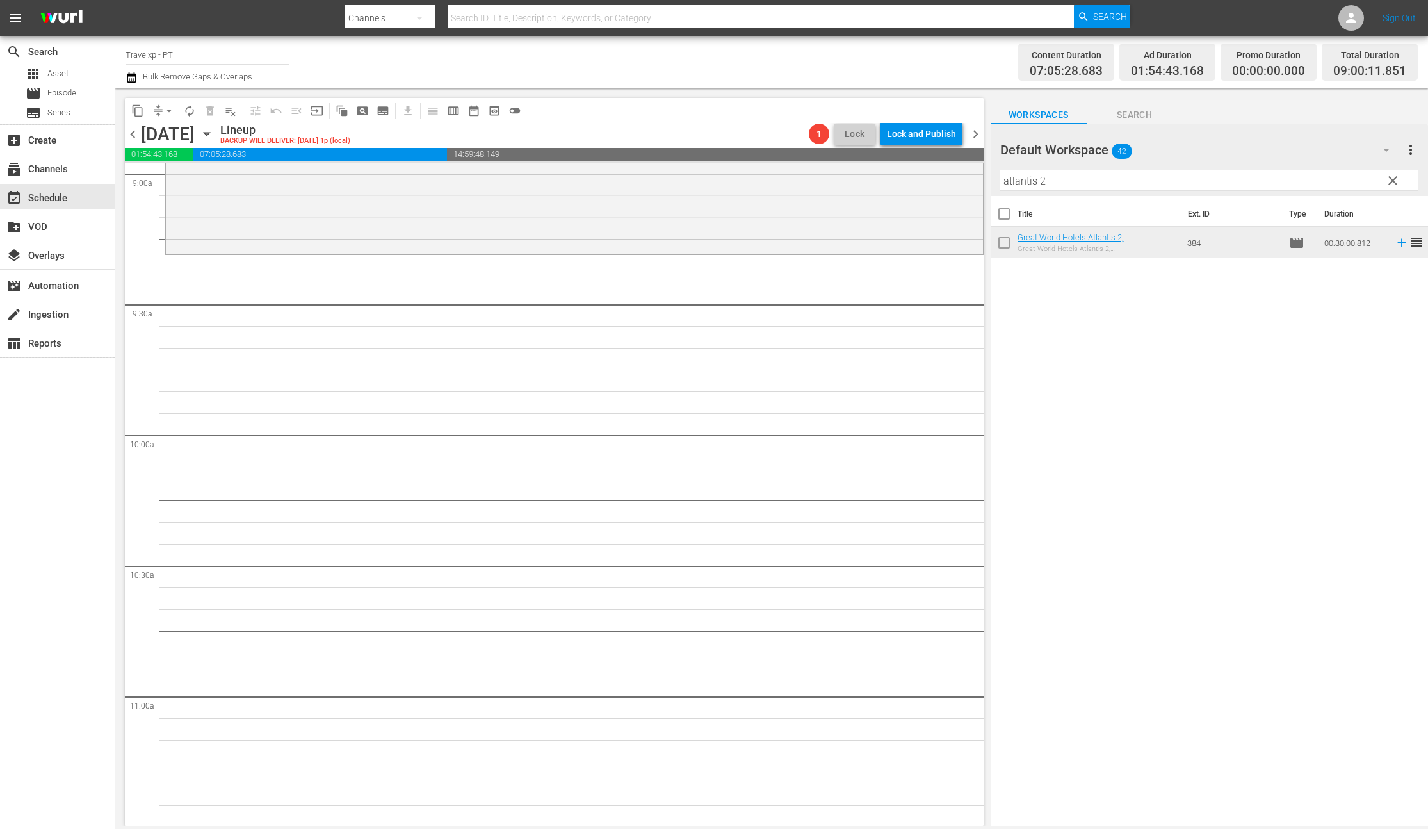
scroll to position [2340, 0]
drag, startPoint x: 1049, startPoint y: 178, endPoint x: 953, endPoint y: 183, distance: 96.2
click at [953, 183] on div "content_copy compress arrow_drop_down autorenew_outlined delete_forever_outline…" at bounding box center [771, 456] width 1313 height 737
click at [1397, 245] on icon at bounding box center [1401, 243] width 8 height 8
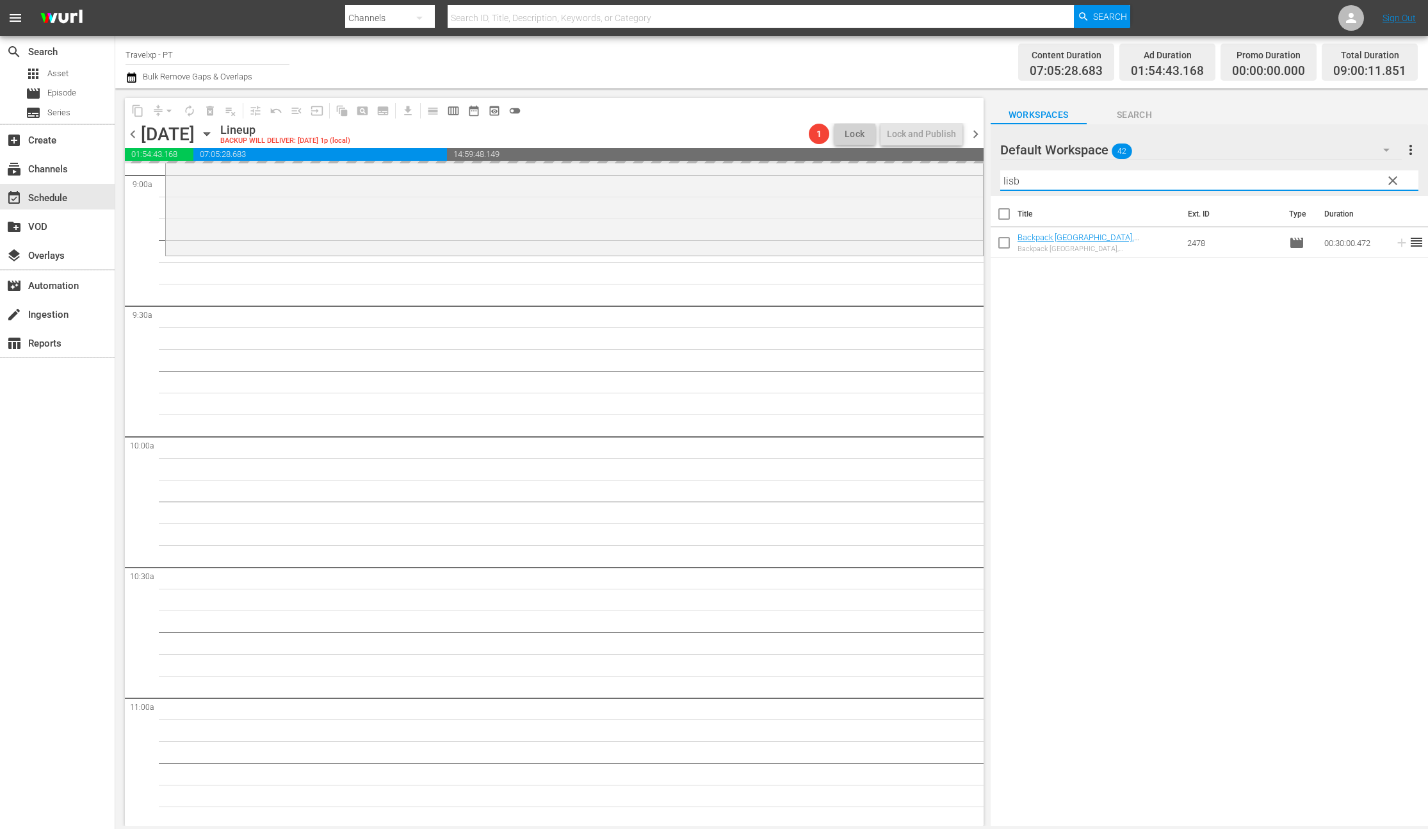
click at [1009, 179] on input "lisb" at bounding box center [1209, 180] width 418 height 20
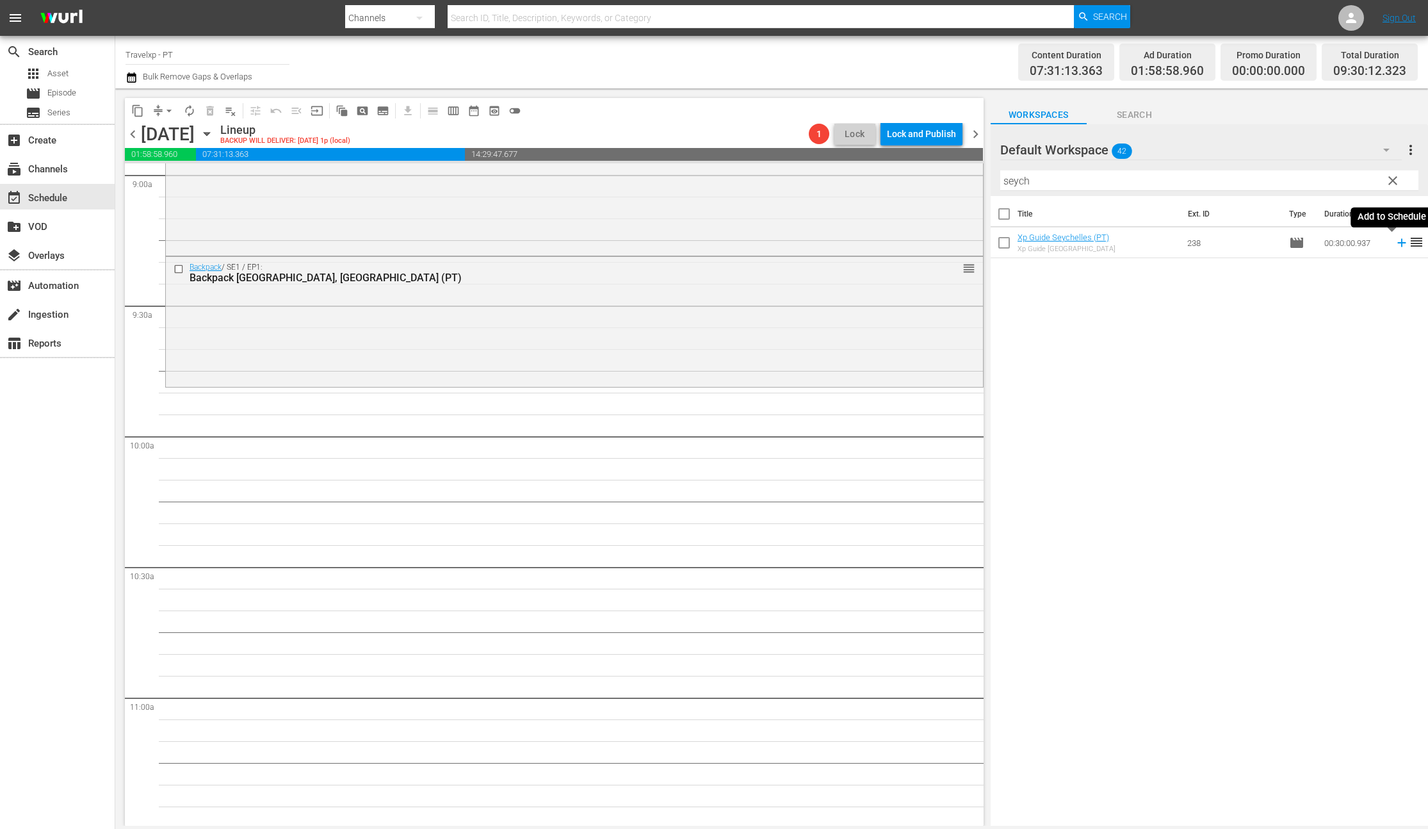
drag, startPoint x: 1392, startPoint y: 242, endPoint x: 1381, endPoint y: 234, distance: 13.7
click at [1397, 242] on icon at bounding box center [1401, 243] width 8 height 8
click at [1016, 183] on input "seych" at bounding box center [1209, 180] width 418 height 20
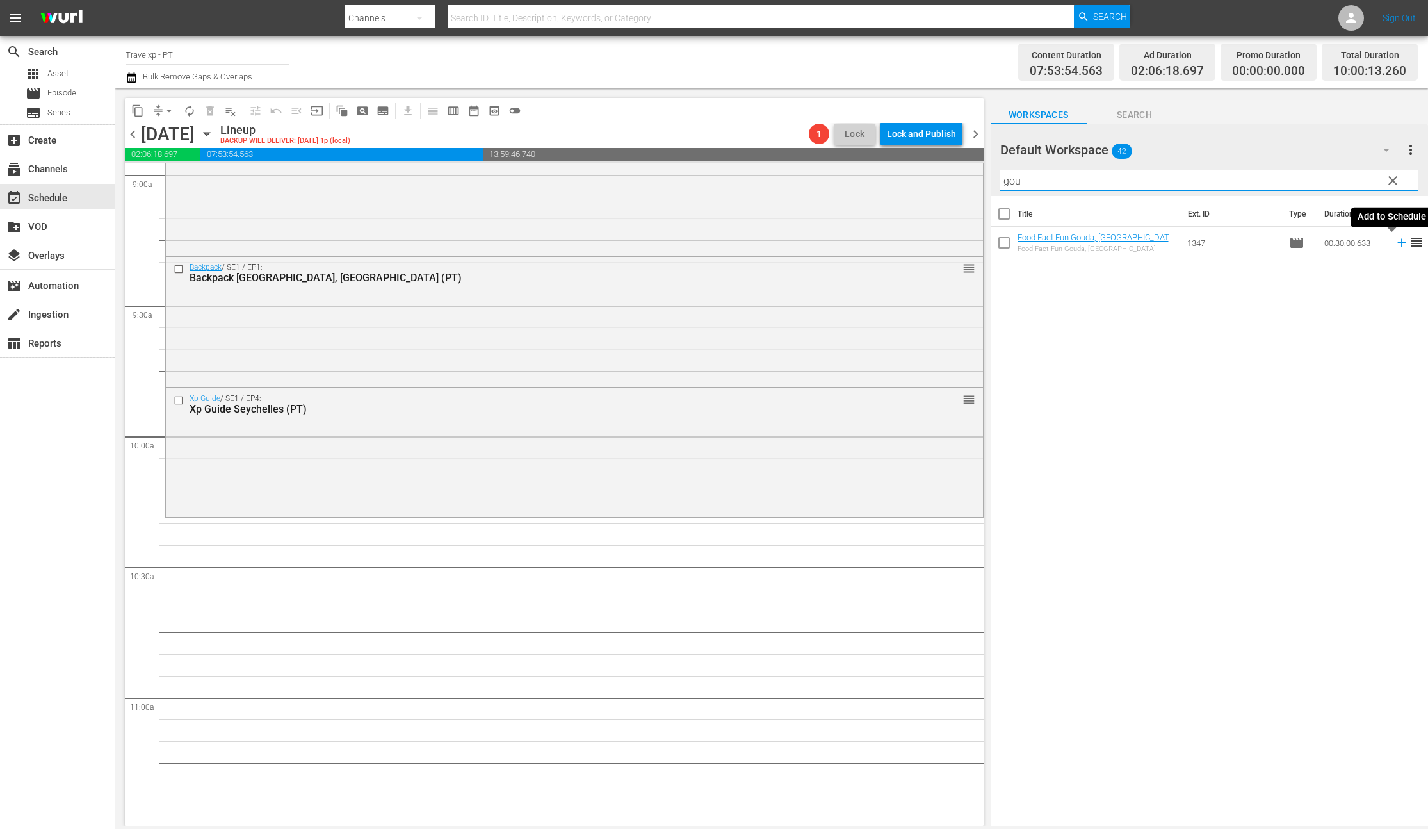
click at [1395, 245] on icon at bounding box center [1402, 243] width 14 height 14
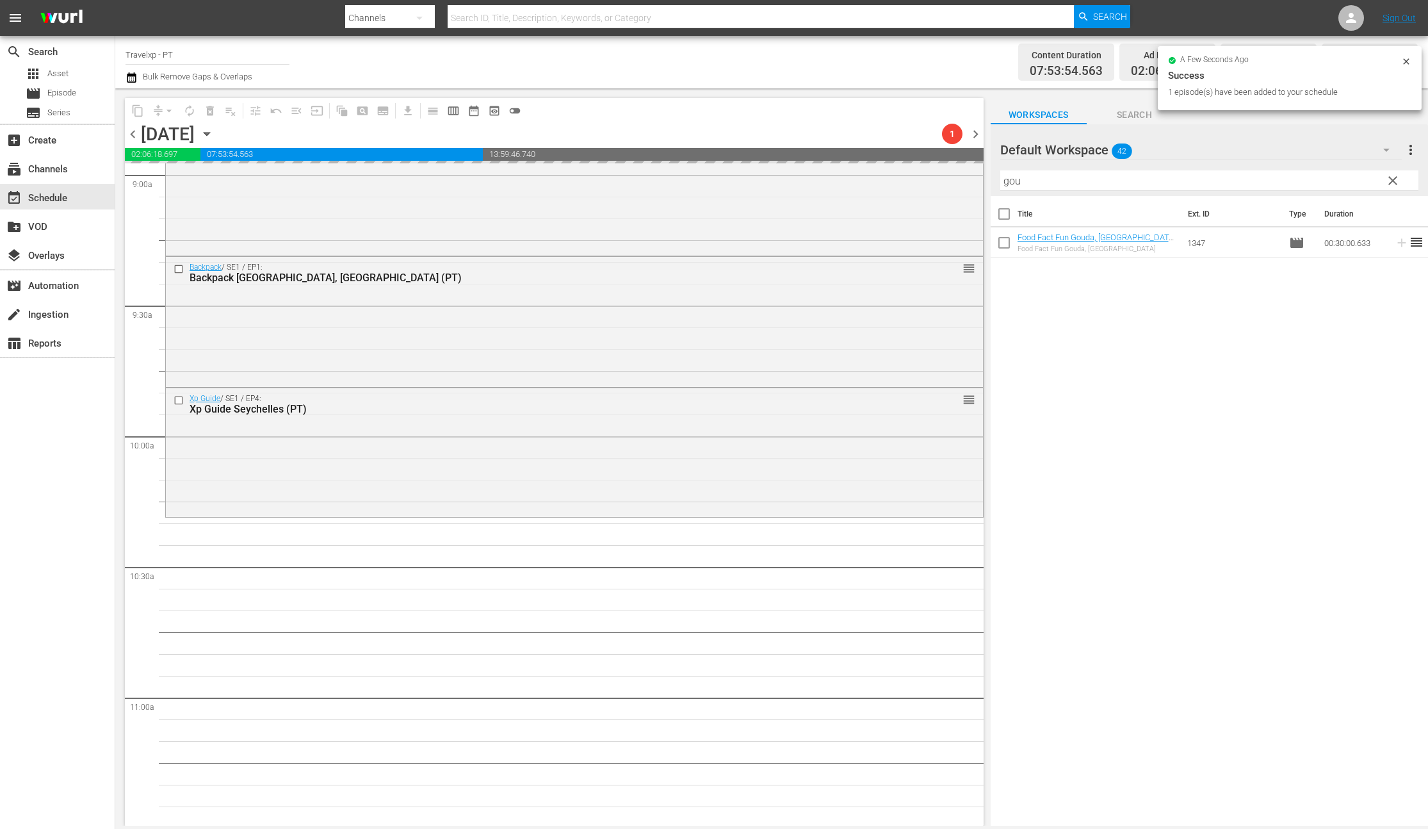
click at [1012, 183] on input "gou" at bounding box center [1209, 180] width 418 height 20
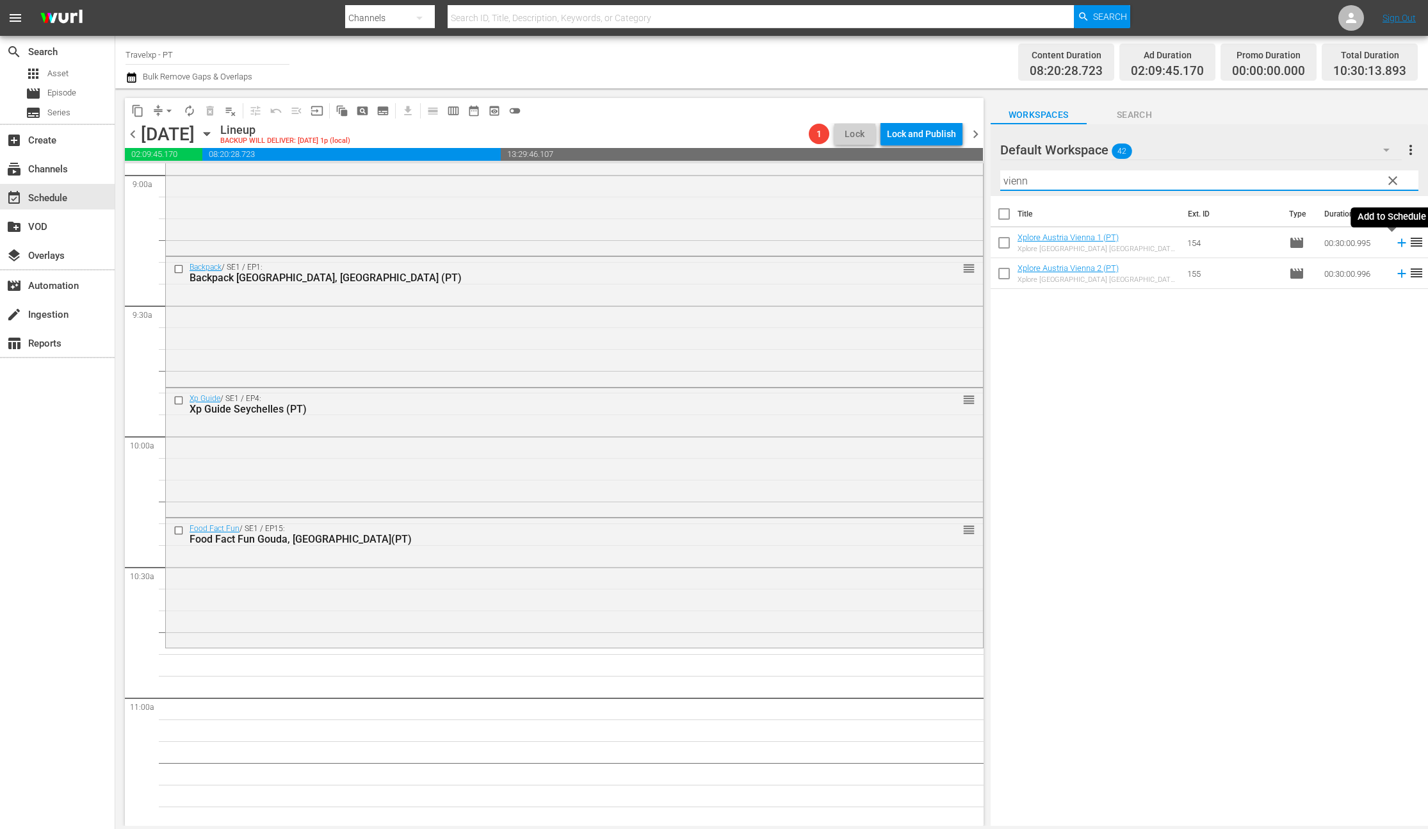
click at [1397, 244] on icon at bounding box center [1401, 243] width 8 height 8
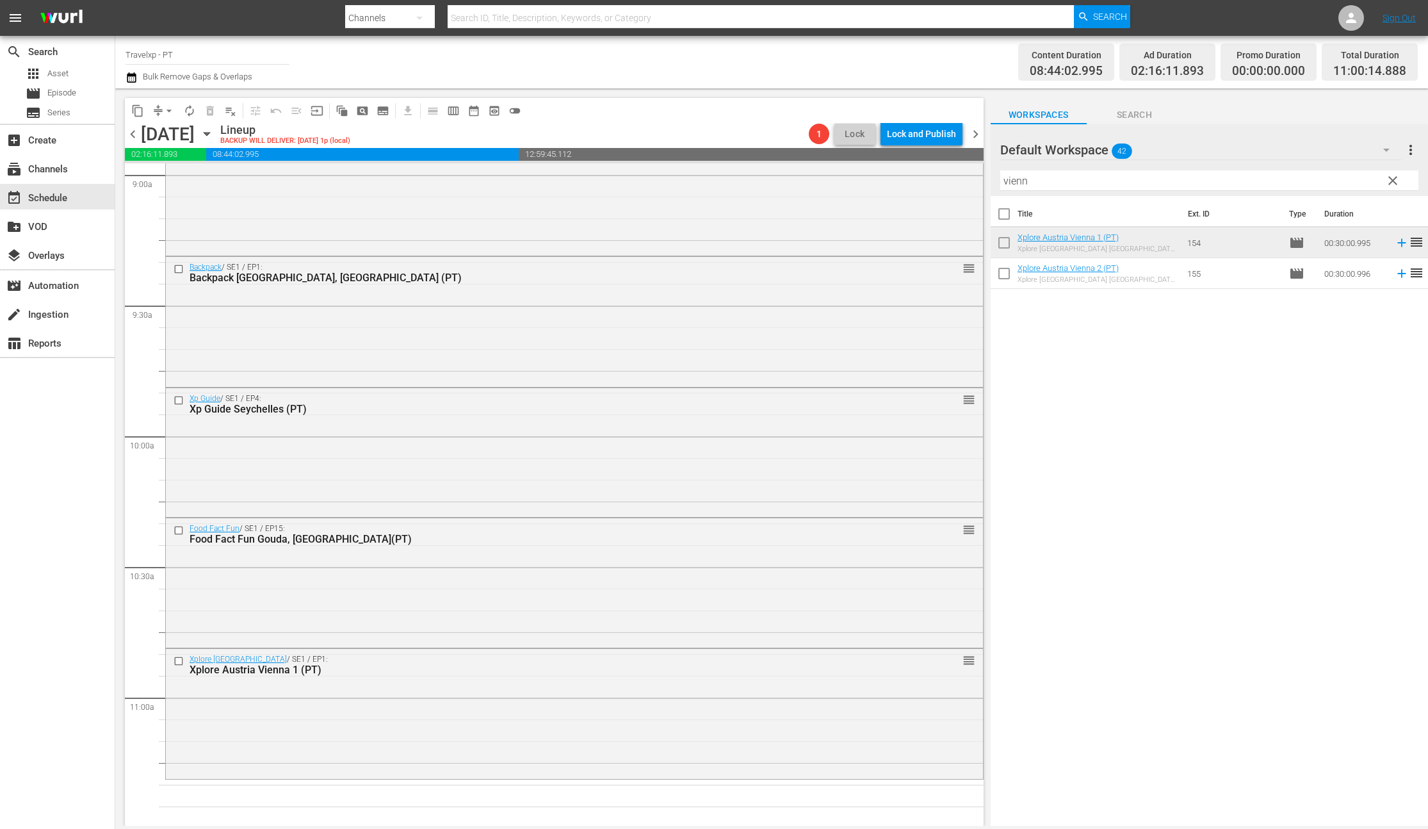
click at [1021, 181] on input "vienn" at bounding box center [1209, 180] width 418 height 20
click at [1395, 243] on icon at bounding box center [1402, 243] width 14 height 14
click at [1012, 181] on input "seych" at bounding box center [1209, 180] width 418 height 20
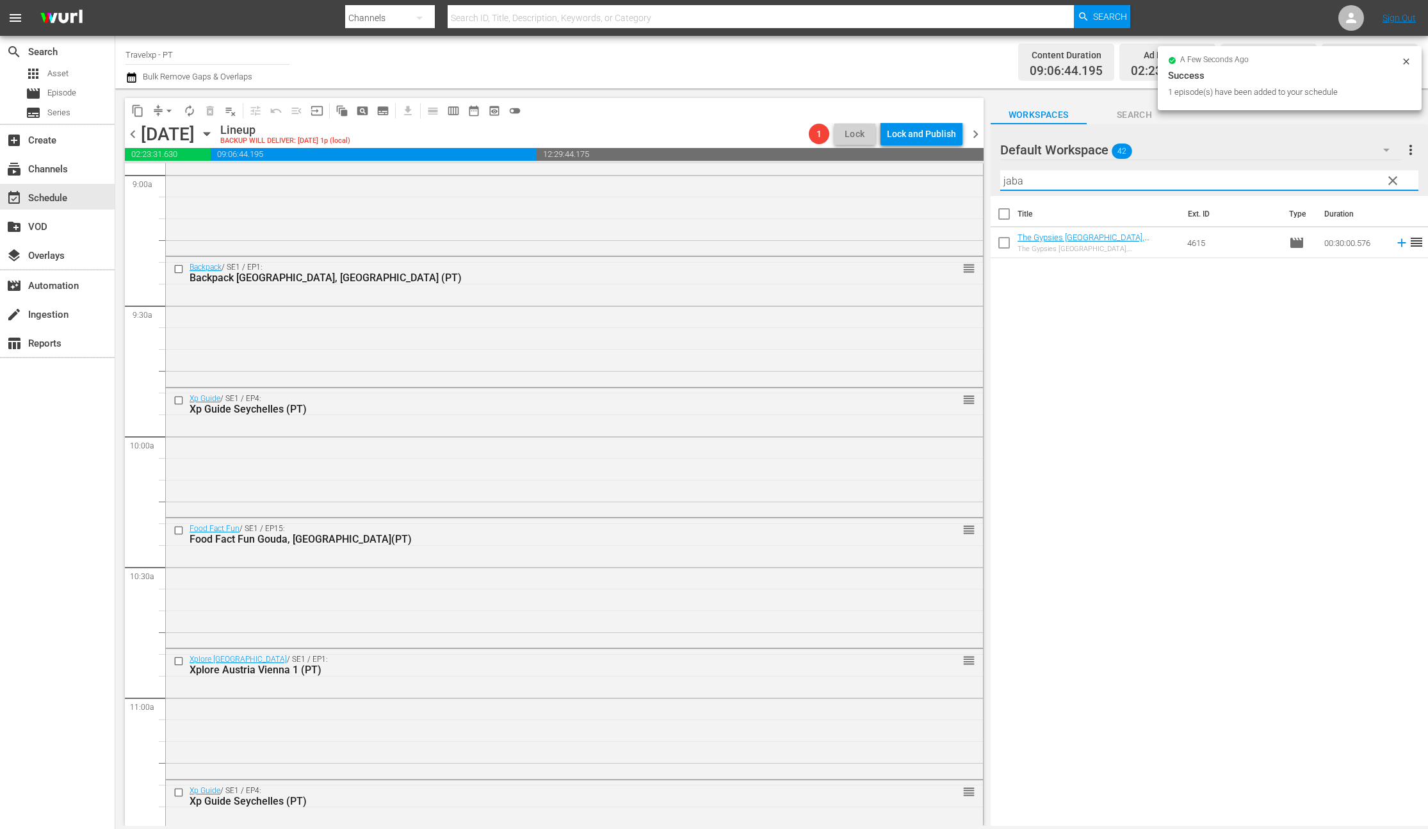
click at [1395, 241] on icon at bounding box center [1402, 243] width 14 height 14
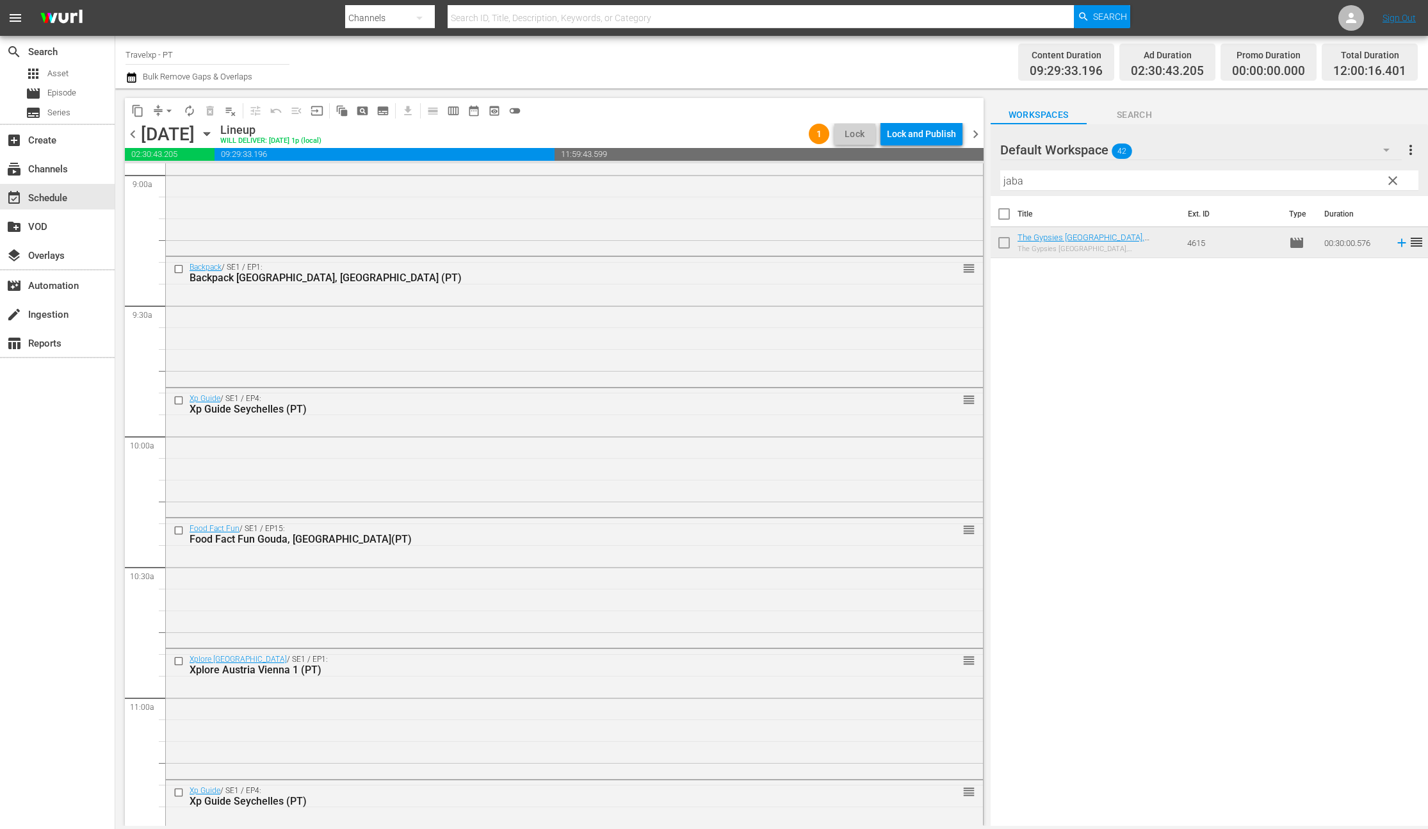
click at [1018, 184] on input "jaba" at bounding box center [1209, 180] width 418 height 20
click at [1395, 243] on icon at bounding box center [1402, 243] width 14 height 14
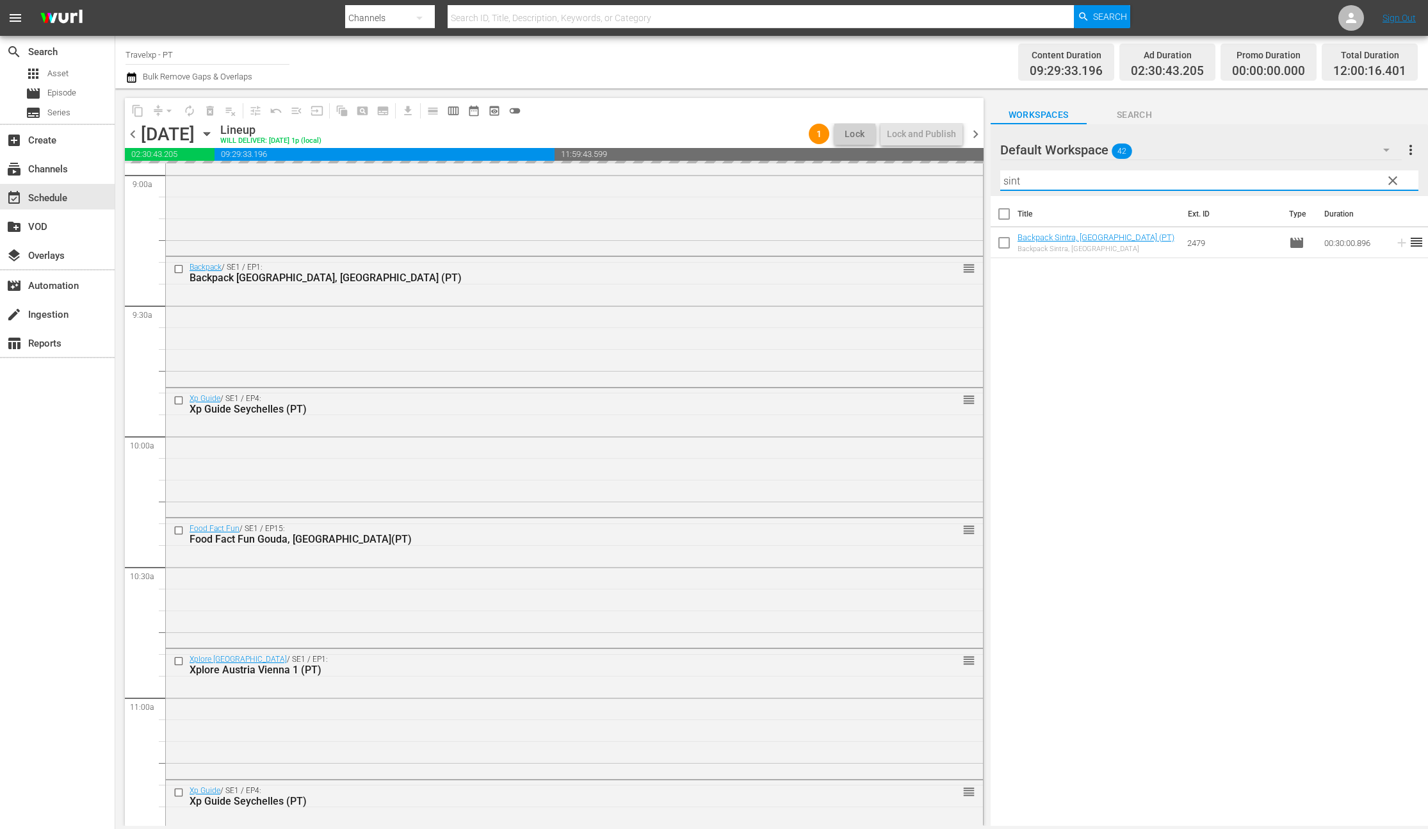
click at [1012, 180] on input "sint" at bounding box center [1209, 180] width 418 height 20
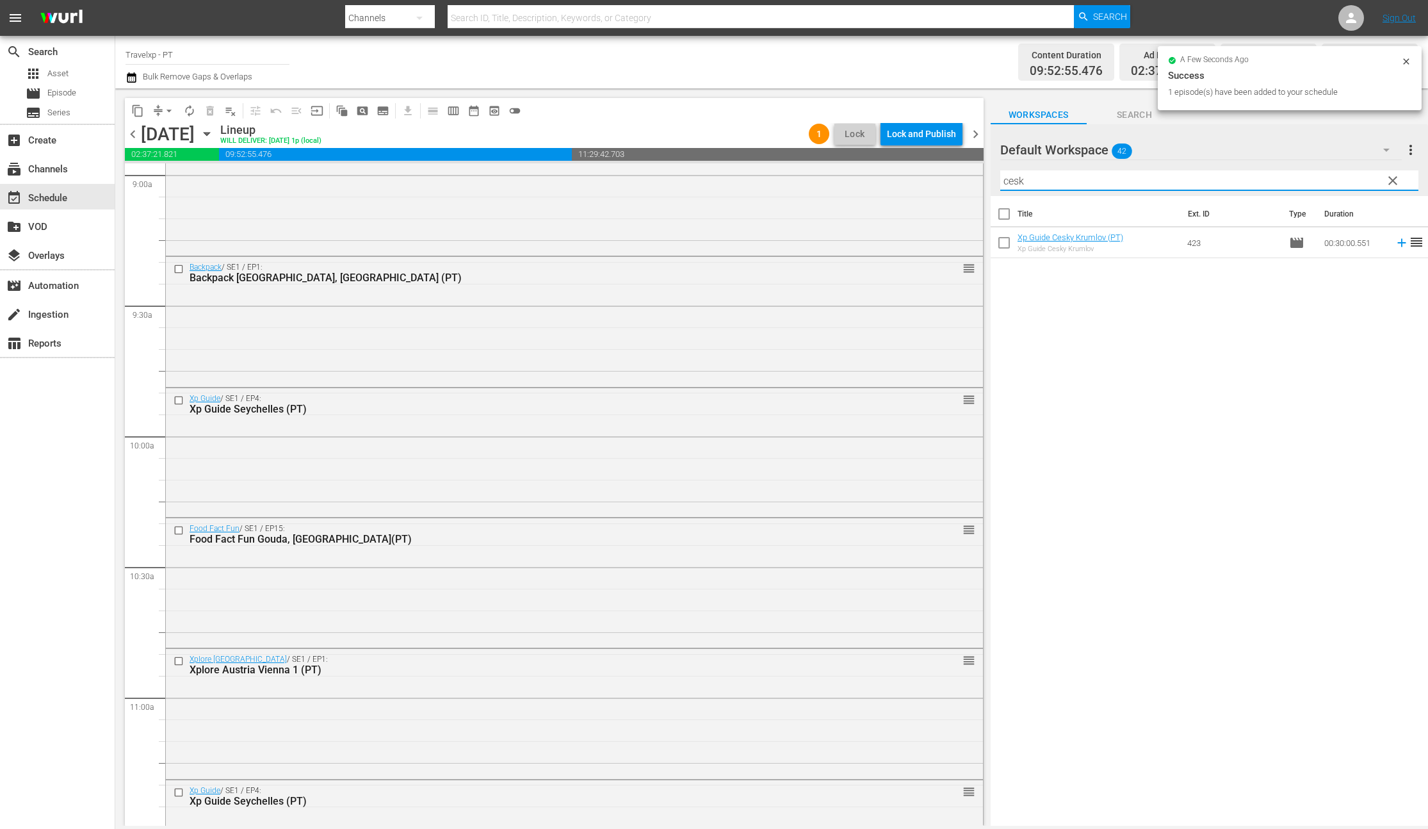
click at [1397, 243] on icon at bounding box center [1401, 243] width 8 height 8
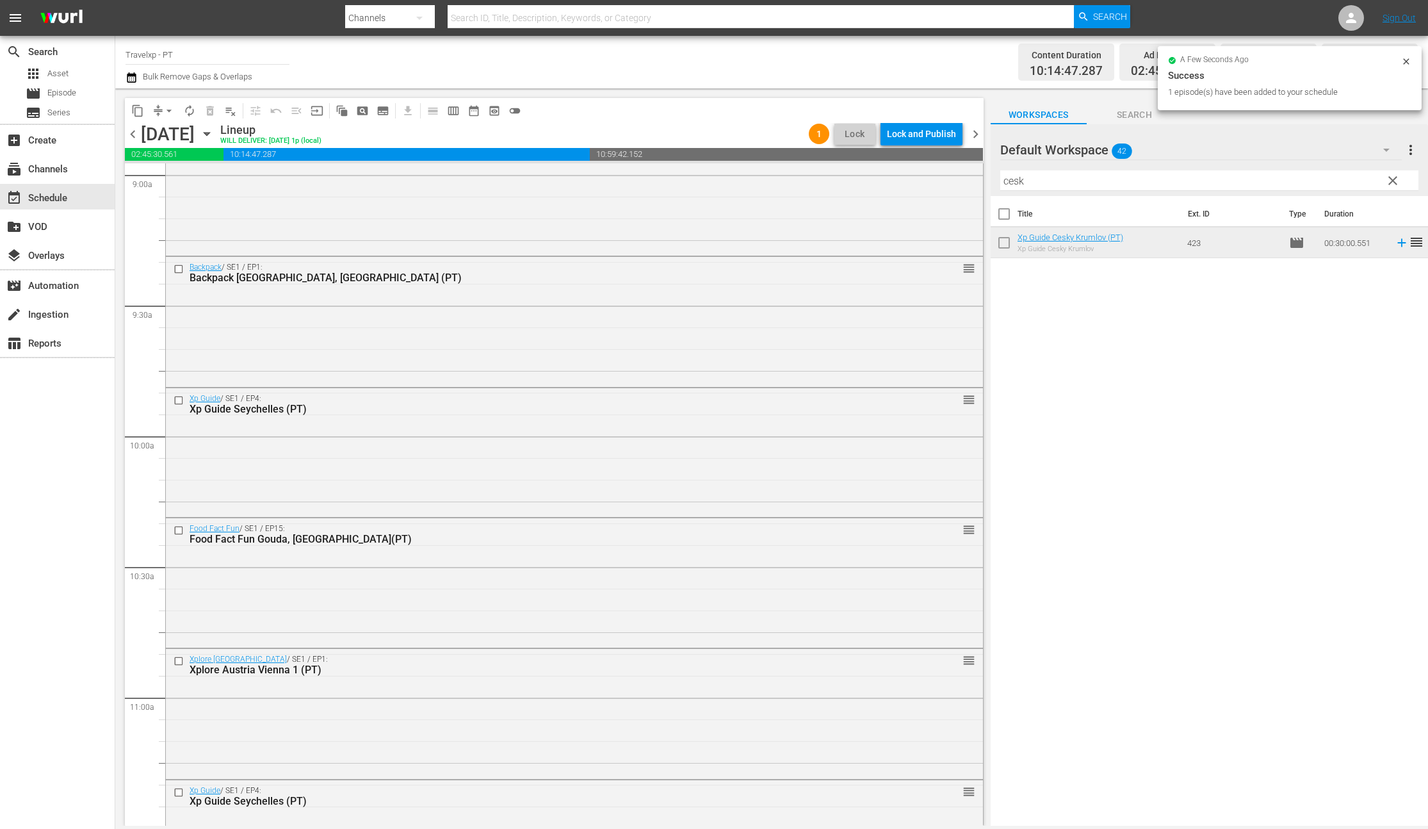
click at [1016, 182] on input "cesk" at bounding box center [1209, 180] width 418 height 20
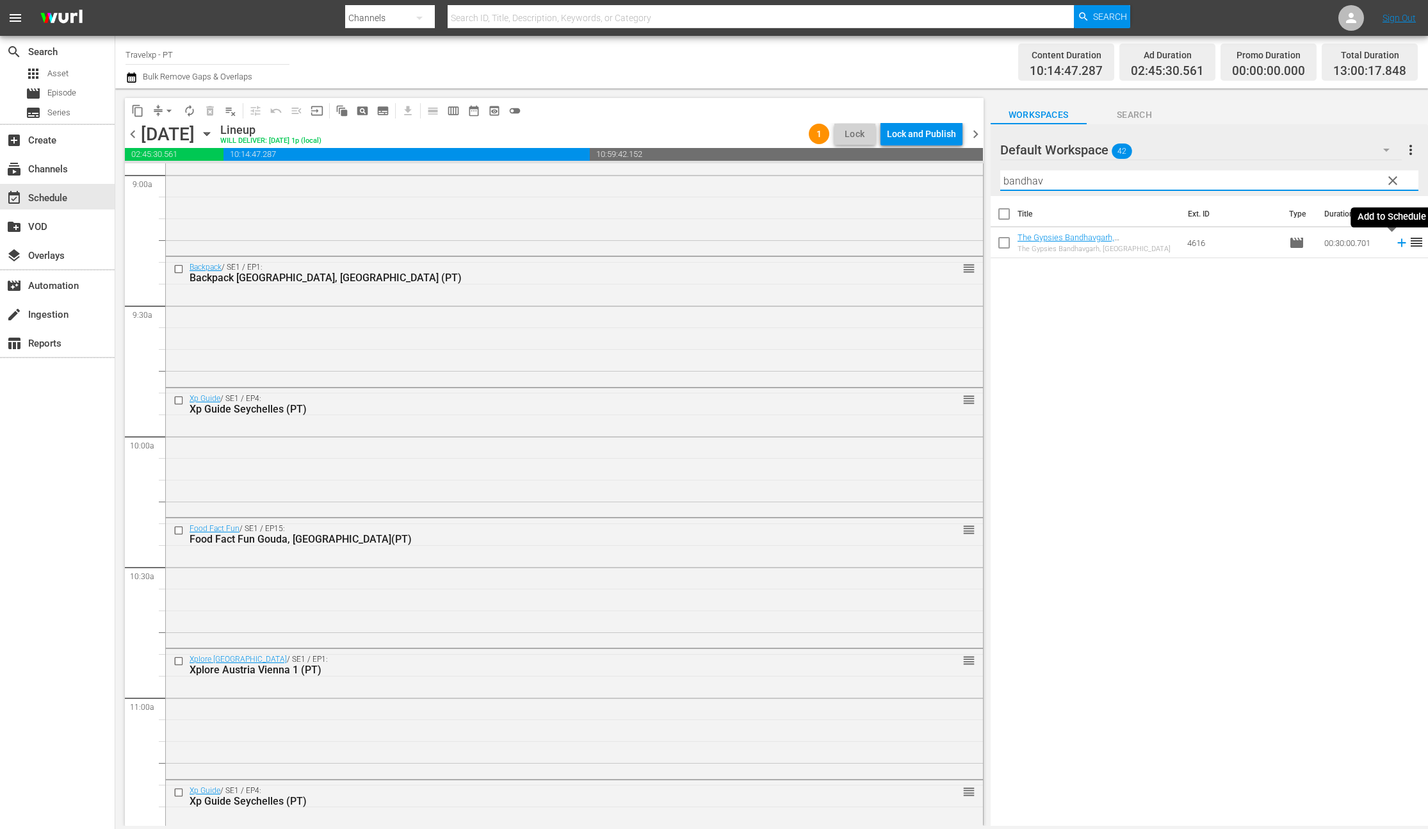
click at [1397, 243] on icon at bounding box center [1401, 243] width 8 height 8
click at [1017, 178] on input "bandhav" at bounding box center [1209, 180] width 418 height 20
click at [1395, 246] on icon at bounding box center [1402, 243] width 14 height 14
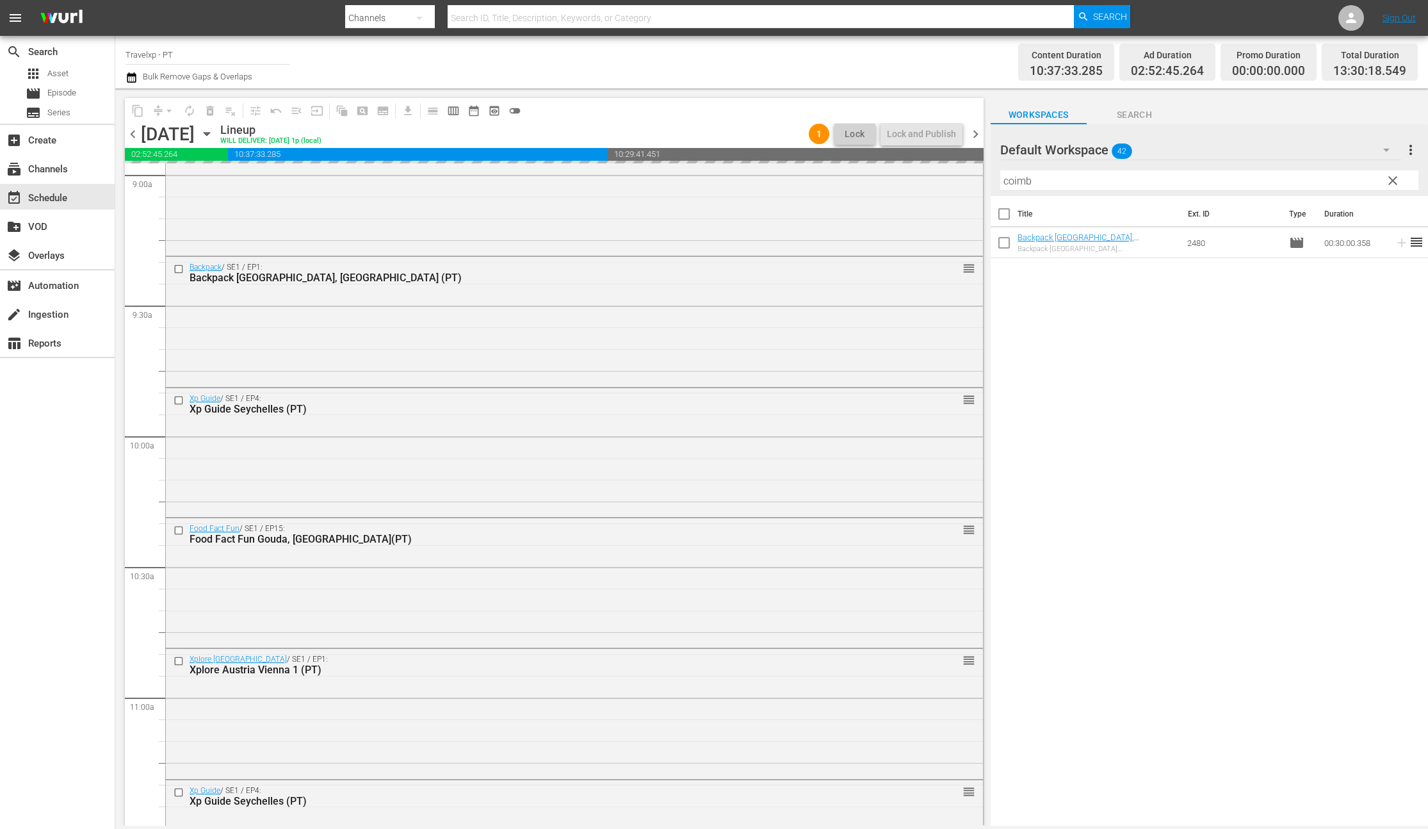
click at [1023, 185] on input "coimb" at bounding box center [1209, 180] width 418 height 20
click at [1395, 247] on icon at bounding box center [1402, 243] width 14 height 14
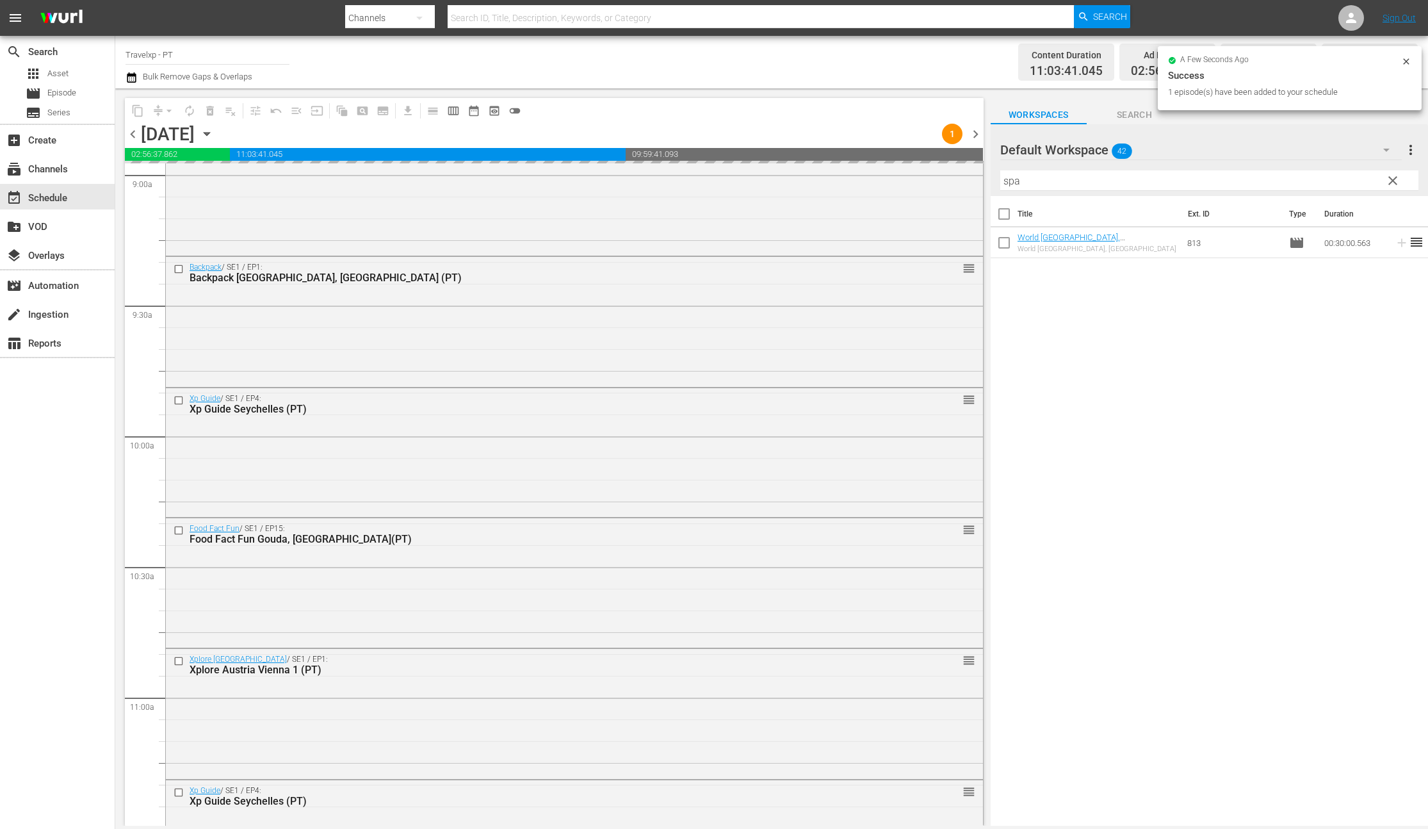
click at [1012, 183] on input "spa" at bounding box center [1209, 180] width 418 height 20
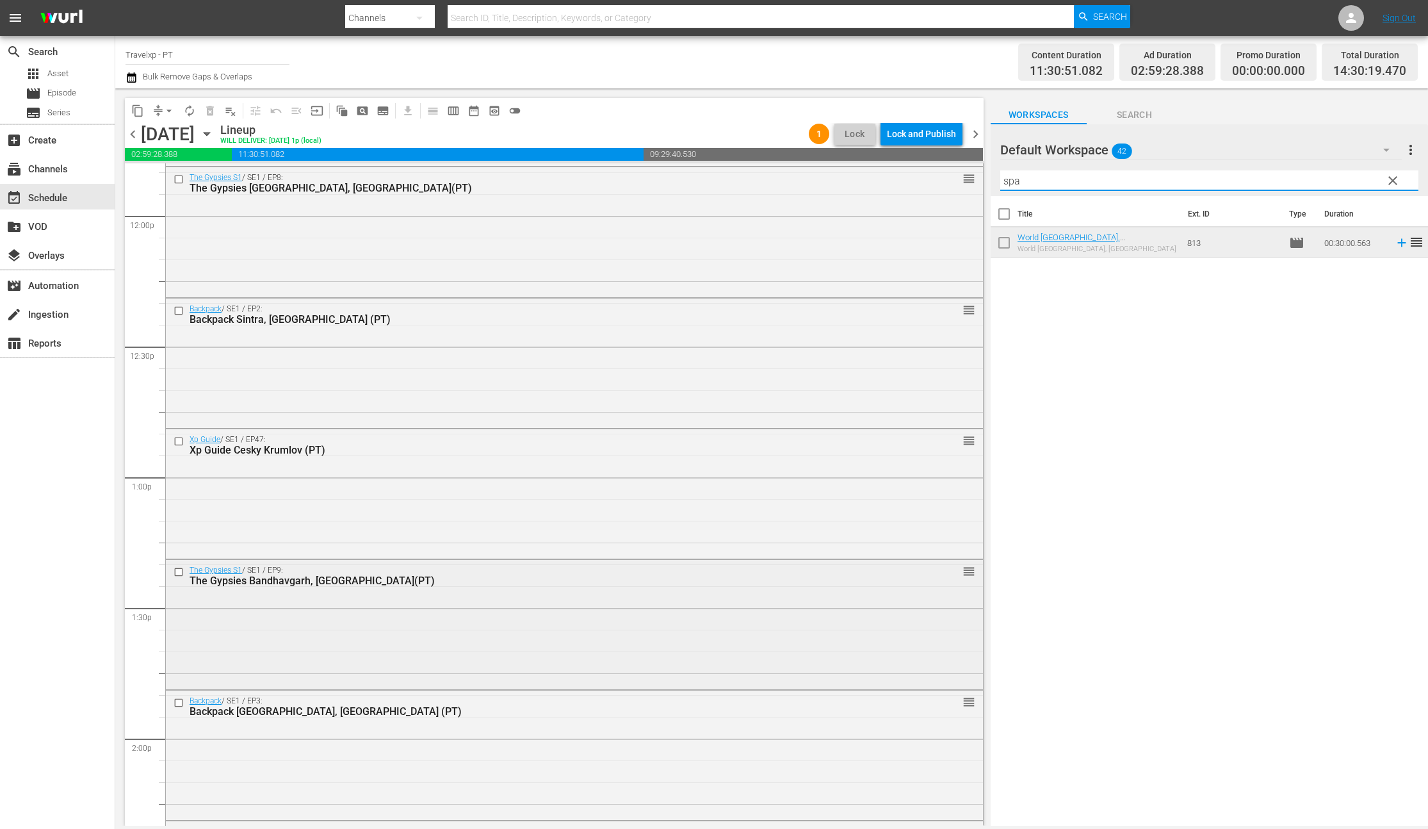
scroll to position [3108, 0]
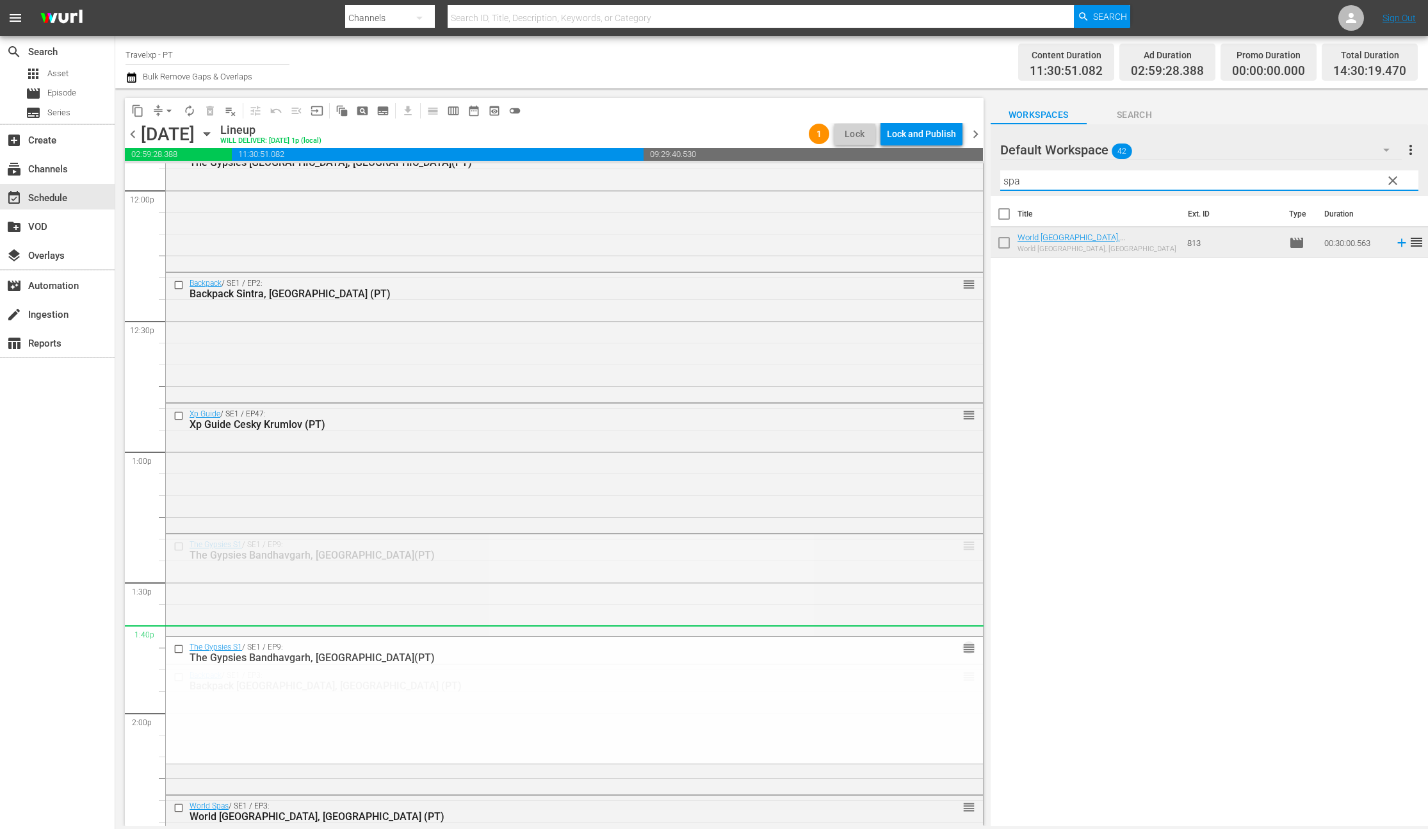
drag, startPoint x: 959, startPoint y: 546, endPoint x: 961, endPoint y: 641, distance: 95.4
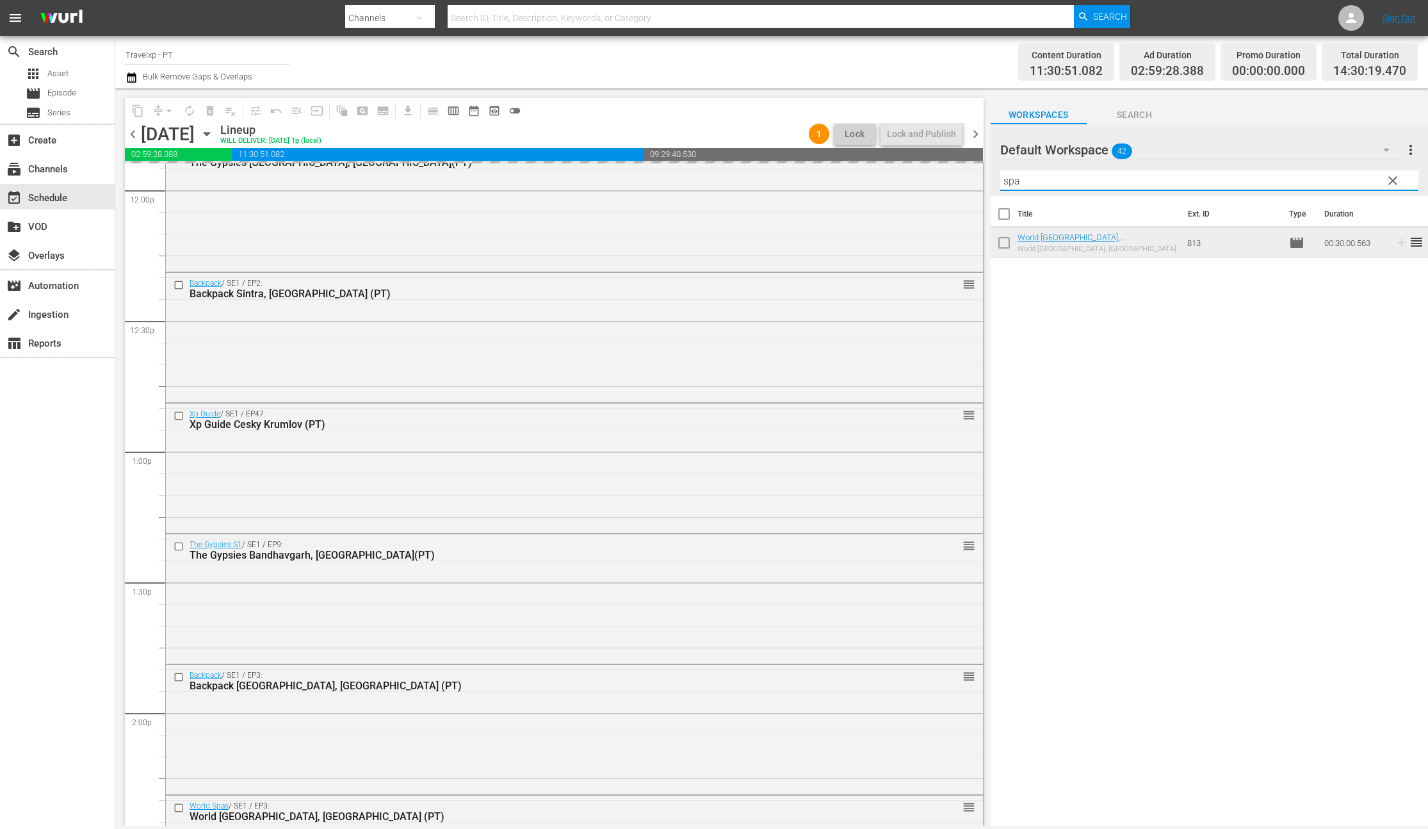
click at [1014, 182] on input "spa" at bounding box center [1209, 180] width 418 height 20
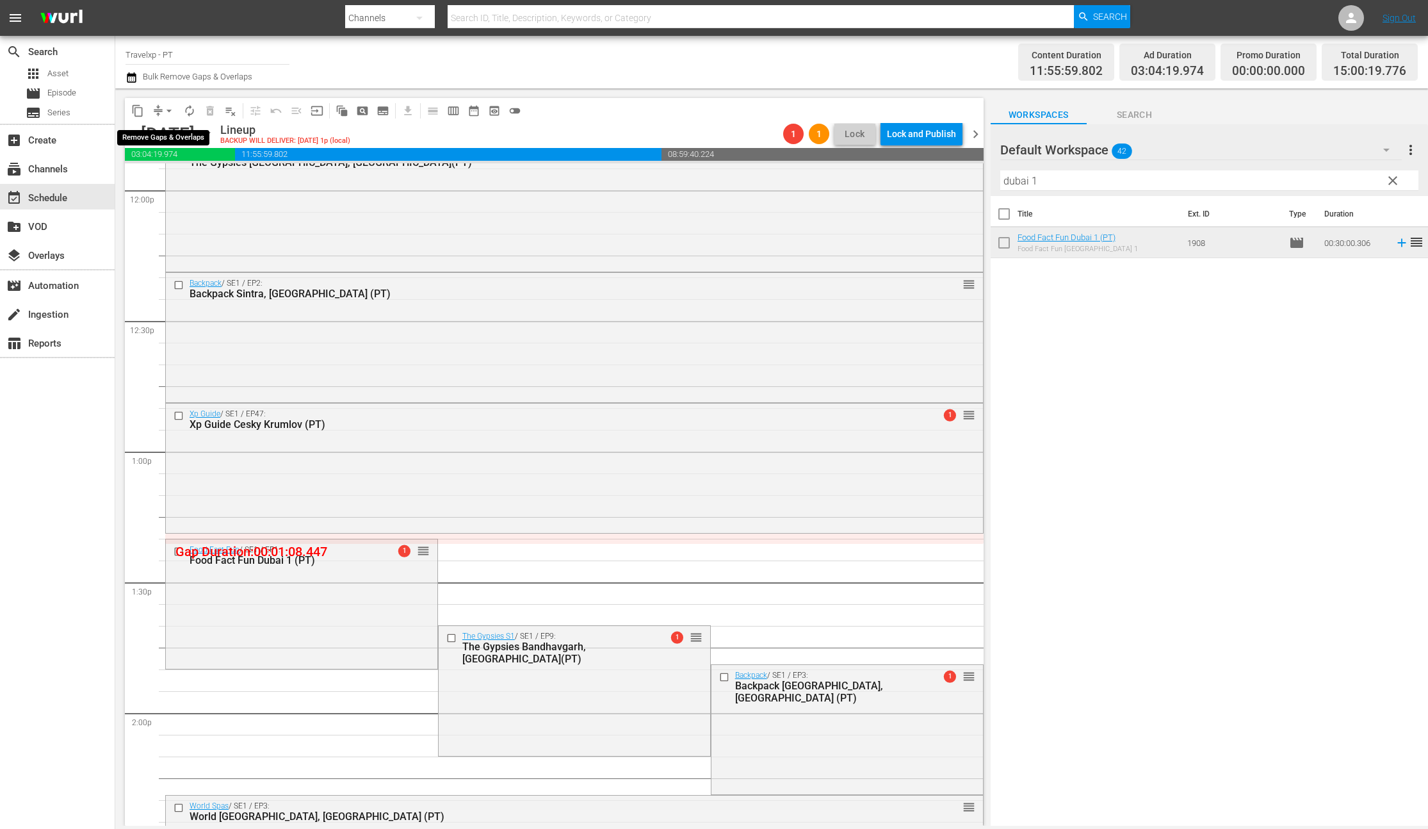
click at [174, 111] on span "arrow_drop_down" at bounding box center [169, 110] width 13 height 13
click at [199, 188] on li "Align to End of Previous Day" at bounding box center [169, 178] width 134 height 21
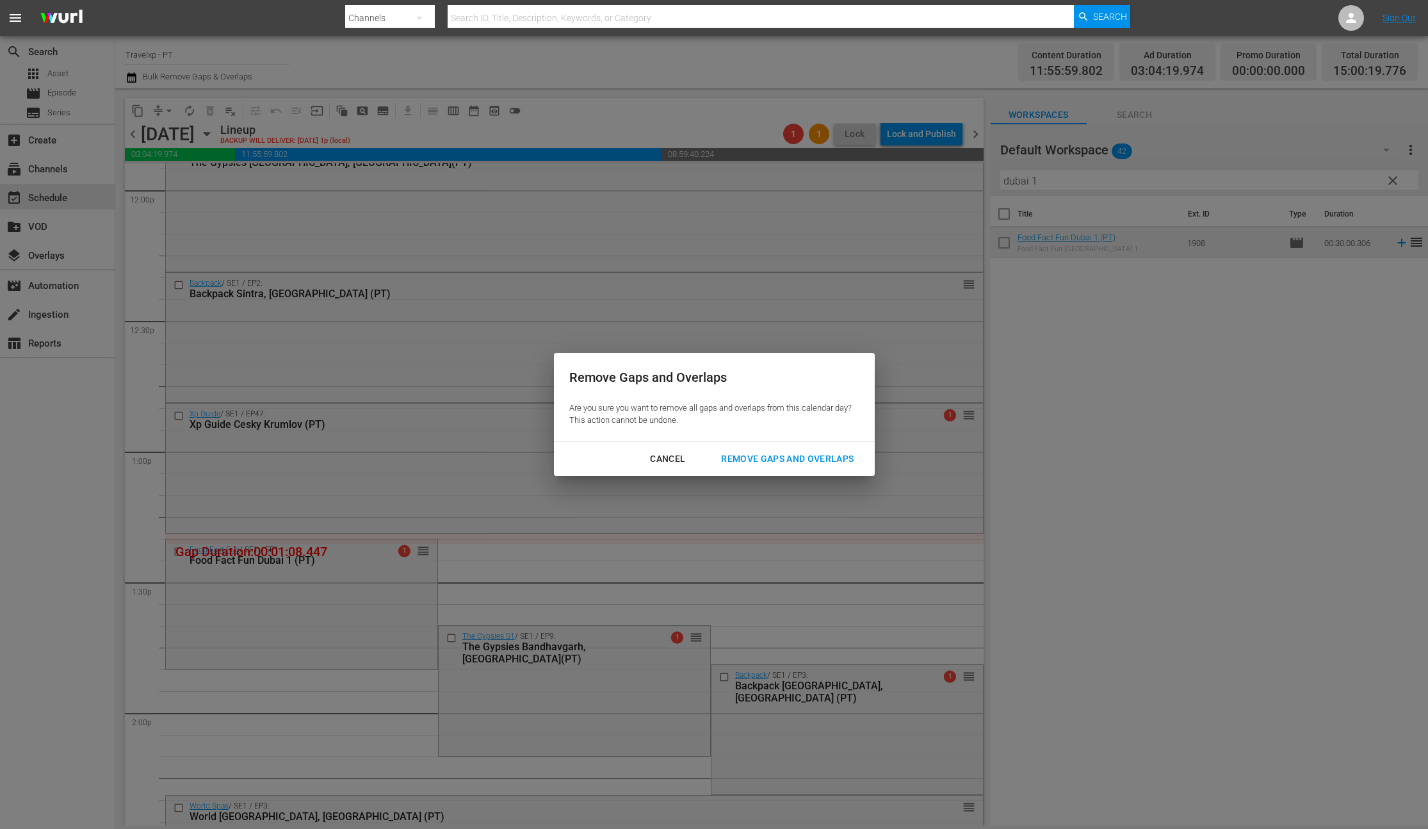
click at [783, 455] on div "Remove Gaps and Overlaps" at bounding box center [787, 459] width 153 height 16
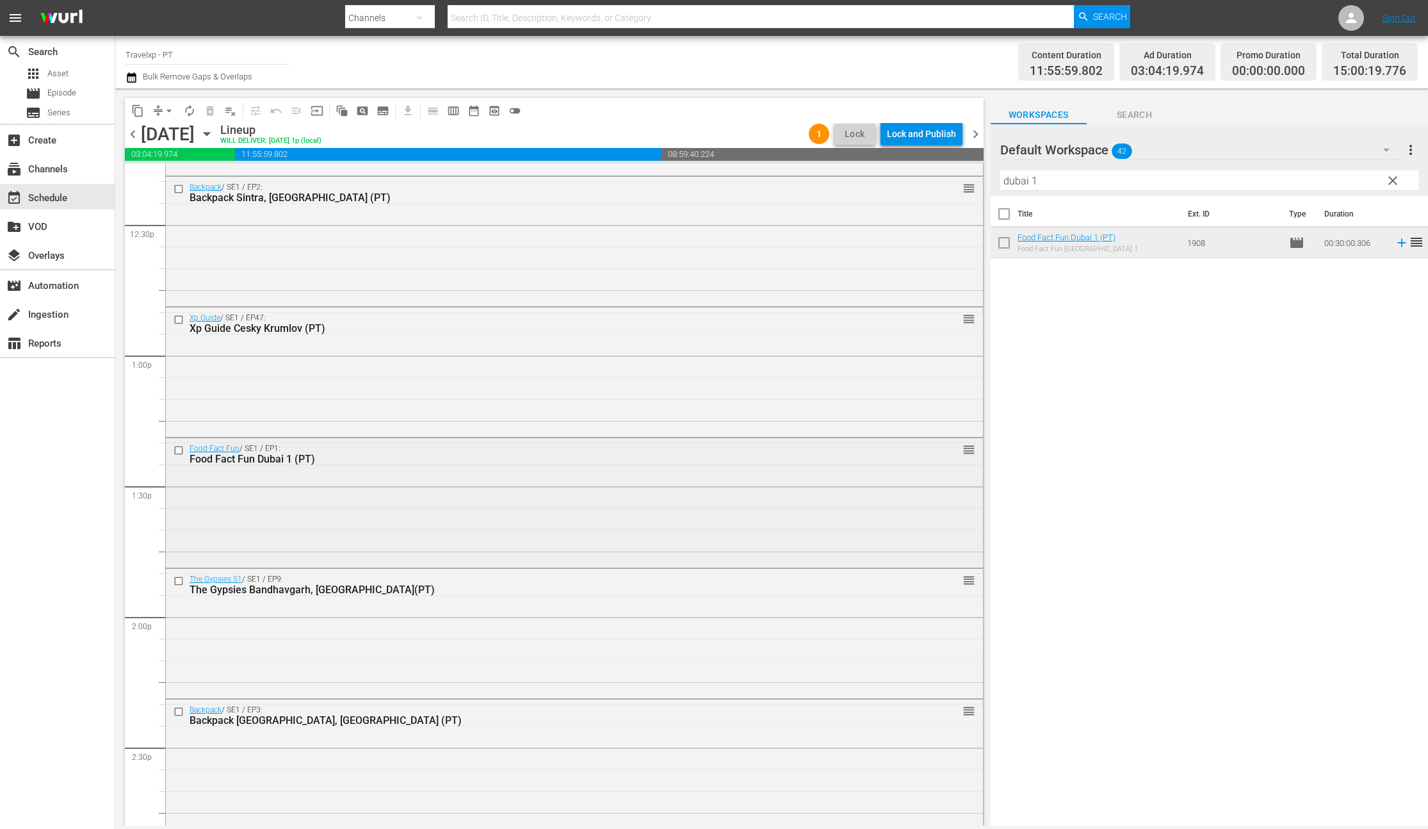
scroll to position [3227, 0]
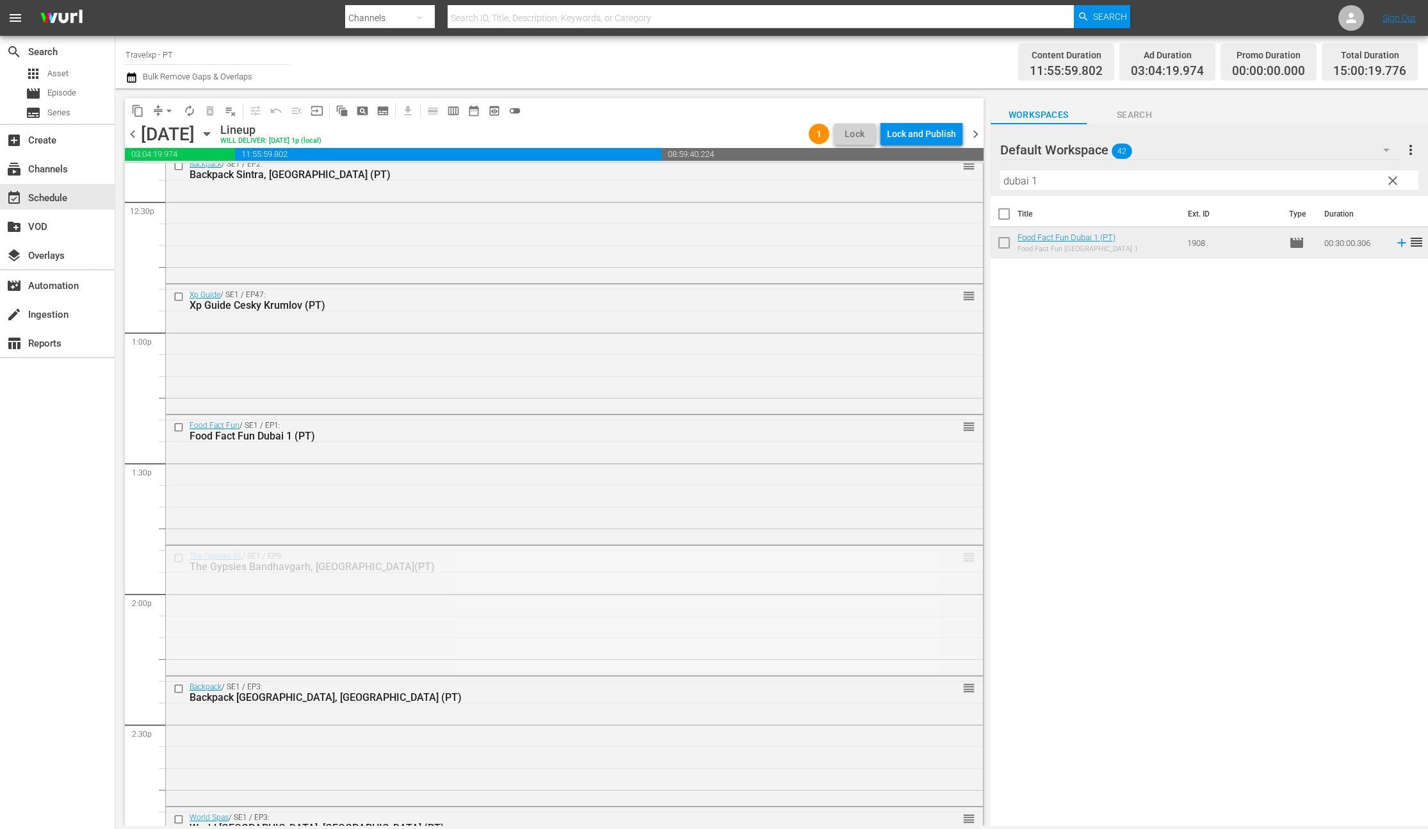
drag, startPoint x: 958, startPoint y: 560, endPoint x: 957, endPoint y: 649, distance: 88.4
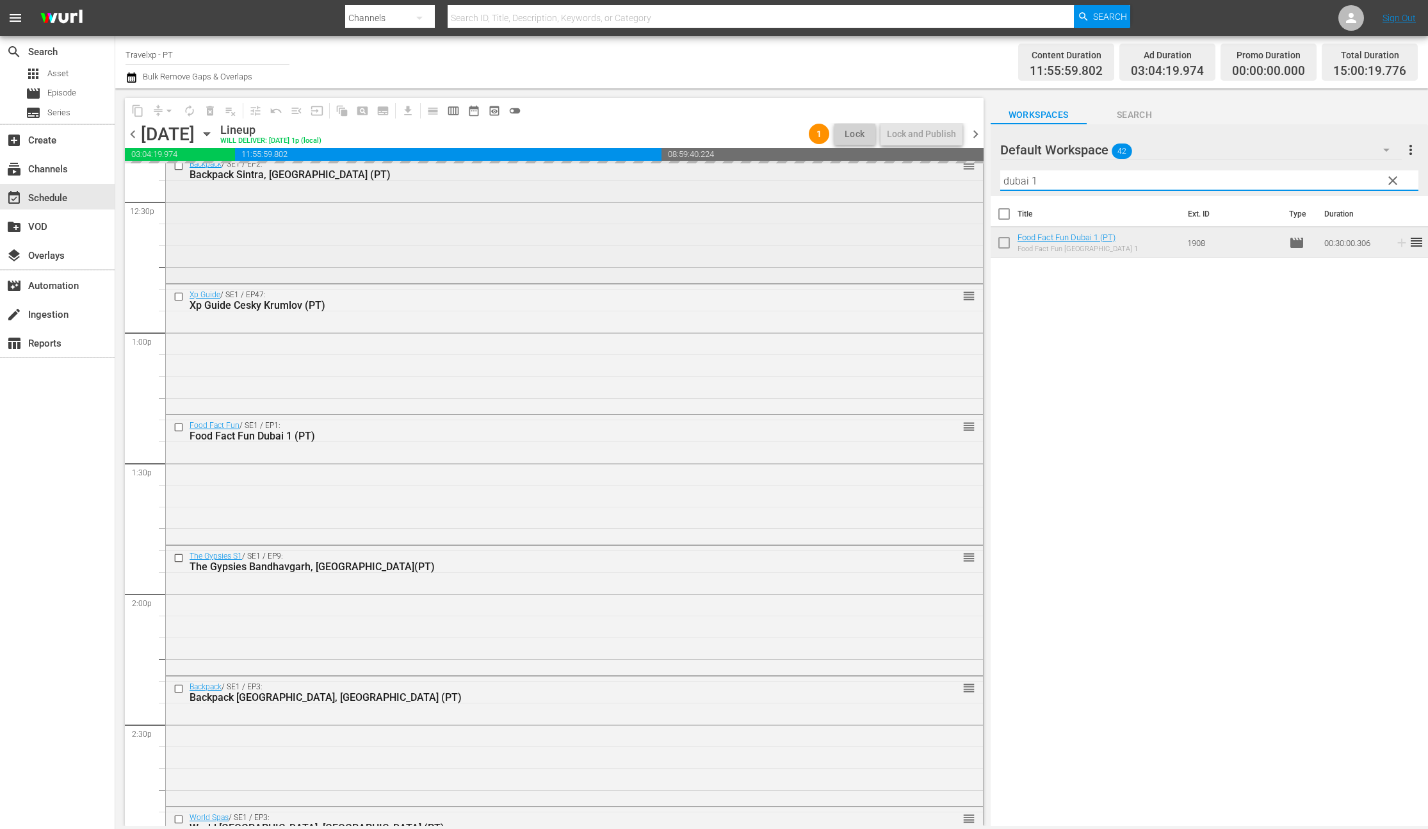
drag, startPoint x: 1018, startPoint y: 180, endPoint x: 959, endPoint y: 172, distance: 59.4
click at [959, 172] on div "content_copy compress arrow_drop_down autorenew_outlined delete_forever_outline…" at bounding box center [771, 456] width 1313 height 737
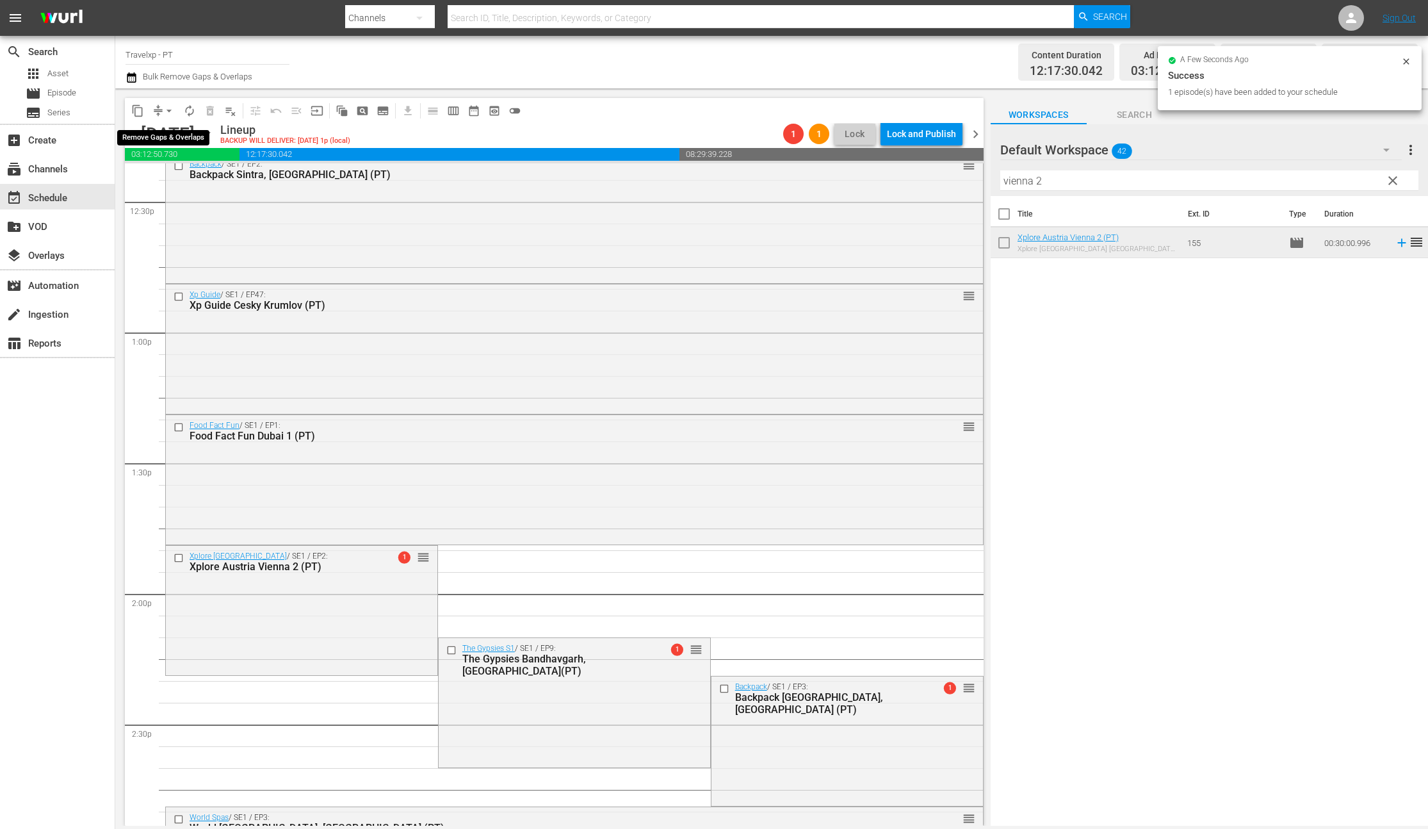
click at [165, 110] on span "arrow_drop_down" at bounding box center [169, 110] width 13 height 13
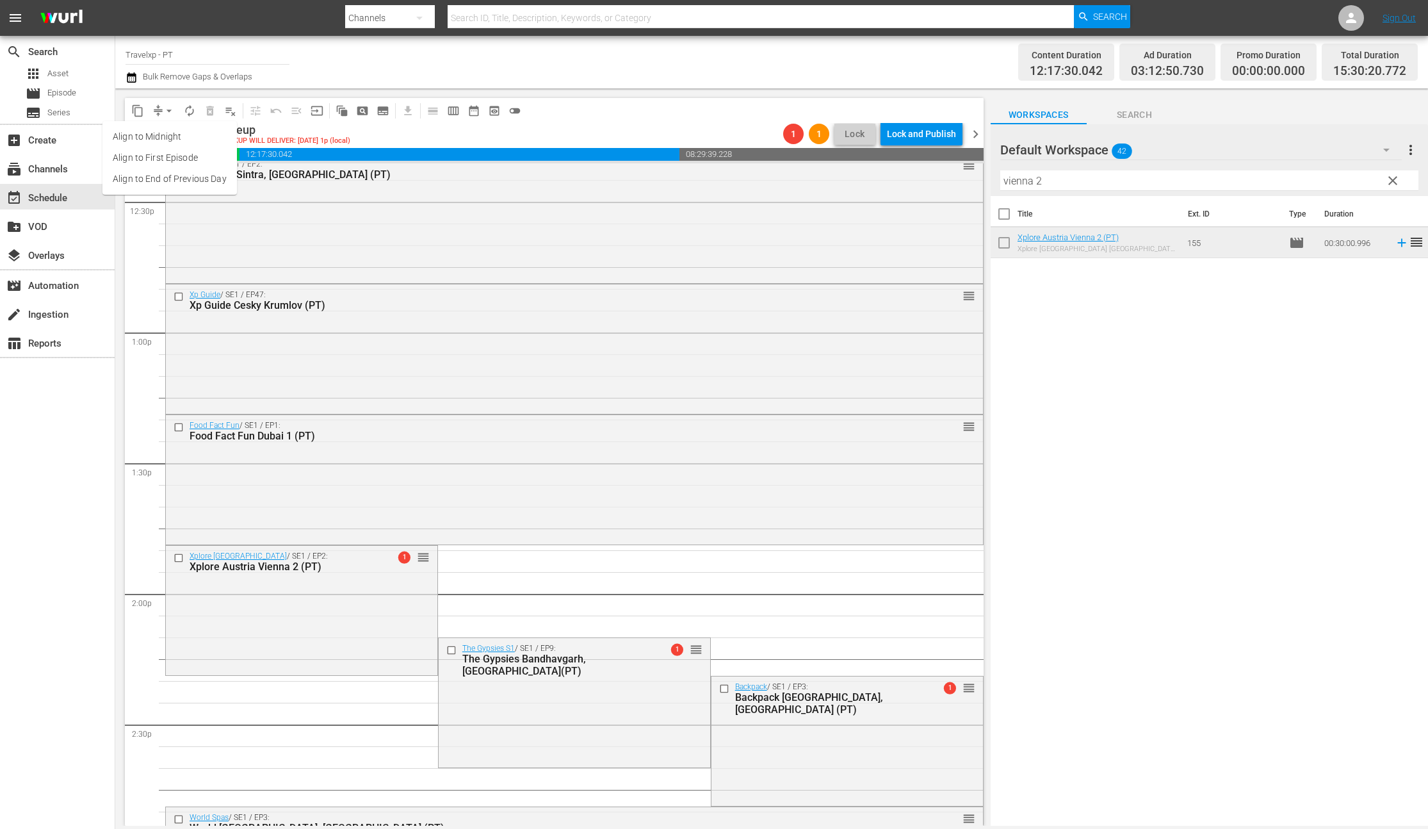
click at [146, 183] on li "Align to End of Previous Day" at bounding box center [169, 178] width 134 height 21
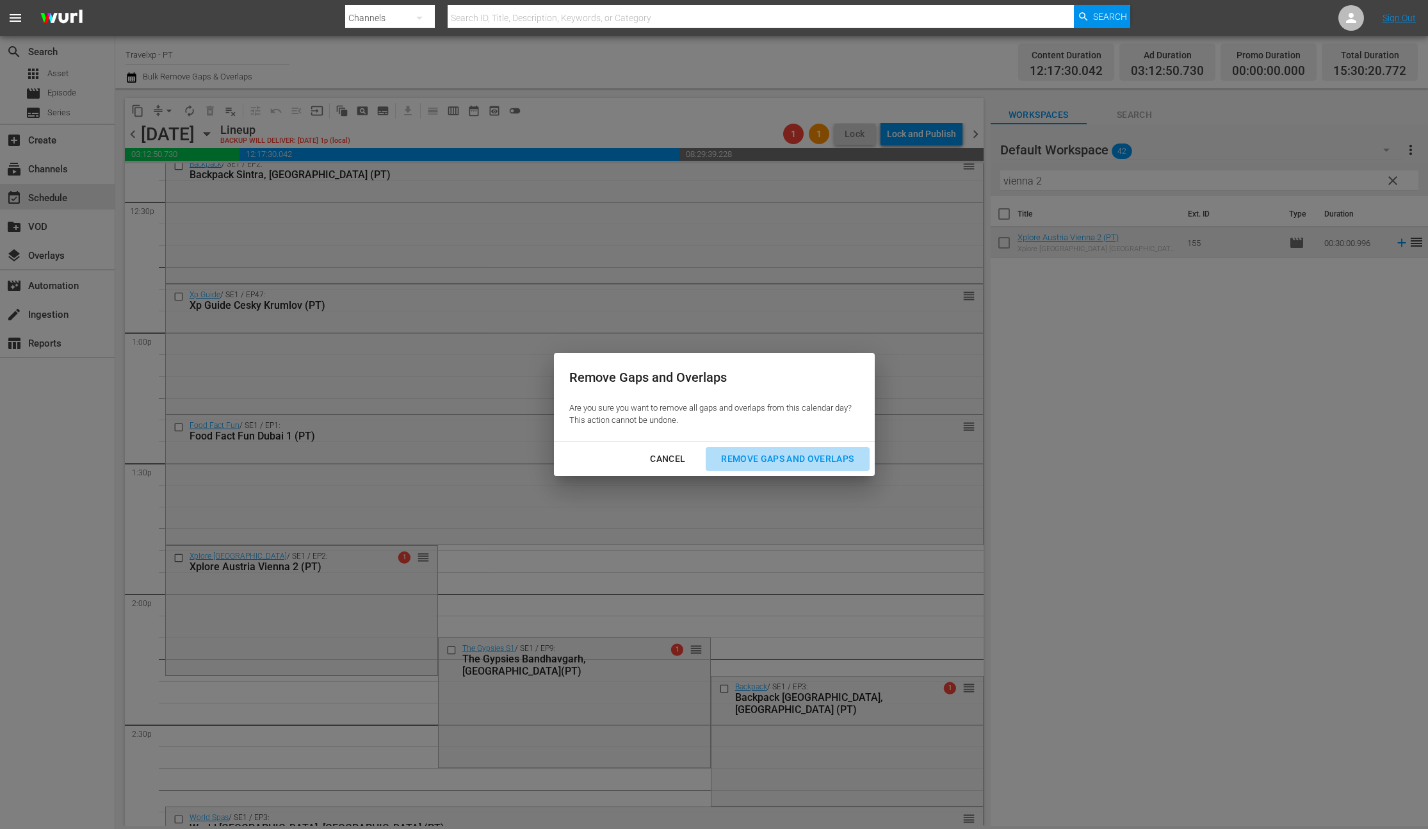
click at [781, 459] on div "Remove Gaps and Overlaps" at bounding box center [787, 459] width 153 height 16
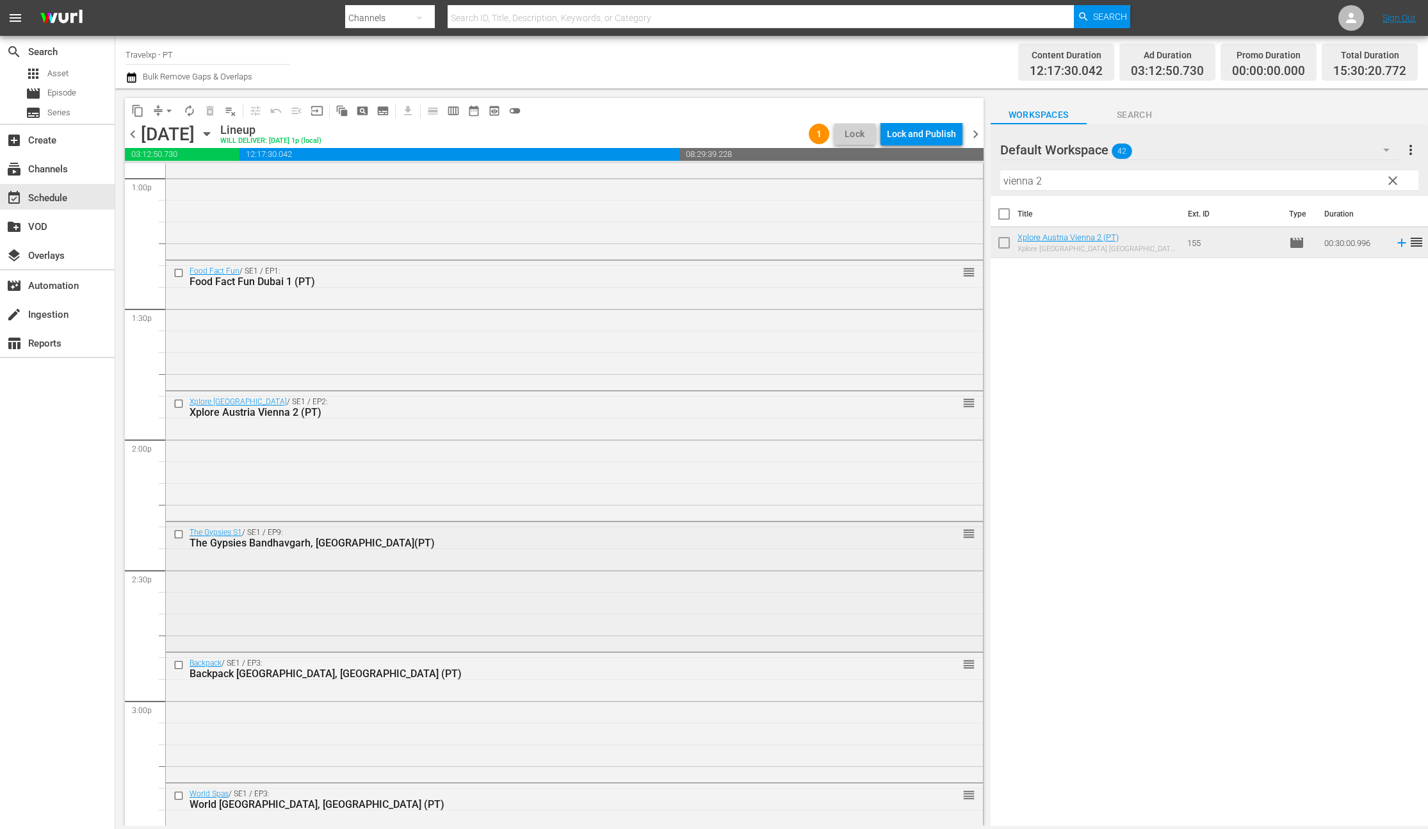
scroll to position [3411, 0]
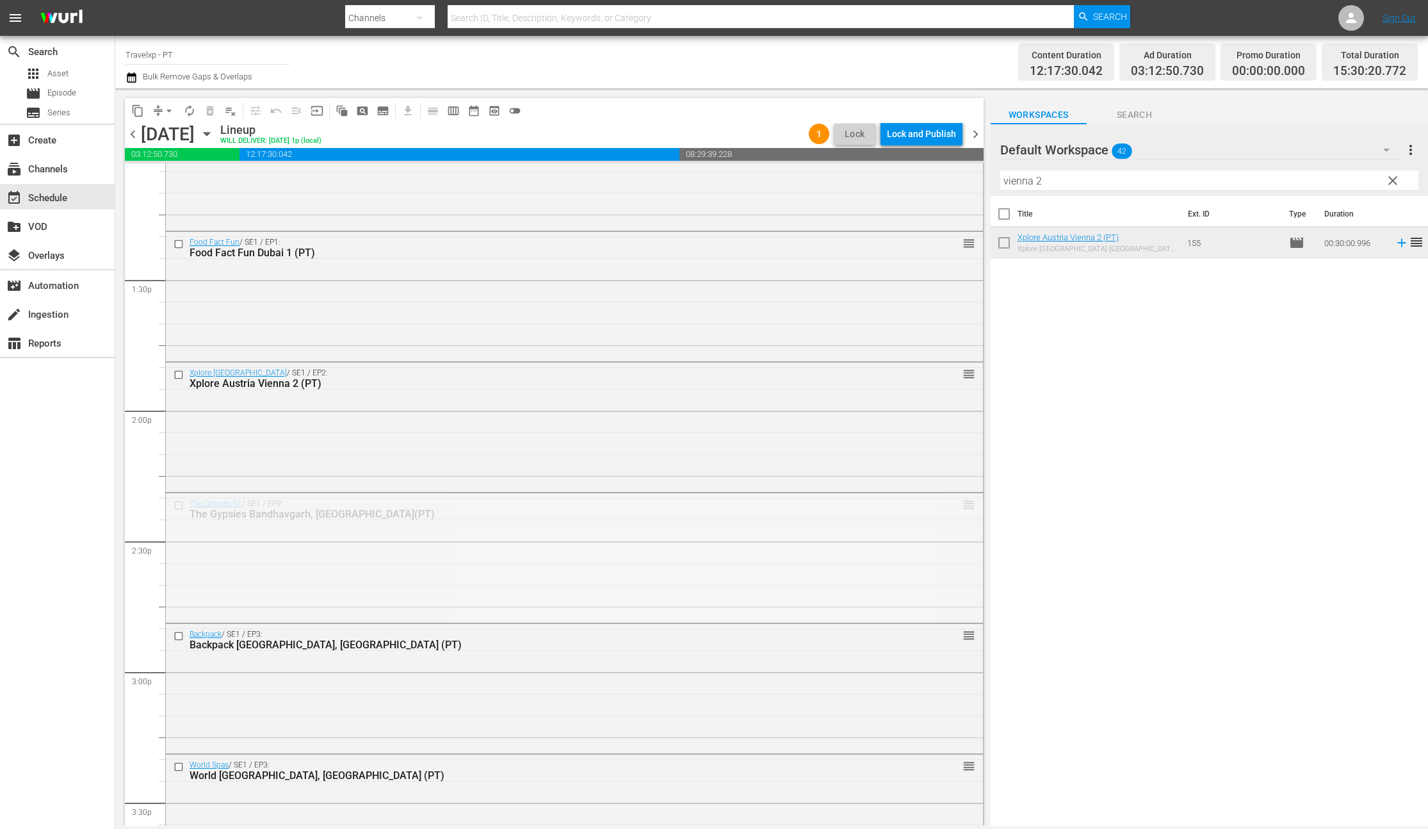
drag, startPoint x: 960, startPoint y: 505, endPoint x: 960, endPoint y: 586, distance: 81.3
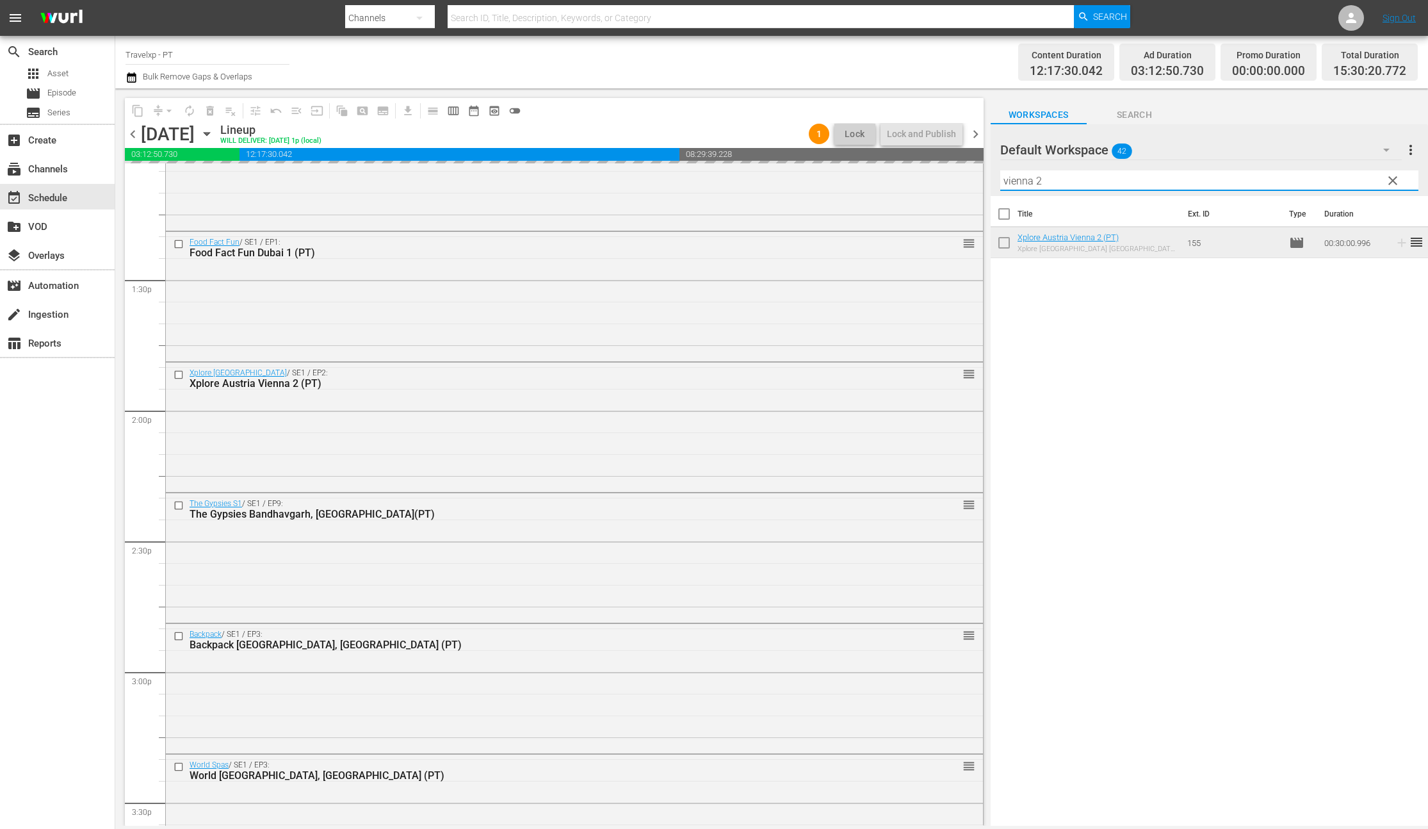
drag, startPoint x: 1043, startPoint y: 184, endPoint x: 975, endPoint y: 179, distance: 68.1
click at [975, 179] on div "content_copy compress arrow_drop_down autorenew_outlined delete_forever_outline…" at bounding box center [771, 456] width 1313 height 737
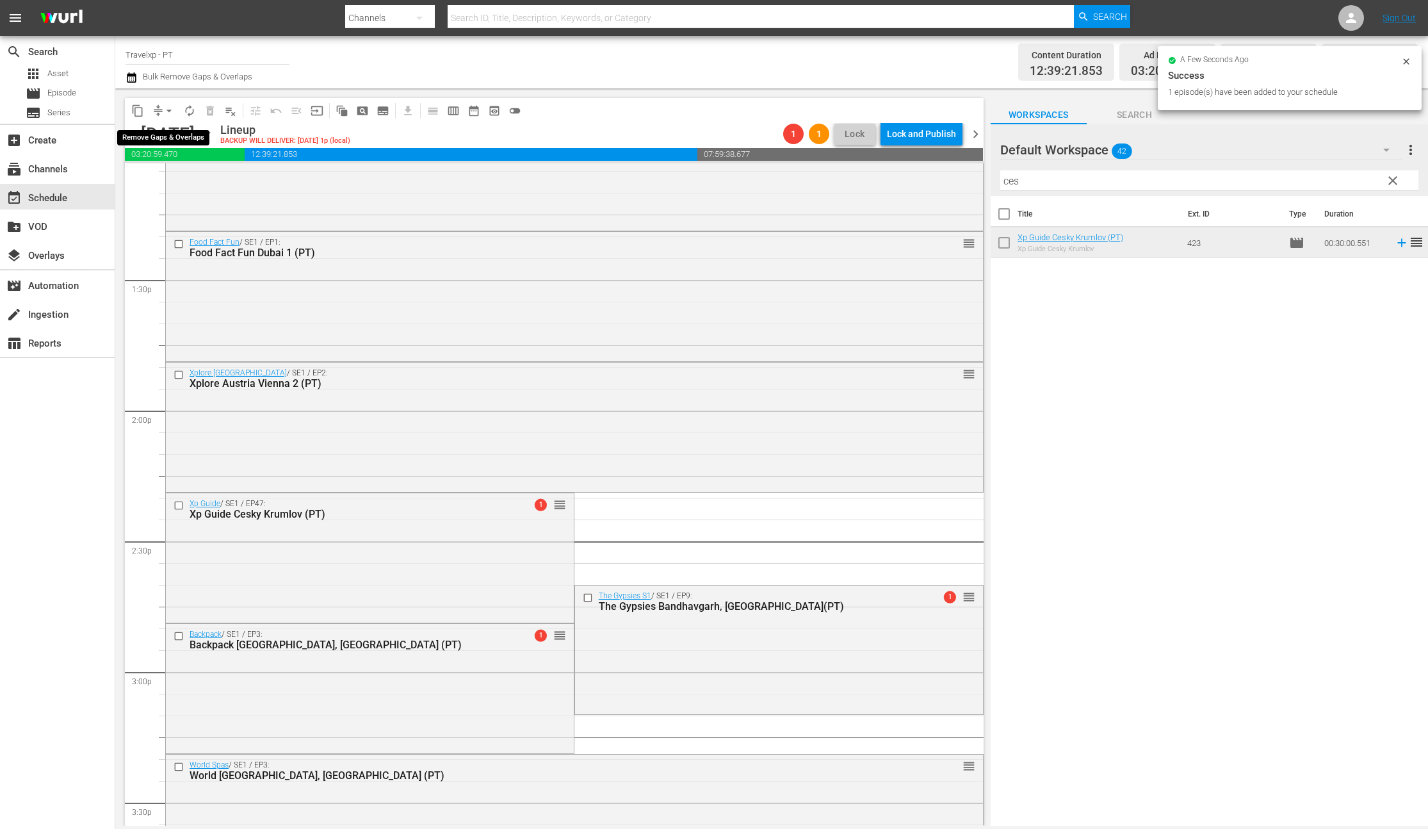
click at [169, 110] on span "arrow_drop_down" at bounding box center [169, 110] width 13 height 13
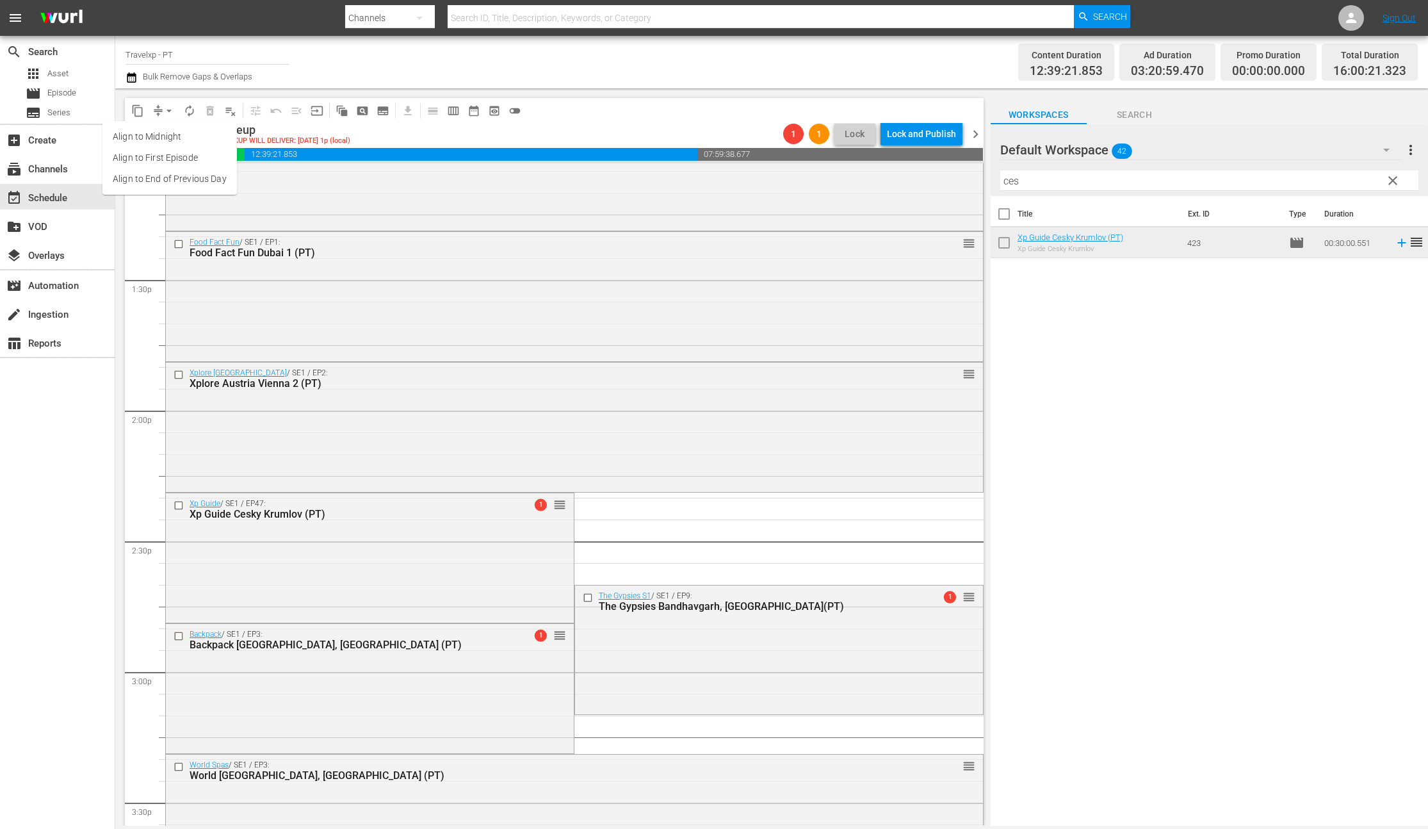
click at [173, 177] on li "Align to End of Previous Day" at bounding box center [169, 178] width 134 height 21
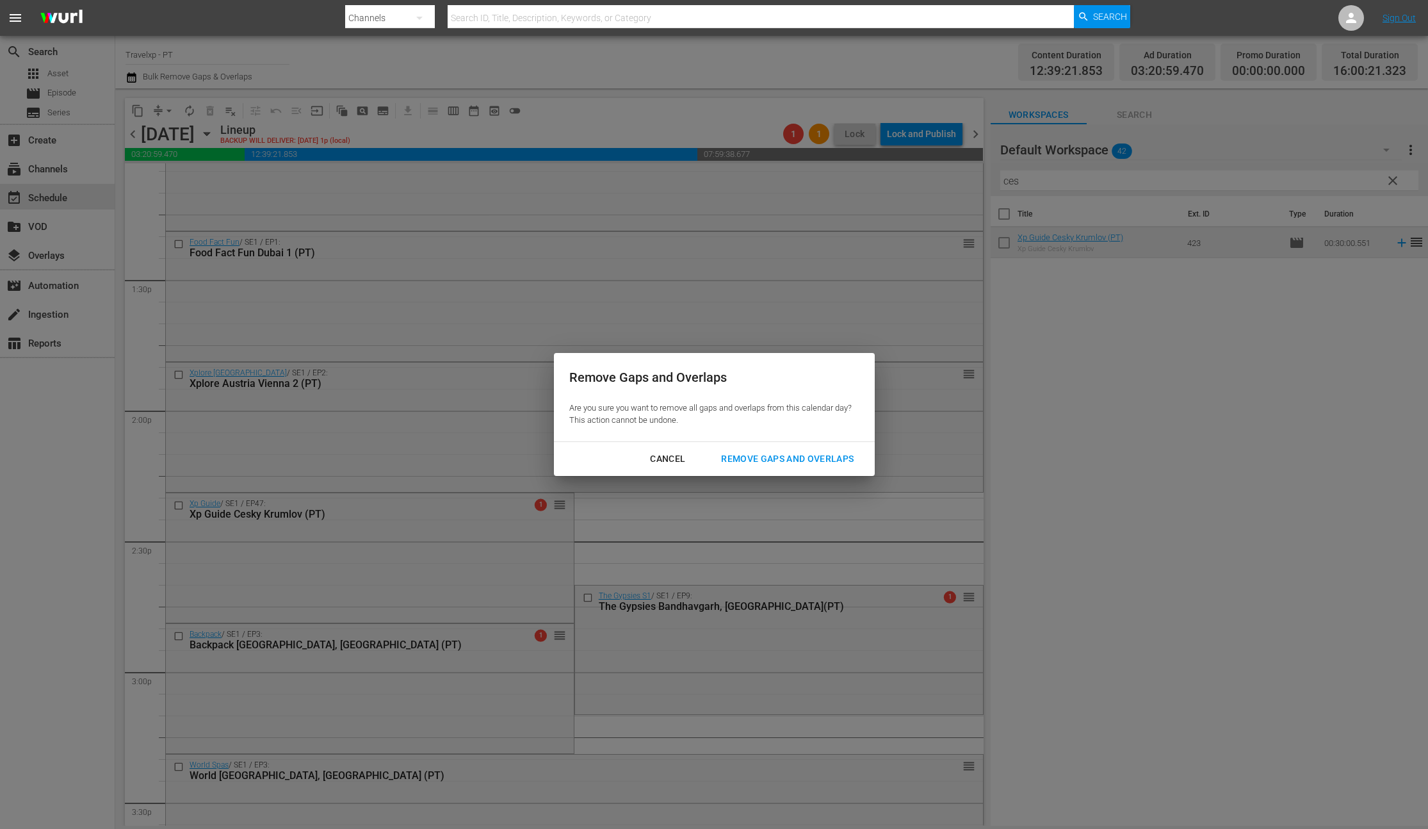
click at [754, 458] on div "Remove Gaps and Overlaps" at bounding box center [787, 459] width 153 height 16
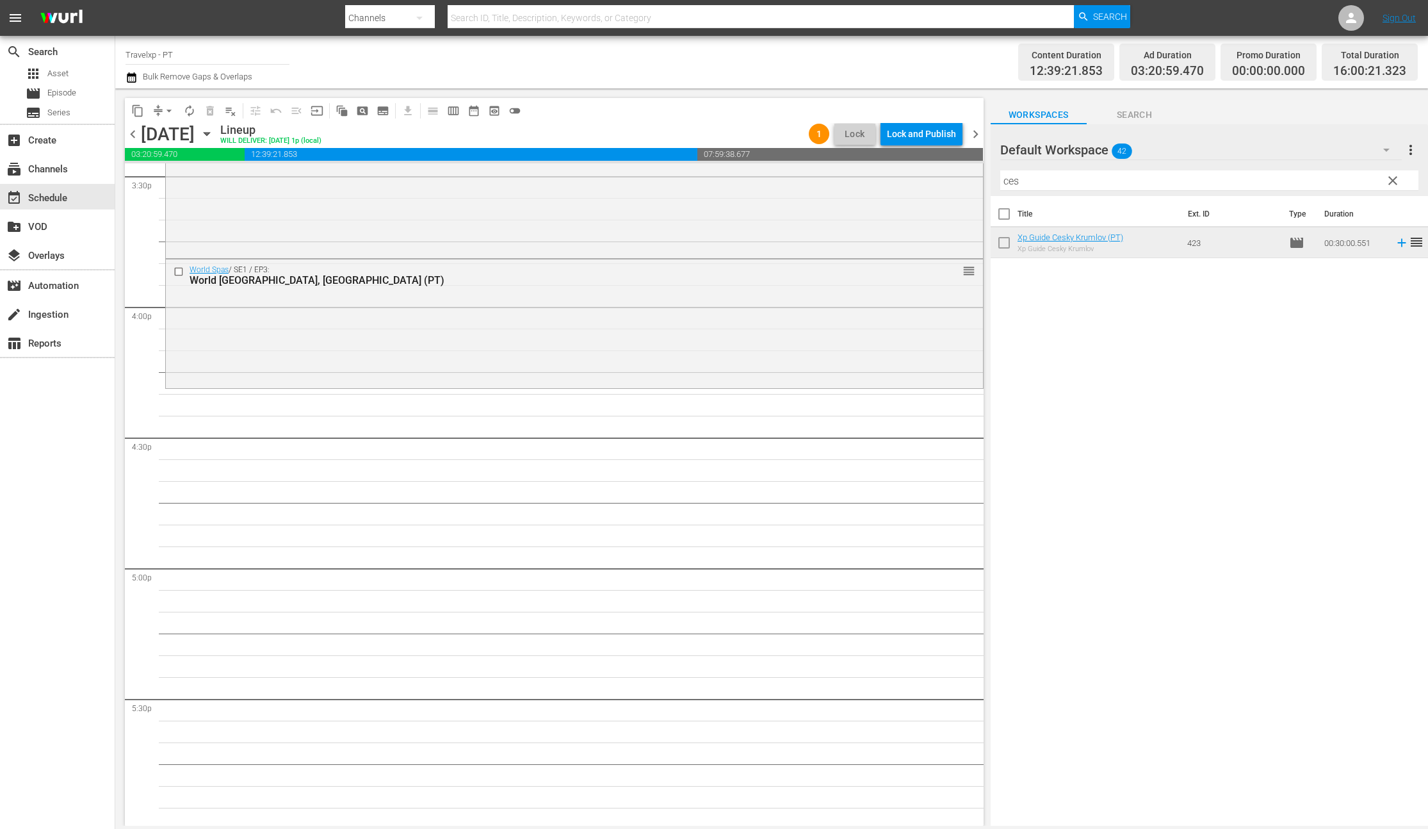
scroll to position [4070, 0]
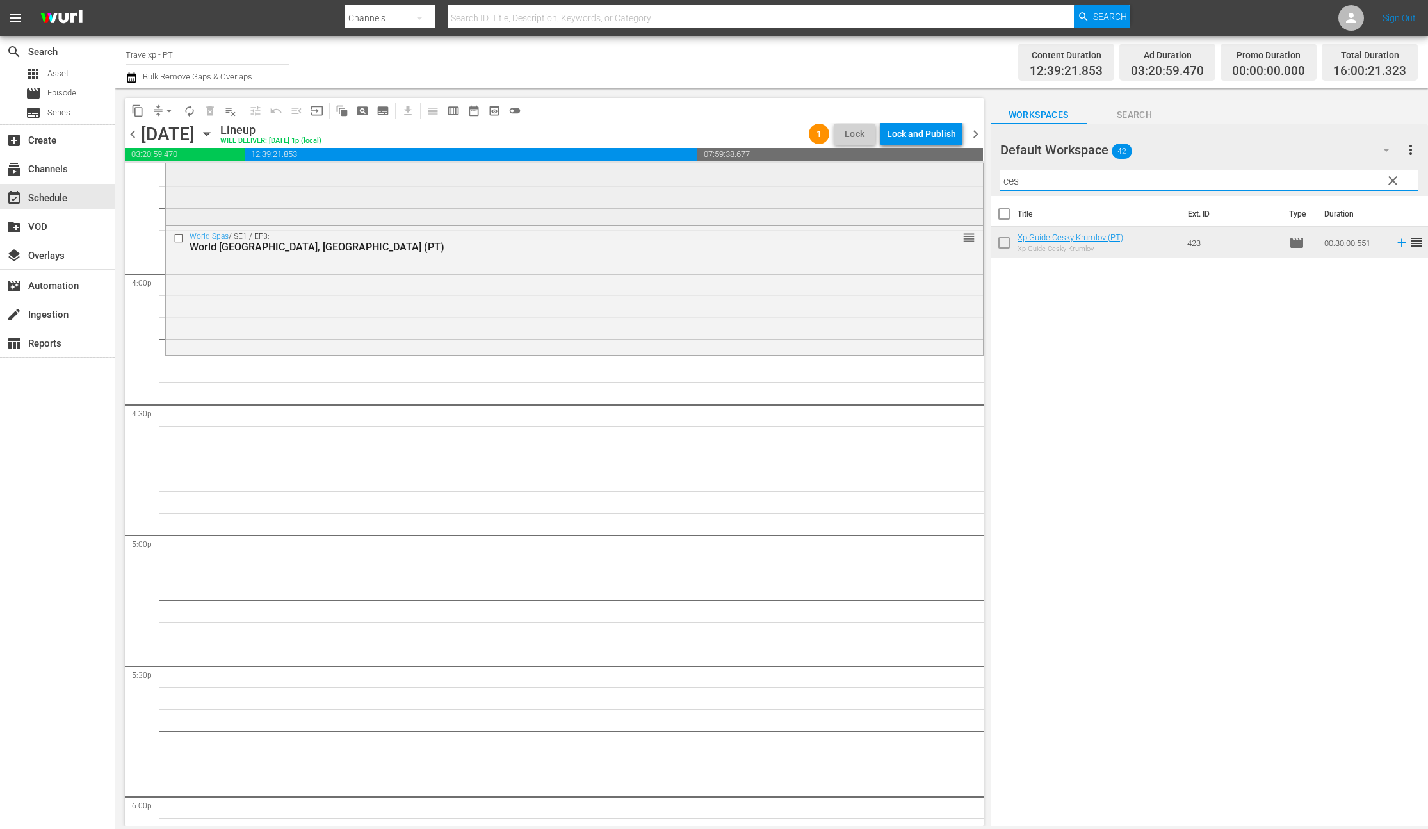
drag, startPoint x: 996, startPoint y: 181, endPoint x: 957, endPoint y: 181, distance: 39.1
click at [958, 181] on div "content_copy compress arrow_drop_down autorenew_outlined delete_forever_outline…" at bounding box center [771, 456] width 1313 height 737
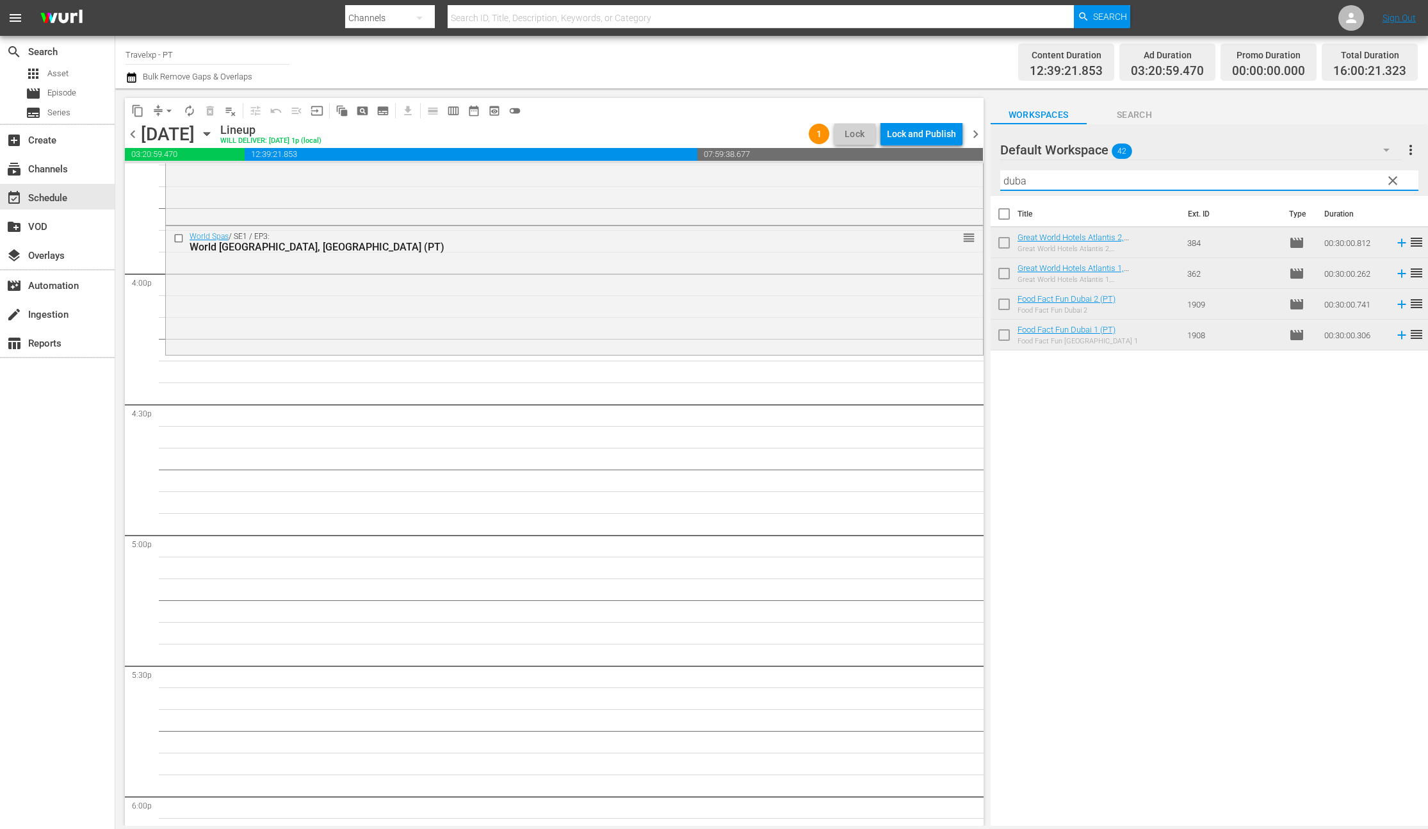
click at [1200, 384] on div "Title Ext. ID Type Duration Great World Hotels Atlantis 2, Dubai (PT) Great Wor…" at bounding box center [1209, 511] width 437 height 631
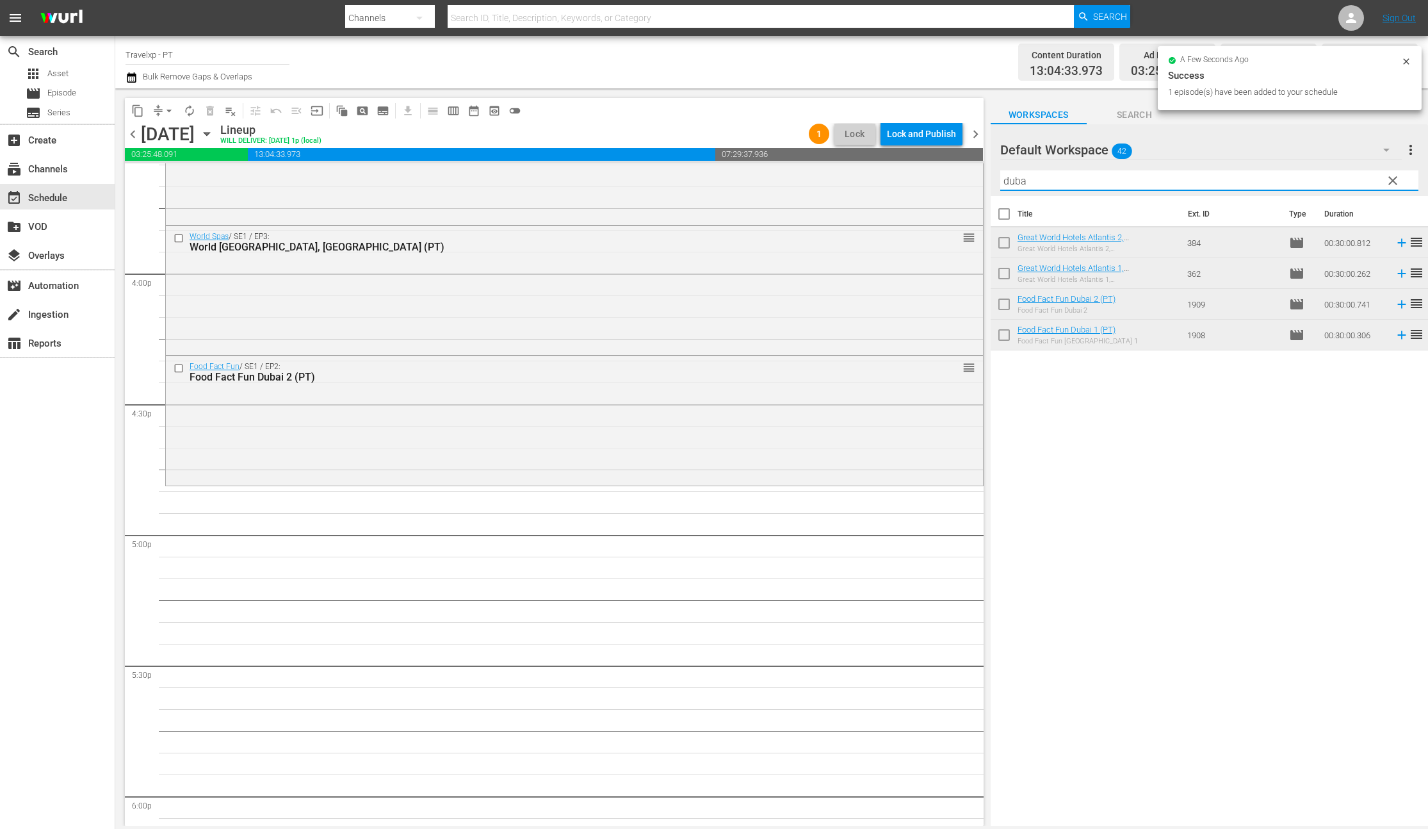
click at [1011, 177] on input "duba" at bounding box center [1209, 180] width 418 height 20
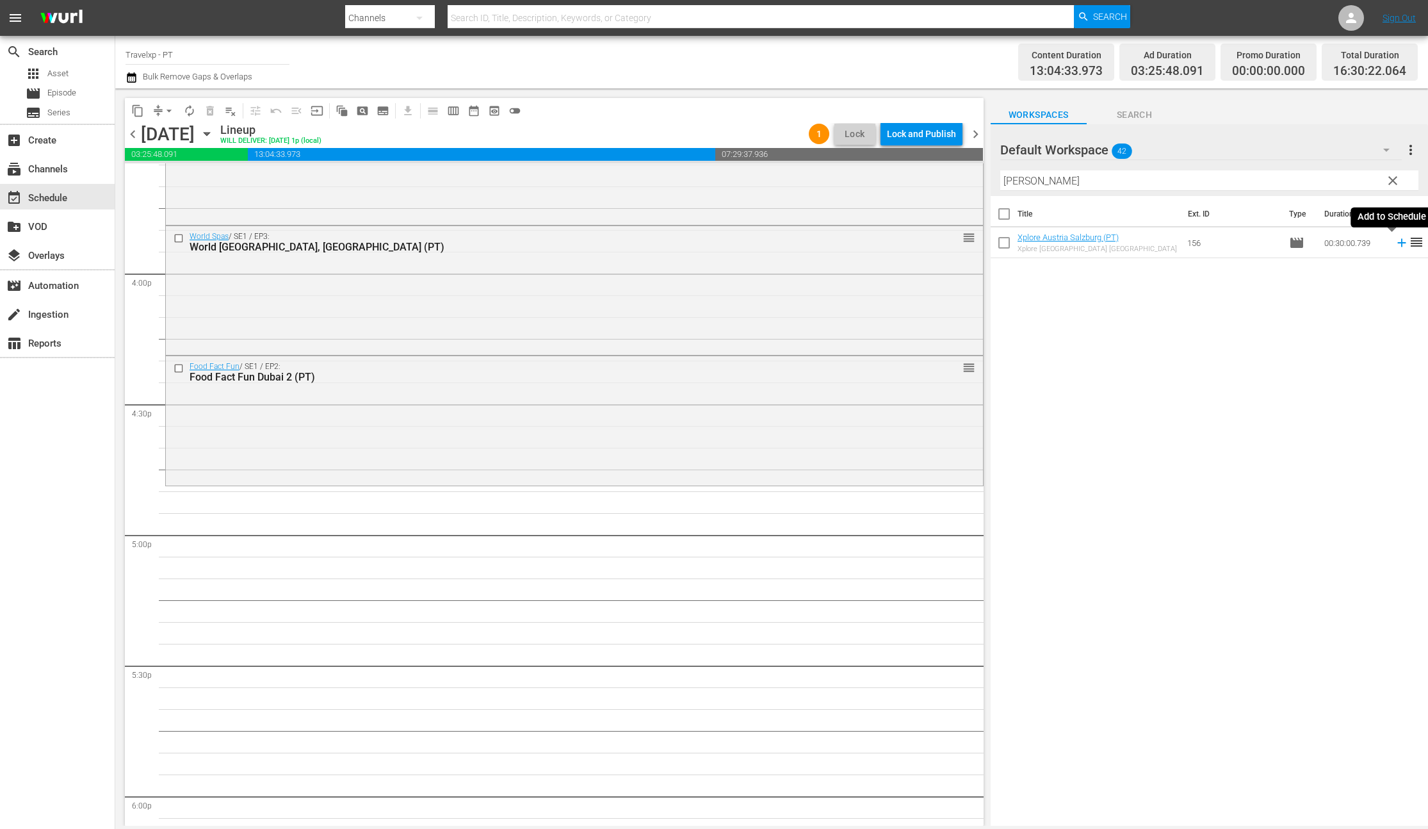
click at [1395, 241] on icon at bounding box center [1402, 243] width 14 height 14
click at [1016, 188] on input "[PERSON_NAME]" at bounding box center [1209, 180] width 418 height 20
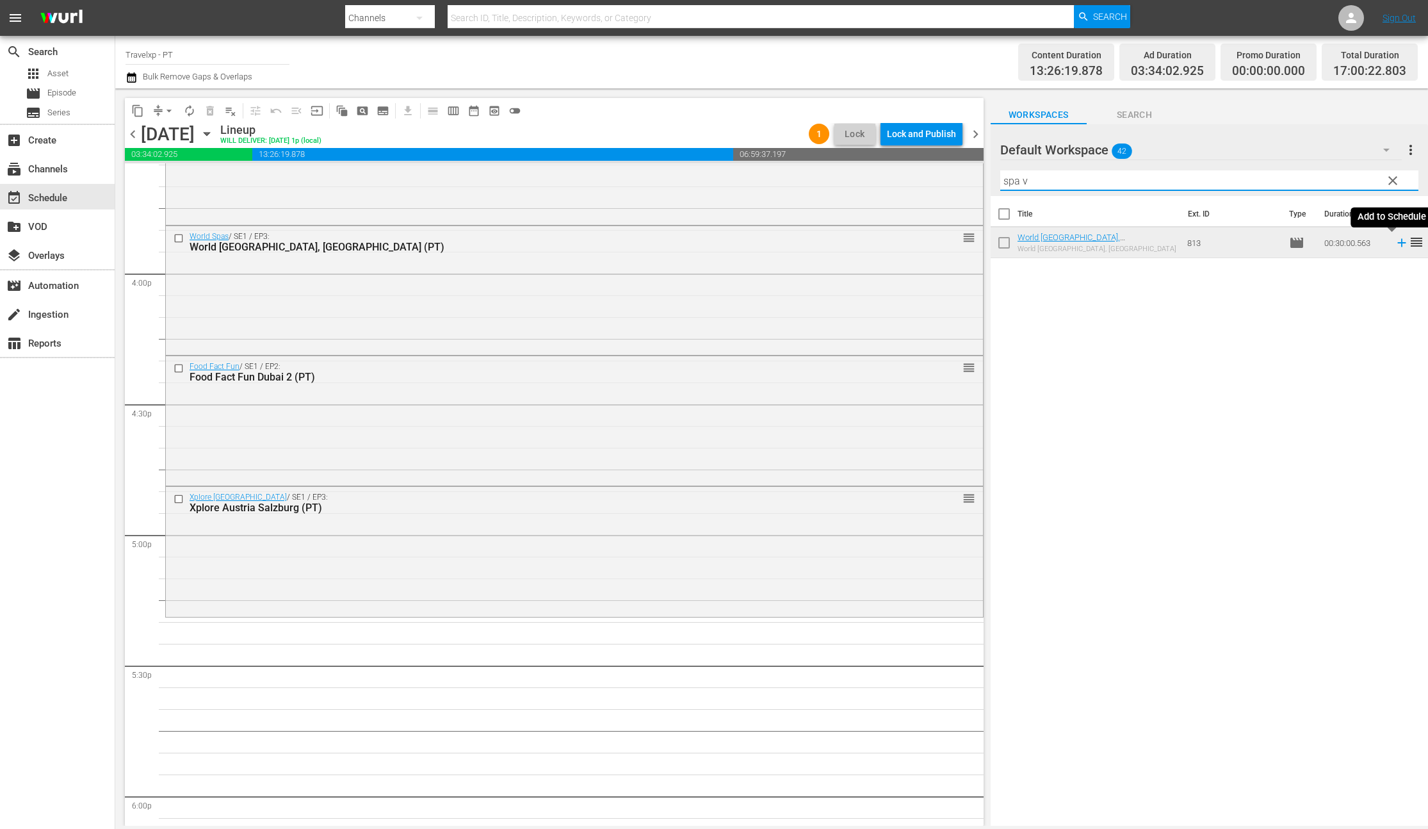
click at [1395, 243] on icon at bounding box center [1402, 243] width 14 height 14
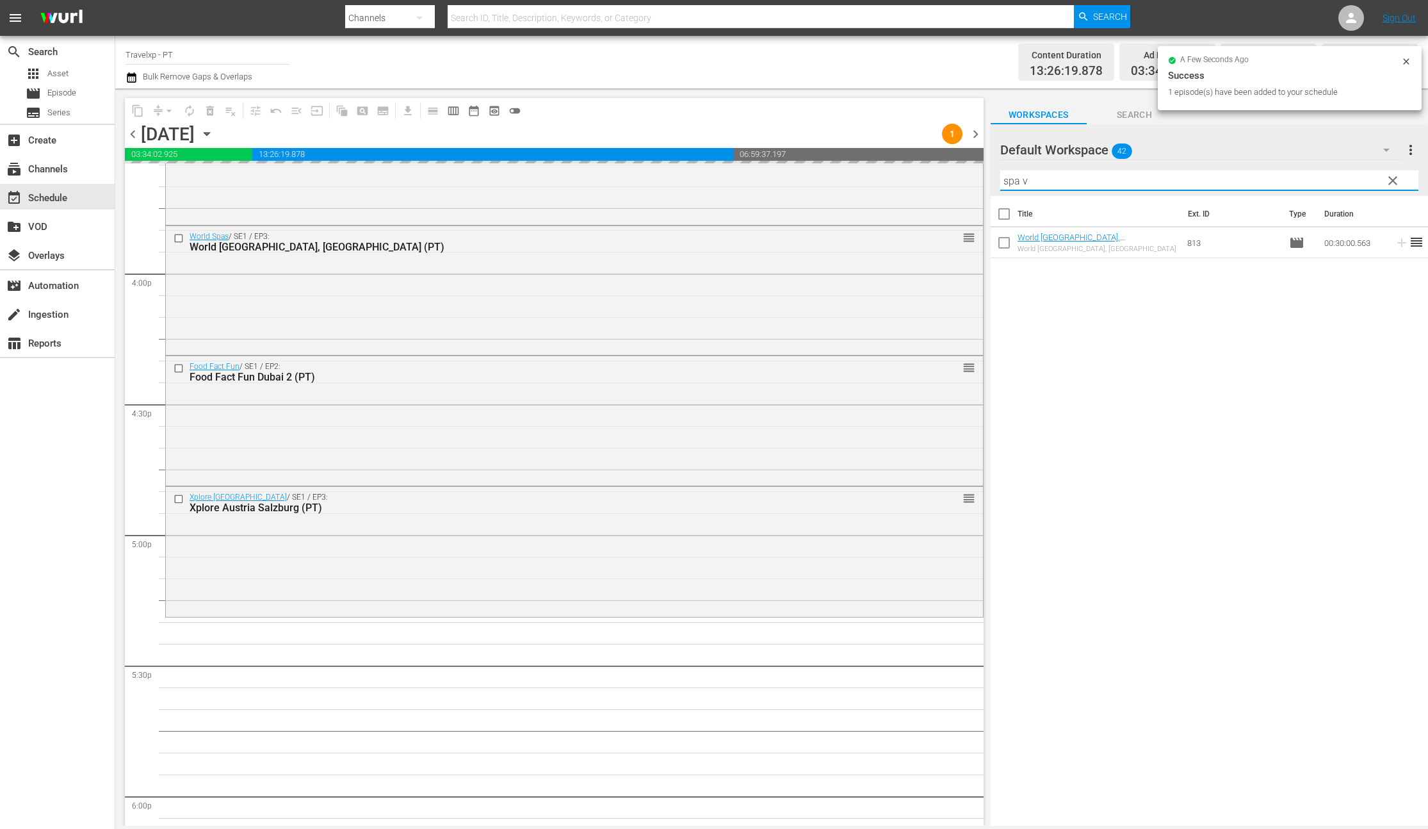
click at [986, 179] on div "content_copy compress arrow_drop_down autorenew_outlined delete_forever_outline…" at bounding box center [771, 456] width 1313 height 737
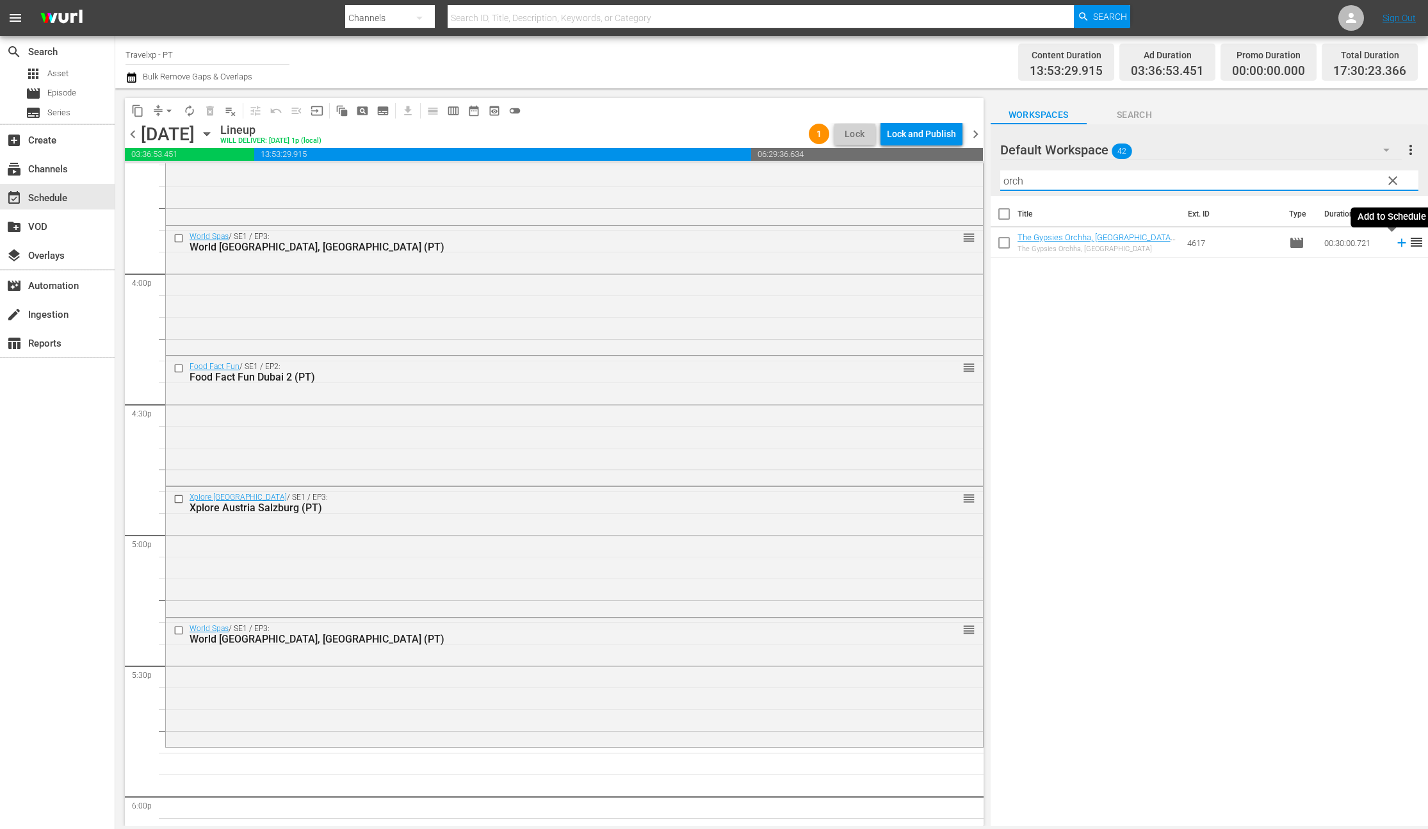
click at [1397, 246] on icon at bounding box center [1401, 243] width 8 height 8
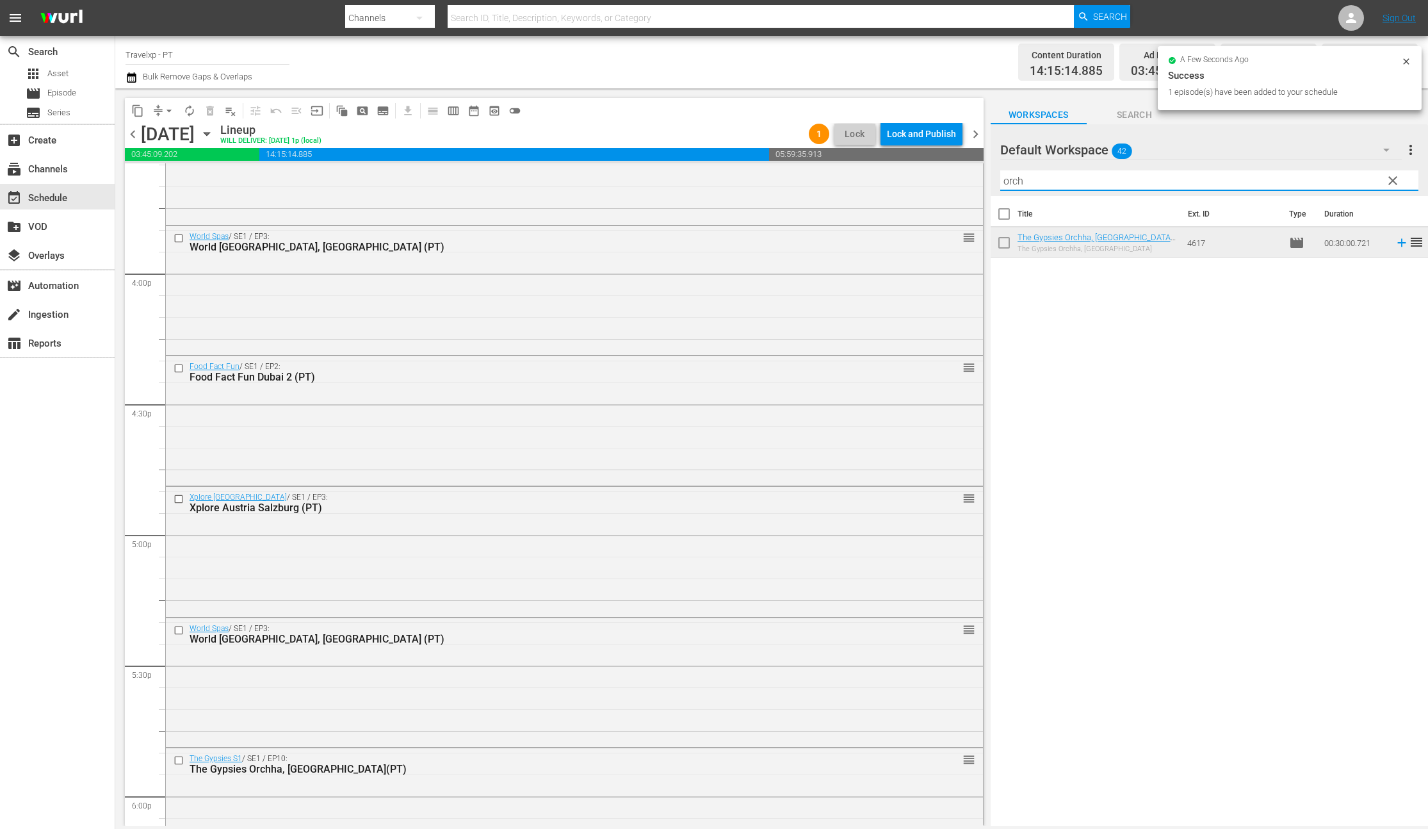
click at [1006, 183] on input "orch" at bounding box center [1209, 180] width 418 height 20
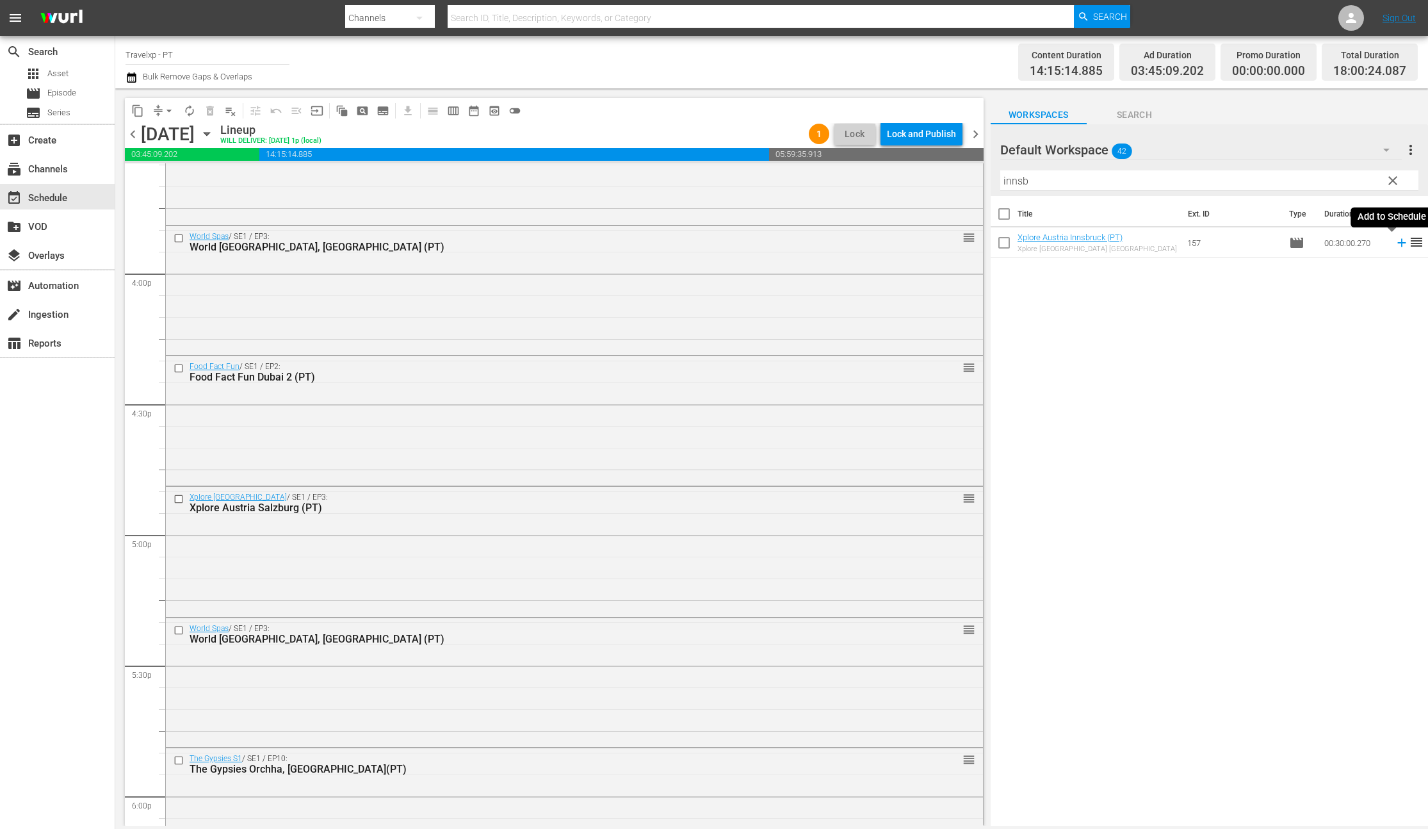
click at [1397, 243] on icon at bounding box center [1401, 243] width 8 height 8
click at [1016, 184] on input "innsb" at bounding box center [1209, 180] width 418 height 20
click at [1397, 245] on icon at bounding box center [1401, 243] width 8 height 8
click at [1017, 181] on input "porto" at bounding box center [1209, 180] width 418 height 20
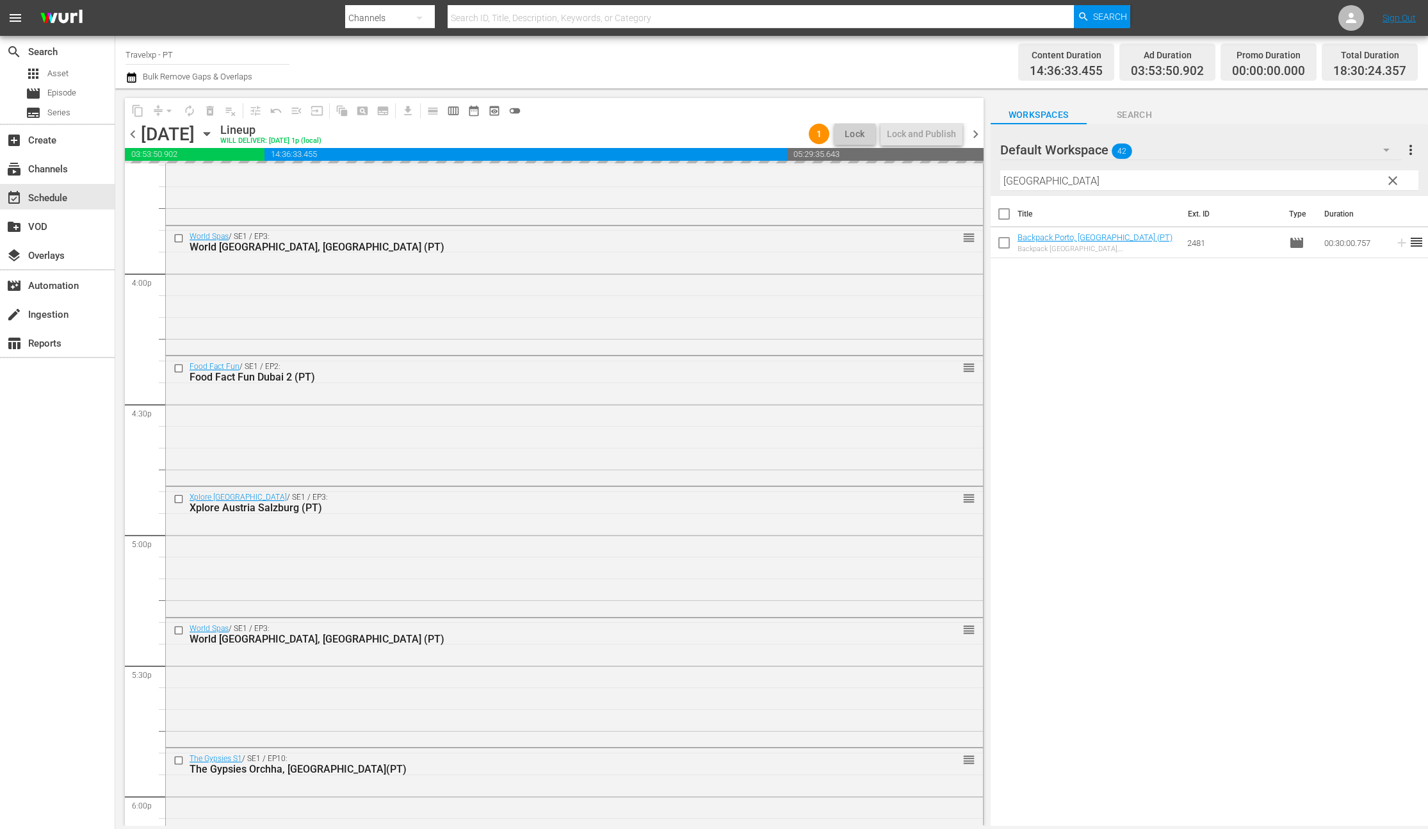
click at [1017, 181] on input "porto" at bounding box center [1209, 180] width 418 height 20
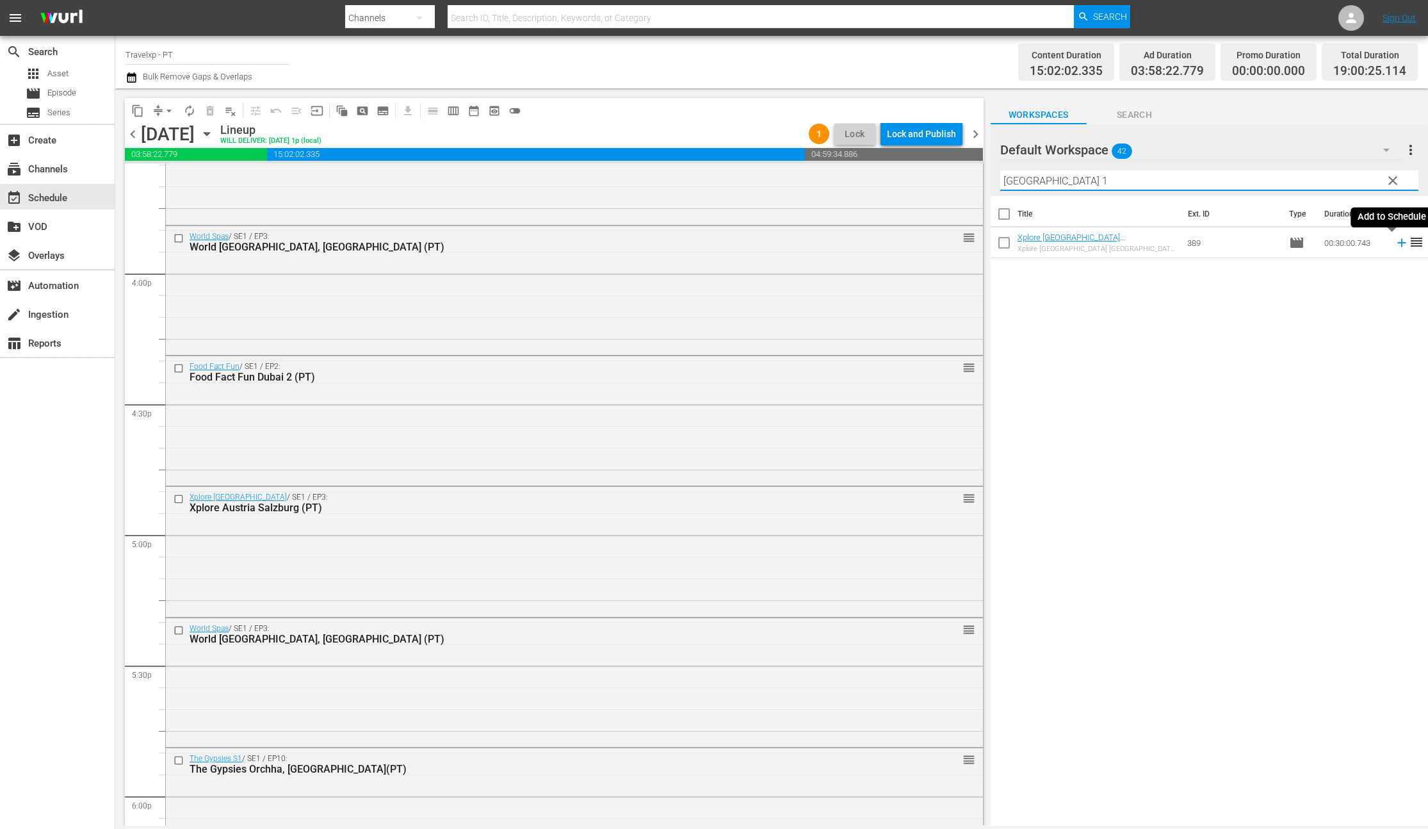
click at [1397, 244] on icon at bounding box center [1401, 243] width 8 height 8
drag, startPoint x: 1075, startPoint y: 181, endPoint x: 1003, endPoint y: 181, distance: 72.4
click at [1003, 181] on input "bangkok 1" at bounding box center [1209, 180] width 418 height 20
click at [1397, 243] on icon at bounding box center [1401, 243] width 8 height 8
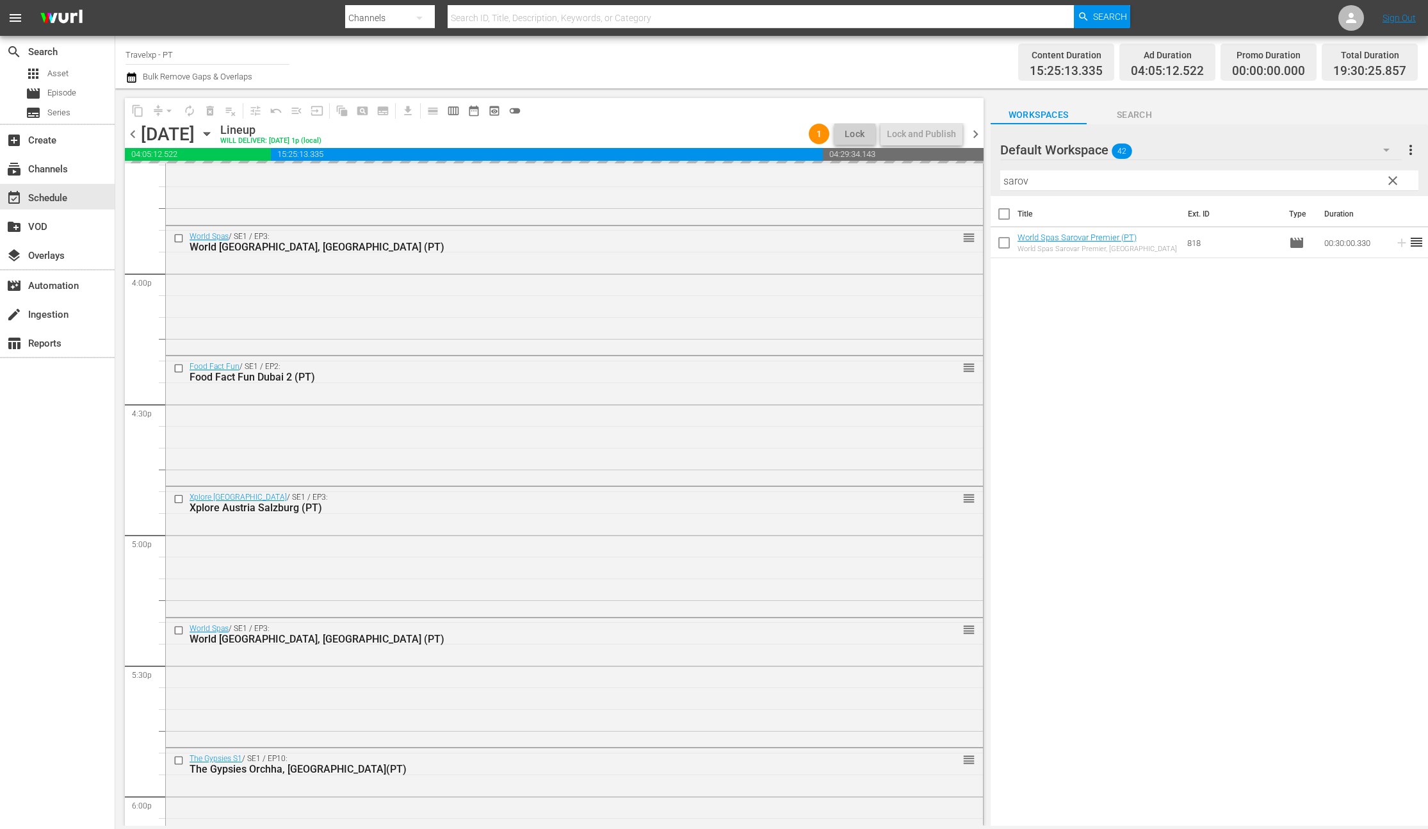
click at [1022, 183] on input "sarov" at bounding box center [1209, 180] width 418 height 20
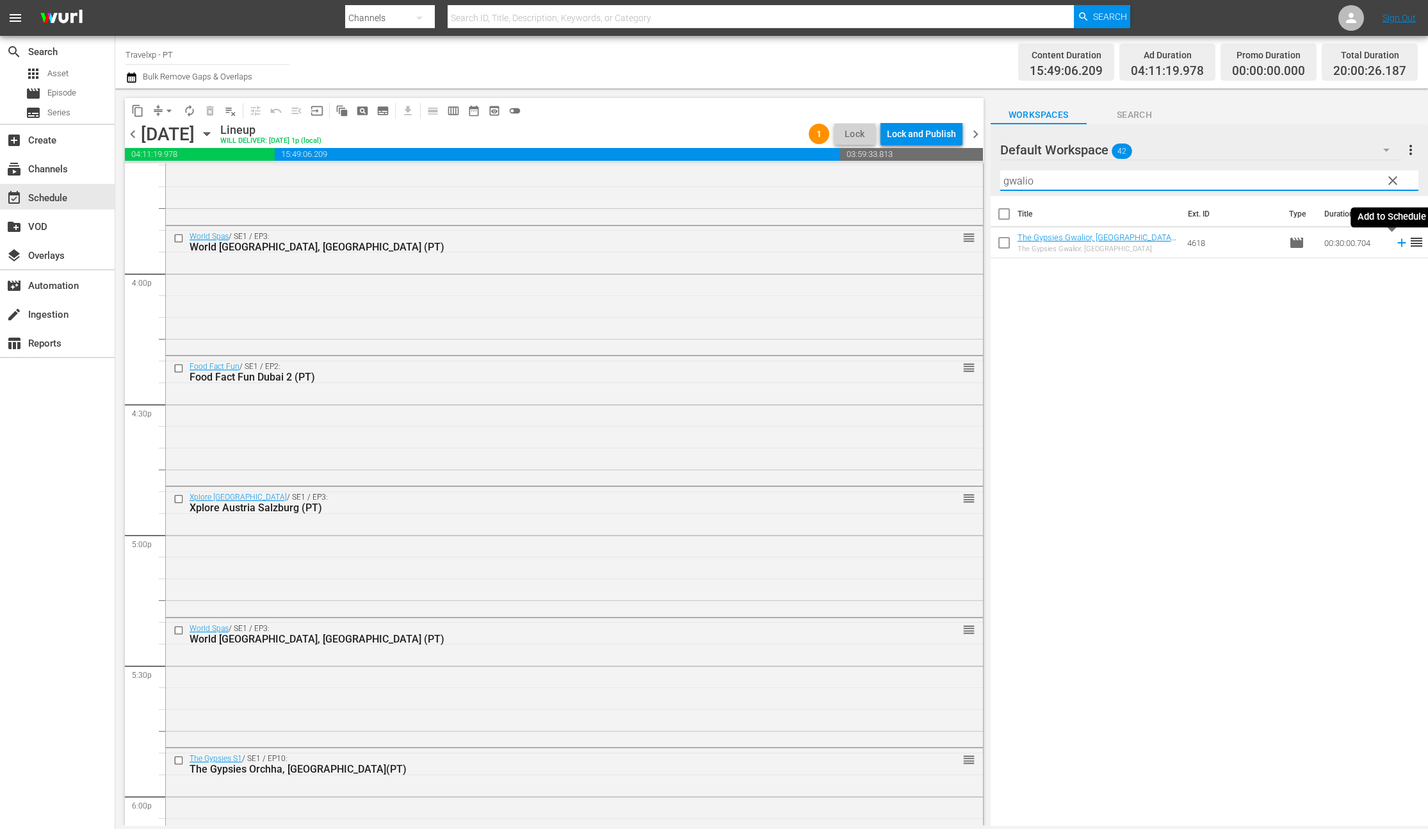
click at [1395, 245] on icon at bounding box center [1402, 243] width 14 height 14
click at [1022, 181] on input "gwalio" at bounding box center [1209, 180] width 418 height 20
type input "taip"
click at [1397, 243] on icon at bounding box center [1401, 243] width 8 height 8
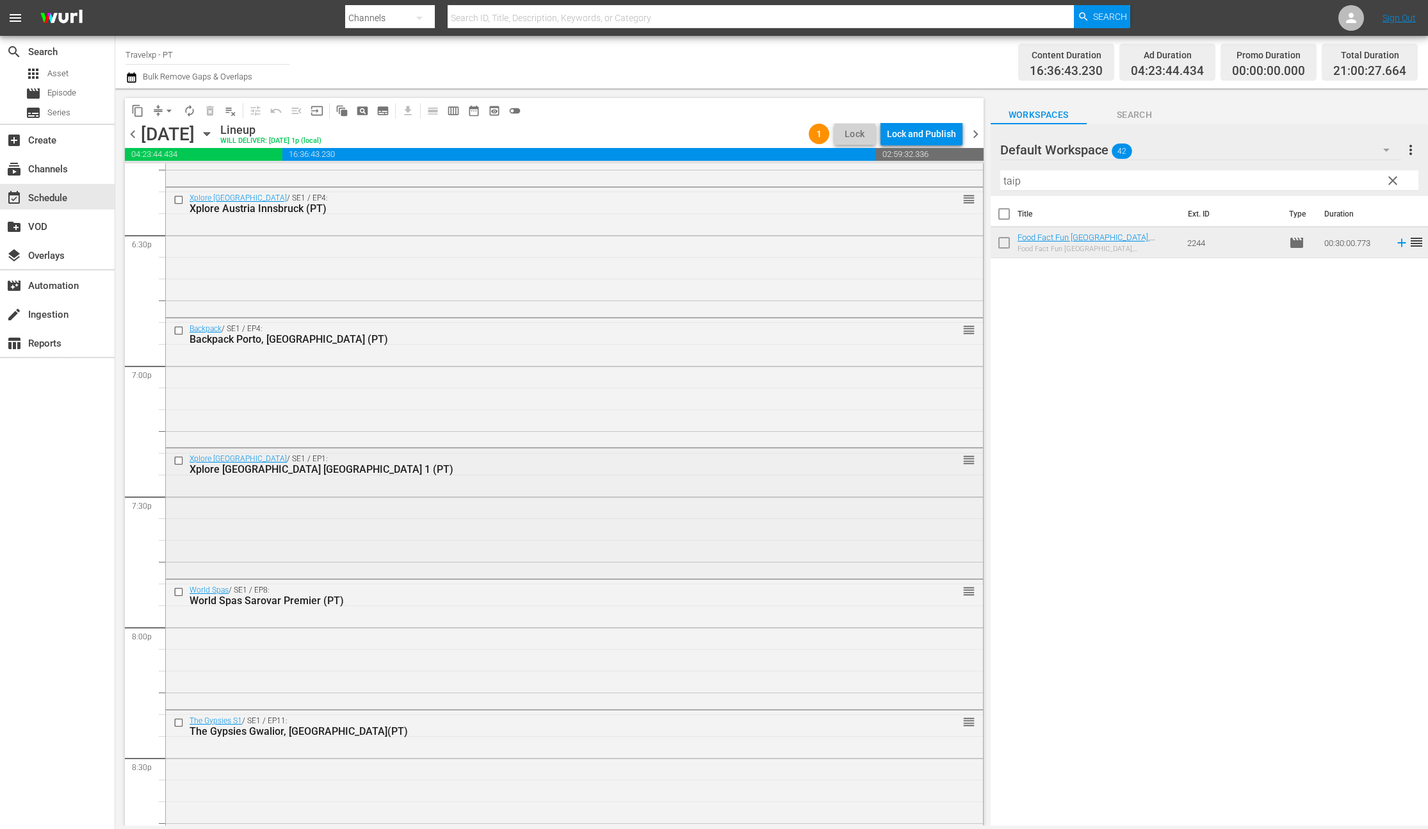
scroll to position [4764, 0]
click at [179, 201] on input "checkbox" at bounding box center [180, 198] width 13 height 11
click at [179, 329] on input "checkbox" at bounding box center [180, 328] width 13 height 11
click at [180, 461] on input "checkbox" at bounding box center [180, 458] width 13 height 11
click at [176, 592] on input "checkbox" at bounding box center [180, 590] width 13 height 11
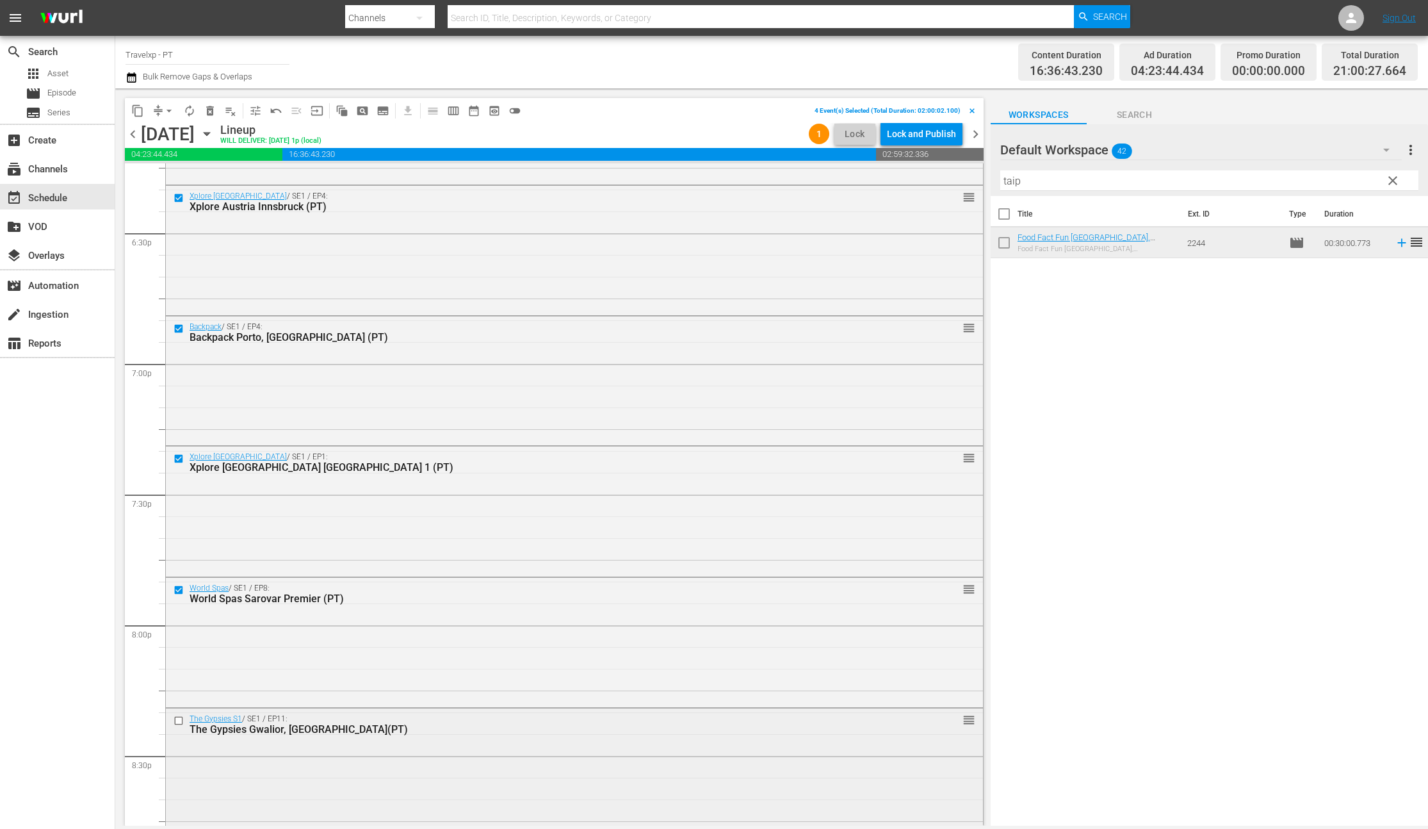
click at [179, 723] on input "checkbox" at bounding box center [180, 720] width 13 height 11
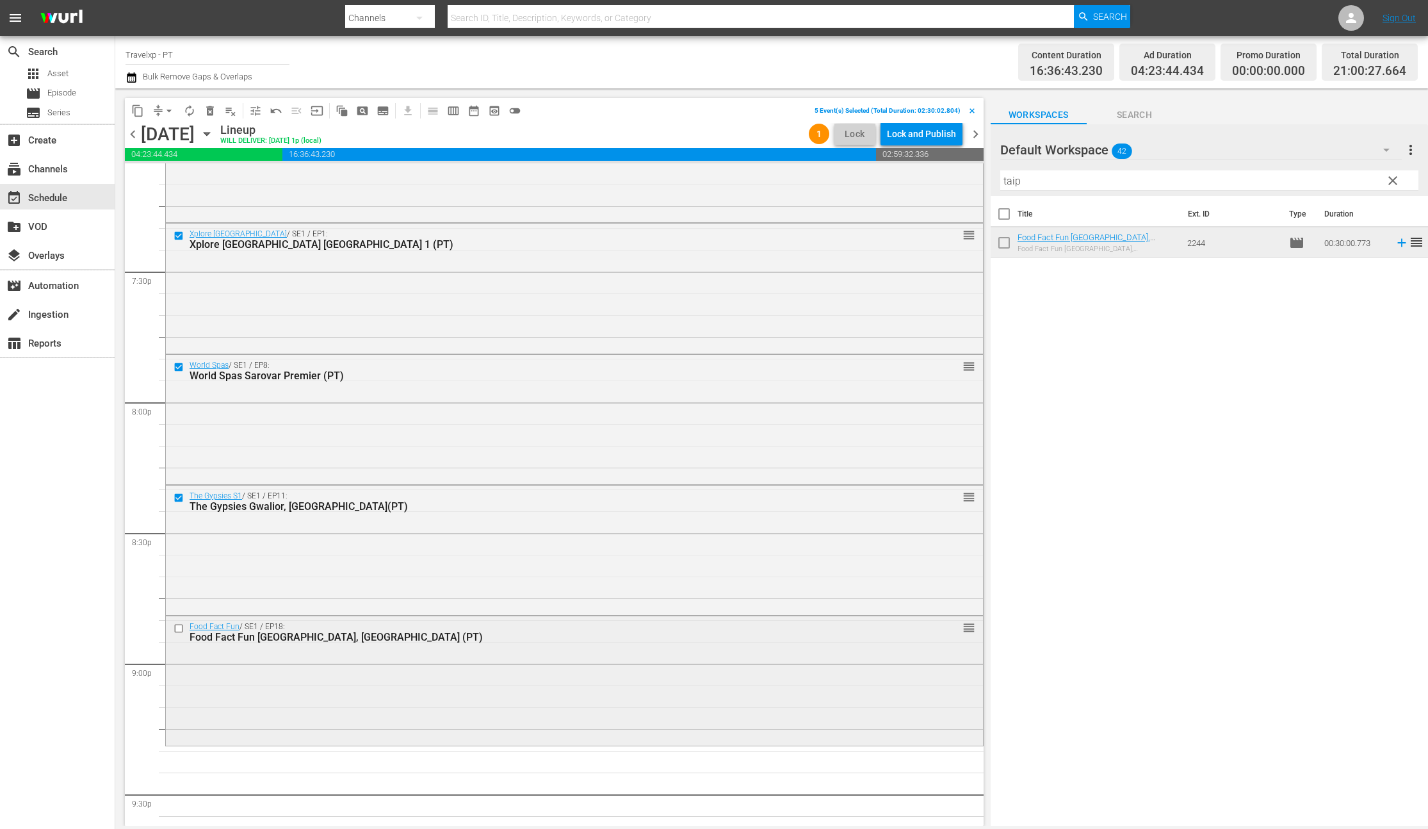
scroll to position [5002, 0]
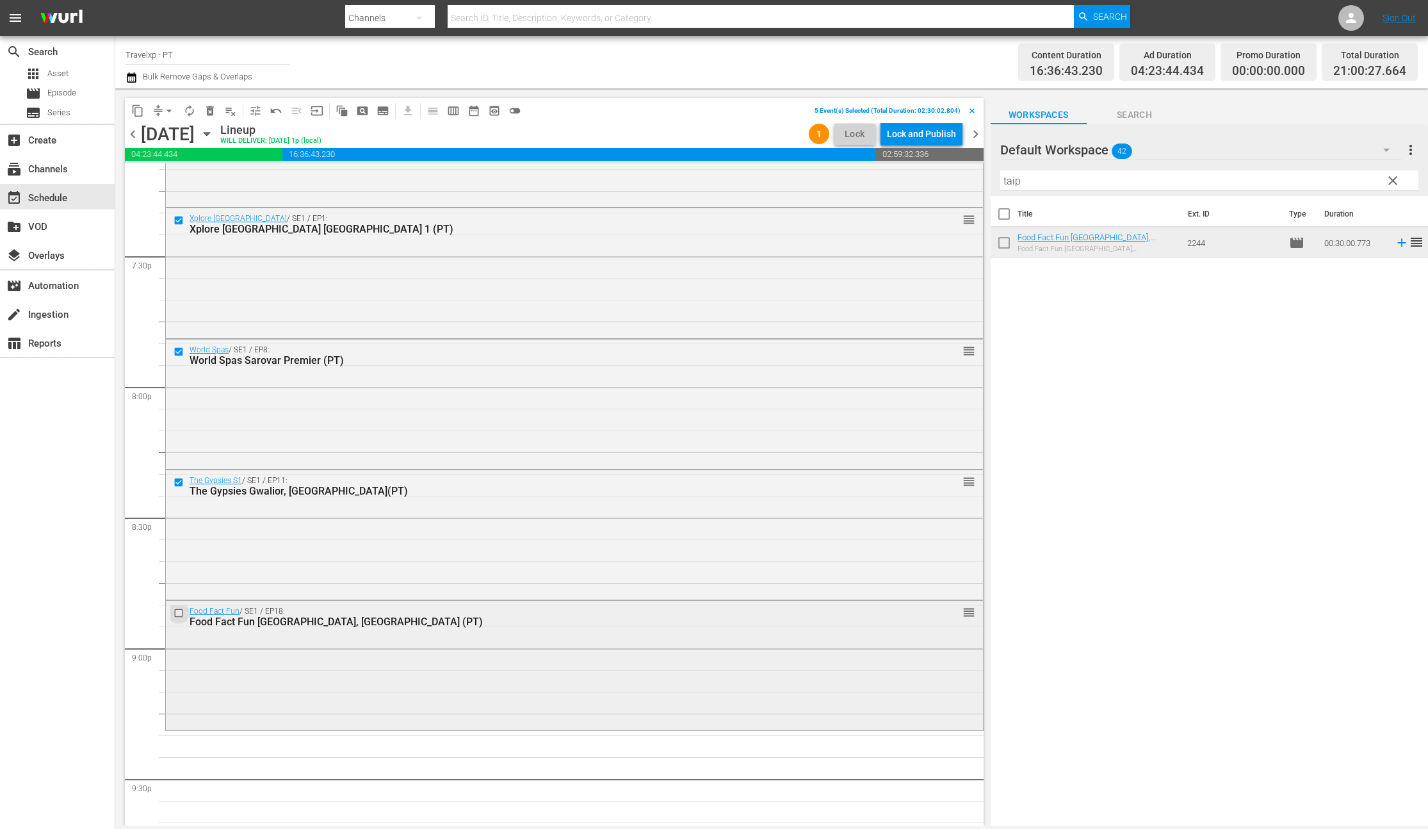
click at [178, 617] on input "checkbox" at bounding box center [180, 613] width 13 height 11
click at [154, 113] on span "compress" at bounding box center [158, 110] width 13 height 13
click at [169, 110] on span "arrow_drop_down" at bounding box center [169, 110] width 13 height 13
click at [138, 110] on span "content_copy" at bounding box center [137, 110] width 13 height 13
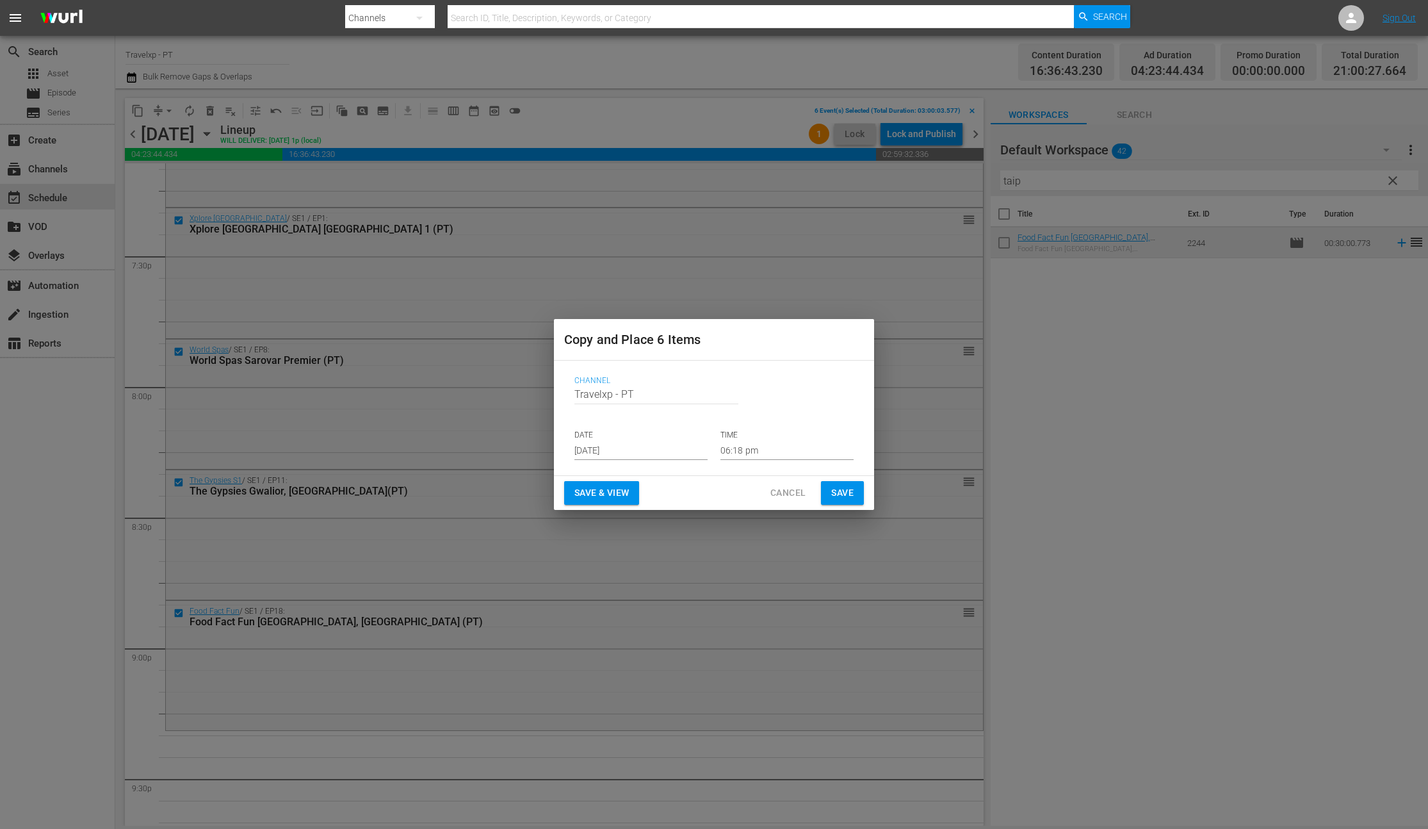
click at [609, 451] on input "[DATE]" at bounding box center [640, 450] width 133 height 19
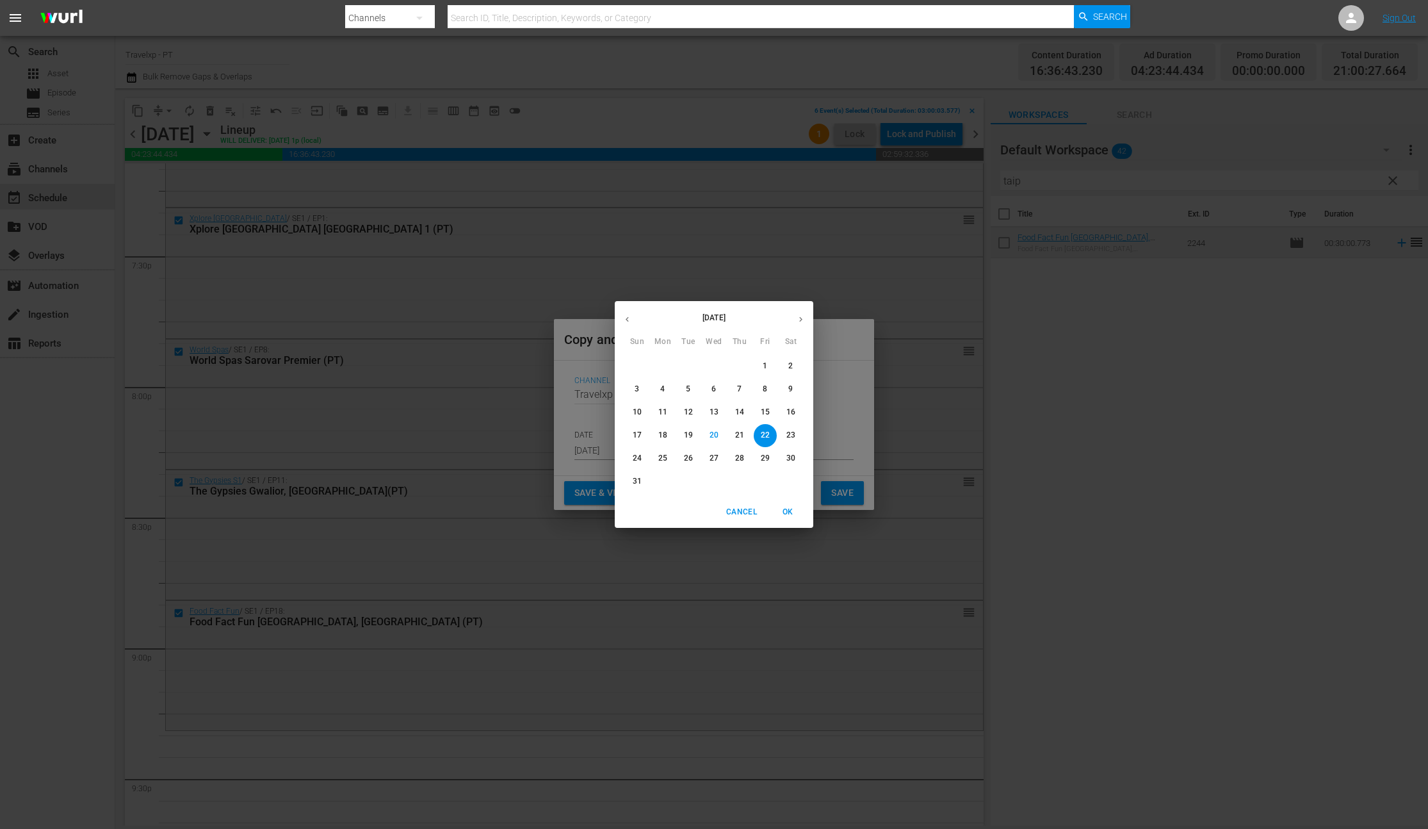
click at [789, 439] on p "23" at bounding box center [790, 435] width 9 height 11
type input "[DATE]"
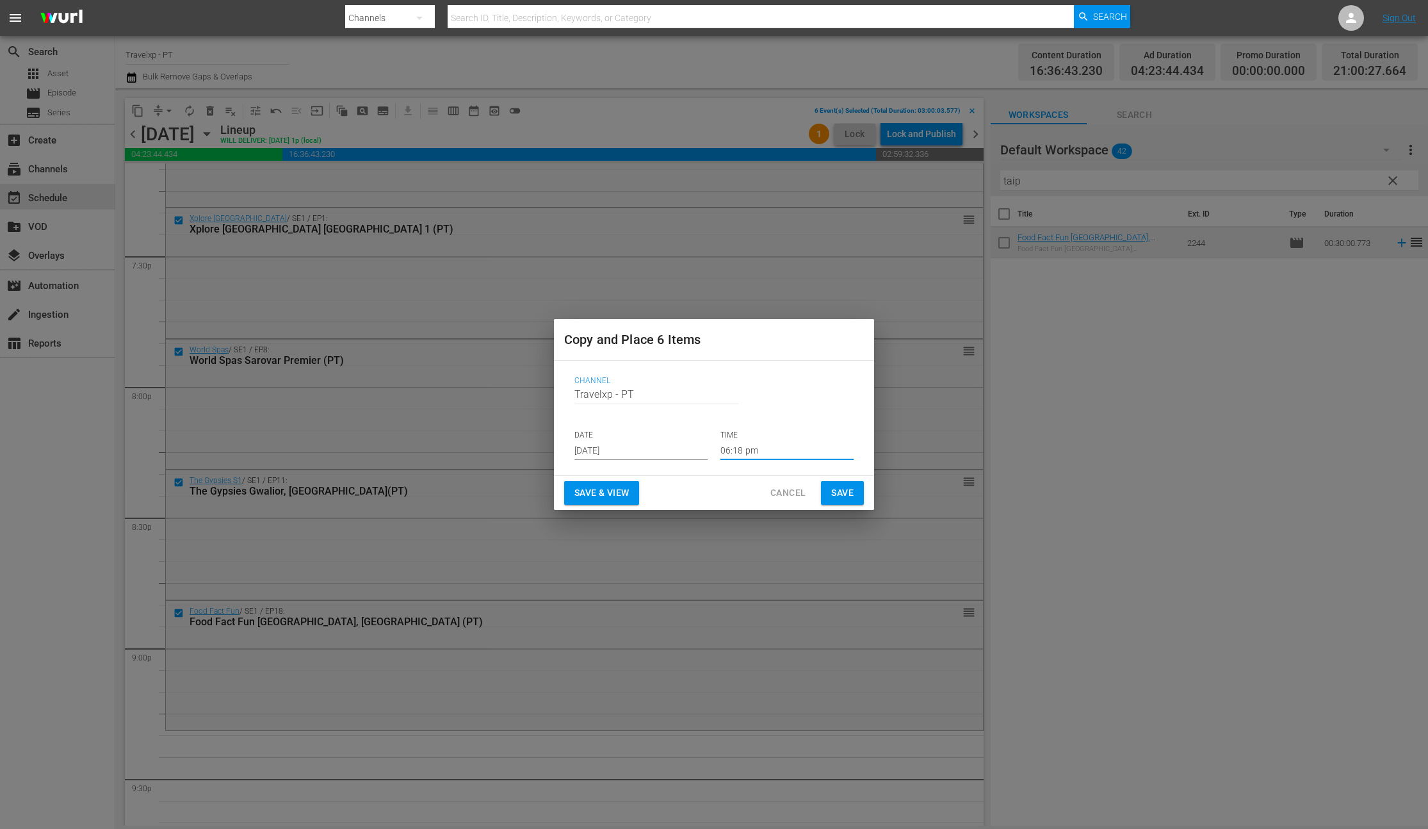
click at [749, 450] on input "06:18 pm" at bounding box center [786, 450] width 133 height 19
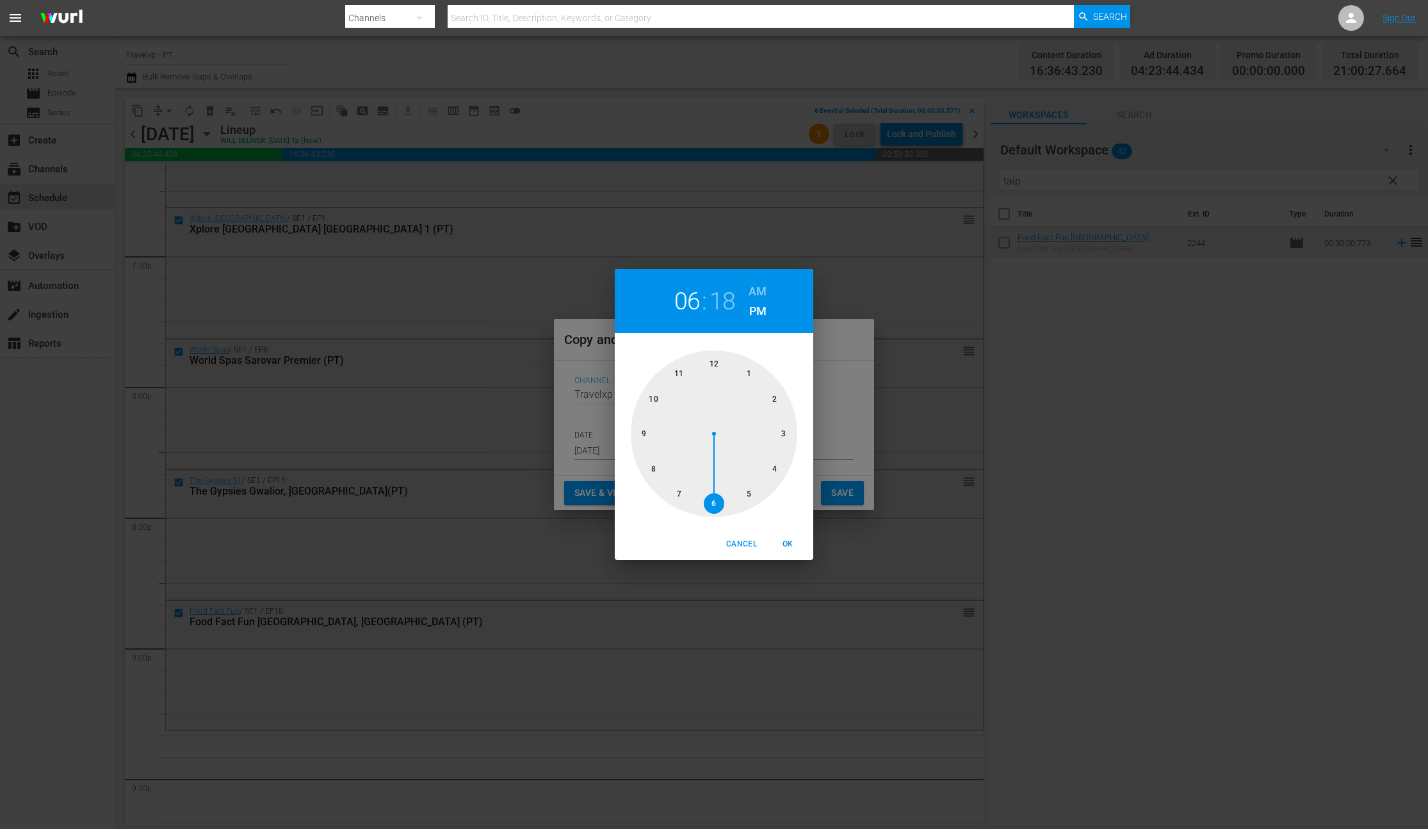
click at [639, 435] on div at bounding box center [714, 433] width 166 height 166
click at [788, 543] on span "OK" at bounding box center [787, 543] width 31 height 13
type input "09:18 pm"
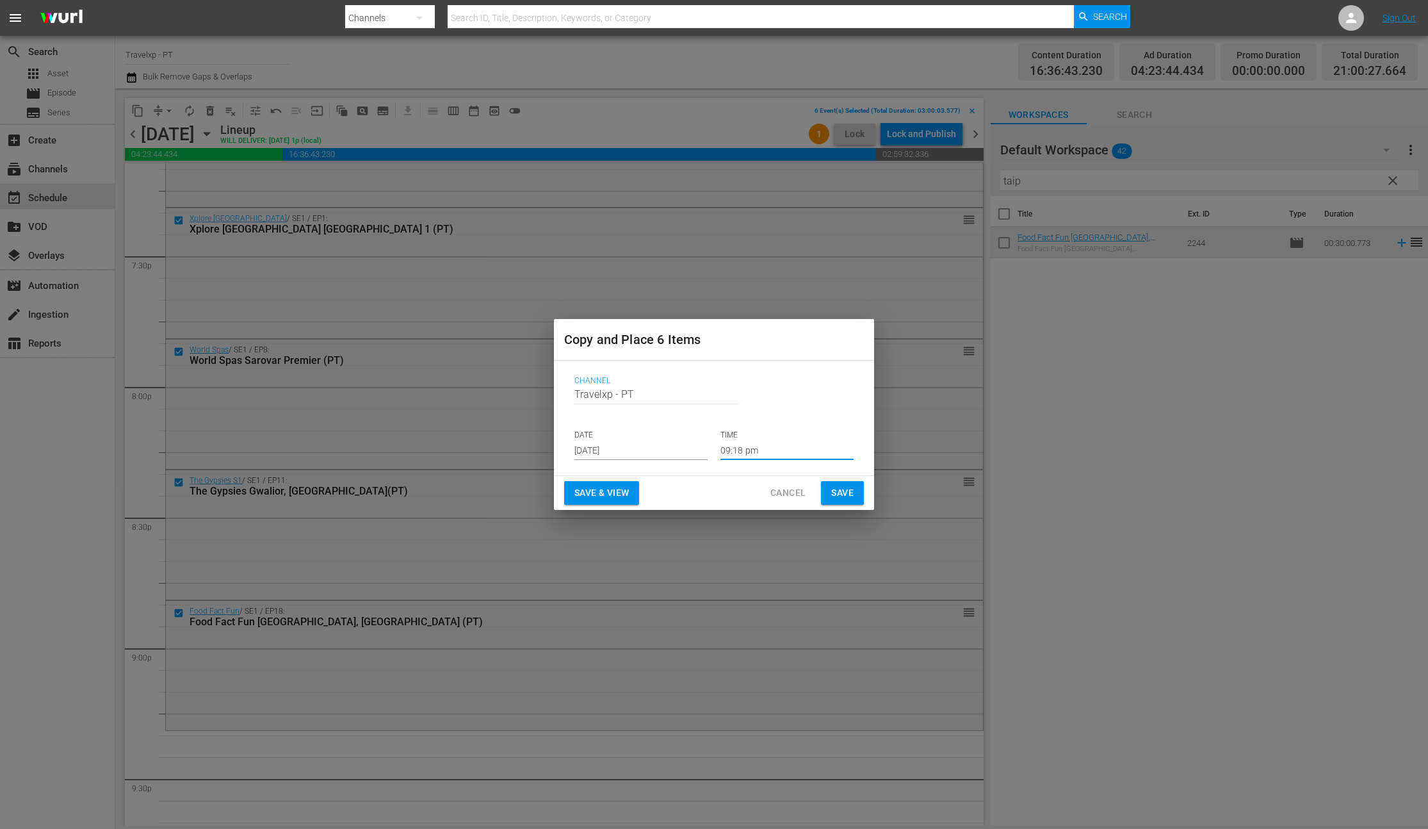
click at [618, 496] on span "Save & View" at bounding box center [601, 493] width 54 height 16
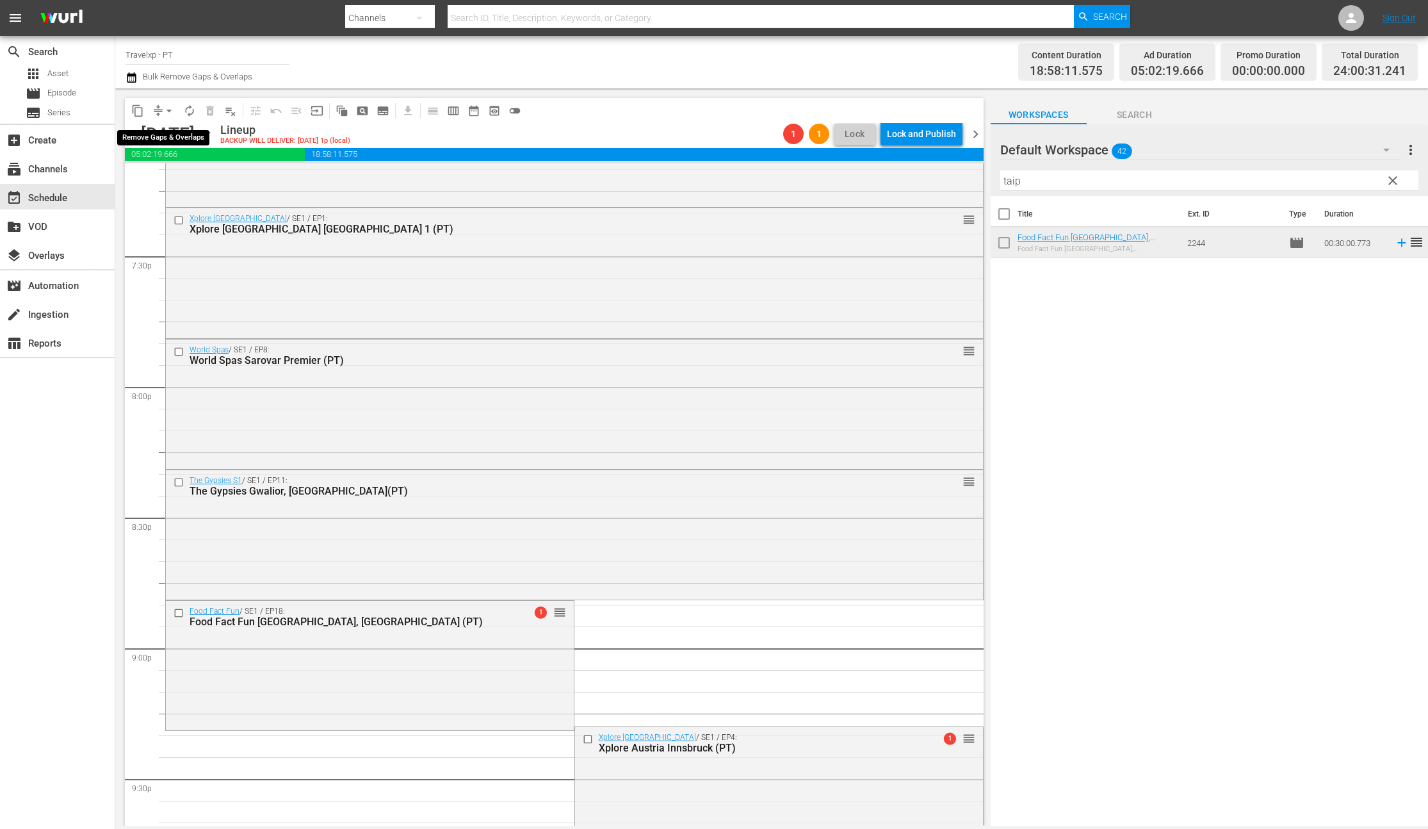
click at [163, 110] on span "arrow_drop_down" at bounding box center [169, 110] width 13 height 13
click at [195, 183] on li "Align to End of Previous Day" at bounding box center [169, 178] width 134 height 21
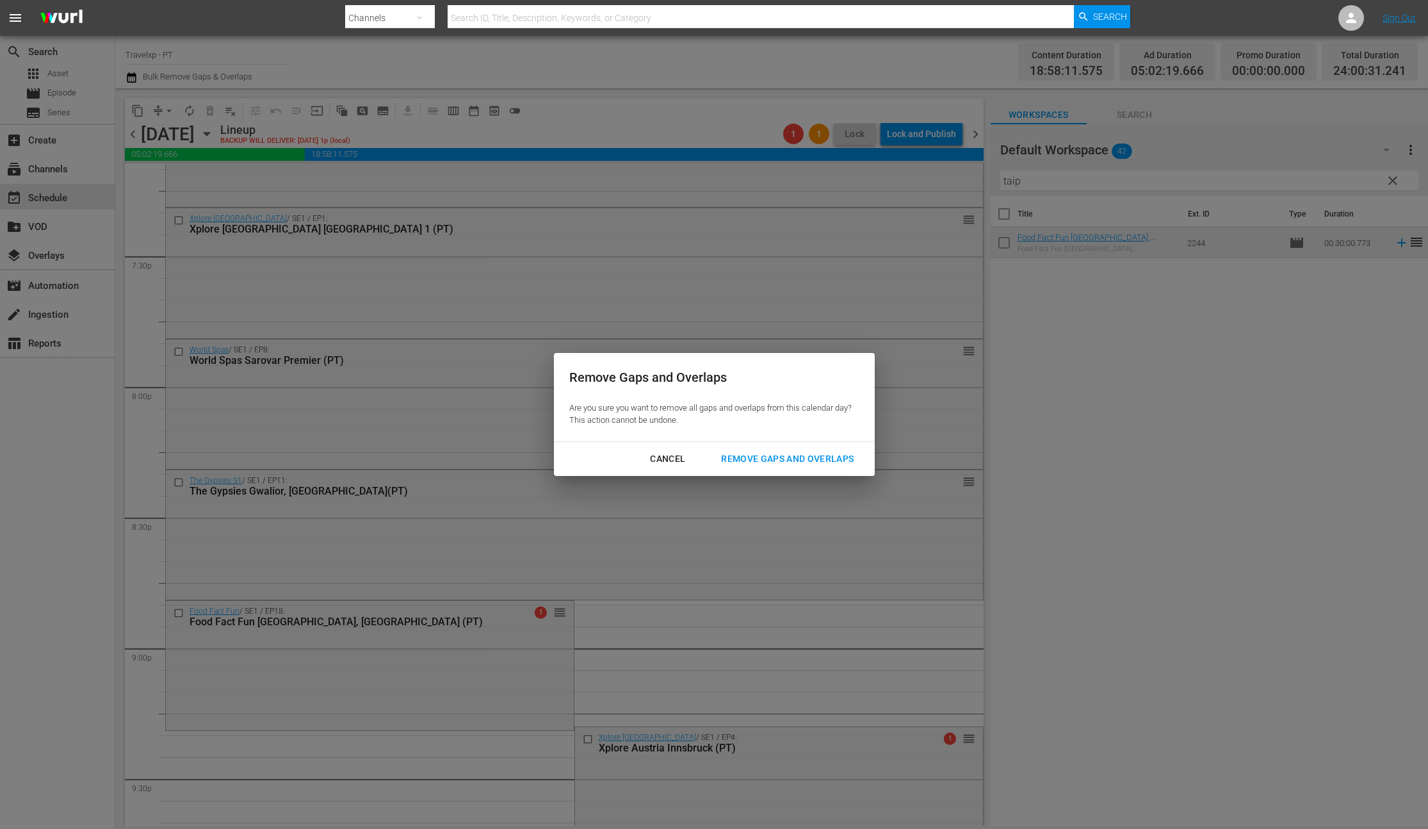
click at [781, 461] on div "Remove Gaps and Overlaps" at bounding box center [787, 459] width 153 height 16
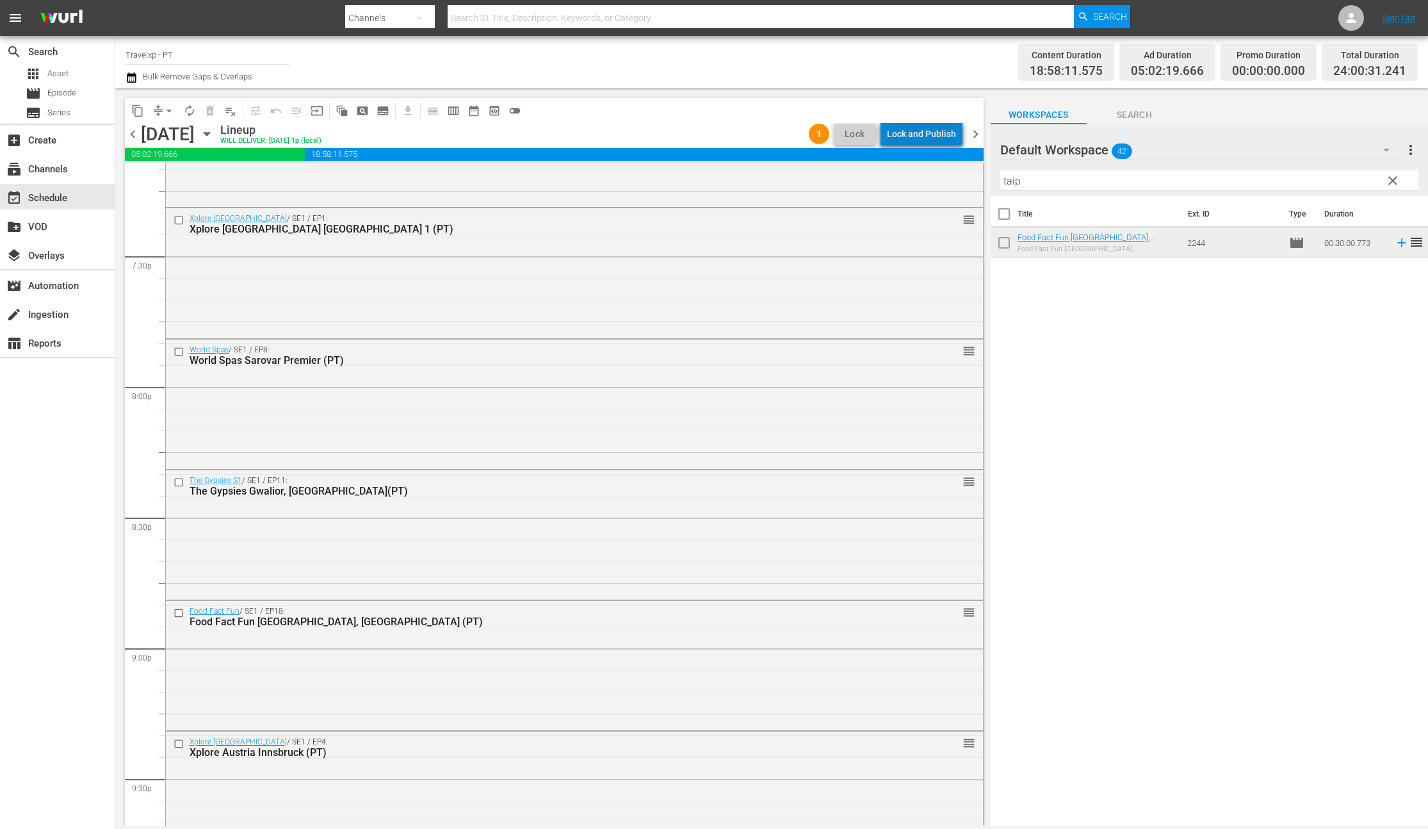
click at [929, 131] on div "Lock and Publish" at bounding box center [921, 133] width 69 height 23
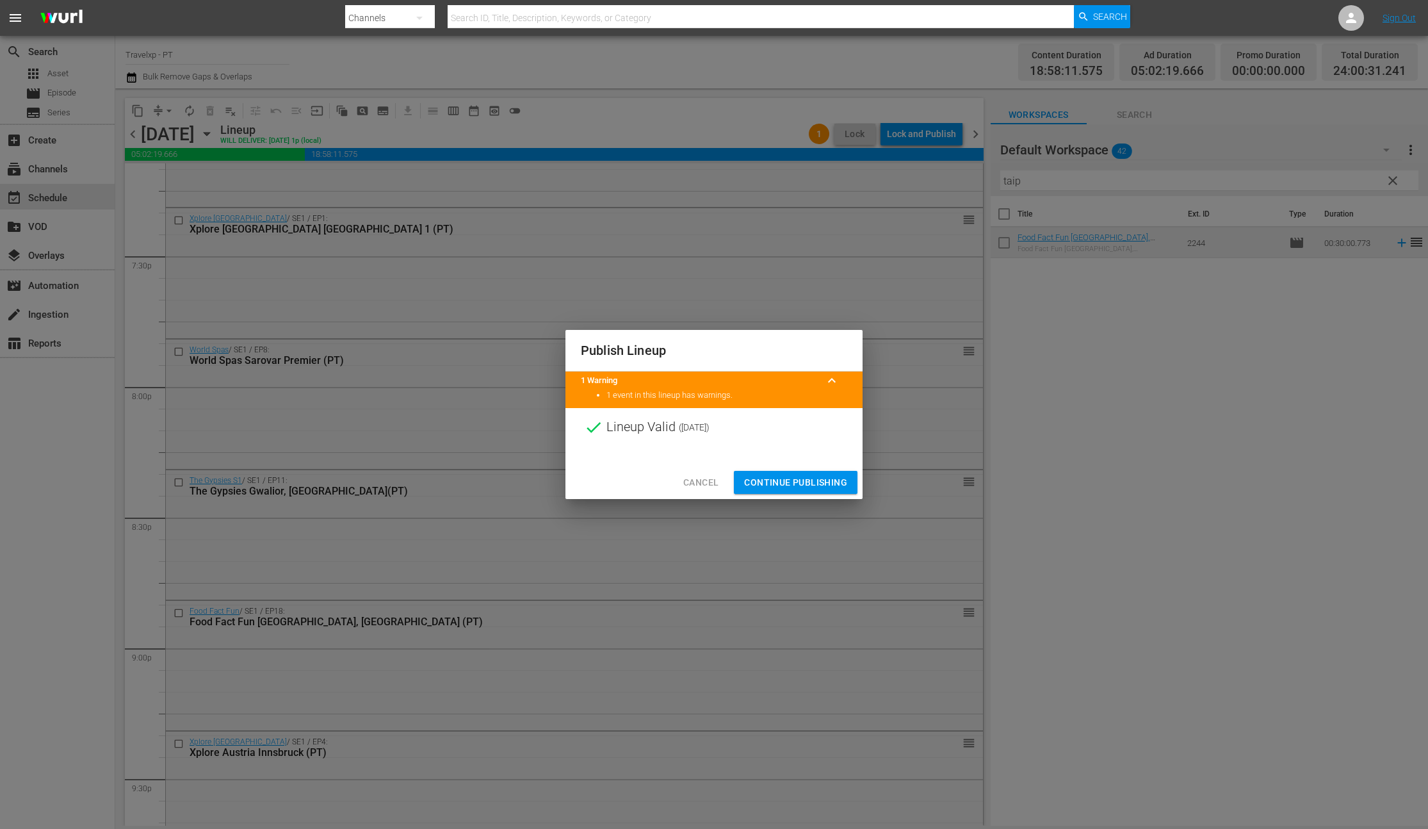
click at [818, 478] on span "Continue Publishing" at bounding box center [795, 483] width 103 height 16
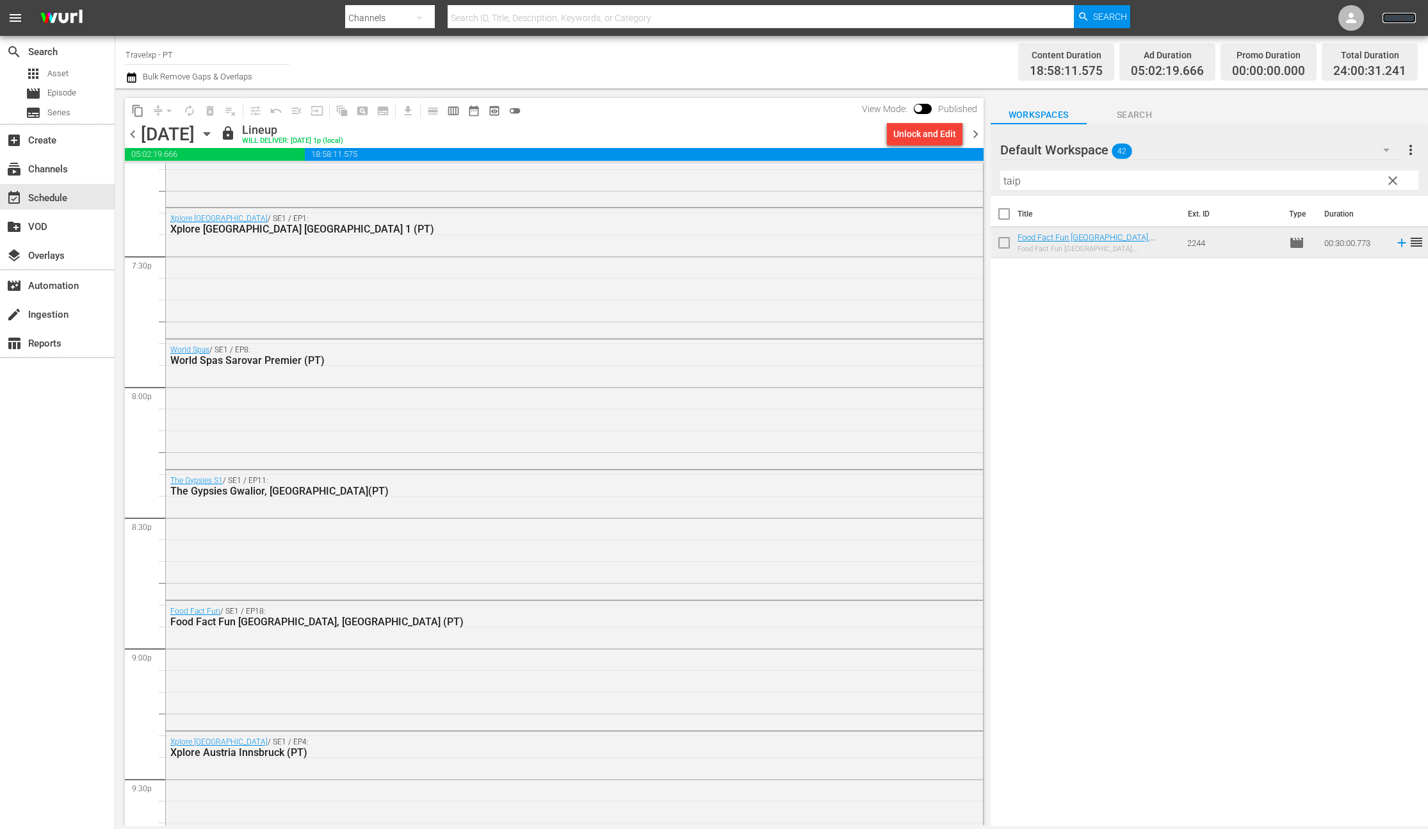
click at [1390, 19] on link "Sign Out" at bounding box center [1399, 18] width 33 height 10
